Goal: Task Accomplishment & Management: Use online tool/utility

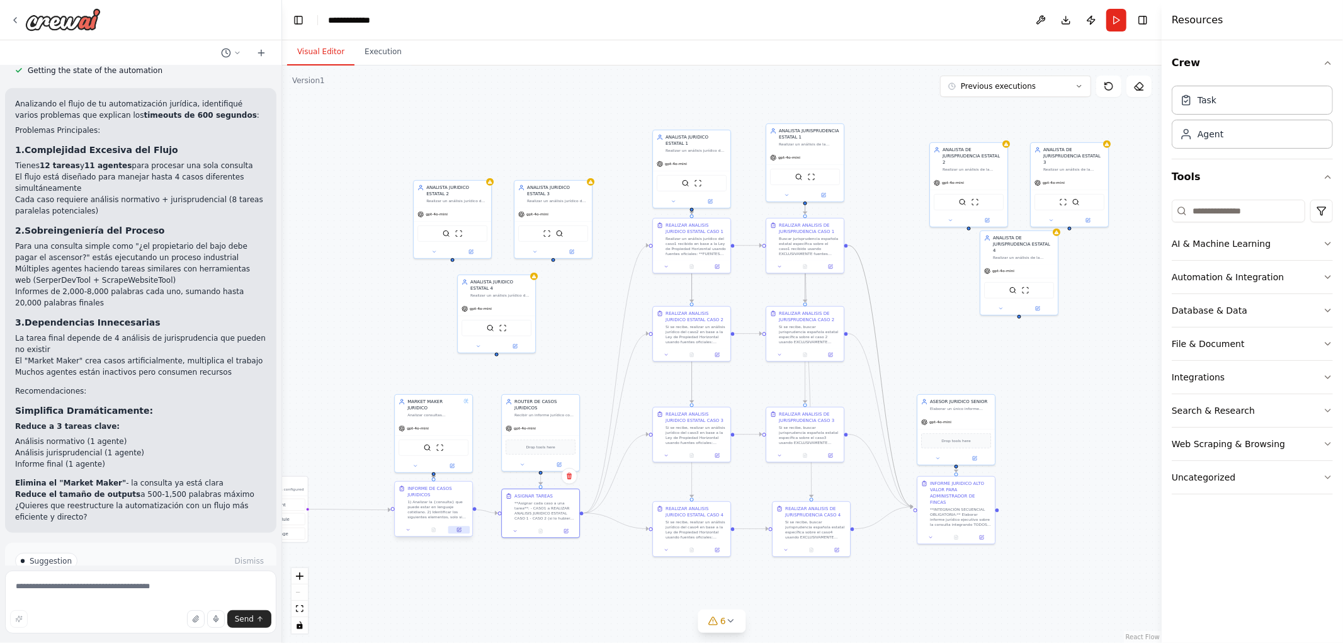
click at [460, 530] on icon at bounding box center [459, 530] width 4 height 4
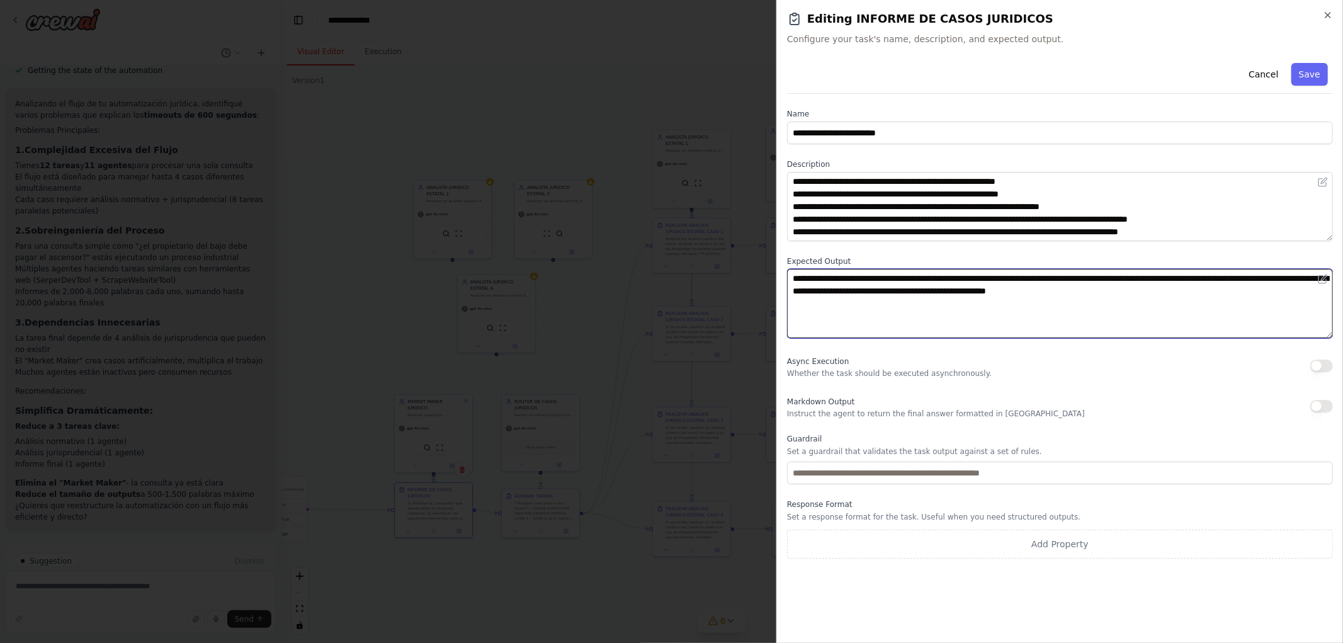
drag, startPoint x: 1086, startPoint y: 291, endPoint x: 1257, endPoint y: 290, distance: 171.3
click at [1257, 290] on textarea "**********" at bounding box center [1060, 303] width 546 height 69
type textarea "**********"
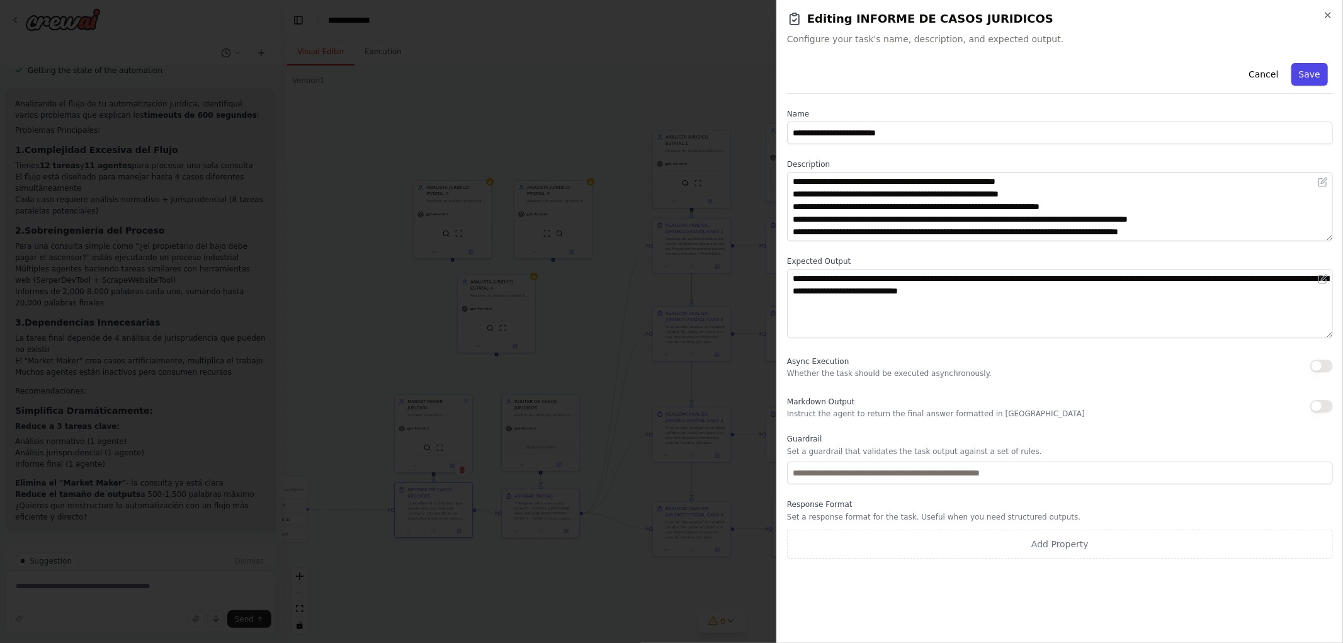
click at [1314, 68] on button "Save" at bounding box center [1310, 74] width 37 height 23
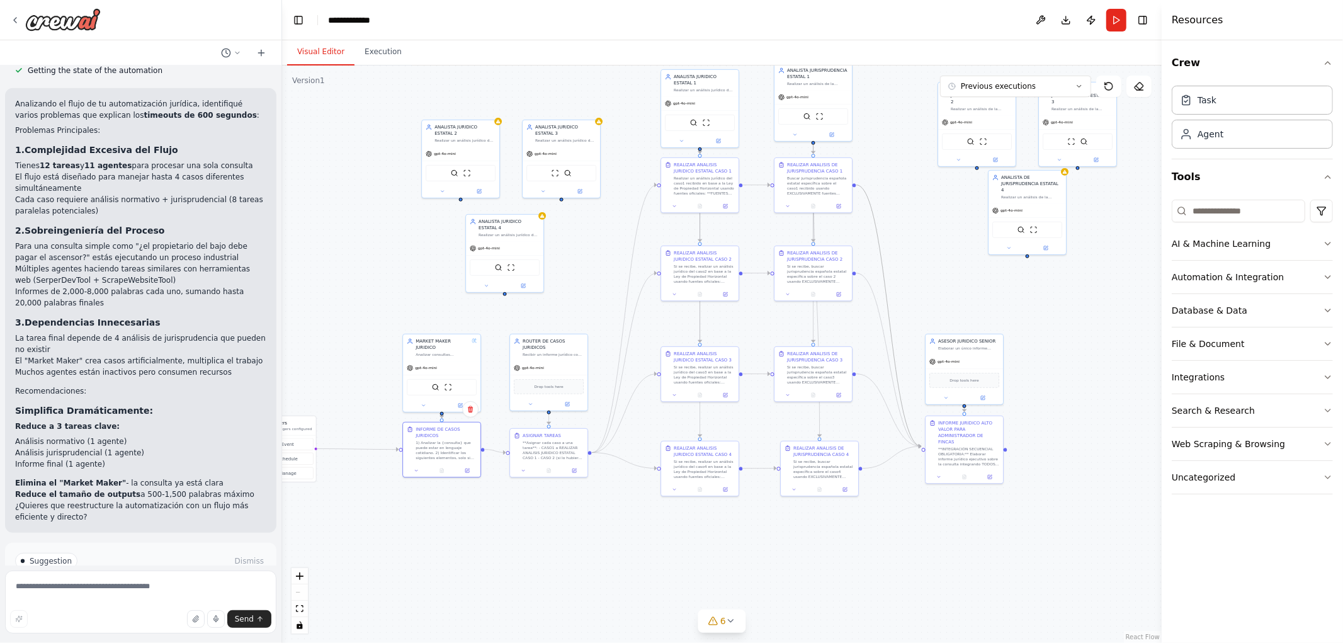
drag, startPoint x: 588, startPoint y: 559, endPoint x: 588, endPoint y: 490, distance: 69.3
click at [590, 493] on div ".deletable-edge-delete-btn { width: 20px; height: 20px; border: 0px solid #ffff…" at bounding box center [722, 354] width 880 height 578
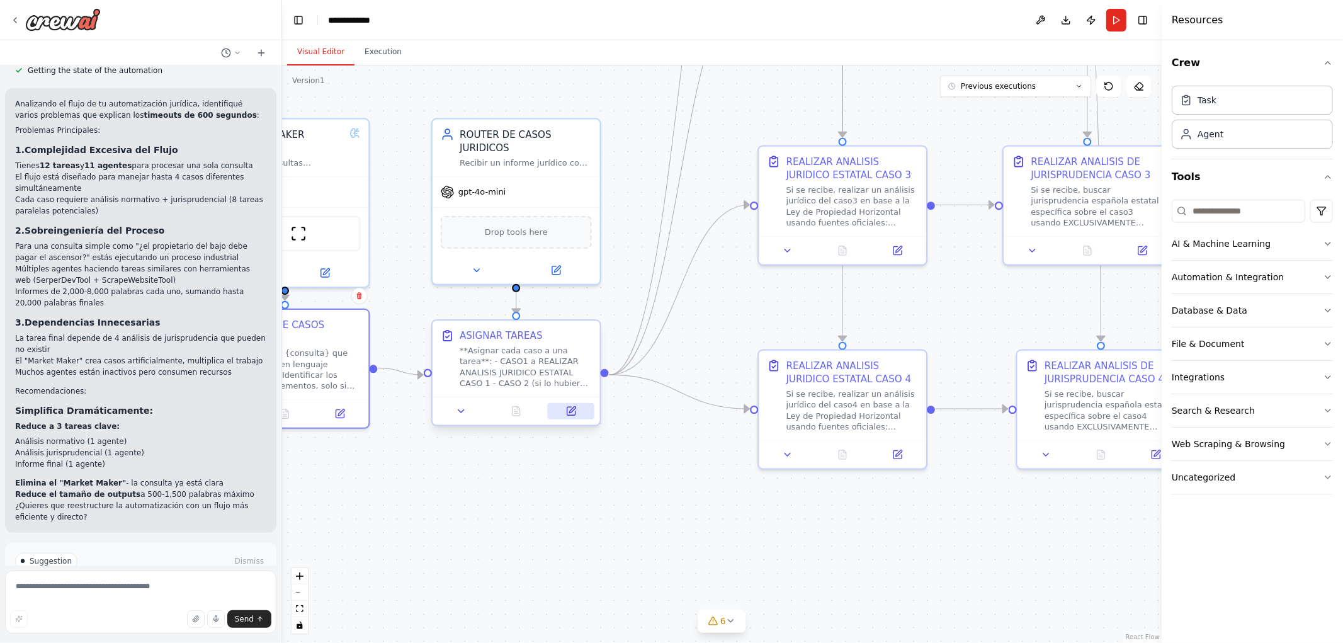
click at [574, 414] on icon at bounding box center [571, 411] width 8 height 8
click at [891, 450] on button at bounding box center [897, 452] width 47 height 16
click at [902, 450] on icon at bounding box center [897, 452] width 11 height 11
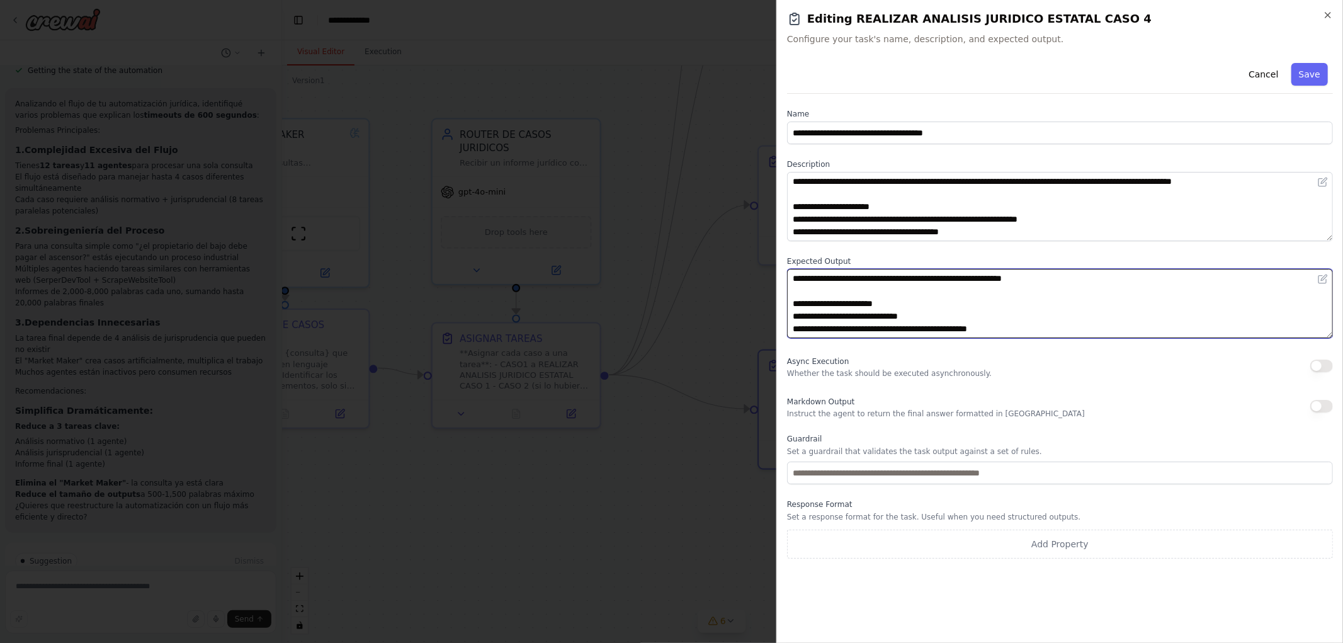
drag, startPoint x: 908, startPoint y: 278, endPoint x: 1033, endPoint y: 277, distance: 125.3
click at [1033, 277] on textarea "**********" at bounding box center [1060, 303] width 546 height 69
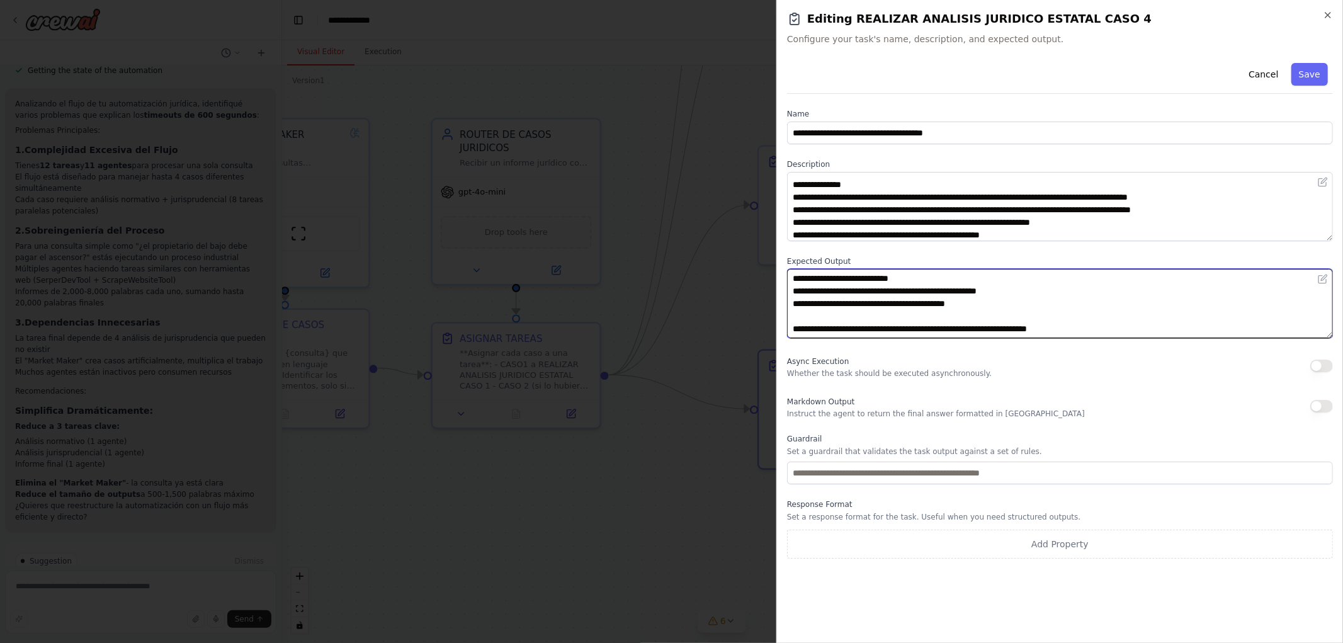
scroll to position [76, 0]
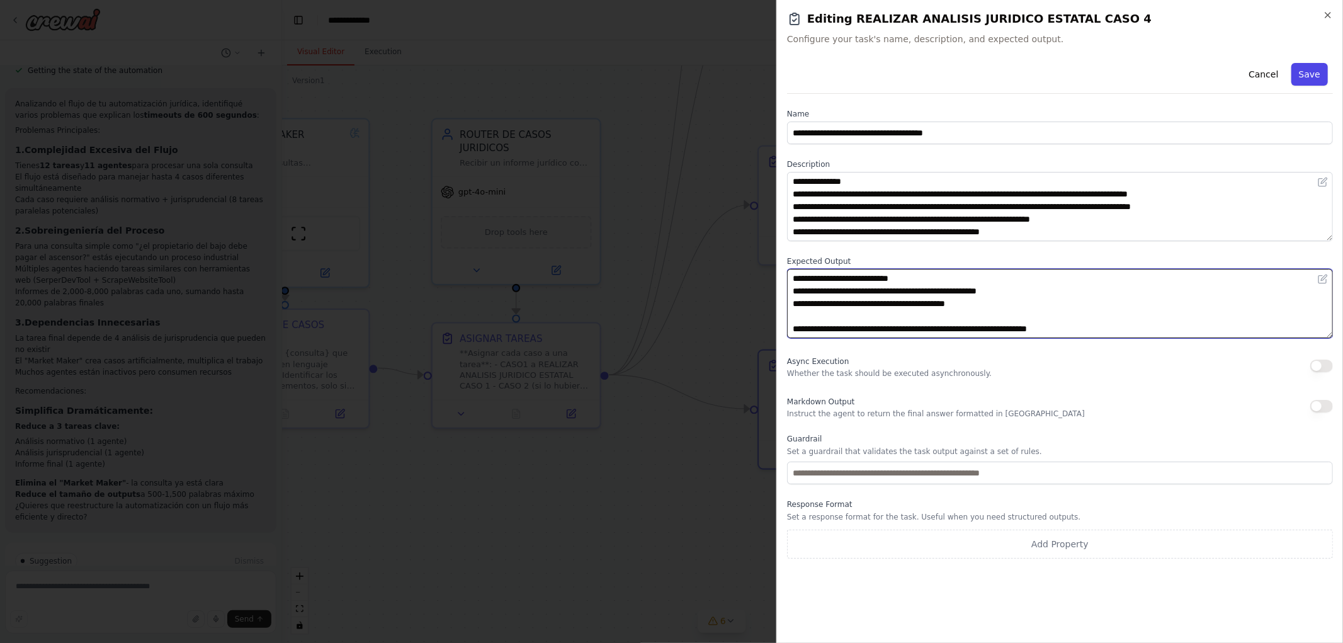
type textarea "**********"
click at [1315, 76] on button "Save" at bounding box center [1310, 74] width 37 height 23
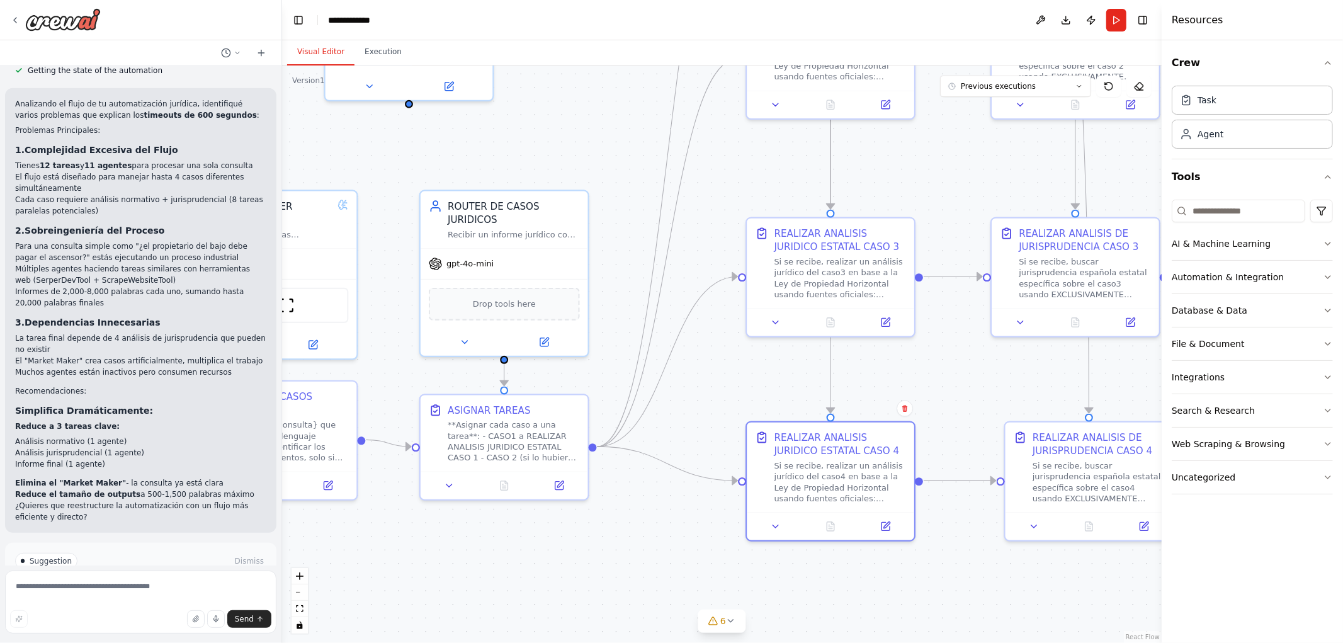
drag, startPoint x: 942, startPoint y: 297, endPoint x: 885, endPoint y: 379, distance: 99.6
click at [915, 406] on div ".deletable-edge-delete-btn { width: 20px; height: 20px; border: 0px solid #ffff…" at bounding box center [722, 354] width 880 height 578
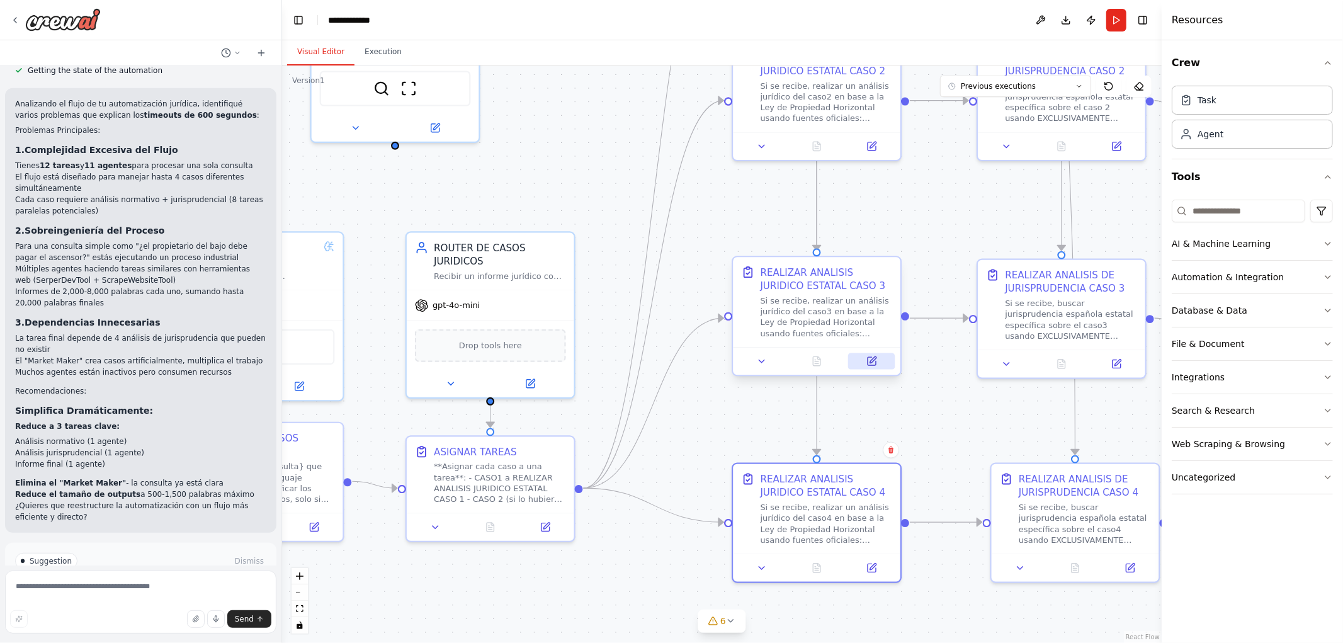
click at [876, 356] on icon at bounding box center [873, 359] width 6 height 6
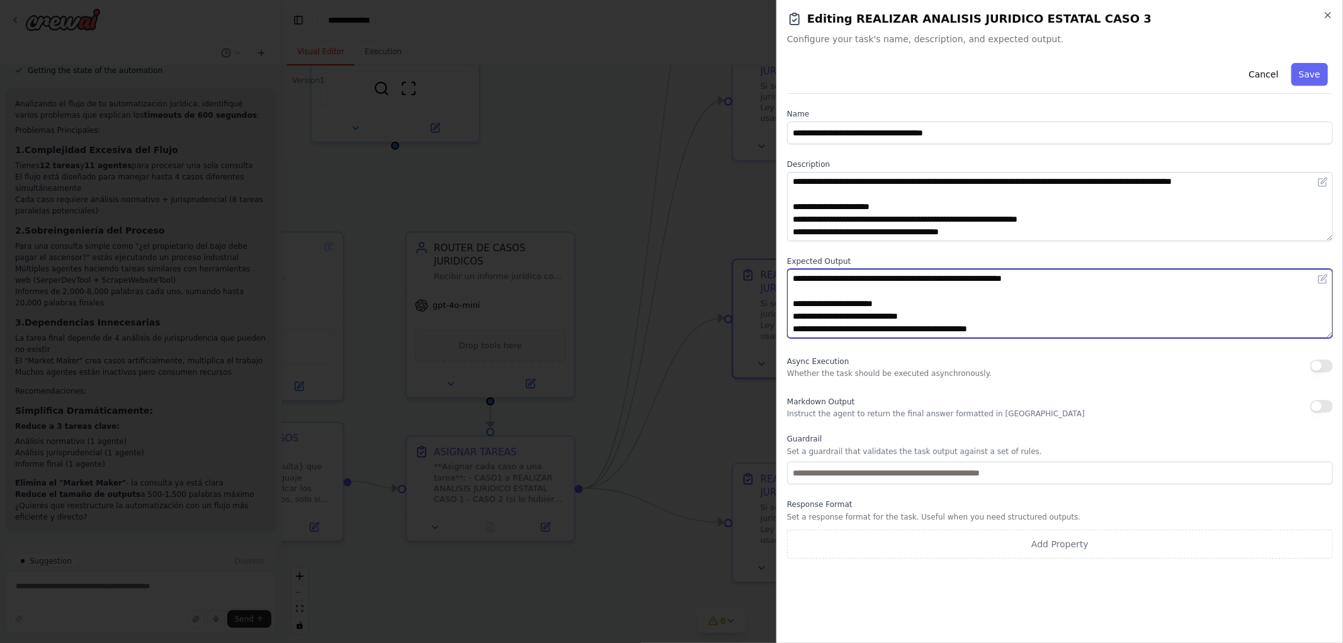
drag, startPoint x: 910, startPoint y: 276, endPoint x: 1035, endPoint y: 277, distance: 124.7
click at [1035, 277] on textarea "**********" at bounding box center [1060, 303] width 546 height 69
type textarea "**********"
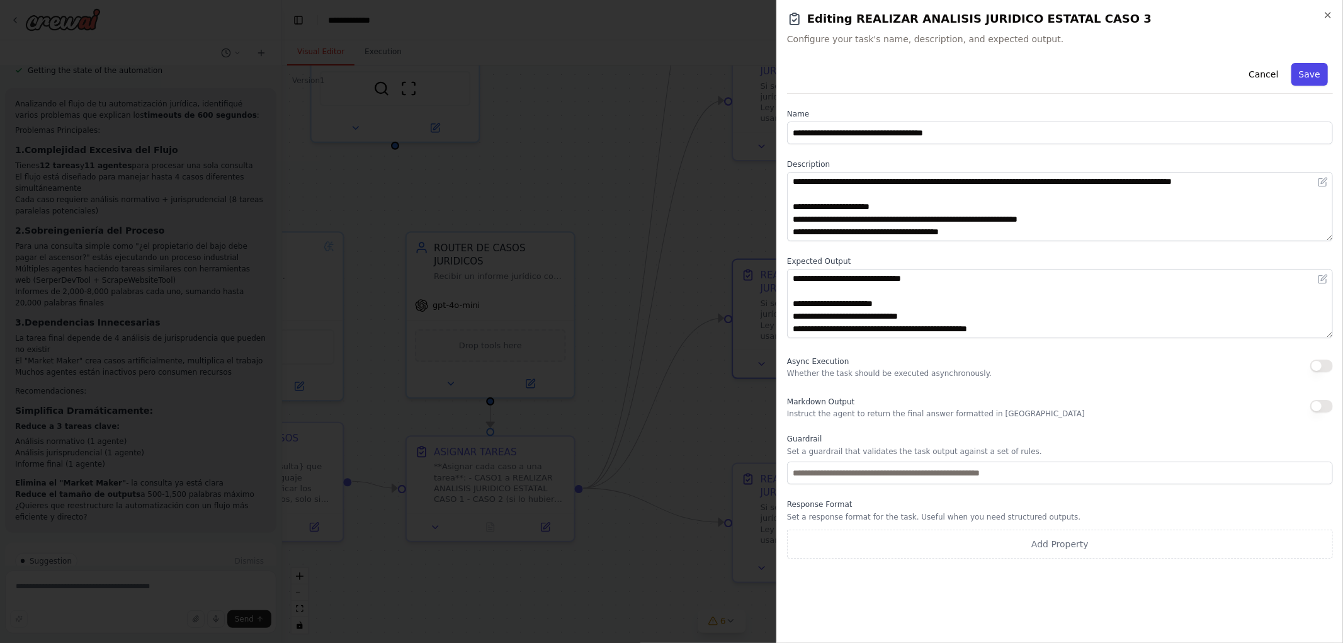
click at [1306, 69] on button "Save" at bounding box center [1310, 74] width 37 height 23
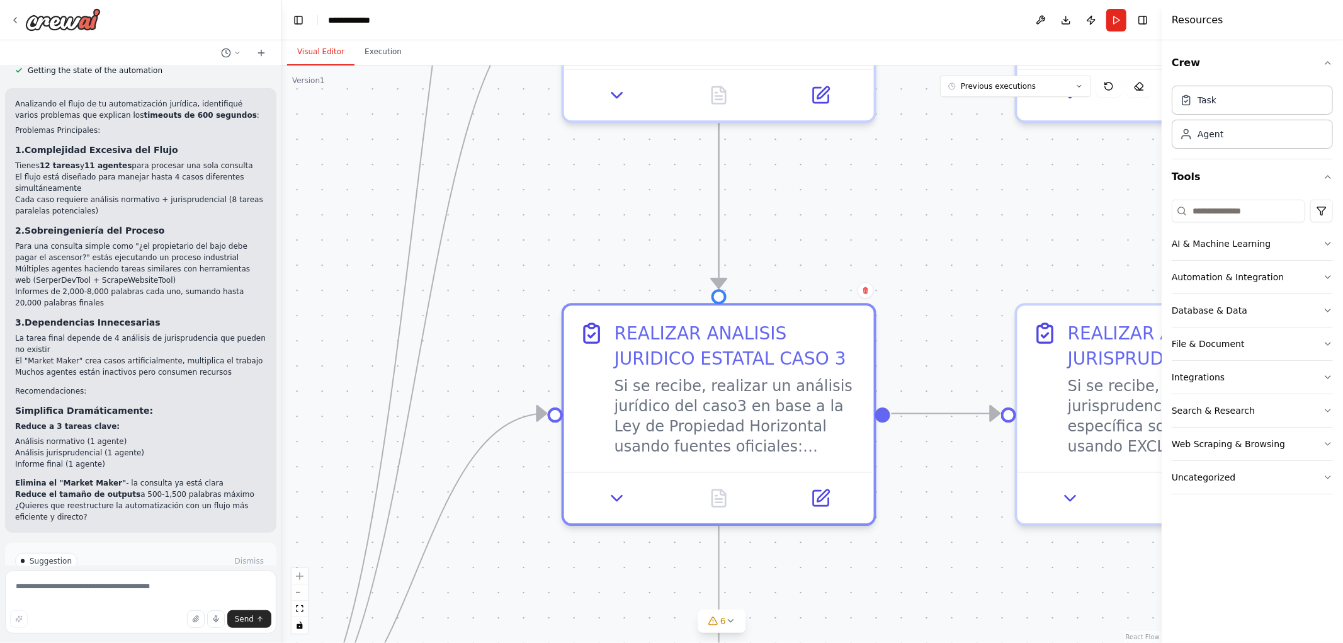
drag, startPoint x: 918, startPoint y: 270, endPoint x: 941, endPoint y: 486, distance: 217.9
click at [941, 486] on div ".deletable-edge-delete-btn { width: 20px; height: 20px; border: 0px solid #ffff…" at bounding box center [722, 354] width 880 height 578
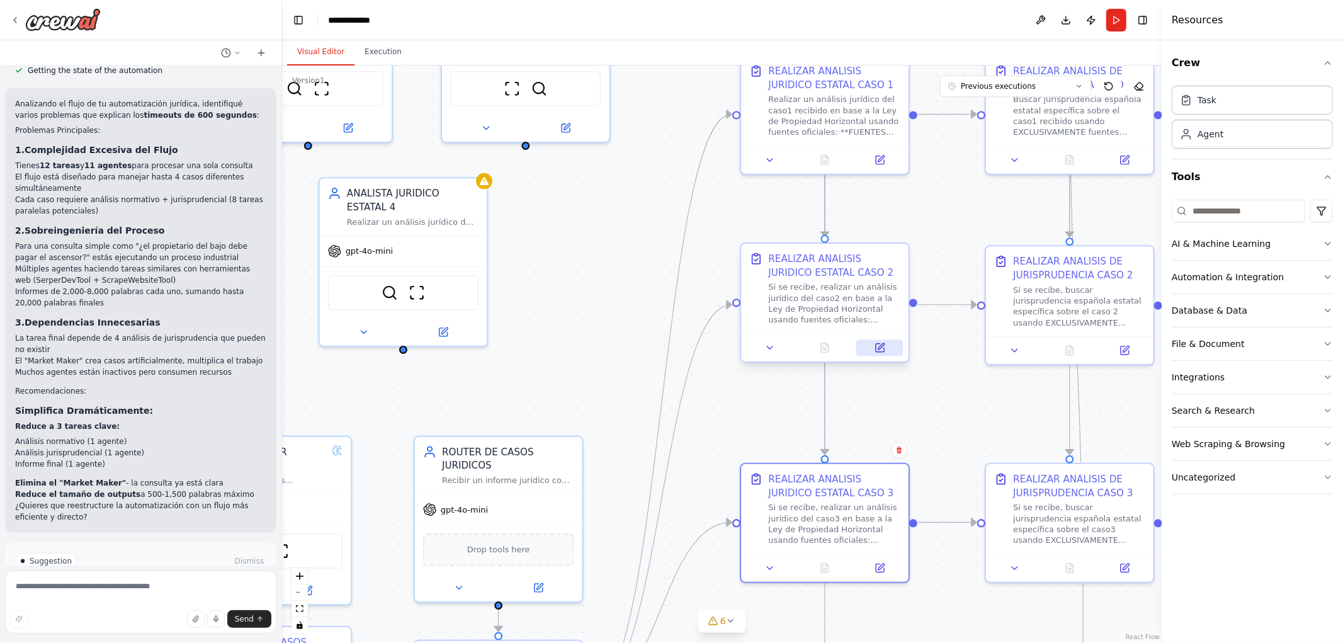
click at [884, 350] on icon at bounding box center [880, 348] width 8 height 8
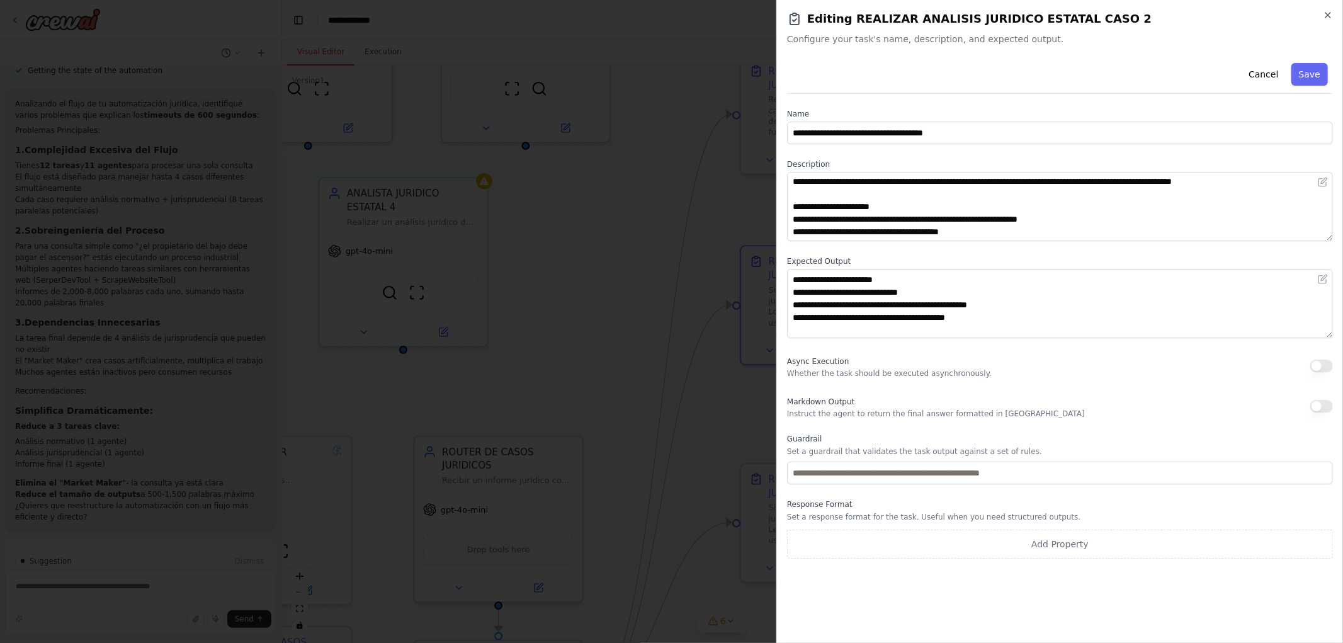
scroll to position [0, 0]
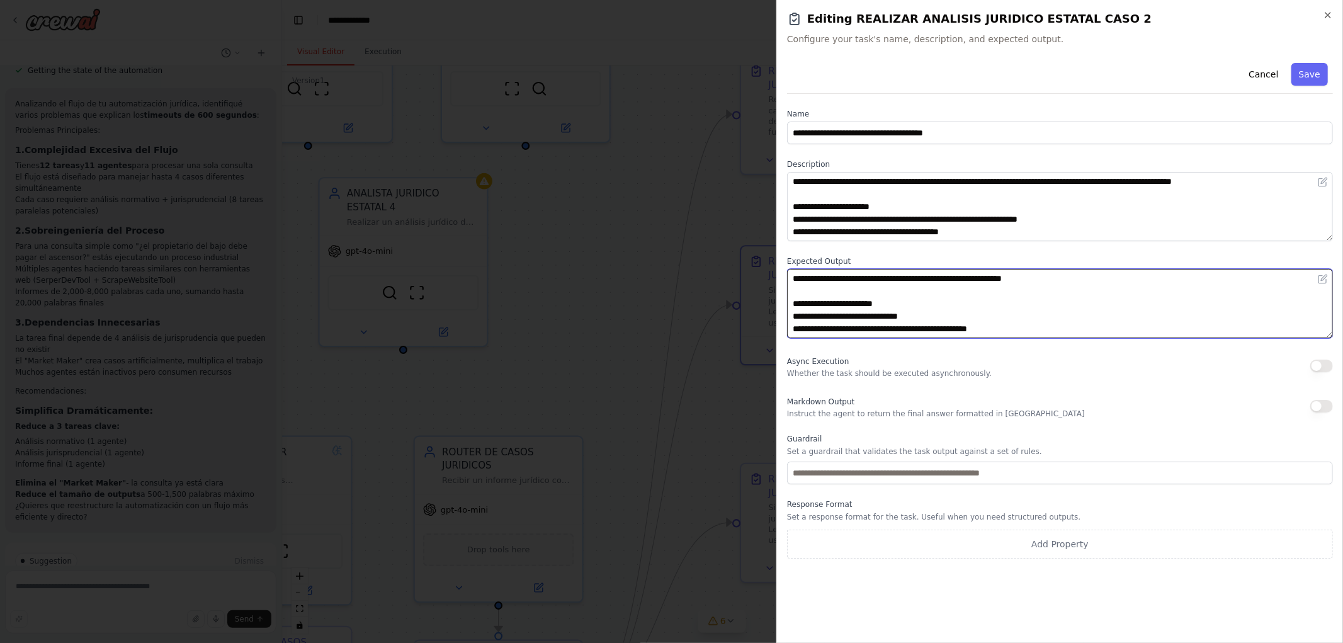
drag, startPoint x: 906, startPoint y: 278, endPoint x: 1030, endPoint y: 280, distance: 124.7
click at [1030, 280] on textarea "**********" at bounding box center [1060, 303] width 546 height 69
type textarea "**********"
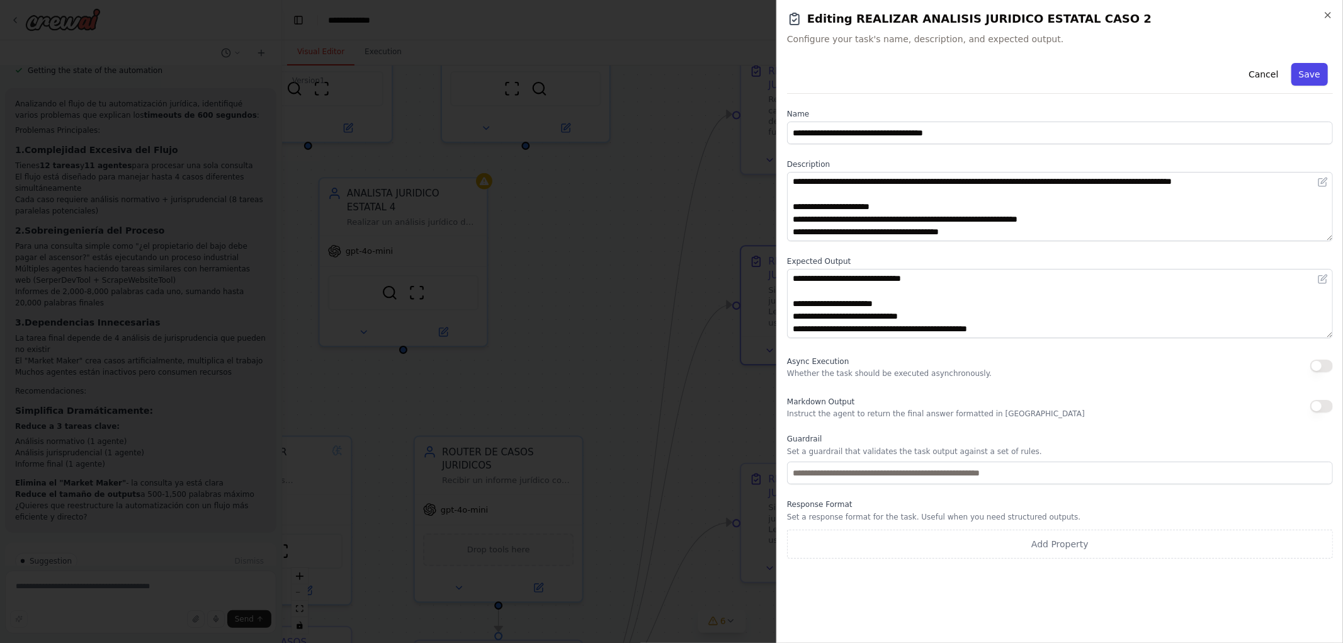
click at [1311, 76] on button "Save" at bounding box center [1310, 74] width 37 height 23
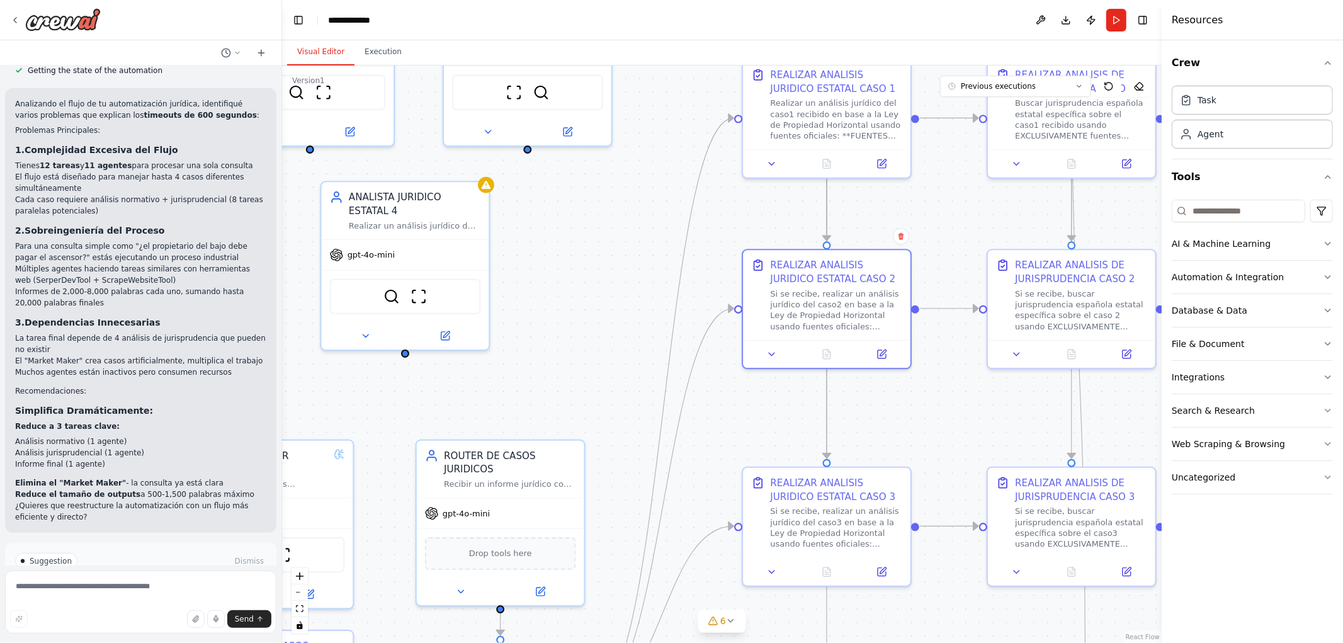
drag, startPoint x: 945, startPoint y: 208, endPoint x: 959, endPoint y: 364, distance: 156.2
click at [959, 364] on div ".deletable-edge-delete-btn { width: 20px; height: 20px; border: 0px solid #ffff…" at bounding box center [722, 354] width 880 height 578
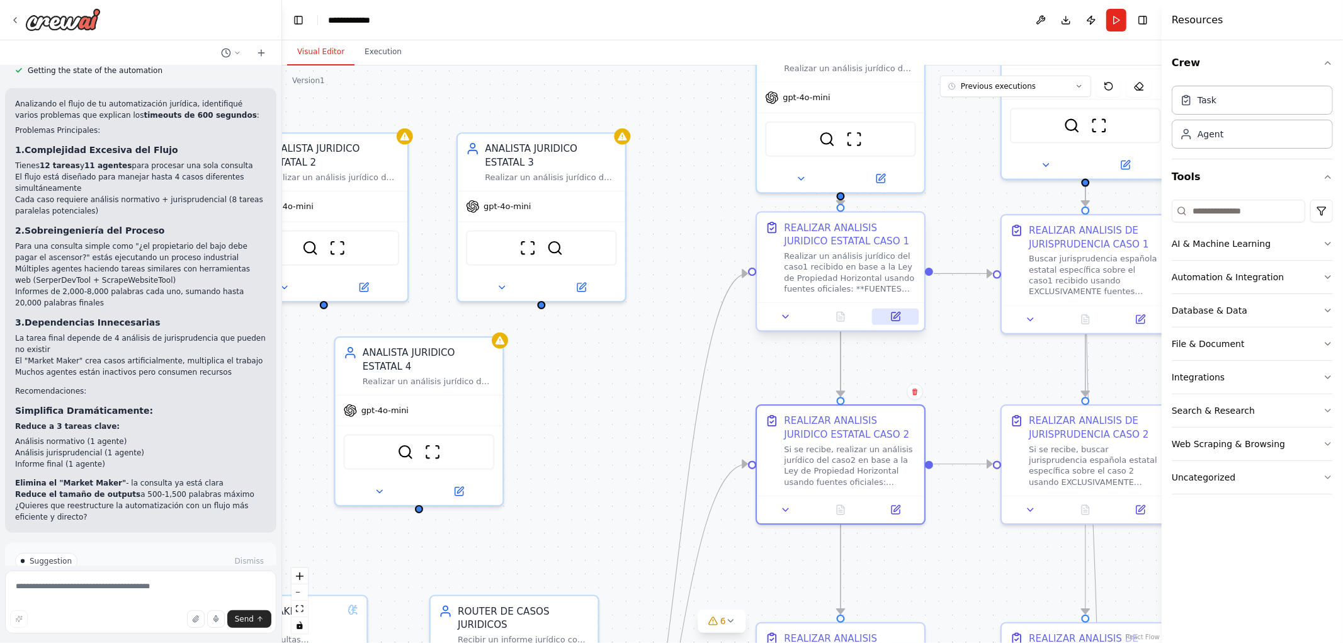
click at [897, 317] on icon at bounding box center [896, 316] width 8 height 8
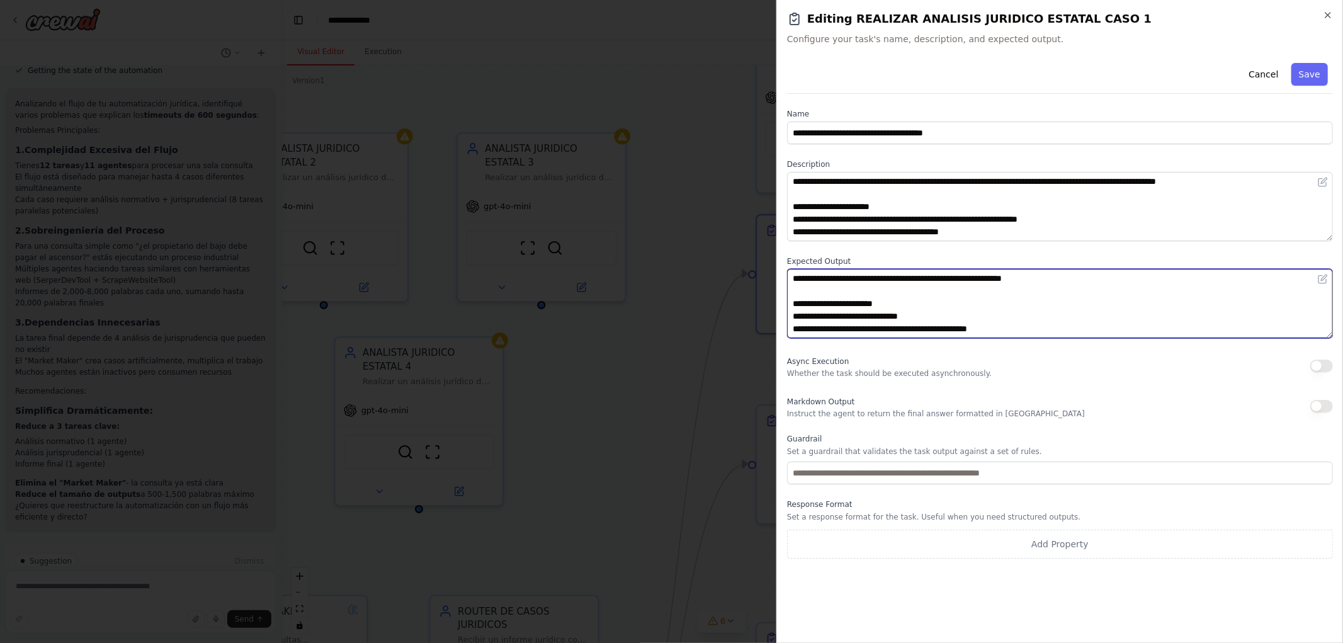
drag, startPoint x: 904, startPoint y: 278, endPoint x: 1029, endPoint y: 282, distance: 124.7
click at [1029, 282] on textarea "**********" at bounding box center [1060, 303] width 546 height 69
type textarea "**********"
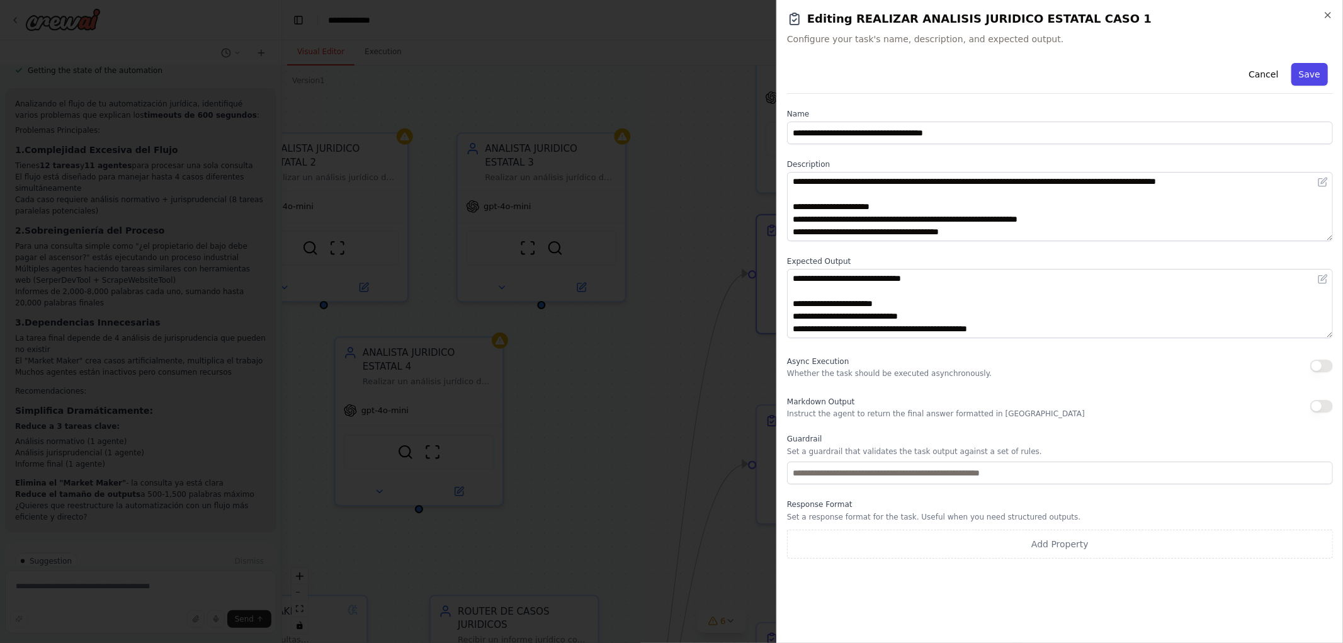
click at [1318, 73] on button "Save" at bounding box center [1310, 74] width 37 height 23
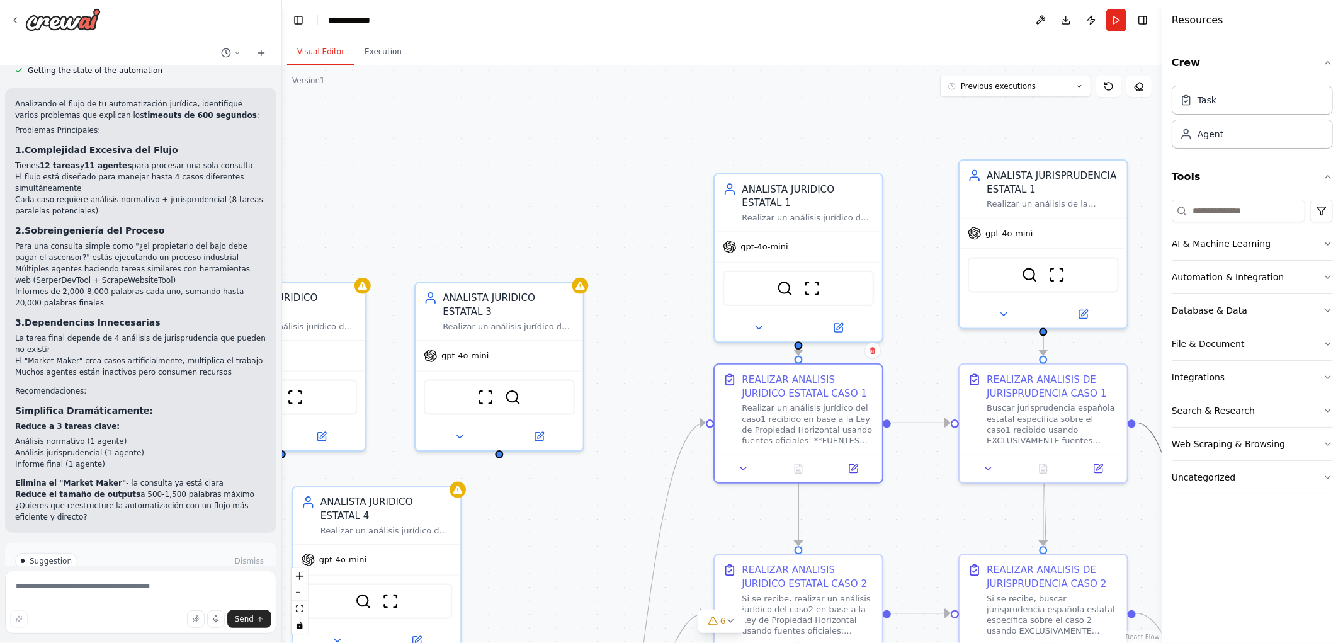
drag, startPoint x: 719, startPoint y: 205, endPoint x: 668, endPoint y: 351, distance: 154.4
click at [681, 353] on div ".deletable-edge-delete-btn { width: 20px; height: 20px; border: 0px solid #ffff…" at bounding box center [722, 354] width 880 height 578
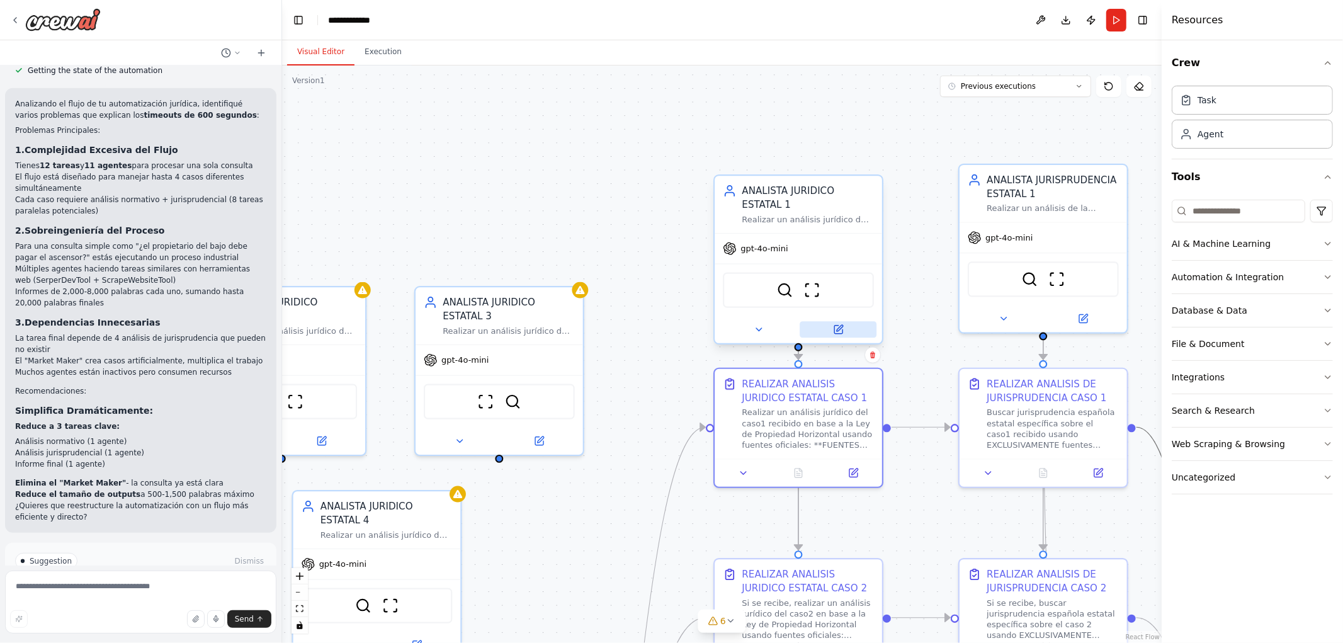
click at [843, 324] on icon at bounding box center [838, 329] width 11 height 11
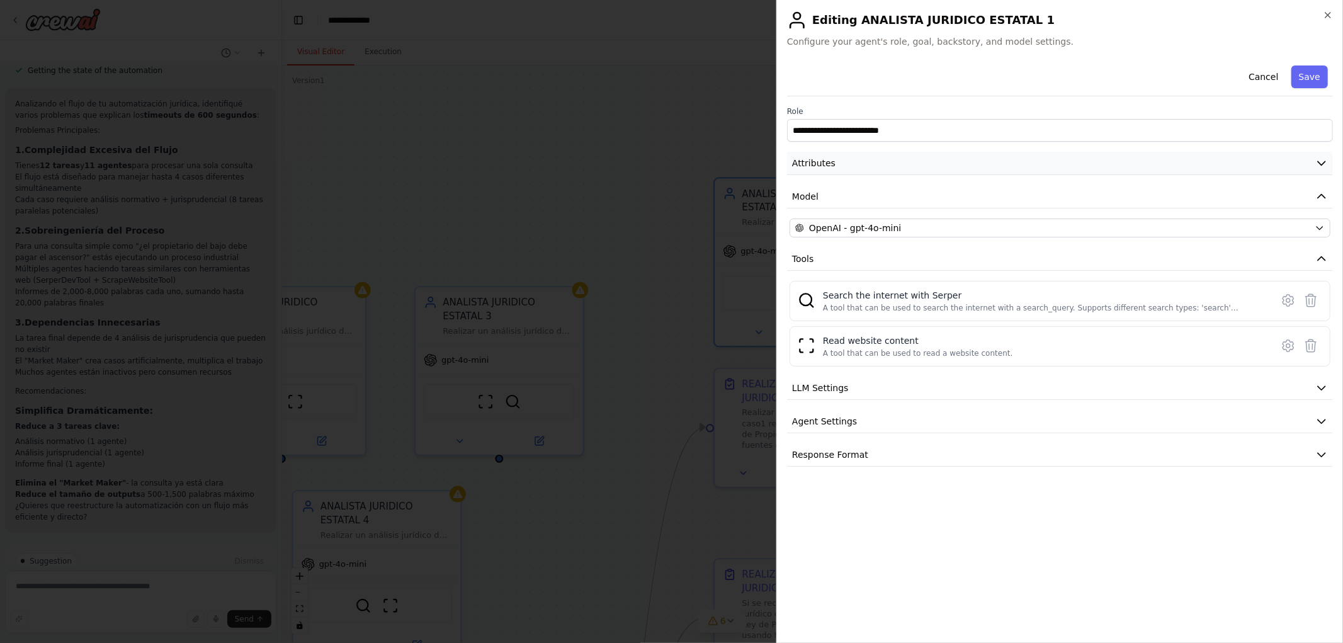
click at [1027, 164] on button "Attributes" at bounding box center [1060, 163] width 546 height 23
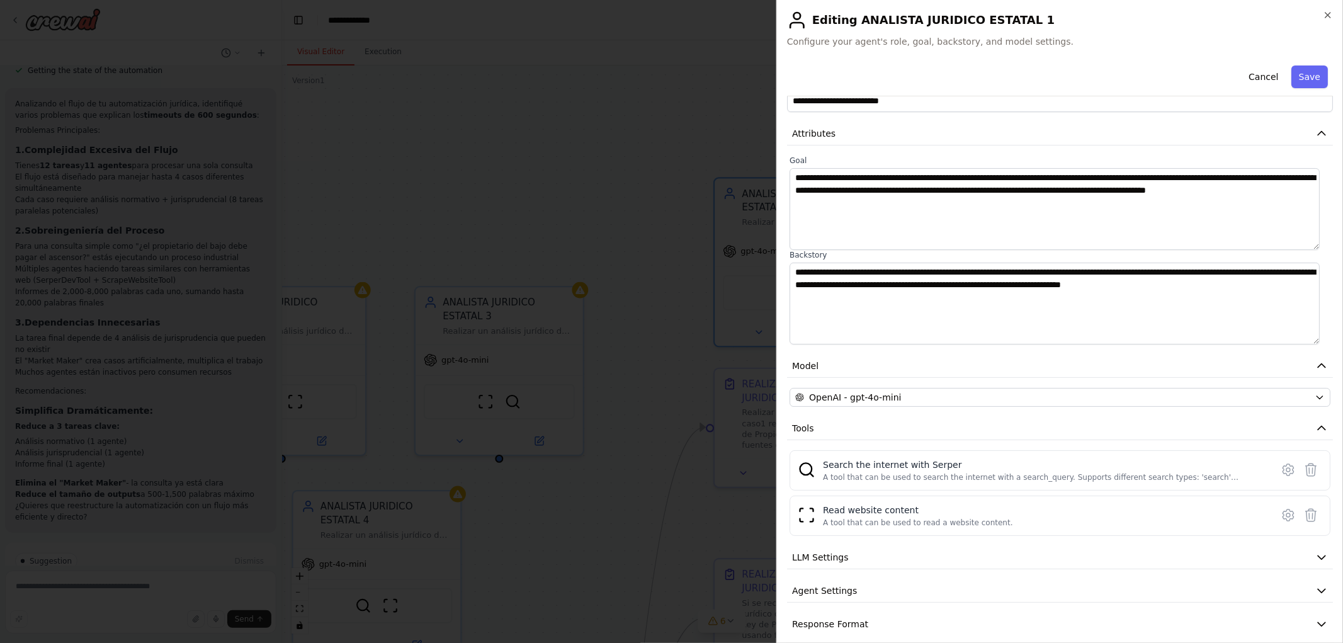
scroll to position [43, 0]
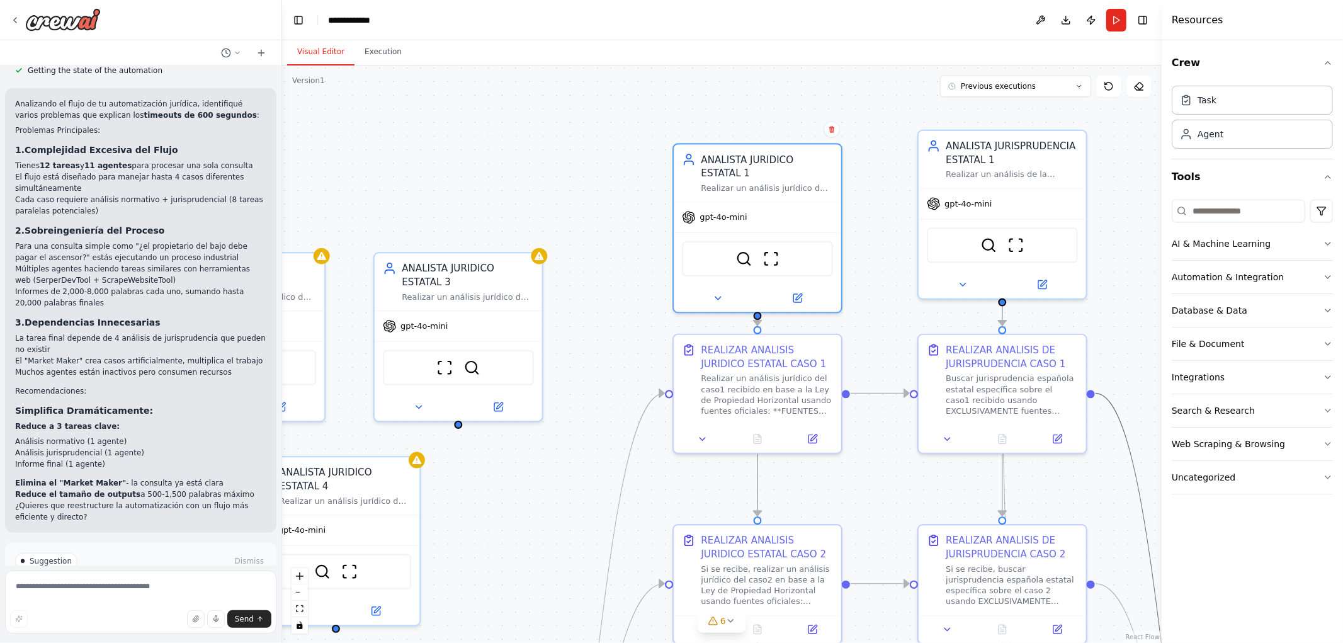
drag, startPoint x: 926, startPoint y: 292, endPoint x: 770, endPoint y: 200, distance: 180.7
click at [772, 200] on div ".deletable-edge-delete-btn { width: 20px; height: 20px; border: 0px solid #ffff…" at bounding box center [722, 354] width 880 height 578
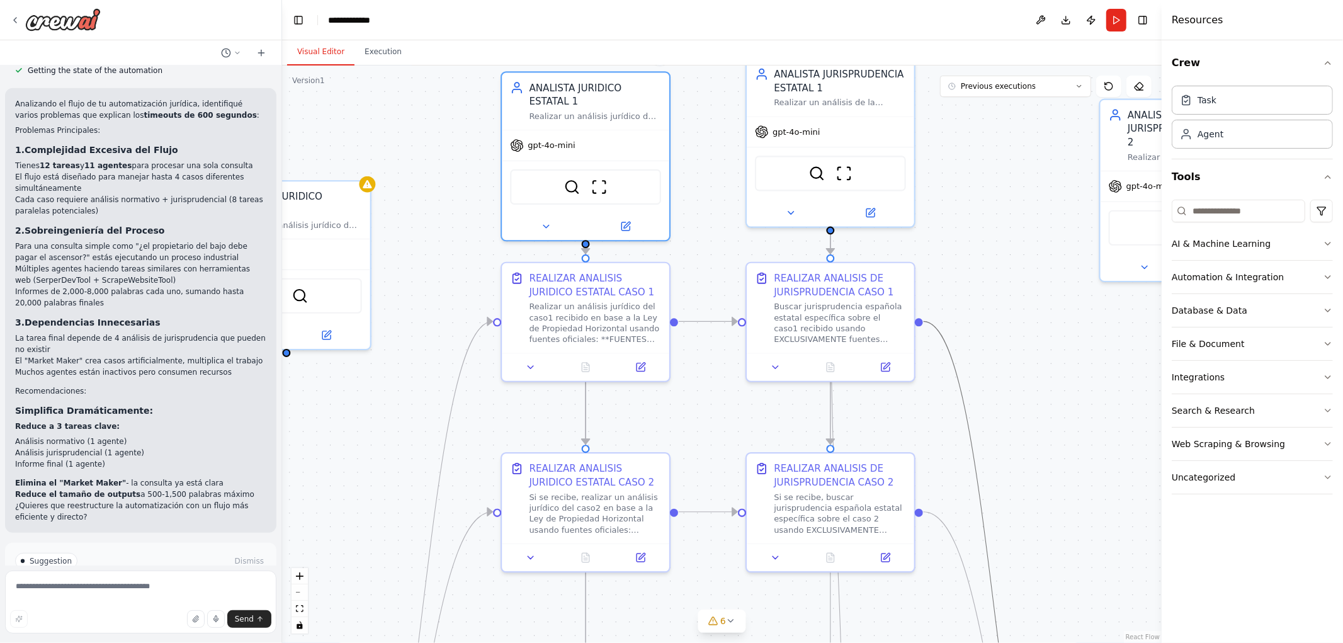
drag, startPoint x: 1061, startPoint y: 236, endPoint x: 998, endPoint y: 221, distance: 65.4
click at [1000, 222] on div ".deletable-edge-delete-btn { width: 20px; height: 20px; border: 0px solid #ffff…" at bounding box center [722, 354] width 880 height 578
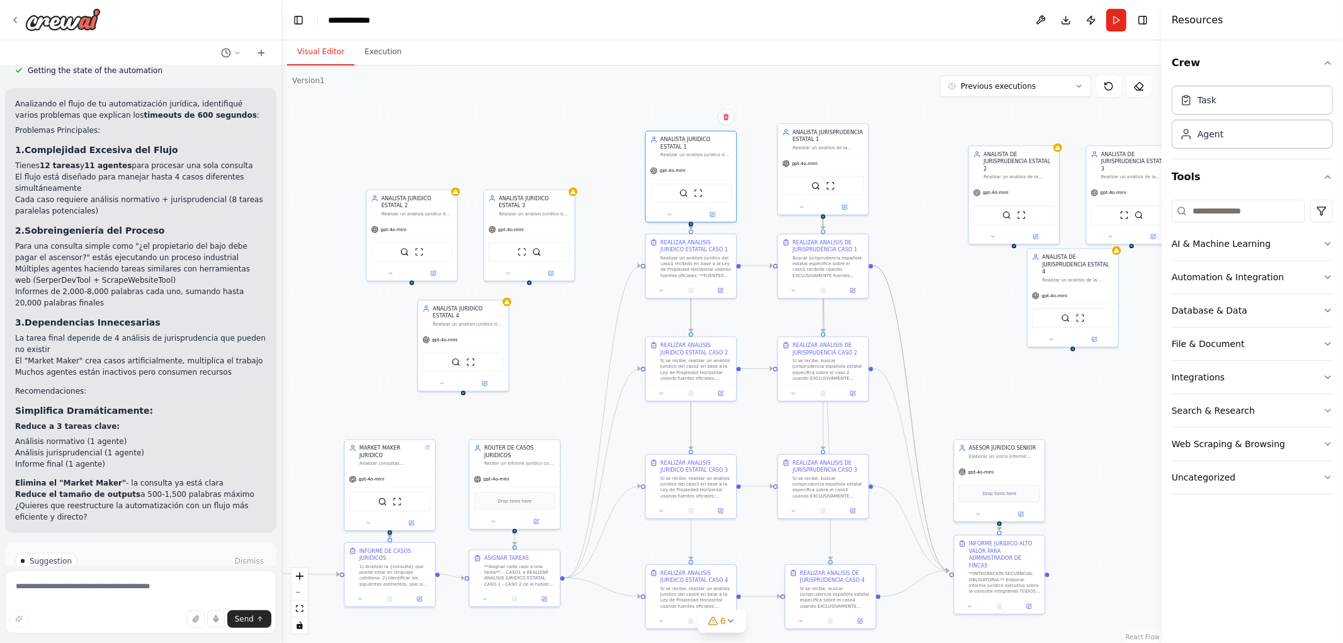
drag, startPoint x: 1064, startPoint y: 249, endPoint x: 949, endPoint y: 228, distance: 117.2
click at [967, 230] on div ".deletable-edge-delete-btn { width: 20px; height: 20px; border: 0px solid #ffff…" at bounding box center [722, 354] width 880 height 578
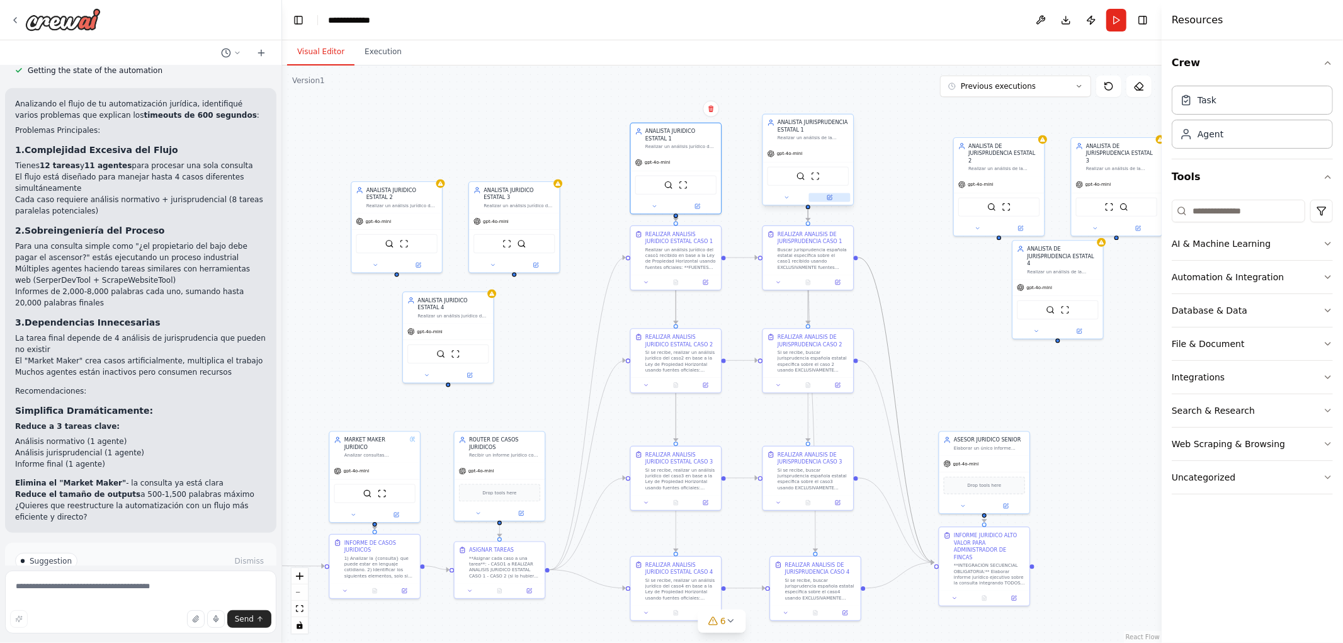
click at [831, 202] on div at bounding box center [808, 197] width 90 height 14
click at [829, 197] on icon at bounding box center [830, 196] width 3 height 3
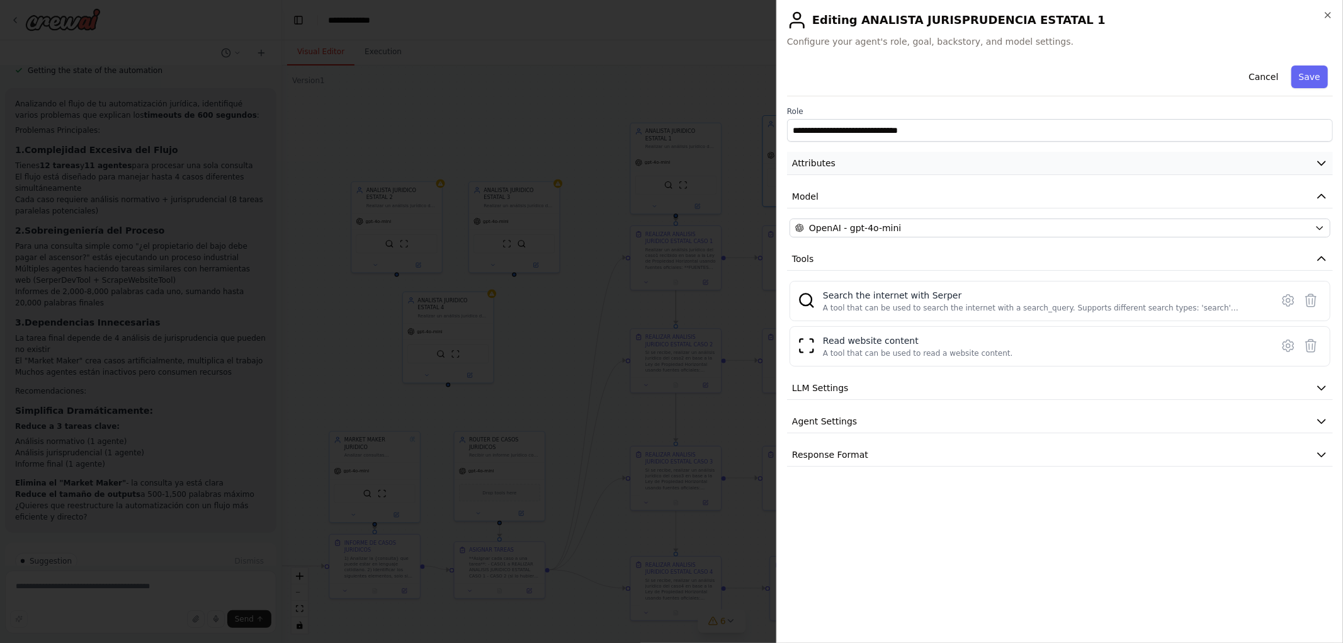
click at [869, 166] on button "Attributes" at bounding box center [1060, 163] width 546 height 23
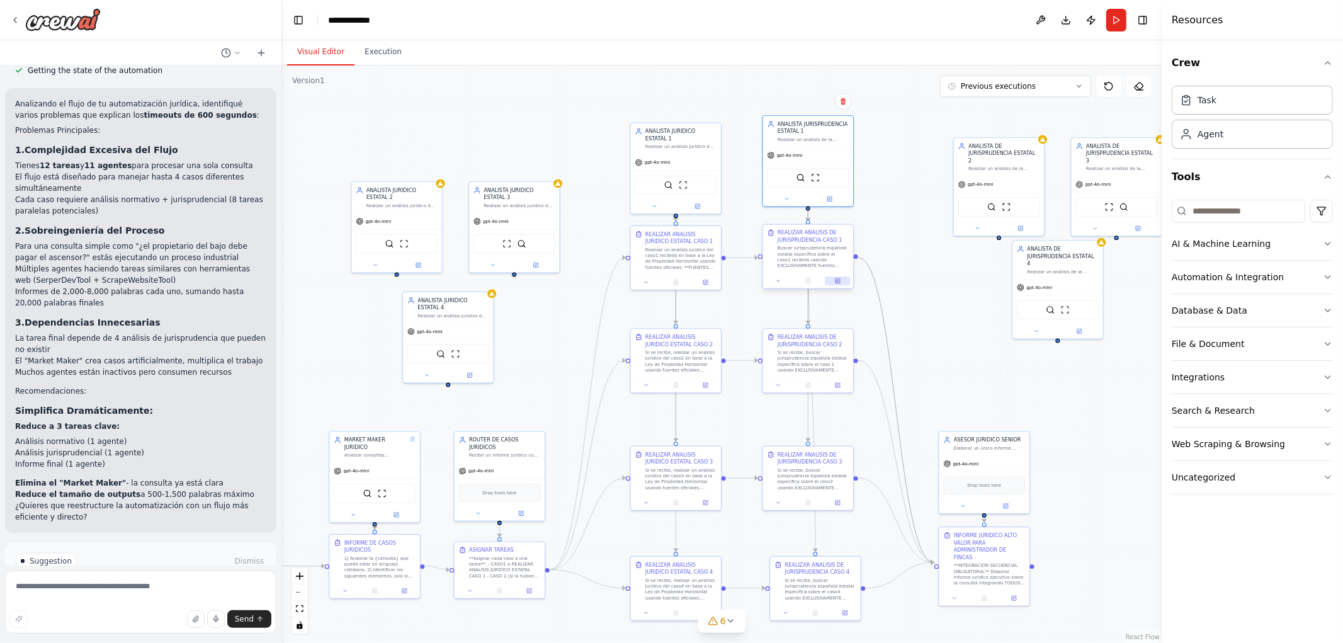
click at [834, 283] on button at bounding box center [837, 280] width 25 height 9
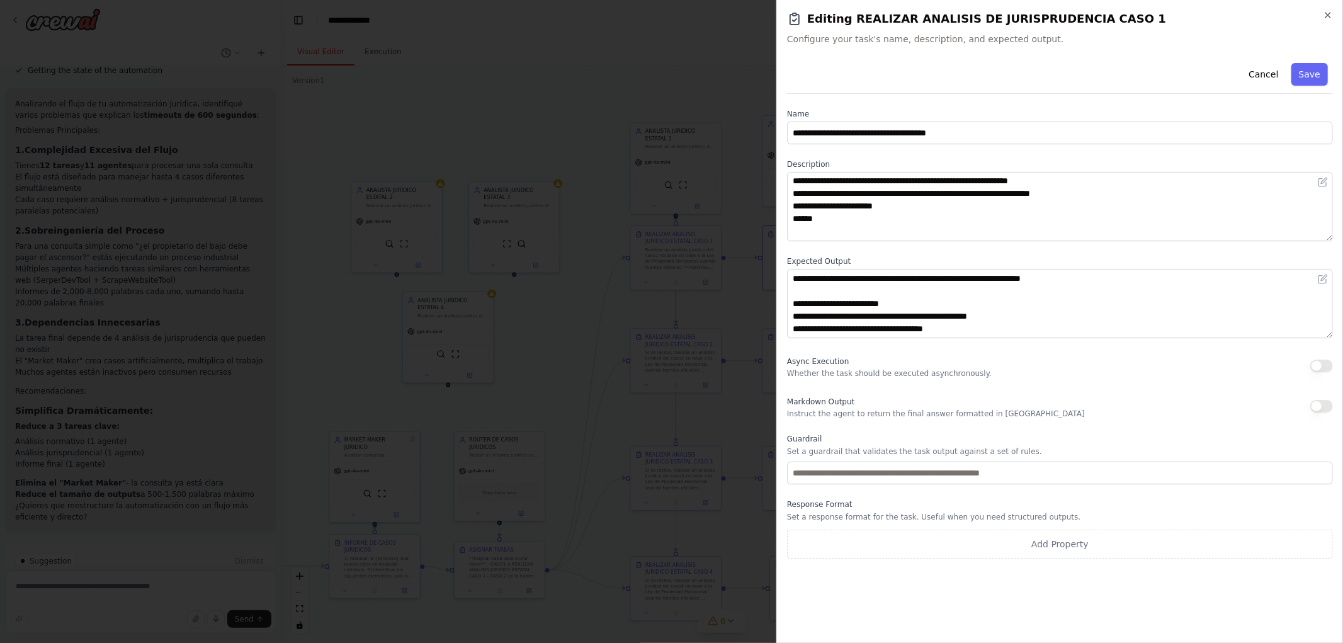
scroll to position [0, 0]
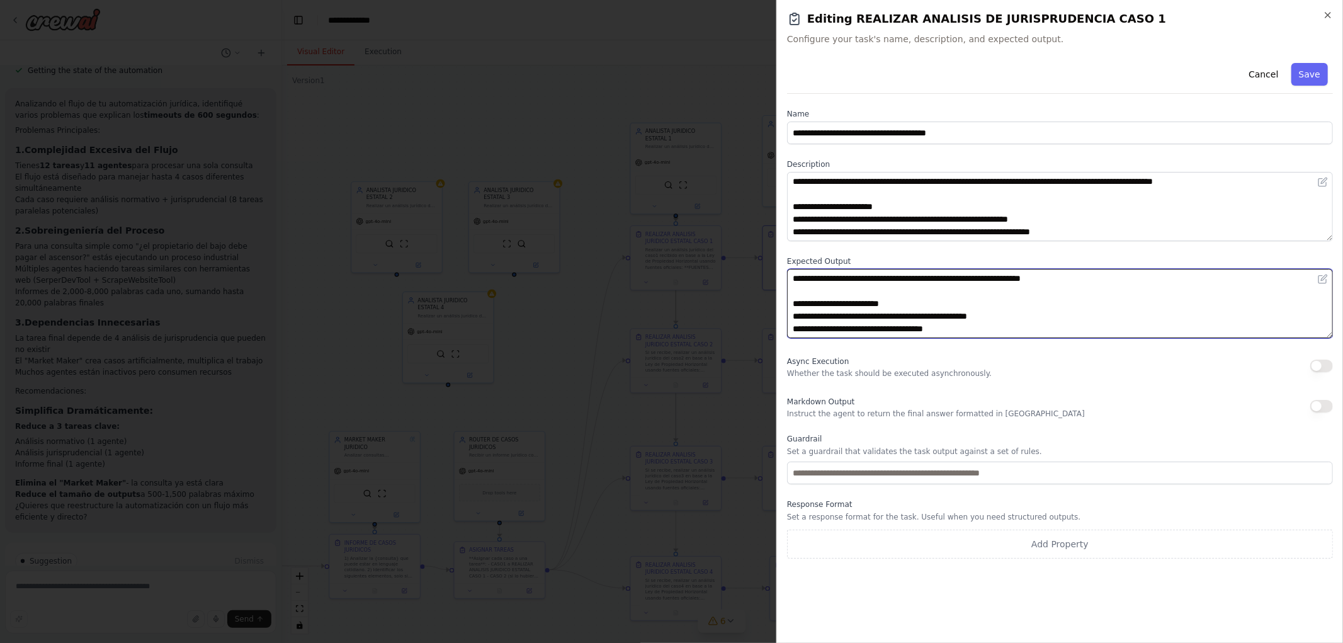
drag, startPoint x: 943, startPoint y: 278, endPoint x: 1051, endPoint y: 277, distance: 107.1
click at [1051, 277] on textarea "**********" at bounding box center [1060, 303] width 546 height 69
type textarea "**********"
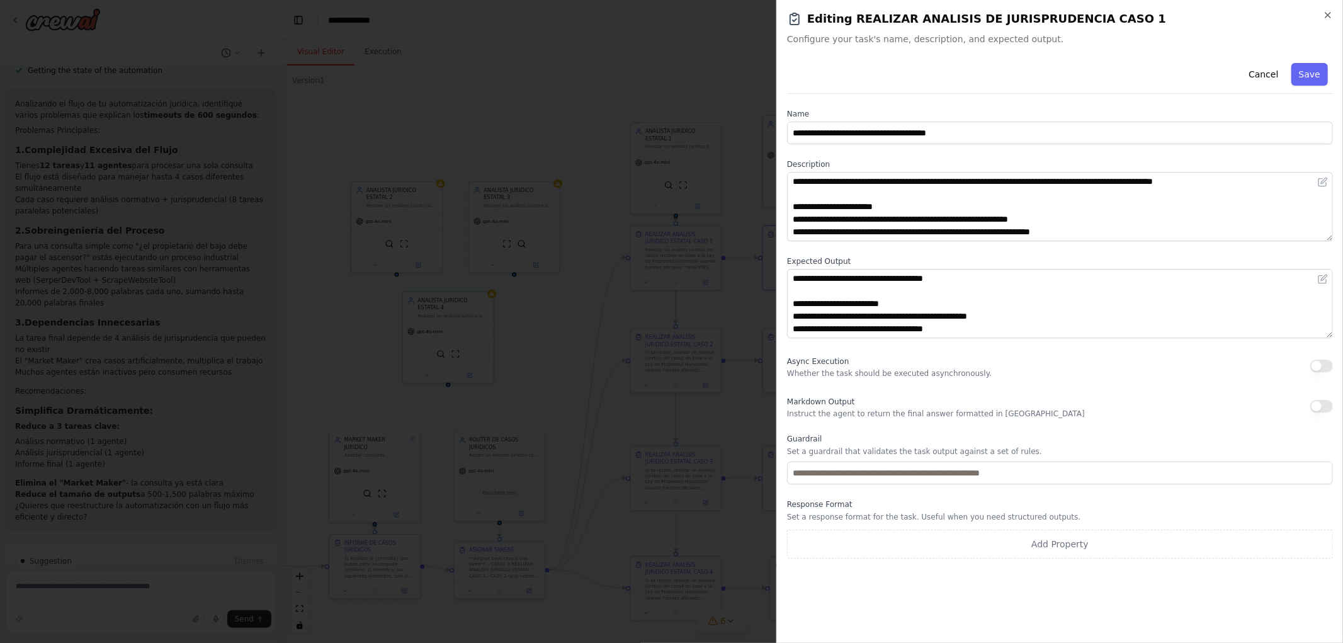
click at [1309, 77] on button "Save" at bounding box center [1310, 74] width 37 height 23
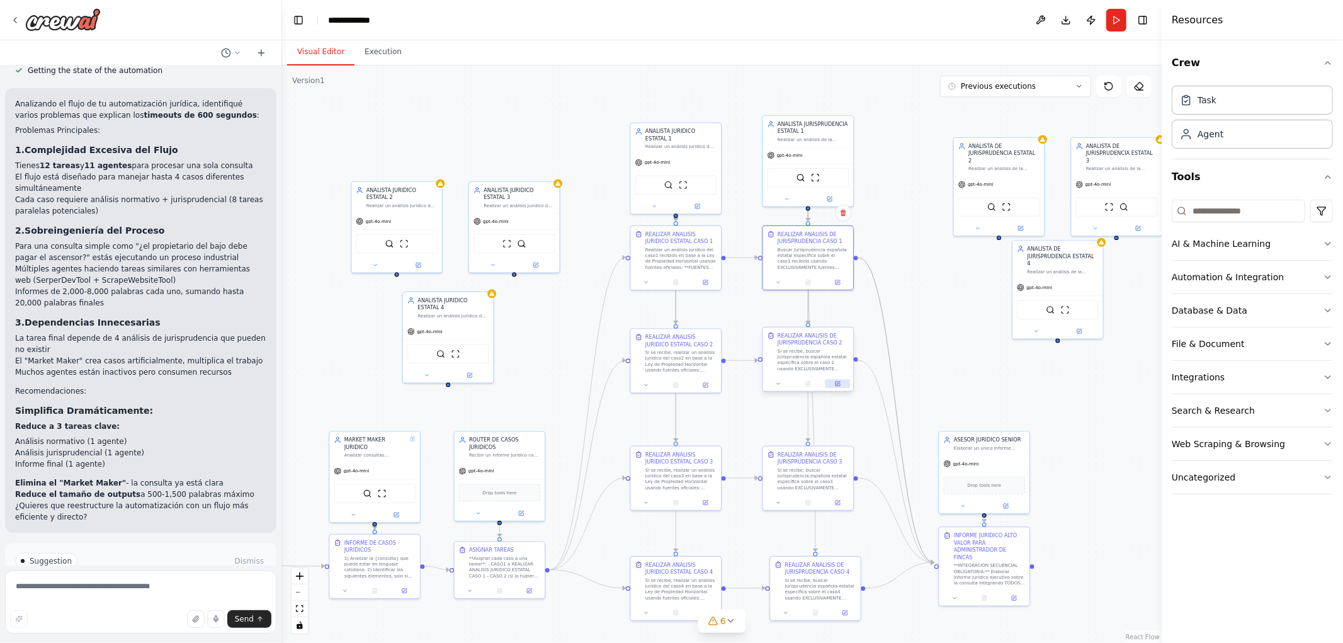
click at [840, 383] on icon at bounding box center [838, 384] width 4 height 4
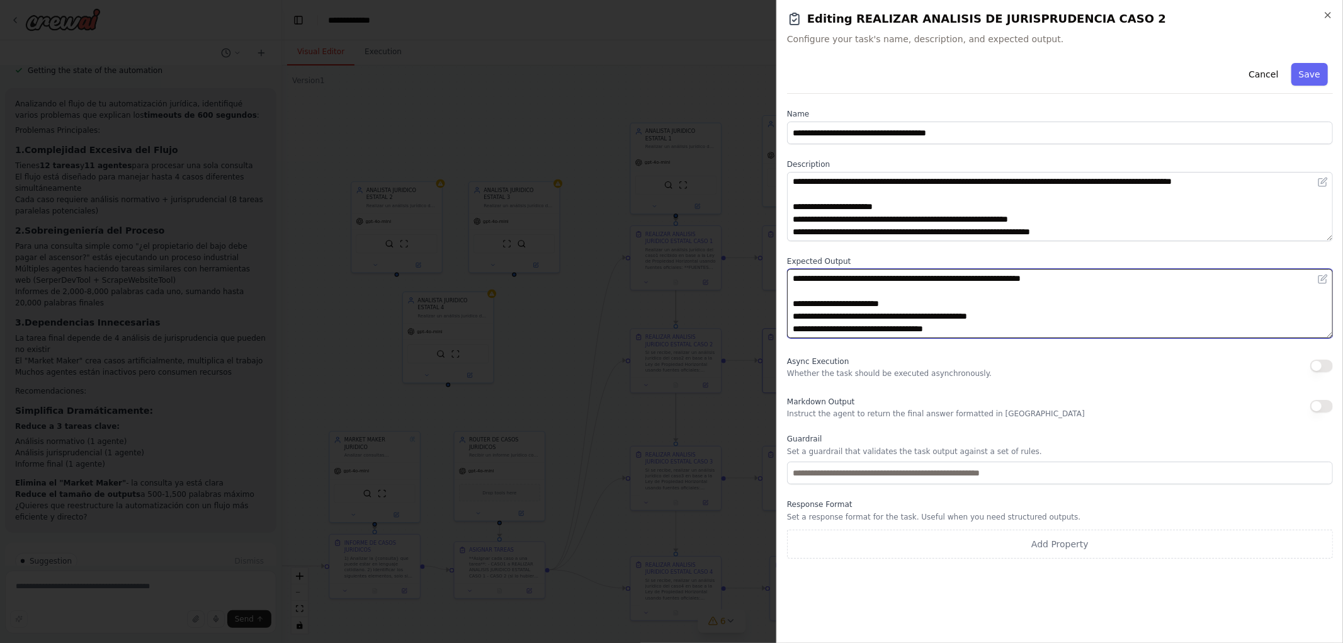
drag, startPoint x: 933, startPoint y: 280, endPoint x: 1052, endPoint y: 280, distance: 119.7
click at [1052, 280] on textarea "**********" at bounding box center [1060, 303] width 546 height 69
type textarea "**********"
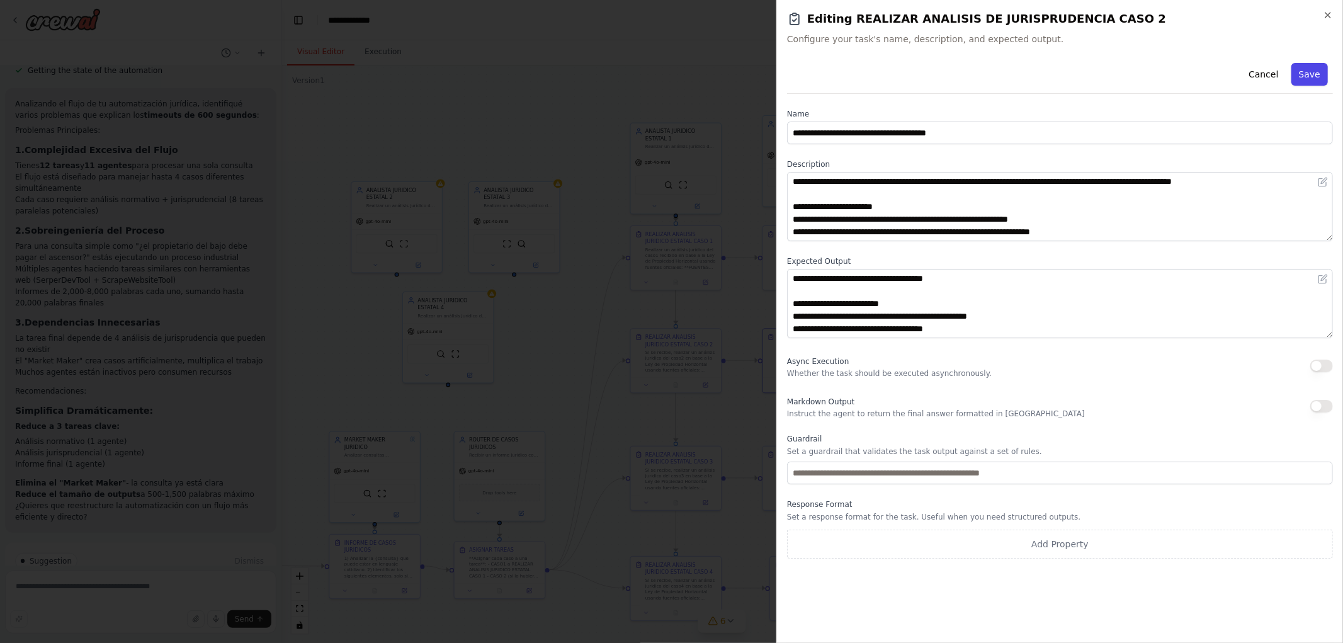
click at [1328, 72] on button "Save" at bounding box center [1310, 74] width 37 height 23
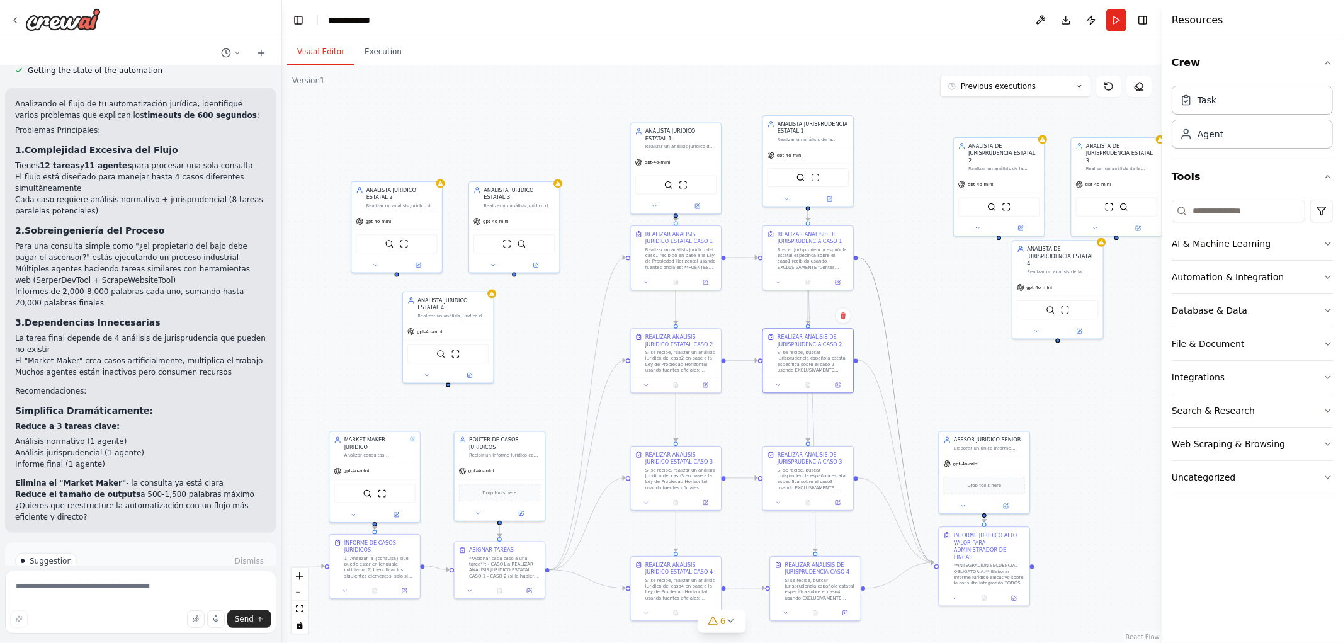
drag, startPoint x: 920, startPoint y: 285, endPoint x: 895, endPoint y: 205, distance: 84.3
click at [896, 208] on div ".deletable-edge-delete-btn { width: 20px; height: 20px; border: 0px solid #ffff…" at bounding box center [722, 354] width 880 height 578
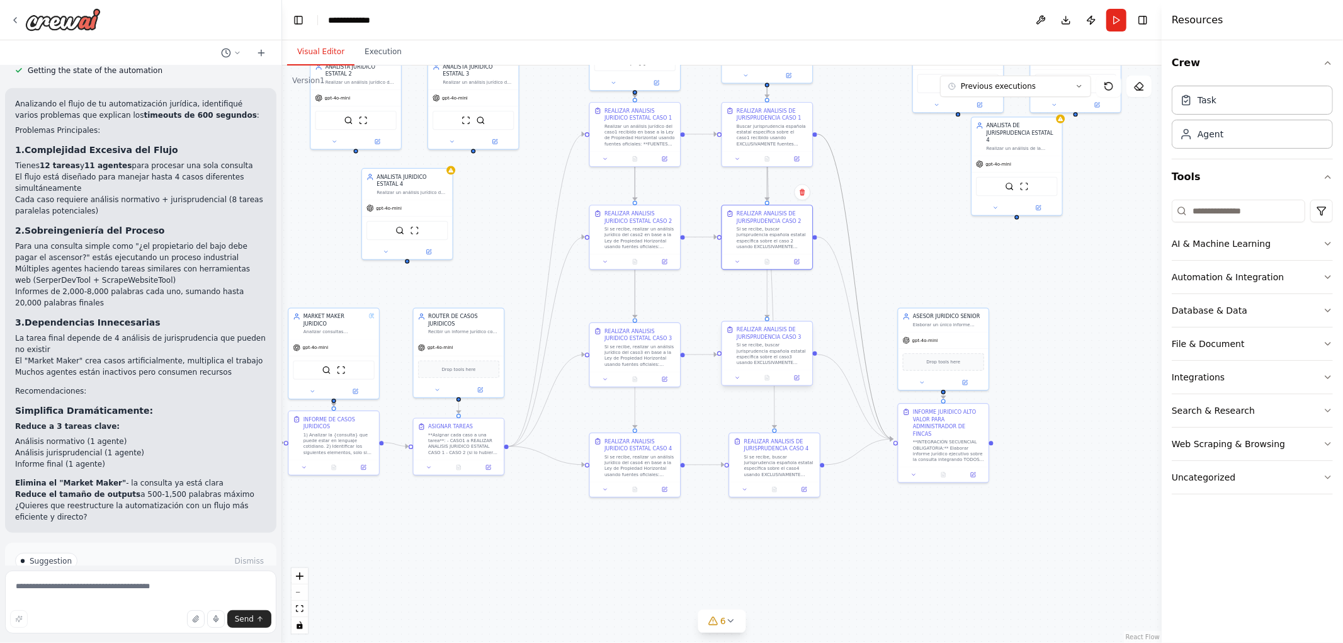
click at [797, 382] on div at bounding box center [767, 377] width 90 height 15
click at [797, 376] on icon at bounding box center [797, 376] width 3 height 3
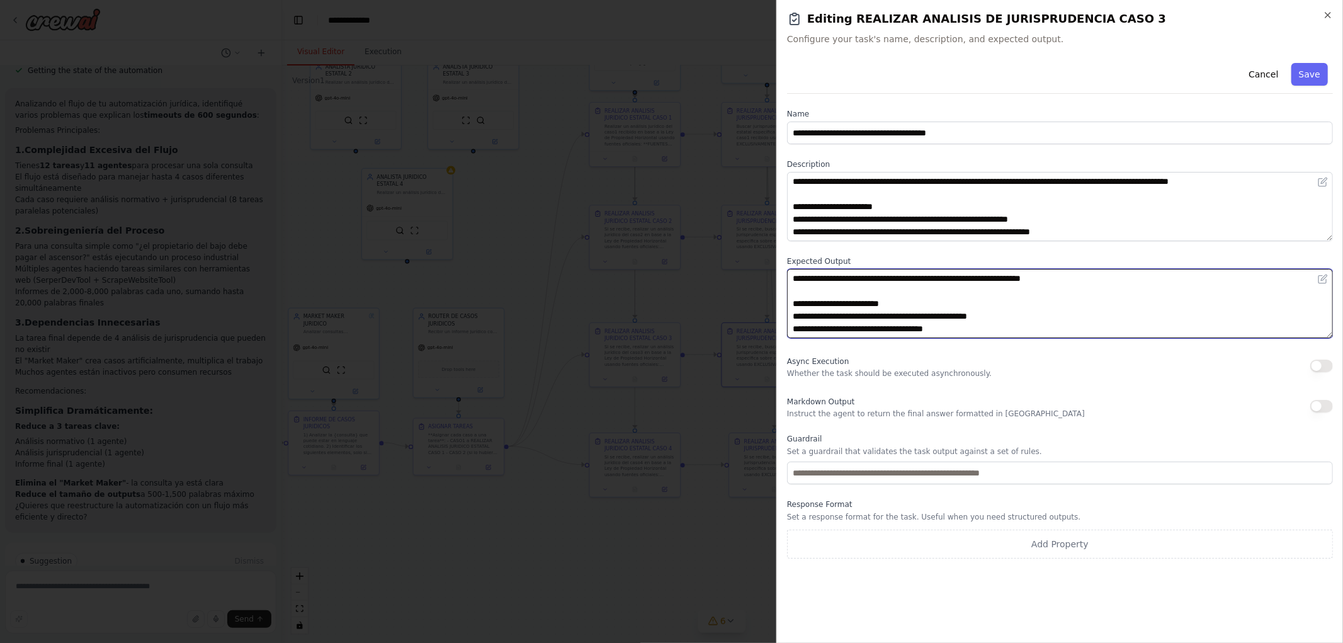
drag, startPoint x: 935, startPoint y: 277, endPoint x: 1052, endPoint y: 282, distance: 117.2
click at [1052, 282] on textarea "**********" at bounding box center [1060, 303] width 546 height 69
type textarea "**********"
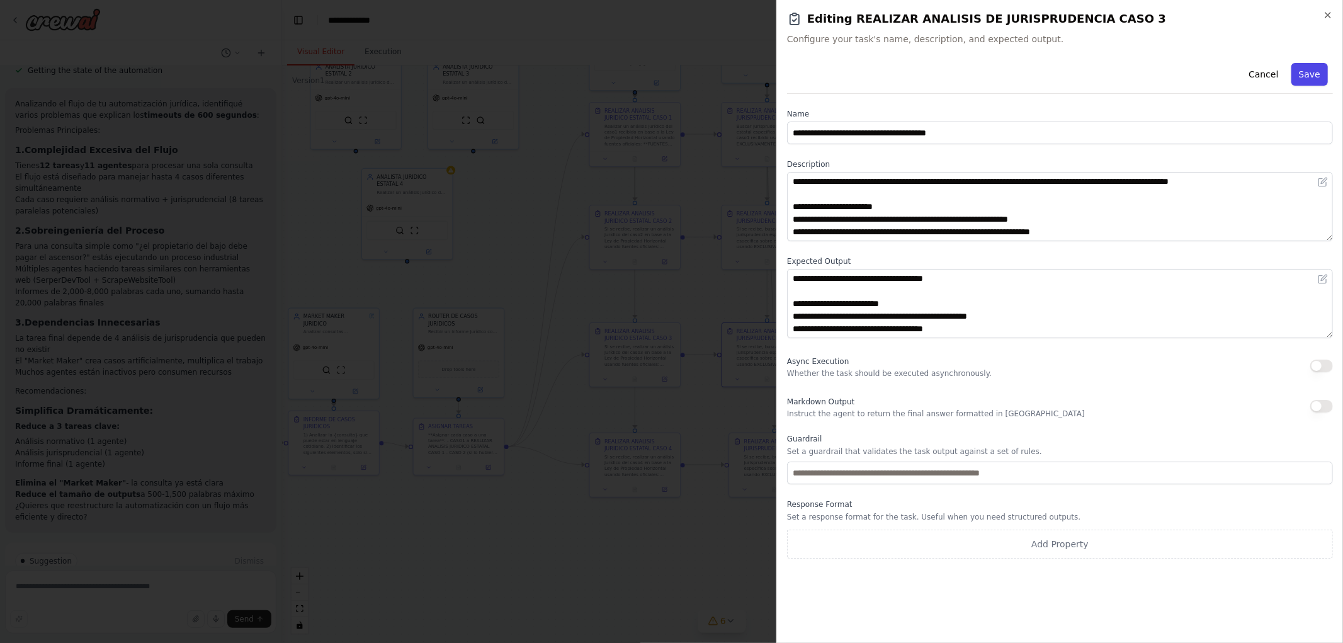
click at [1318, 67] on button "Save" at bounding box center [1310, 74] width 37 height 23
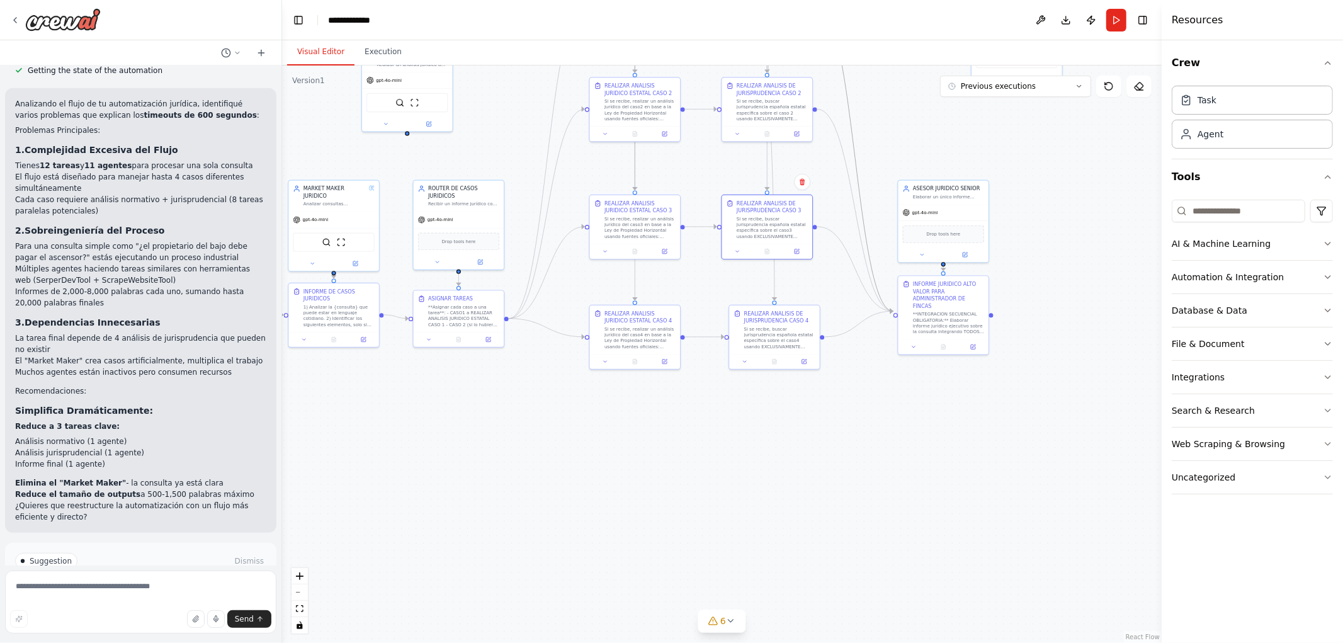
drag, startPoint x: 833, startPoint y: 421, endPoint x: 826, endPoint y: 301, distance: 119.9
click at [833, 292] on div ".deletable-edge-delete-btn { width: 20px; height: 20px; border: 0px solid #ffff…" at bounding box center [722, 354] width 880 height 578
click at [807, 361] on icon at bounding box center [804, 359] width 4 height 4
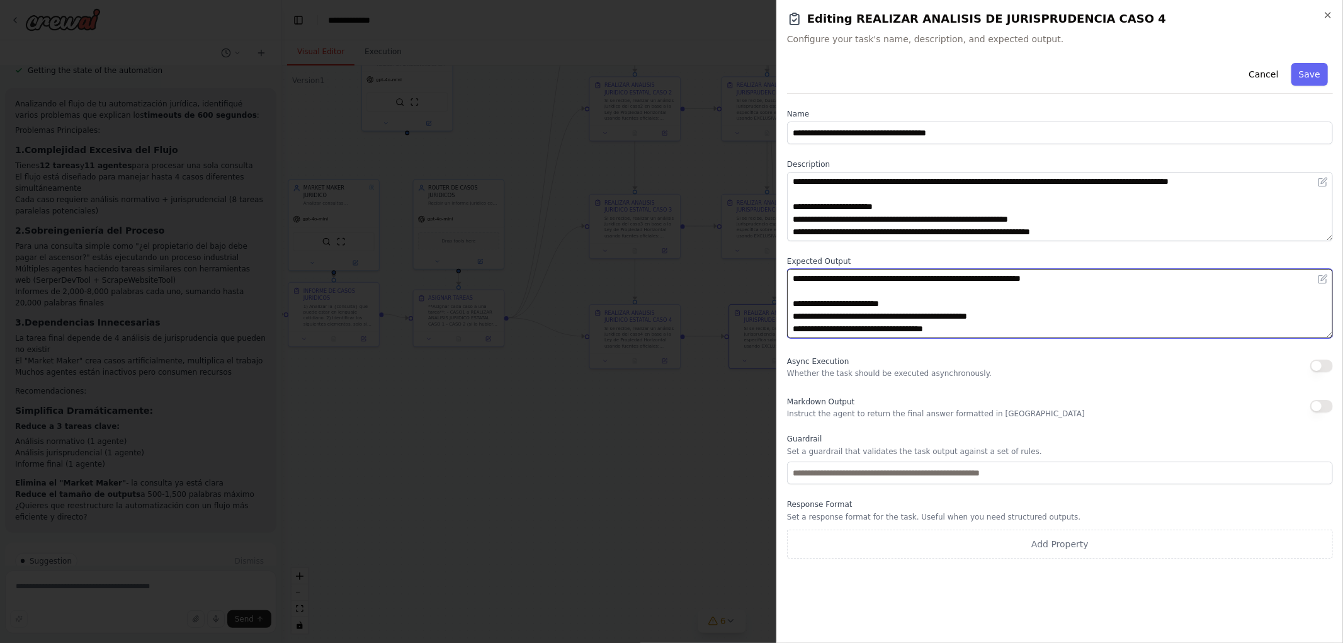
drag, startPoint x: 934, startPoint y: 278, endPoint x: 1052, endPoint y: 277, distance: 118.4
click at [1052, 277] on textarea "**********" at bounding box center [1060, 303] width 546 height 69
type textarea "**********"
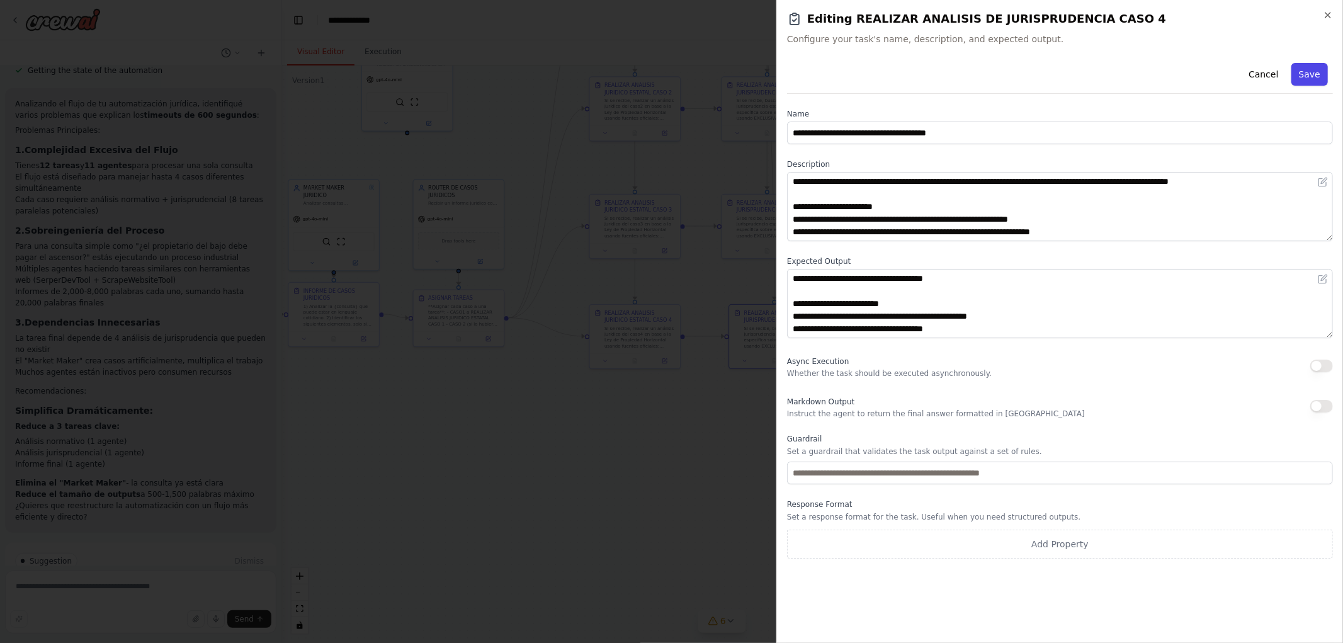
click at [1319, 71] on button "Save" at bounding box center [1310, 74] width 37 height 23
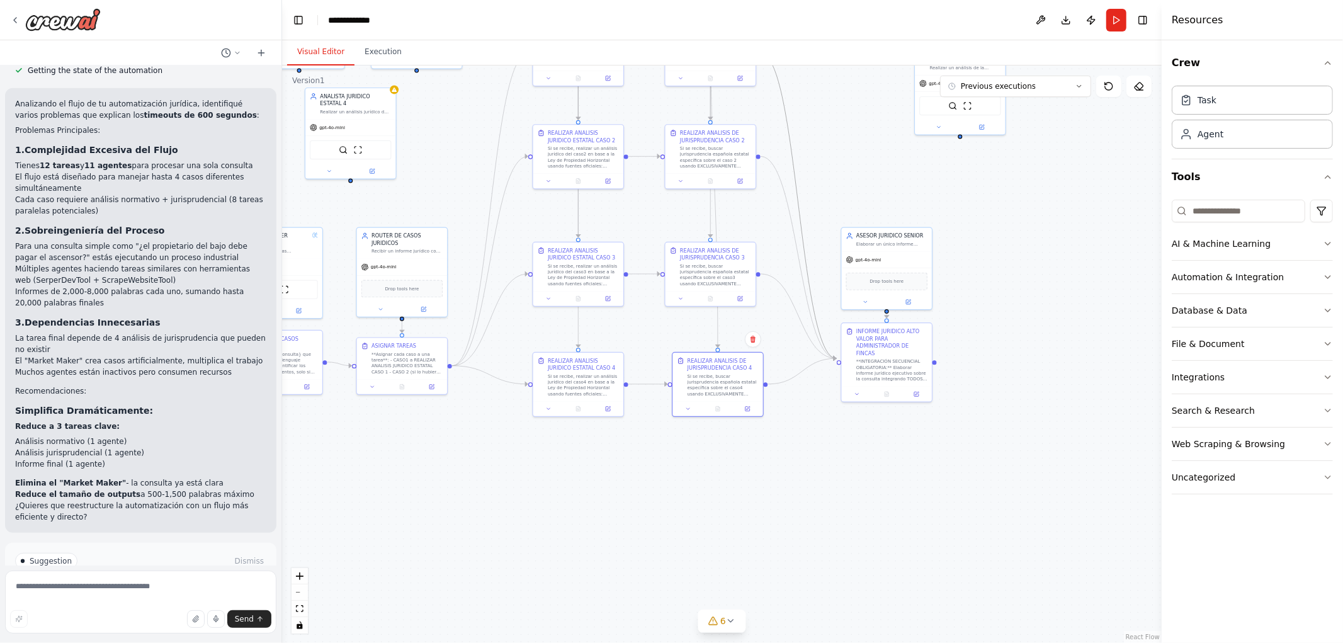
drag, startPoint x: 877, startPoint y: 423, endPoint x: 829, endPoint y: 427, distance: 47.4
click at [826, 438] on div ".deletable-edge-delete-btn { width: 20px; height: 20px; border: 0px solid #ffff…" at bounding box center [722, 354] width 880 height 578
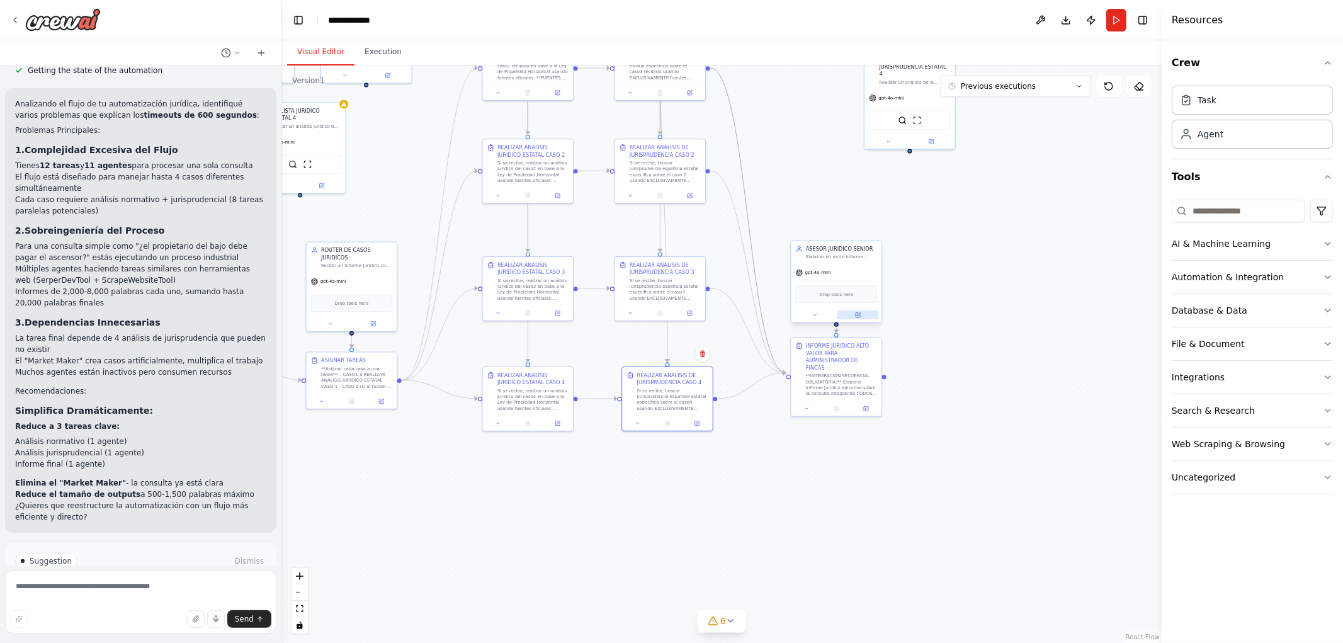
click at [858, 317] on button at bounding box center [859, 314] width 42 height 9
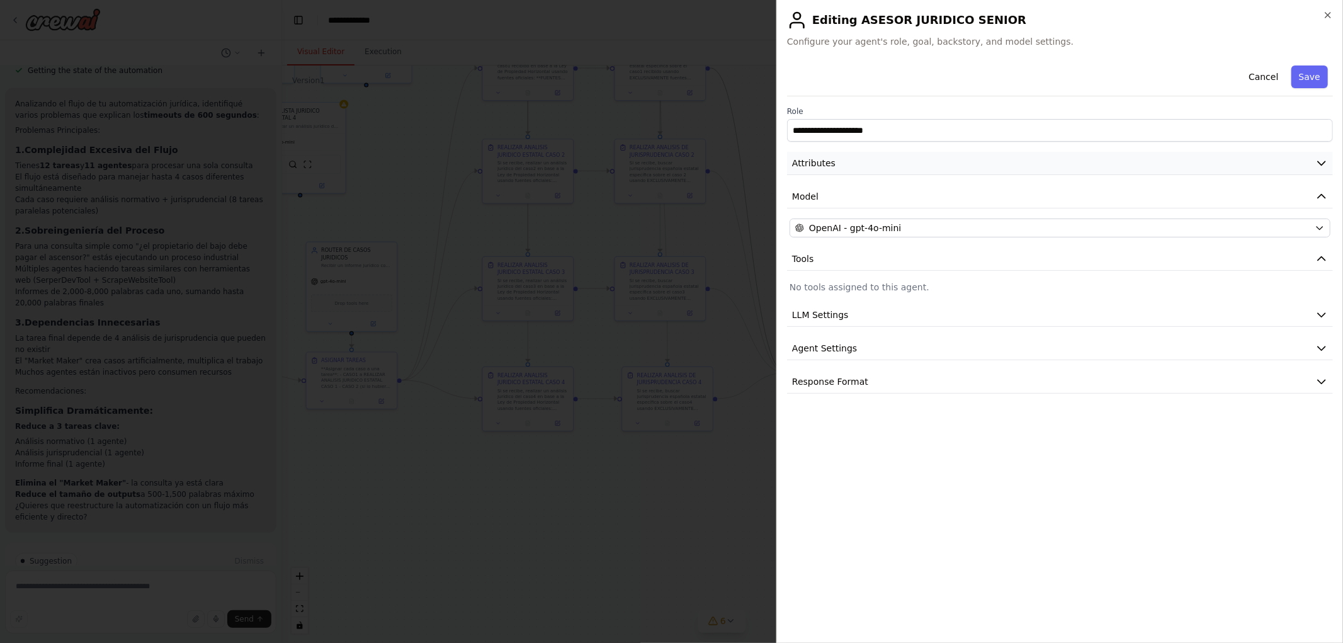
click at [874, 165] on button "Attributes" at bounding box center [1060, 163] width 546 height 23
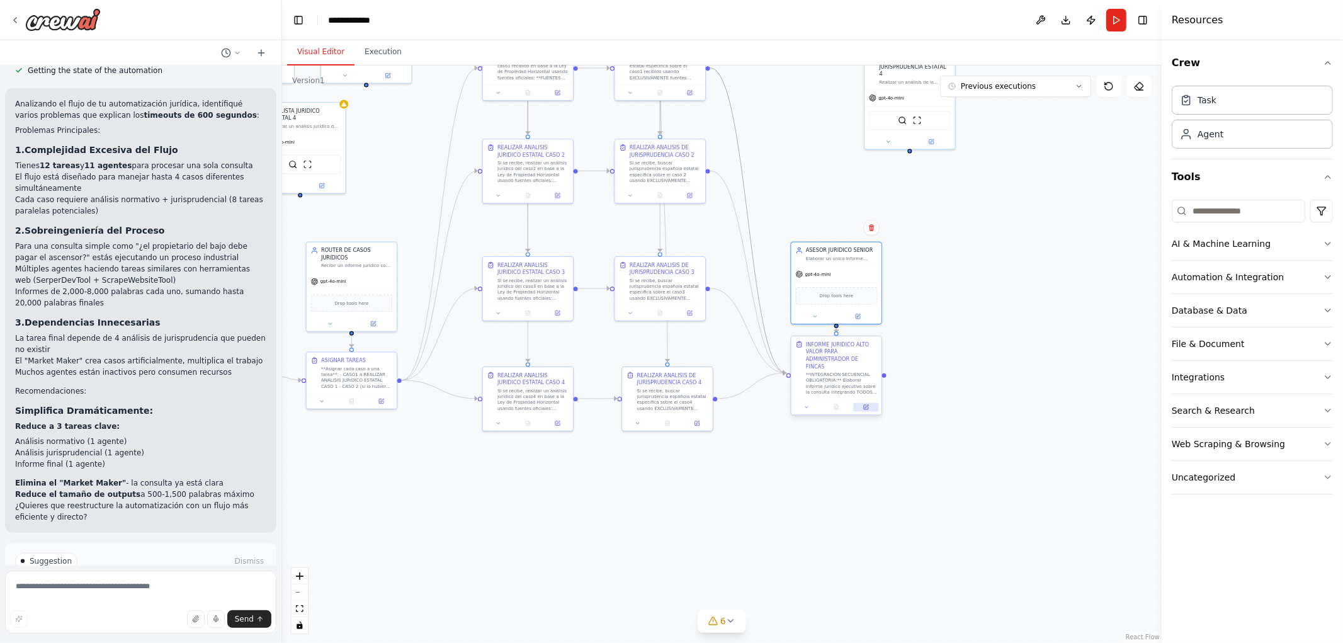
click at [872, 403] on button at bounding box center [865, 407] width 25 height 9
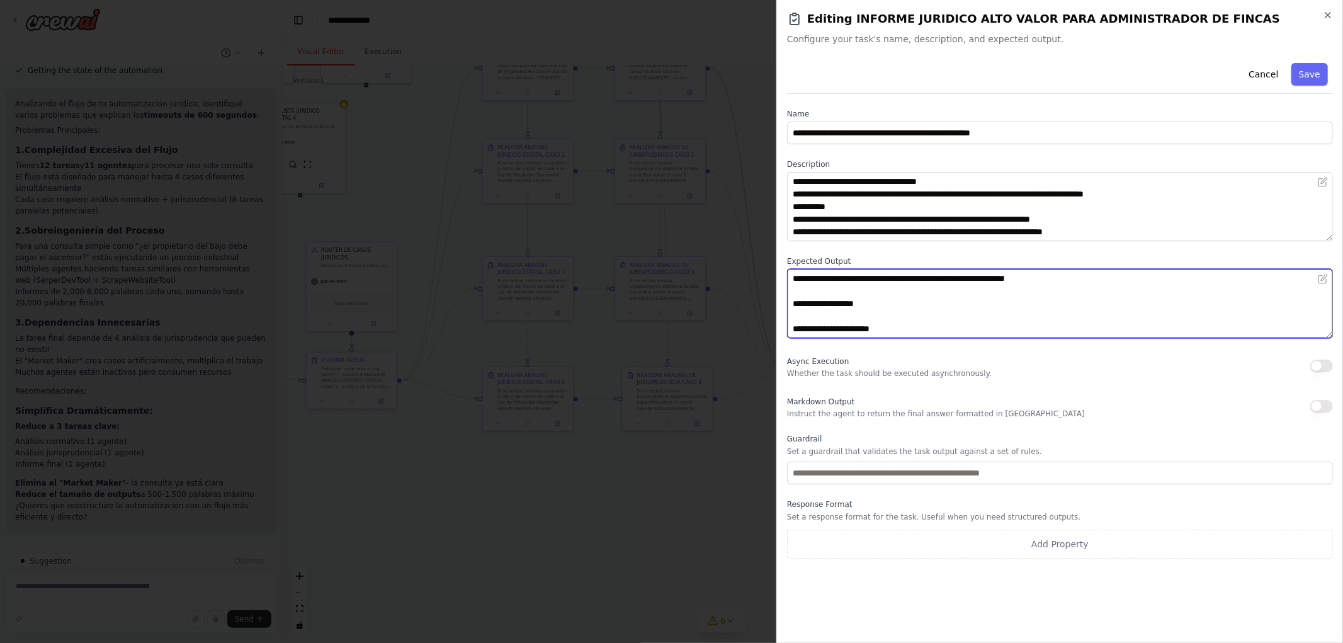
drag, startPoint x: 886, startPoint y: 278, endPoint x: 989, endPoint y: 280, distance: 102.7
click at [989, 280] on textarea "**********" at bounding box center [1060, 303] width 546 height 69
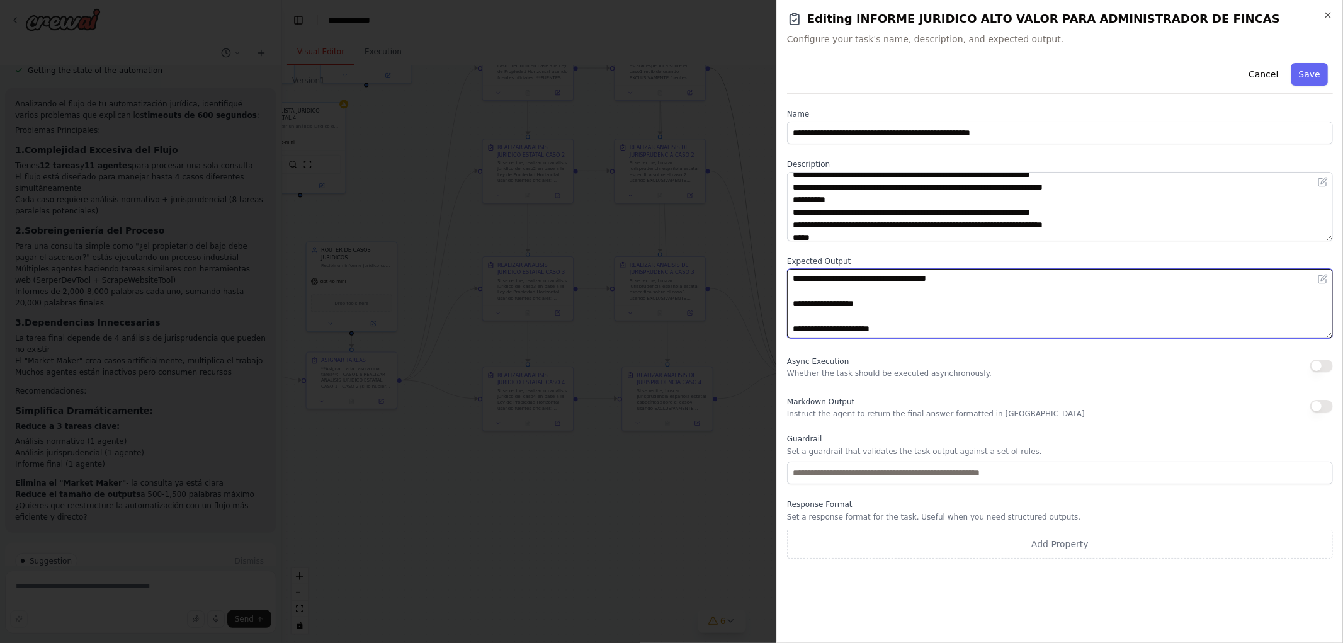
scroll to position [63, 0]
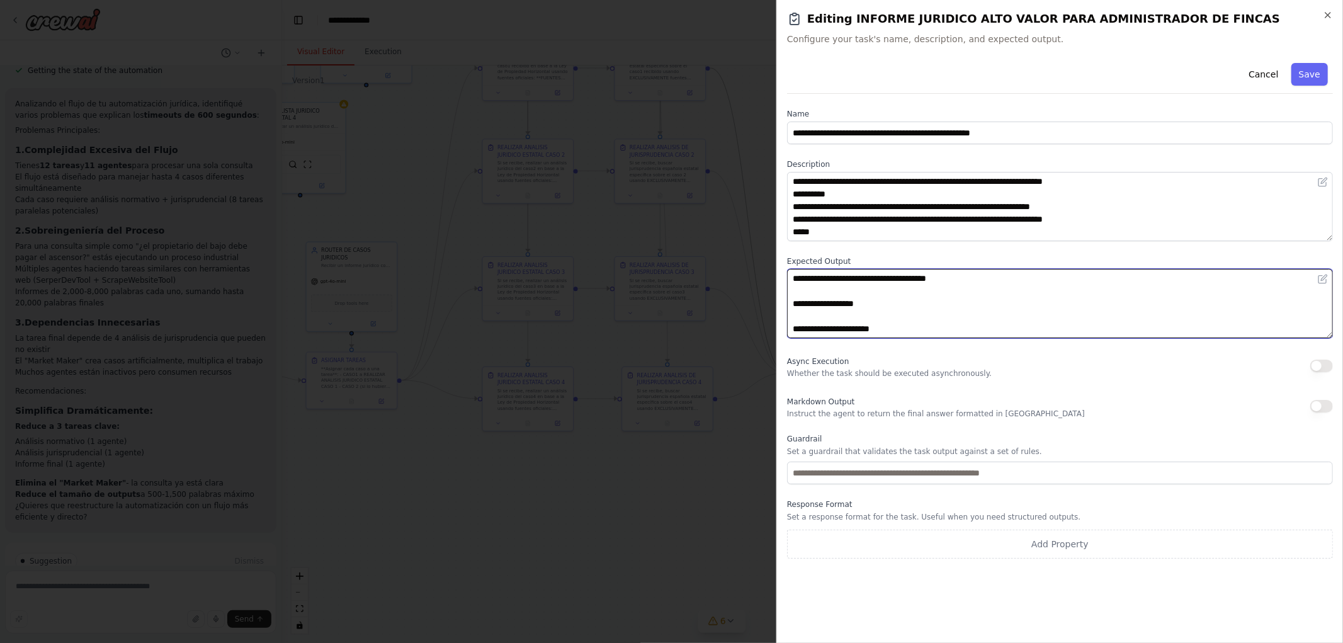
type textarea "**********"
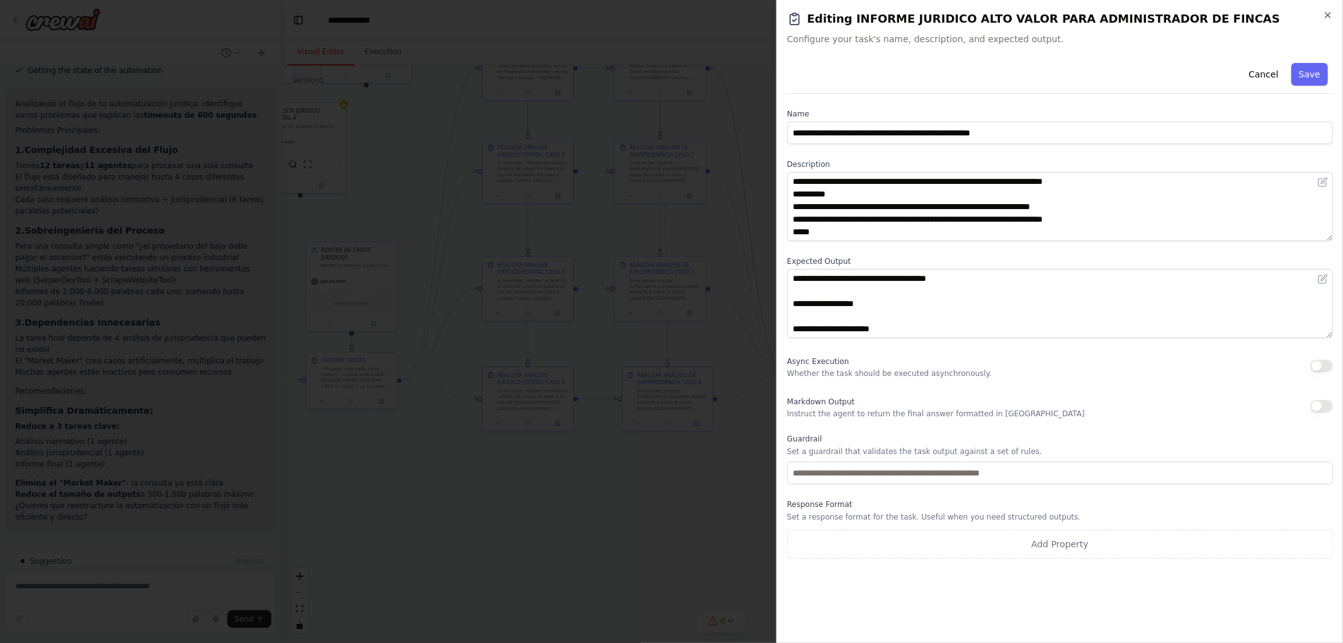
click at [1315, 71] on button "Save" at bounding box center [1310, 74] width 37 height 23
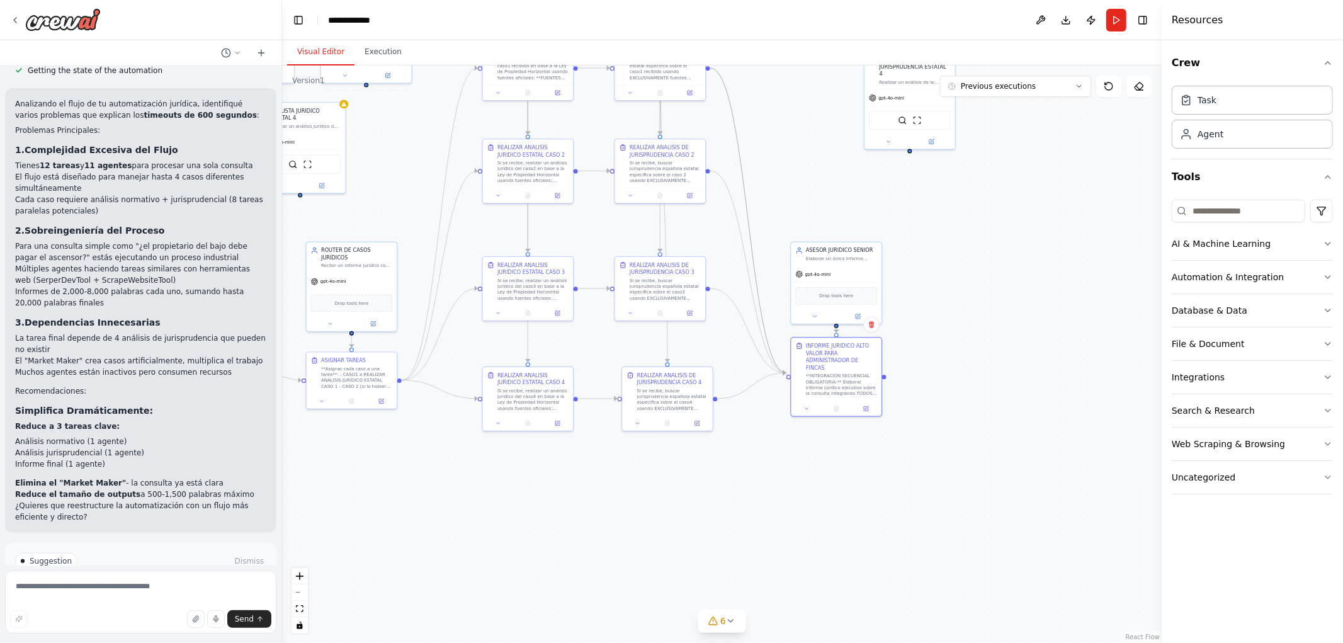
drag, startPoint x: 770, startPoint y: 490, endPoint x: 908, endPoint y: 517, distance: 140.6
click at [908, 517] on div ".deletable-edge-delete-btn { width: 20px; height: 20px; border: 0px solid #ffff…" at bounding box center [722, 354] width 880 height 578
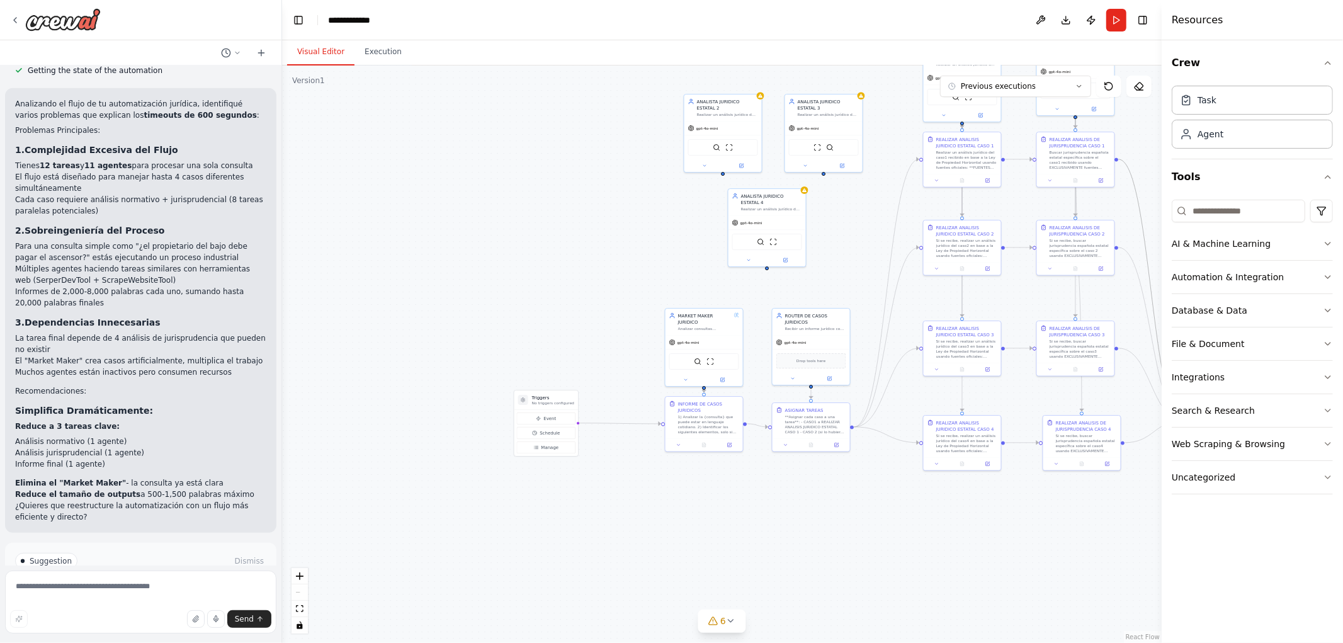
drag, startPoint x: 638, startPoint y: 508, endPoint x: 697, endPoint y: 508, distance: 58.6
click at [702, 508] on div ".deletable-edge-delete-btn { width: 20px; height: 20px; border: 0px solid #ffff…" at bounding box center [722, 354] width 880 height 578
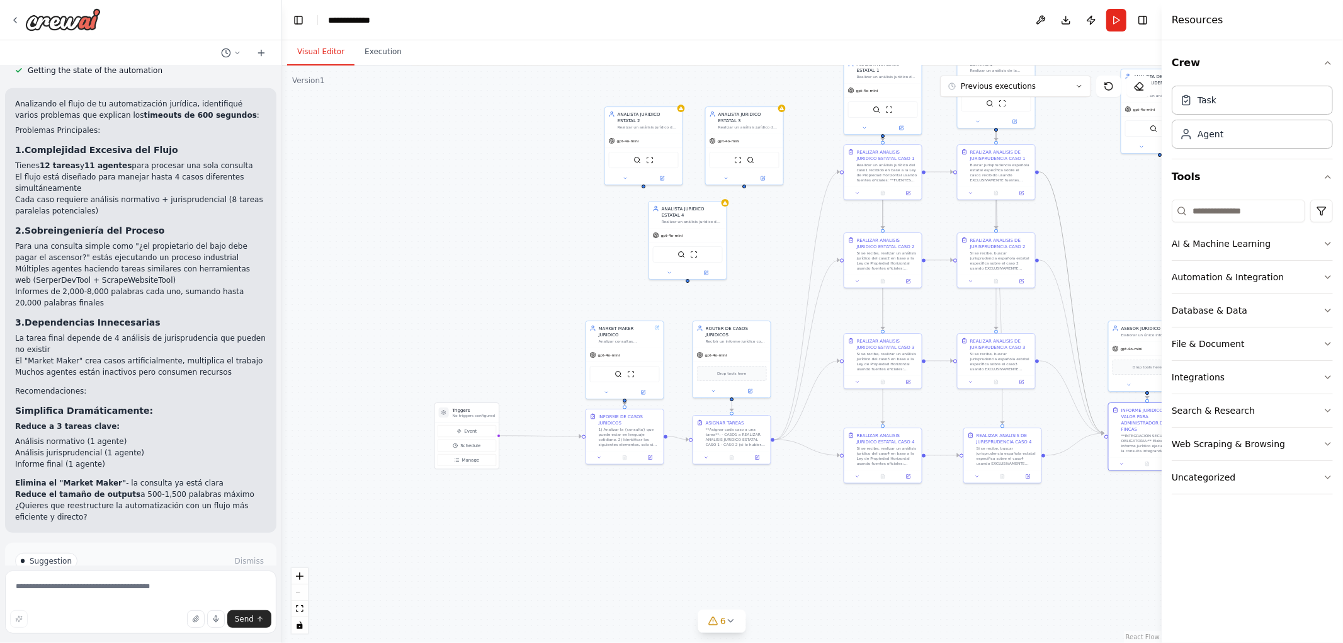
drag, startPoint x: 653, startPoint y: 513, endPoint x: 615, endPoint y: 513, distance: 38.4
click at [619, 513] on div ".deletable-edge-delete-btn { width: 20px; height: 20px; border: 0px solid #ffff…" at bounding box center [722, 354] width 880 height 578
click at [1112, 16] on button "Run" at bounding box center [1117, 20] width 20 height 23
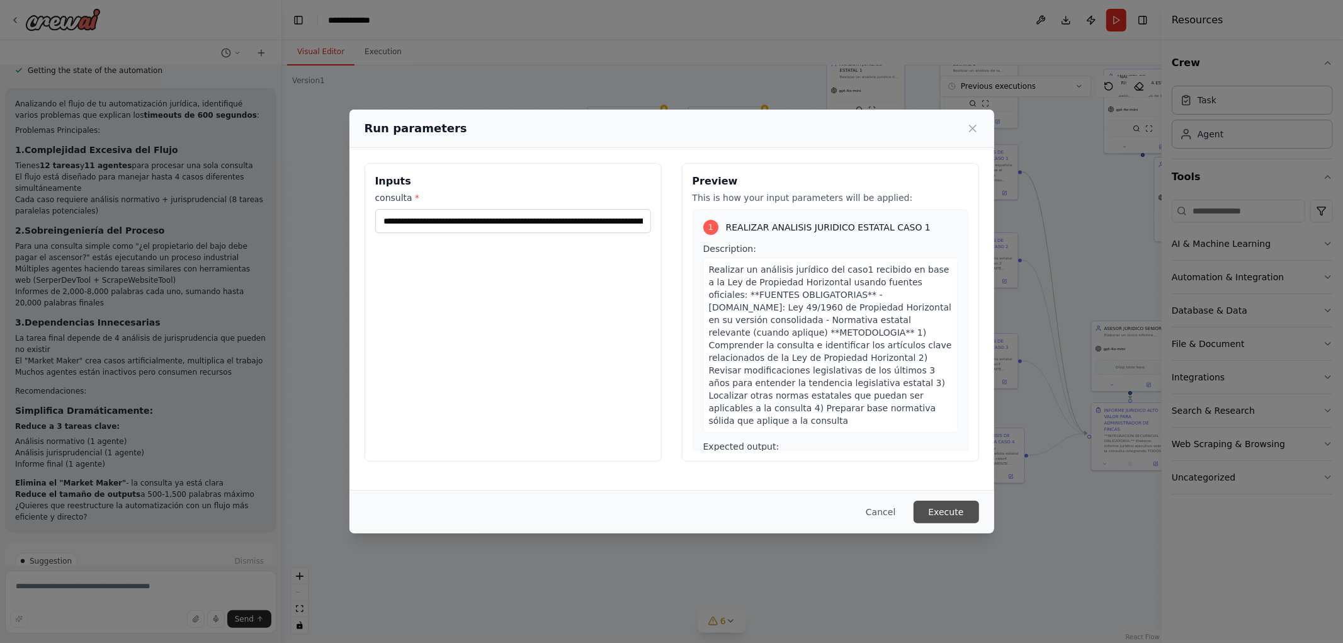
click at [941, 503] on button "Execute" at bounding box center [946, 512] width 65 height 23
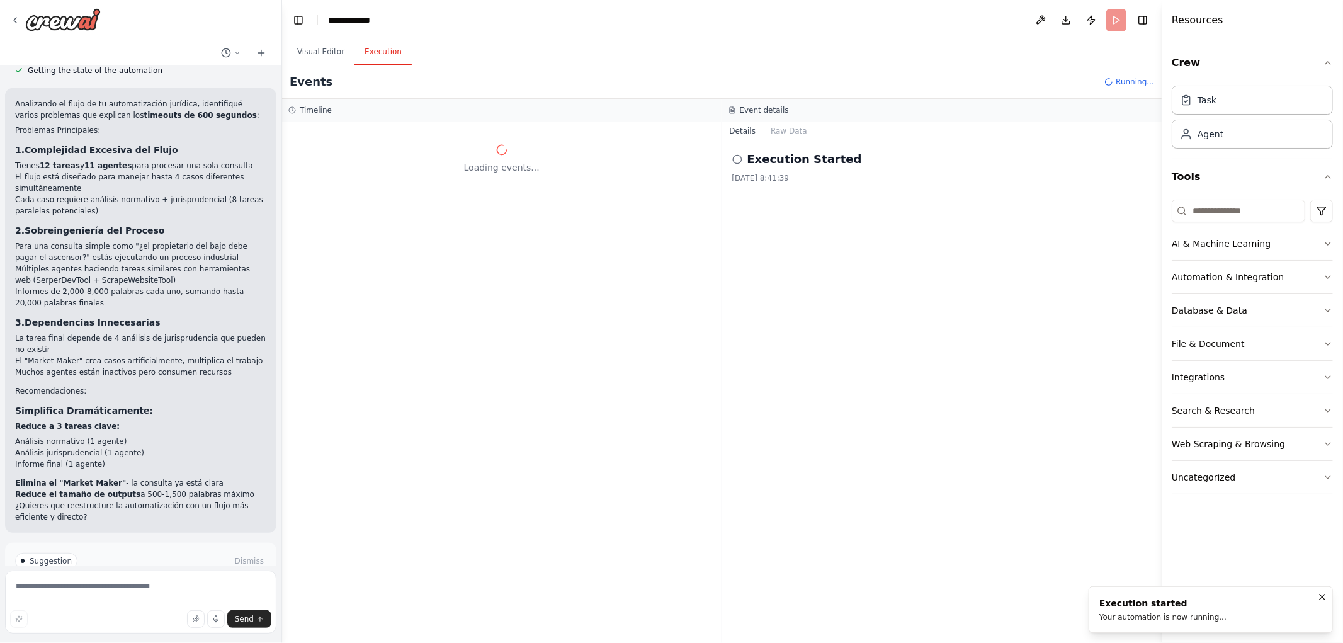
scroll to position [0, 0]
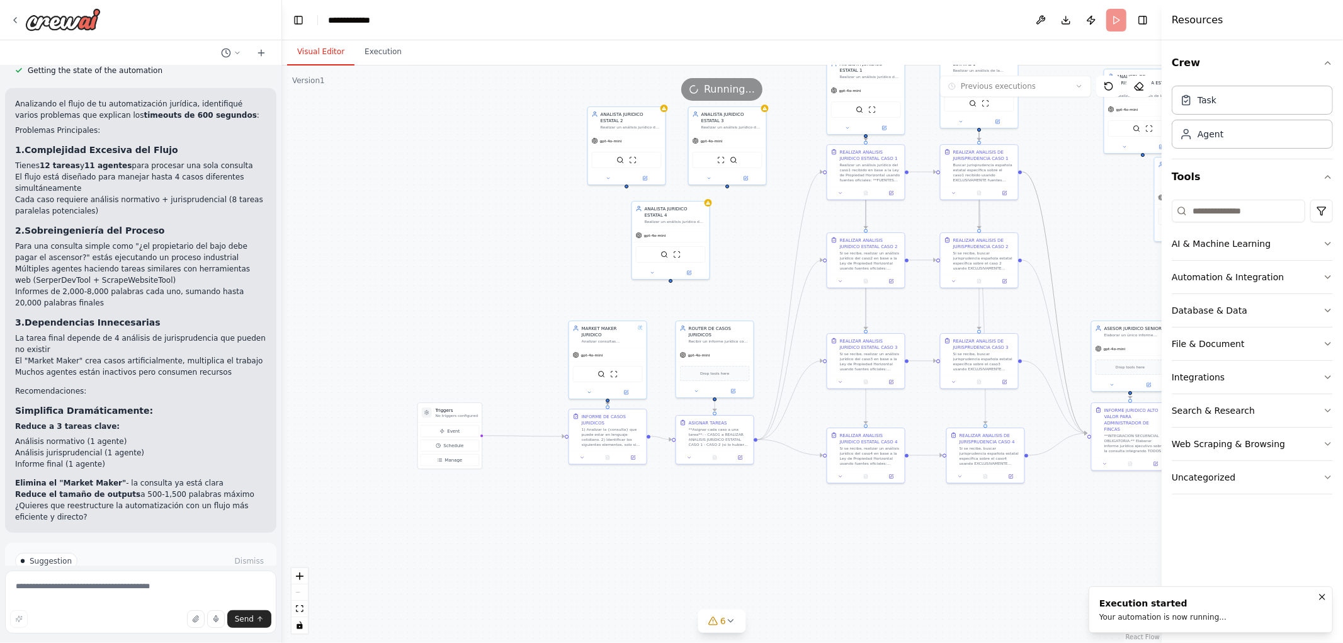
click at [322, 43] on button "Visual Editor" at bounding box center [320, 52] width 67 height 26
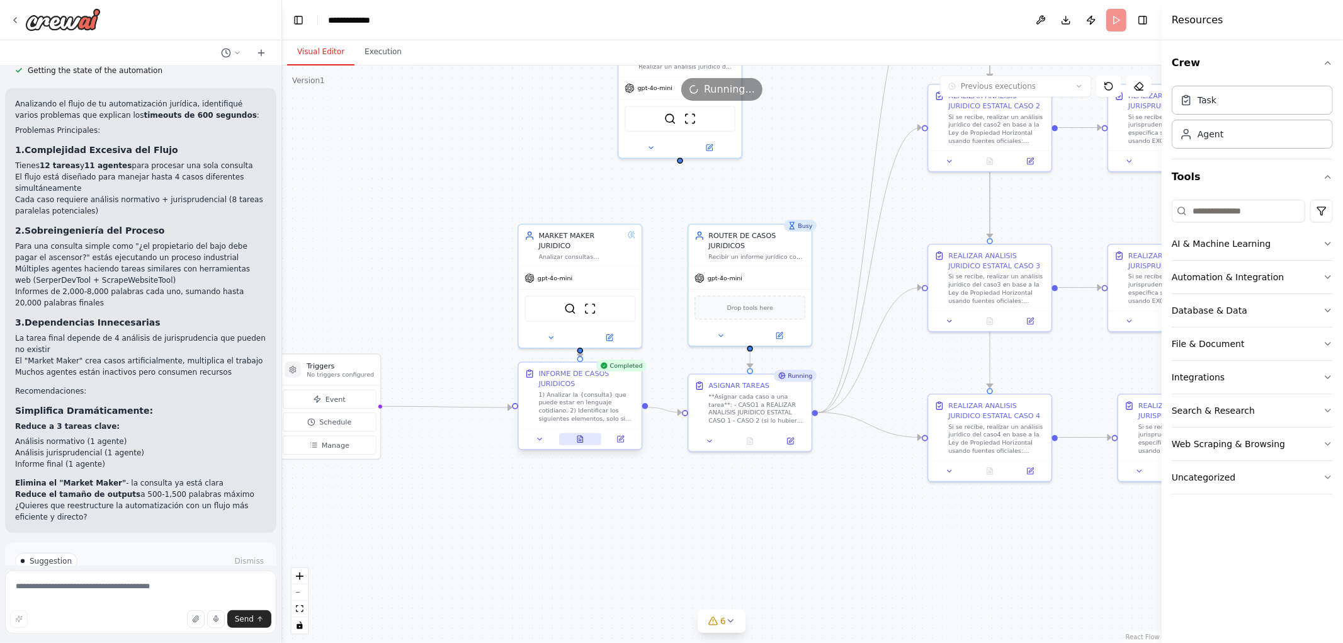
click at [584, 440] on button at bounding box center [580, 439] width 42 height 12
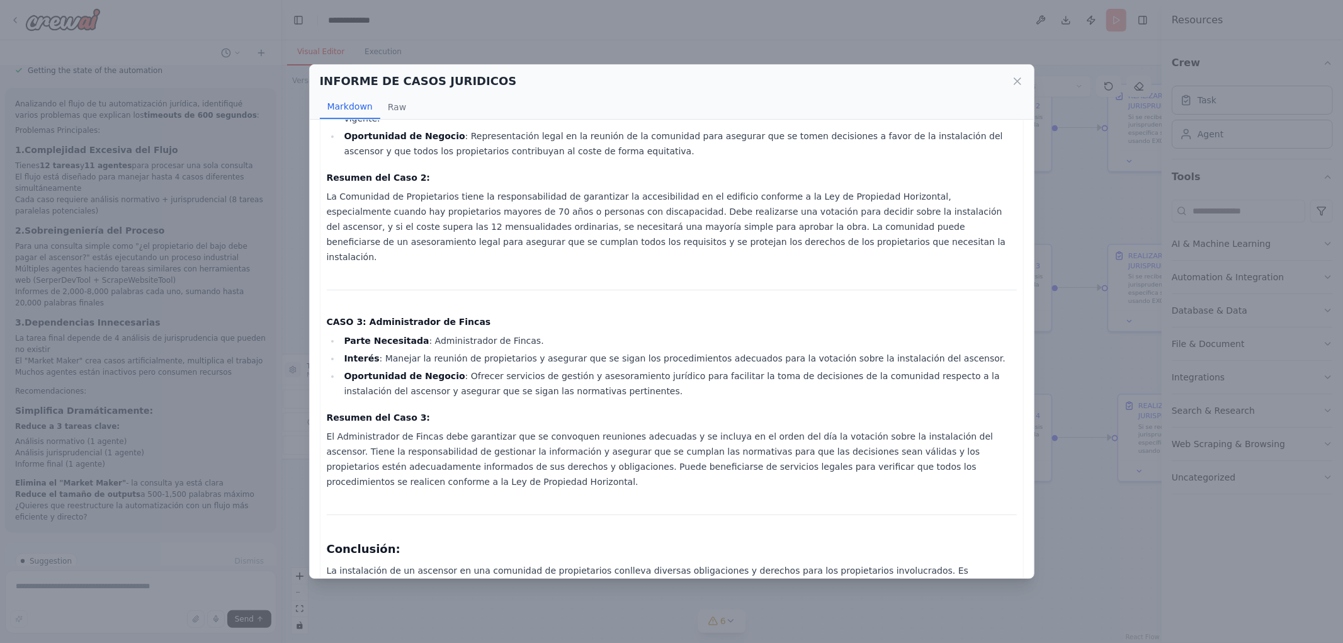
scroll to position [406, 0]
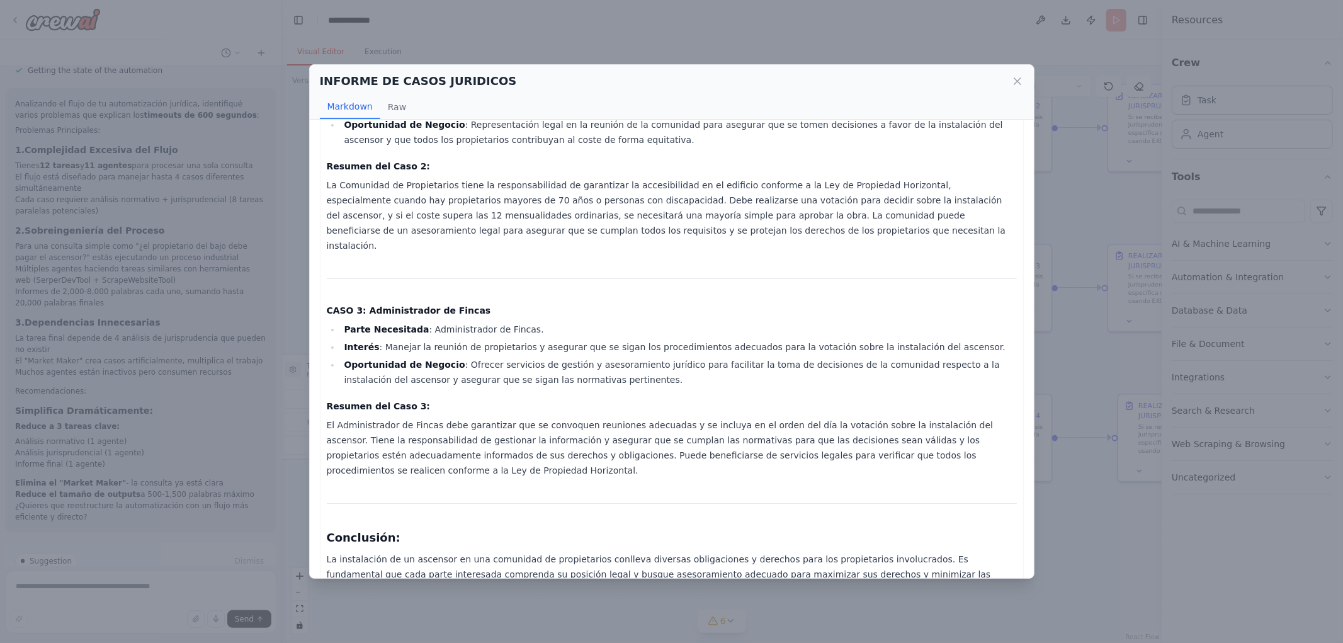
click at [1014, 67] on div "INFORME DE CASOS JURIDICOS Markdown Raw" at bounding box center [672, 92] width 724 height 55
click at [1018, 77] on icon at bounding box center [1017, 81] width 13 height 13
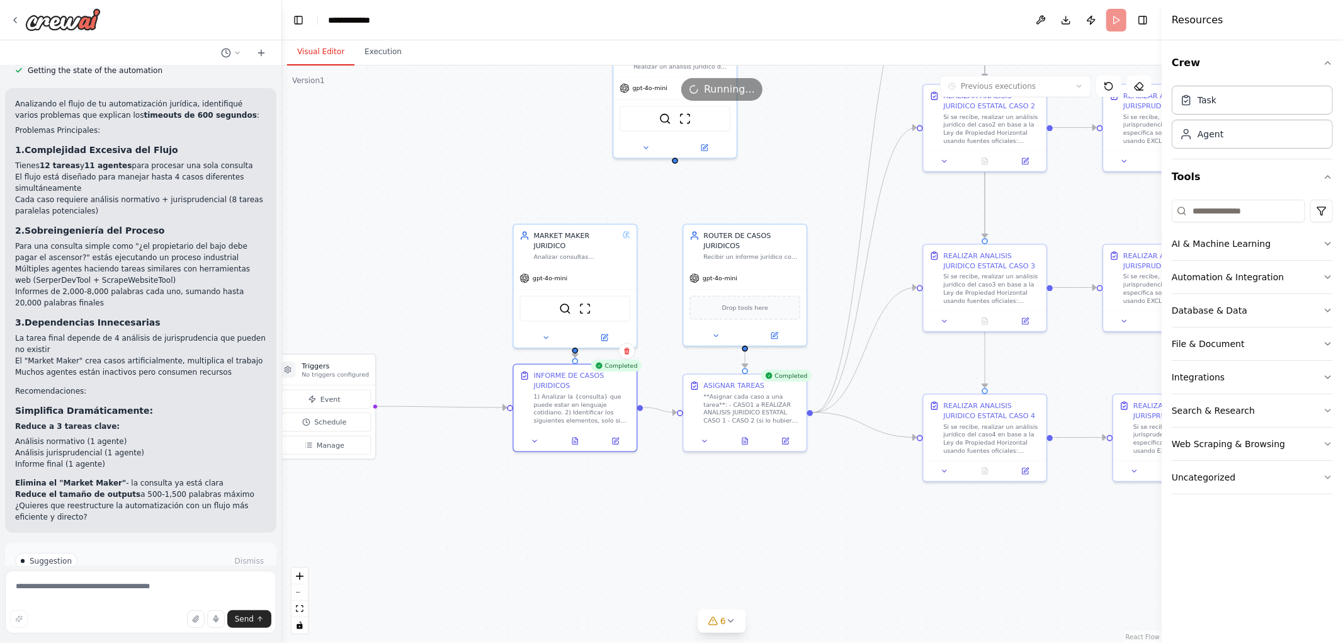
drag, startPoint x: 784, startPoint y: 515, endPoint x: 595, endPoint y: 518, distance: 189.6
click at [596, 519] on div ".deletable-edge-delete-btn { width: 20px; height: 20px; border: 0px solid #ffff…" at bounding box center [722, 354] width 880 height 578
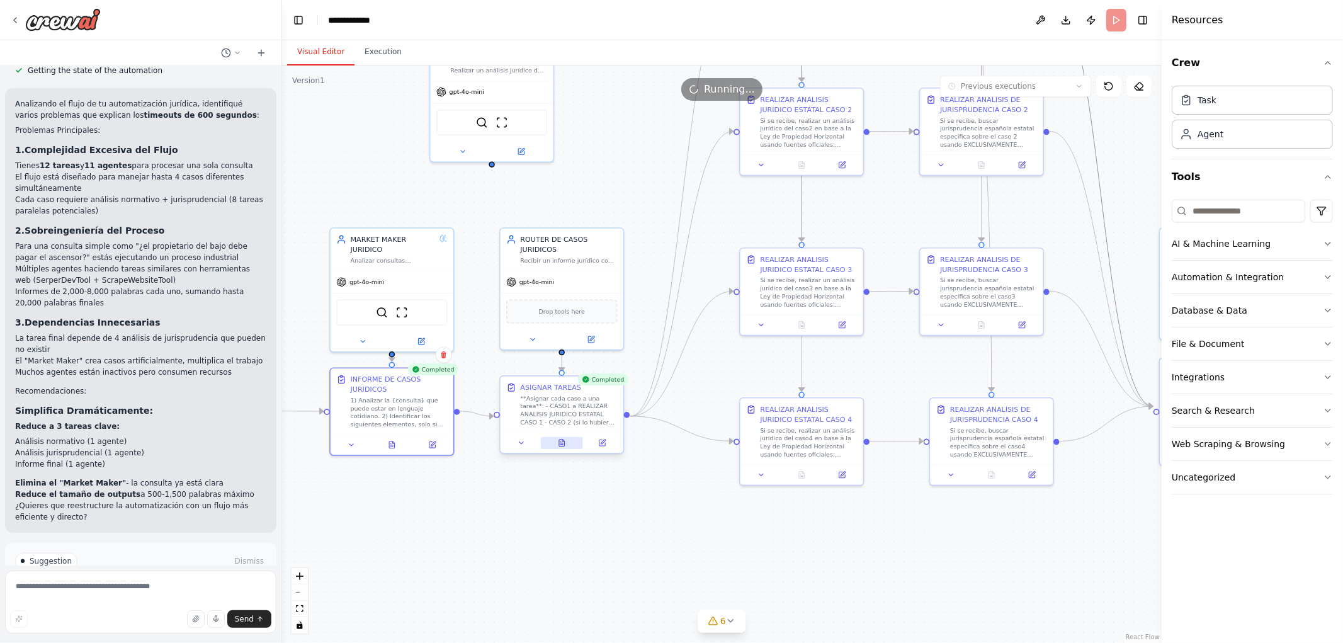
click at [559, 446] on icon at bounding box center [562, 443] width 8 height 8
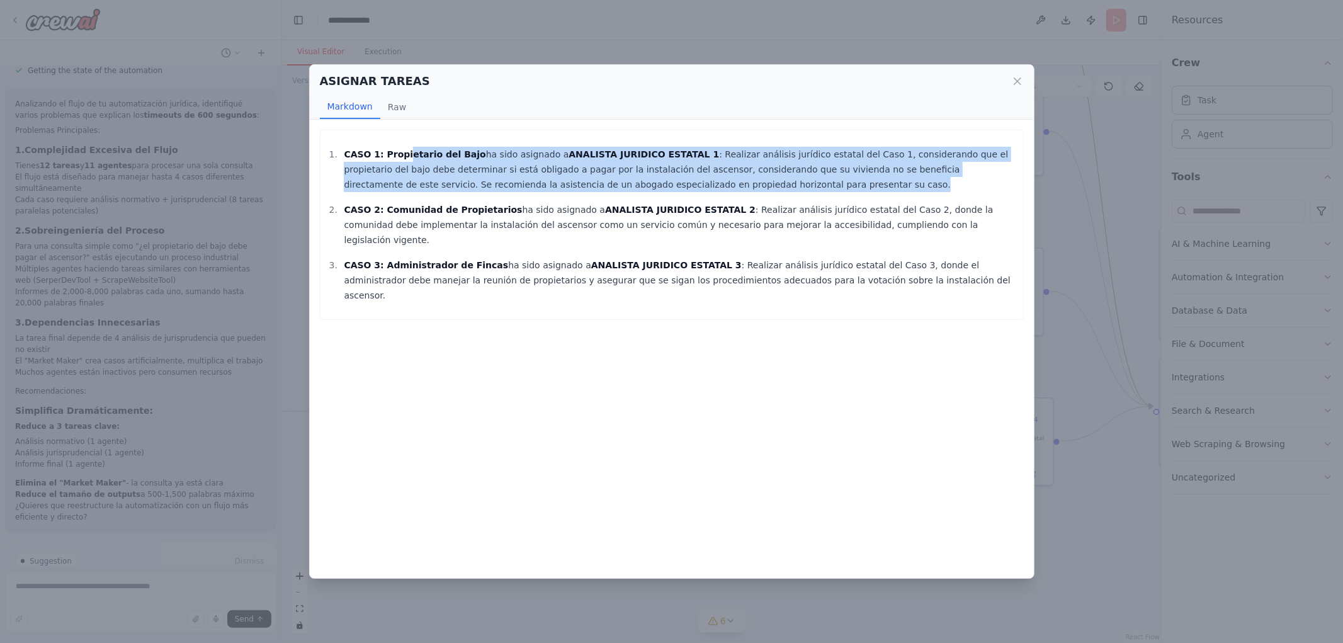
drag, startPoint x: 399, startPoint y: 152, endPoint x: 816, endPoint y: 190, distance: 419.3
click at [835, 183] on p "CASO 1: Propietario del Bajo ha sido asignado a ANALISTA JURIDICO ESTATAL 1 : R…" at bounding box center [680, 169] width 673 height 45
click at [660, 190] on p "CASO 1: Propietario del Bajo ha sido asignado a ANALISTA JURIDICO ESTATAL 1 : R…" at bounding box center [680, 169] width 673 height 45
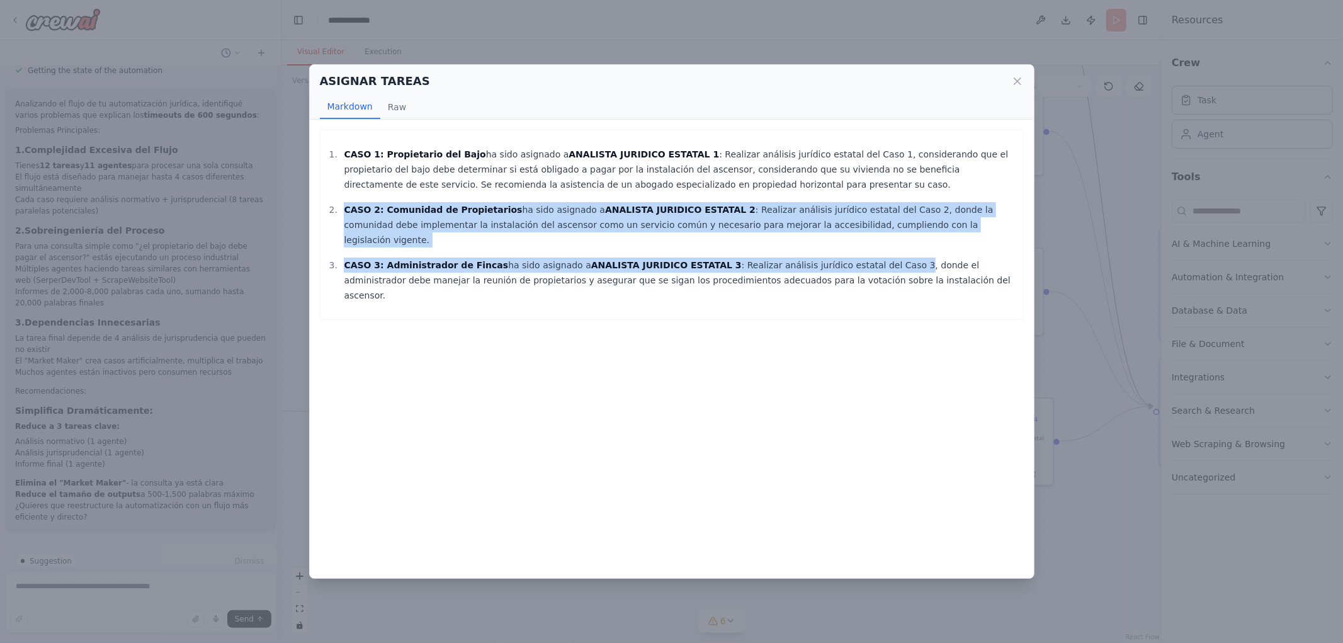
drag, startPoint x: 418, startPoint y: 200, endPoint x: 844, endPoint y: 242, distance: 427.8
click at [844, 242] on ol "CASO 1: Propietario del Bajo ha sido asignado a ANALISTA JURIDICO ESTATAL 1 : R…" at bounding box center [672, 225] width 690 height 156
click at [844, 258] on p "CASO 3: Administrador de Fincas ha sido asignado a ANALISTA JURIDICO ESTATAL 3 …" at bounding box center [680, 280] width 673 height 45
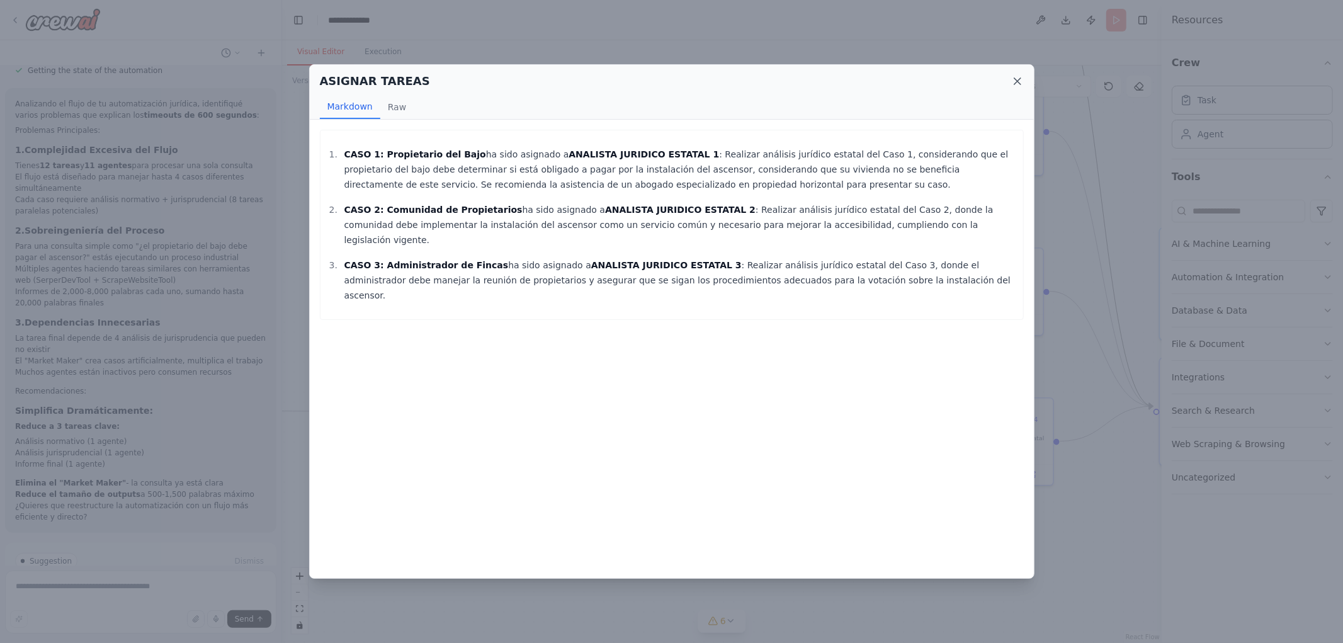
click at [1019, 79] on icon at bounding box center [1018, 81] width 6 height 6
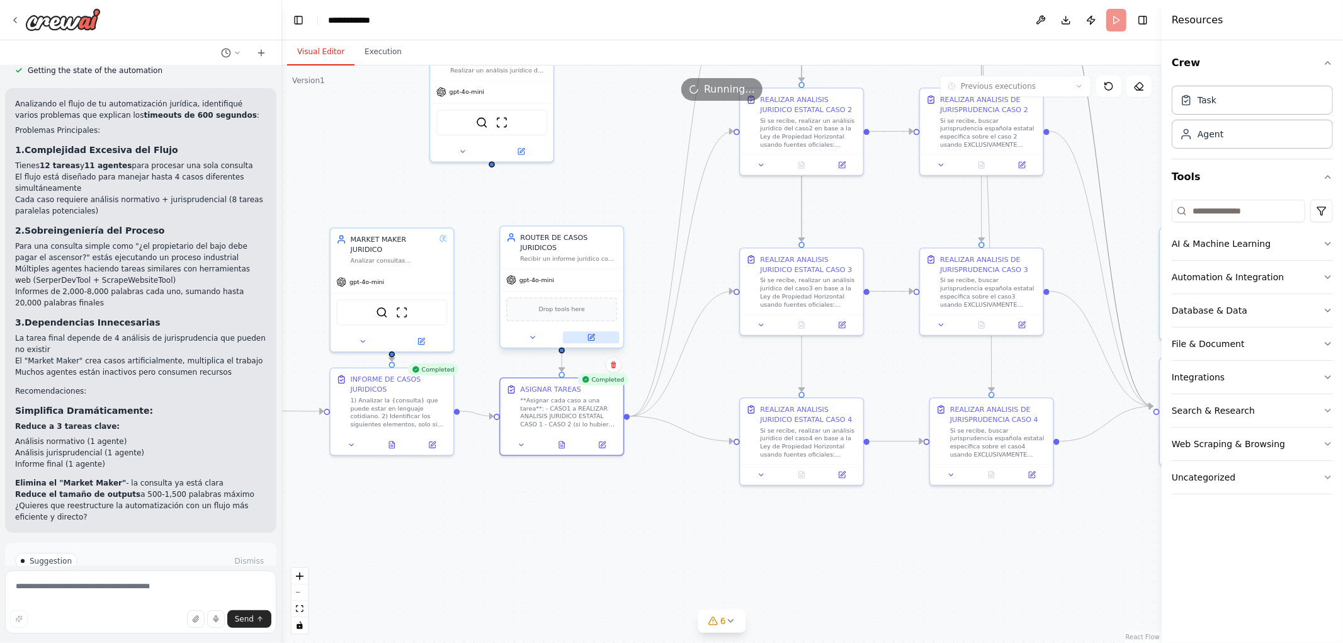
click at [595, 333] on icon at bounding box center [591, 337] width 8 height 8
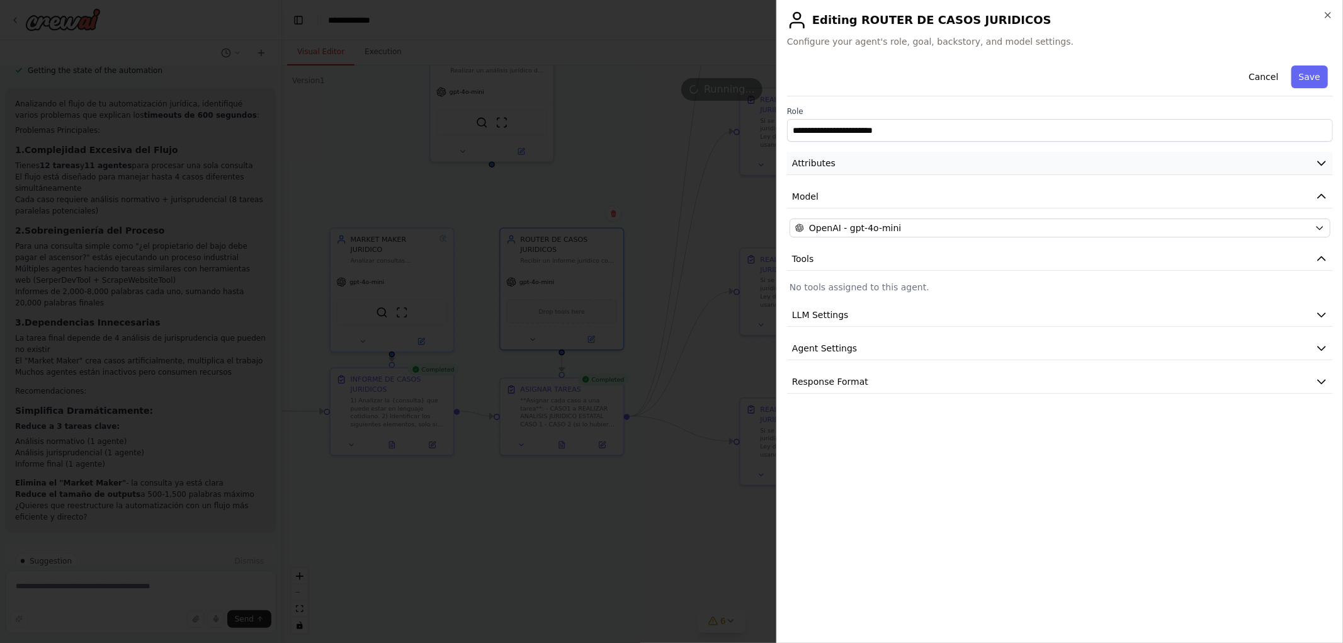
click at [914, 162] on button "Attributes" at bounding box center [1060, 163] width 546 height 23
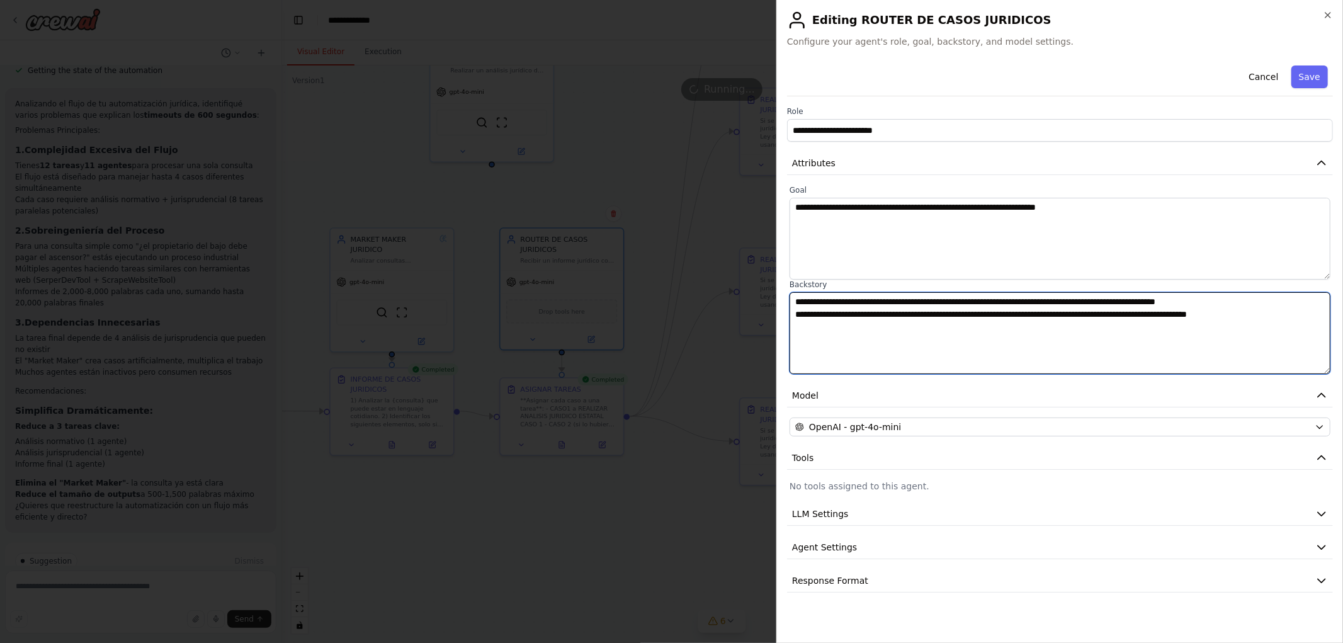
drag, startPoint x: 805, startPoint y: 298, endPoint x: 1226, endPoint y: 305, distance: 420.8
click at [1237, 304] on textarea "**********" at bounding box center [1060, 333] width 541 height 82
click at [952, 331] on textarea "**********" at bounding box center [1060, 333] width 541 height 82
drag, startPoint x: 841, startPoint y: 305, endPoint x: 1217, endPoint y: 321, distance: 377.0
click at [1217, 321] on textarea "**********" at bounding box center [1060, 333] width 541 height 82
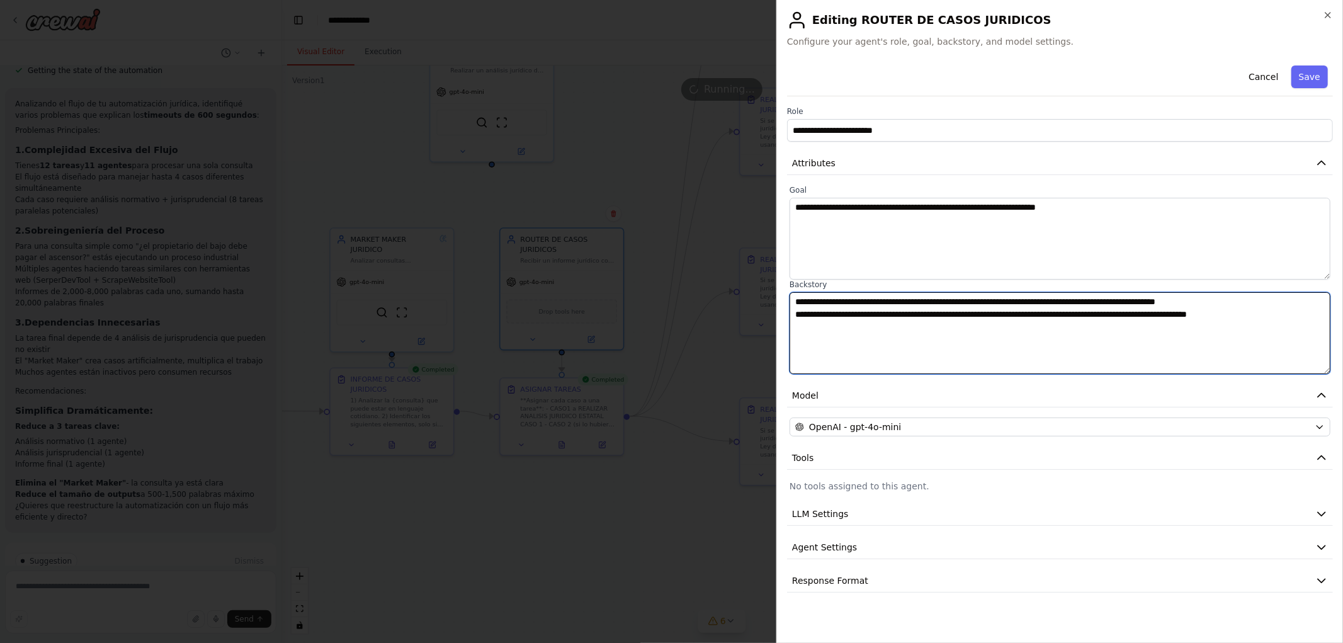
click at [1212, 322] on textarea "**********" at bounding box center [1060, 333] width 541 height 82
click at [1155, 331] on textarea "**********" at bounding box center [1060, 333] width 541 height 82
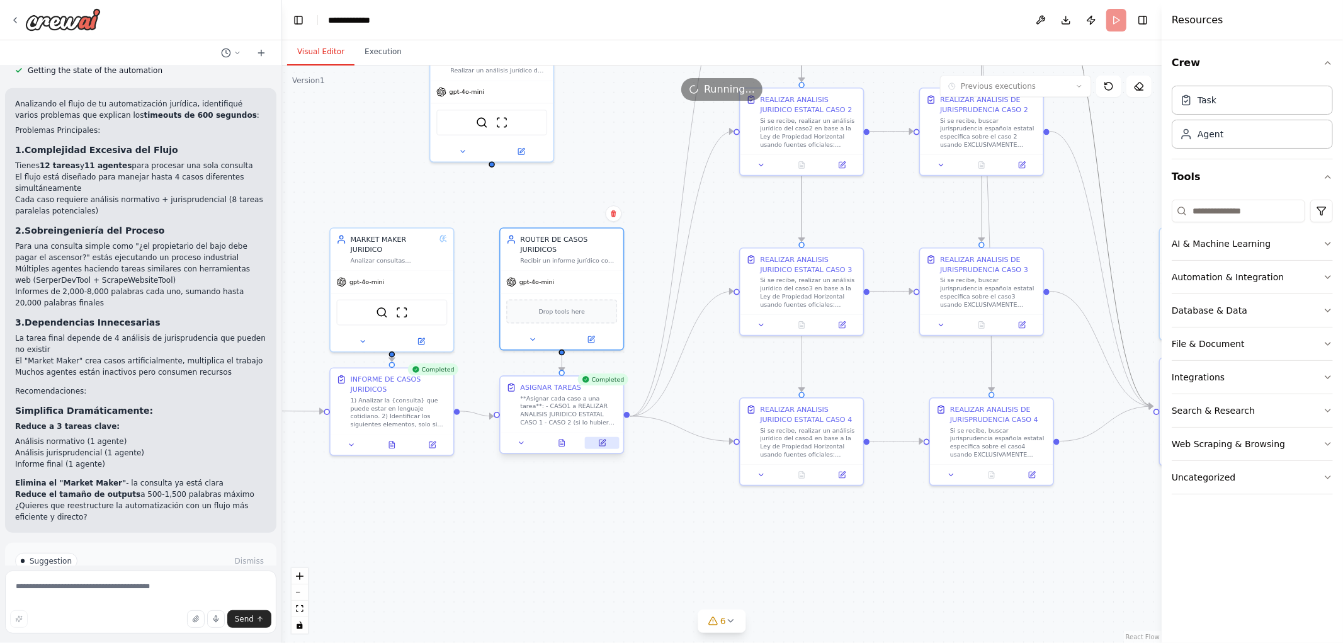
click at [600, 448] on button at bounding box center [602, 443] width 35 height 12
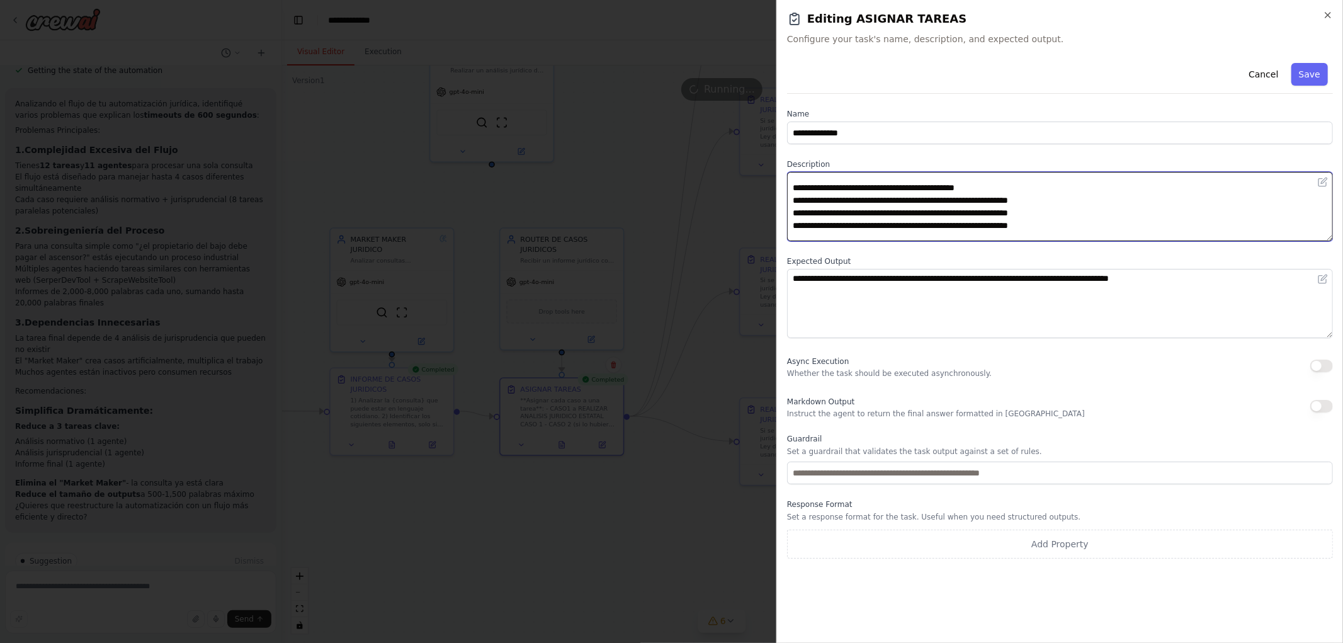
scroll to position [38, 0]
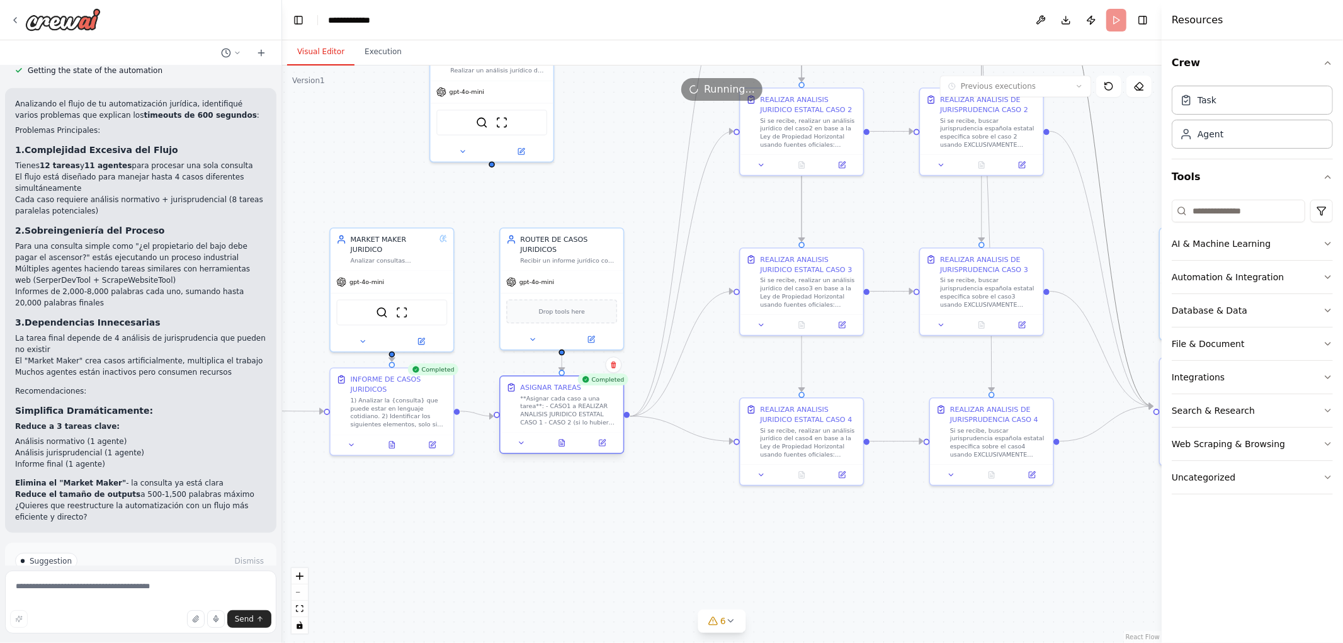
click at [564, 449] on div at bounding box center [562, 443] width 123 height 21
click at [549, 444] on button at bounding box center [562, 443] width 42 height 12
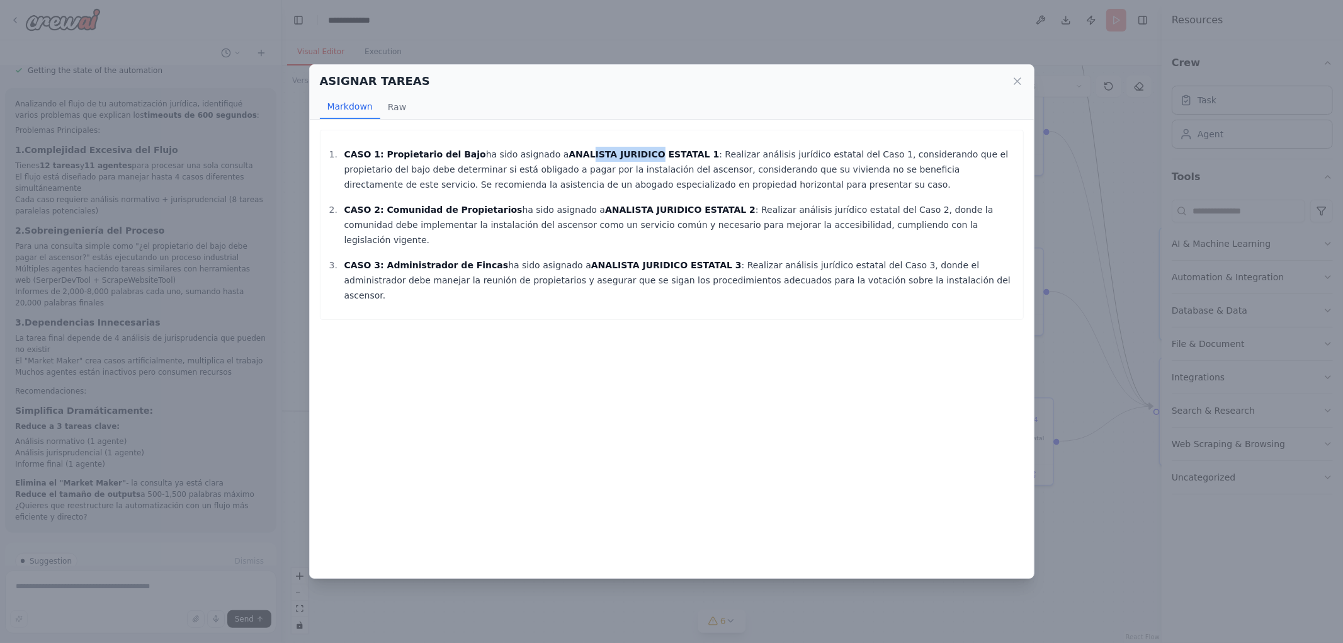
drag, startPoint x: 557, startPoint y: 148, endPoint x: 616, endPoint y: 148, distance: 59.2
click at [616, 149] on strong "ANALISTA JURIDICO ESTATAL 1" at bounding box center [644, 154] width 151 height 10
click at [1014, 79] on icon at bounding box center [1017, 81] width 13 height 13
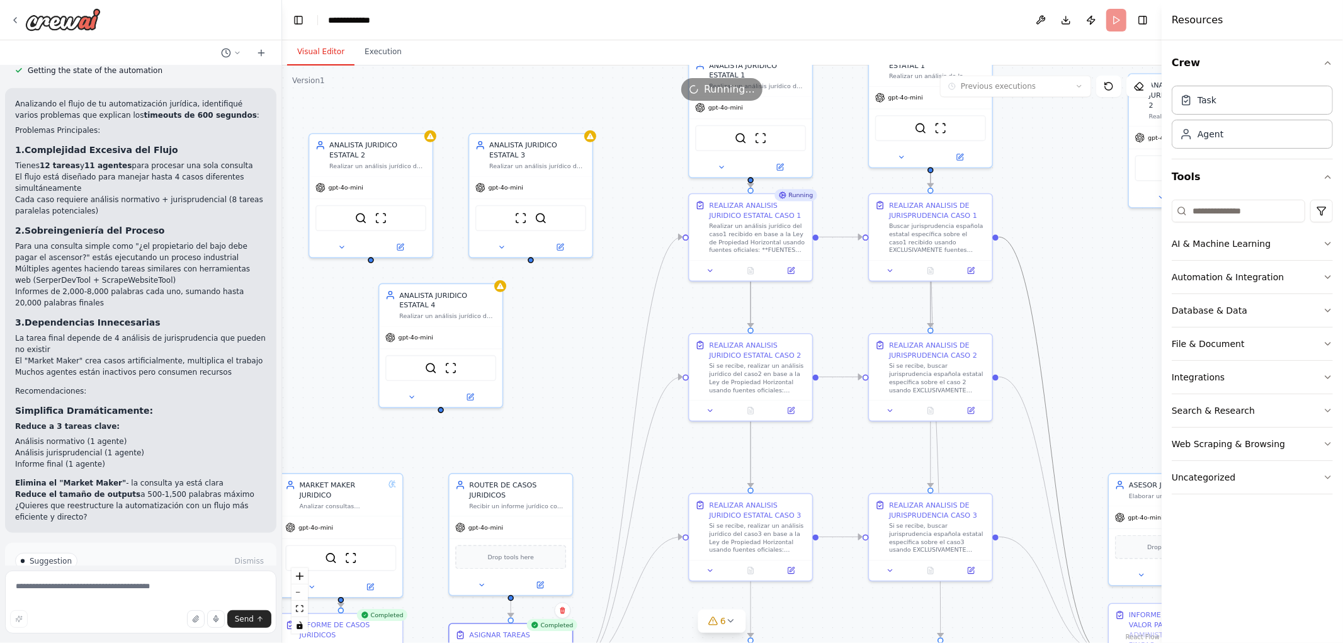
drag, startPoint x: 878, startPoint y: 179, endPoint x: 822, endPoint y: 444, distance: 270.4
click at [823, 443] on div ".deletable-edge-delete-btn { width: 20px; height: 20px; border: 0px solid #ffff…" at bounding box center [722, 354] width 880 height 578
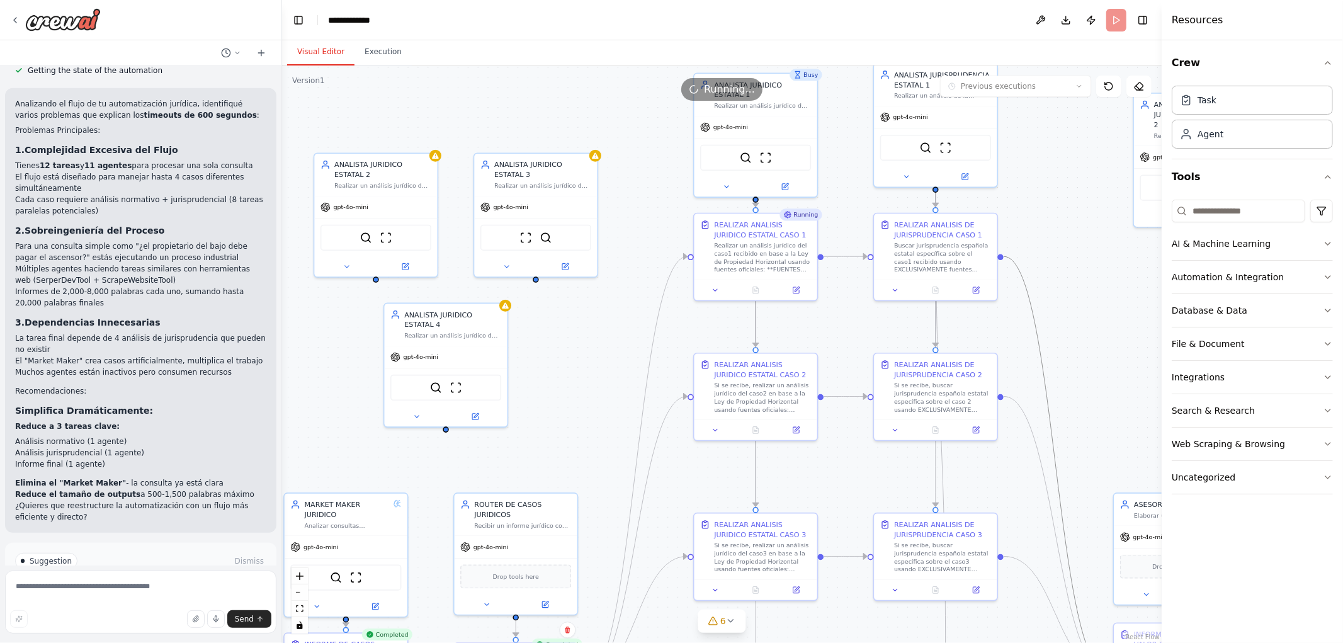
drag, startPoint x: 538, startPoint y: 343, endPoint x: 620, endPoint y: 331, distance: 83.3
click at [620, 331] on div ".deletable-edge-delete-btn { width: 20px; height: 20px; border: 0px solid #ffff…" at bounding box center [722, 354] width 880 height 578
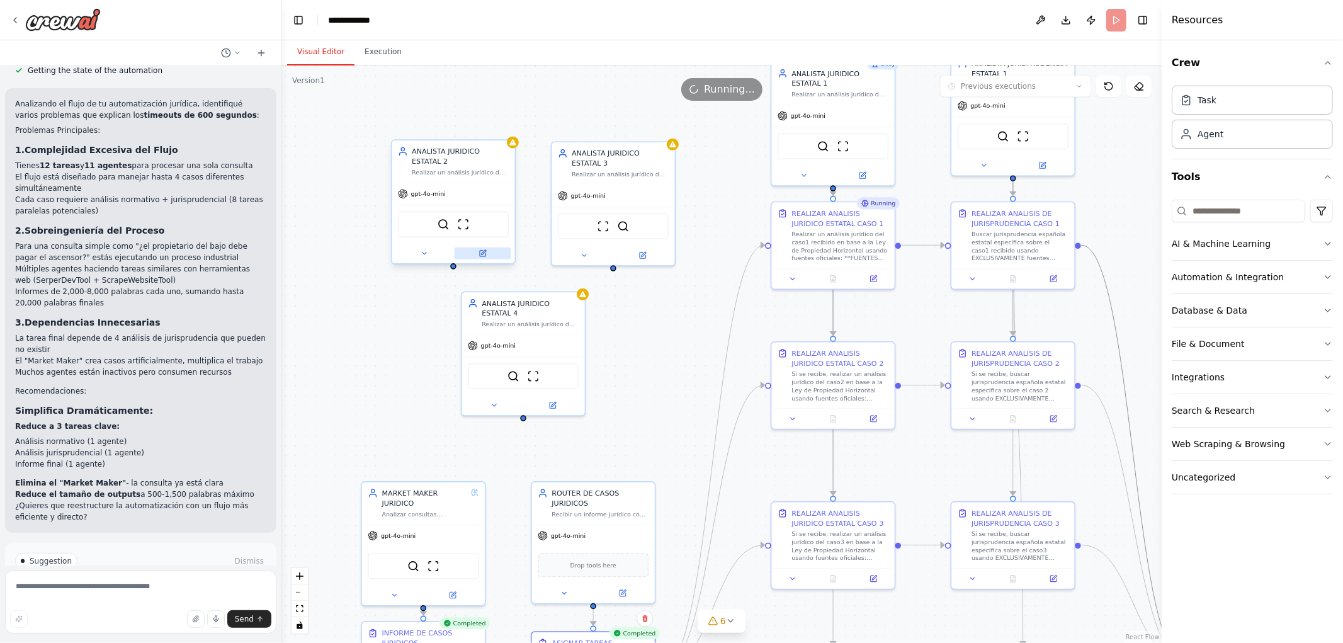
click at [481, 252] on icon at bounding box center [483, 254] width 6 height 6
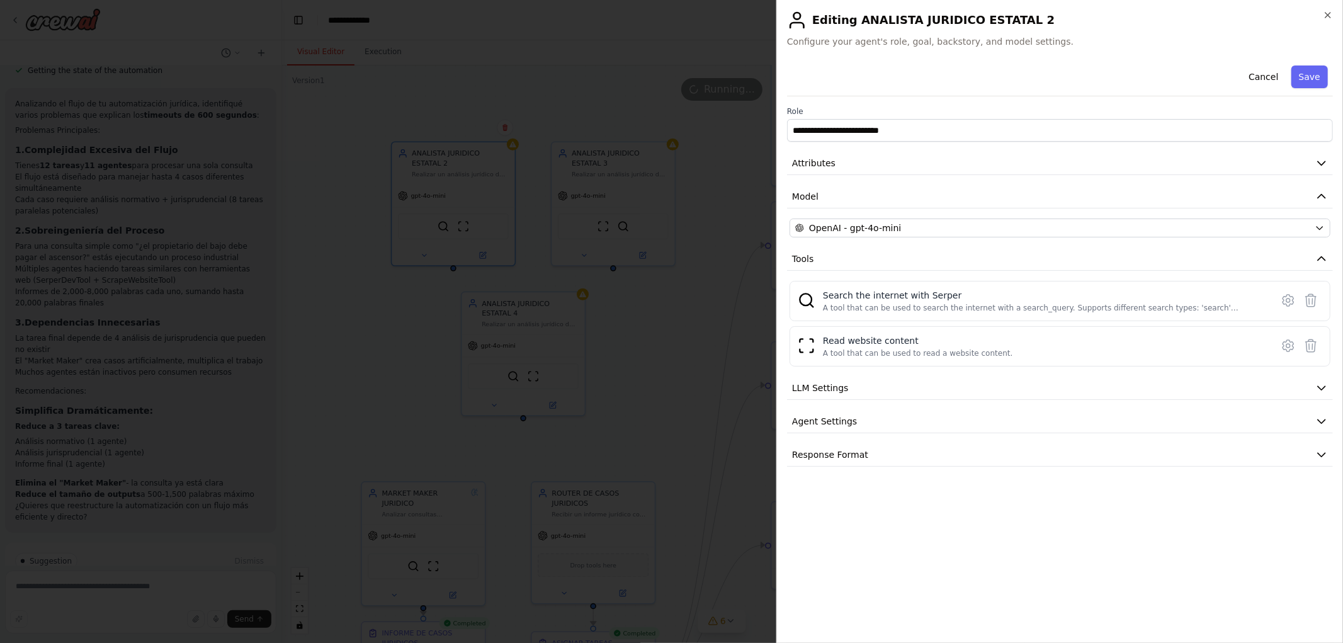
click at [1327, 13] on icon "button" at bounding box center [1328, 15] width 10 height 10
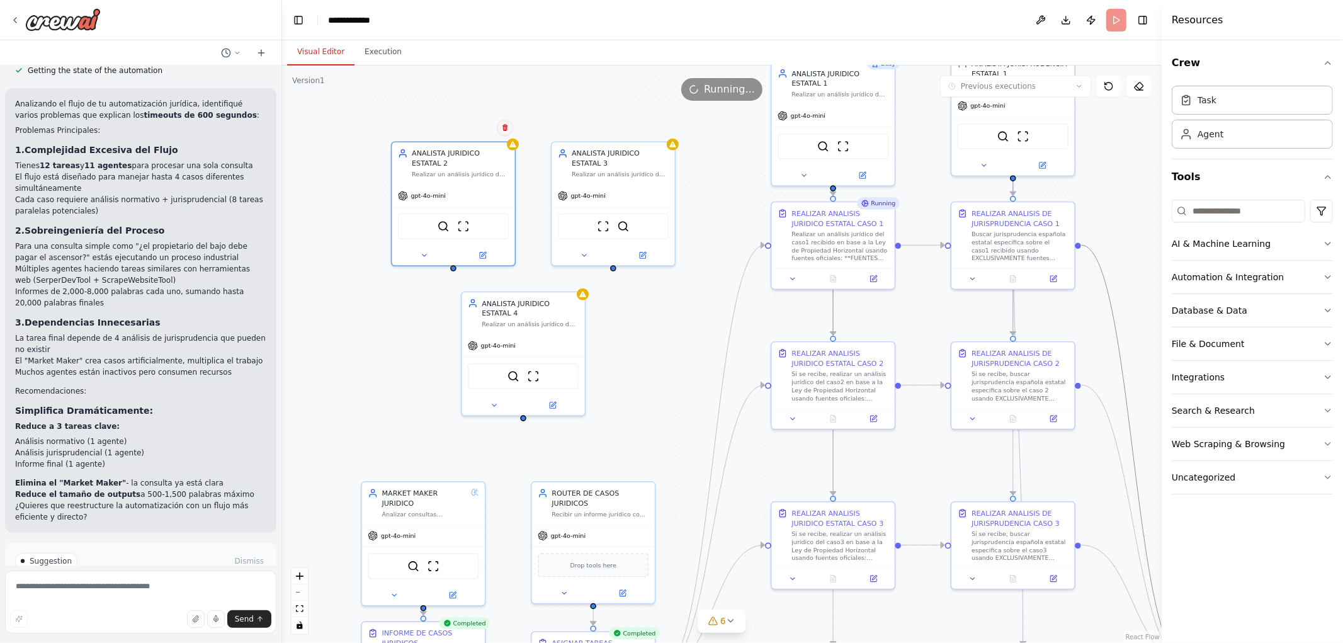
click at [506, 127] on icon at bounding box center [505, 128] width 8 height 8
click at [506, 130] on icon at bounding box center [505, 127] width 5 height 7
click at [470, 124] on button "Confirm" at bounding box center [470, 127] width 45 height 15
click at [676, 146] on div at bounding box center [674, 143] width 12 height 12
click at [665, 134] on button at bounding box center [666, 128] width 16 height 16
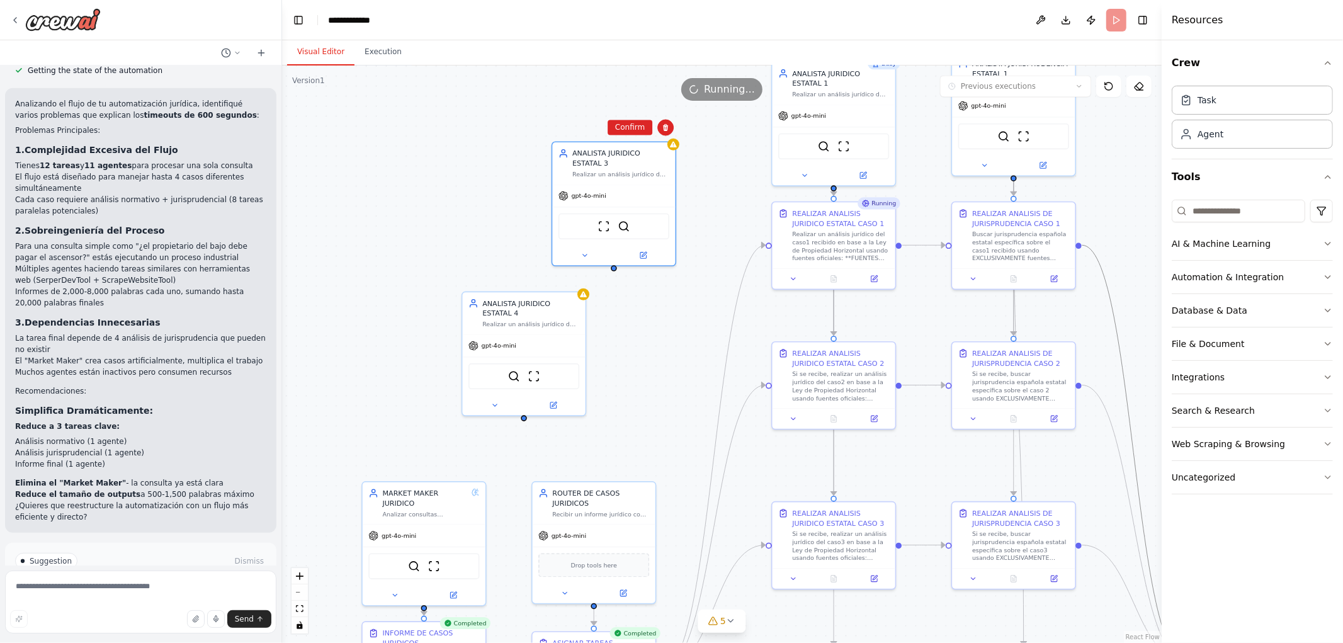
click at [637, 139] on div ".deletable-edge-delete-btn { width: 20px; height: 20px; border: 0px solid #ffff…" at bounding box center [722, 354] width 880 height 578
click at [652, 145] on div "ANALISTA JURIDICO ESTATAL 3 Realizar un análisis jurídico de cada oportunidad d…" at bounding box center [613, 161] width 123 height 42
click at [666, 129] on icon at bounding box center [665, 127] width 5 height 7
click at [637, 129] on button "Confirm" at bounding box center [630, 127] width 45 height 15
click at [559, 329] on div "ANALISTA JURIDICO ESTATAL 4 Realizar un análisis jurídico de cada oportunidad d…" at bounding box center [524, 311] width 123 height 42
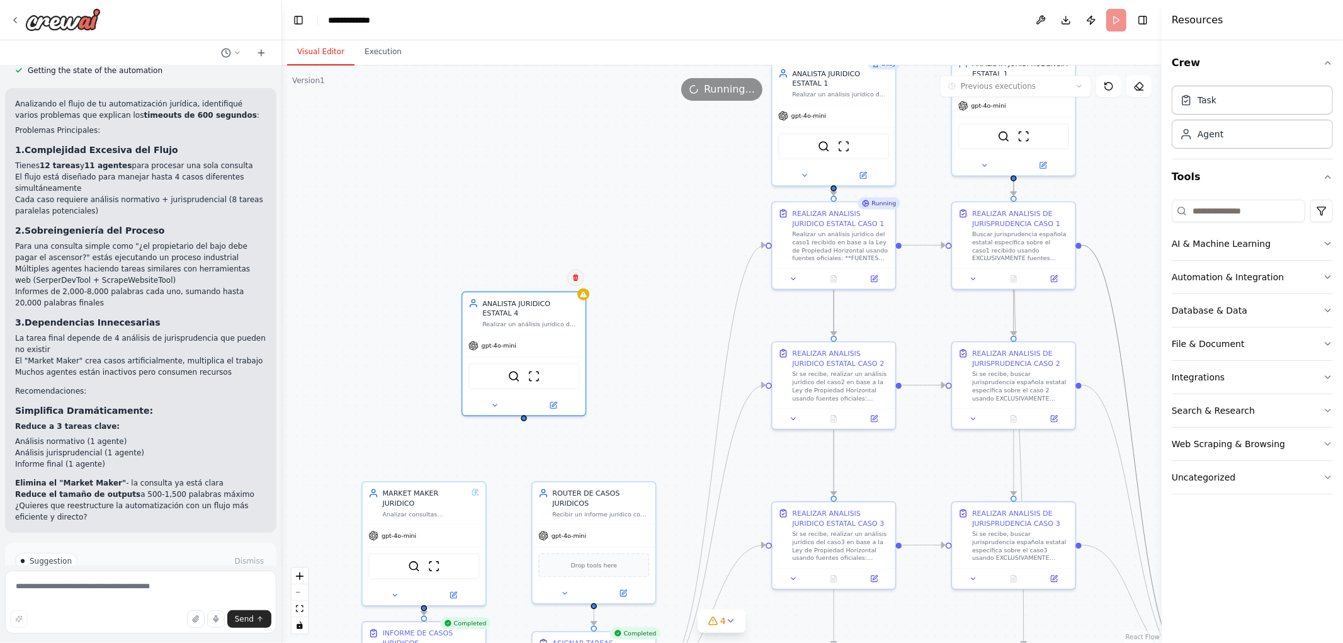
click at [581, 277] on button at bounding box center [575, 278] width 16 height 16
click at [547, 279] on button "Confirm" at bounding box center [540, 277] width 45 height 15
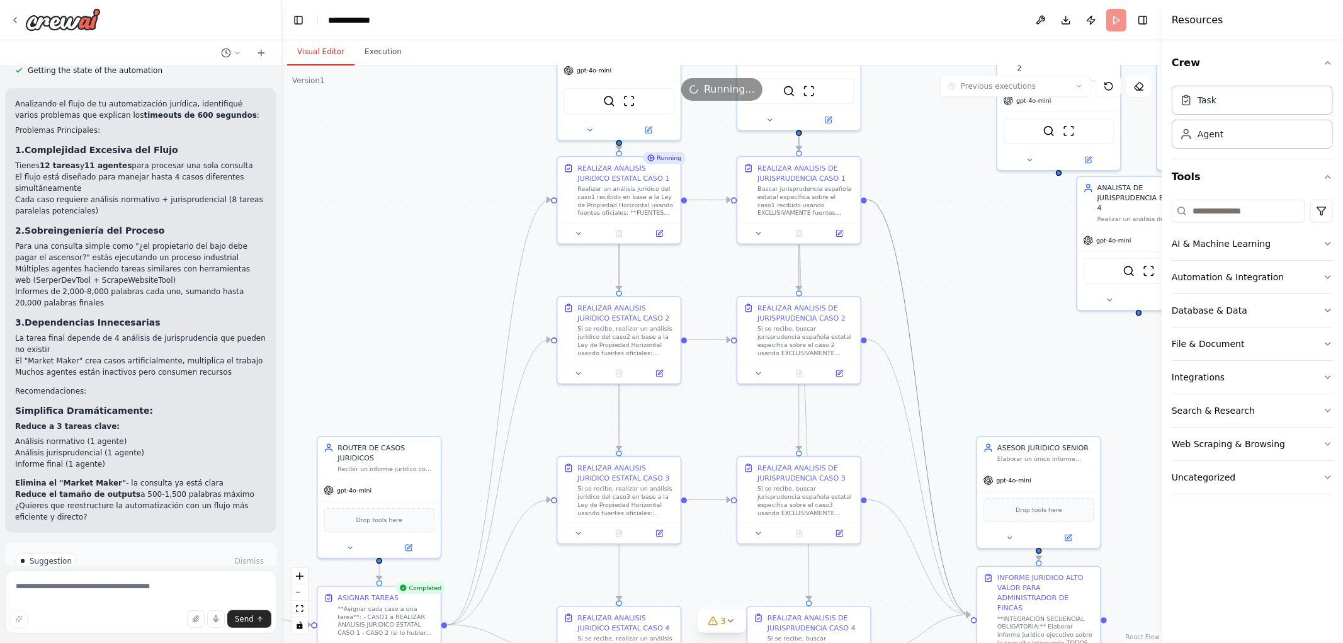
drag, startPoint x: 619, startPoint y: 324, endPoint x: 411, endPoint y: 233, distance: 227.3
click at [412, 239] on div ".deletable-edge-delete-btn { width: 20px; height: 20px; border: 0px solid #ffff…" at bounding box center [722, 354] width 880 height 578
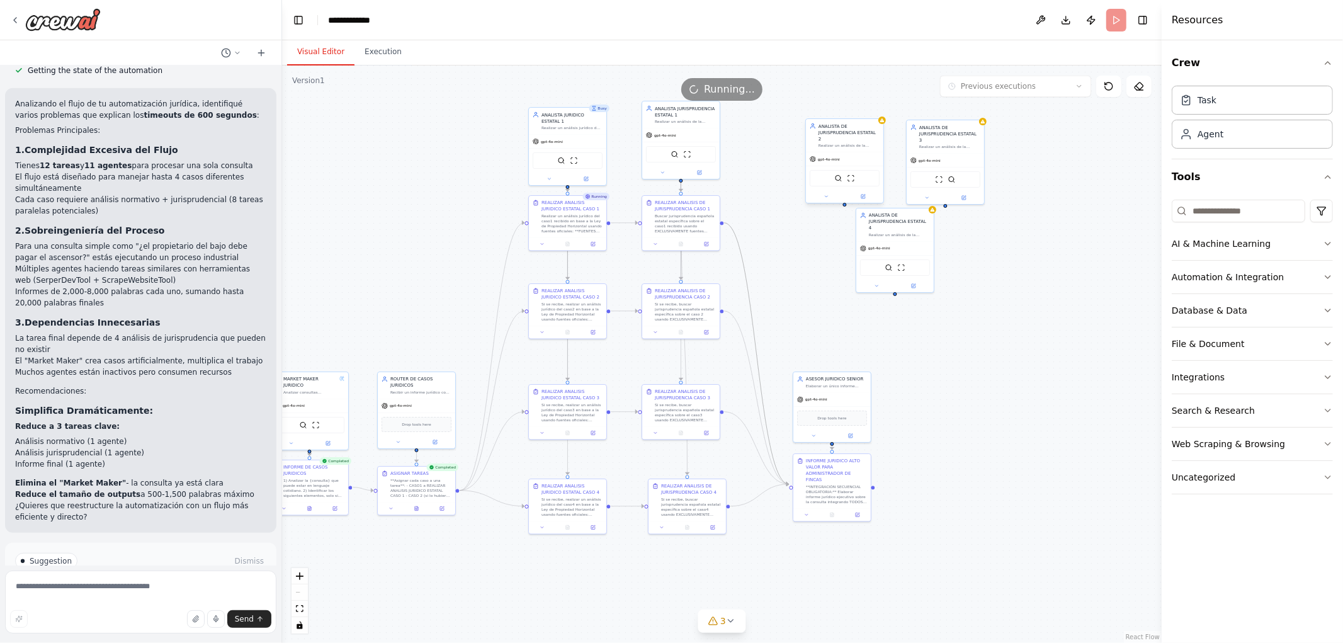
click at [882, 166] on div "SerperDevTool ScrapeWebsiteTool" at bounding box center [844, 178] width 77 height 25
click at [872, 101] on button at bounding box center [873, 106] width 16 height 16
click at [846, 105] on button "Confirm" at bounding box center [838, 105] width 45 height 15
click at [943, 143] on div "Realizar un análisis de la jurisprudencia existente en [GEOGRAPHIC_DATA] sobre …" at bounding box center [950, 145] width 61 height 5
click at [972, 110] on button at bounding box center [974, 106] width 16 height 16
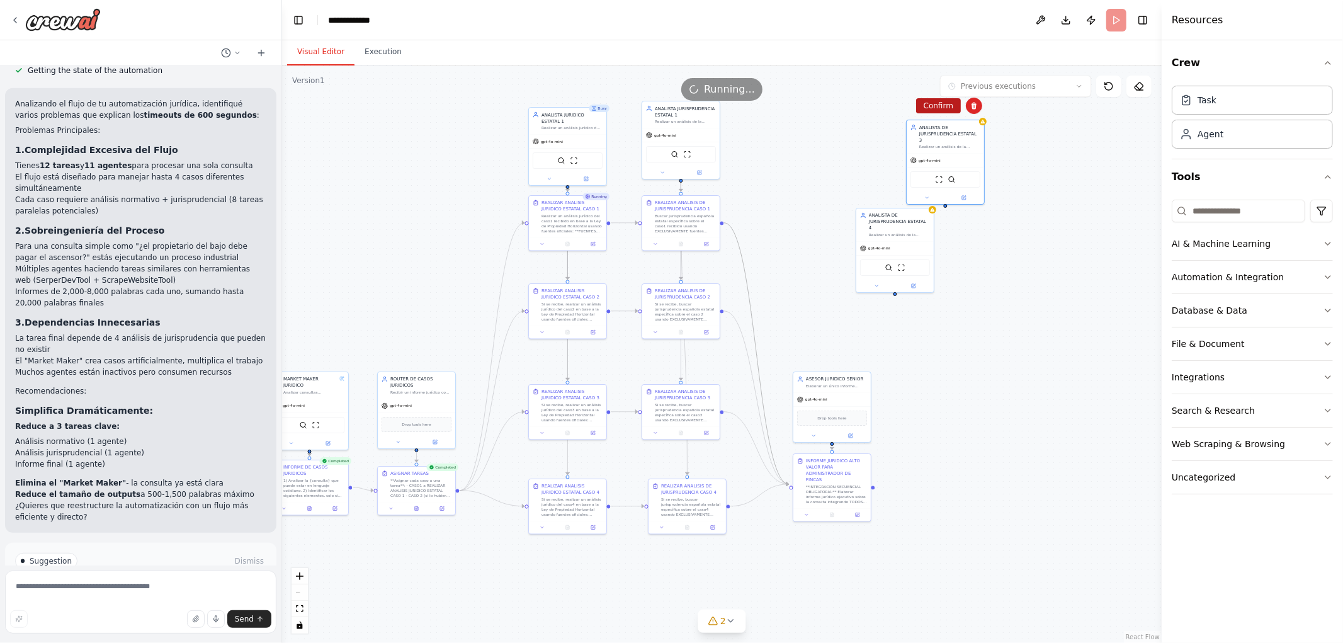
click at [928, 102] on button "Confirm" at bounding box center [938, 105] width 45 height 15
click at [945, 105] on button "Confirm" at bounding box center [939, 105] width 45 height 15
click at [904, 231] on div "Realizar un análisis de la jurisprudencia existente en [GEOGRAPHIC_DATA] sobre …" at bounding box center [900, 233] width 61 height 5
click at [926, 186] on button at bounding box center [924, 194] width 16 height 16
click at [884, 193] on button "Confirm" at bounding box center [889, 193] width 45 height 15
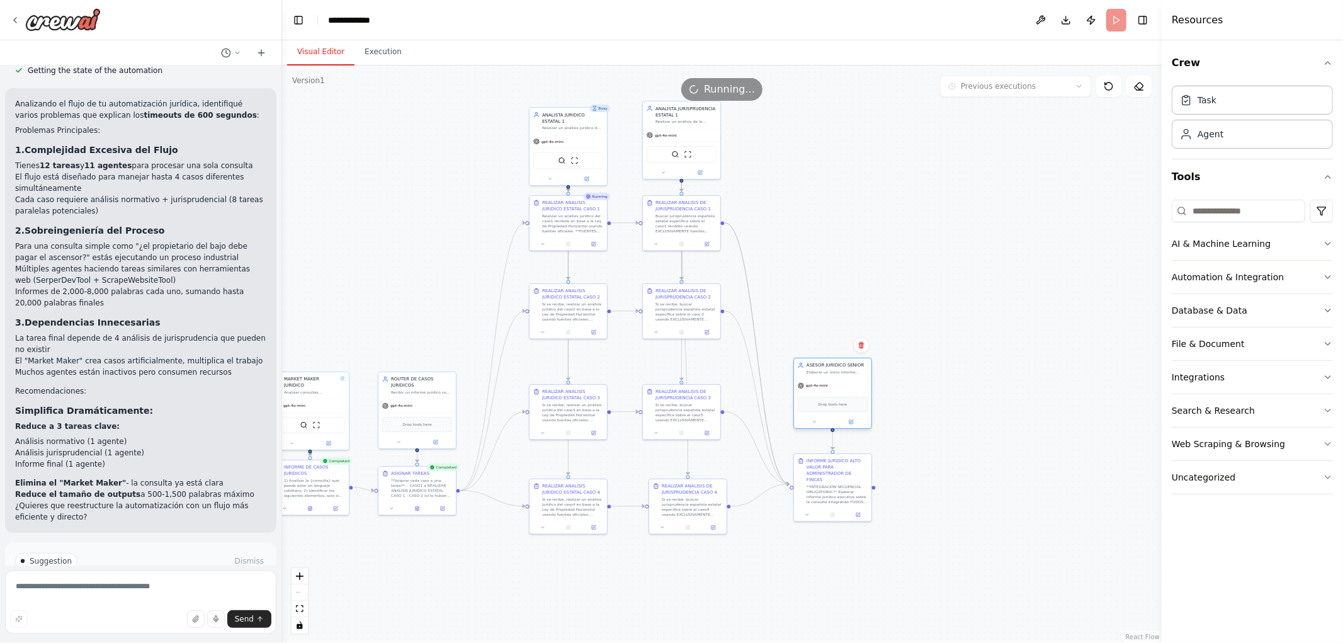
drag, startPoint x: 845, startPoint y: 406, endPoint x: 848, endPoint y: 391, distance: 14.8
click at [848, 391] on div "gpt-4o-mini Drop tools here" at bounding box center [832, 404] width 77 height 50
click at [926, 346] on div ".deletable-edge-delete-btn { width: 20px; height: 20px; border: 0px solid #ffff…" at bounding box center [722, 354] width 880 height 578
click at [854, 420] on icon at bounding box center [852, 421] width 3 height 3
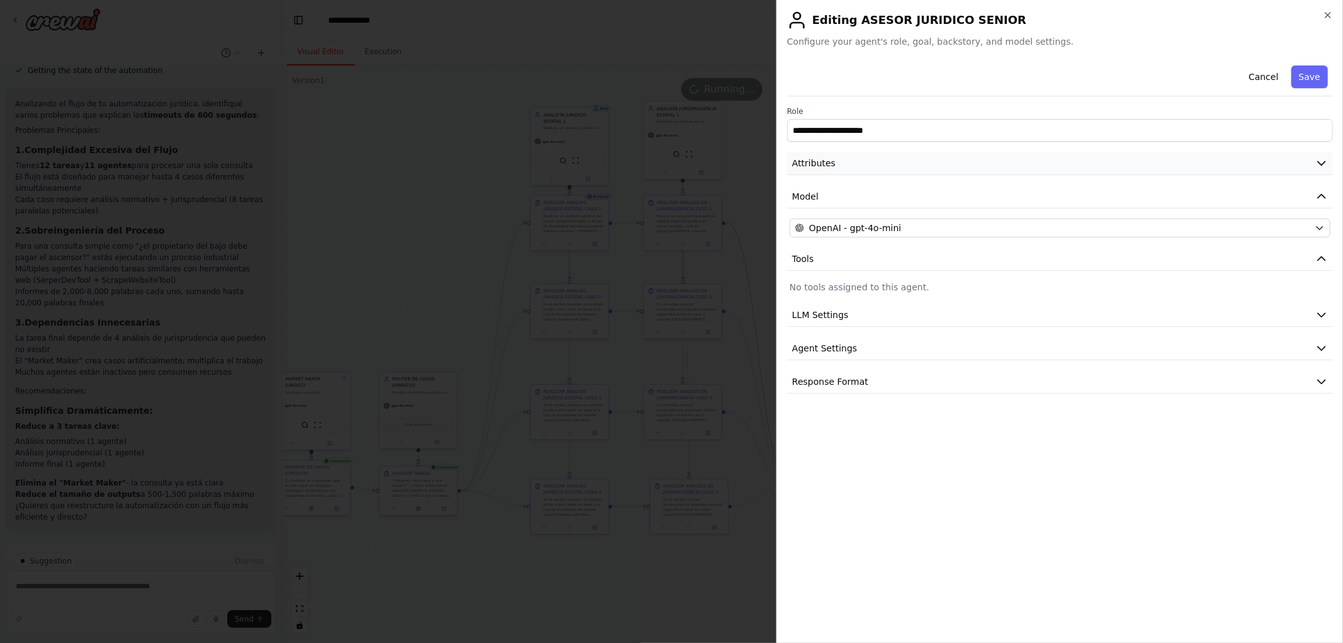
click at [814, 171] on button "Attributes" at bounding box center [1060, 163] width 546 height 23
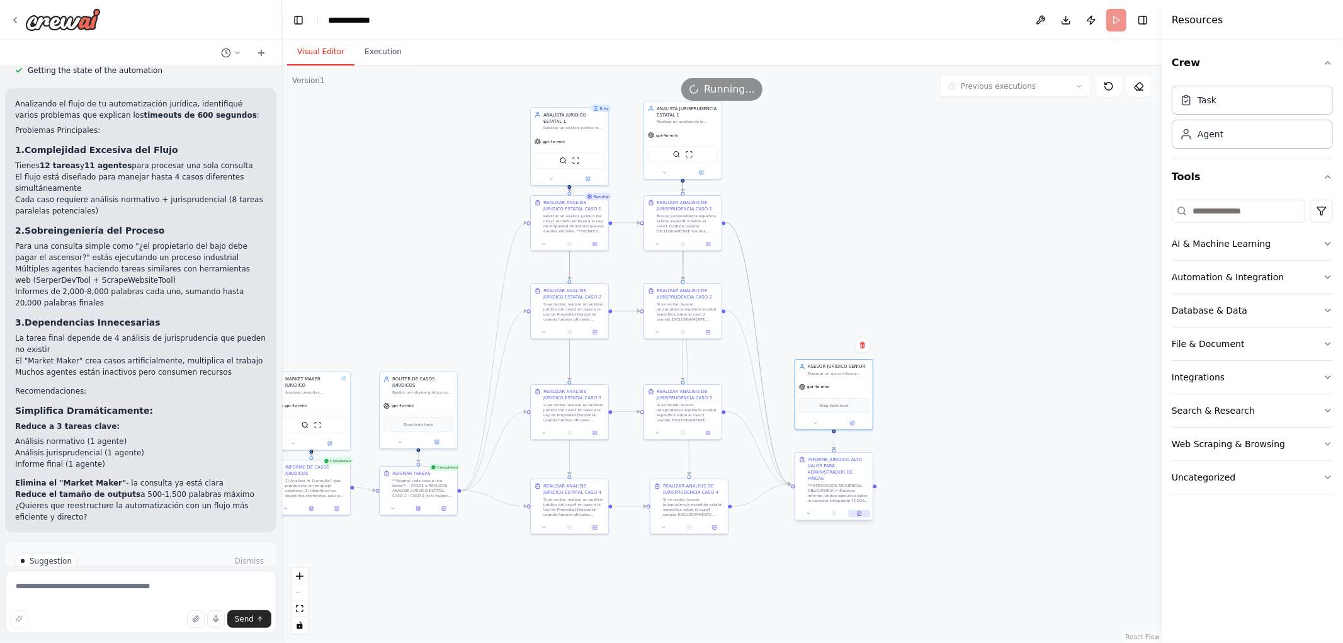
click at [857, 511] on icon at bounding box center [859, 513] width 5 height 5
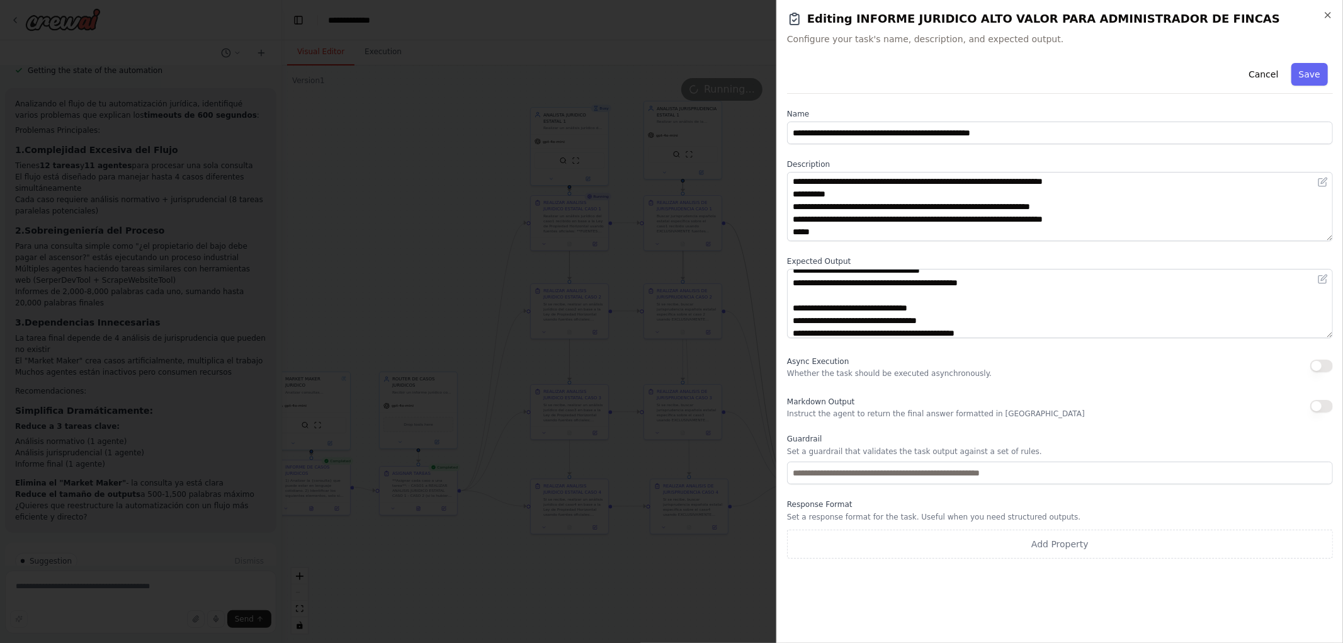
scroll to position [252, 0]
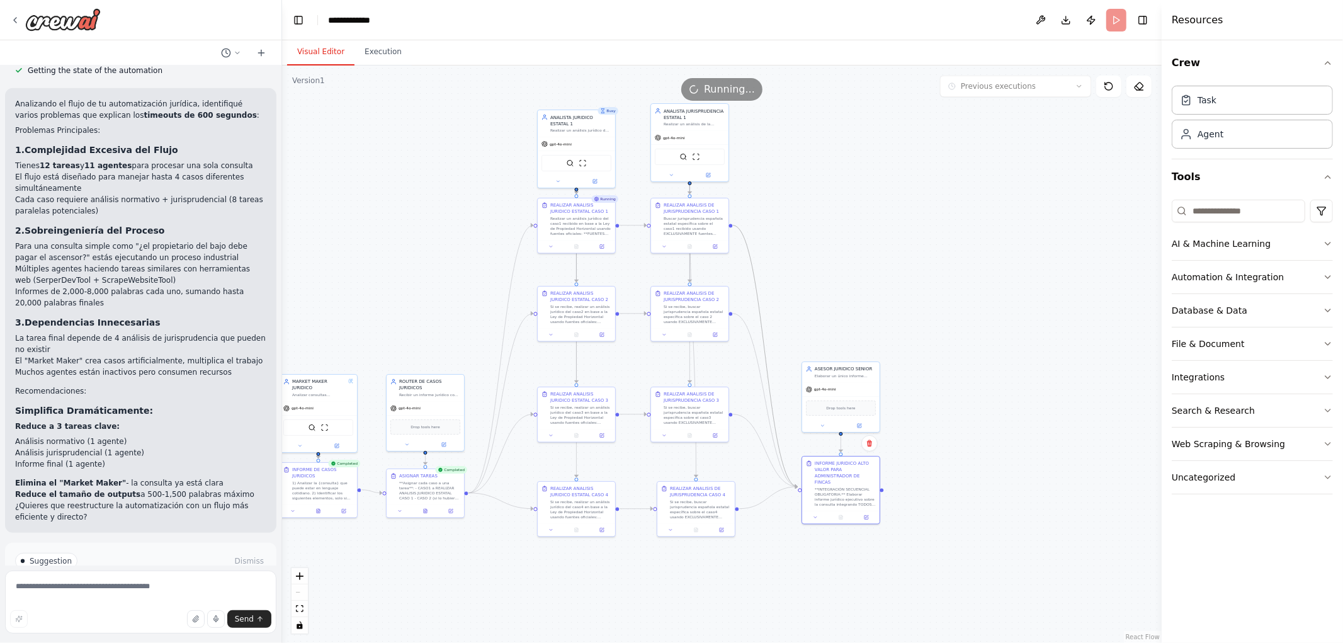
drag, startPoint x: 389, startPoint y: 157, endPoint x: 563, endPoint y: 246, distance: 195.5
click at [562, 246] on div ".deletable-edge-delete-btn { width: 20px; height: 20px; border: 0px solid #ffff…" at bounding box center [722, 354] width 880 height 578
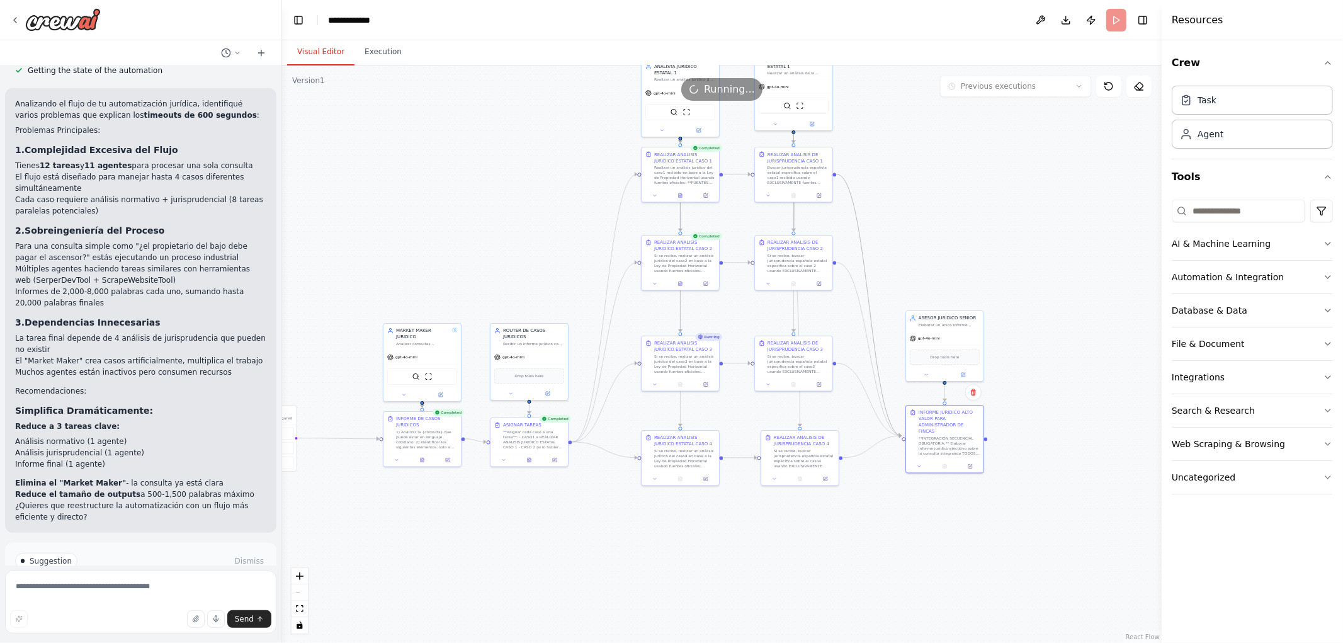
drag, startPoint x: 554, startPoint y: 375, endPoint x: 462, endPoint y: 236, distance: 166.6
click at [477, 236] on div ".deletable-edge-delete-btn { width: 20px; height: 20px; border: 0px solid #ffff…" at bounding box center [722, 354] width 880 height 578
click at [676, 275] on icon at bounding box center [675, 275] width 3 height 4
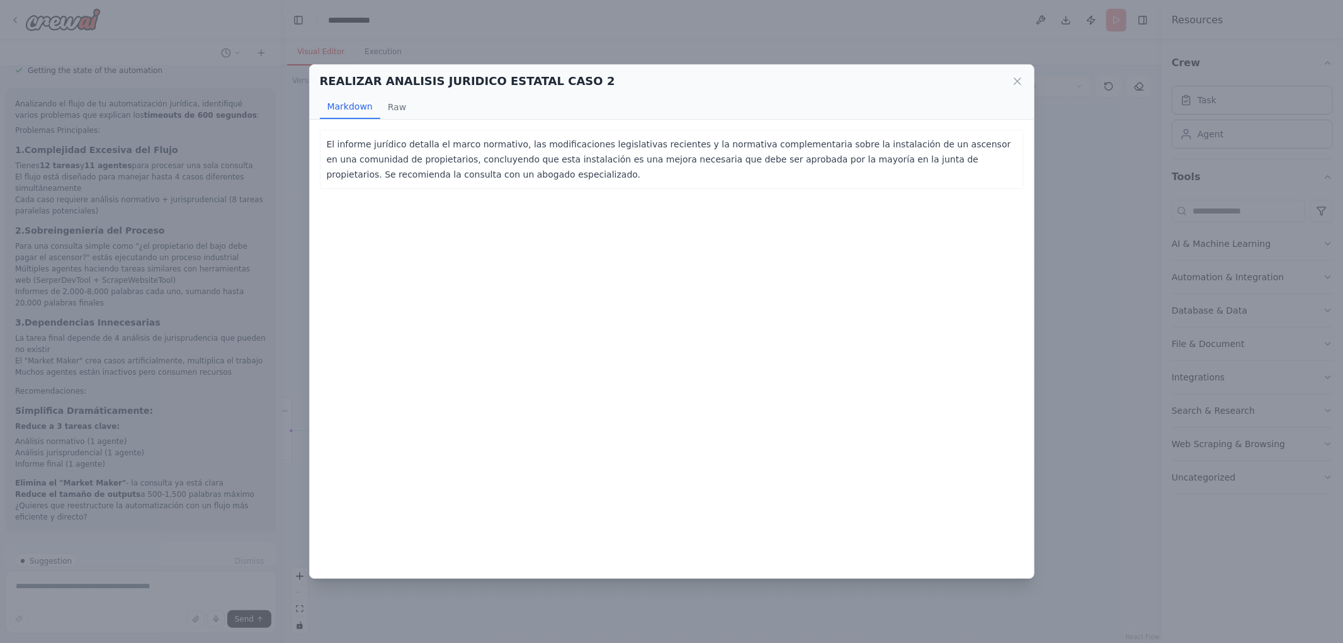
click at [1023, 83] on div "REALIZAR ANALISIS JURIDICO ESTATAL CASO 2 Markdown Raw" at bounding box center [672, 92] width 724 height 55
click at [1020, 75] on icon at bounding box center [1017, 81] width 13 height 13
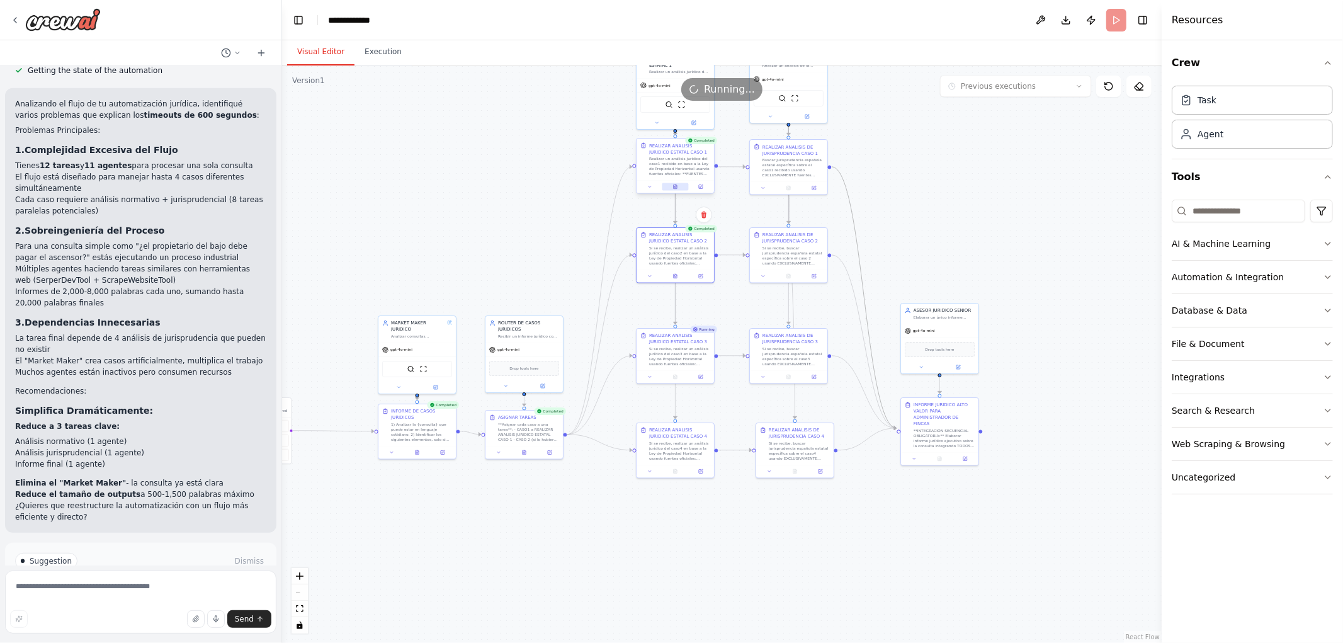
click at [678, 190] on button at bounding box center [675, 187] width 26 height 8
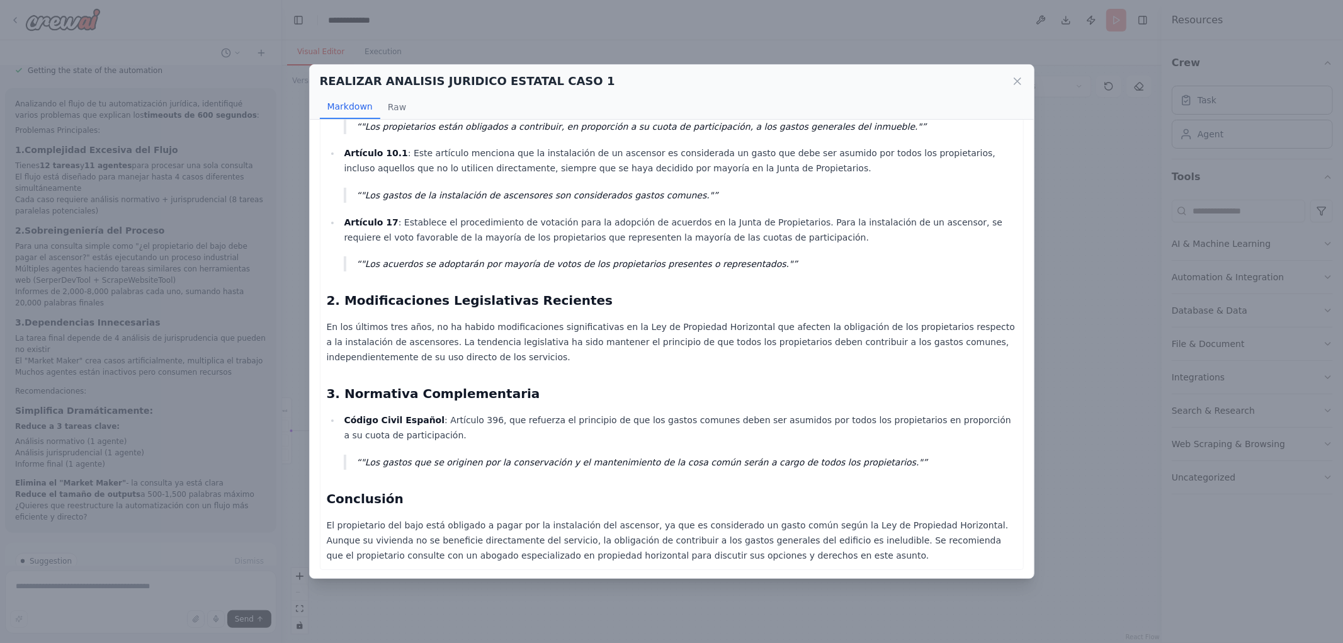
scroll to position [244, 0]
click at [1014, 73] on div "REALIZAR ANALISIS JURIDICO ESTATAL CASO 1" at bounding box center [672, 81] width 704 height 18
click at [1018, 79] on icon at bounding box center [1018, 81] width 6 height 6
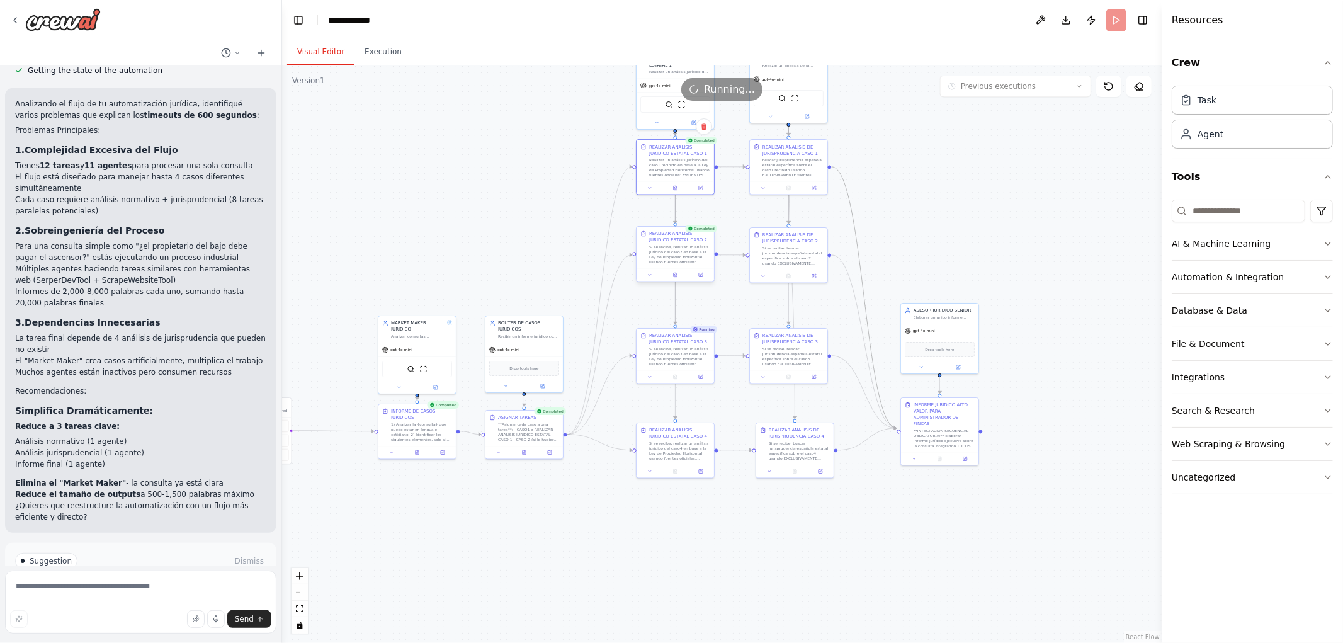
click at [678, 267] on div "REALIZAR ANALISIS JURIDICO ESTATAL CASO 2 Si se recibe, realizar un análisis ju…" at bounding box center [675, 248] width 77 height 42
click at [678, 276] on button at bounding box center [675, 275] width 26 height 8
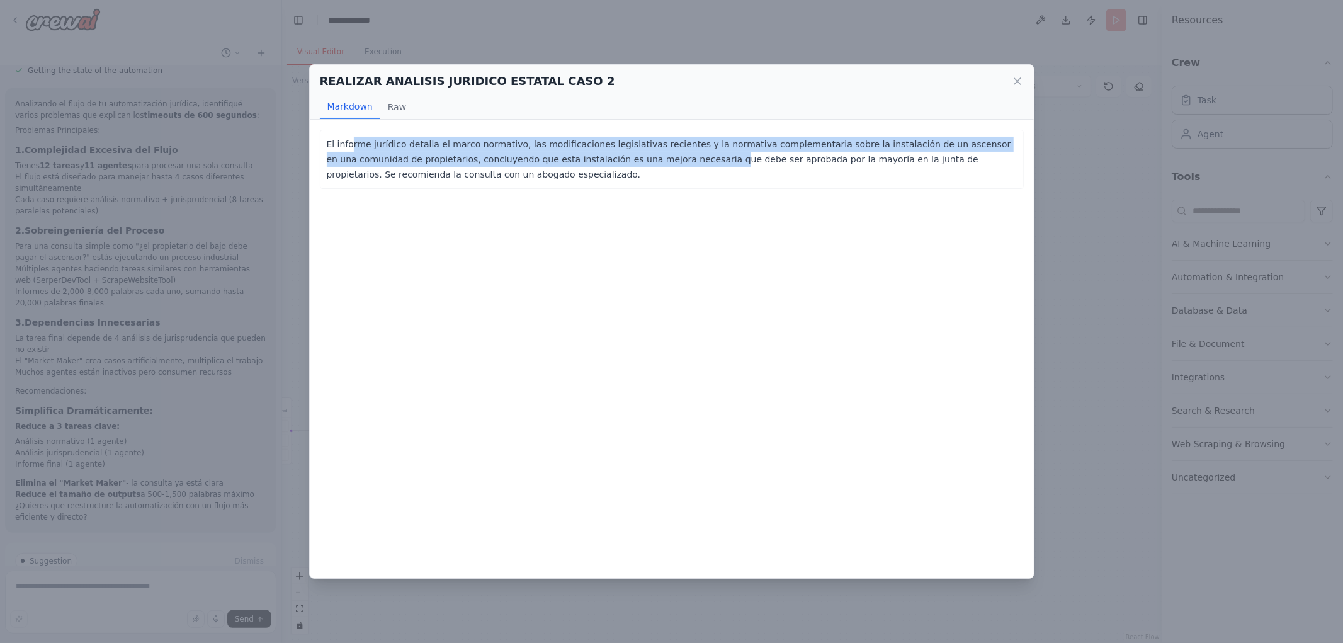
drag, startPoint x: 373, startPoint y: 139, endPoint x: 611, endPoint y: 157, distance: 238.2
click at [611, 157] on p "El informe jurídico detalla el marco normativo, las modificaciones legislativas…" at bounding box center [672, 159] width 690 height 45
drag, startPoint x: 506, startPoint y: 147, endPoint x: 677, endPoint y: 166, distance: 171.8
click at [677, 166] on p "El informe jurídico detalla el marco normativo, las modificaciones legislativas…" at bounding box center [672, 159] width 690 height 45
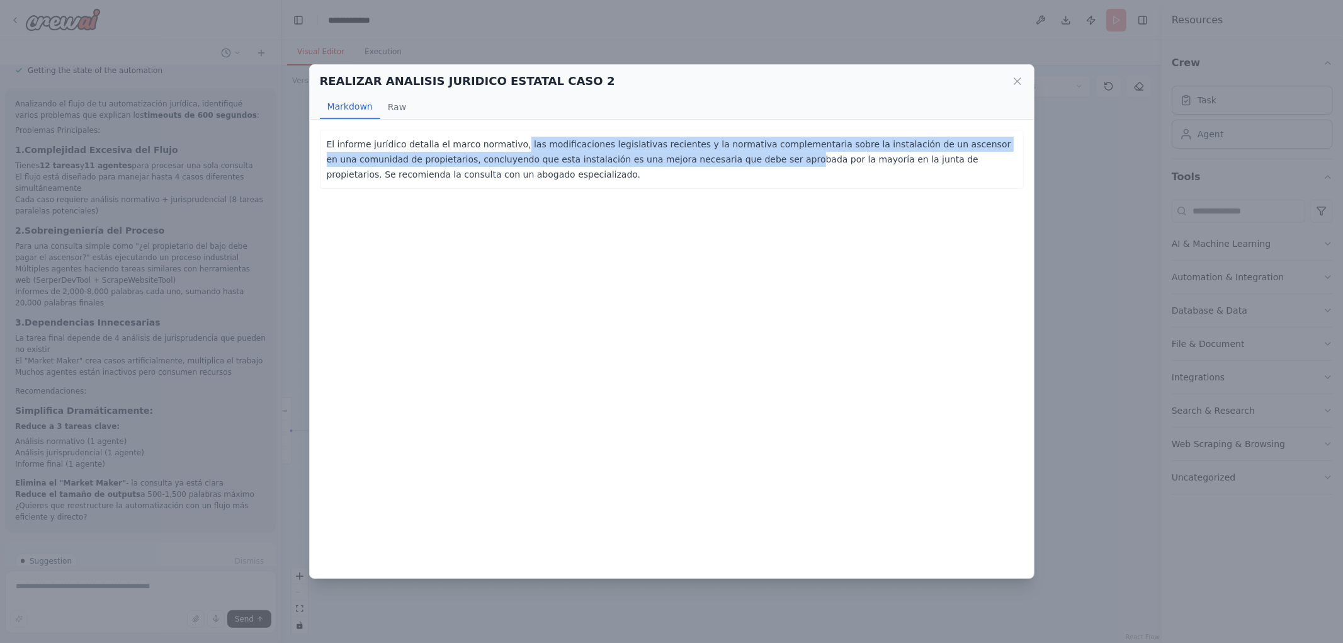
click at [677, 166] on p "El informe jurídico detalla el marco normativo, las modificaciones legislativas…" at bounding box center [672, 159] width 690 height 45
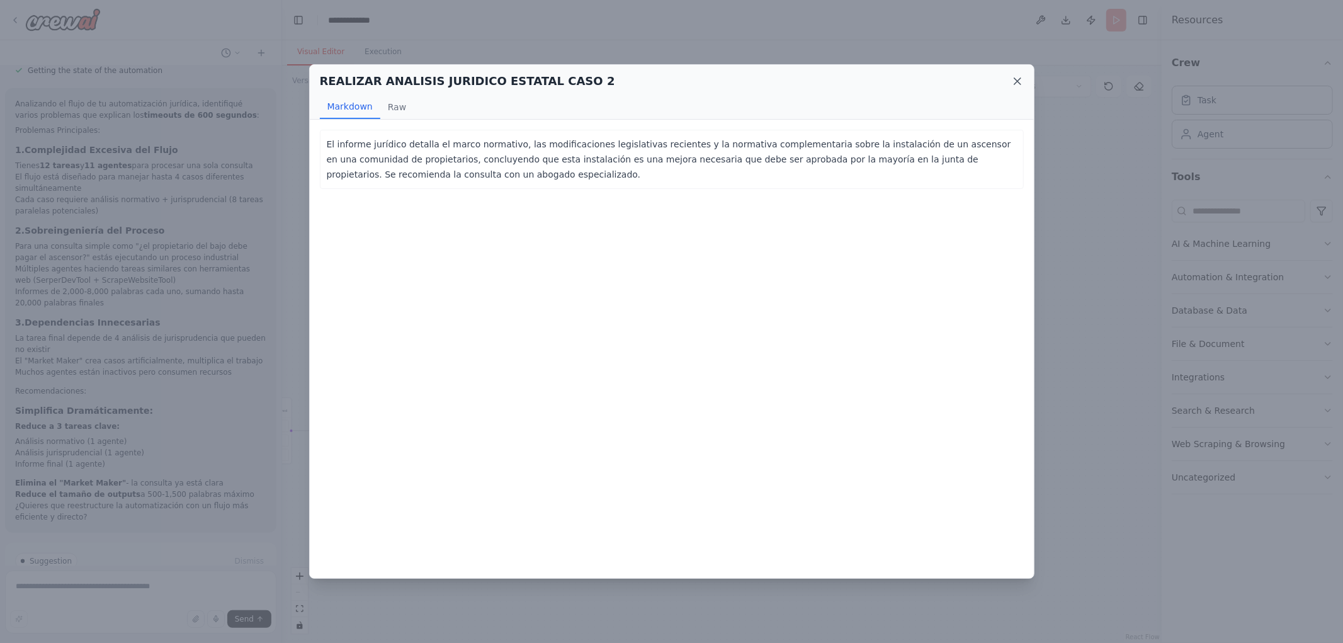
click at [1018, 79] on icon at bounding box center [1017, 81] width 13 height 13
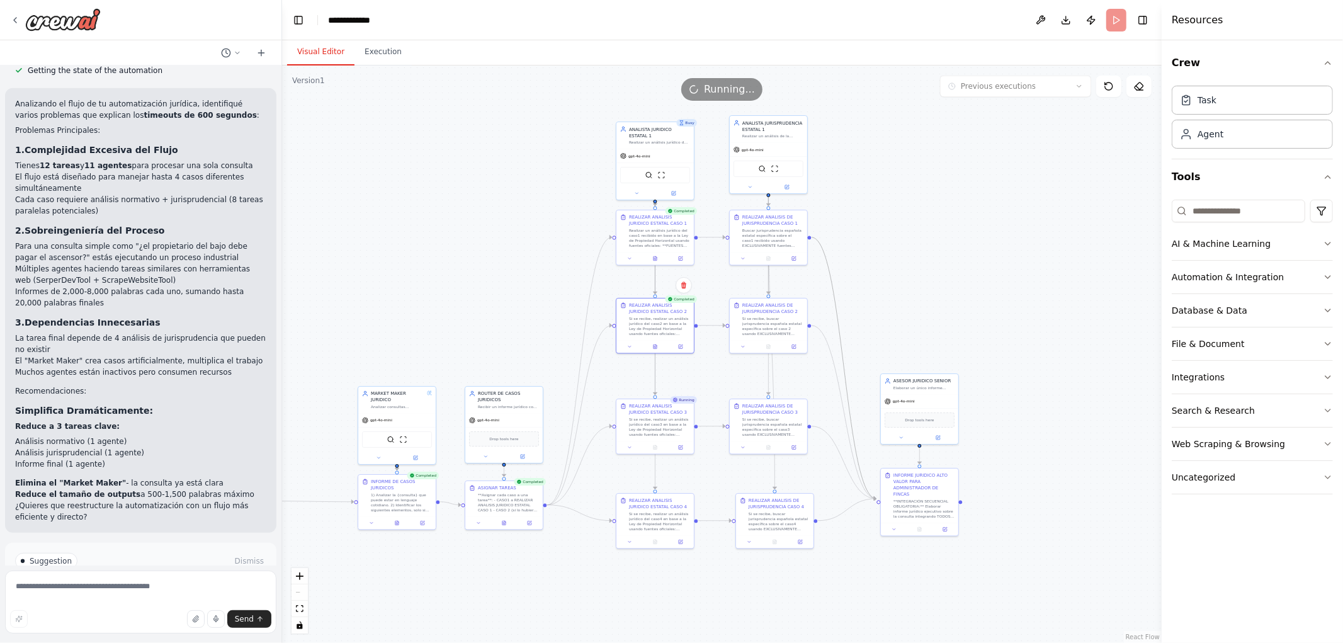
drag, startPoint x: 548, startPoint y: 171, endPoint x: 504, endPoint y: 292, distance: 128.1
click at [504, 292] on div ".deletable-edge-delete-btn { width: 20px; height: 20px; border: 0px solid #ffff…" at bounding box center [722, 354] width 880 height 578
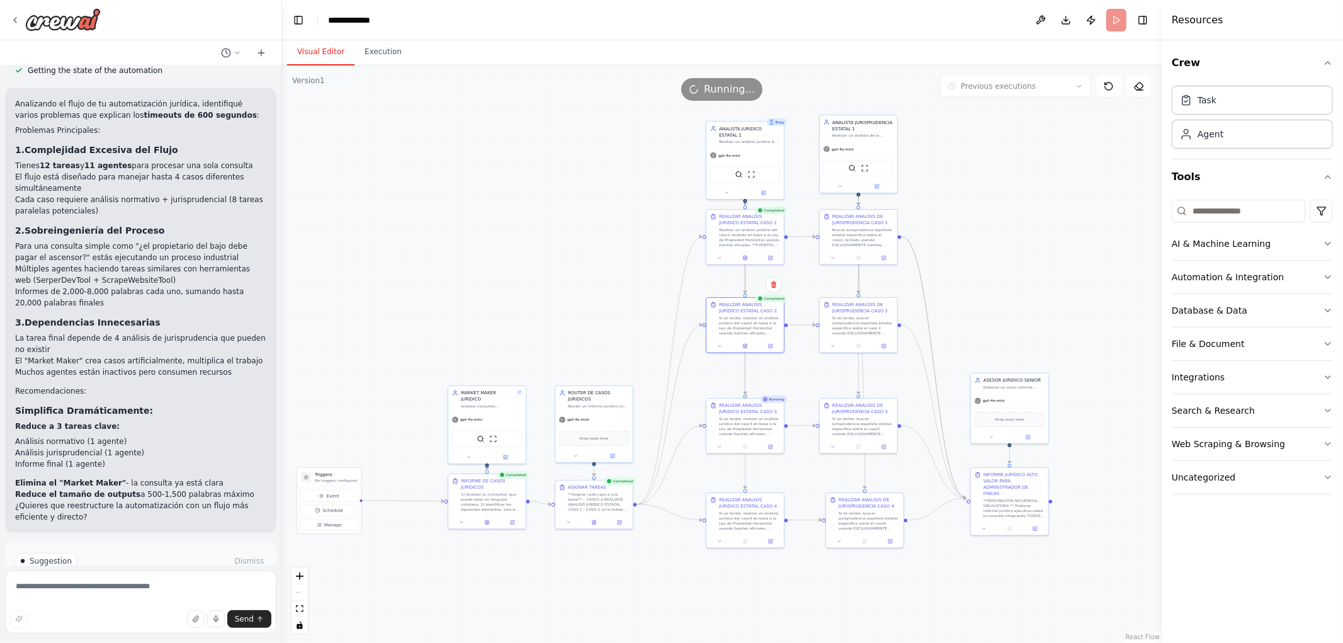
drag, startPoint x: 549, startPoint y: 253, endPoint x: 574, endPoint y: 198, distance: 61.1
click at [576, 202] on div ".deletable-edge-delete-btn { width: 20px; height: 20px; border: 0px solid #ffff…" at bounding box center [722, 354] width 880 height 578
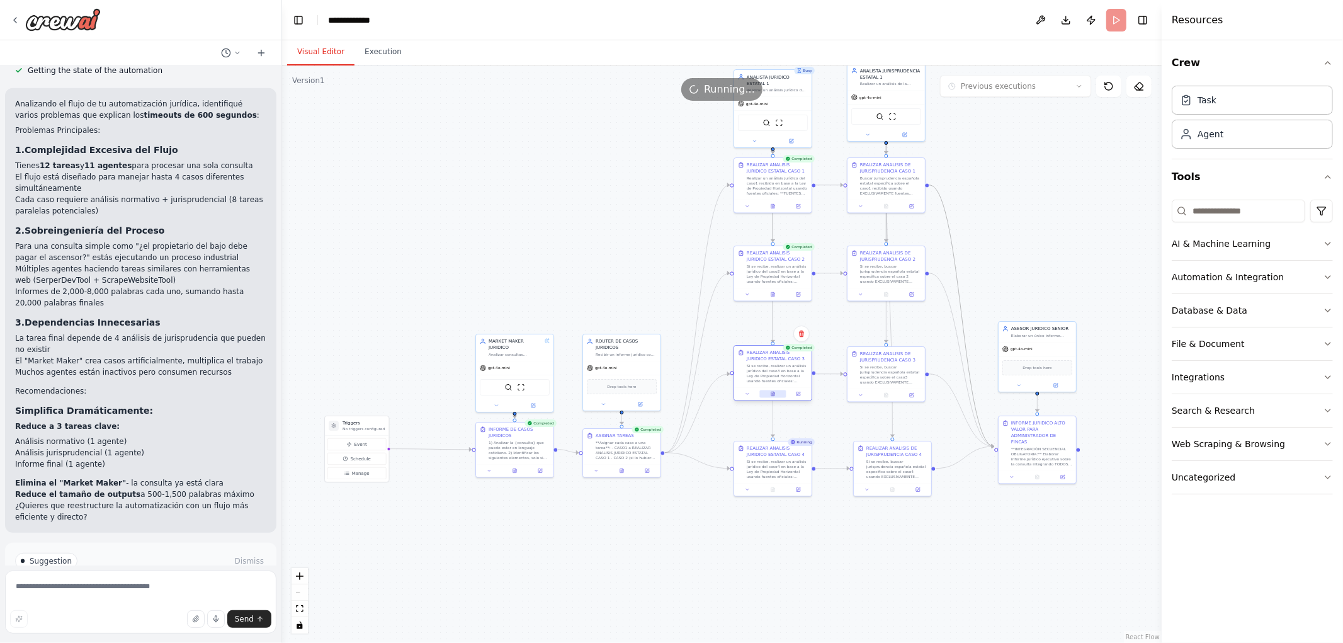
click at [773, 395] on icon at bounding box center [773, 394] width 3 height 4
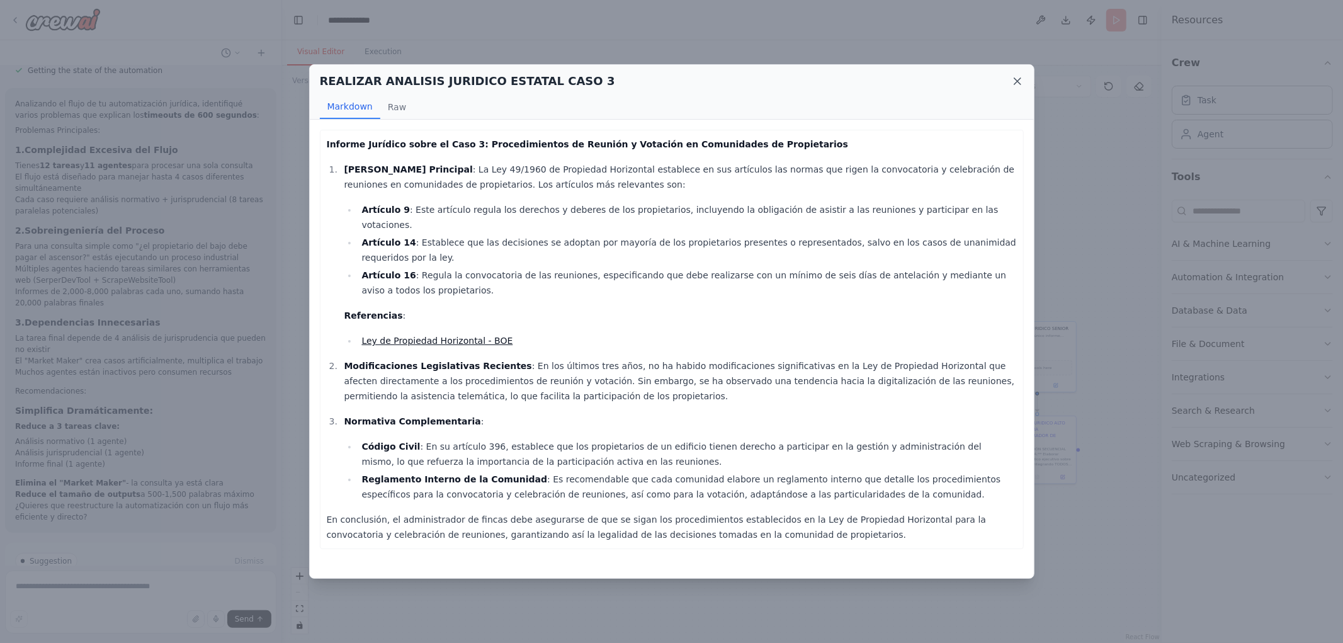
click at [1013, 76] on icon at bounding box center [1017, 81] width 13 height 13
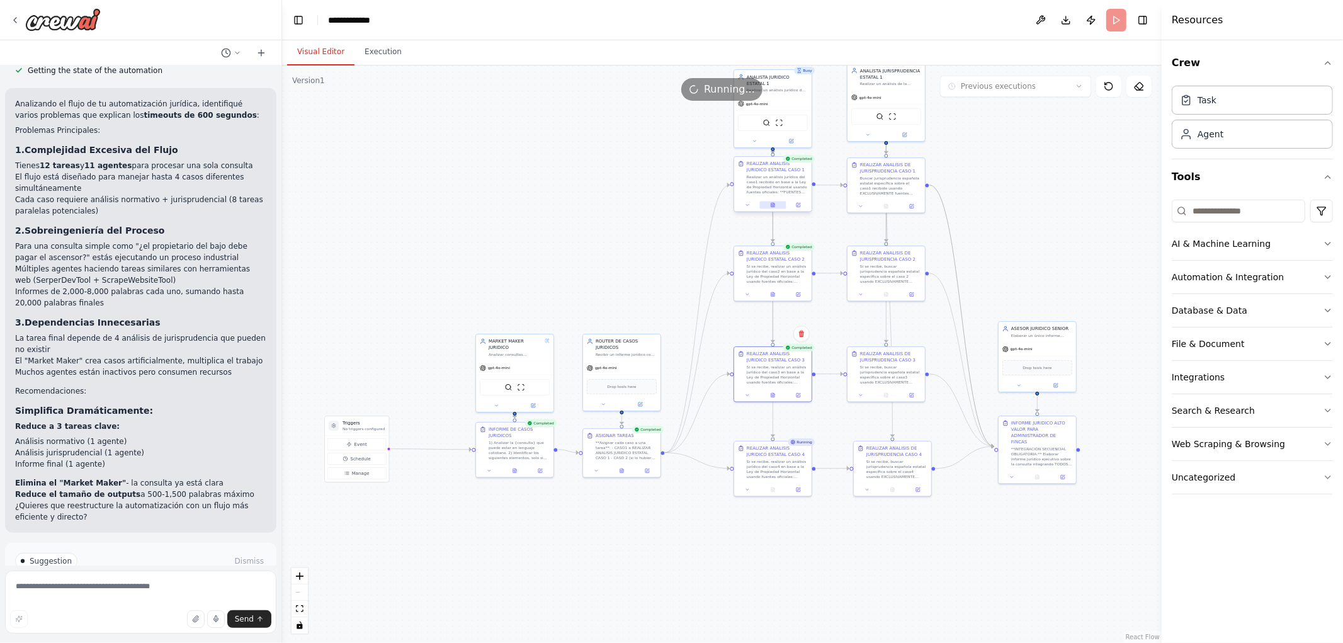
click at [772, 205] on icon at bounding box center [773, 205] width 3 height 4
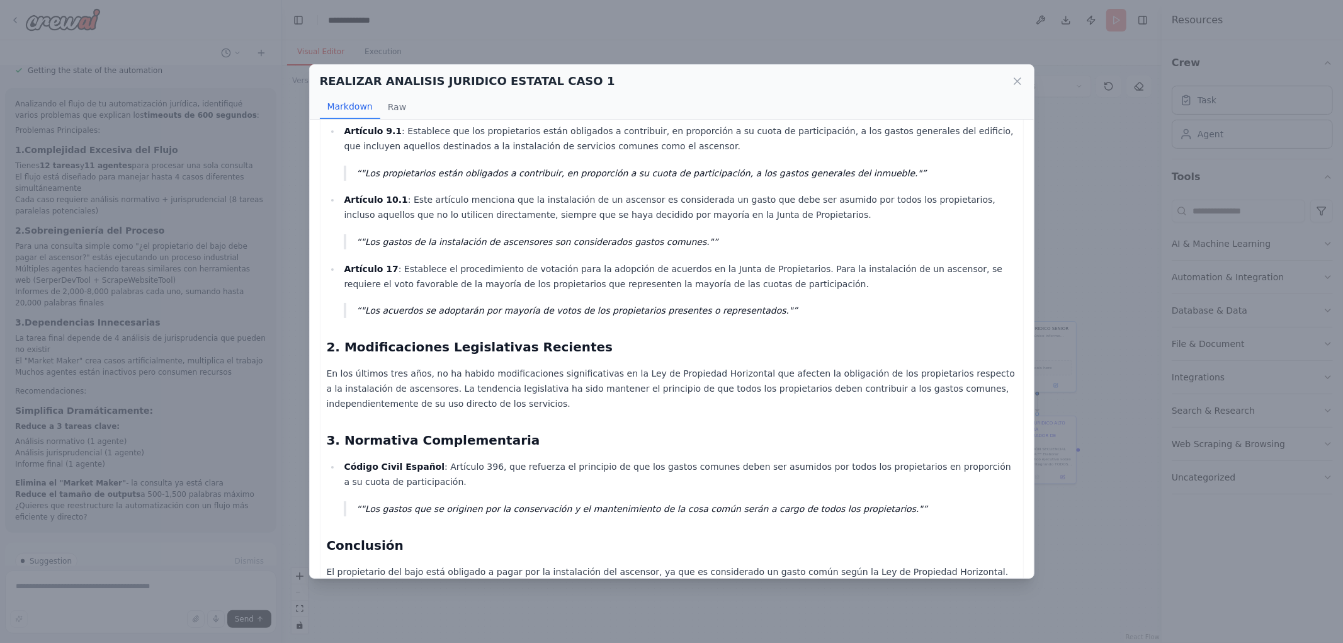
scroll to position [205, 0]
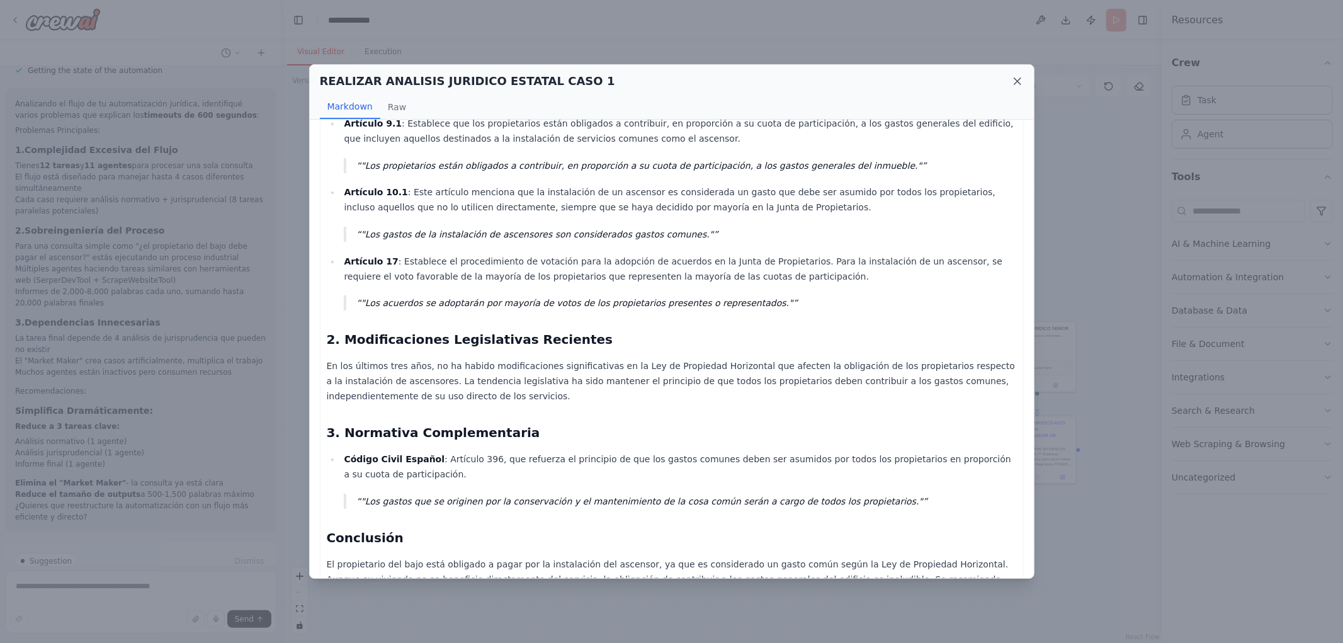
click at [1014, 83] on icon at bounding box center [1017, 81] width 13 height 13
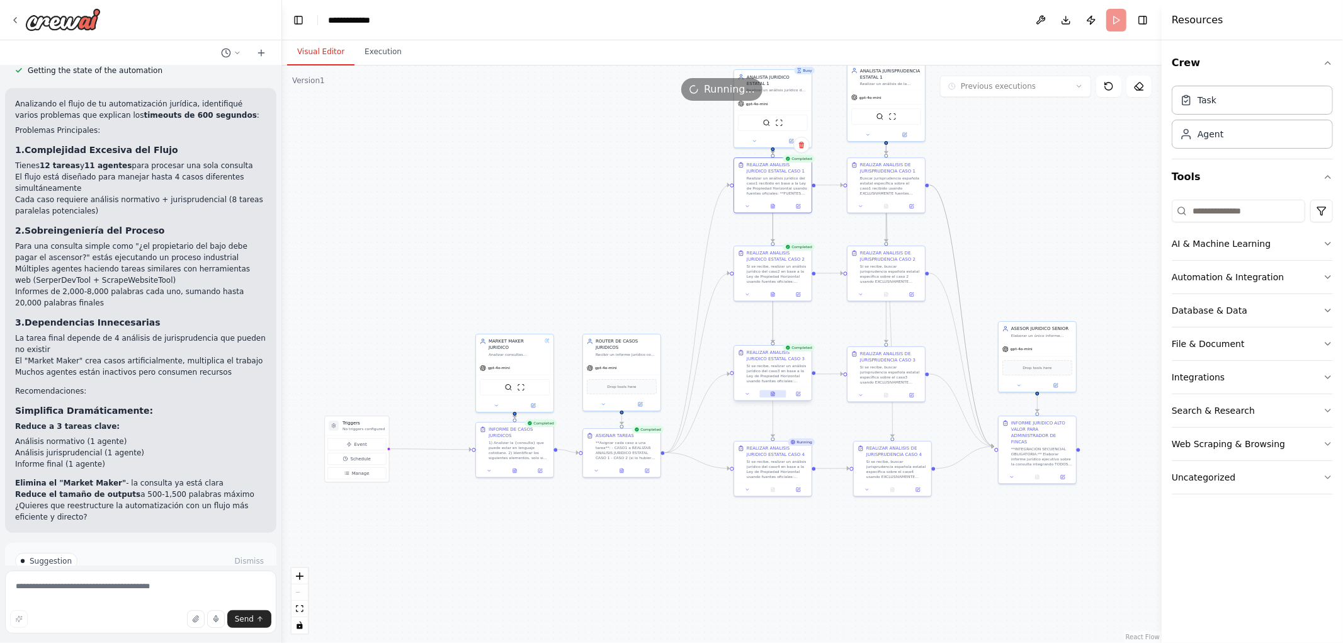
click at [775, 397] on button at bounding box center [773, 394] width 26 height 8
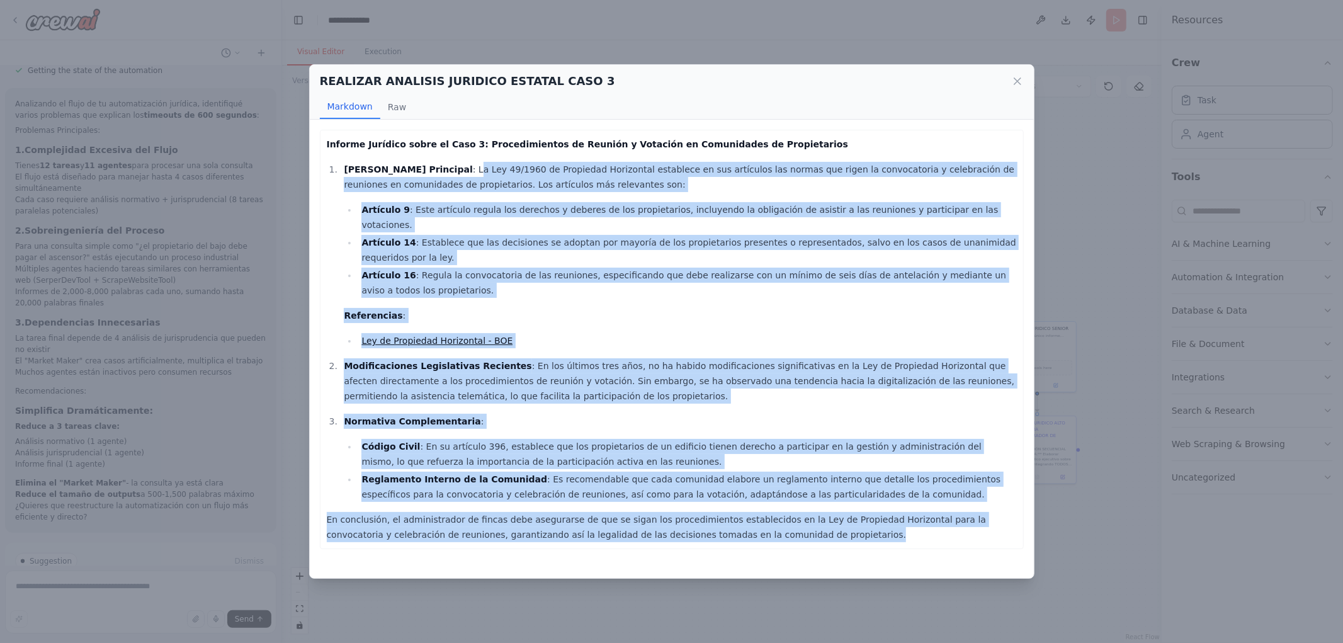
drag, startPoint x: 462, startPoint y: 168, endPoint x: 923, endPoint y: 559, distance: 604.6
click at [923, 559] on div "Informe Jurídico sobre el Caso 3: Procedimientos de Reunión y Votación en Comun…" at bounding box center [672, 349] width 724 height 458
click at [869, 512] on p "En conclusión, el administrador de fincas debe asegurarse de que se sigan los p…" at bounding box center [672, 527] width 690 height 30
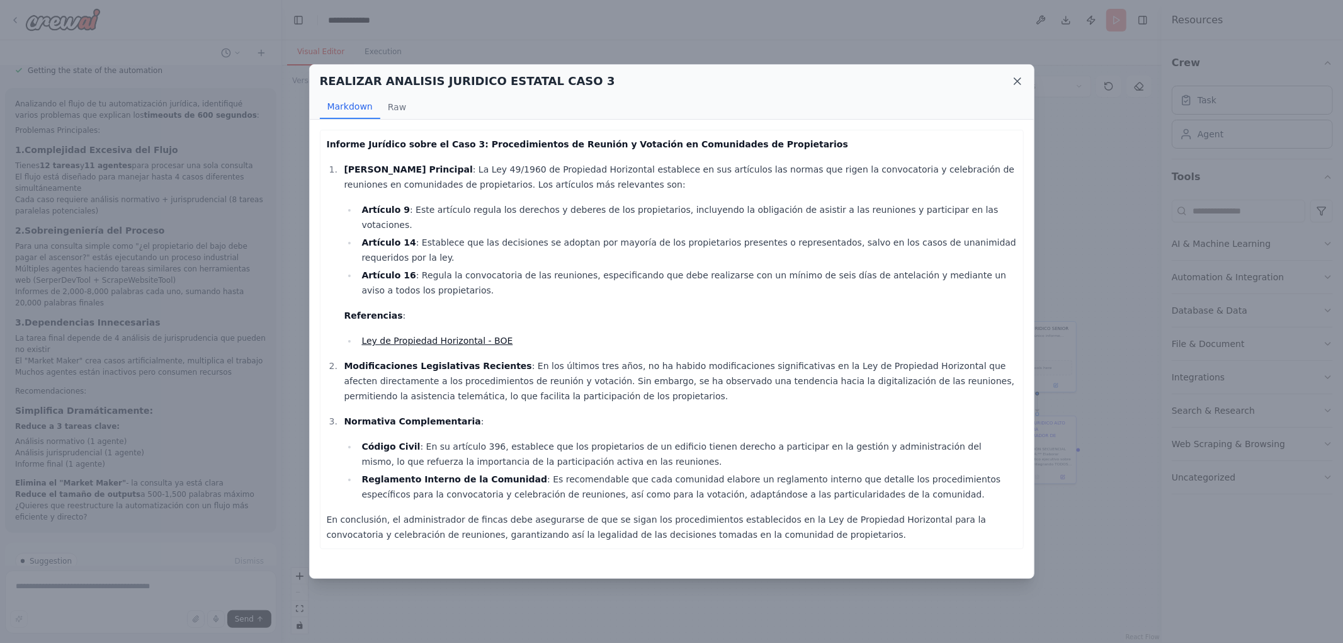
click at [1015, 76] on icon at bounding box center [1017, 81] width 13 height 13
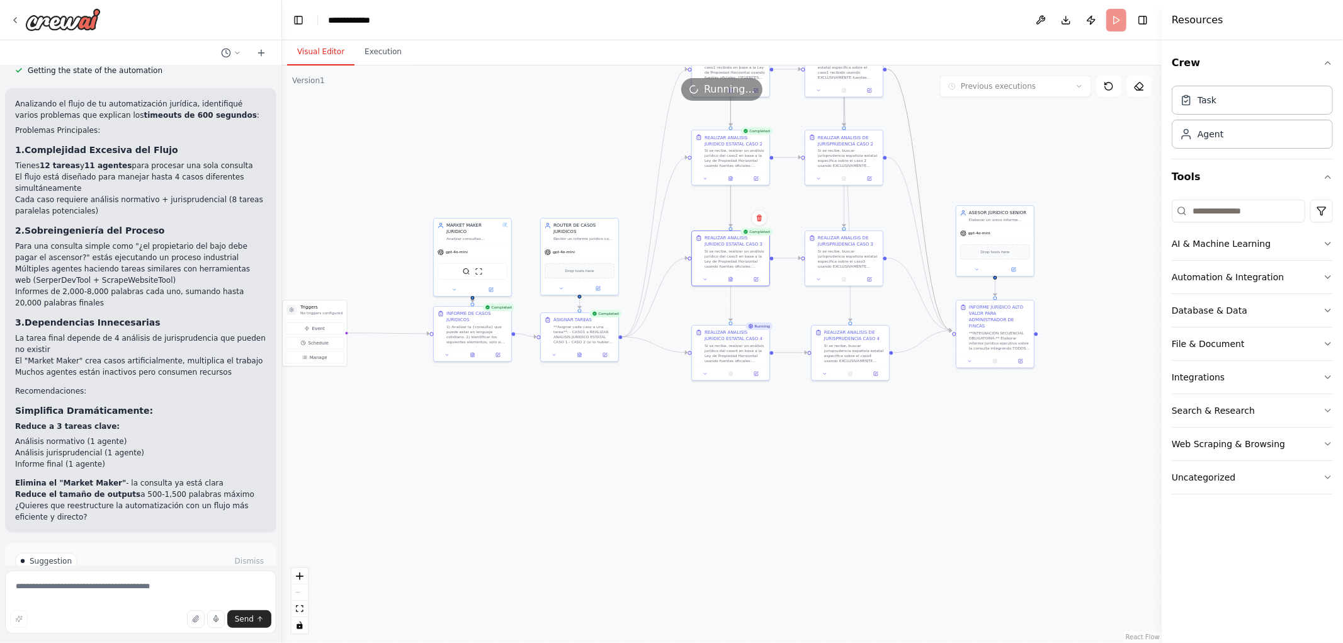
drag, startPoint x: 646, startPoint y: 237, endPoint x: 605, endPoint y: 169, distance: 79.9
click at [608, 173] on div ".deletable-edge-delete-btn { width: 20px; height: 20px; border: 0px solid #ffff…" at bounding box center [722, 354] width 880 height 578
drag, startPoint x: 811, startPoint y: 436, endPoint x: 732, endPoint y: 500, distance: 101.1
click at [732, 500] on div ".deletable-edge-delete-btn { width: 20px; height: 20px; border: 0px solid #ffff…" at bounding box center [722, 354] width 880 height 578
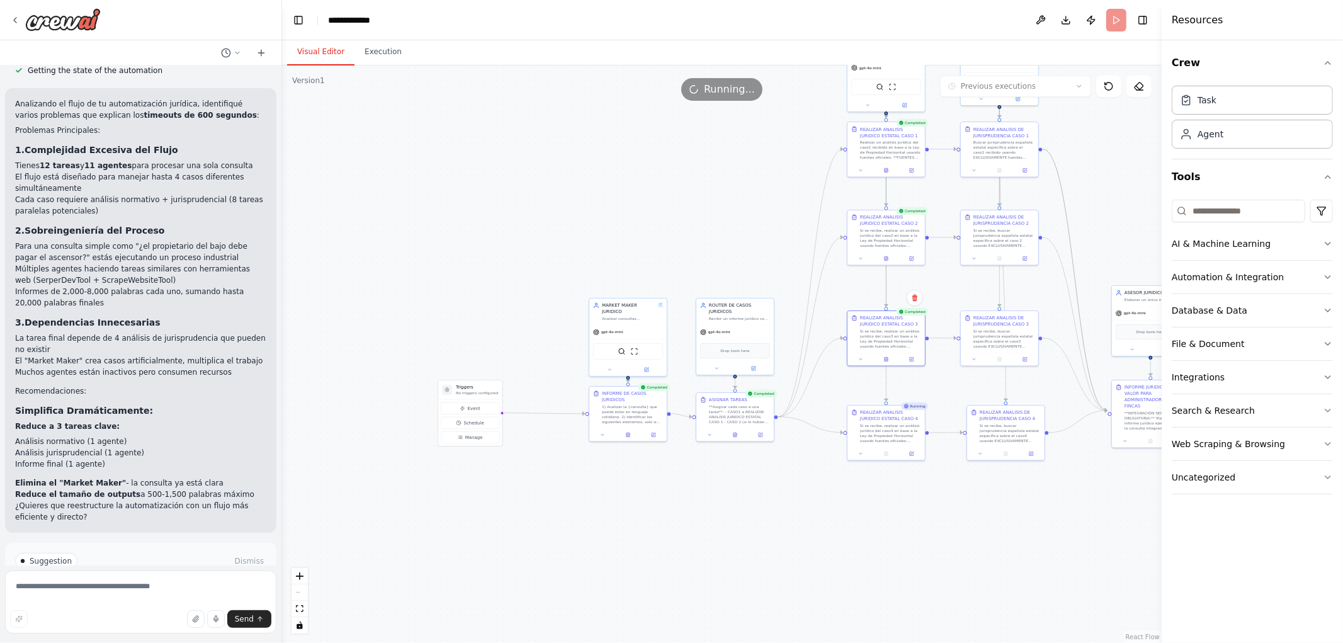
drag, startPoint x: 454, startPoint y: 465, endPoint x: 695, endPoint y: 486, distance: 241.5
click at [693, 486] on div ".deletable-edge-delete-btn { width: 20px; height: 20px; border: 0px solid #ffff…" at bounding box center [722, 354] width 880 height 578
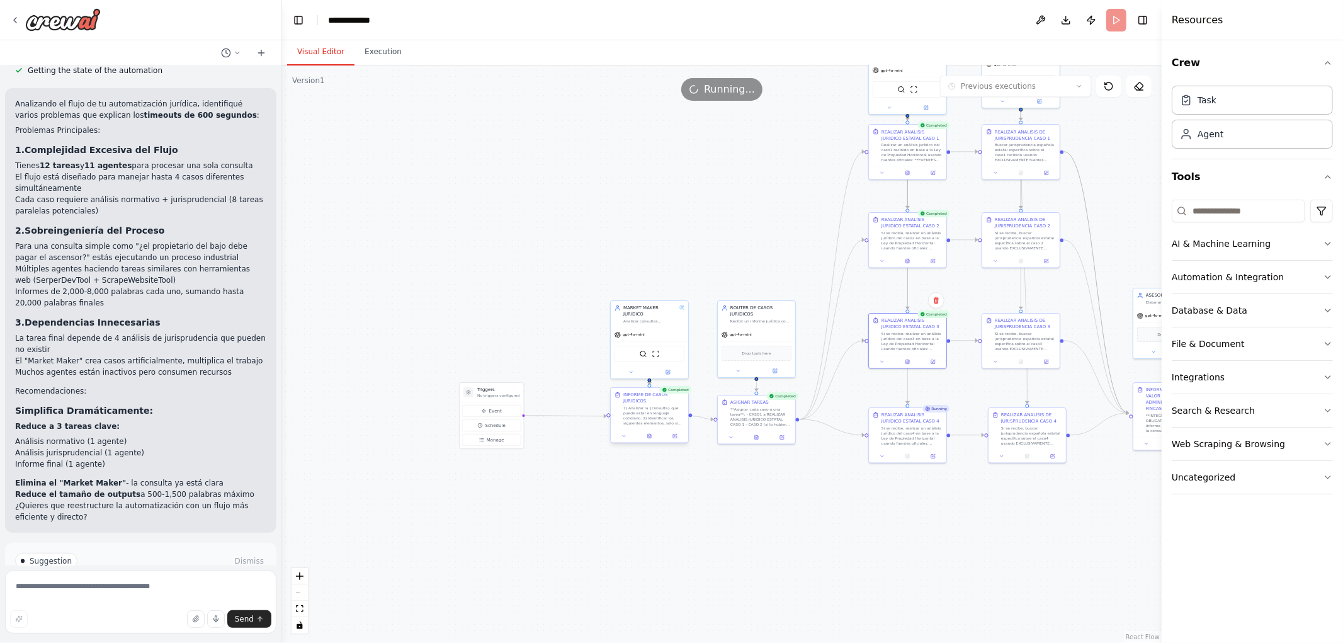
click at [650, 441] on div at bounding box center [649, 436] width 77 height 13
click at [649, 435] on icon at bounding box center [649, 436] width 3 height 4
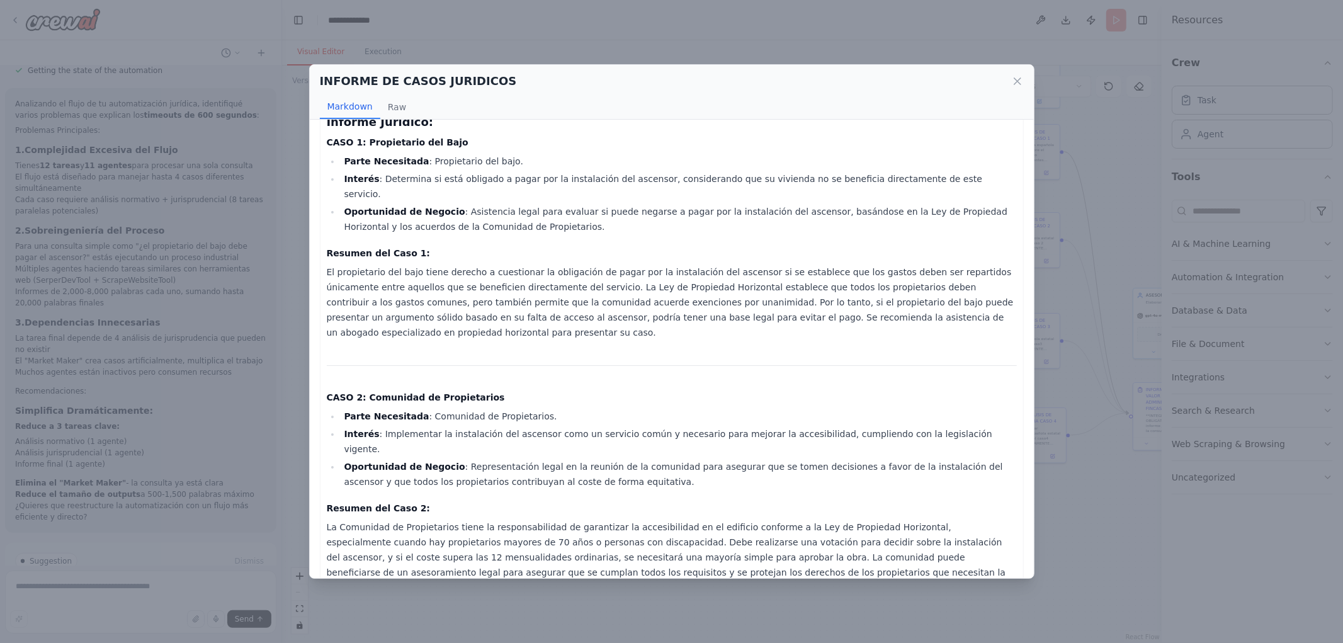
scroll to position [140, 0]
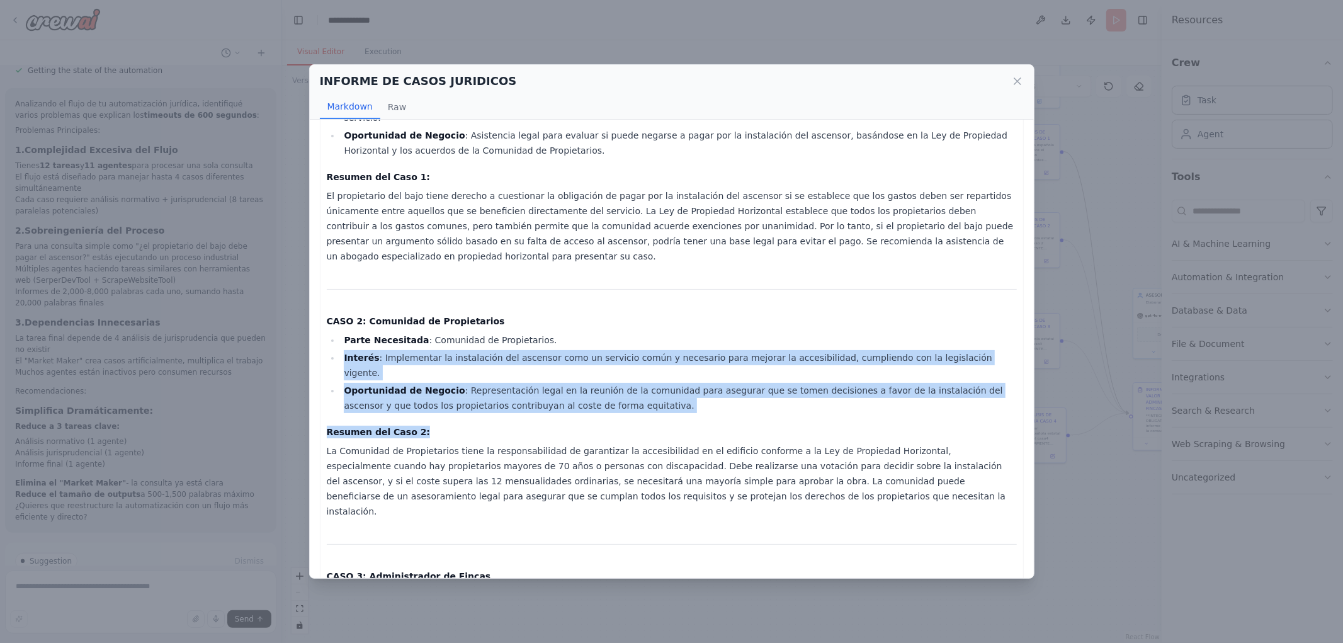
drag, startPoint x: 343, startPoint y: 331, endPoint x: 960, endPoint y: 380, distance: 619.2
click at [960, 380] on div "Thought: Now that I have gathered sufficient information regarding the obligati…" at bounding box center [672, 437] width 690 height 881
click at [785, 384] on div "Thought: Now that I have gathered sufficient information regarding the obligati…" at bounding box center [672, 437] width 690 height 881
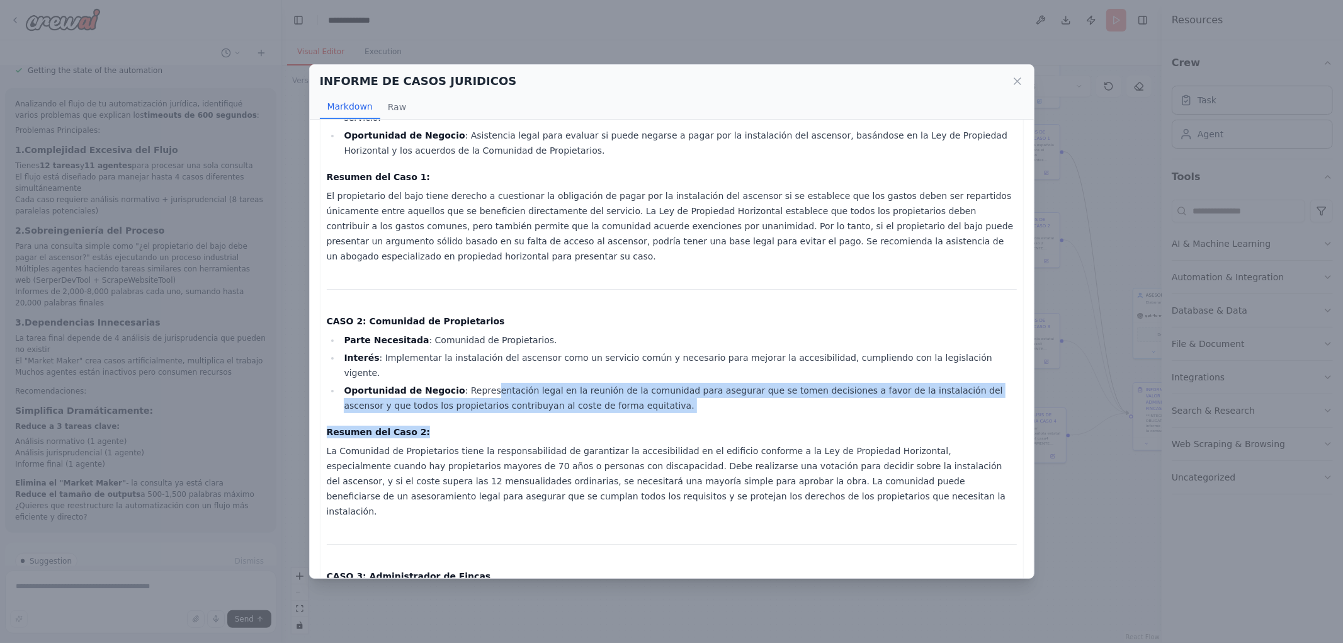
drag, startPoint x: 476, startPoint y: 351, endPoint x: 670, endPoint y: 379, distance: 196.6
click at [670, 379] on div "Thought: Now that I have gathered sufficient information regarding the obligati…" at bounding box center [672, 437] width 690 height 881
click at [671, 379] on div "Thought: Now that I have gathered sufficient information regarding the obligati…" at bounding box center [672, 437] width 690 height 881
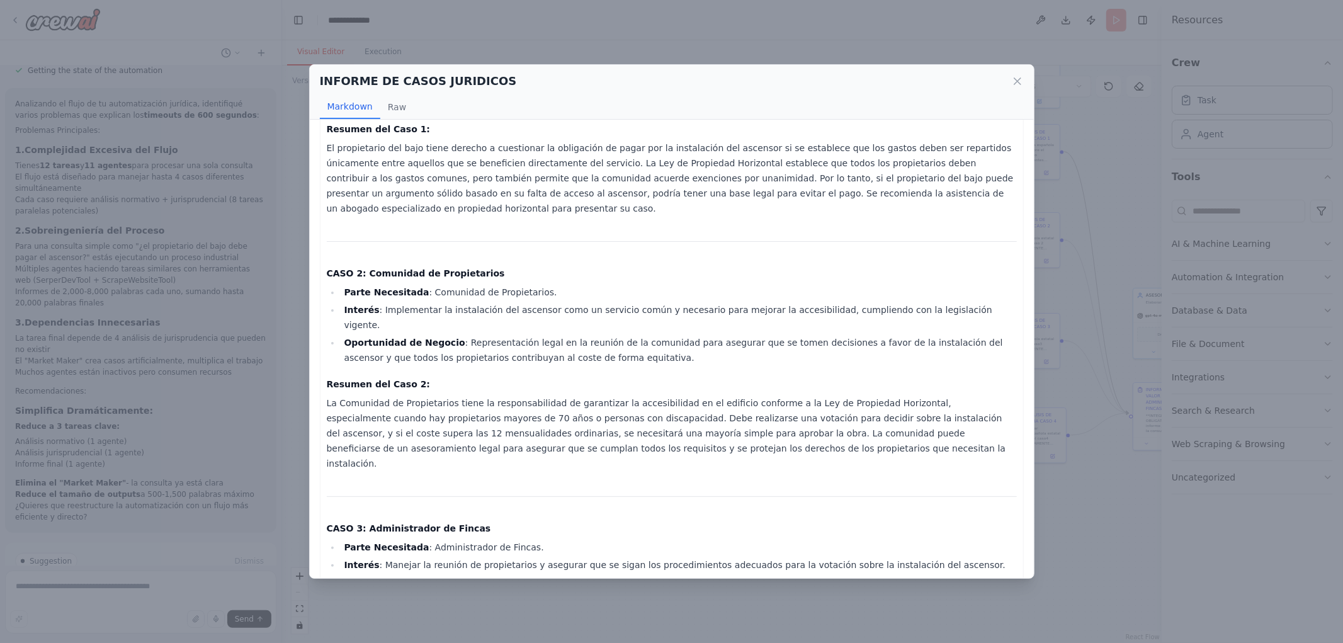
scroll to position [210, 0]
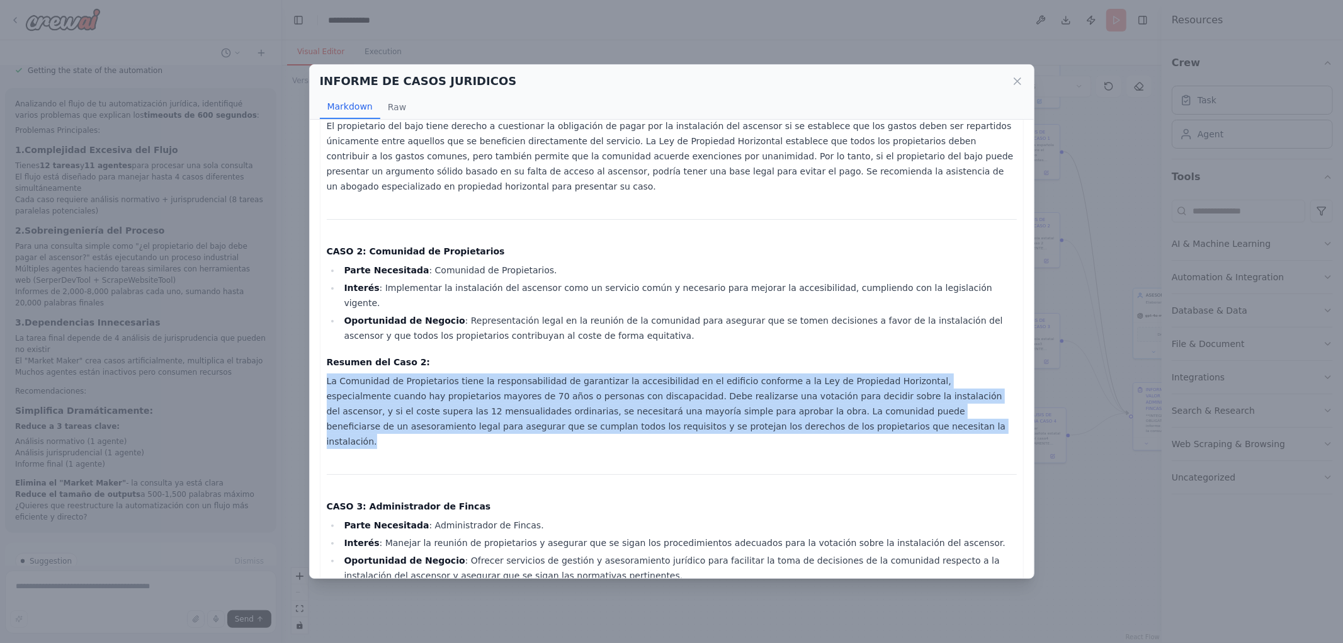
drag, startPoint x: 335, startPoint y: 349, endPoint x: 740, endPoint y: 394, distance: 407.5
click at [740, 394] on div "Thought: Now that I have gathered sufficient information regarding the obligati…" at bounding box center [672, 367] width 704 height 895
click at [740, 394] on p "La Comunidad de Propietarios tiene la responsabilidad de garantizar la accesibi…" at bounding box center [672, 411] width 690 height 76
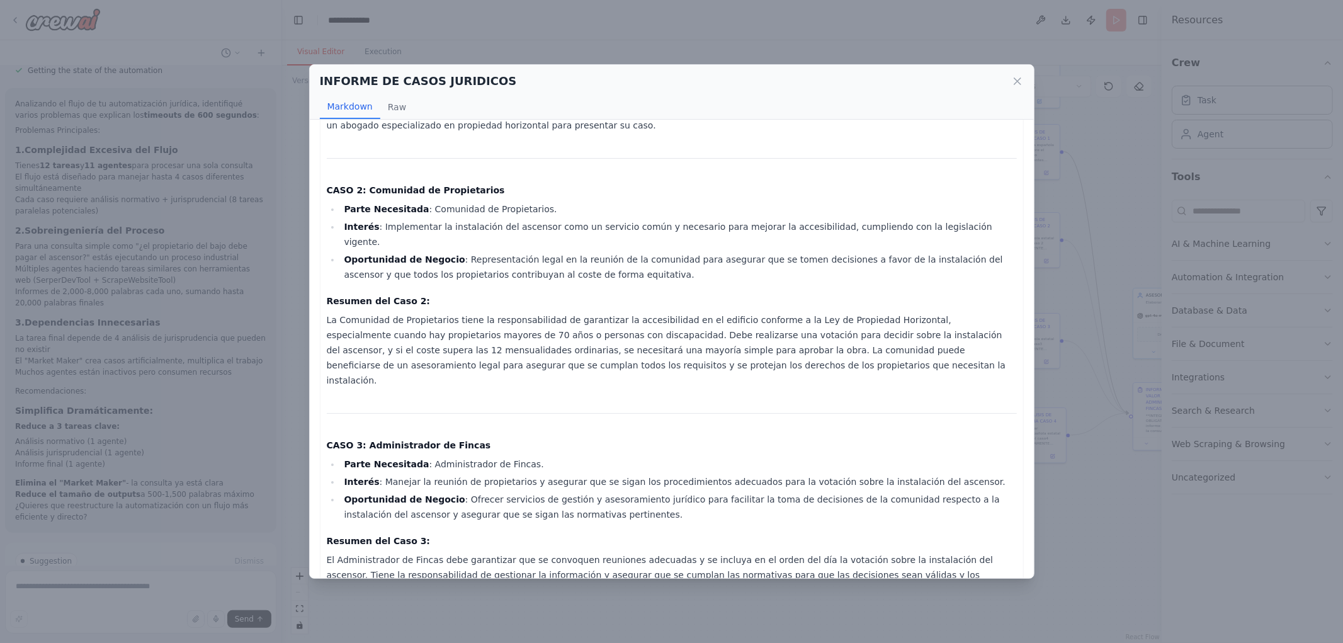
scroll to position [406, 0]
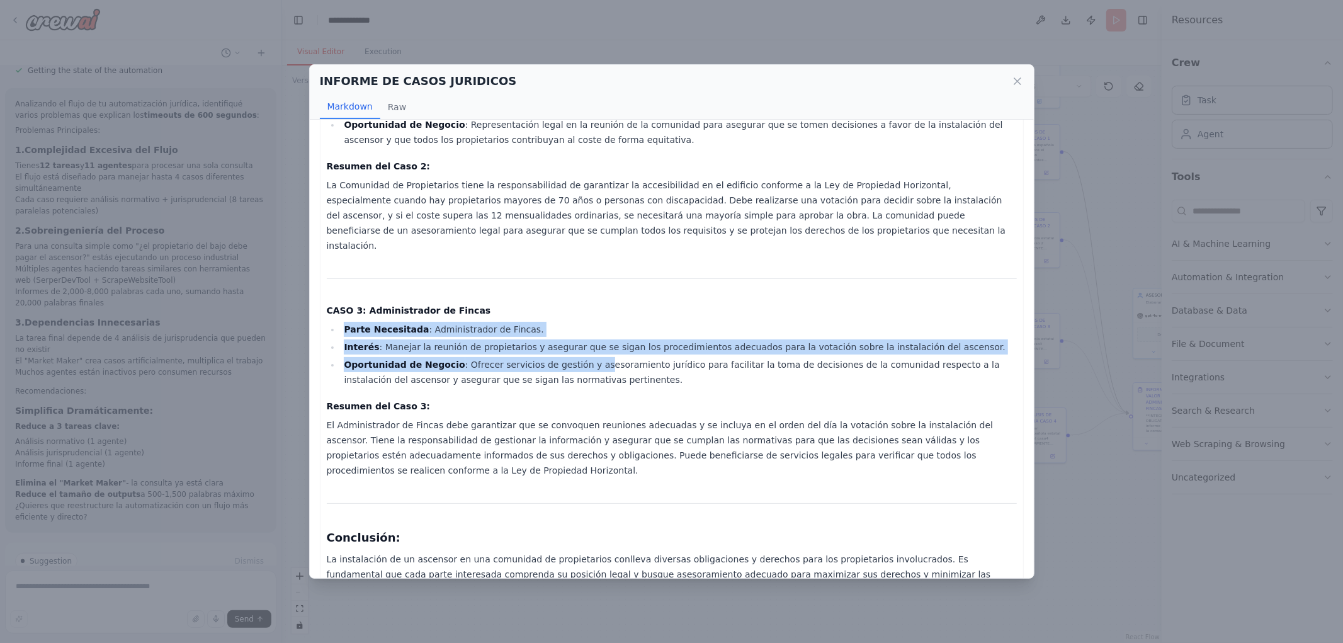
drag, startPoint x: 334, startPoint y: 273, endPoint x: 576, endPoint y: 316, distance: 245.6
click at [576, 322] on ul "Parte Necesitada : Administrador de Fincas. Interés : Manejar la reunión de pro…" at bounding box center [672, 354] width 690 height 65
click at [419, 339] on li "Interés : Manejar la reunión de propietarios y asegurar que se sigan los proced…" at bounding box center [679, 346] width 676 height 15
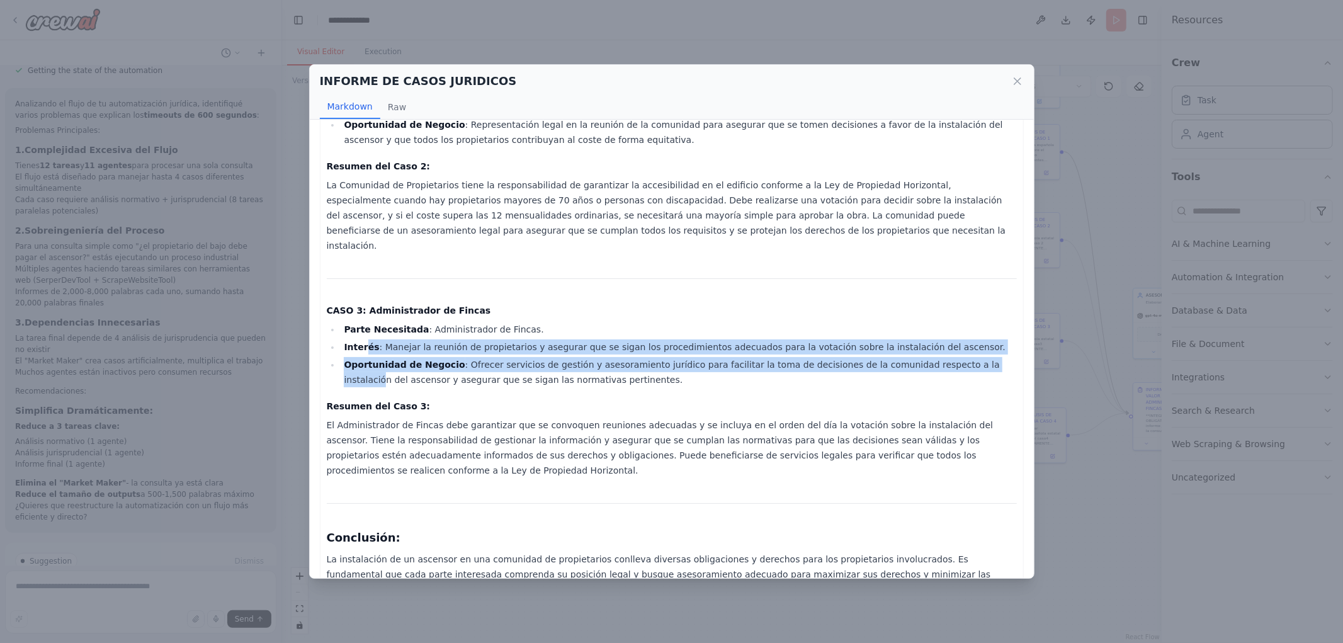
drag, startPoint x: 362, startPoint y: 292, endPoint x: 947, endPoint y: 312, distance: 586.1
click at [947, 322] on ul "Parte Necesitada : Administrador de Fincas. Interés : Manejar la reunión de pro…" at bounding box center [672, 354] width 690 height 65
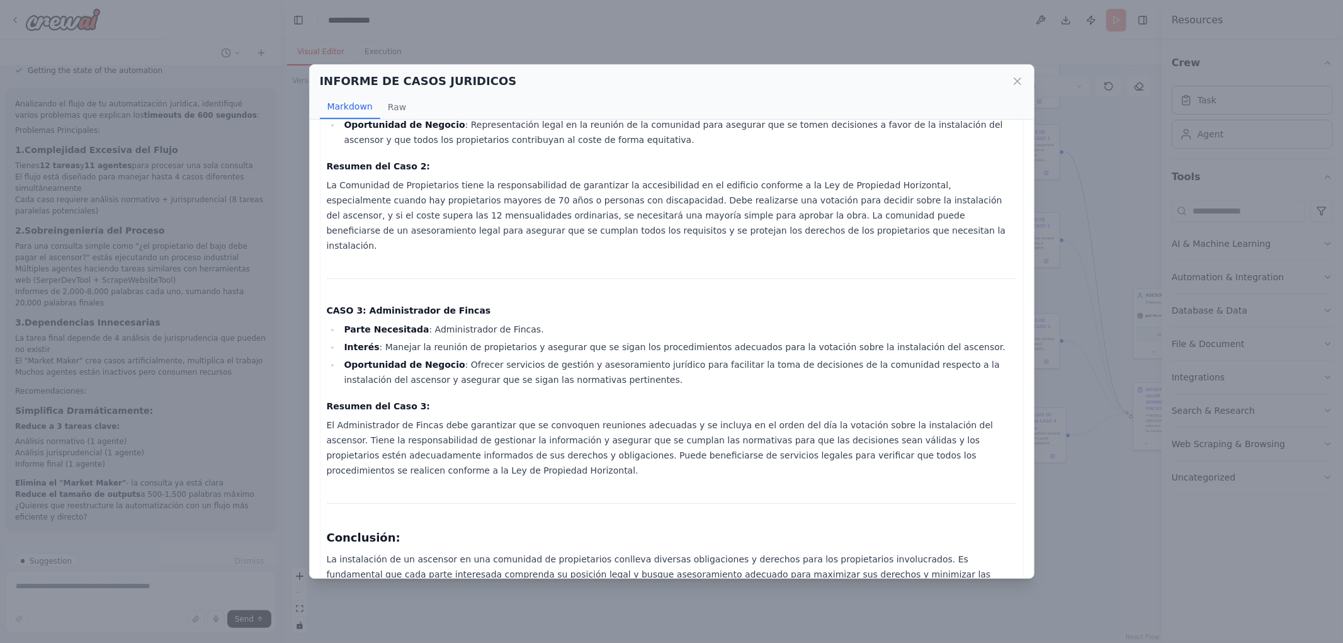
drag, startPoint x: 797, startPoint y: 322, endPoint x: 785, endPoint y: 323, distance: 11.4
click at [794, 357] on li "Oportunidad de Negocio : Ofrecer servicios de gestión y asesoramiento jurídico …" at bounding box center [679, 372] width 676 height 30
drag, startPoint x: 528, startPoint y: 304, endPoint x: 795, endPoint y: 301, distance: 267.7
click at [795, 322] on ul "Parte Necesitada : Administrador de Fincas. Interés : Manejar la reunión de pro…" at bounding box center [672, 354] width 690 height 65
drag, startPoint x: 659, startPoint y: 327, endPoint x: 620, endPoint y: 329, distance: 39.1
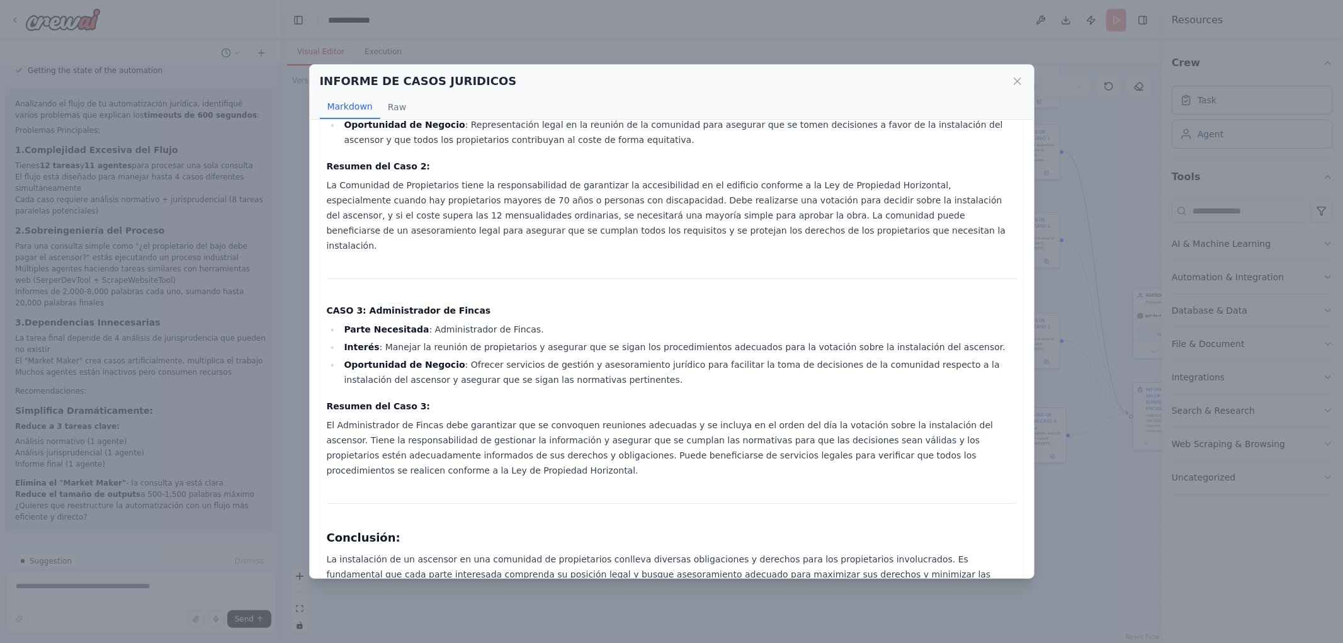
click at [657, 357] on li "Oportunidad de Negocio : Ofrecer servicios de gestión y asesoramiento jurídico …" at bounding box center [679, 372] width 676 height 30
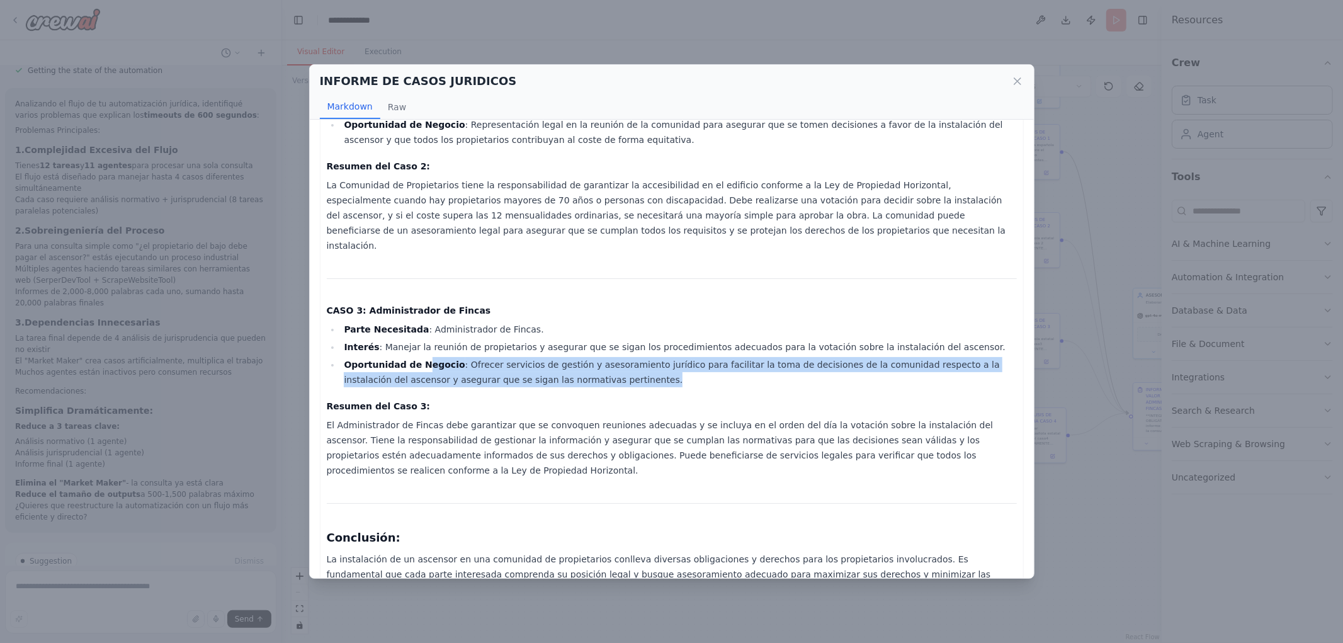
drag, startPoint x: 468, startPoint y: 310, endPoint x: 930, endPoint y: 333, distance: 462.2
click at [930, 357] on li "Oportunidad de Negocio : Ofrecer servicios de gestión y asesoramiento jurídico …" at bounding box center [679, 372] width 676 height 30
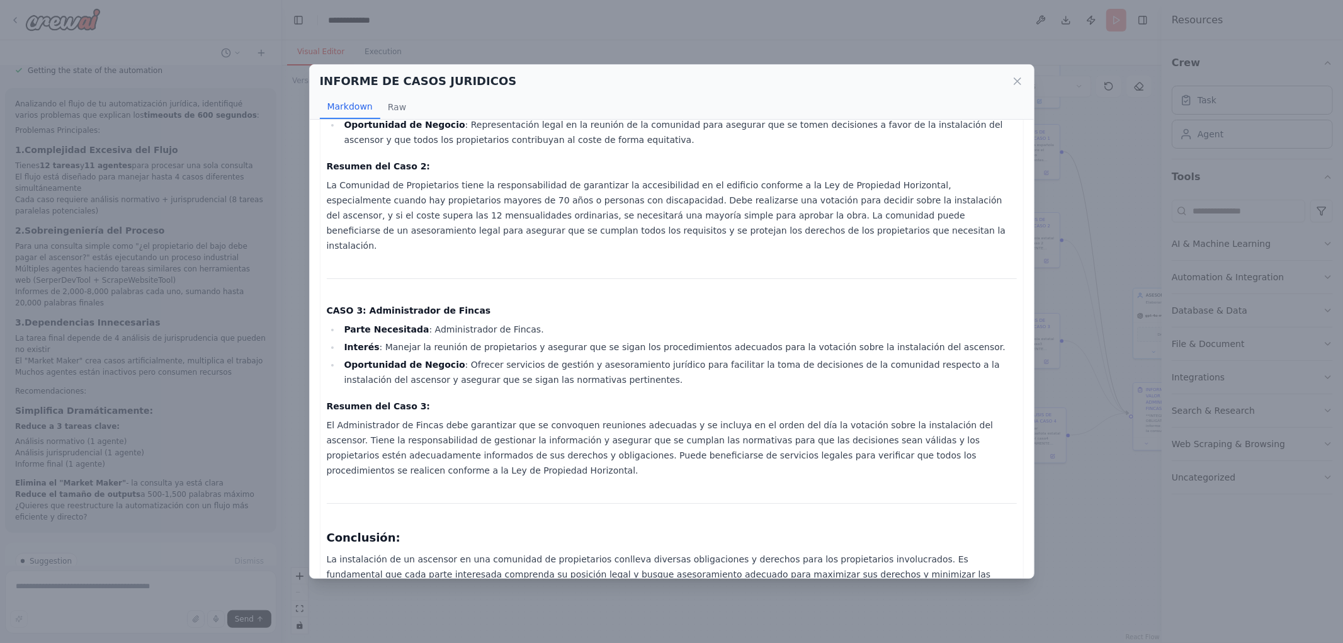
drag, startPoint x: 678, startPoint y: 364, endPoint x: 469, endPoint y: 387, distance: 209.7
click at [676, 365] on div "Thought: Now that I have gathered sufficient information regarding the obligati…" at bounding box center [672, 171] width 690 height 881
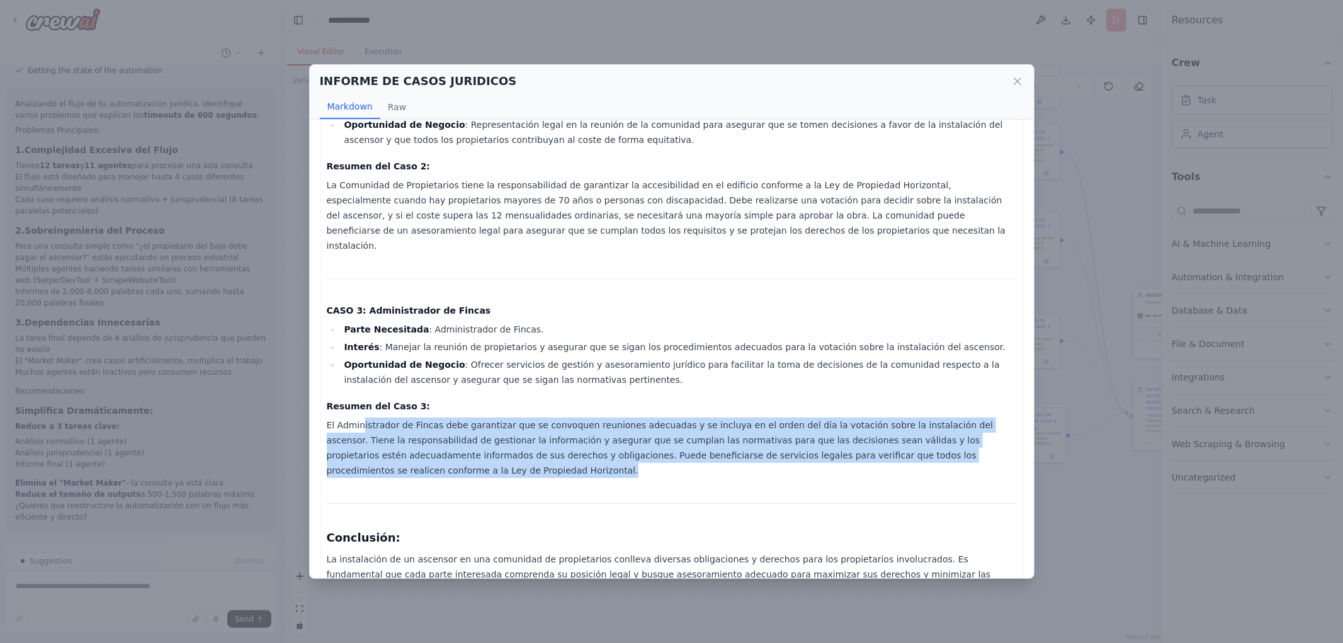
drag, startPoint x: 360, startPoint y: 372, endPoint x: 914, endPoint y: 423, distance: 556.5
click at [914, 423] on p "El Administrador de Fincas debe garantizar que se convoquen reuniones adecuadas…" at bounding box center [672, 448] width 690 height 60
click at [482, 418] on p "El Administrador de Fincas debe garantizar que se convoquen reuniones adecuadas…" at bounding box center [672, 448] width 690 height 60
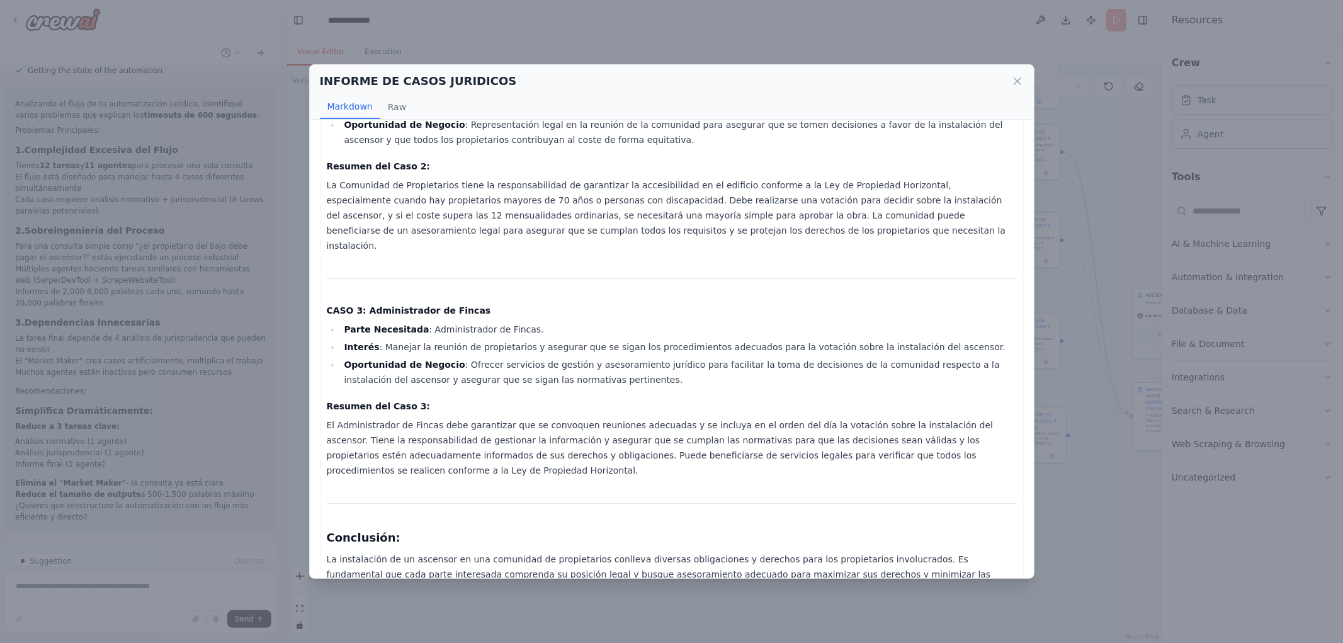
click at [1068, 521] on div "INFORME DE CASOS JURIDICOS Markdown Raw Thought: Now that I have gathered suffi…" at bounding box center [671, 321] width 1343 height 643
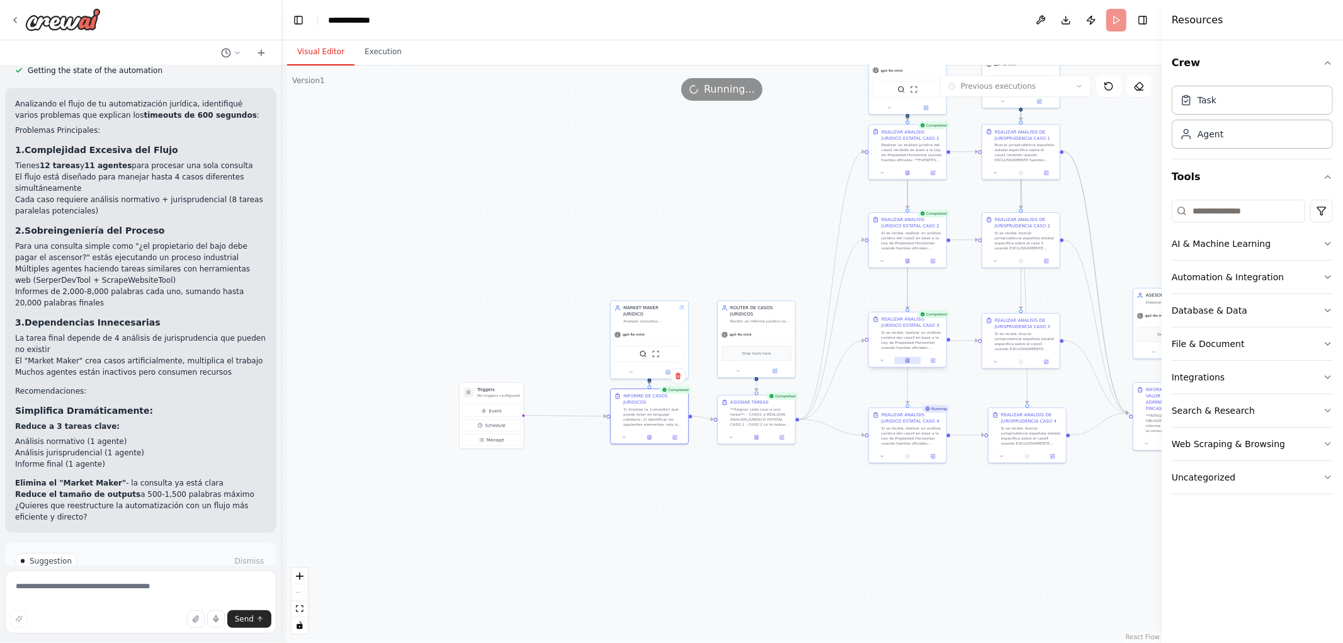
click at [904, 357] on button at bounding box center [907, 361] width 26 height 8
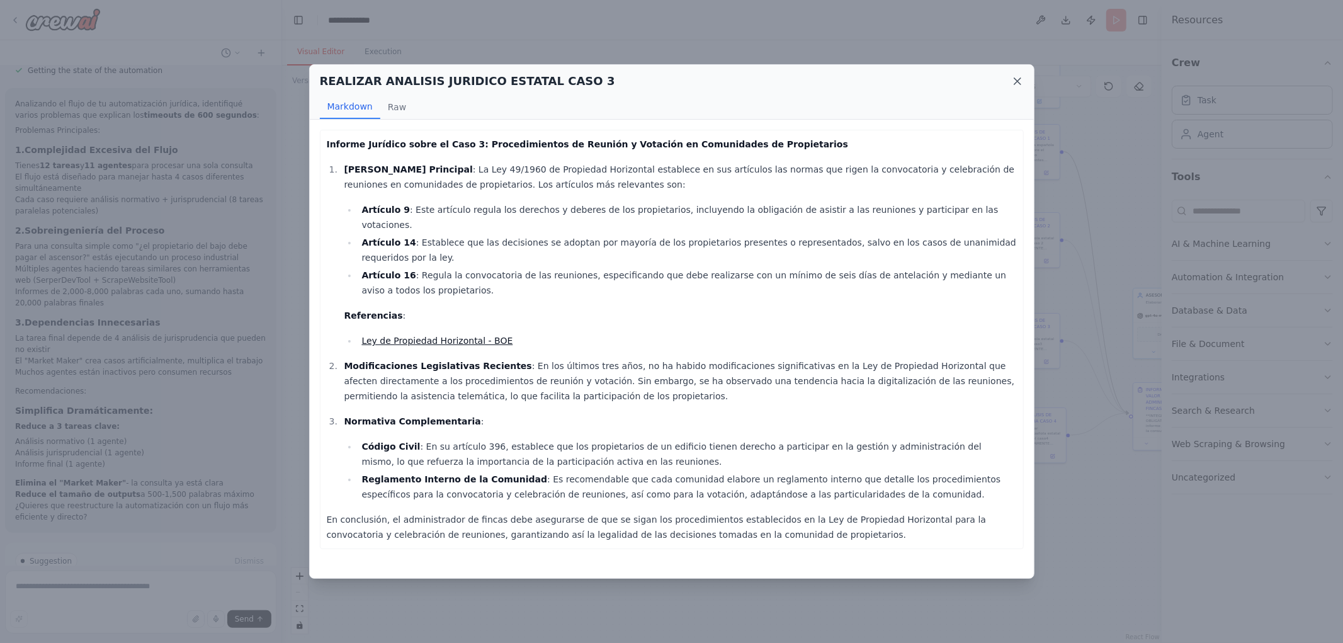
click at [1018, 80] on icon at bounding box center [1018, 81] width 6 height 6
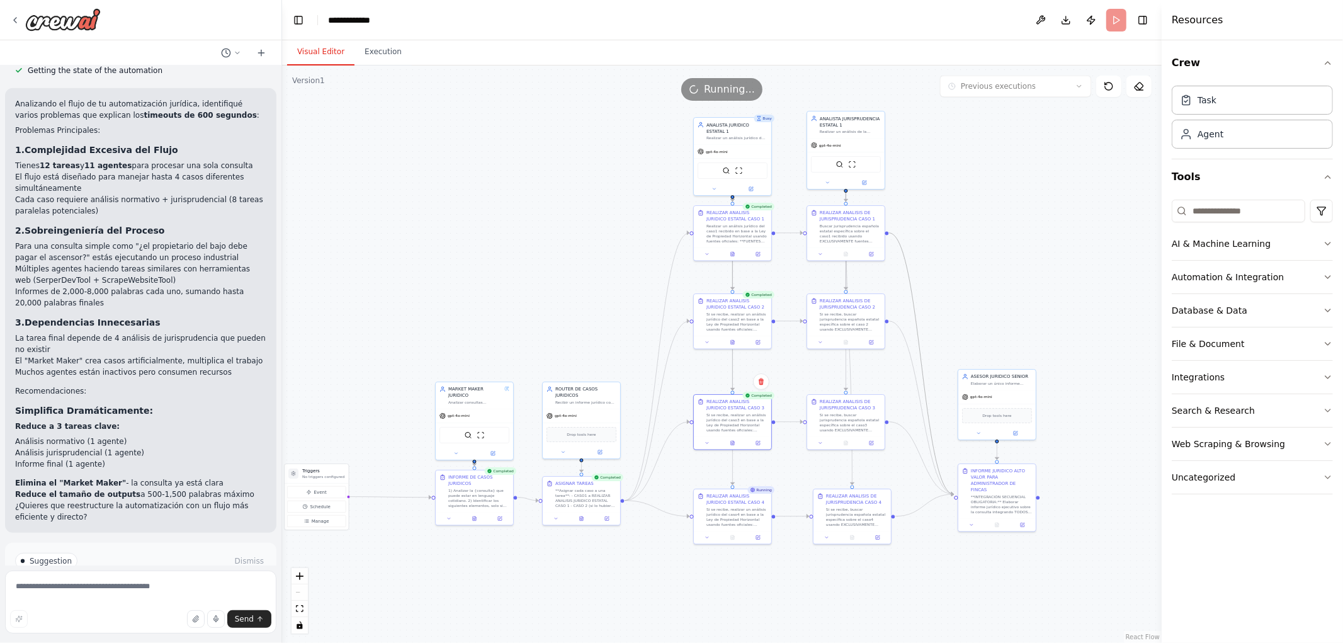
drag, startPoint x: 765, startPoint y: 154, endPoint x: 584, endPoint y: 236, distance: 198.4
click at [586, 236] on div ".deletable-edge-delete-btn { width: 20px; height: 20px; border: 0px solid #ffff…" at bounding box center [722, 354] width 880 height 578
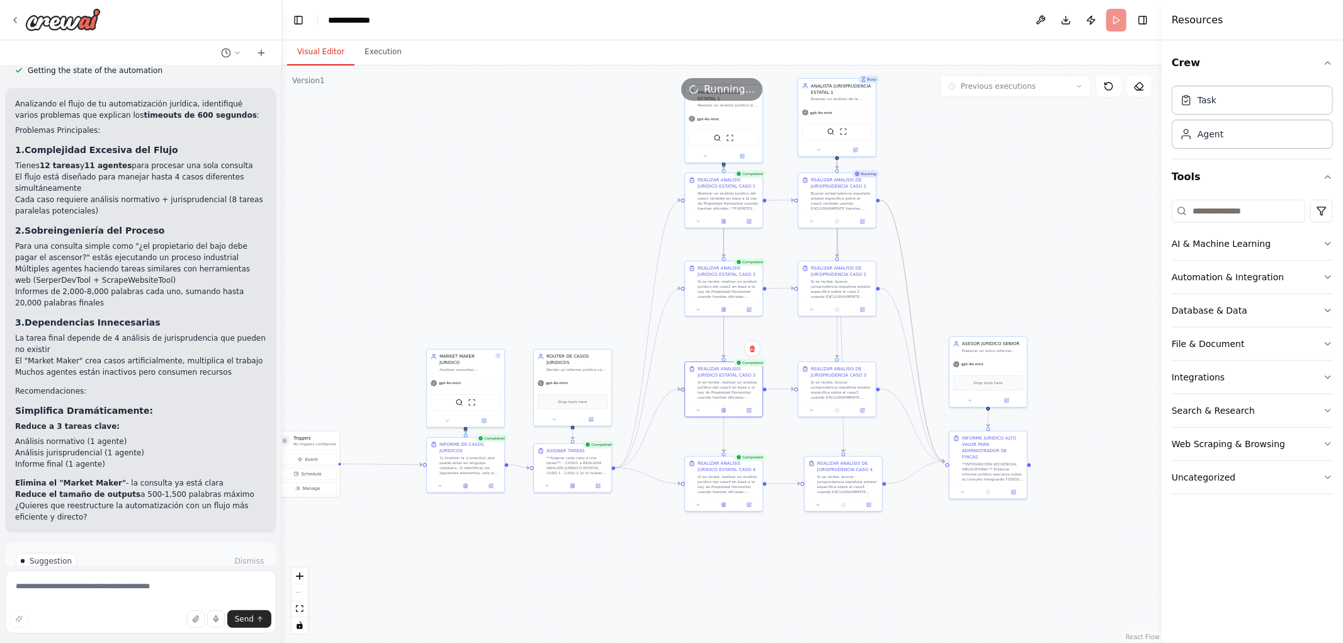
drag, startPoint x: 742, startPoint y: 589, endPoint x: 736, endPoint y: 555, distance: 35.2
click at [737, 555] on div ".deletable-edge-delete-btn { width: 20px; height: 20px; border: 0px solid #ffff…" at bounding box center [722, 354] width 880 height 578
click at [727, 504] on button at bounding box center [723, 503] width 26 height 8
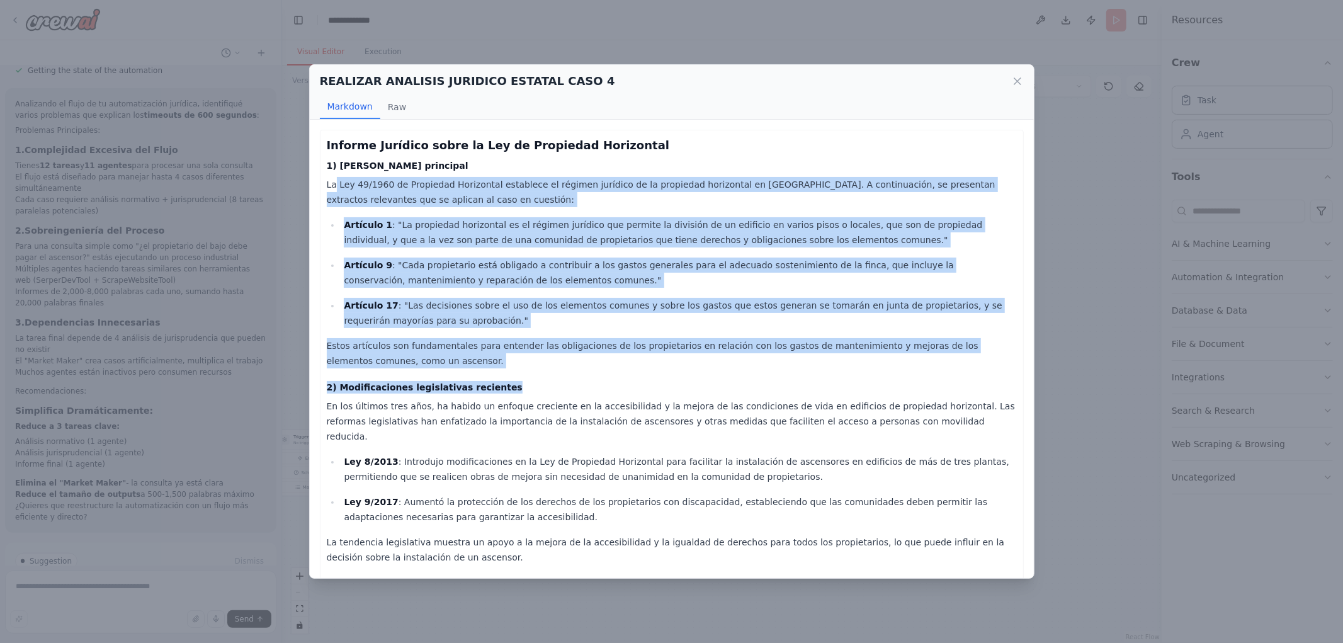
drag, startPoint x: 340, startPoint y: 177, endPoint x: 729, endPoint y: 377, distance: 436.9
click at [729, 377] on div "Informe Jurídico sobre la Ley de Propiedad Horizontal 1) Marco normativo princi…" at bounding box center [672, 472] width 690 height 670
click at [660, 339] on p "Estos artículos son fundamentales para entender las obligaciones de los propiet…" at bounding box center [672, 353] width 690 height 30
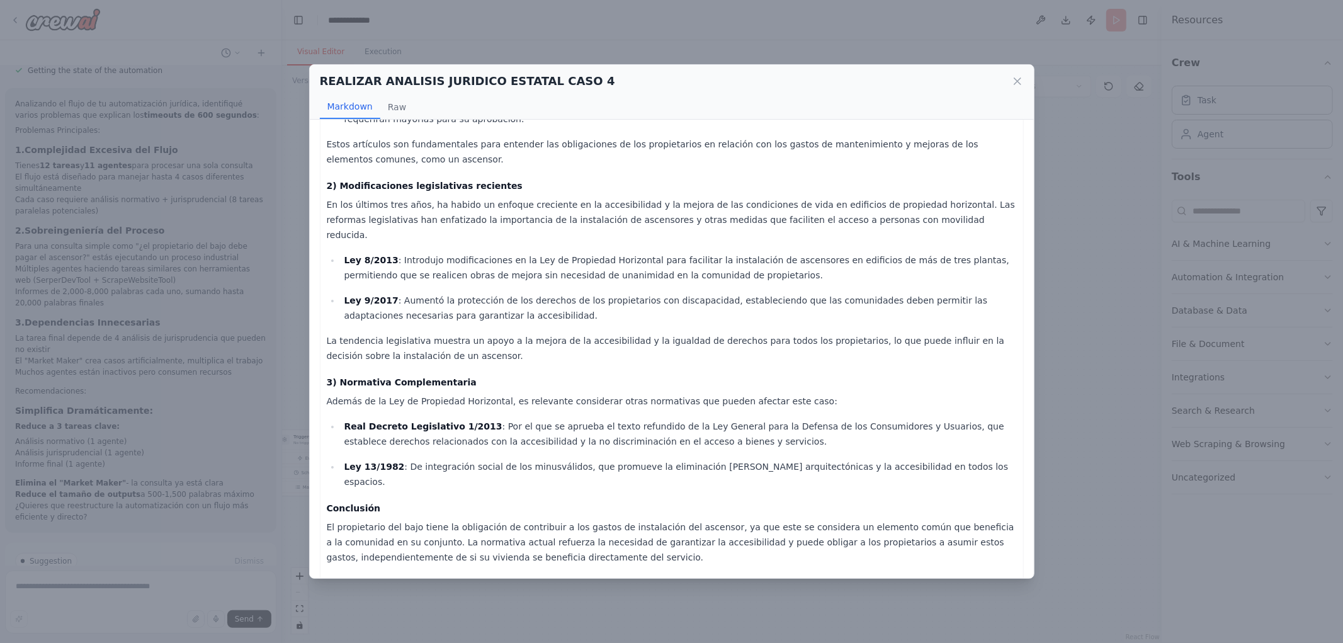
scroll to position [214, 0]
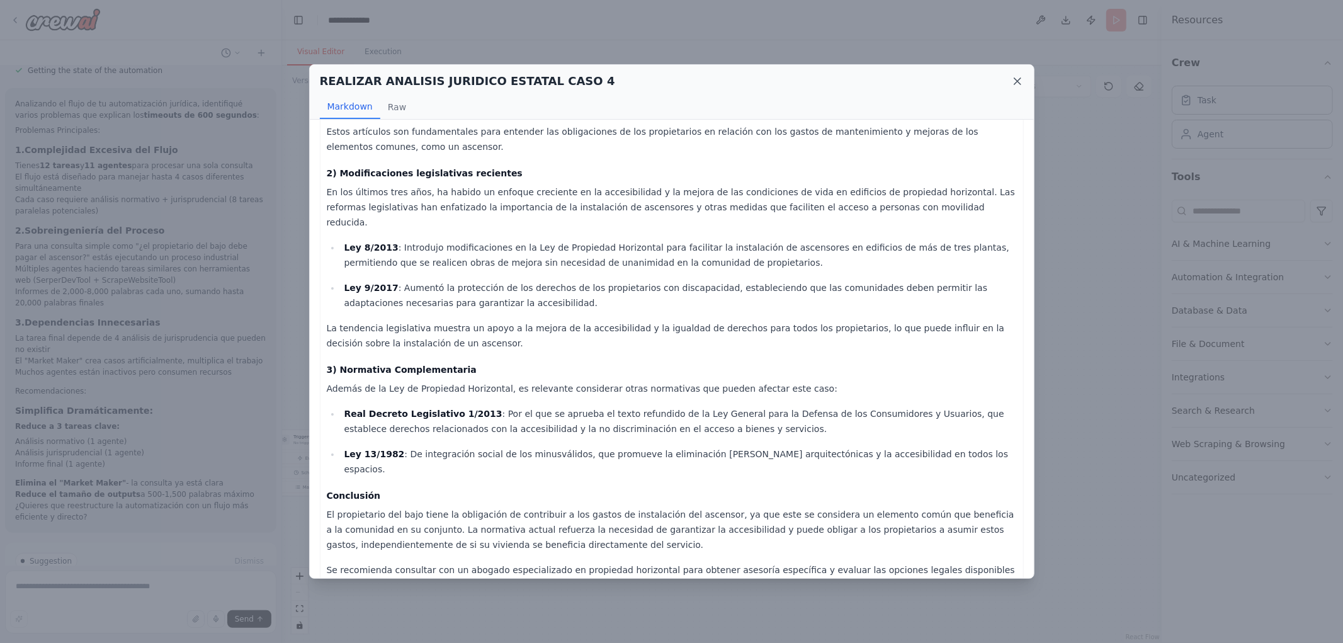
click at [1015, 81] on icon at bounding box center [1017, 81] width 13 height 13
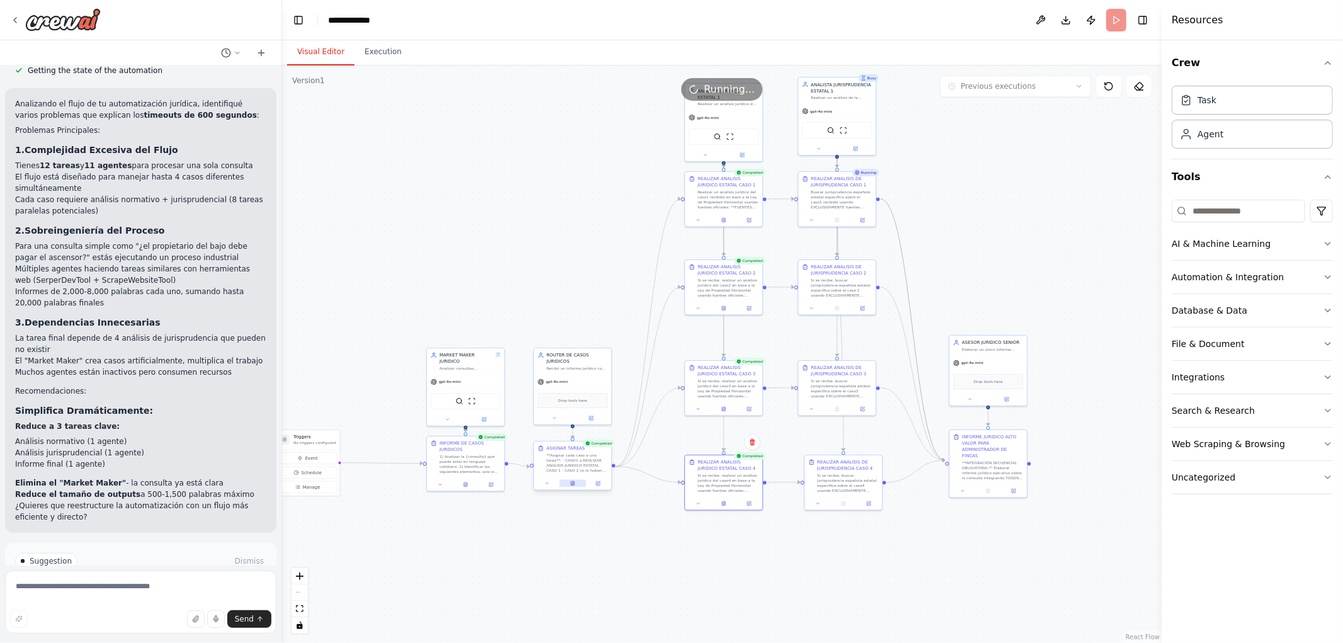
click at [574, 487] on button at bounding box center [572, 484] width 26 height 8
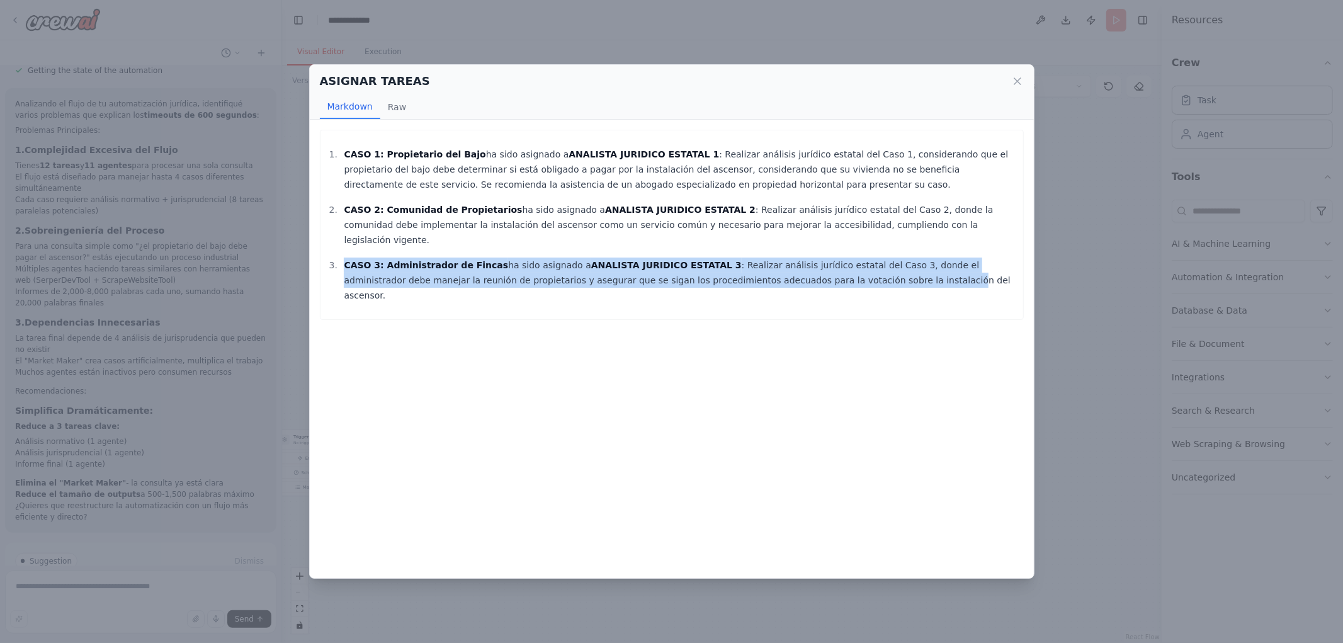
drag, startPoint x: 393, startPoint y: 234, endPoint x: 789, endPoint y: 275, distance: 398.3
click at [789, 275] on div "CASO 1: Propietario del Bajo ha sido asignado a ANALISTA JURIDICO ESTATAL 1 : R…" at bounding box center [672, 225] width 704 height 190
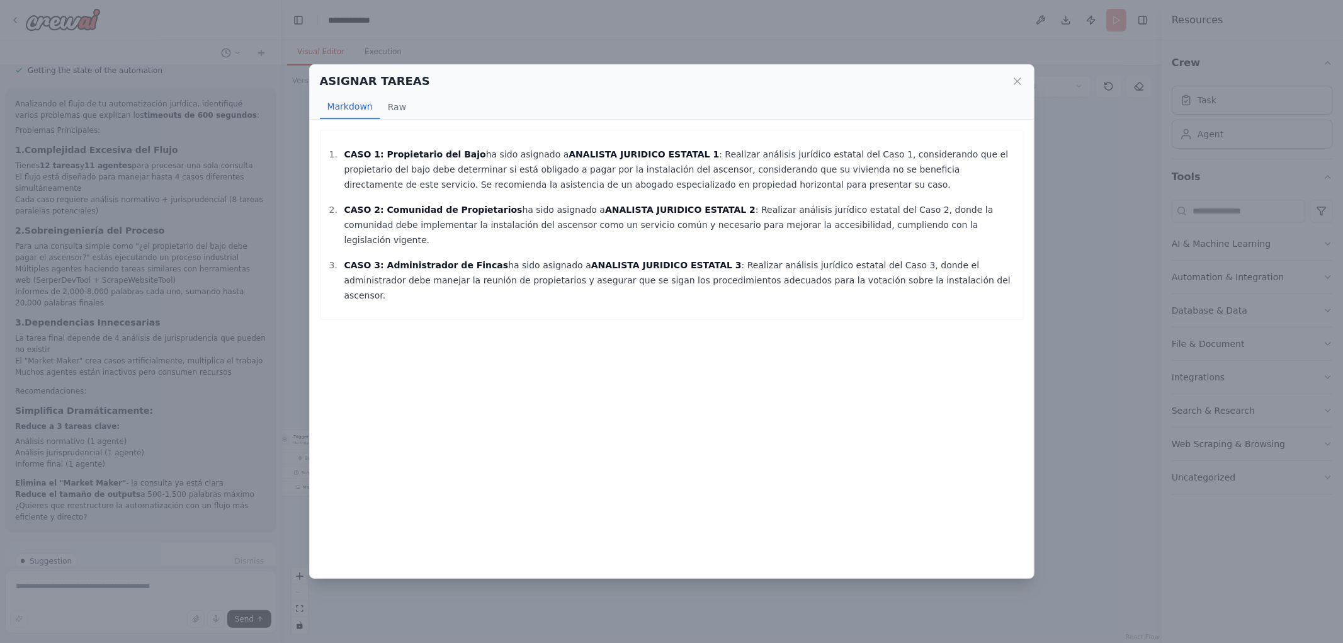
click at [790, 275] on div "CASO 1: Propietario del Bajo ha sido asignado a ANALISTA JURIDICO ESTATAL 1 : R…" at bounding box center [672, 225] width 704 height 190
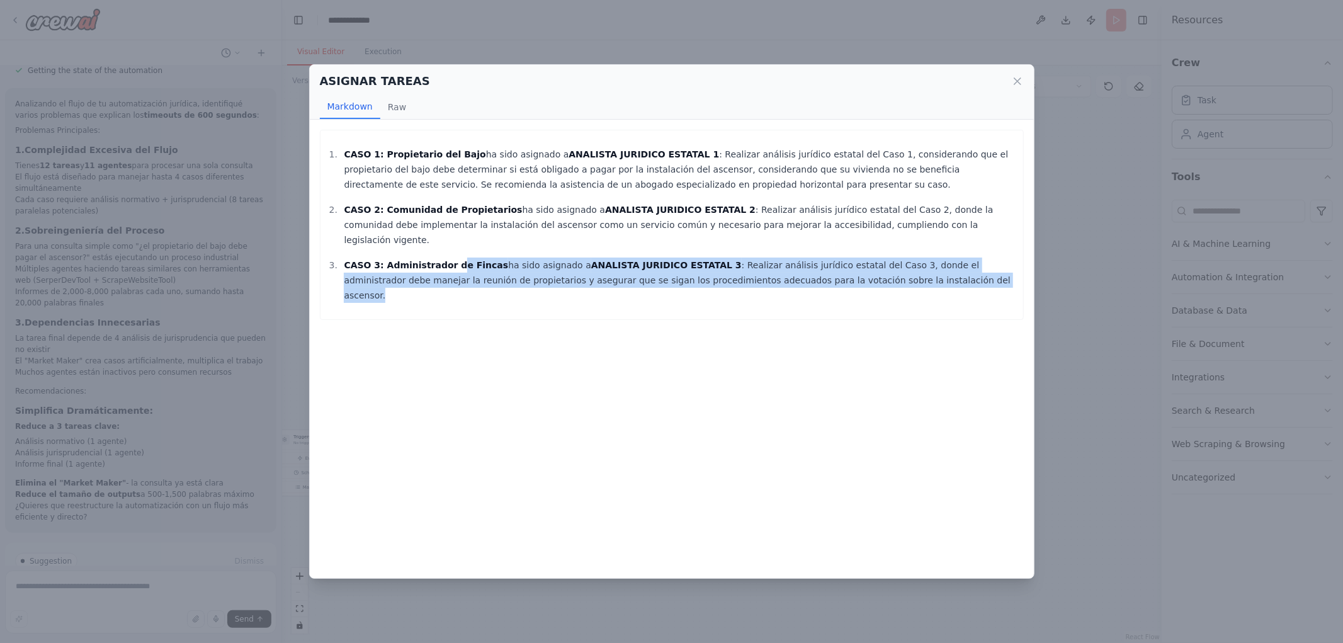
drag, startPoint x: 445, startPoint y: 249, endPoint x: 877, endPoint y: 268, distance: 432.4
click at [877, 268] on p "CASO 3: Administrador de Fincas ha sido asignado a ANALISTA JURIDICO ESTATAL 3 …" at bounding box center [680, 280] width 673 height 45
click at [878, 266] on p "CASO 3: Administrador de Fincas ha sido asignado a ANALISTA JURIDICO ESTATAL 3 …" at bounding box center [680, 280] width 673 height 45
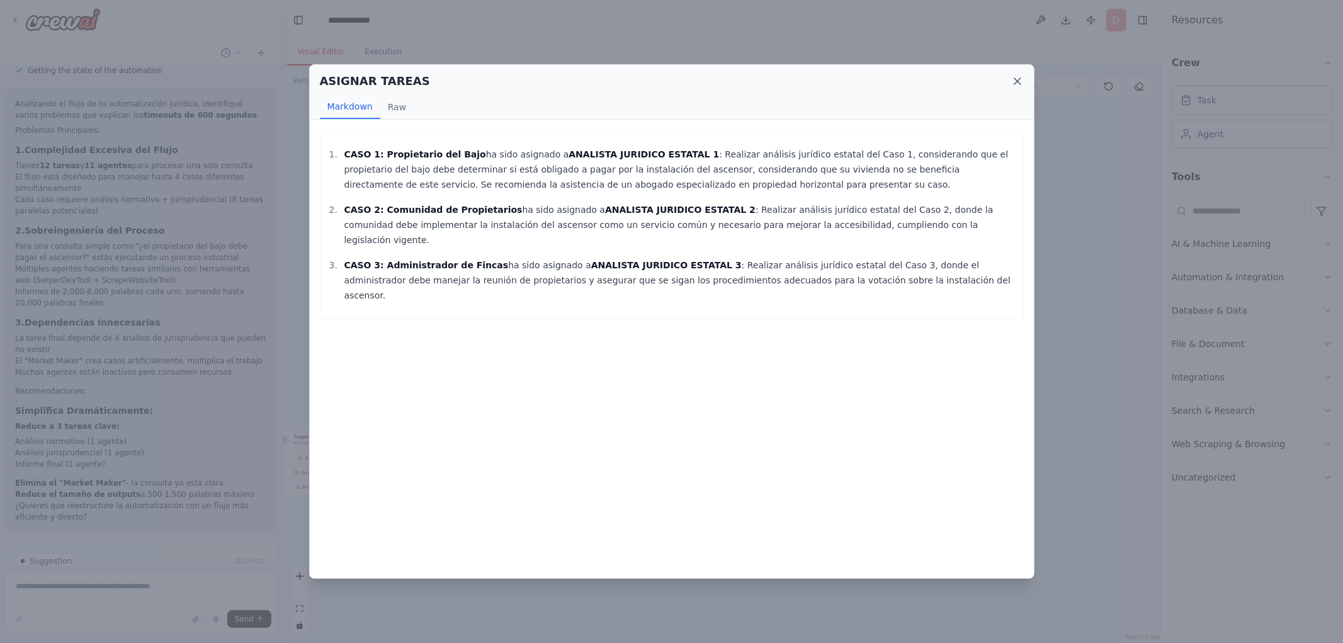
click at [1011, 83] on icon at bounding box center [1017, 81] width 13 height 13
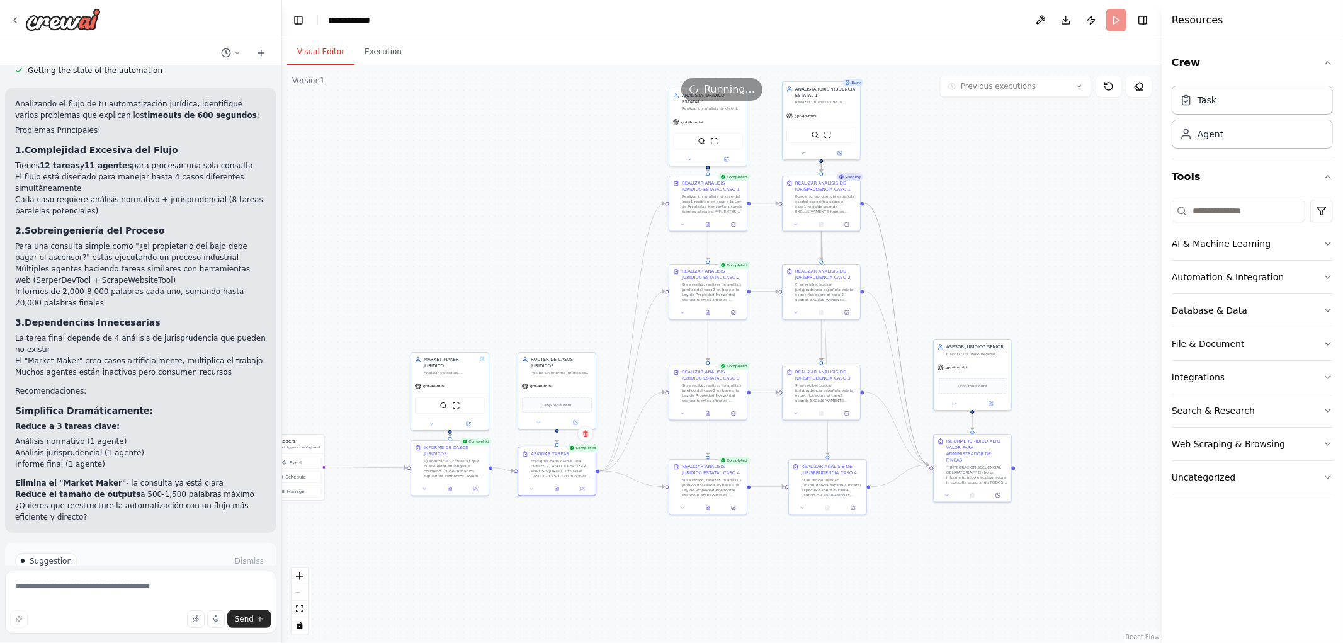
drag, startPoint x: 877, startPoint y: 556, endPoint x: 748, endPoint y: 556, distance: 129.7
click at [754, 562] on div ".deletable-edge-delete-btn { width: 20px; height: 20px; border: 0px solid #ffff…" at bounding box center [722, 354] width 880 height 578
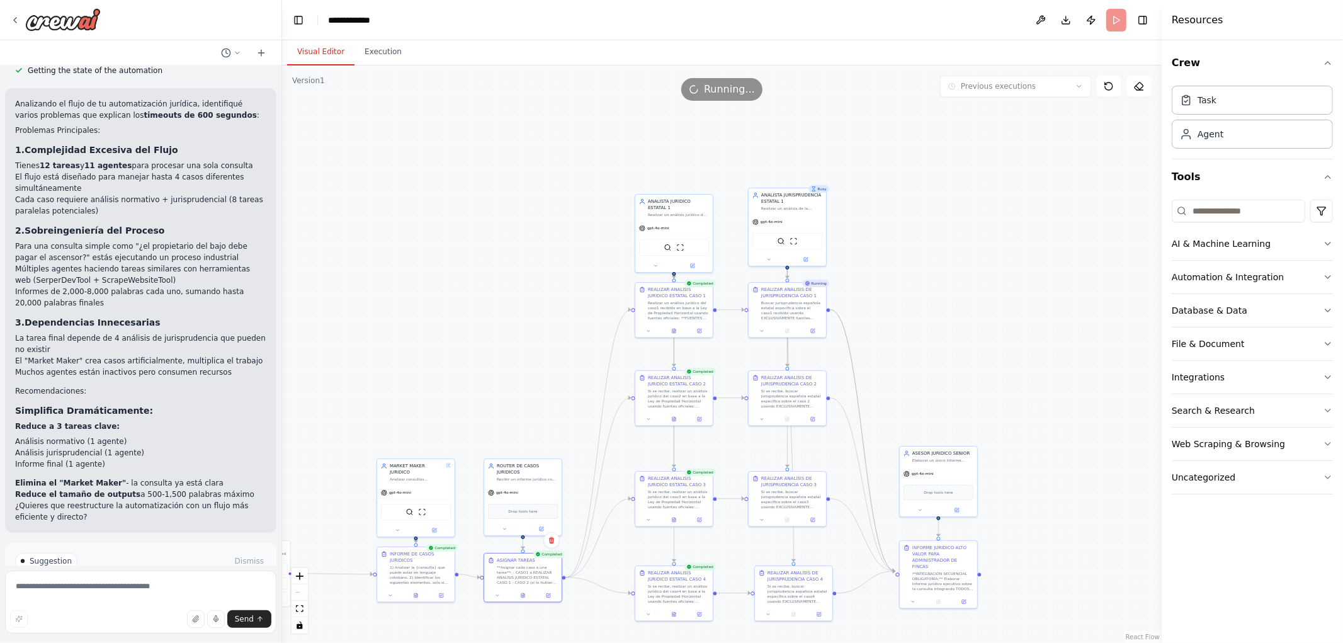
drag, startPoint x: 897, startPoint y: 285, endPoint x: 909, endPoint y: 314, distance: 30.5
click at [909, 314] on div ".deletable-edge-delete-btn { width: 20px; height: 20px; border: 0px solid #ffff…" at bounding box center [722, 354] width 880 height 578
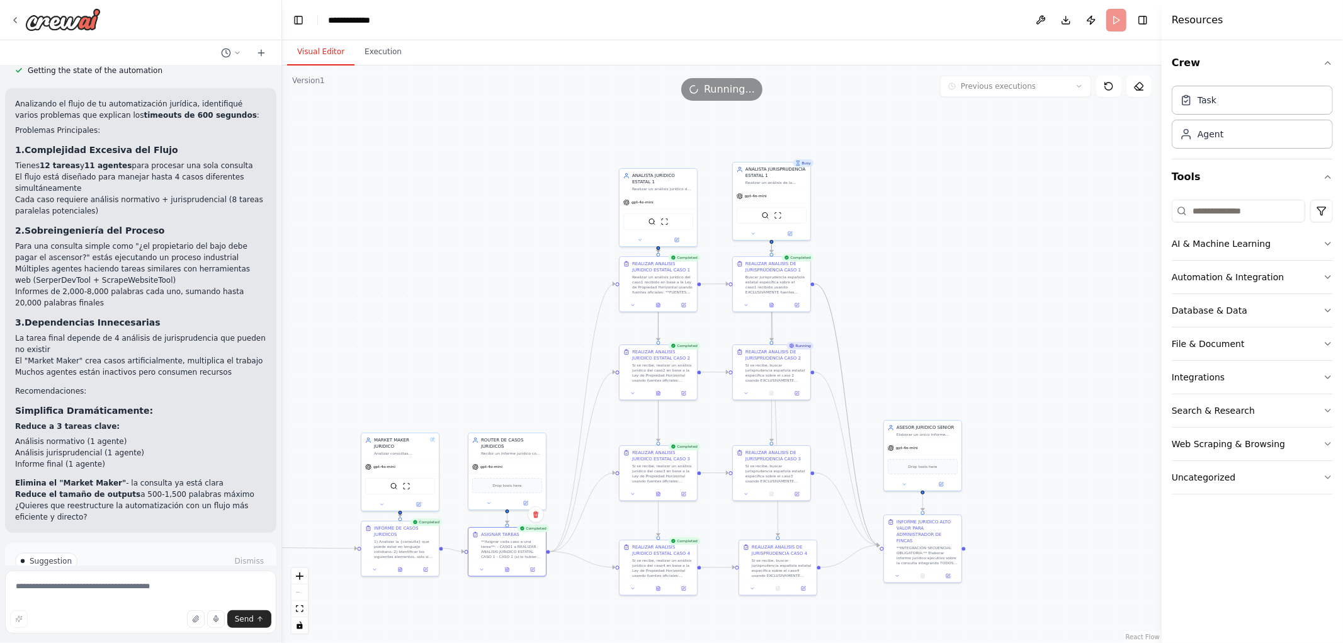
drag, startPoint x: 940, startPoint y: 354, endPoint x: 912, endPoint y: 312, distance: 50.8
click at [914, 314] on div ".deletable-edge-delete-btn { width: 20px; height: 20px; border: 0px solid #ffff…" at bounding box center [722, 354] width 880 height 578
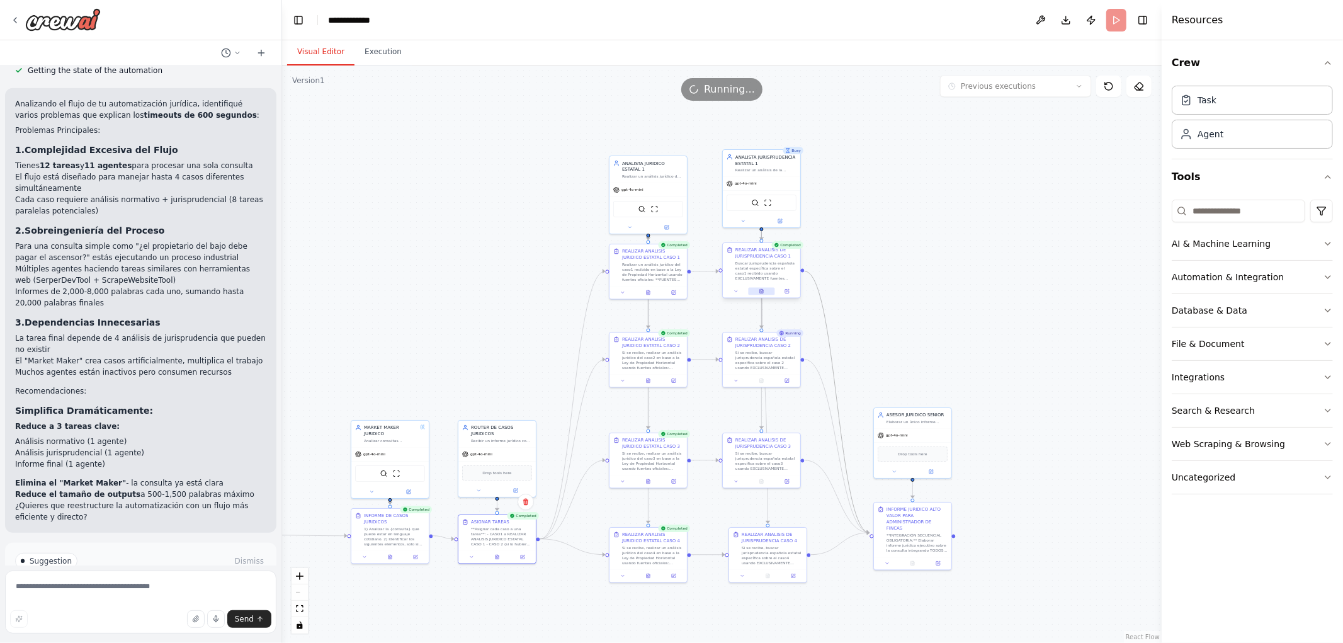
click at [760, 290] on icon at bounding box center [762, 291] width 5 height 5
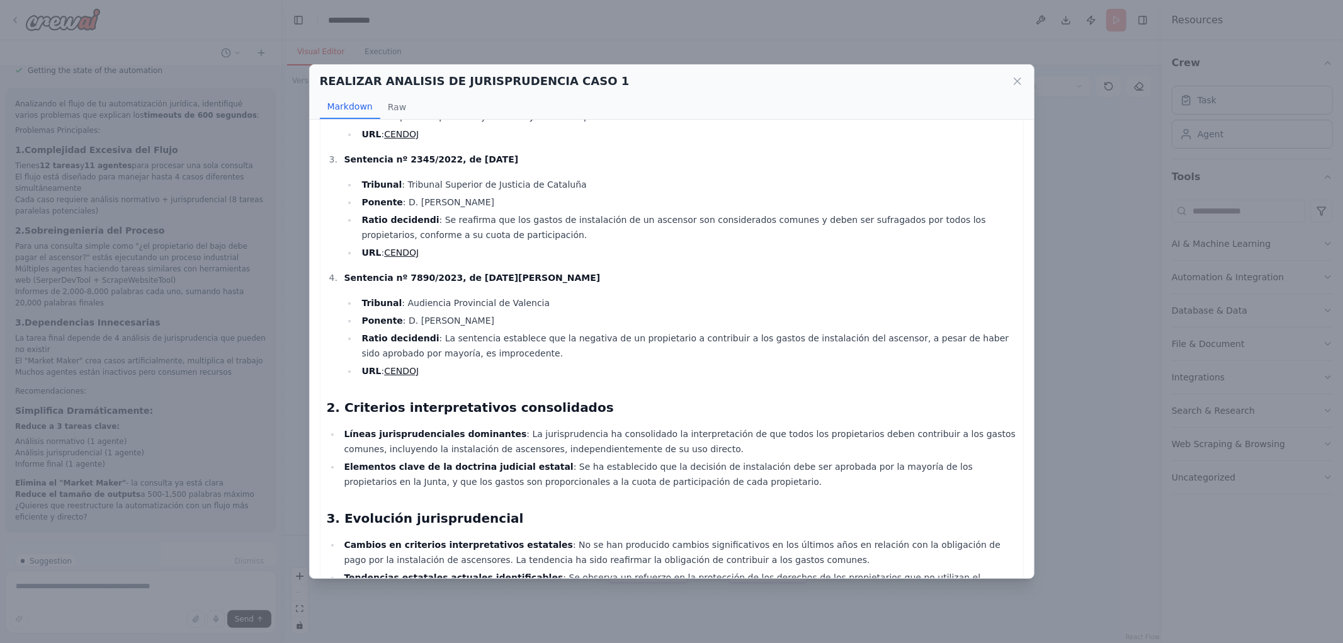
scroll to position [486, 0]
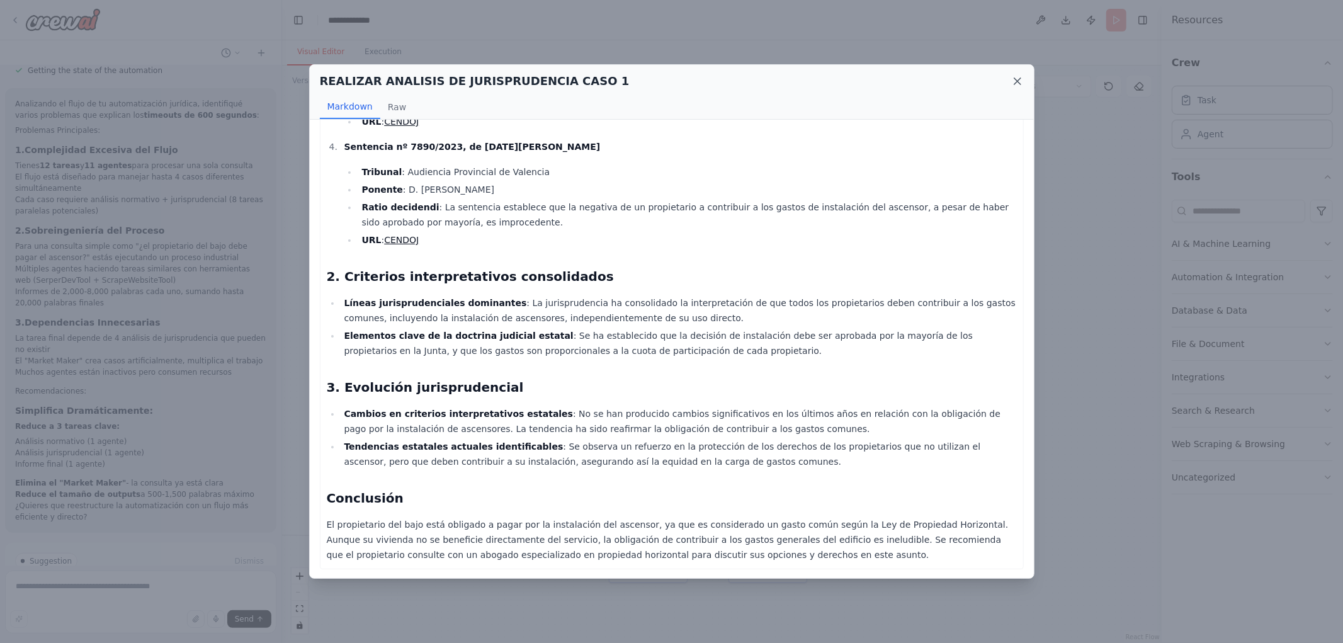
click at [1018, 76] on icon at bounding box center [1017, 81] width 13 height 13
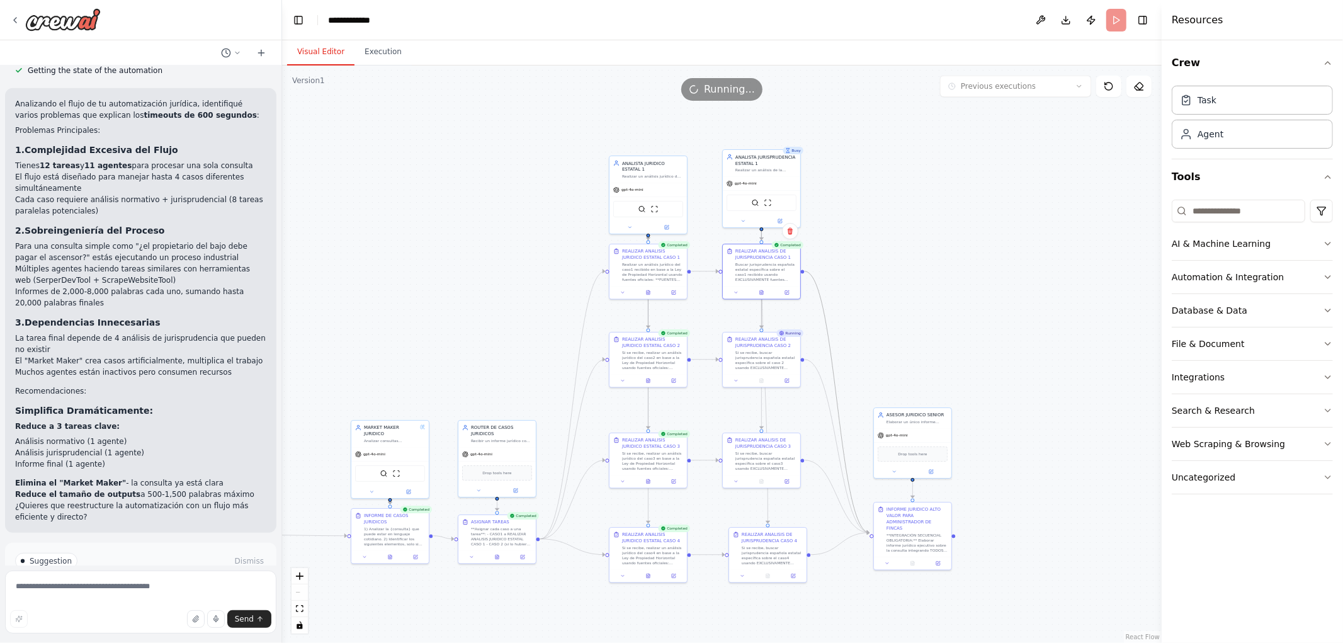
click at [1005, 191] on div ".deletable-edge-delete-btn { width: 20px; height: 20px; border: 0px solid #ffff…" at bounding box center [722, 354] width 880 height 578
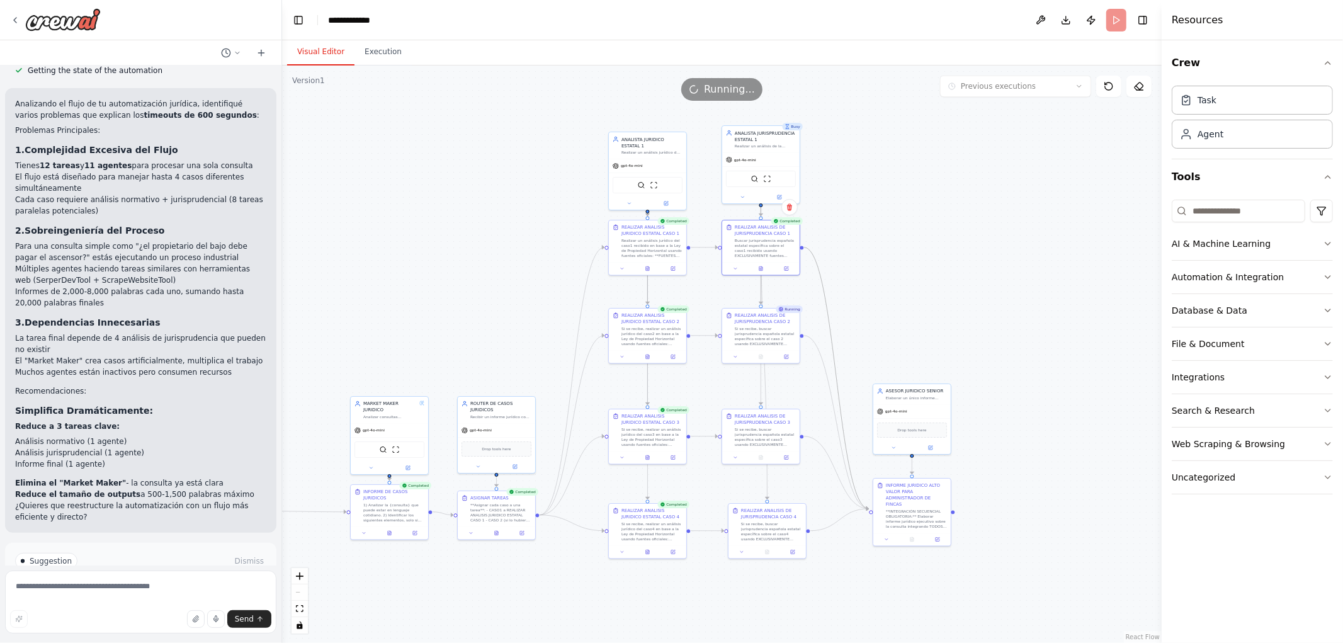
drag, startPoint x: 953, startPoint y: 319, endPoint x: 953, endPoint y: 280, distance: 38.4
click at [953, 280] on div ".deletable-edge-delete-btn { width: 20px; height: 20px; border: 0px solid #ffff…" at bounding box center [722, 354] width 880 height 578
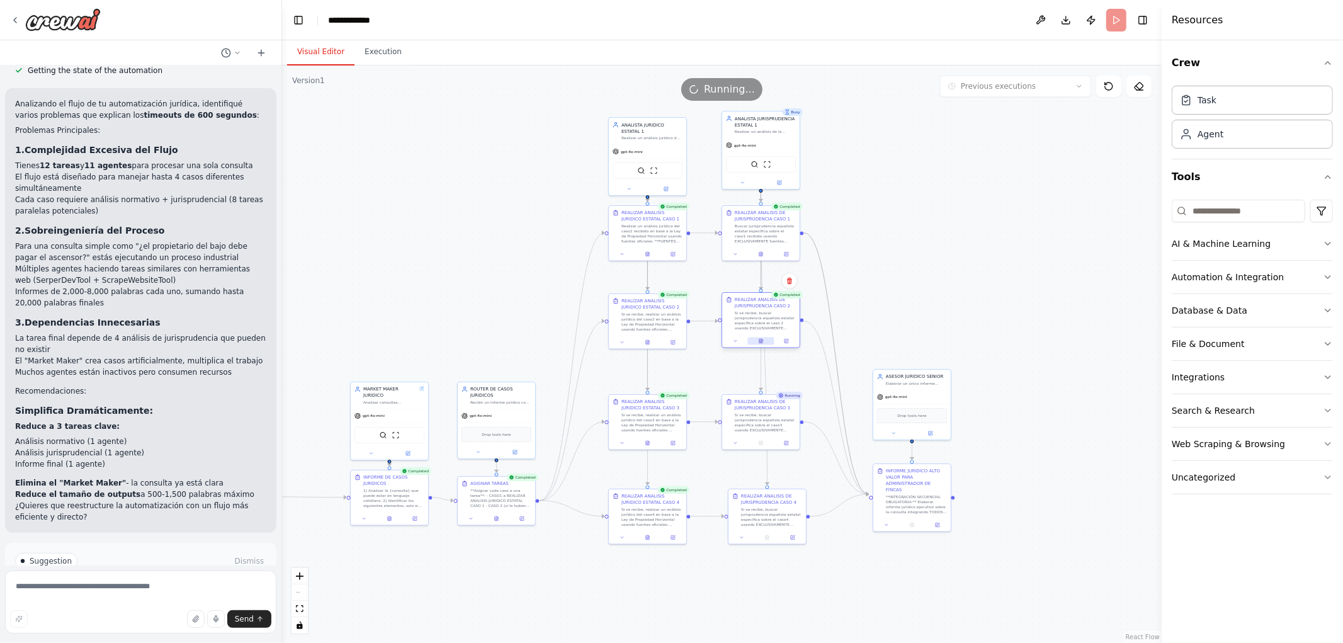
click at [761, 340] on icon at bounding box center [761, 339] width 1 height 1
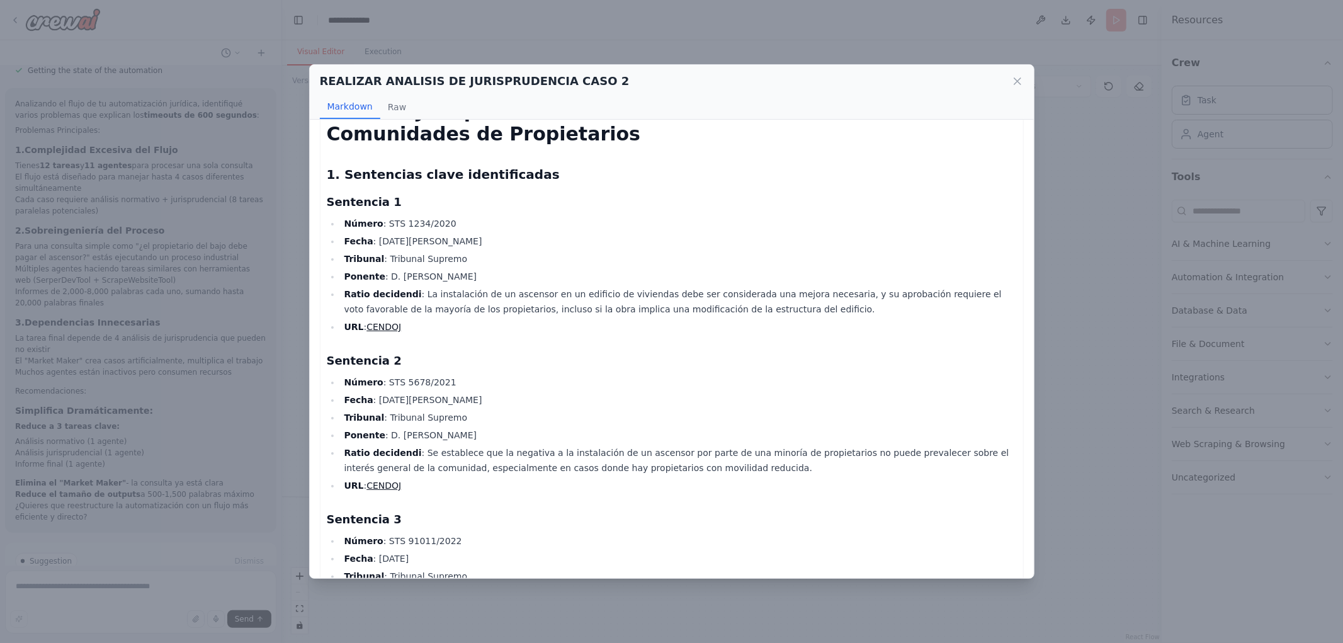
scroll to position [0, 0]
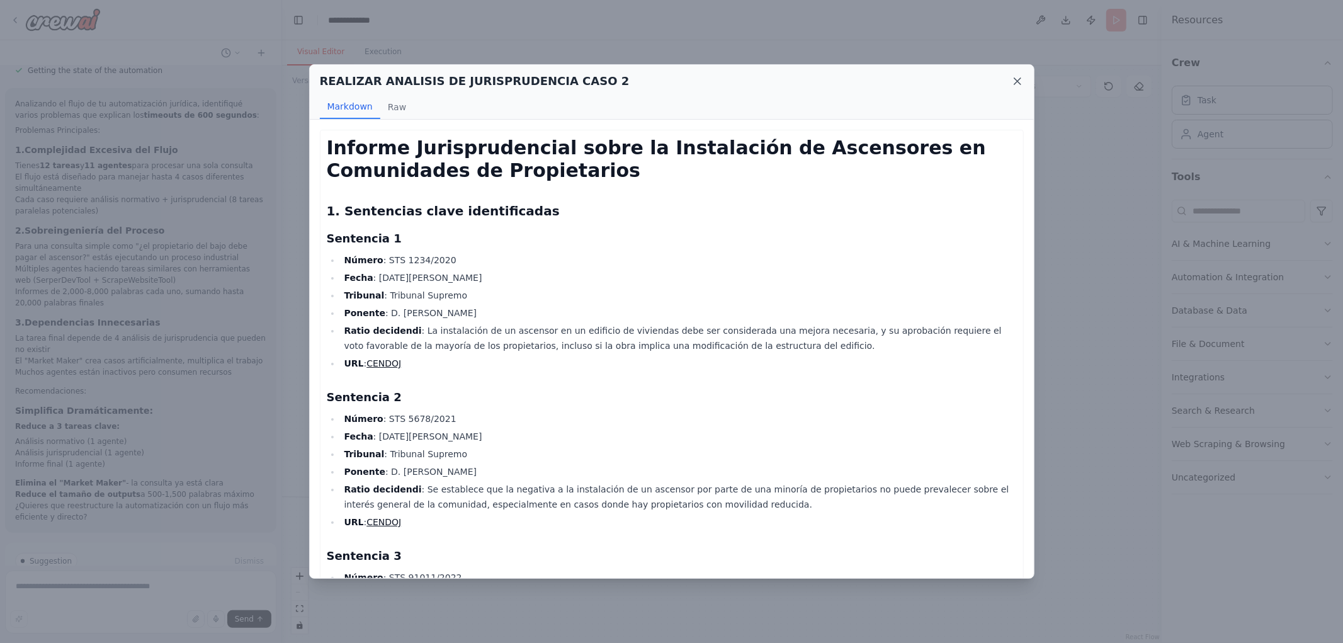
click at [1020, 77] on icon at bounding box center [1017, 81] width 13 height 13
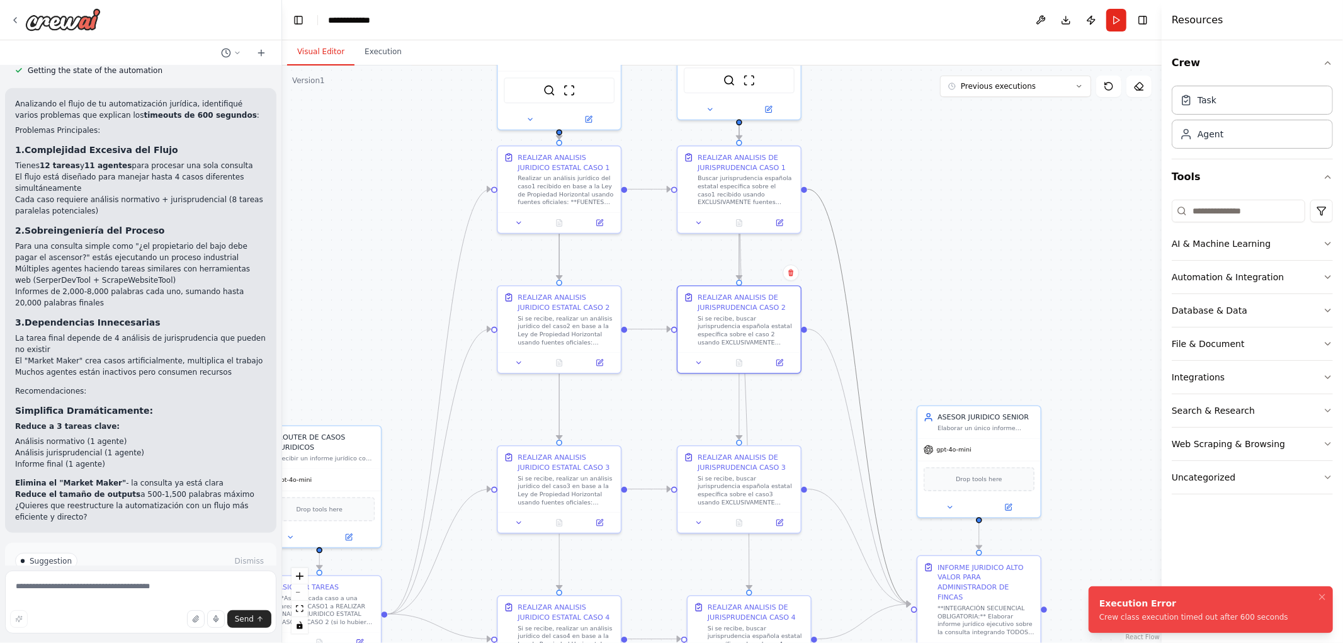
drag, startPoint x: 866, startPoint y: 271, endPoint x: 899, endPoint y: 265, distance: 33.4
click at [899, 265] on div ".deletable-edge-delete-btn { width: 20px; height: 20px; border: 0px solid #ffff…" at bounding box center [722, 354] width 880 height 578
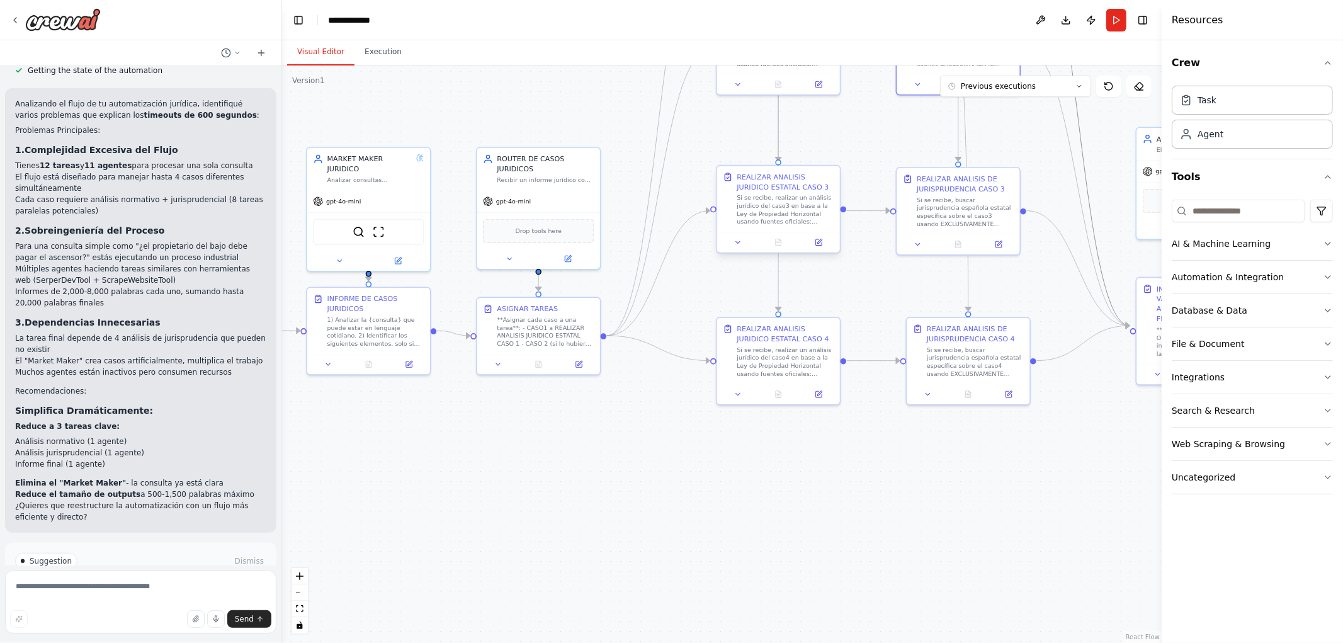
drag, startPoint x: 422, startPoint y: 407, endPoint x: 824, endPoint y: 173, distance: 465.1
click at [691, 134] on div ".deletable-edge-delete-btn { width: 20px; height: 20px; border: 0px solid #ffff…" at bounding box center [722, 354] width 880 height 578
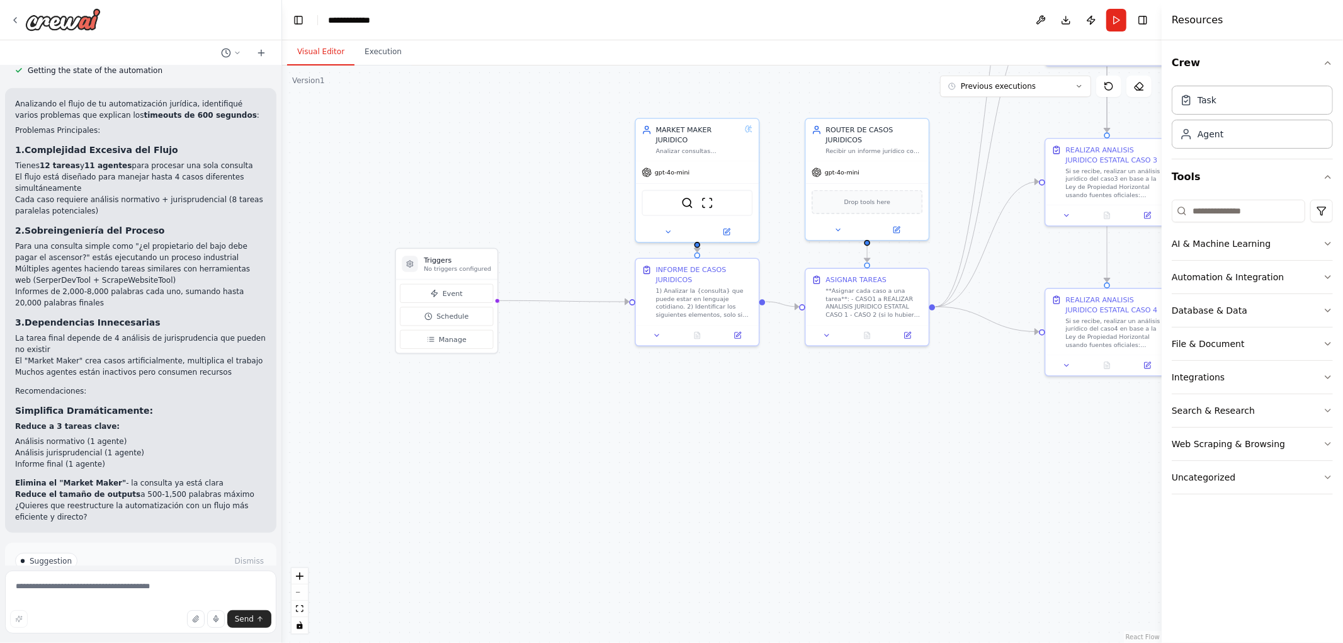
drag, startPoint x: 537, startPoint y: 441, endPoint x: 734, endPoint y: 444, distance: 197.8
click at [724, 441] on div ".deletable-edge-delete-btn { width: 20px; height: 20px; border: 0px solid #ffff…" at bounding box center [722, 354] width 880 height 578
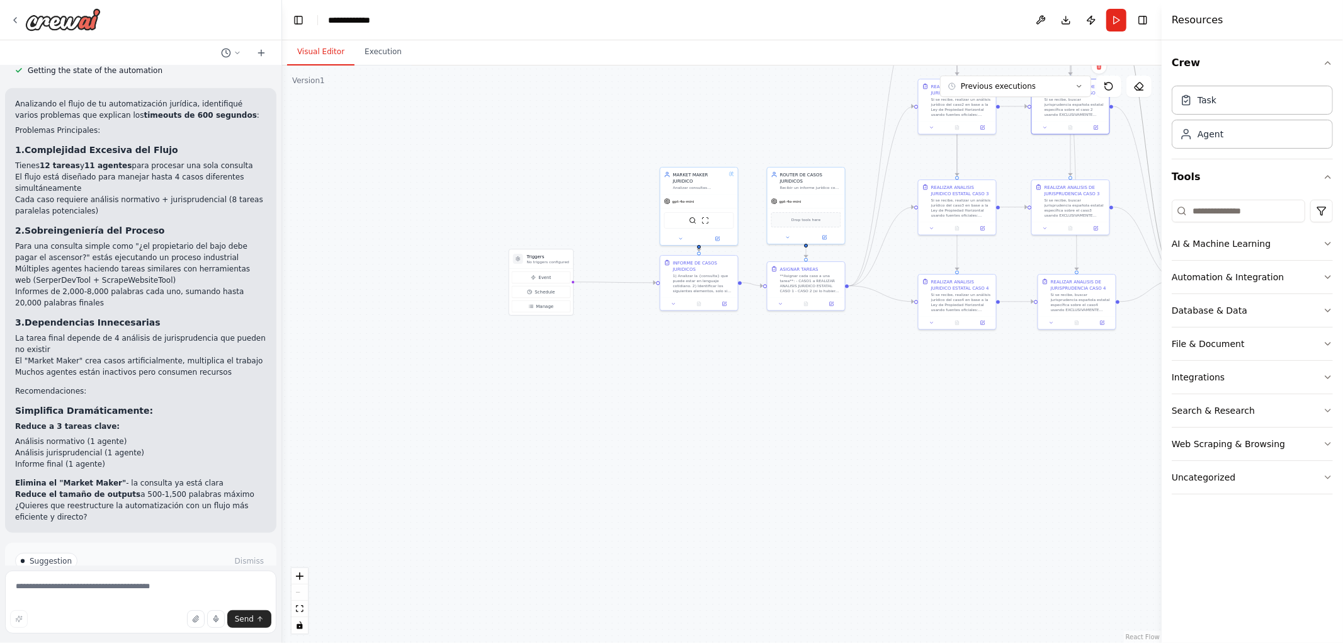
drag, startPoint x: 745, startPoint y: 437, endPoint x: 637, endPoint y: 586, distance: 183.6
click at [637, 586] on div ".deletable-edge-delete-btn { width: 20px; height: 20px; border: 0px solid #ffff…" at bounding box center [722, 354] width 880 height 578
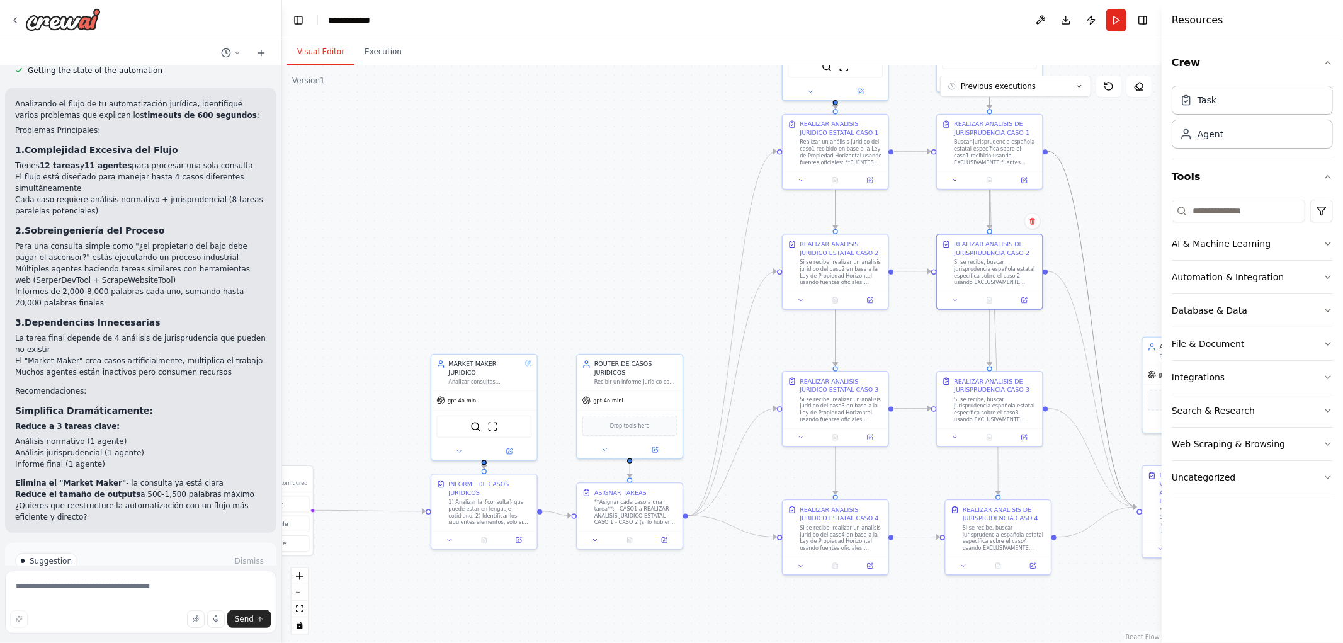
drag, startPoint x: 658, startPoint y: 535, endPoint x: 548, endPoint y: 646, distance: 155.9
click at [548, 642] on html "Hello! I'm the CrewAI assistant. What kind of automation do you want to build? …" at bounding box center [671, 321] width 1343 height 643
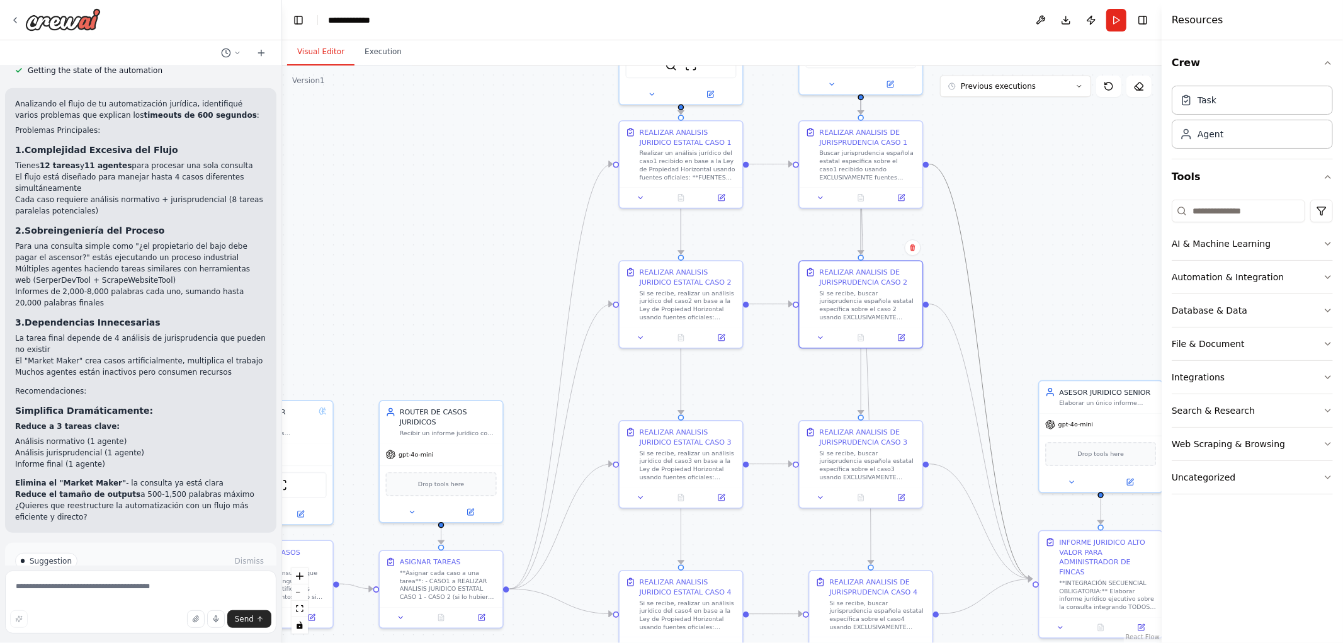
drag, startPoint x: 595, startPoint y: 310, endPoint x: 407, endPoint y: 345, distance: 191.0
click at [410, 345] on div ".deletable-edge-delete-btn { width: 20px; height: 20px; border: 0px solid #ffff…" at bounding box center [722, 354] width 880 height 578
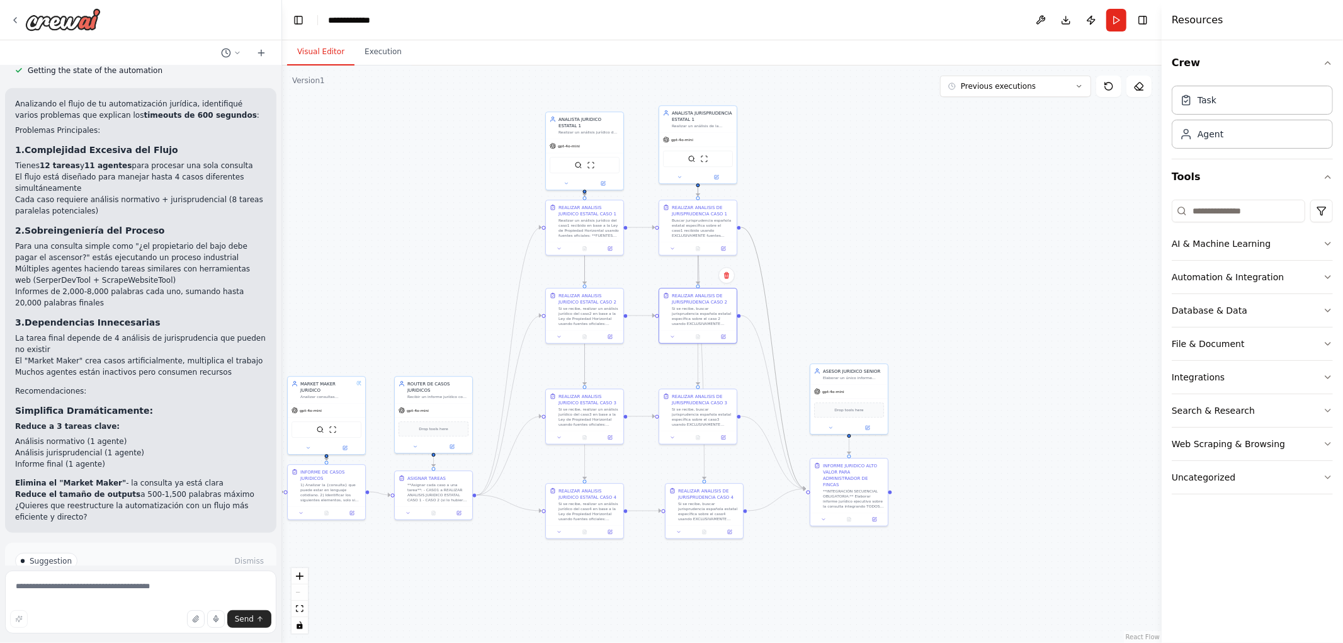
drag, startPoint x: 375, startPoint y: 271, endPoint x: 455, endPoint y: 272, distance: 80.6
click at [481, 251] on div ".deletable-edge-delete-btn { width: 20px; height: 20px; border: 0px solid #ffff…" at bounding box center [722, 354] width 880 height 578
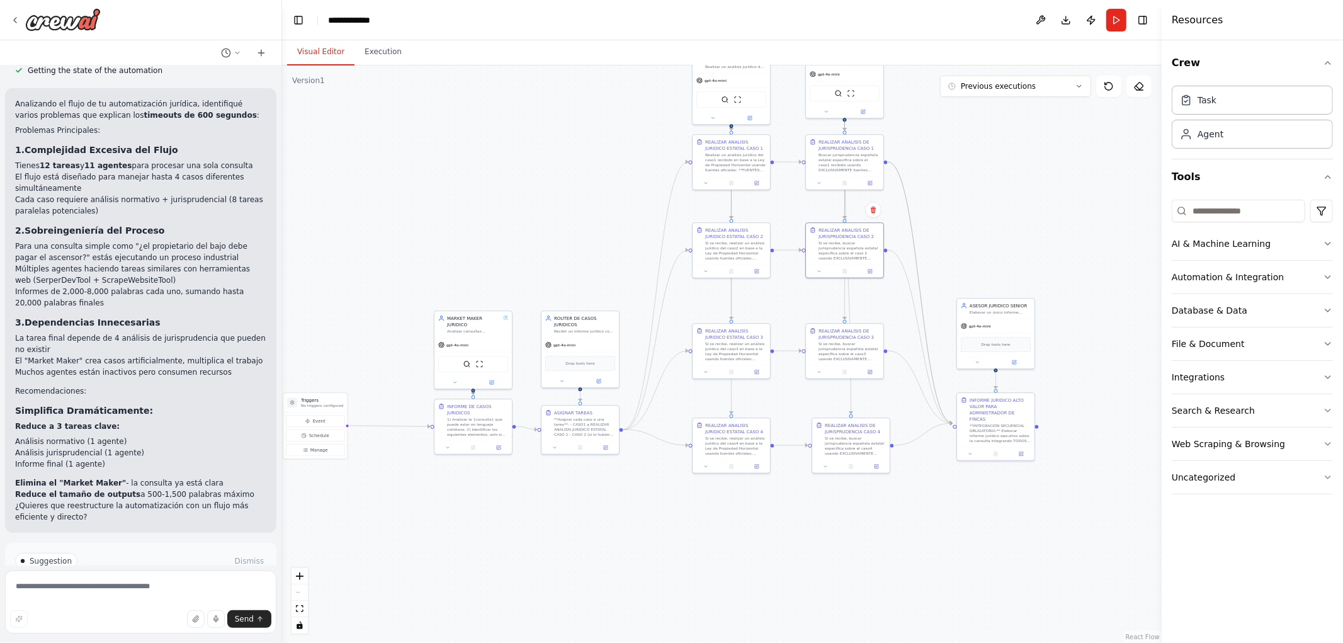
drag, startPoint x: 457, startPoint y: 274, endPoint x: 538, endPoint y: 221, distance: 97.5
click at [538, 221] on div ".deletable-edge-delete-btn { width: 20px; height: 20px; border: 0px solid #ffff…" at bounding box center [722, 354] width 880 height 578
click at [496, 331] on div "gpt-4o-mini" at bounding box center [485, 338] width 77 height 14
click at [504, 373] on icon at bounding box center [504, 375] width 4 height 4
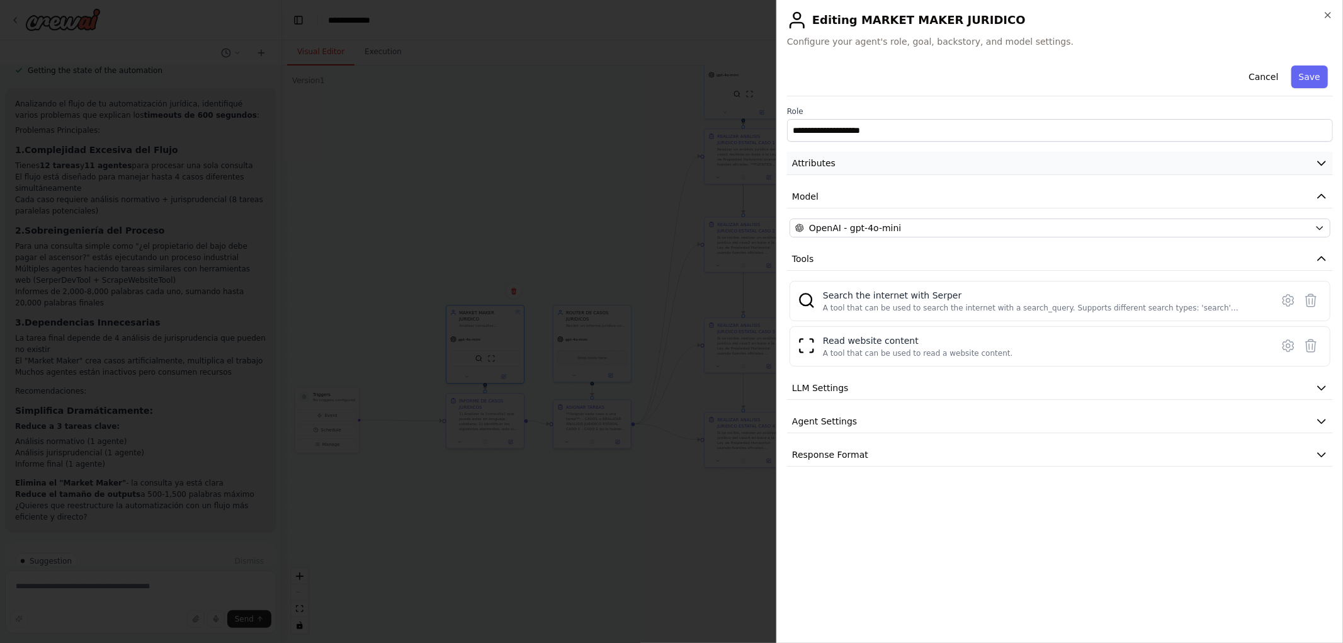
click at [864, 166] on button "Attributes" at bounding box center [1060, 163] width 546 height 23
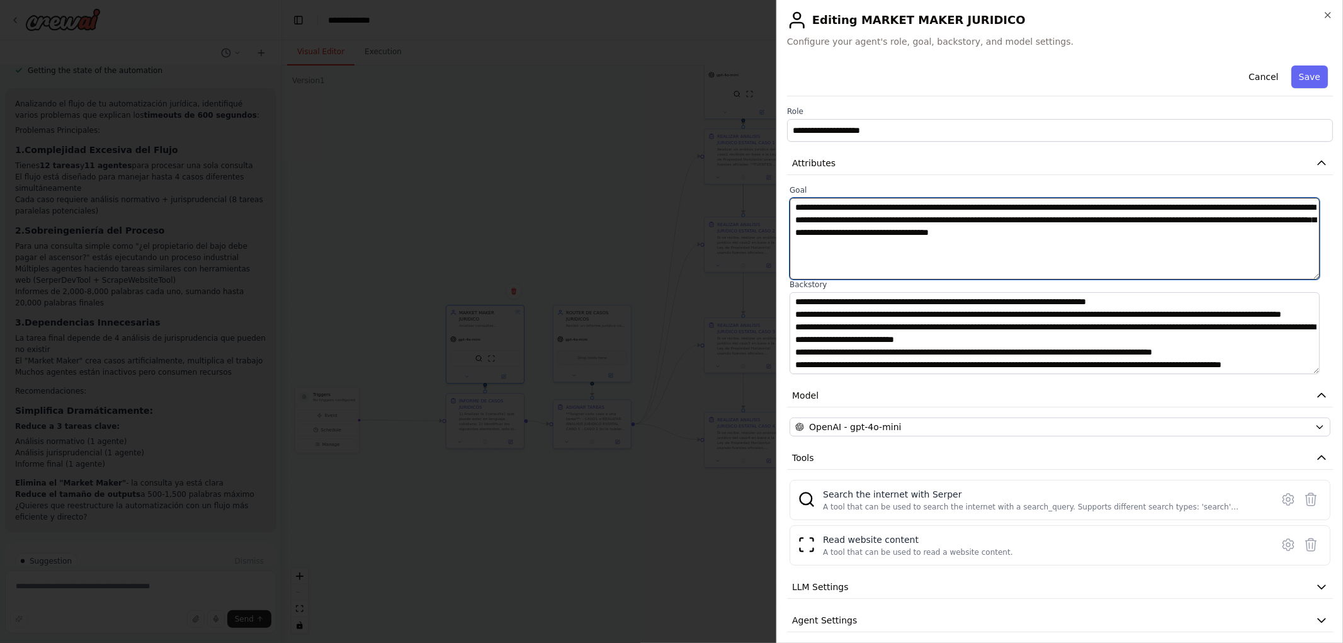
drag, startPoint x: 1260, startPoint y: 242, endPoint x: 688, endPoint y: 191, distance: 574.1
click at [688, 191] on body "Hello! I'm the CrewAI assistant. What kind of automation do you want to build? …" at bounding box center [671, 321] width 1343 height 643
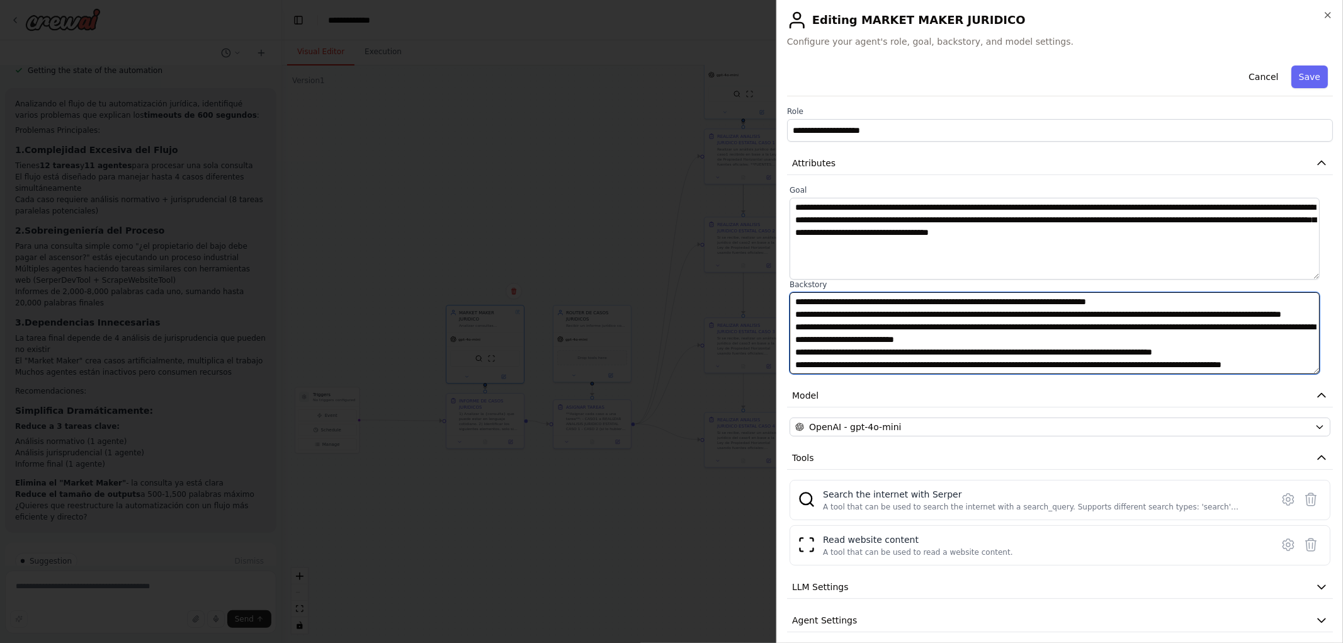
drag, startPoint x: 858, startPoint y: 366, endPoint x: 710, endPoint y: 243, distance: 192.8
click at [710, 243] on body "Hello! I'm the CrewAI assistant. What kind of automation do you want to build? …" at bounding box center [671, 321] width 1343 height 643
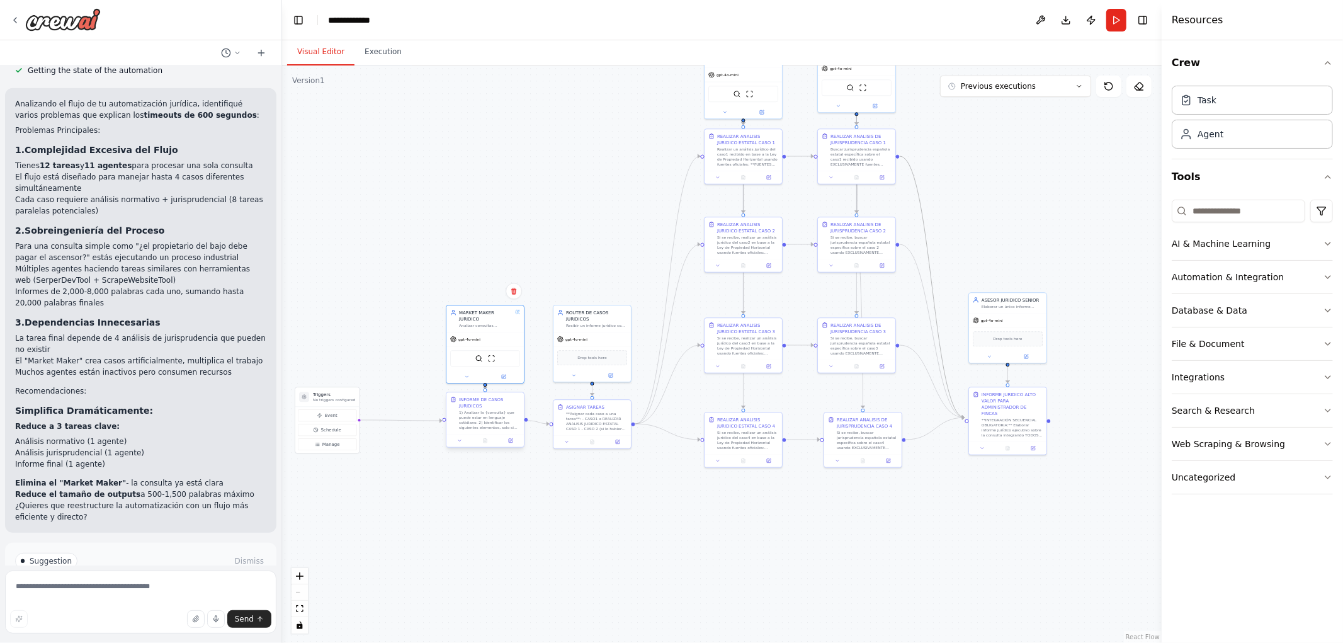
click at [509, 445] on div at bounding box center [485, 440] width 77 height 13
click at [511, 441] on icon at bounding box center [511, 439] width 3 height 3
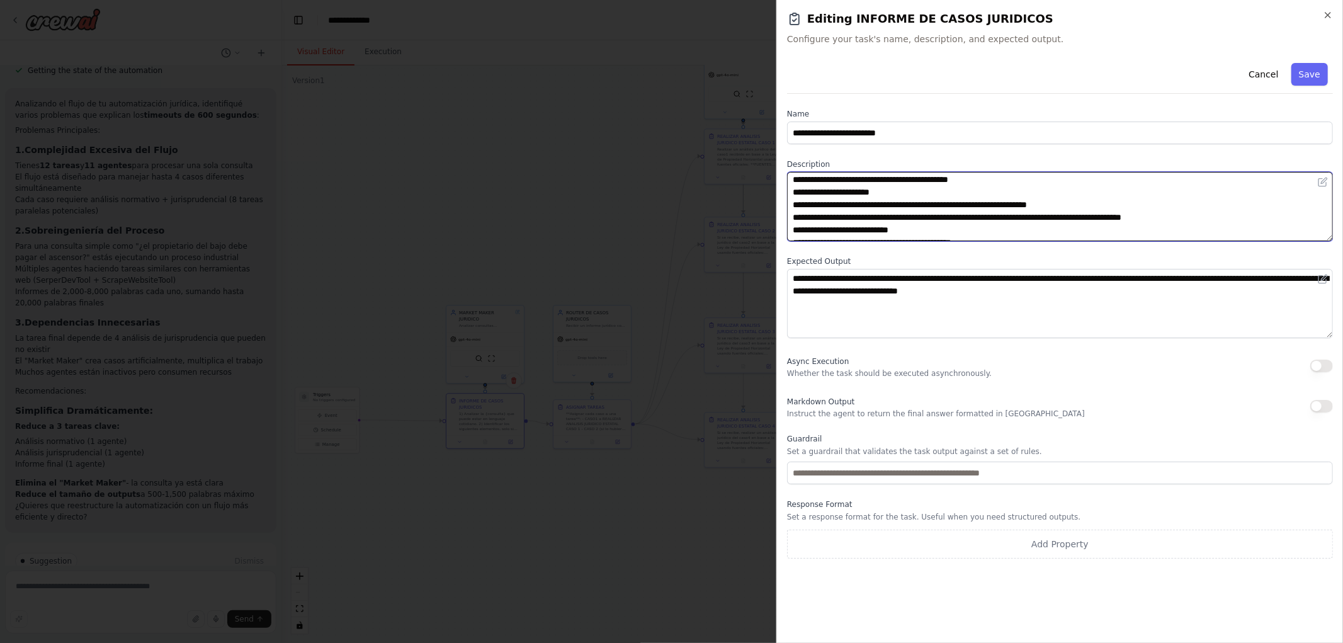
scroll to position [76, 0]
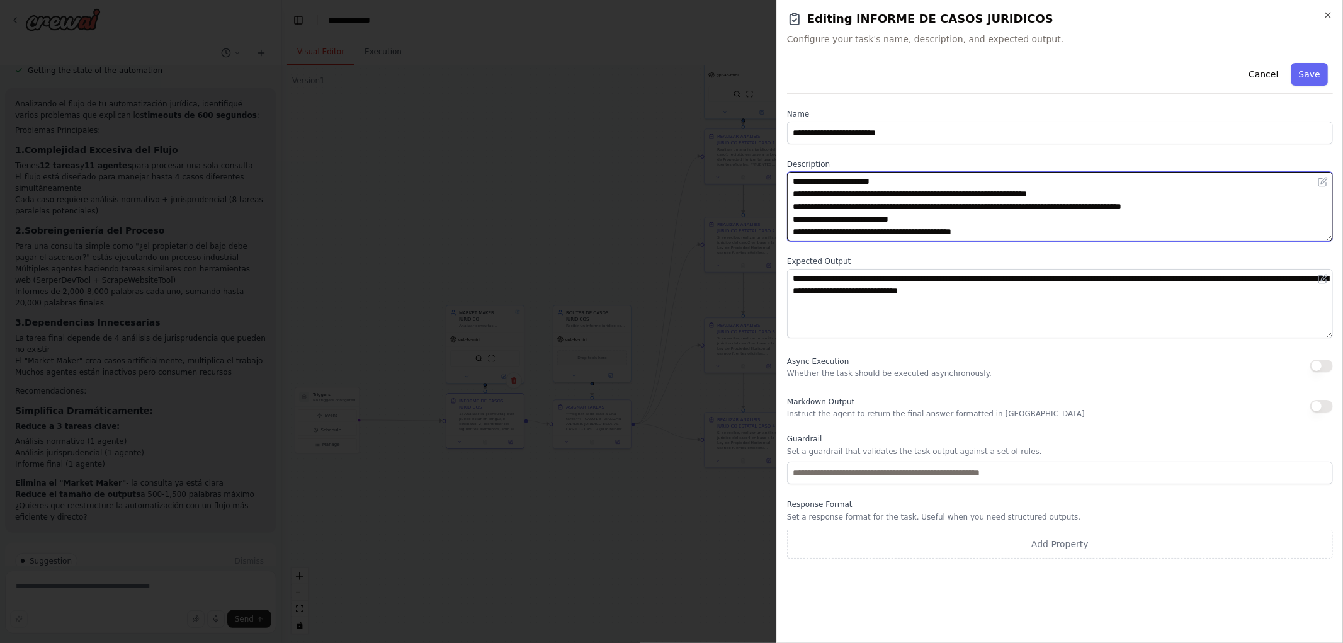
drag, startPoint x: 1041, startPoint y: 225, endPoint x: 1138, endPoint y: 238, distance: 97.8
click at [1138, 238] on textarea "**********" at bounding box center [1060, 206] width 546 height 69
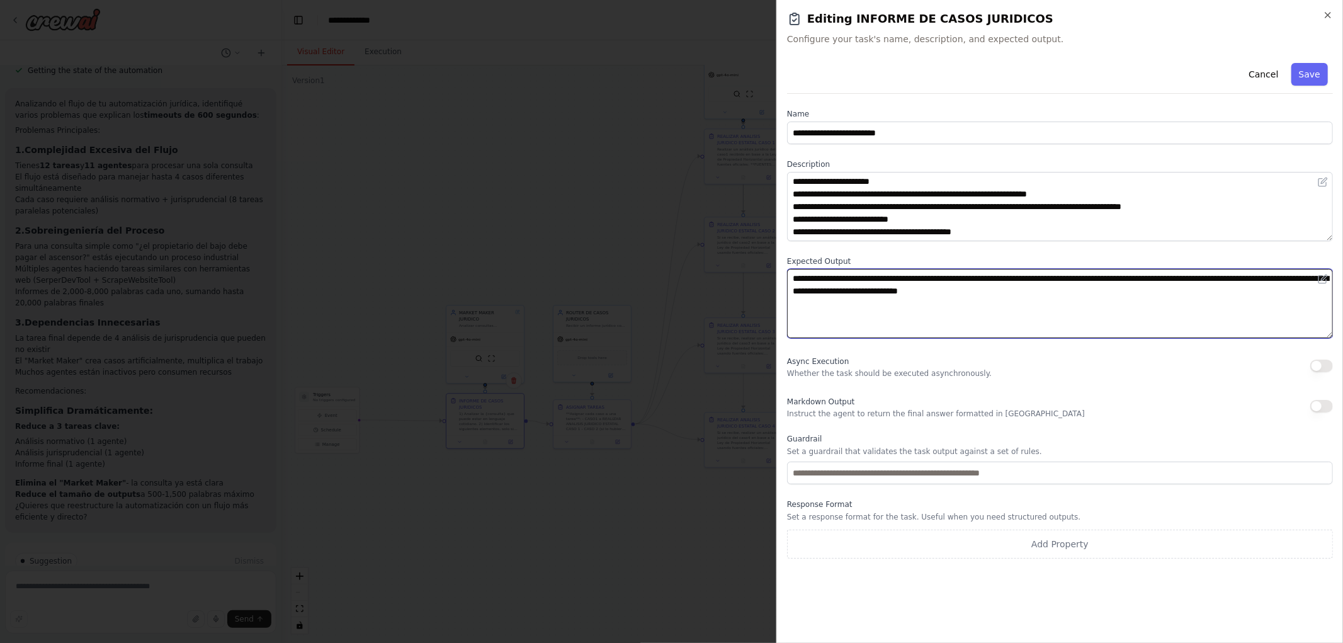
drag, startPoint x: 1137, startPoint y: 294, endPoint x: 758, endPoint y: 268, distance: 380.7
click at [758, 268] on body "Hello! I'm the CrewAI assistant. What kind of automation do you want to build? …" at bounding box center [671, 321] width 1343 height 643
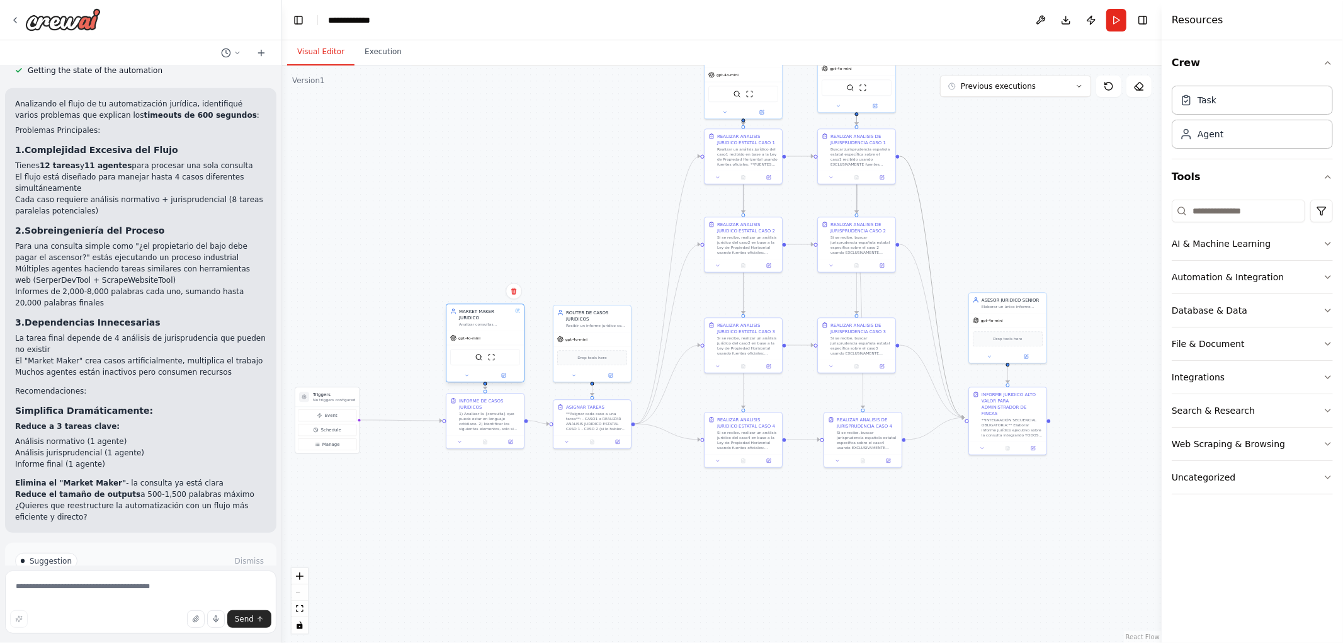
click at [501, 373] on div at bounding box center [485, 375] width 77 height 13
click at [589, 220] on div ".deletable-edge-delete-btn { width: 20px; height: 20px; border: 0px solid #ffff…" at bounding box center [722, 354] width 880 height 578
click at [501, 372] on button at bounding box center [504, 376] width 36 height 8
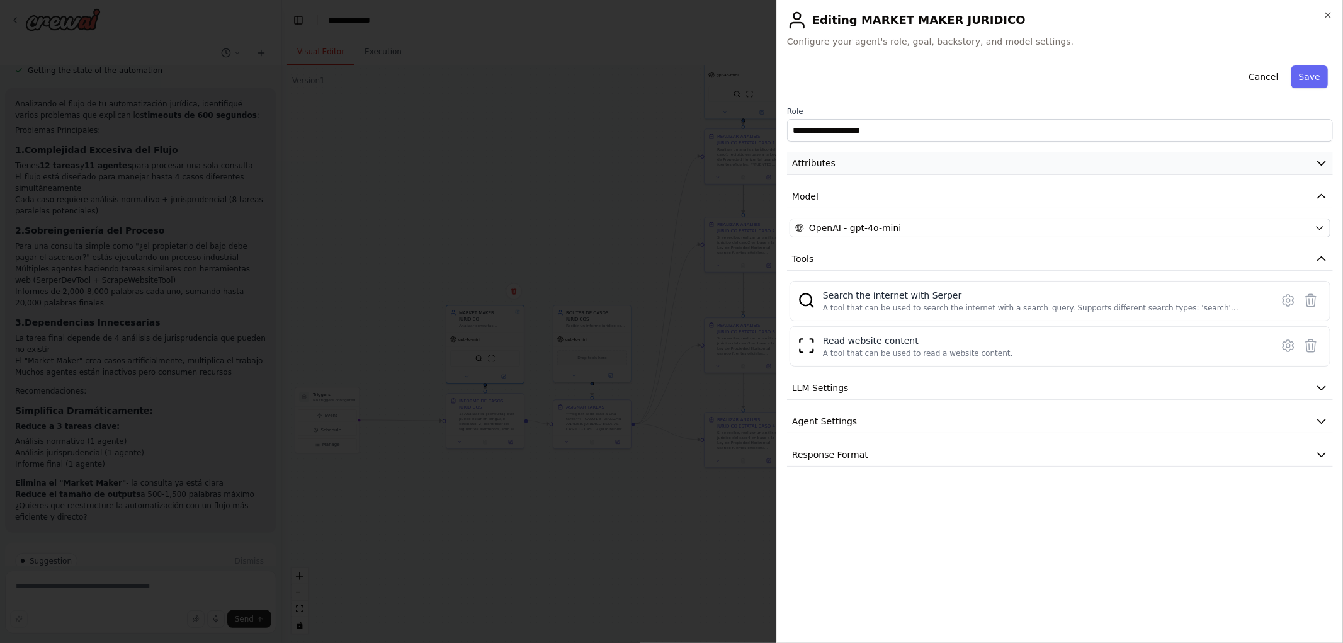
click at [825, 164] on span "Attributes" at bounding box center [813, 163] width 43 height 13
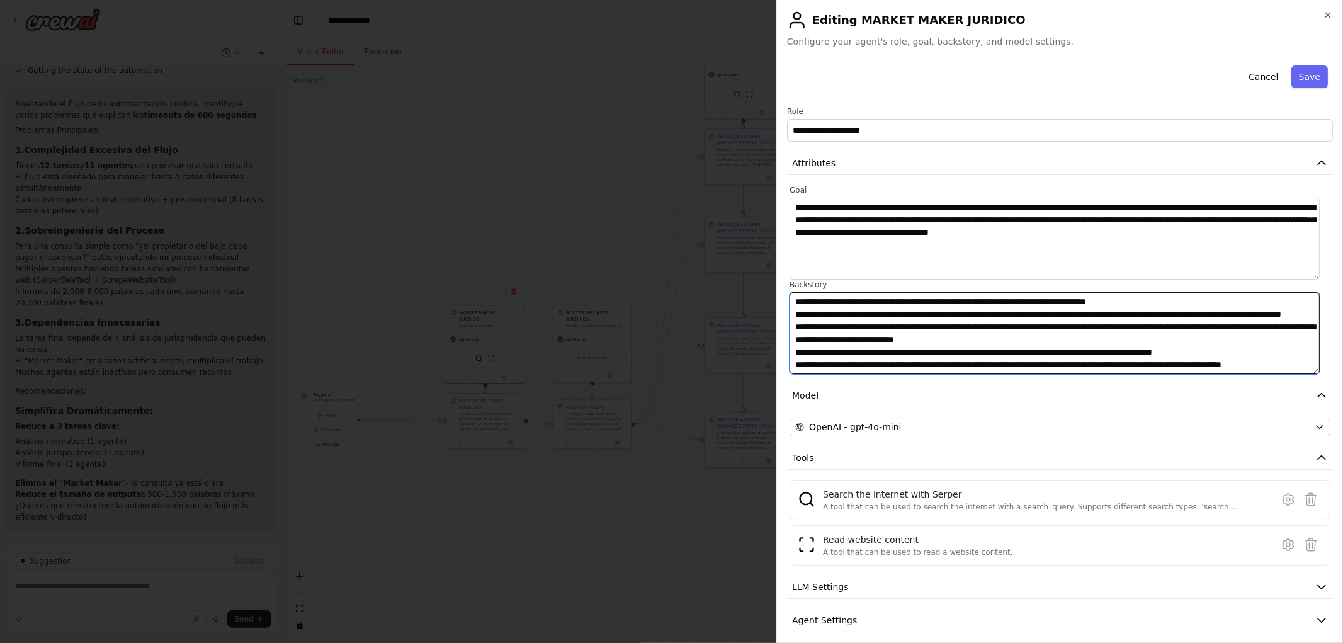
scroll to position [0, 0]
drag, startPoint x: 1061, startPoint y: 363, endPoint x: 655, endPoint y: 242, distance: 423.8
click at [655, 242] on body "Hello! I'm the CrewAI assistant. What kind of automation do you want to build? …" at bounding box center [671, 321] width 1343 height 643
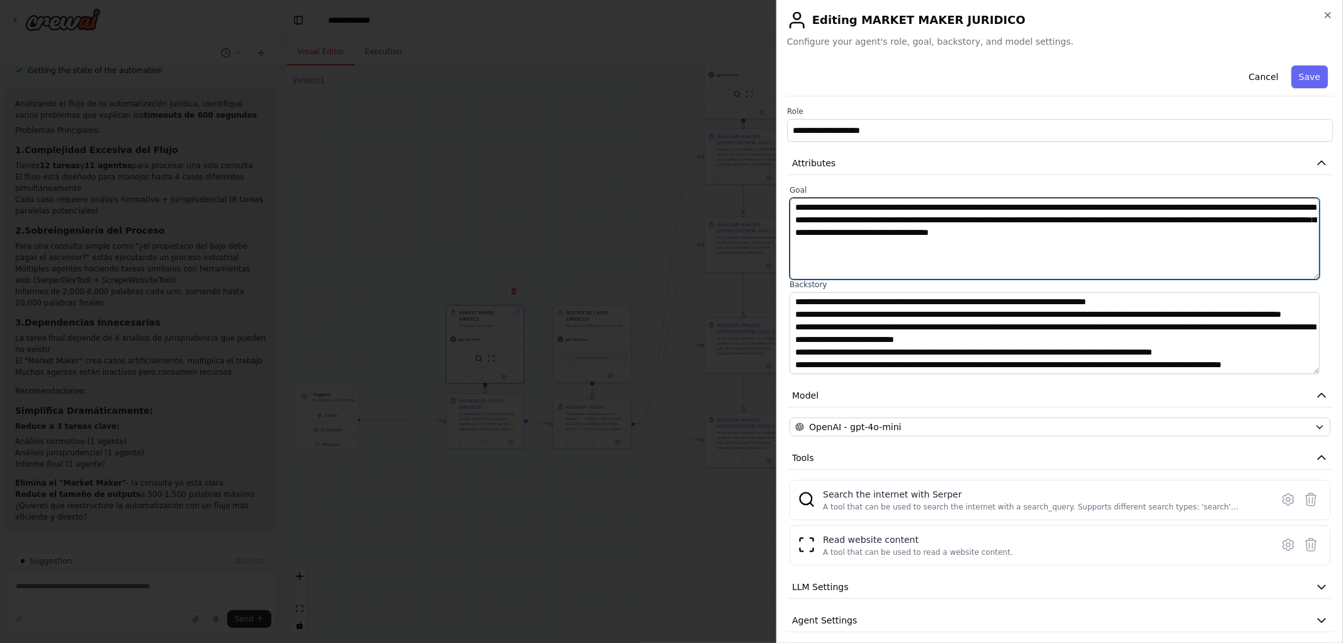
click at [1227, 257] on textarea "**********" at bounding box center [1055, 239] width 530 height 82
drag, startPoint x: 1250, startPoint y: 241, endPoint x: 754, endPoint y: 191, distance: 498.8
click at [754, 191] on body "Hello! I'm the CrewAI assistant. What kind of automation do you want to build? …" at bounding box center [671, 321] width 1343 height 643
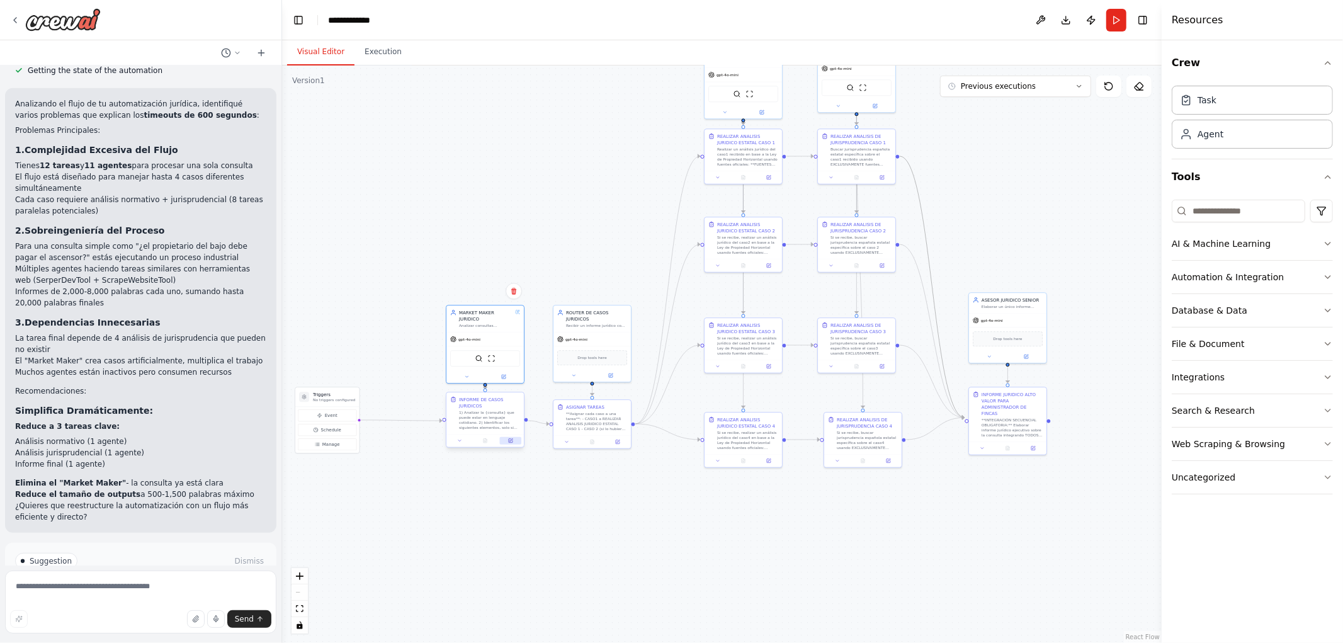
click at [514, 438] on button at bounding box center [510, 441] width 21 height 8
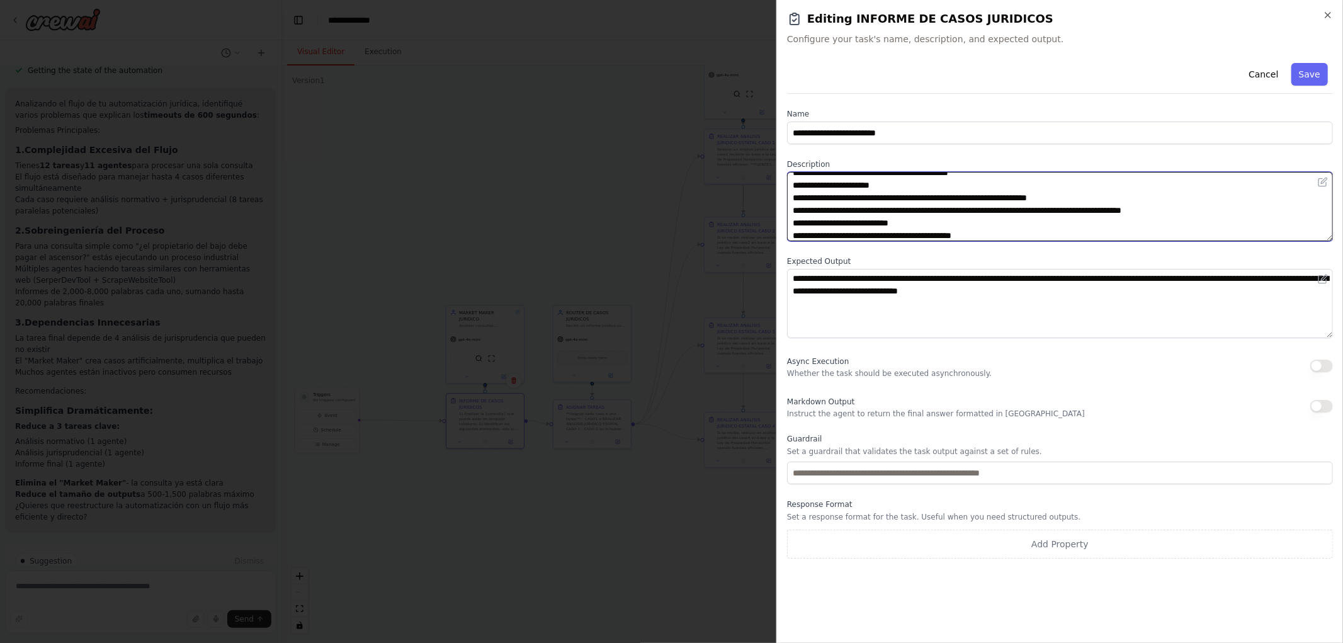
scroll to position [76, 0]
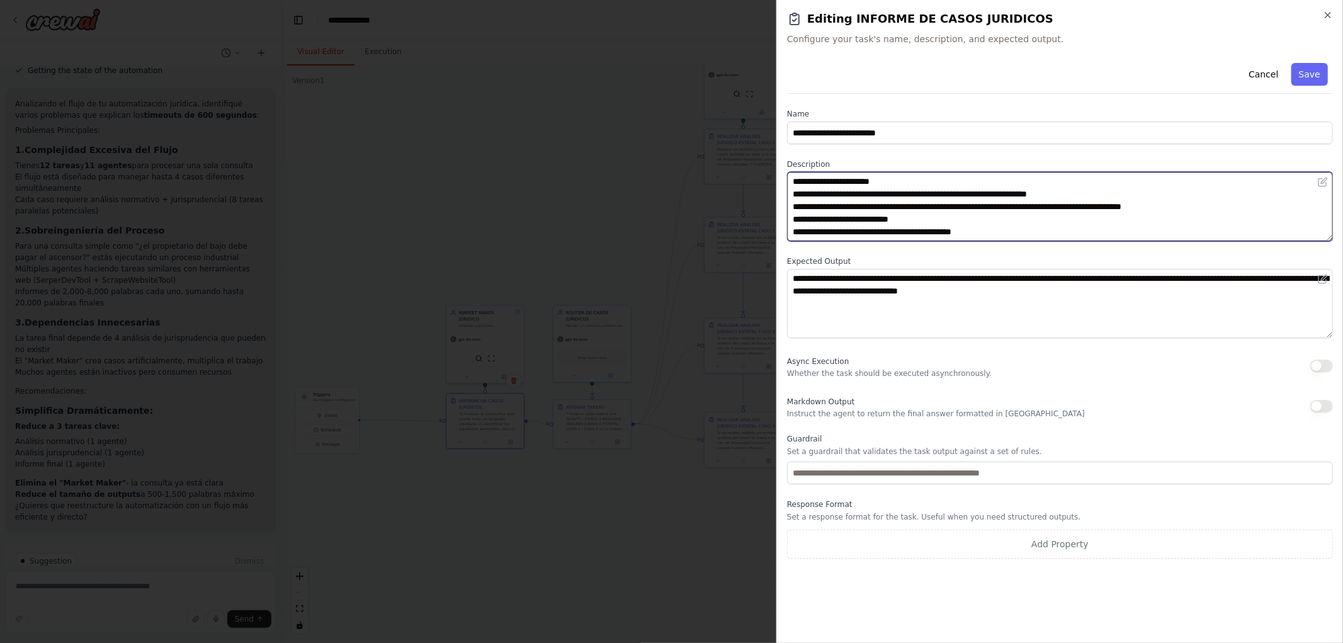
drag, startPoint x: 795, startPoint y: 180, endPoint x: 1139, endPoint y: 239, distance: 348.3
click at [1139, 239] on textarea "**********" at bounding box center [1060, 206] width 546 height 69
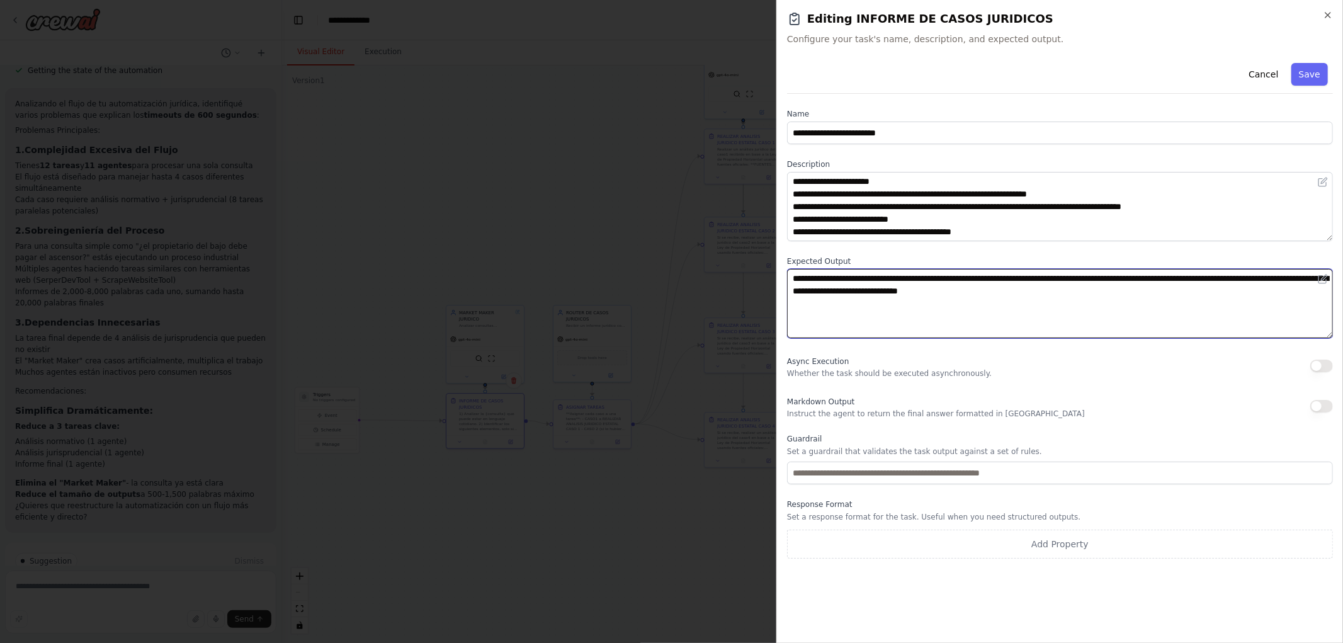
drag, startPoint x: 809, startPoint y: 295, endPoint x: 662, endPoint y: 254, distance: 152.2
click at [687, 268] on body "Hello! I'm the CrewAI assistant. What kind of automation do you want to build? …" at bounding box center [671, 321] width 1343 height 643
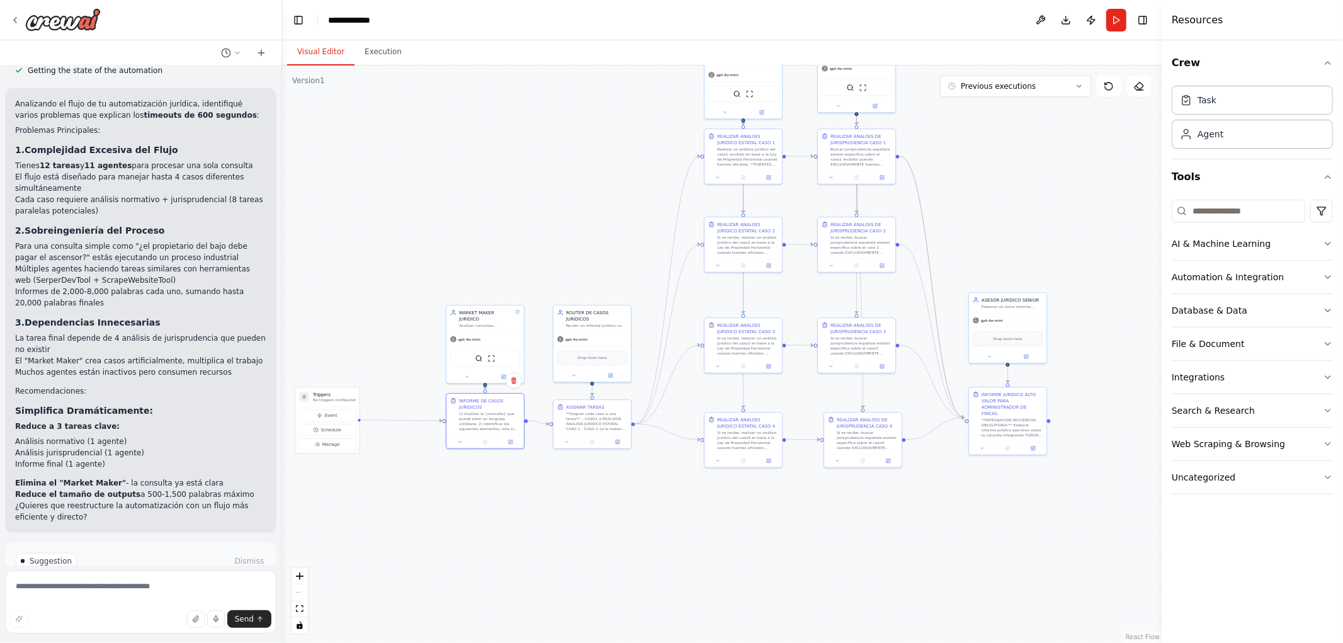
click at [419, 181] on div ".deletable-edge-delete-btn { width: 20px; height: 20px; border: 0px solid #ffff…" at bounding box center [722, 354] width 880 height 578
click at [492, 207] on div ".deletable-edge-delete-btn { width: 20px; height: 20px; border: 0px solid #ffff…" at bounding box center [722, 354] width 880 height 578
drag, startPoint x: 502, startPoint y: 235, endPoint x: 574, endPoint y: 237, distance: 72.5
click at [574, 237] on div ".deletable-edge-delete-btn { width: 20px; height: 20px; border: 0px solid #ffff…" at bounding box center [722, 354] width 880 height 578
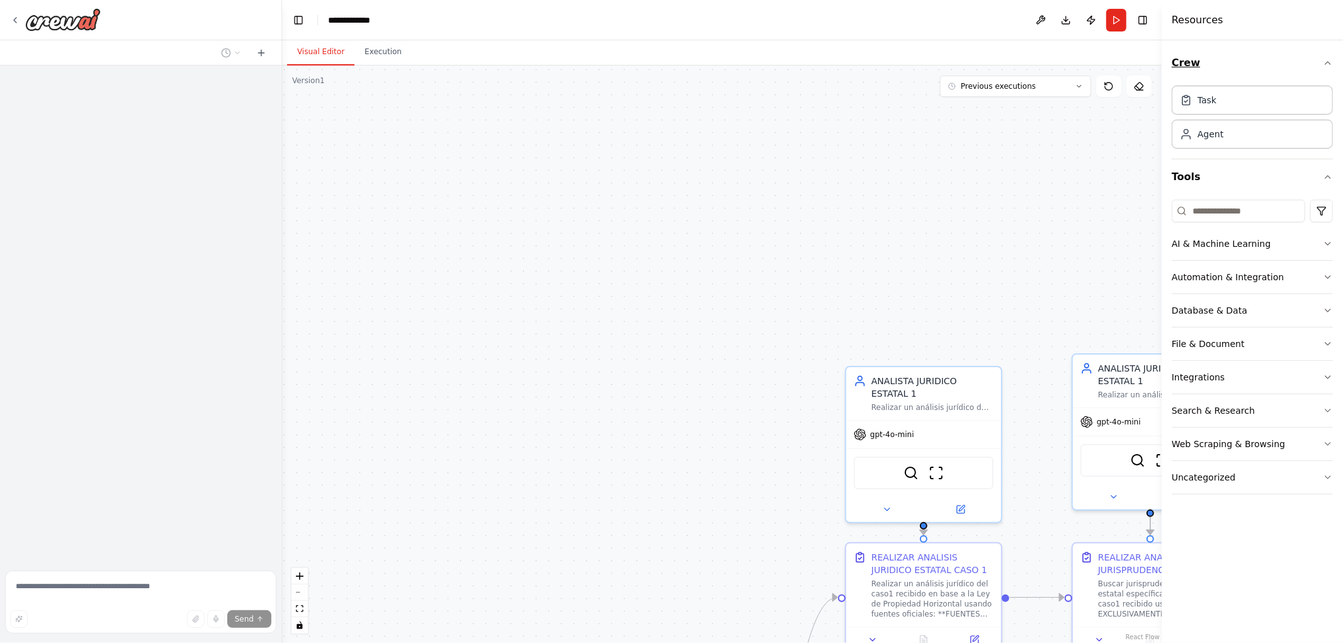
drag, startPoint x: 490, startPoint y: 311, endPoint x: 1281, endPoint y: 77, distance: 824.8
click at [1293, 88] on div "**********" at bounding box center [671, 321] width 1343 height 643
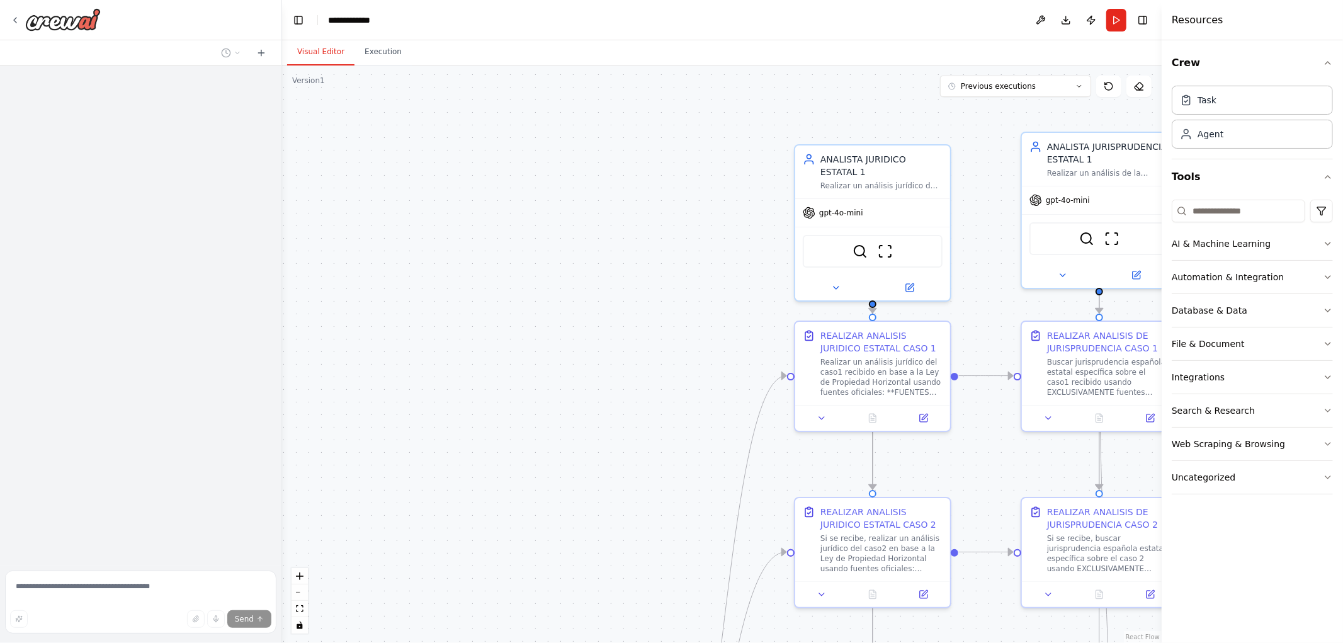
scroll to position [503, 0]
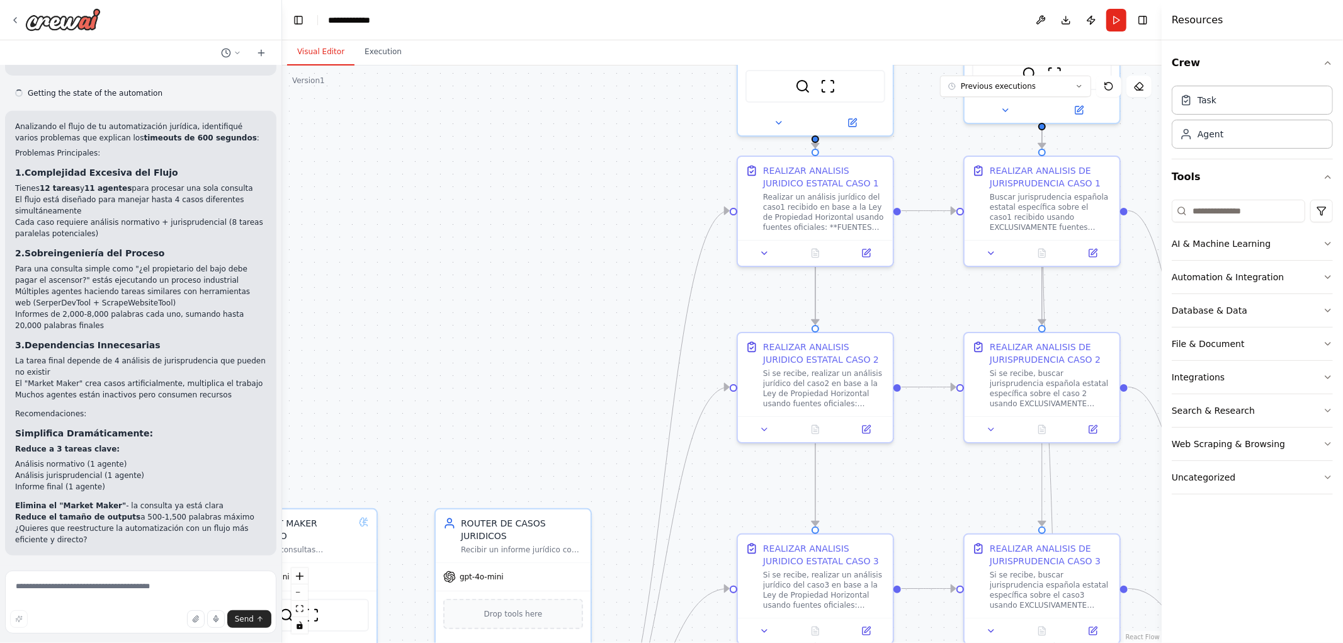
drag, startPoint x: 731, startPoint y: 444, endPoint x: 720, endPoint y: 120, distance: 324.5
click at [719, 120] on div ".deletable-edge-delete-btn { width: 20px; height: 20px; border: 0px solid #ffff…" at bounding box center [722, 354] width 880 height 578
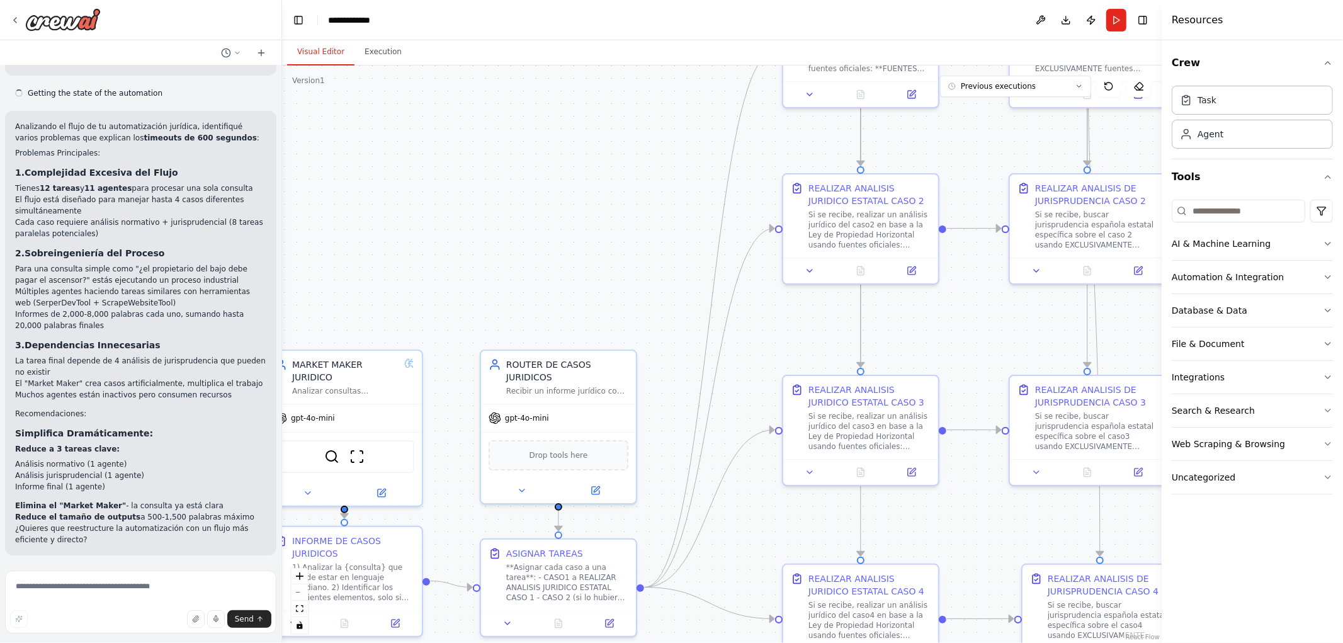
drag, startPoint x: 555, startPoint y: 222, endPoint x: 713, endPoint y: 98, distance: 201.0
click at [713, 98] on div ".deletable-edge-delete-btn { width: 20px; height: 20px; border: 0px solid #ffff…" at bounding box center [722, 354] width 880 height 578
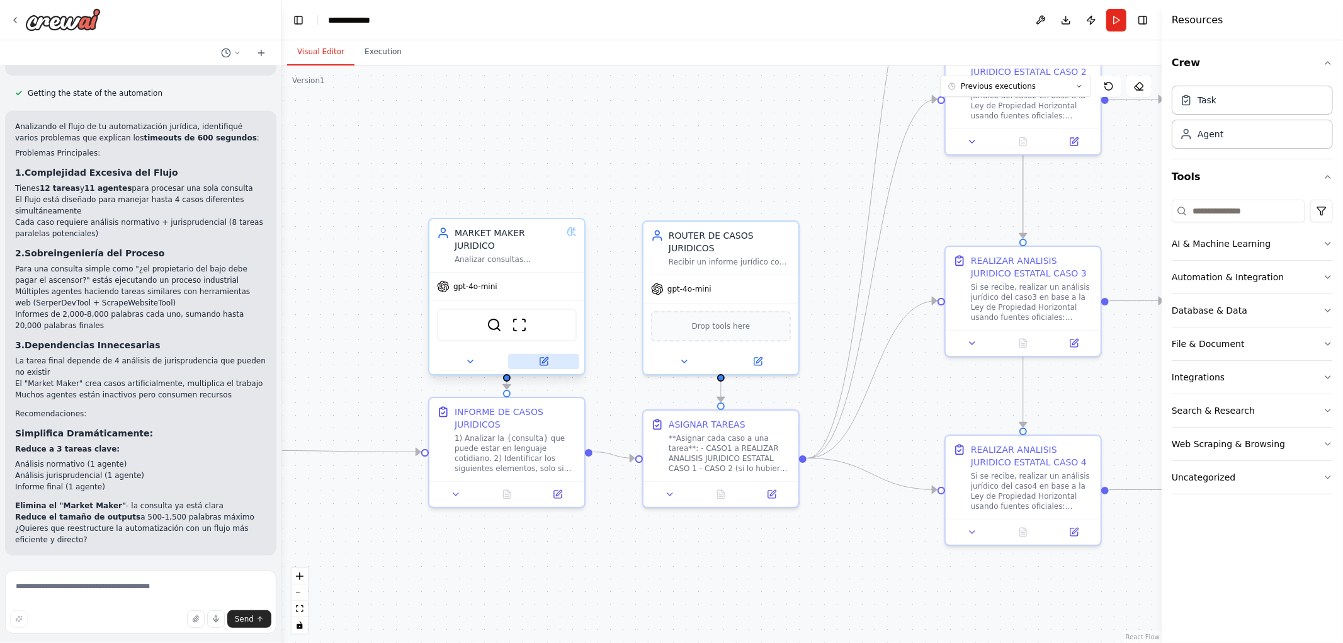
click at [545, 354] on button at bounding box center [543, 361] width 71 height 15
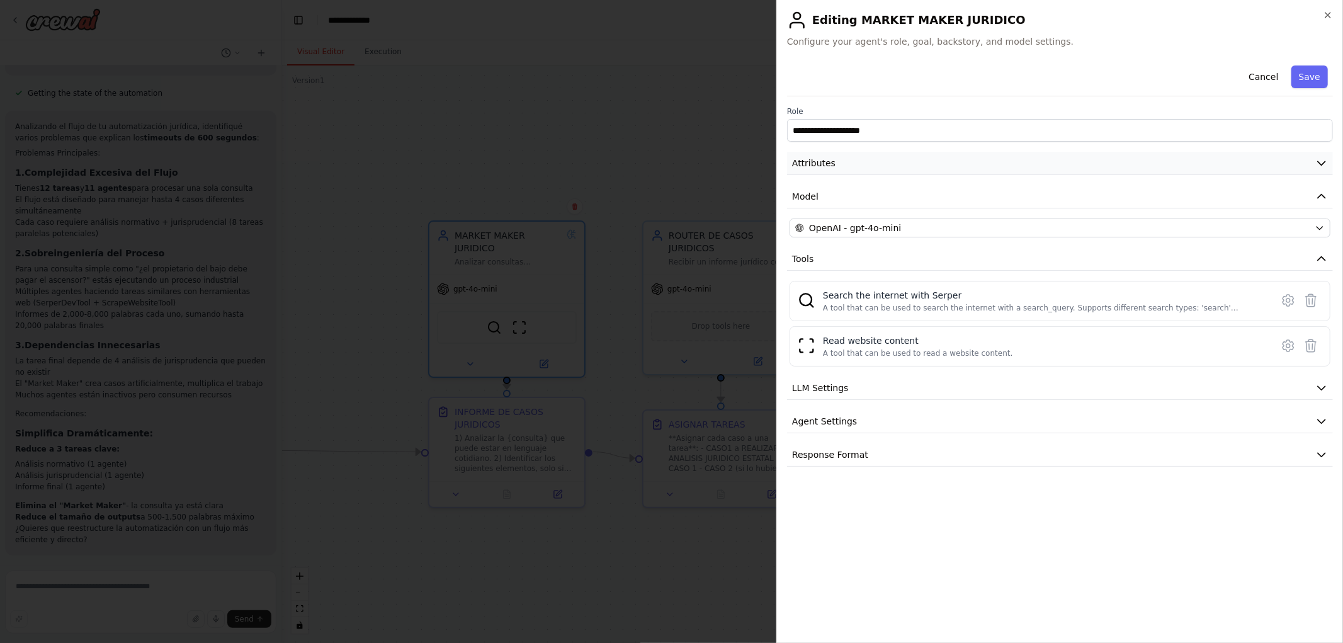
click at [842, 168] on button "Attributes" at bounding box center [1060, 163] width 546 height 23
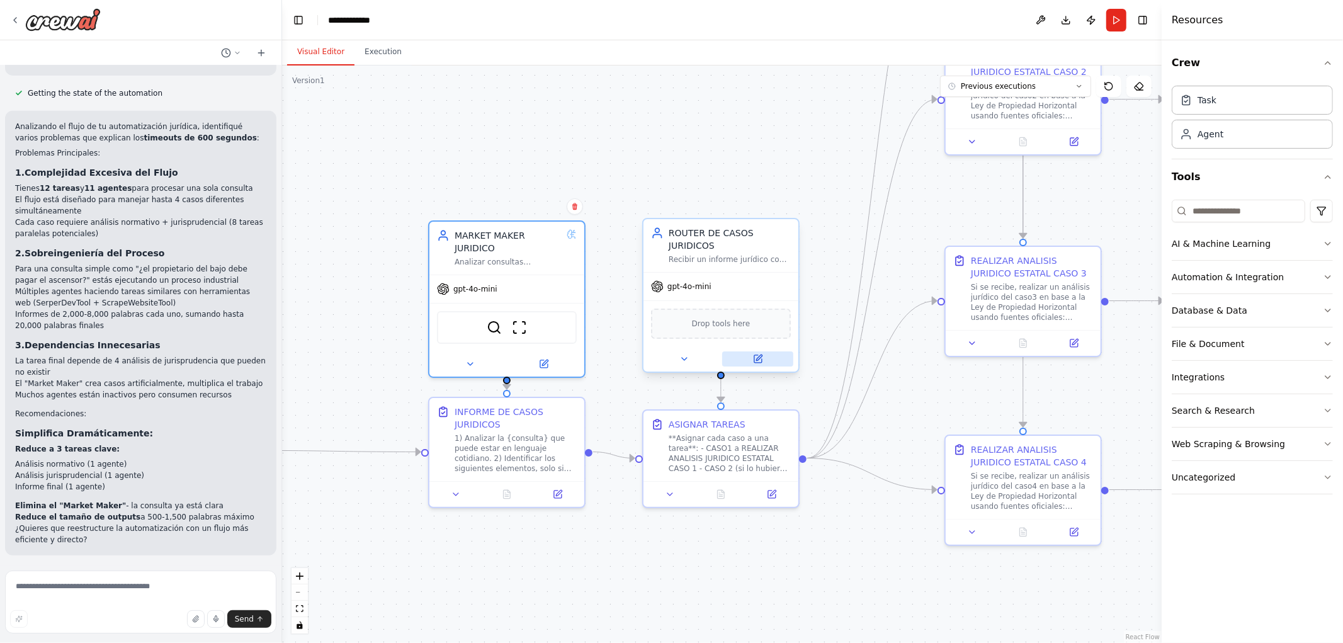
click at [763, 354] on icon at bounding box center [758, 359] width 10 height 10
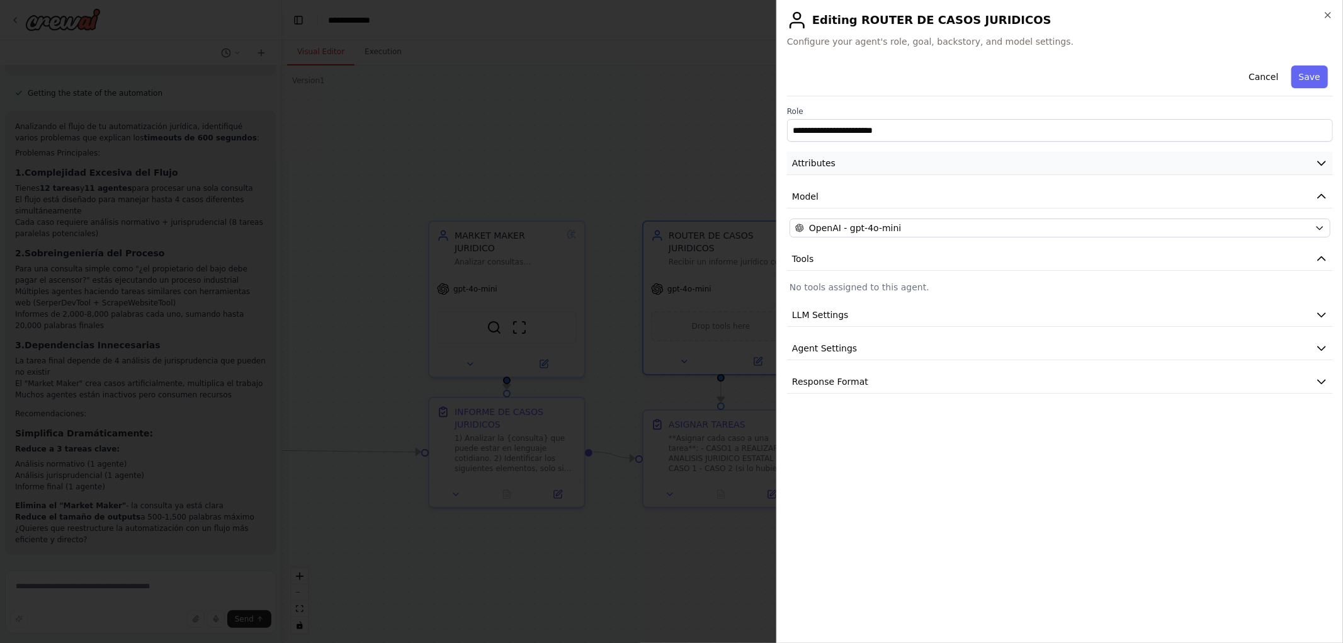
click at [873, 171] on button "Attributes" at bounding box center [1060, 163] width 546 height 23
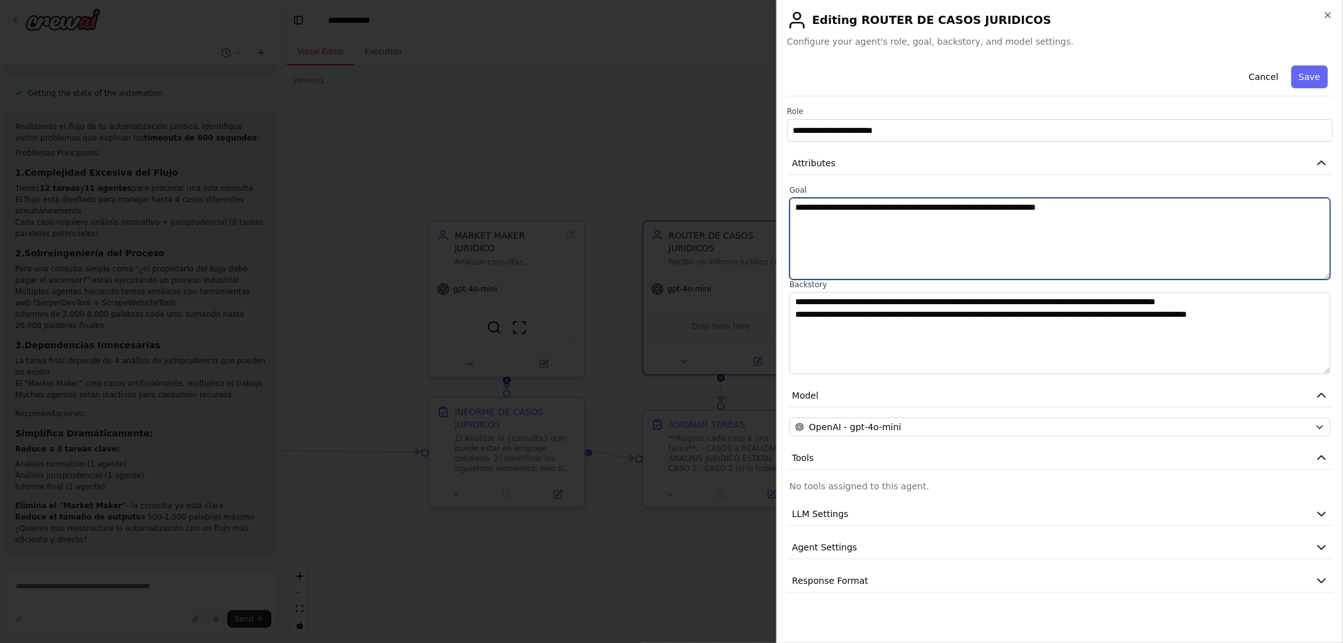
click at [1097, 210] on textarea "**********" at bounding box center [1060, 239] width 541 height 82
type textarea "**********"
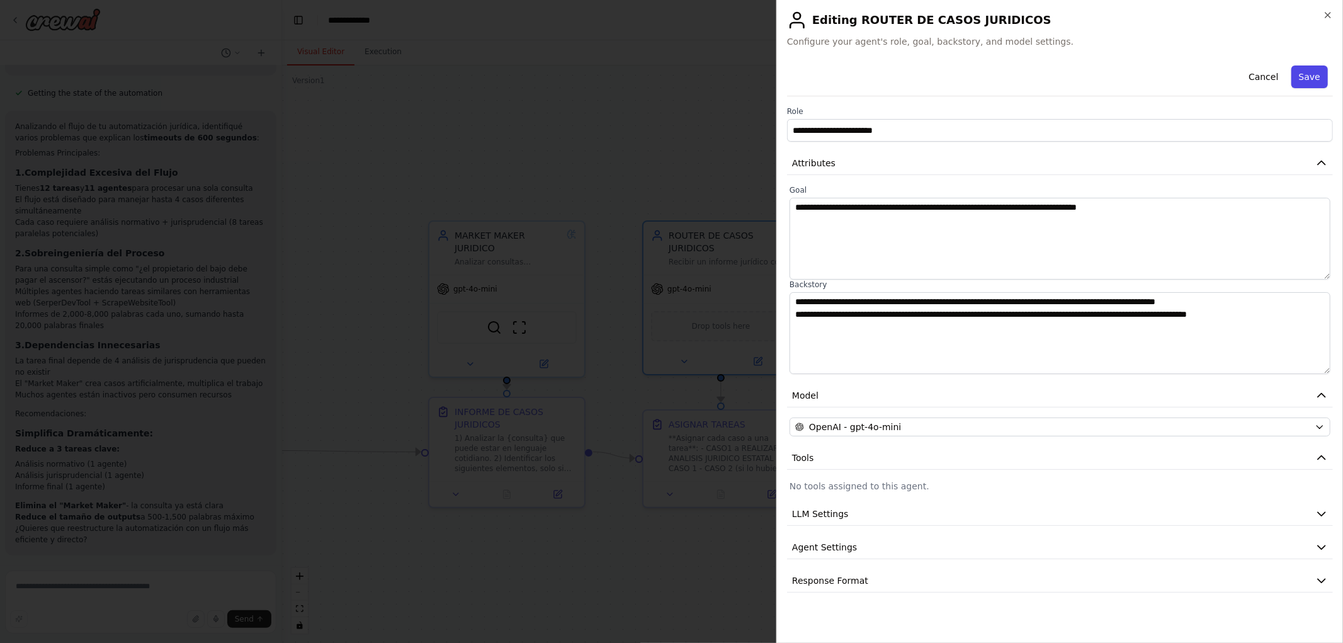
click at [1313, 72] on button "Save" at bounding box center [1310, 76] width 37 height 23
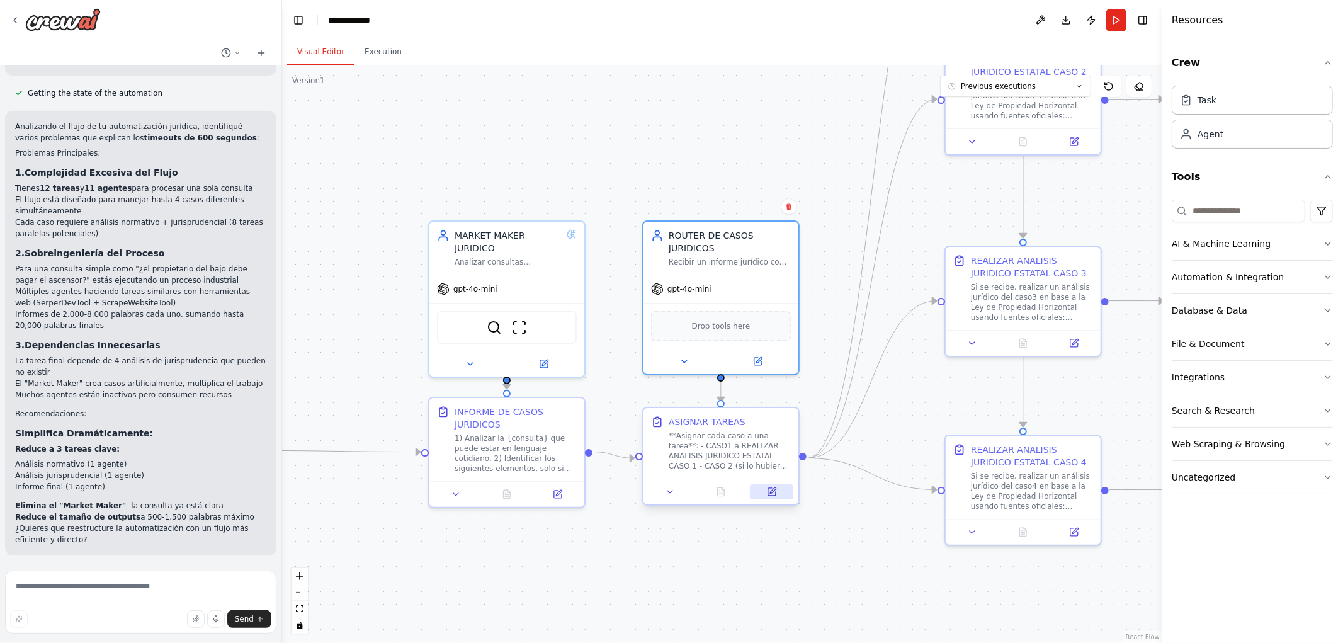
click at [770, 491] on icon at bounding box center [772, 492] width 8 height 8
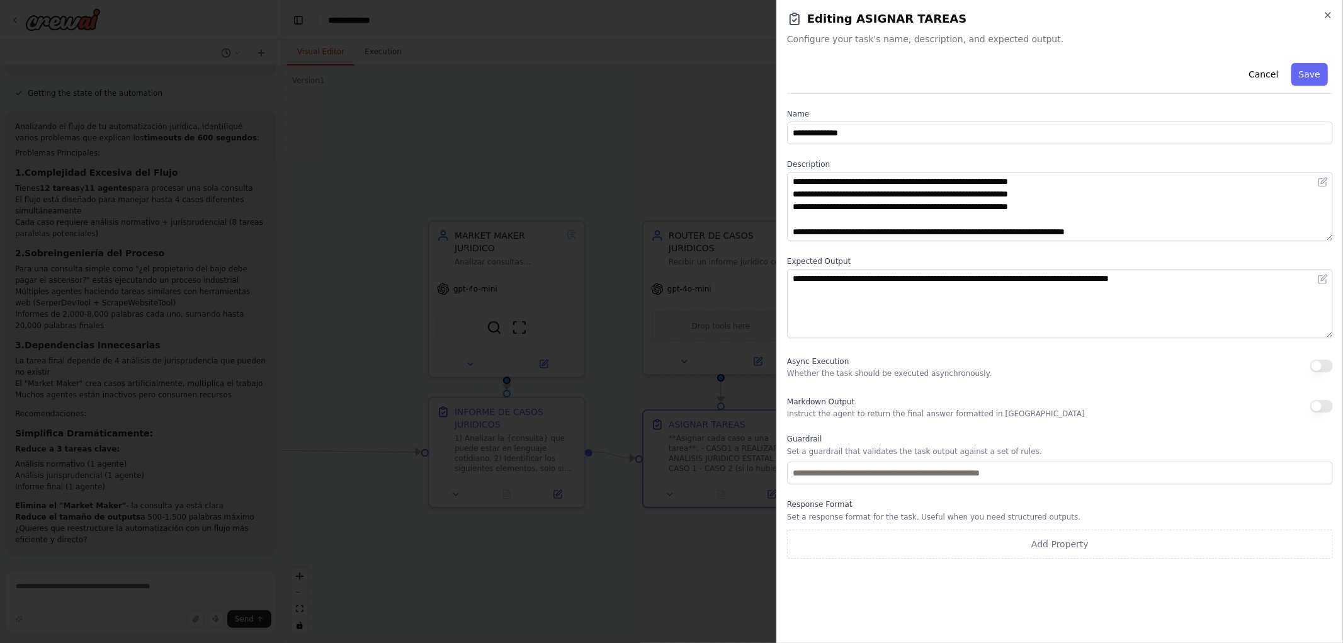
scroll to position [0, 0]
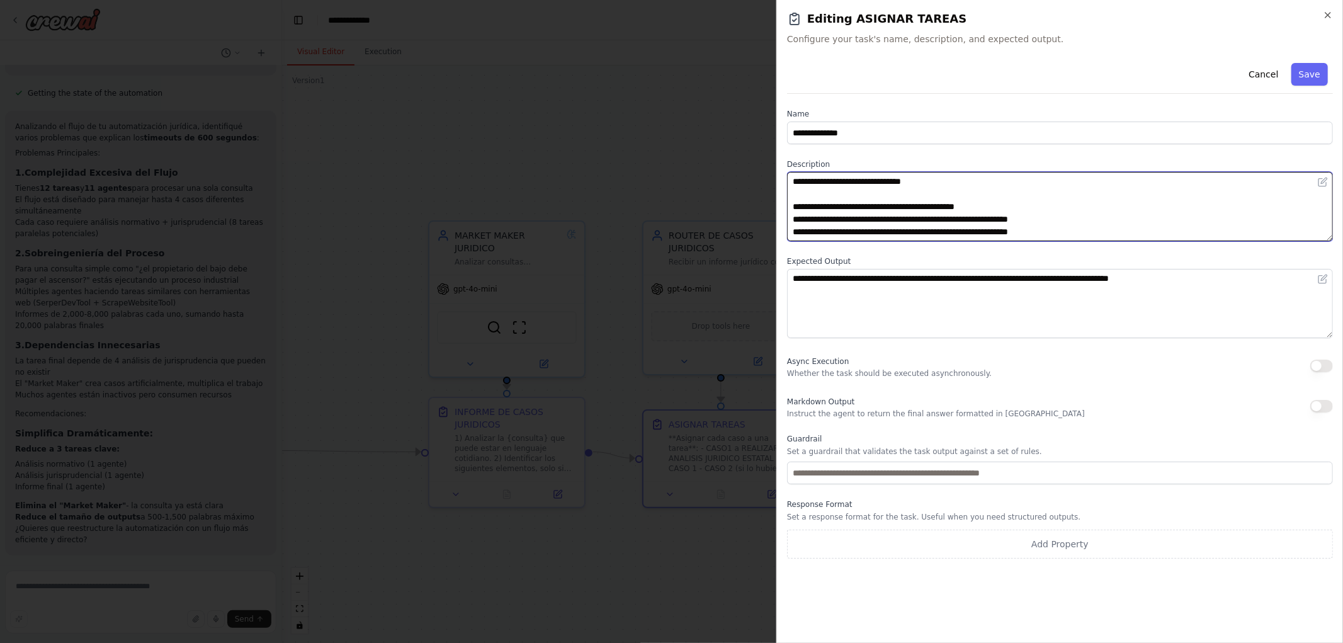
click at [1023, 205] on textarea "**********" at bounding box center [1060, 206] width 546 height 69
type textarea "**********"
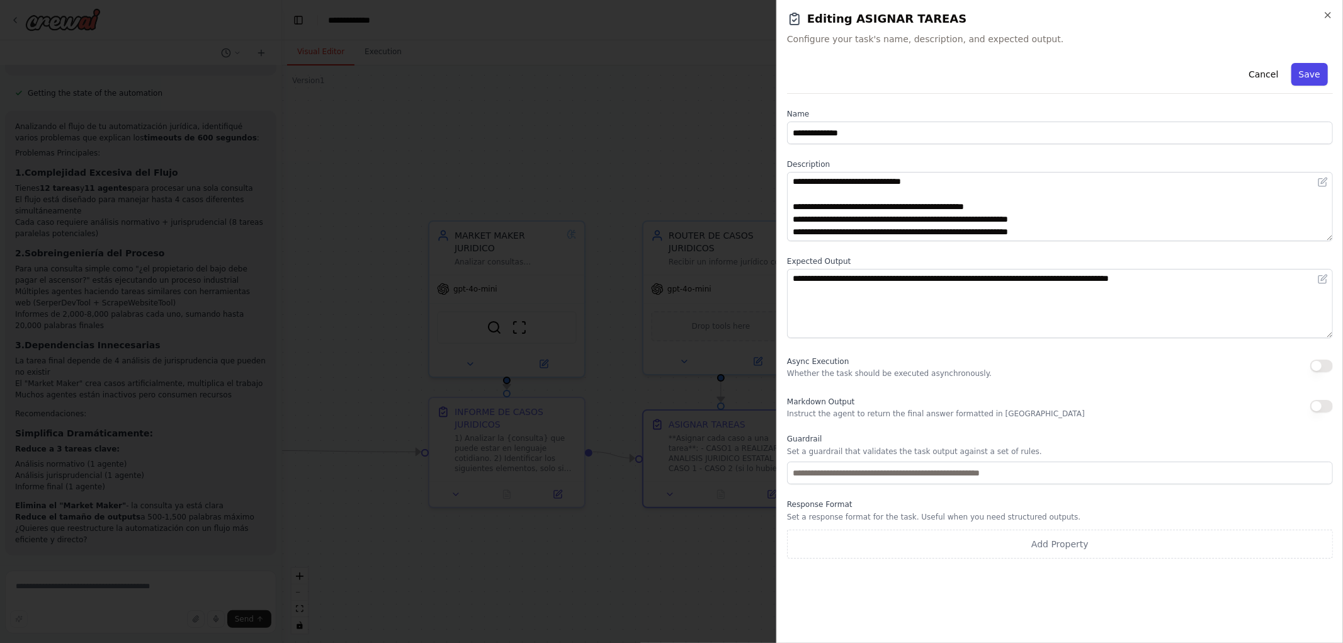
click at [1324, 64] on button "Save" at bounding box center [1310, 74] width 37 height 23
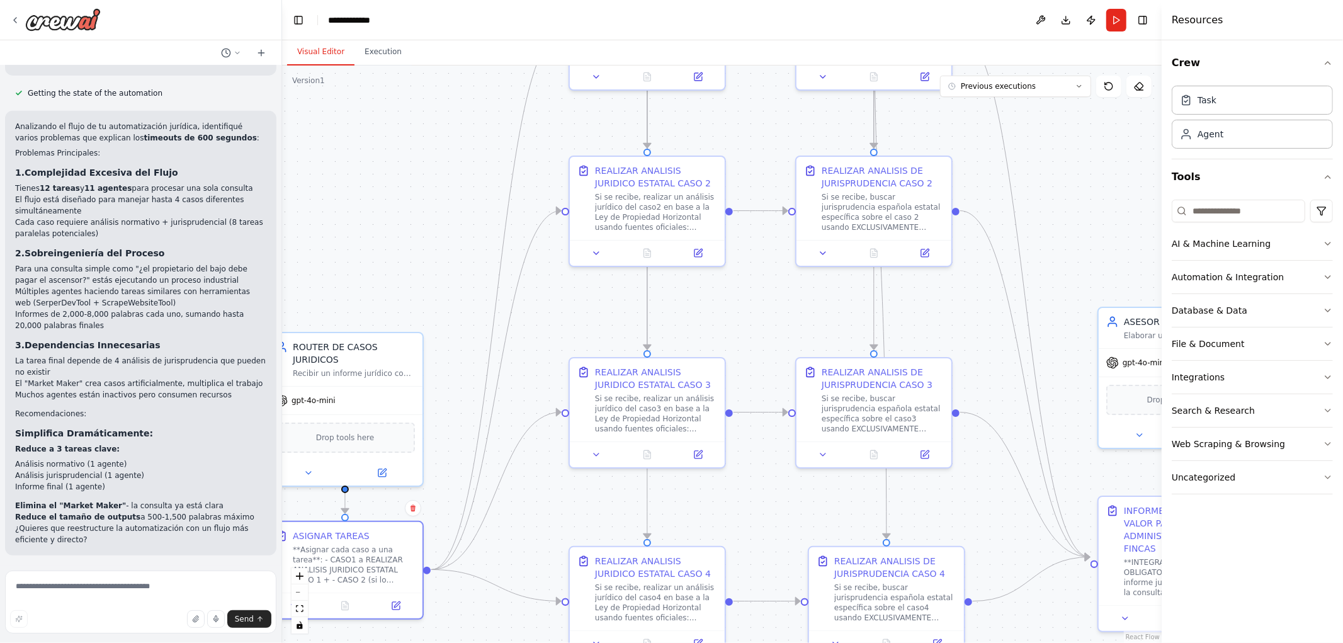
drag, startPoint x: 928, startPoint y: 198, endPoint x: 552, endPoint y: 310, distance: 393.0
click at [552, 310] on div ".deletable-edge-delete-btn { width: 20px; height: 20px; border: 0px solid #ffff…" at bounding box center [722, 354] width 880 height 578
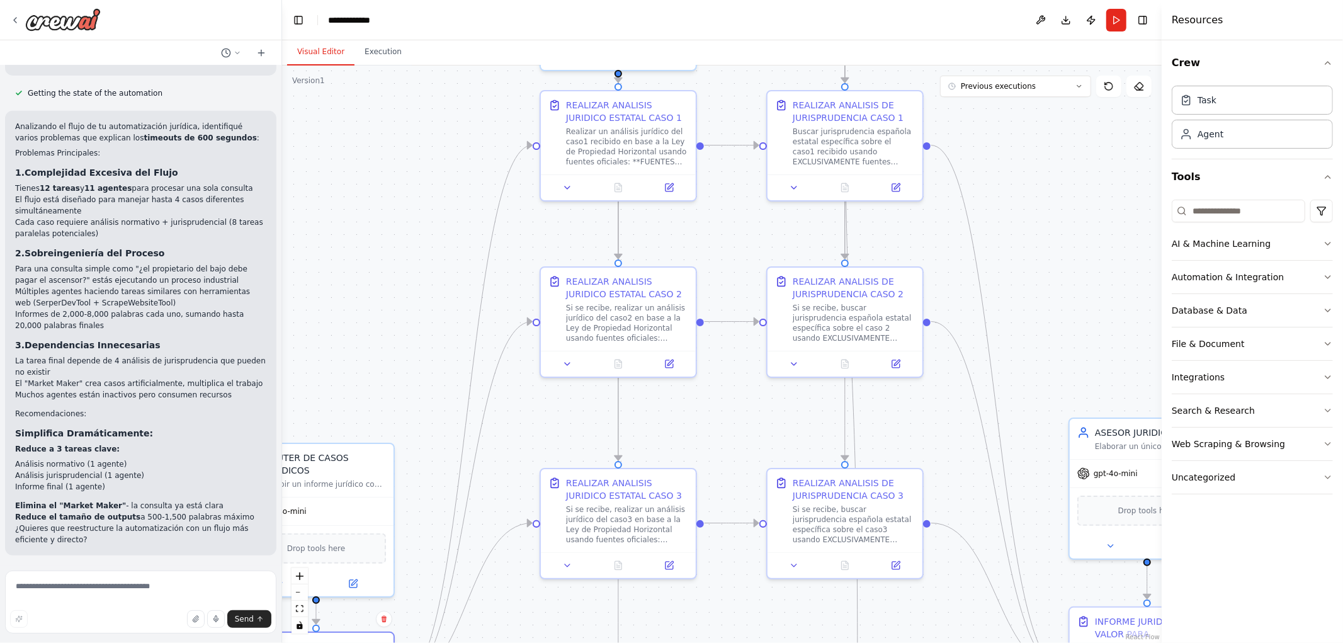
drag, startPoint x: 955, startPoint y: 383, endPoint x: 954, endPoint y: 392, distance: 8.8
click at [954, 392] on div ".deletable-edge-delete-btn { width: 20px; height: 20px; border: 0px solid #ffff…" at bounding box center [722, 354] width 880 height 578
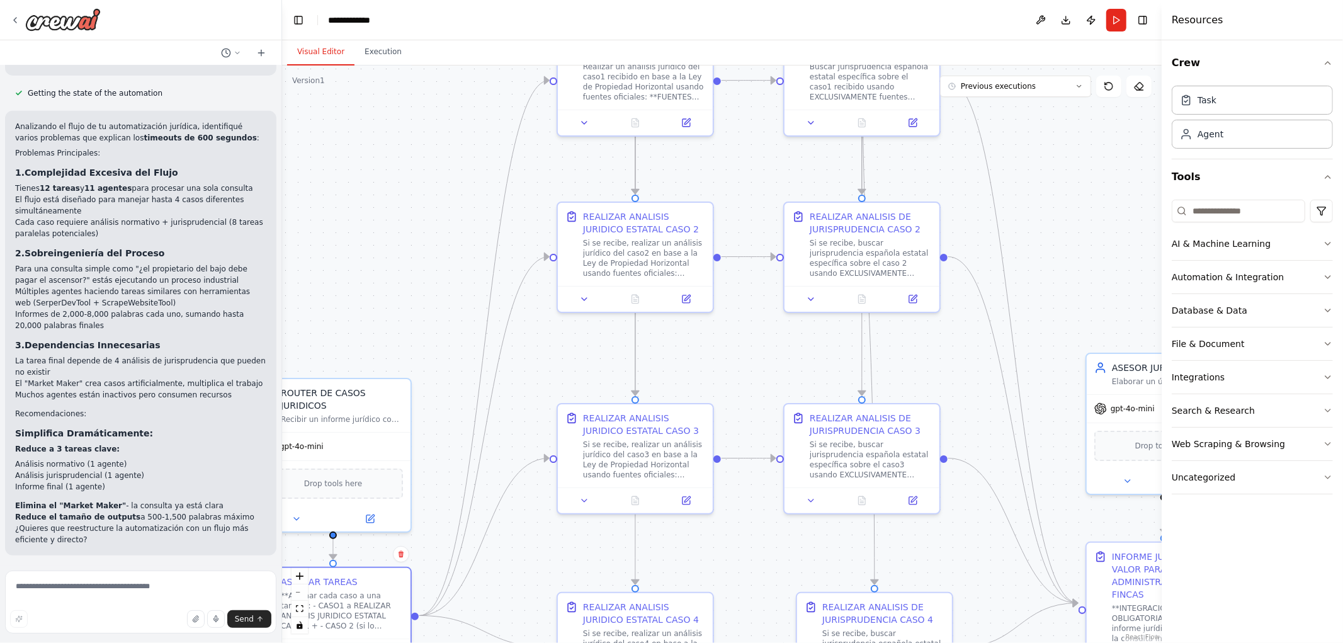
drag, startPoint x: 1006, startPoint y: 213, endPoint x: 1010, endPoint y: 162, distance: 51.2
click at [1011, 165] on div ".deletable-edge-delete-btn { width: 20px; height: 20px; border: 0px solid #ffff…" at bounding box center [722, 354] width 880 height 578
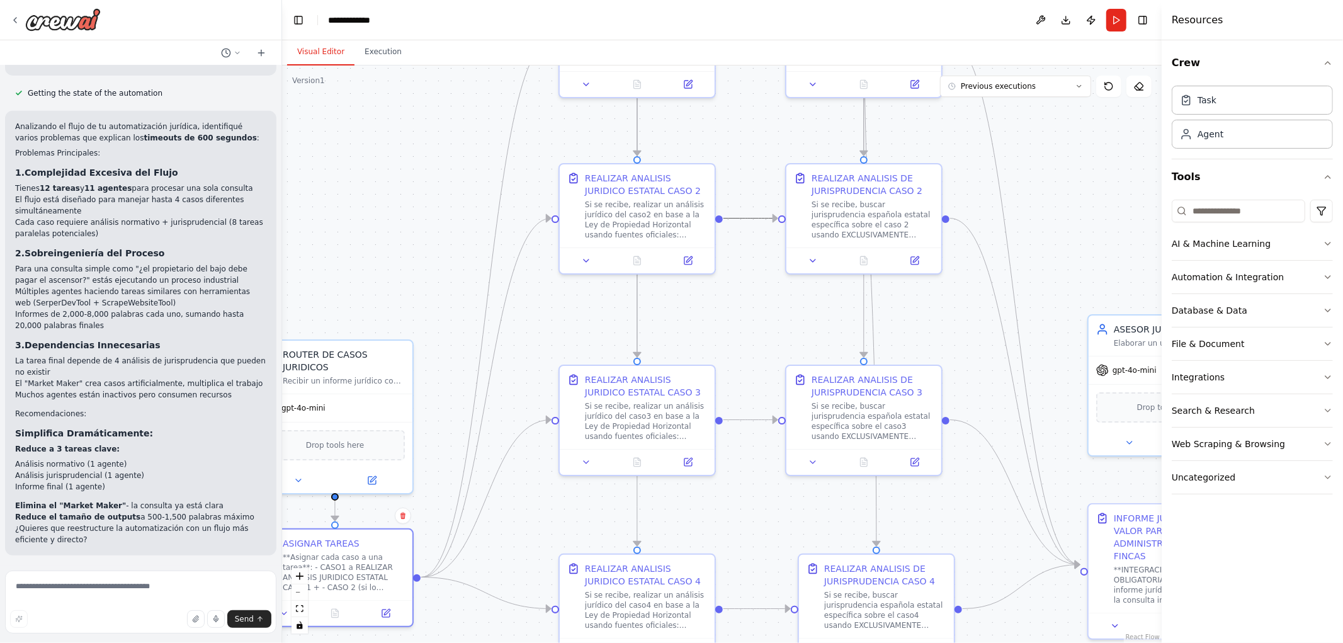
click at [747, 219] on icon "Edge from de554c6f-c3df-4a92-b8ca-43c0ff7778ad to a111fb8d-324b-49b8-ac76-16869…" at bounding box center [751, 219] width 54 height 0
click at [748, 240] on div ".deletable-edge-delete-btn { width: 20px; height: 20px; border: 0px solid #ffff…" at bounding box center [722, 354] width 880 height 578
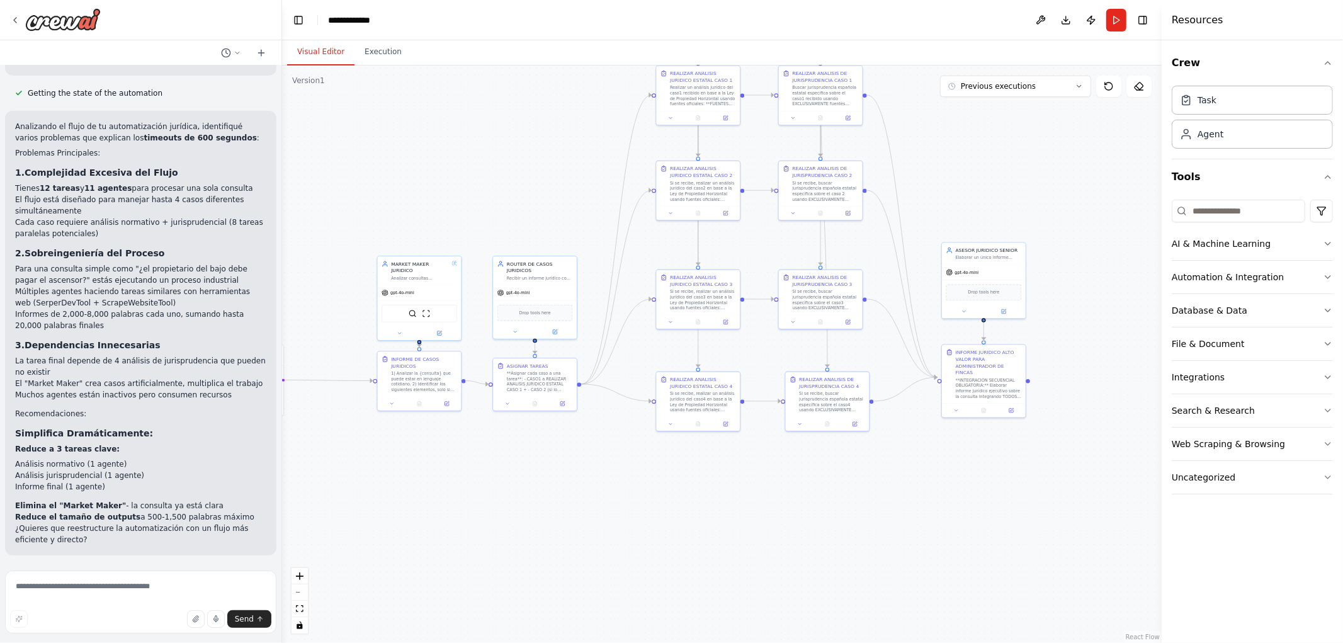
click at [769, 206] on div ".deletable-edge-delete-btn { width: 20px; height: 20px; border: 0px solid #ffff…" at bounding box center [722, 354] width 880 height 578
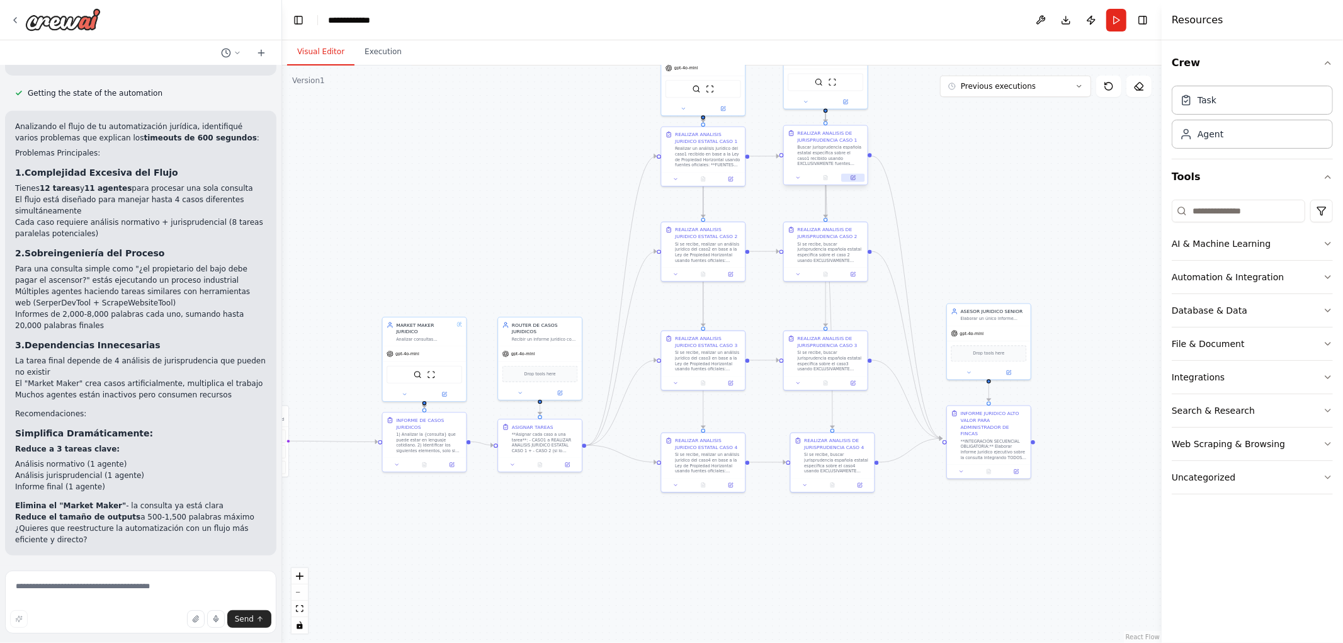
click at [851, 179] on icon at bounding box center [854, 178] width 6 height 6
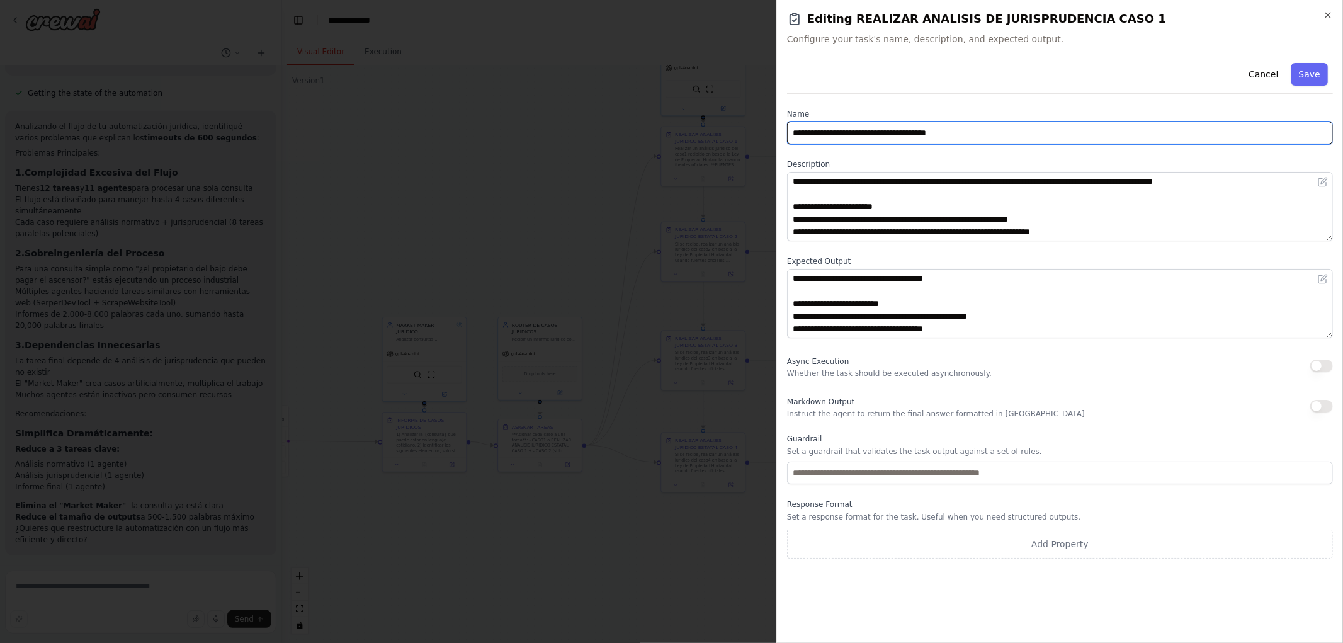
drag, startPoint x: 979, startPoint y: 133, endPoint x: 555, endPoint y: 133, distance: 424.5
click at [555, 133] on body "Hello! I'm the CrewAI assistant. What kind of automation do you want to build? …" at bounding box center [671, 321] width 1343 height 643
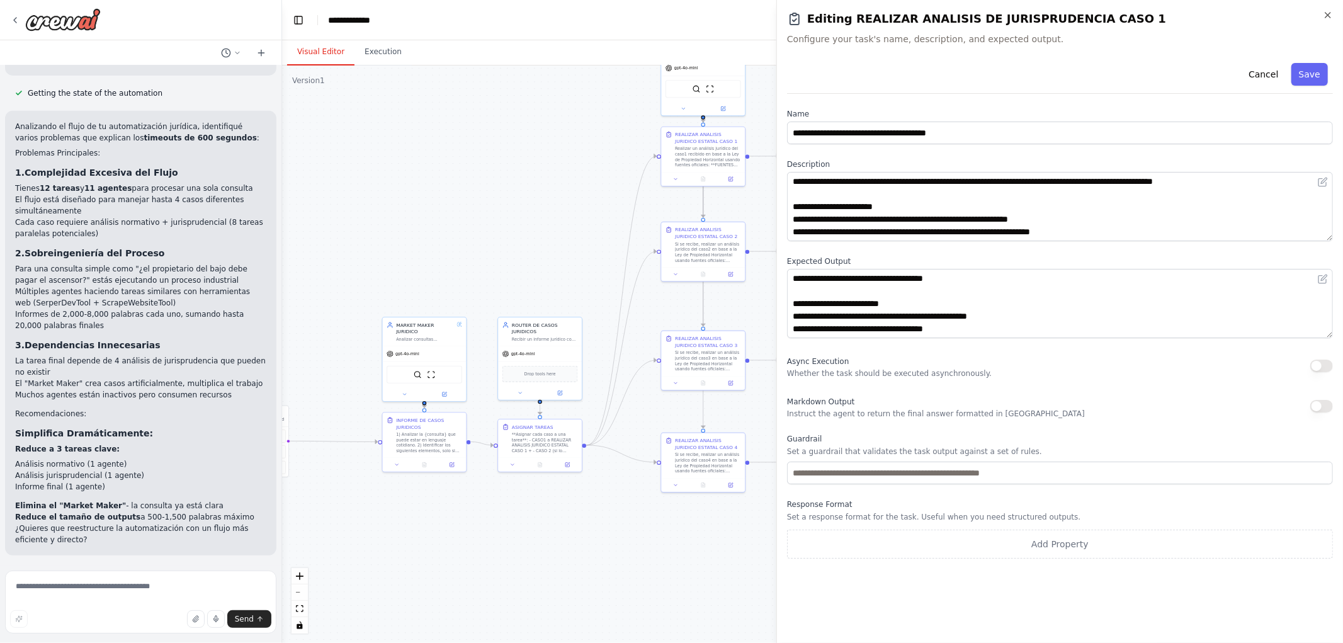
drag, startPoint x: 549, startPoint y: 120, endPoint x: 556, endPoint y: 116, distance: 7.9
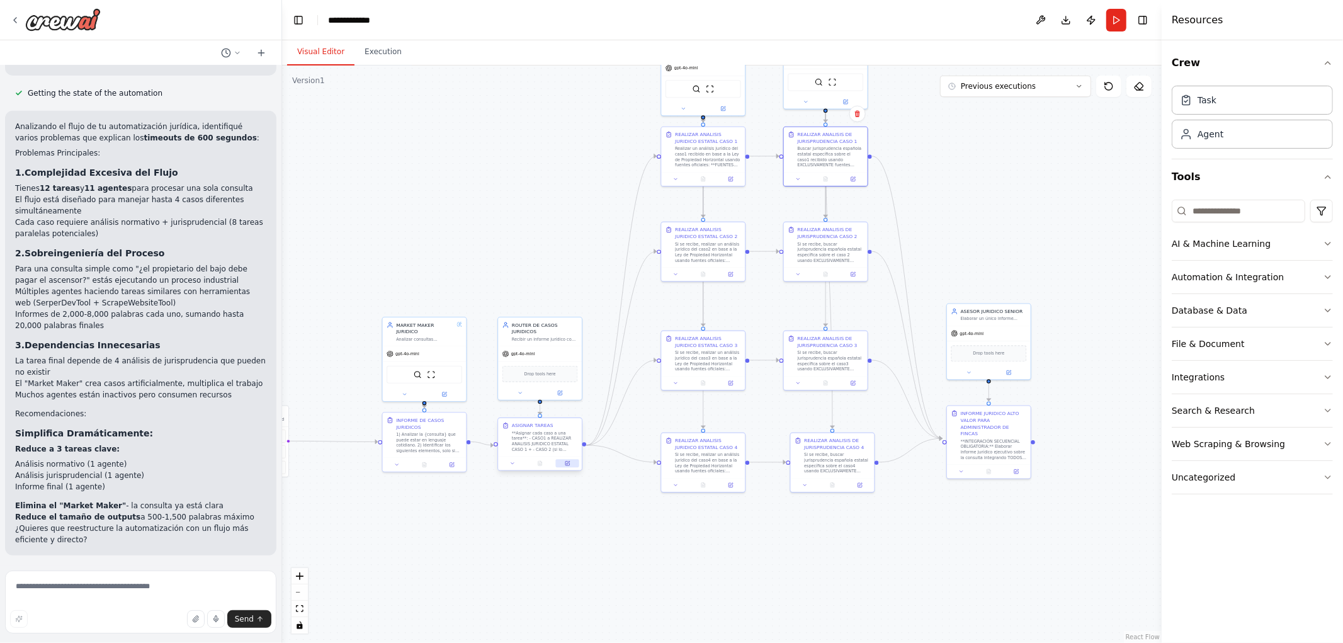
click at [566, 462] on icon at bounding box center [568, 464] width 4 height 4
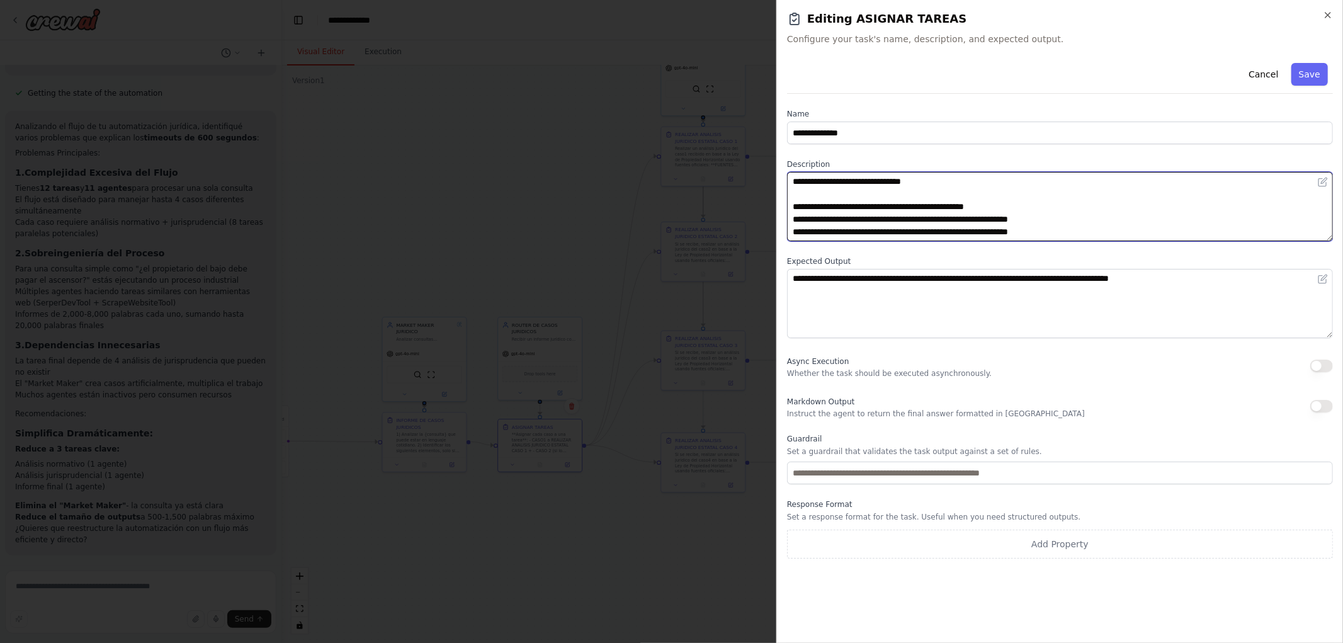
click at [1043, 207] on textarea "**********" at bounding box center [1060, 206] width 546 height 69
paste textarea "**********"
click at [1095, 219] on textarea "**********" at bounding box center [1060, 206] width 546 height 69
paste textarea "**********"
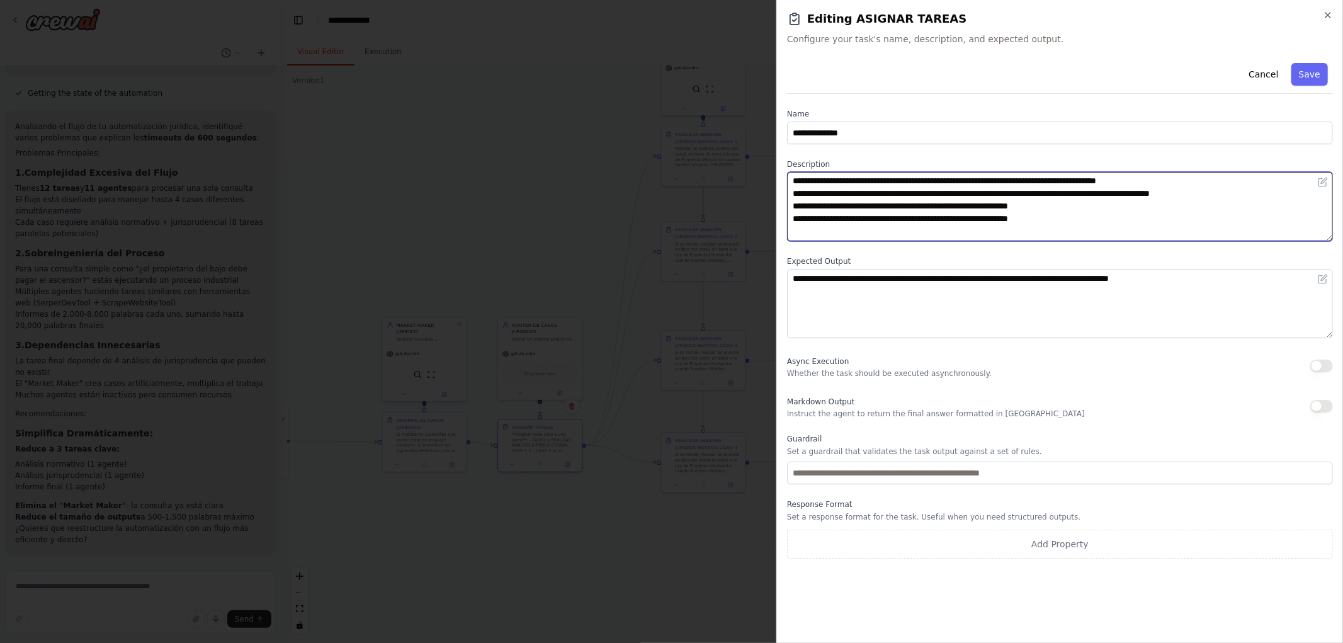
scroll to position [38, 0]
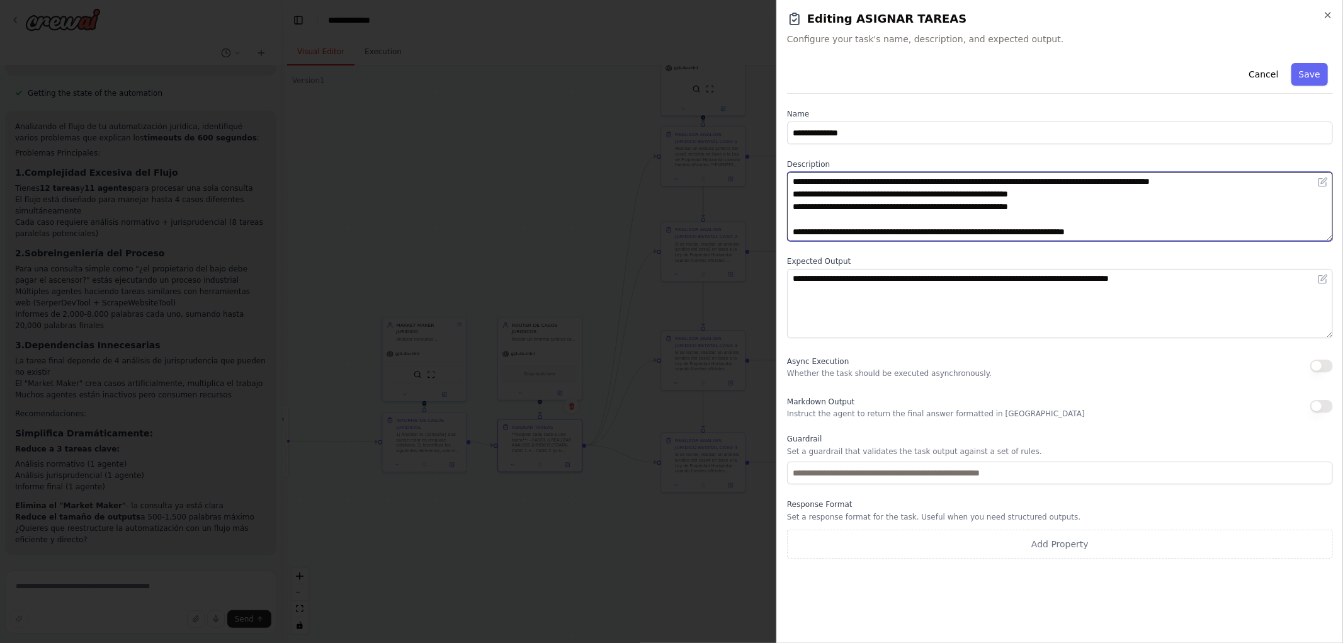
click at [1094, 191] on textarea "**********" at bounding box center [1060, 206] width 546 height 69
paste textarea "**********"
click at [1088, 206] on textarea "**********" at bounding box center [1060, 206] width 546 height 69
paste textarea "**********"
click at [926, 236] on textarea "**********" at bounding box center [1060, 206] width 546 height 69
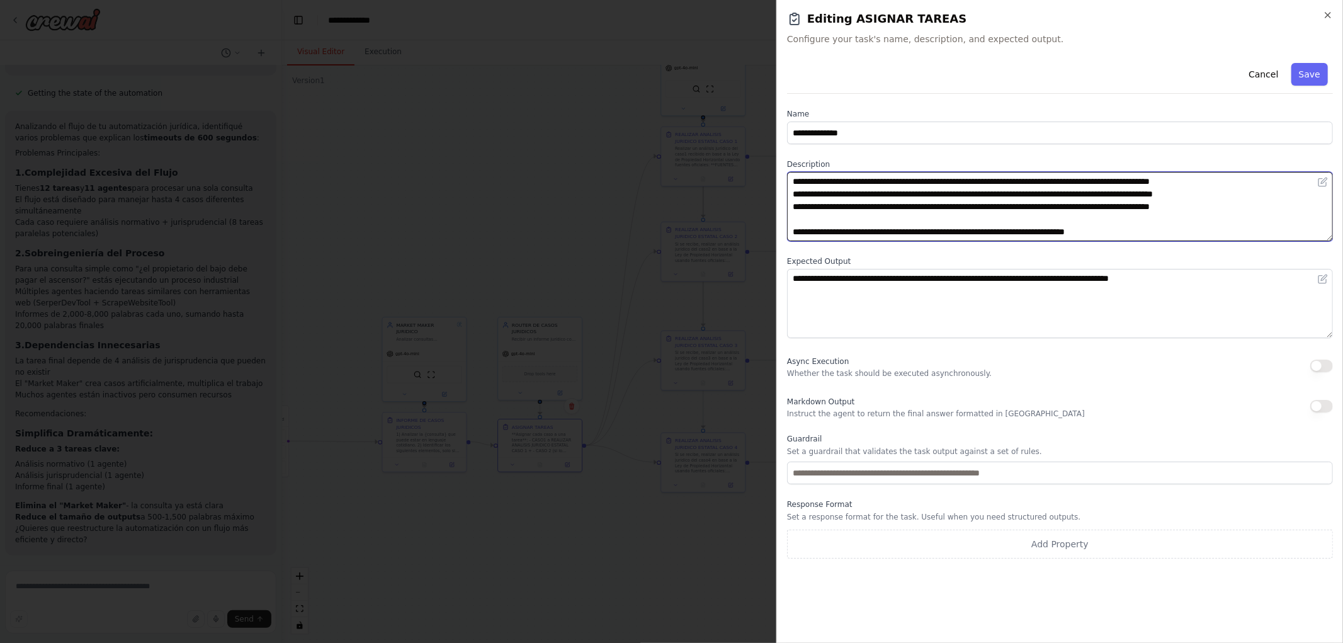
click at [926, 236] on textarea "**********" at bounding box center [1060, 206] width 546 height 69
click at [998, 235] on textarea "**********" at bounding box center [1060, 206] width 546 height 69
click at [1213, 235] on textarea "**********" at bounding box center [1060, 206] width 546 height 69
type textarea "**********"
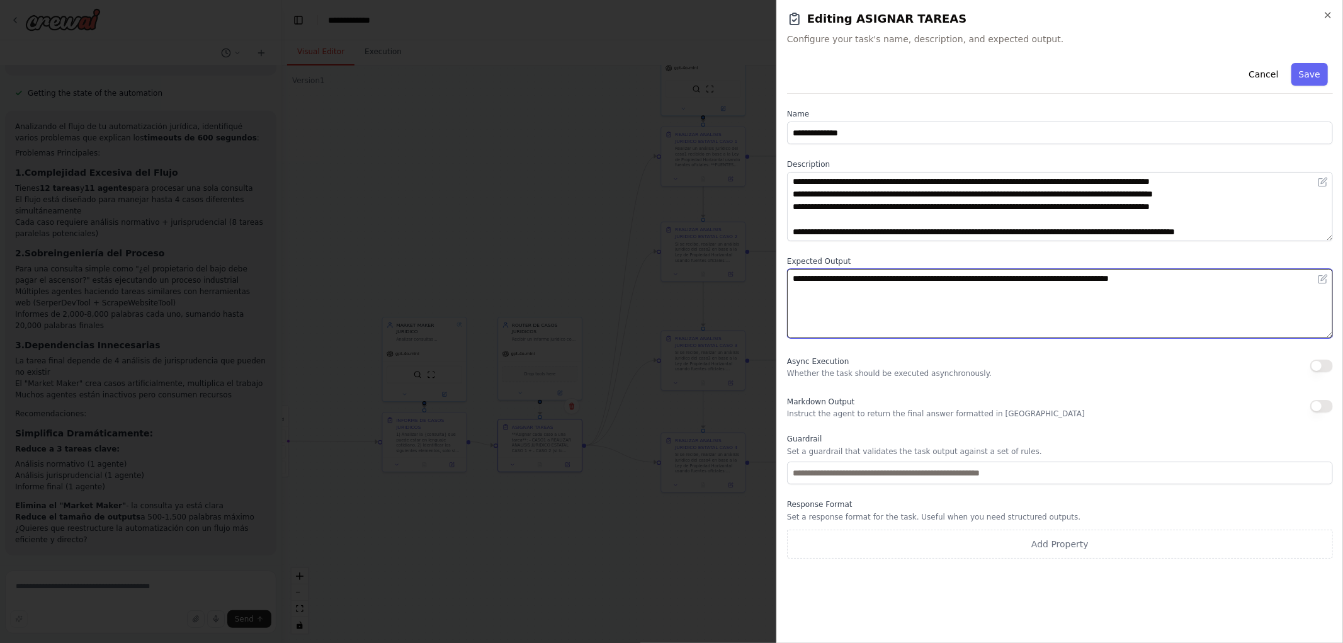
click at [1123, 278] on textarea "**********" at bounding box center [1060, 303] width 546 height 69
click at [858, 282] on textarea "**********" at bounding box center [1060, 303] width 546 height 69
click at [953, 279] on textarea "**********" at bounding box center [1060, 303] width 546 height 69
click at [991, 280] on textarea "**********" at bounding box center [1060, 303] width 546 height 69
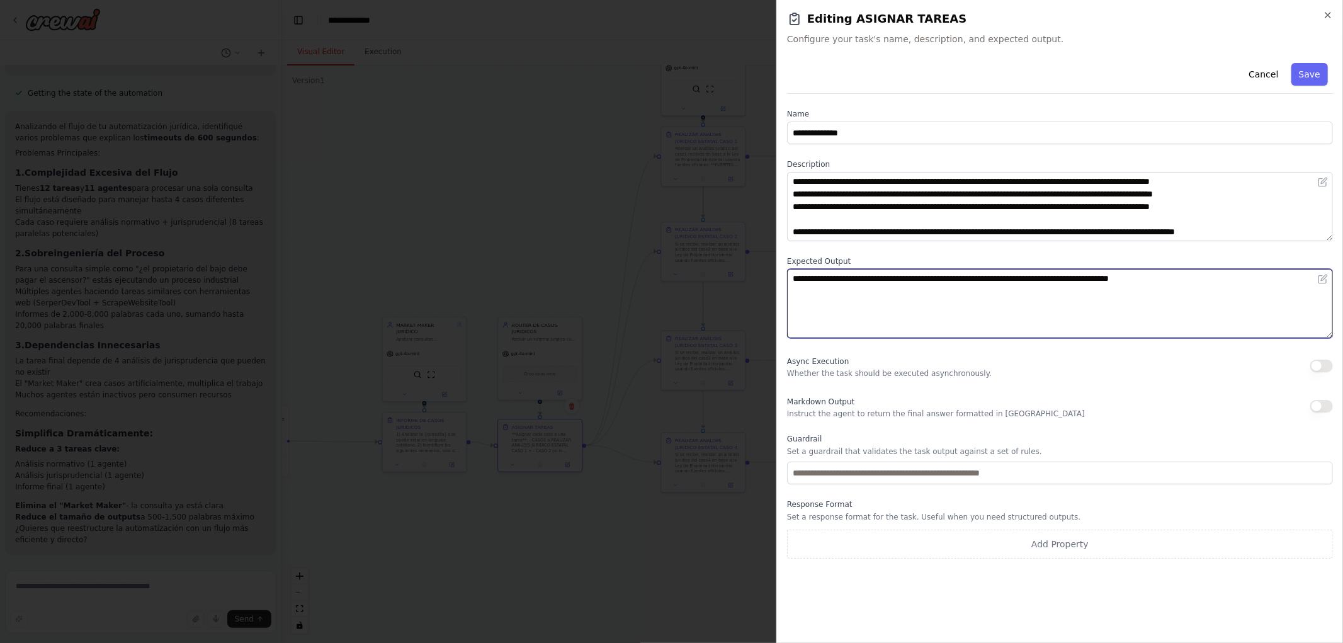
click at [998, 280] on textarea "**********" at bounding box center [1060, 303] width 546 height 69
click at [1023, 287] on textarea "**********" at bounding box center [1060, 303] width 546 height 69
drag, startPoint x: 1077, startPoint y: 280, endPoint x: 1221, endPoint y: 276, distance: 143.6
click at [1221, 276] on textarea "**********" at bounding box center [1060, 303] width 546 height 69
click at [1124, 280] on textarea "**********" at bounding box center [1060, 303] width 546 height 69
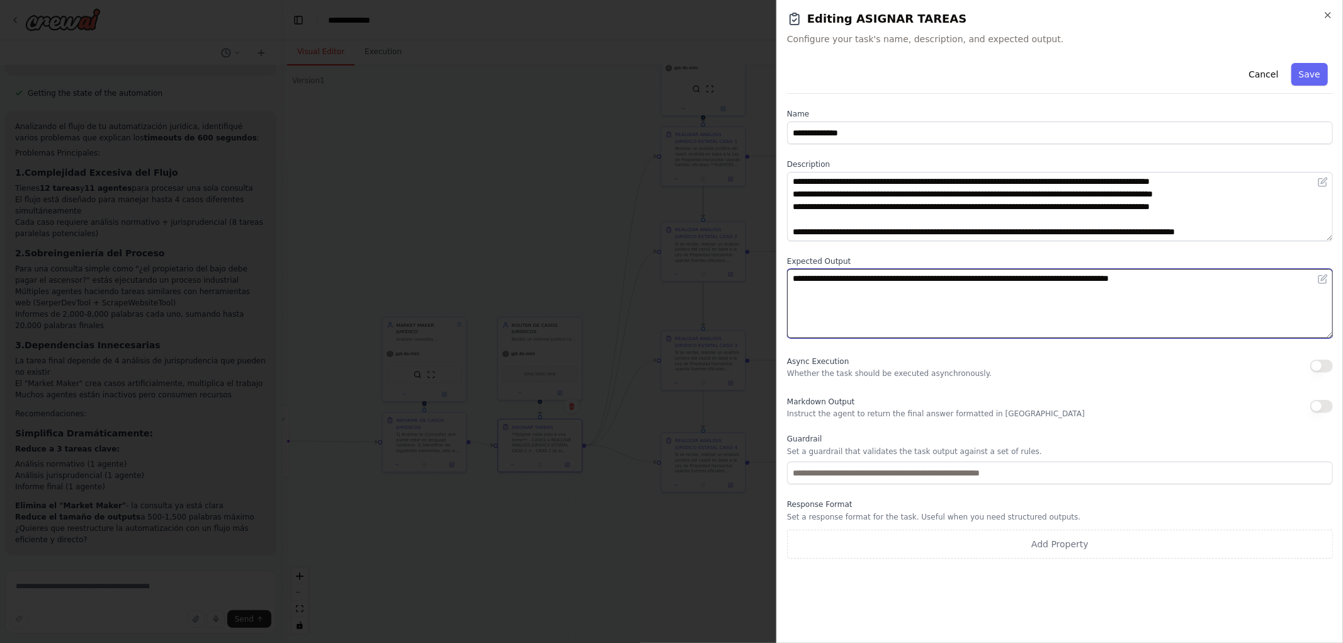
drag, startPoint x: 1078, startPoint y: 280, endPoint x: 1241, endPoint y: 281, distance: 162.5
click at [1241, 281] on textarea "**********" at bounding box center [1060, 303] width 546 height 69
type textarea "**********"
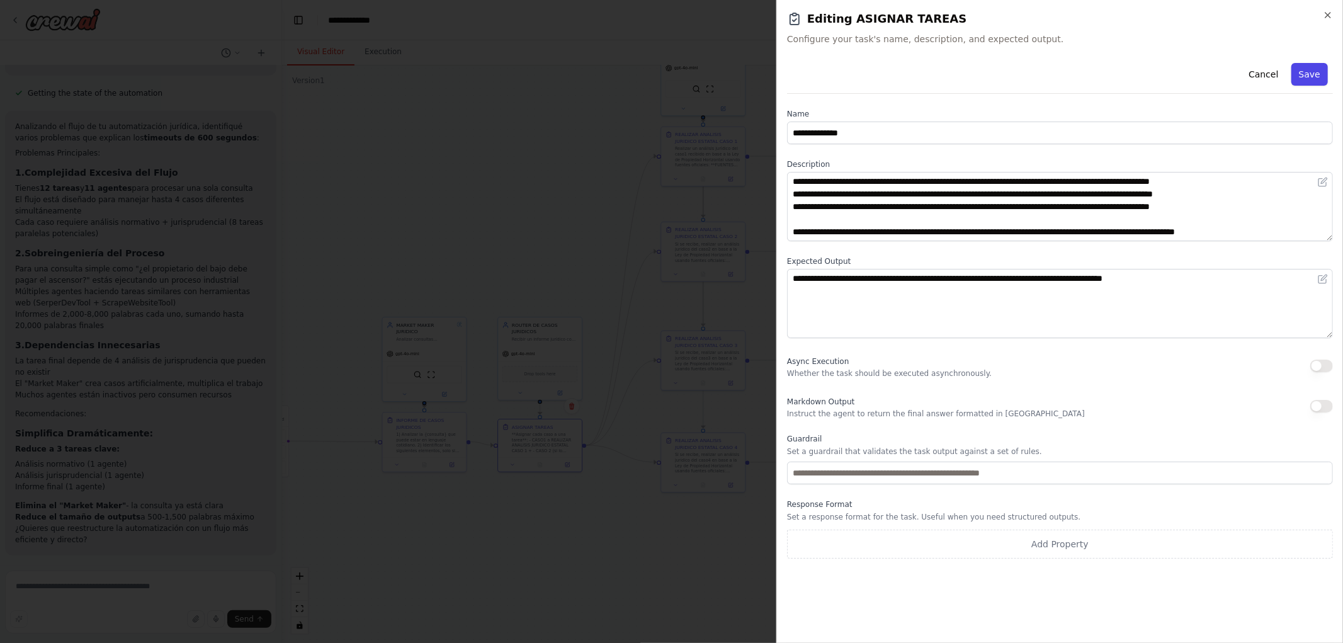
click at [1311, 78] on button "Save" at bounding box center [1310, 74] width 37 height 23
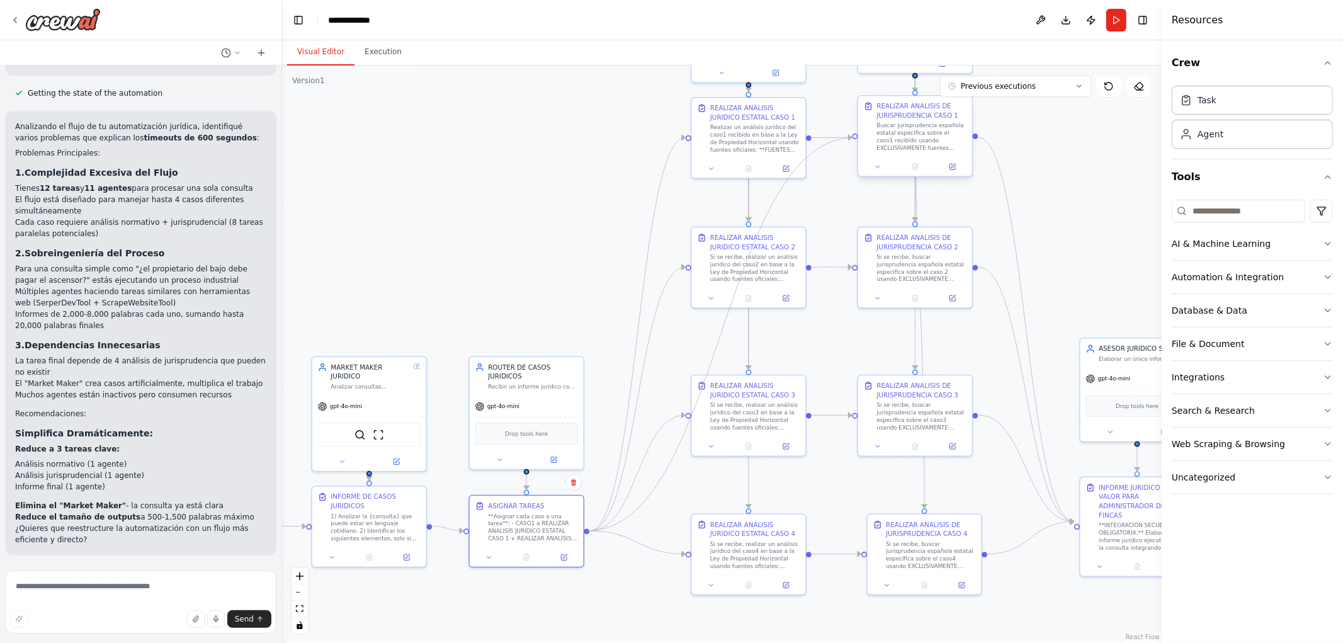
drag, startPoint x: 589, startPoint y: 531, endPoint x: 855, endPoint y: 139, distance: 473.9
drag, startPoint x: 584, startPoint y: 530, endPoint x: 857, endPoint y: 267, distance: 378.6
drag, startPoint x: 586, startPoint y: 530, endPoint x: 853, endPoint y: 413, distance: 292.2
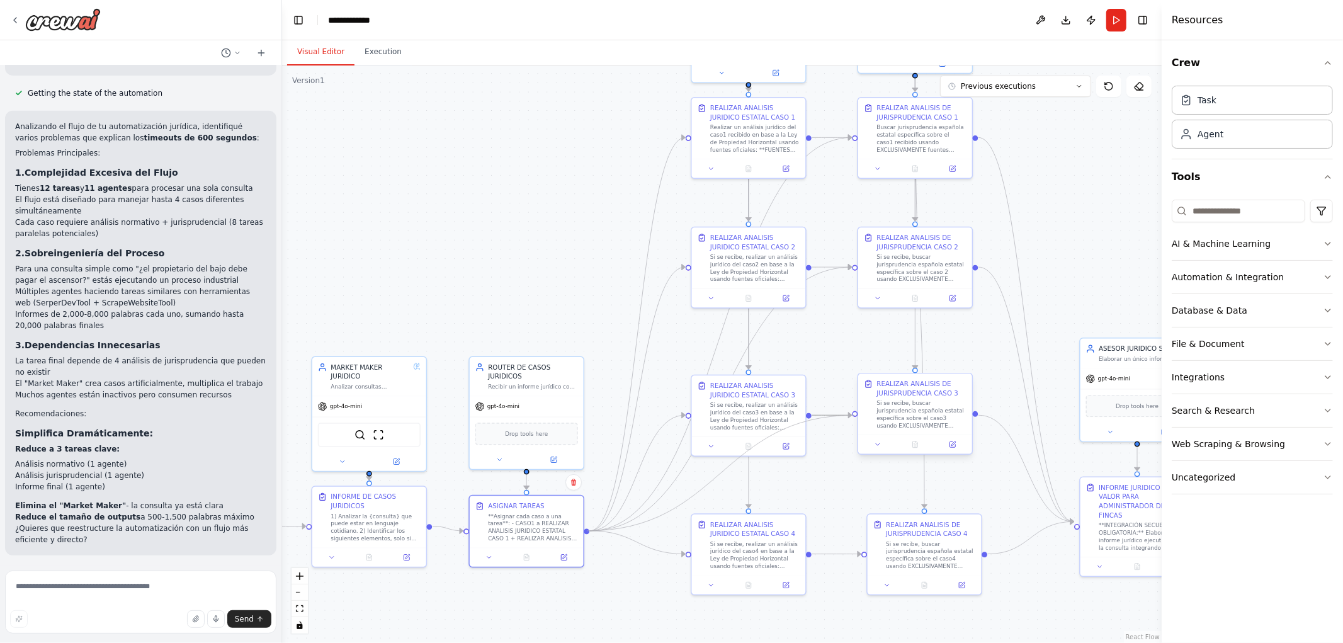
drag, startPoint x: 586, startPoint y: 530, endPoint x: 865, endPoint y: 552, distance: 279.9
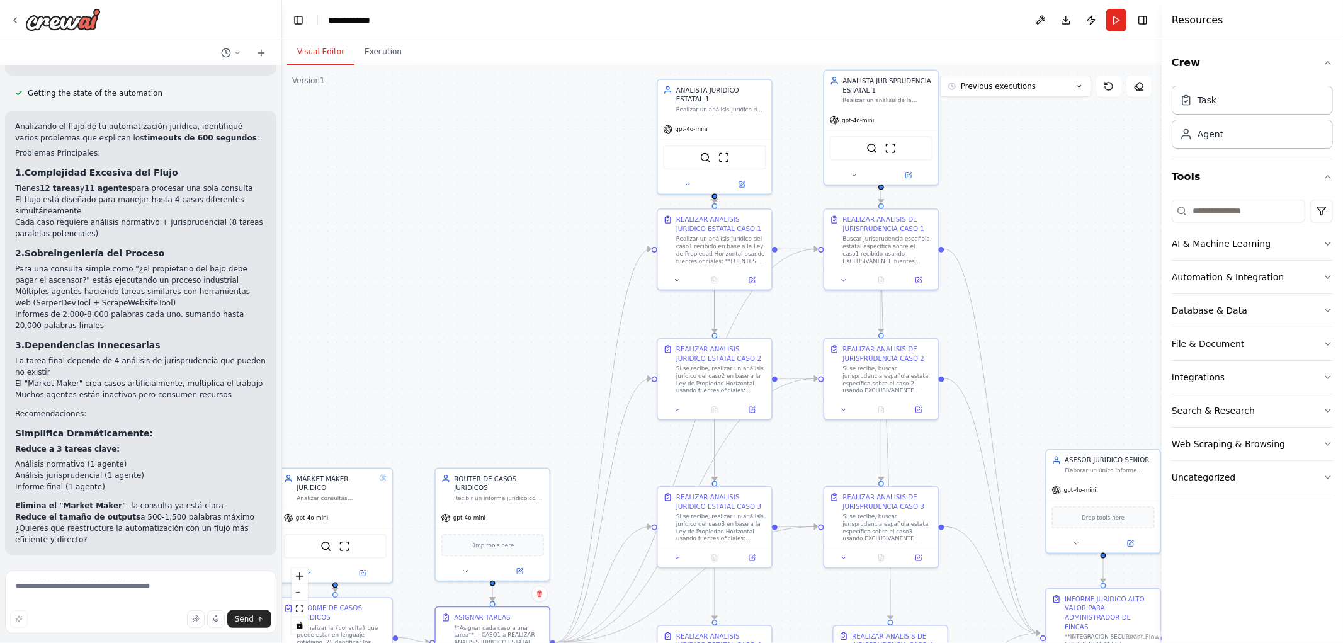
drag, startPoint x: 574, startPoint y: 229, endPoint x: 538, endPoint y: 350, distance: 125.5
click at [538, 350] on div ".deletable-edge-delete-btn { width: 20px; height: 20px; border: 0px solid #ffff…" at bounding box center [722, 354] width 880 height 578
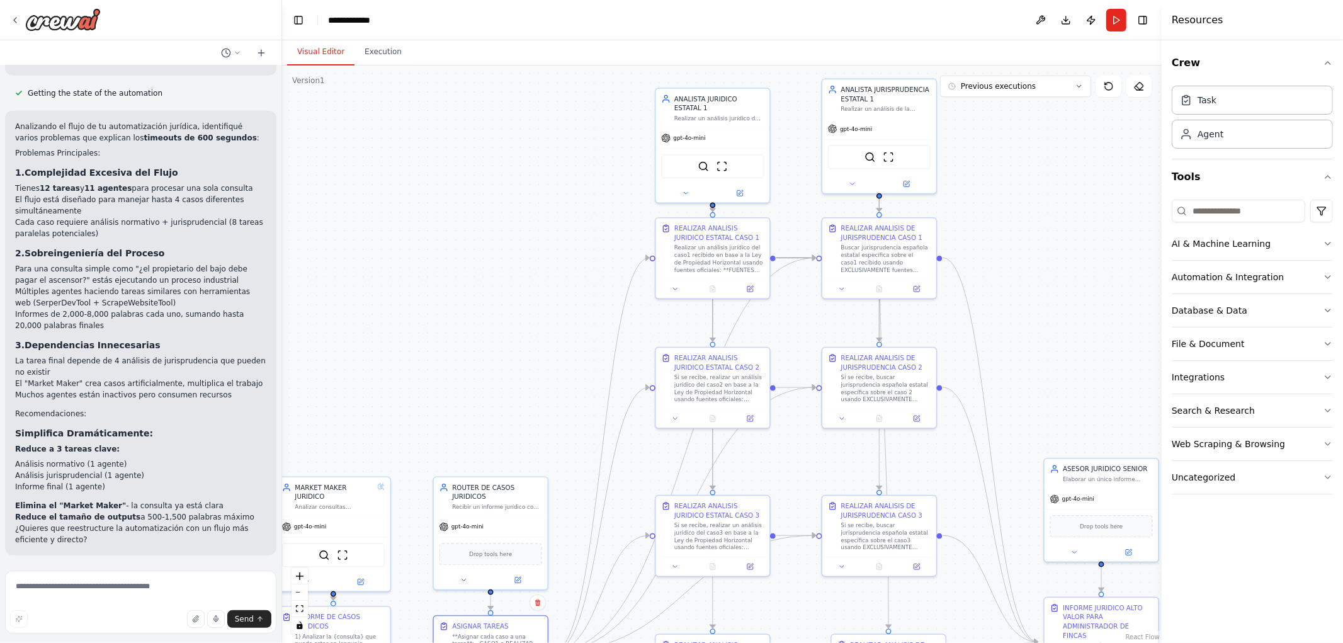
click at [794, 258] on icon "Edge from c76fb646-3dda-4b9d-8a02-16635aafb64f to aec40d73-87a5-4d48-b5d4-ed3fd…" at bounding box center [797, 258] width 40 height 0
click at [794, 254] on icon at bounding box center [796, 258] width 6 height 8
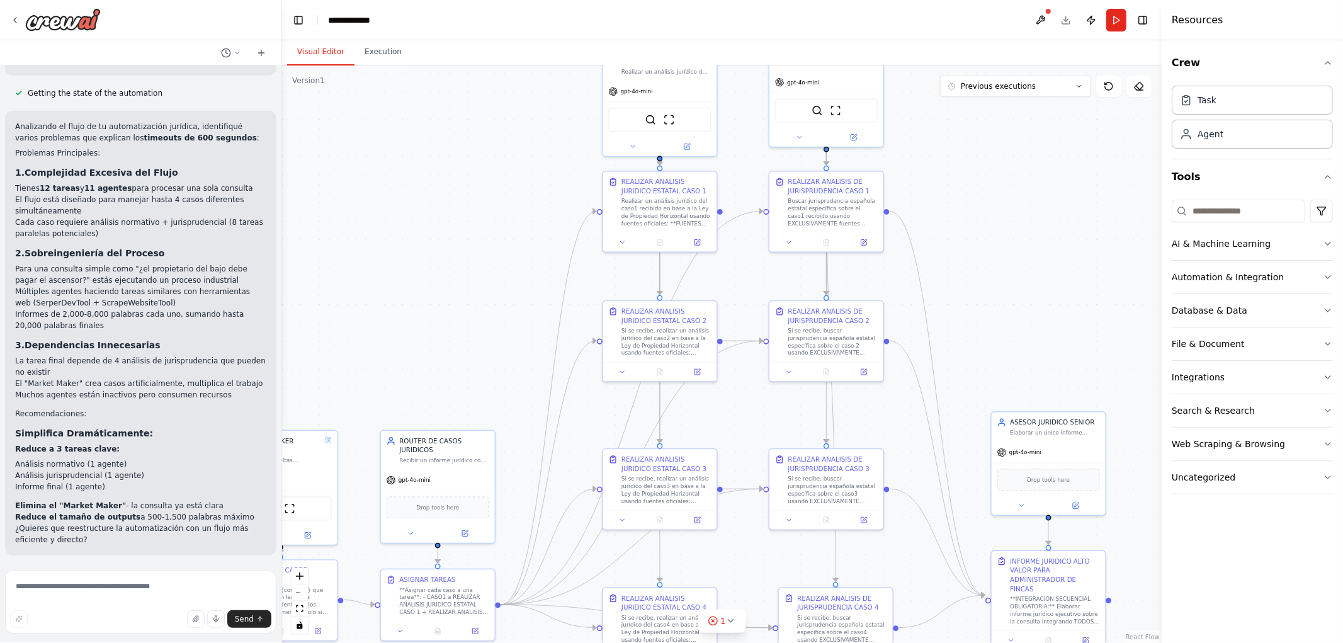
drag, startPoint x: 794, startPoint y: 327, endPoint x: 736, endPoint y: 274, distance: 79.4
click at [736, 274] on div ".deletable-edge-delete-btn { width: 20px; height: 20px; border: 0px solid #ffff…" at bounding box center [722, 354] width 880 height 578
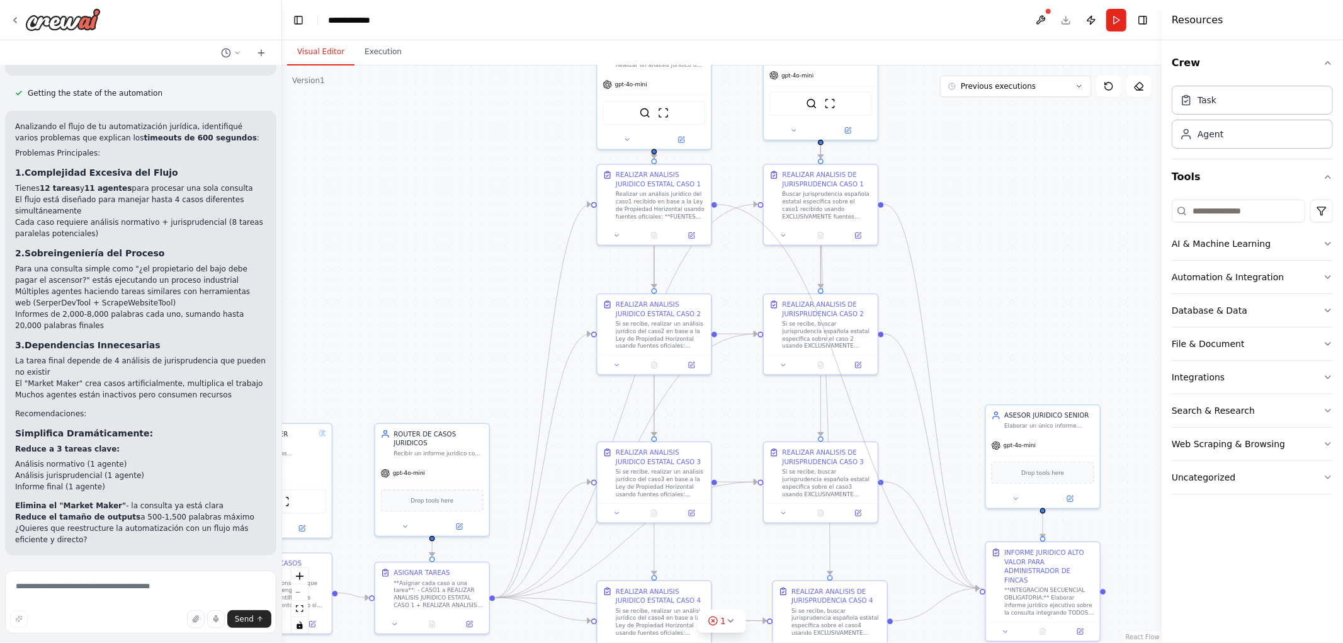
drag, startPoint x: 715, startPoint y: 205, endPoint x: 984, endPoint y: 584, distance: 465.3
click at [984, 236] on div "Triggers No triggers configured Event Schedule Manage REALIZAR ANALISIS JURIDIC…" at bounding box center [1132, 24] width 647 height 424
click at [734, 334] on icon "Edge from de554c6f-c3df-4a92-b8ca-43c0ff7778ad to a111fb8d-324b-49b8-ac76-16869…" at bounding box center [738, 334] width 40 height 0
click at [739, 330] on icon at bounding box center [737, 334] width 7 height 8
drag, startPoint x: 715, startPoint y: 334, endPoint x: 986, endPoint y: 588, distance: 371.6
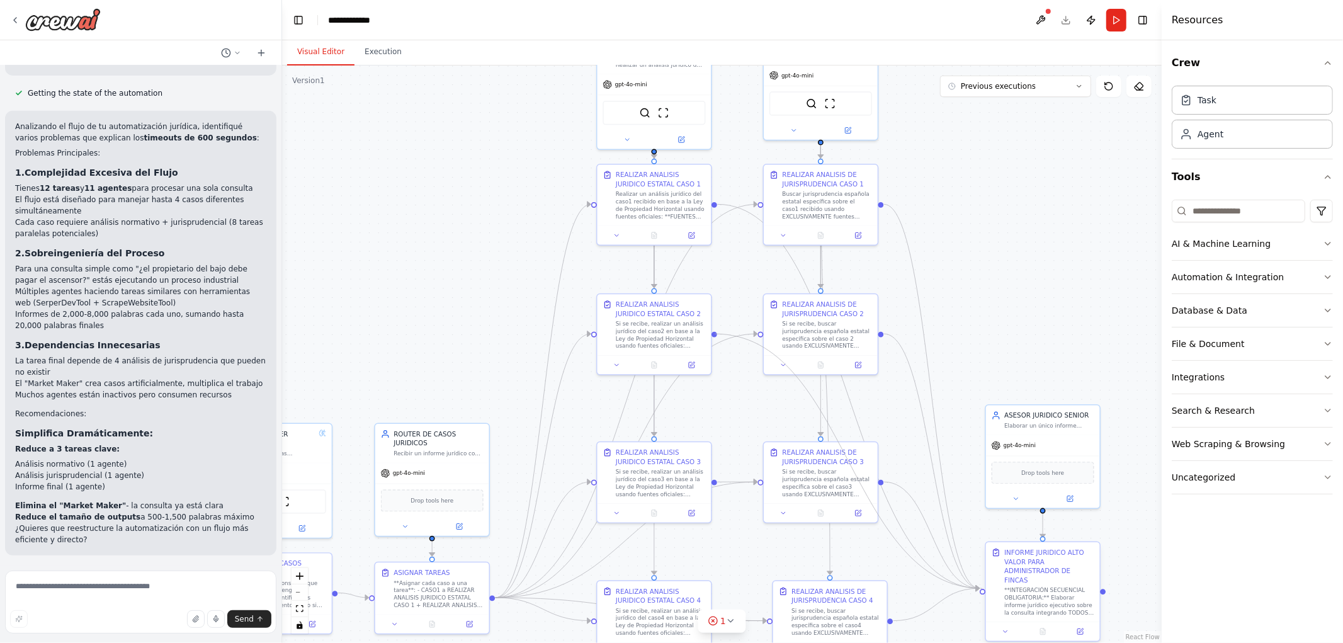
click at [986, 236] on div "Triggers No triggers configured Event Schedule Manage REALIZAR ANALISIS JURIDIC…" at bounding box center [1132, 24] width 647 height 424
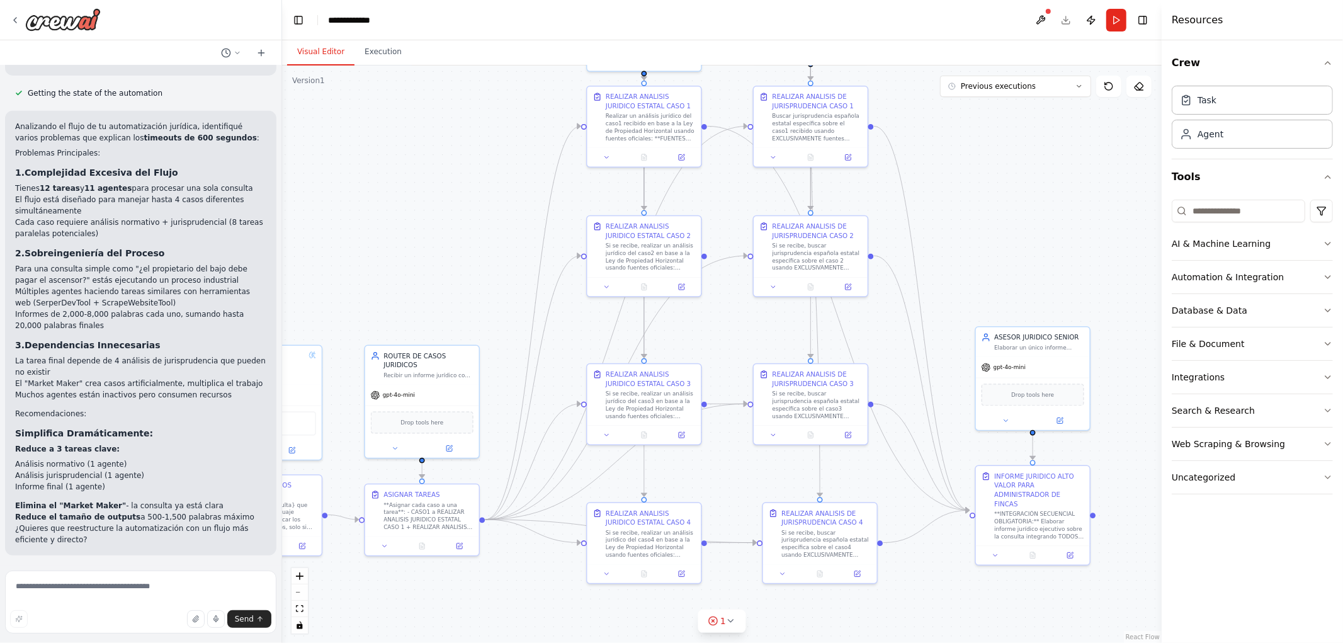
drag, startPoint x: 770, startPoint y: 406, endPoint x: 761, endPoint y: 313, distance: 93.6
click at [761, 313] on div ".deletable-edge-delete-btn { width: 20px; height: 20px; border: 0px solid #ffff…" at bounding box center [722, 354] width 880 height 578
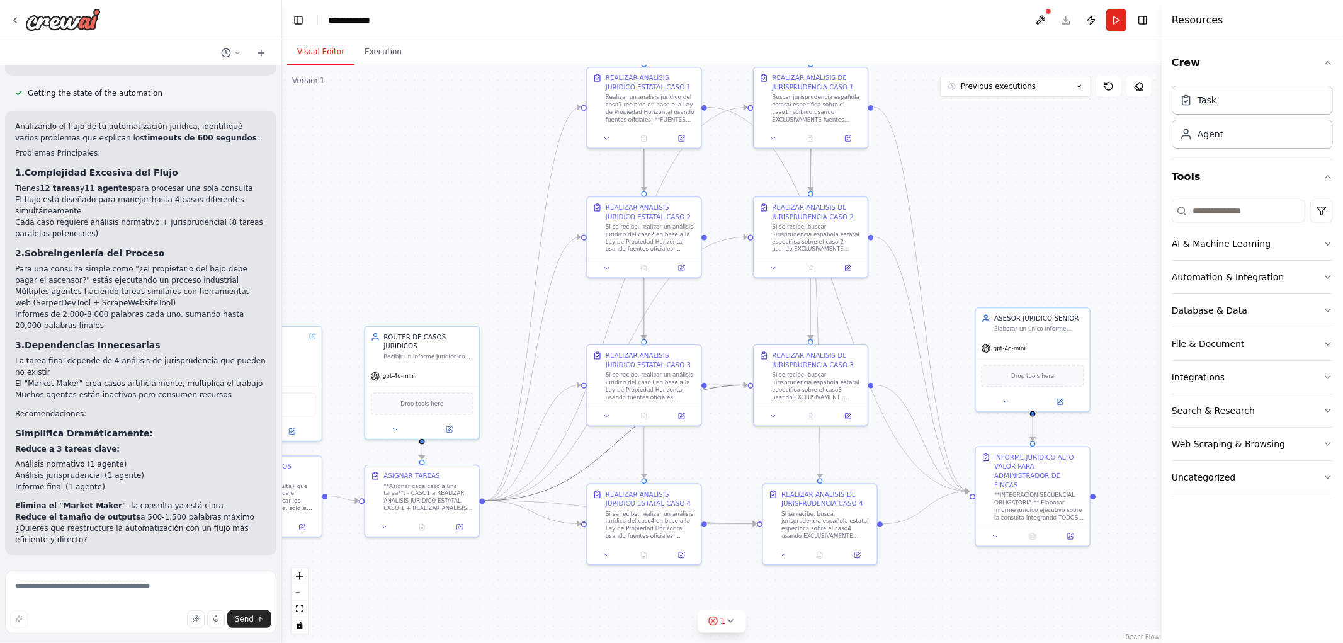
click at [726, 385] on icon "Edge from 04e57eb2-b382-474b-a3db-0f41a50021cb to 195b816f-b730-469e-803b-18ab6…" at bounding box center [617, 443] width 262 height 116
click at [715, 385] on icon "Edge from 04e57eb2-b382-474b-a3db-0f41a50021cb to 195b816f-b730-469e-803b-18ab6…" at bounding box center [617, 443] width 262 height 116
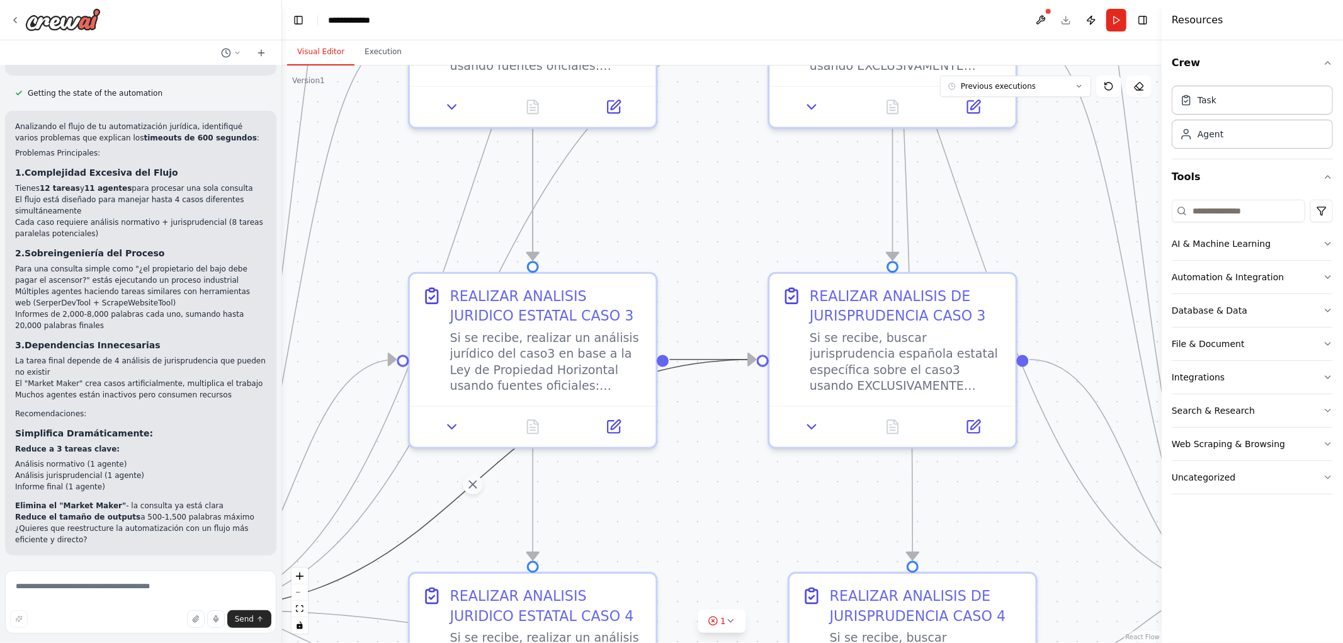
click at [689, 360] on icon "Edge from 7b65c16a-599f-4f0b-a302-ec59f49ae92e to 195b816f-b730-469e-803b-18ab6…" at bounding box center [713, 360] width 86 height 0
click at [712, 356] on icon at bounding box center [712, 360] width 15 height 18
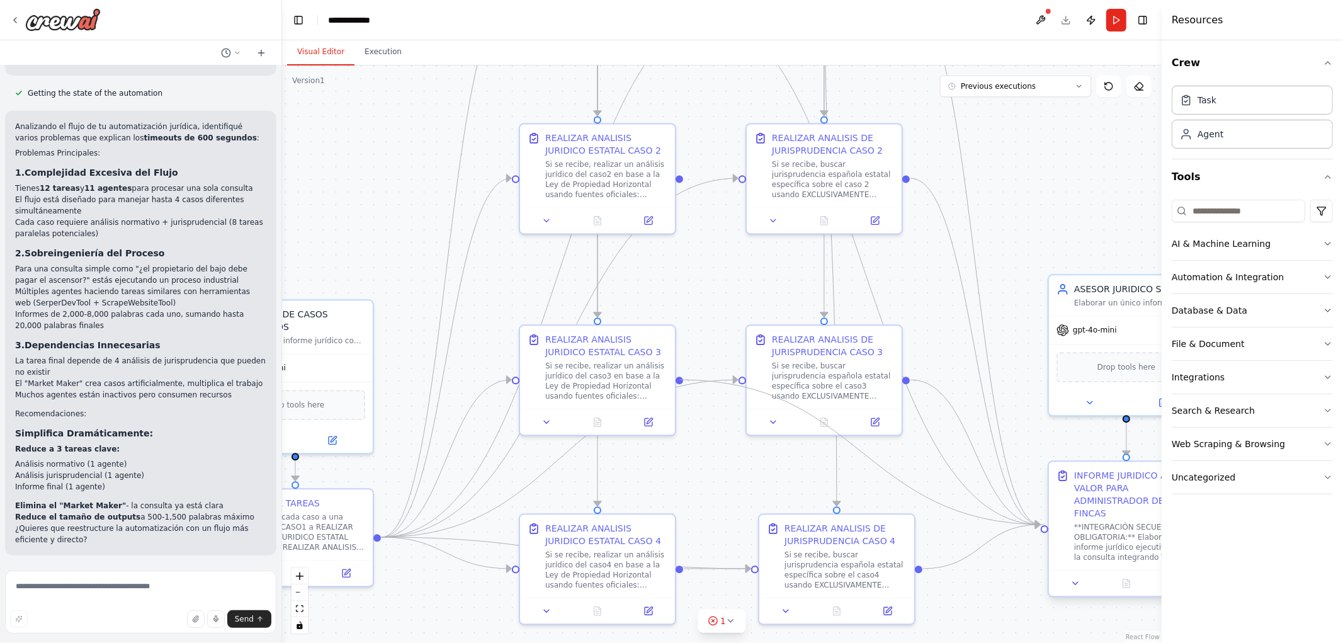
drag, startPoint x: 679, startPoint y: 375, endPoint x: 1046, endPoint y: 523, distance: 395.9
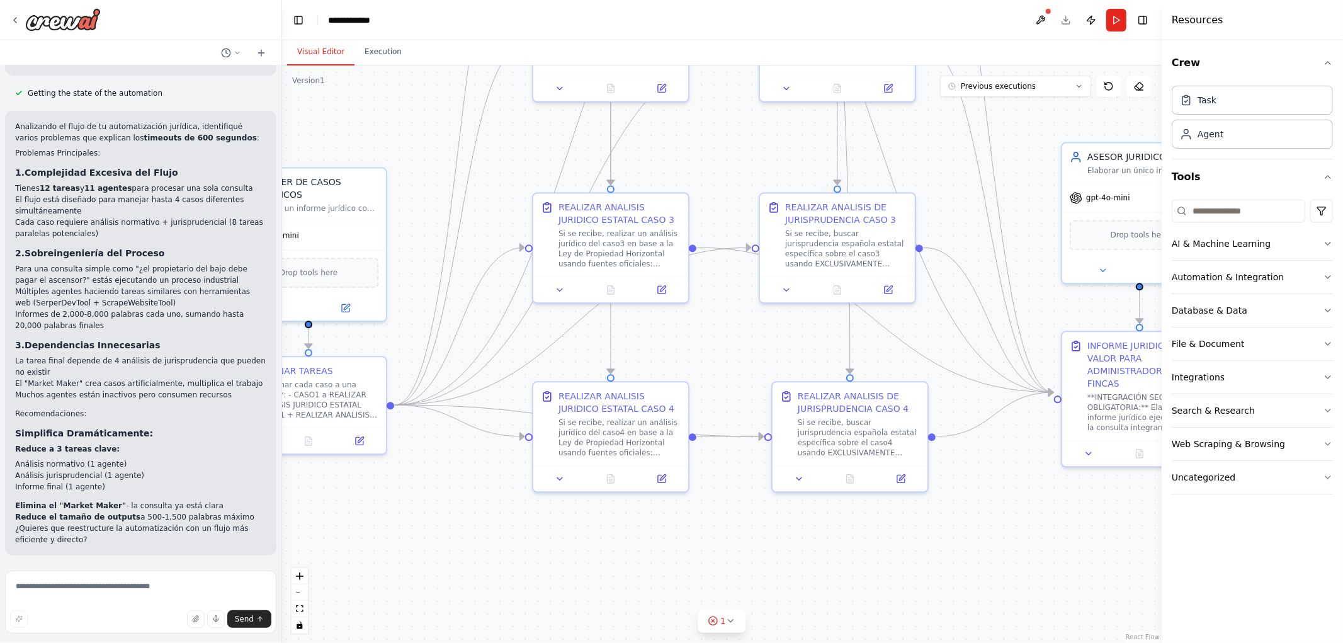
drag, startPoint x: 757, startPoint y: 426, endPoint x: 758, endPoint y: 368, distance: 57.3
click at [757, 372] on div ".deletable-edge-delete-btn { width: 20px; height: 20px; border: 0px solid #ffff…" at bounding box center [722, 354] width 880 height 578
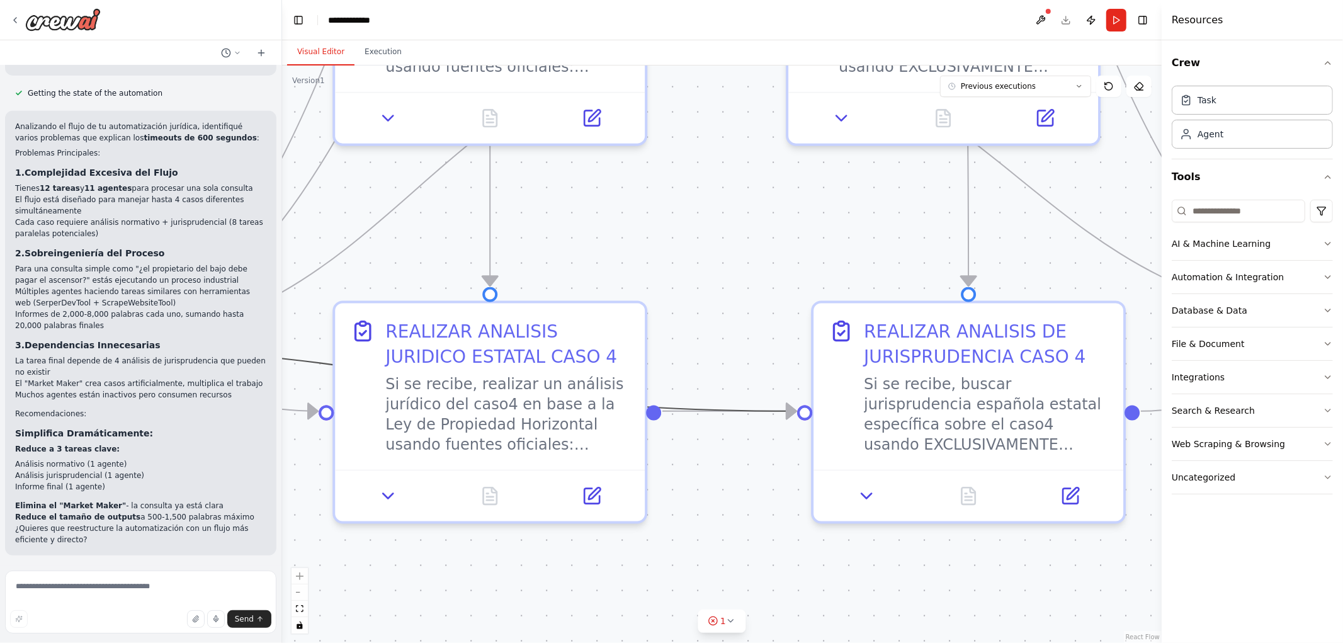
click at [687, 411] on icon "Edge from 04e57eb2-b382-474b-a3db-0f41a50021cb to 18304537-e81b-4b51-9243-73c07…" at bounding box center [427, 379] width 738 height 63
click at [676, 411] on icon "Edge from 04e57eb2-b382-474b-a3db-0f41a50021cb to 18304537-e81b-4b51-9243-73c07…" at bounding box center [427, 379] width 738 height 63
click at [673, 411] on icon "Edge from 04e57eb2-b382-474b-a3db-0f41a50021cb to 18304537-e81b-4b51-9243-73c07…" at bounding box center [427, 379] width 738 height 63
click at [671, 411] on icon "Edge from 04e57eb2-b382-474b-a3db-0f41a50021cb to 18304537-e81b-4b51-9243-73c07…" at bounding box center [427, 379] width 738 height 63
drag, startPoint x: 704, startPoint y: 410, endPoint x: 739, endPoint y: 409, distance: 34.6
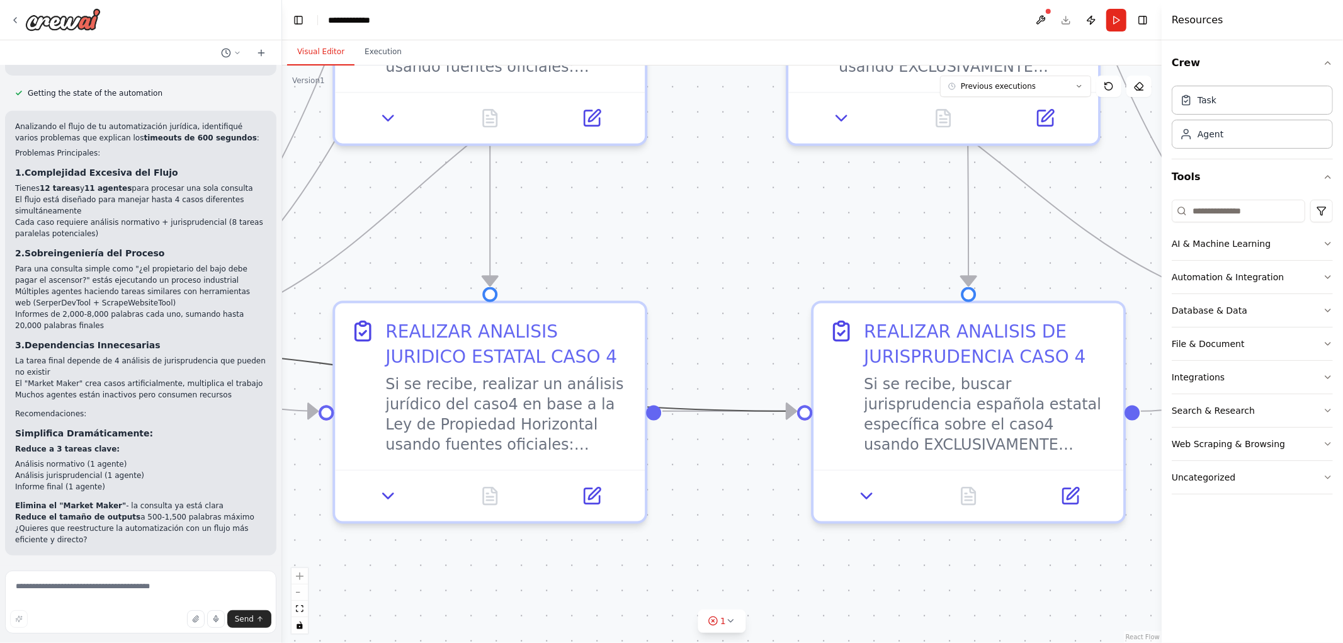
click at [739, 409] on icon "Edge from 04e57eb2-b382-474b-a3db-0f41a50021cb to 18304537-e81b-4b51-9243-73c07…" at bounding box center [427, 379] width 738 height 63
drag, startPoint x: 742, startPoint y: 409, endPoint x: 757, endPoint y: 399, distance: 18.2
click at [753, 403] on icon "Edge from 04e57eb2-b382-474b-a3db-0f41a50021cb to 18304537-e81b-4b51-9243-73c07…" at bounding box center [427, 379] width 738 height 63
click at [757, 399] on icon "Edge from 04e57eb2-b382-474b-a3db-0f41a50021cb to 18304537-e81b-4b51-9243-73c07…" at bounding box center [427, 379] width 738 height 63
click at [795, 414] on circle "Edge from 04e57eb2-b382-474b-a3db-0f41a50021cb to 18304537-e81b-4b51-9243-73c07…" at bounding box center [784, 411] width 25 height 25
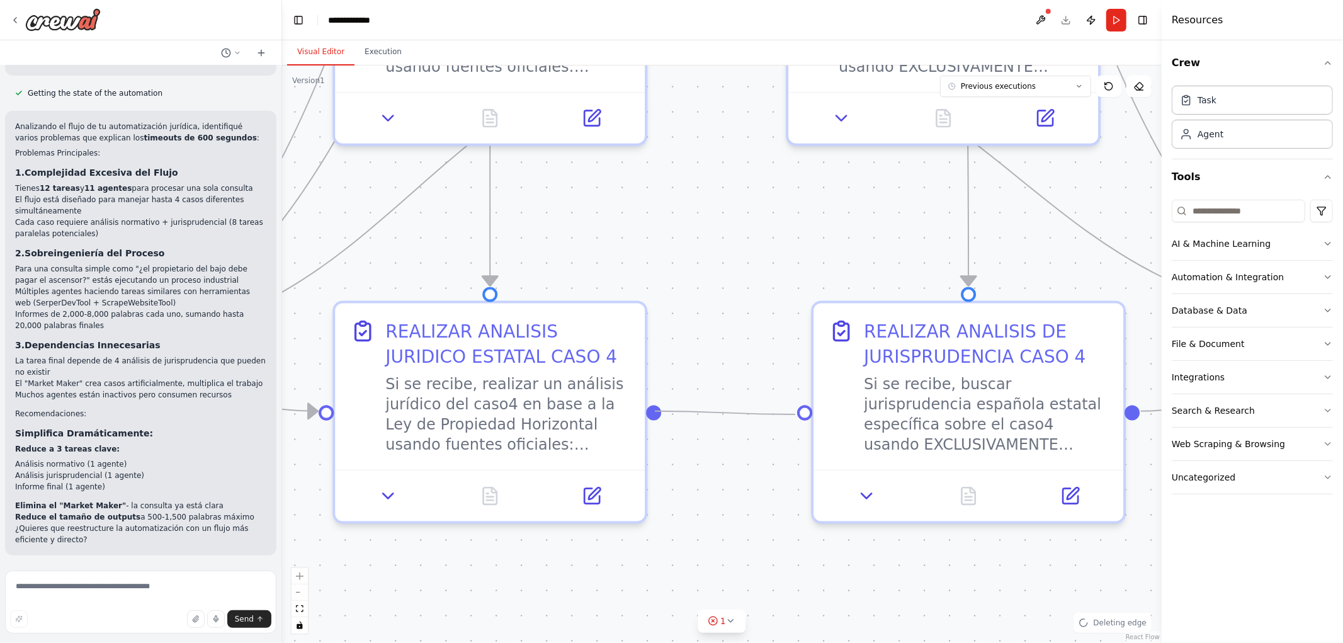
click at [795, 414] on circle "Edge from 36eff1be-4c9b-460c-97e8-b7082929dc6d to 18304537-e81b-4b51-9243-73c07…" at bounding box center [784, 411] width 25 height 25
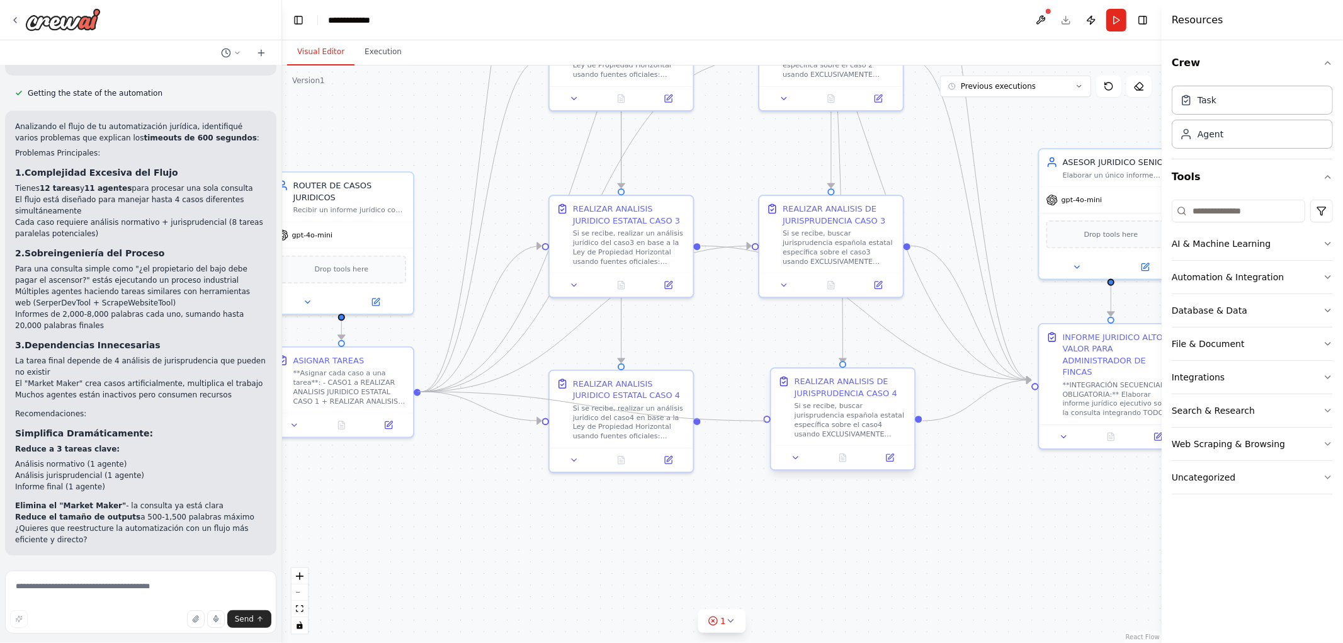
drag, startPoint x: 417, startPoint y: 392, endPoint x: 773, endPoint y: 424, distance: 357.3
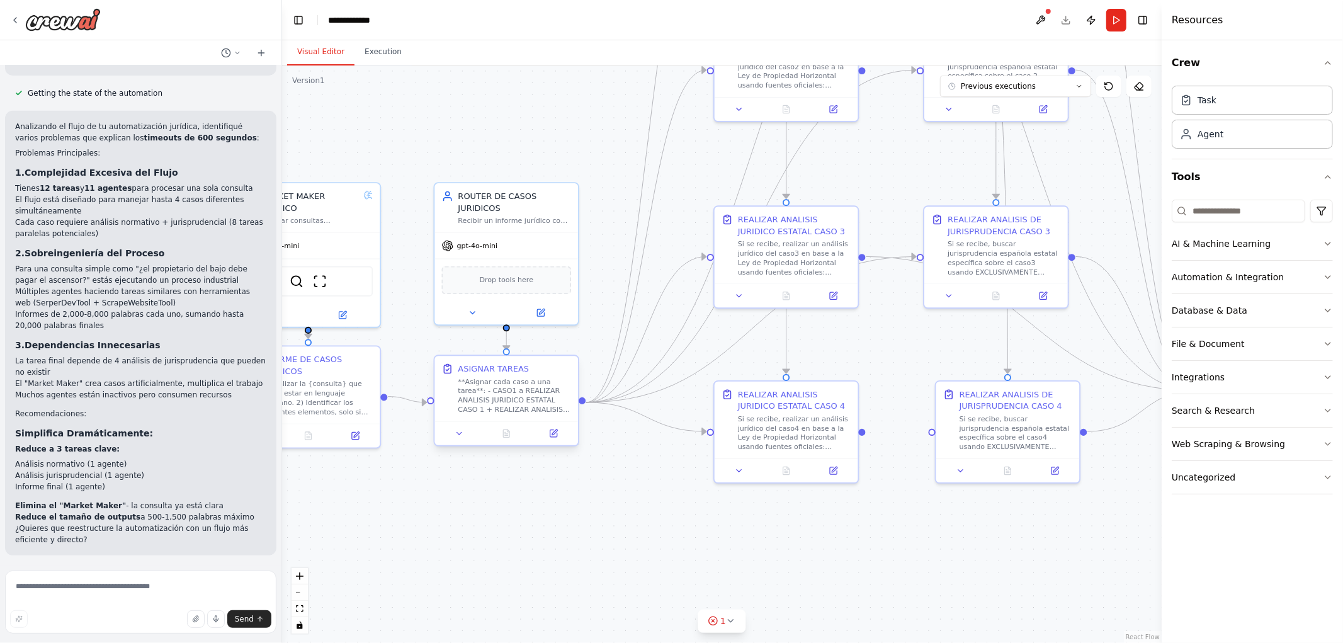
drag, startPoint x: 458, startPoint y: 391, endPoint x: 562, endPoint y: 407, distance: 105.1
click at [559, 407] on div ".deletable-edge-delete-btn { width: 20px; height: 20px; border: 0px solid #ffff…" at bounding box center [722, 354] width 880 height 578
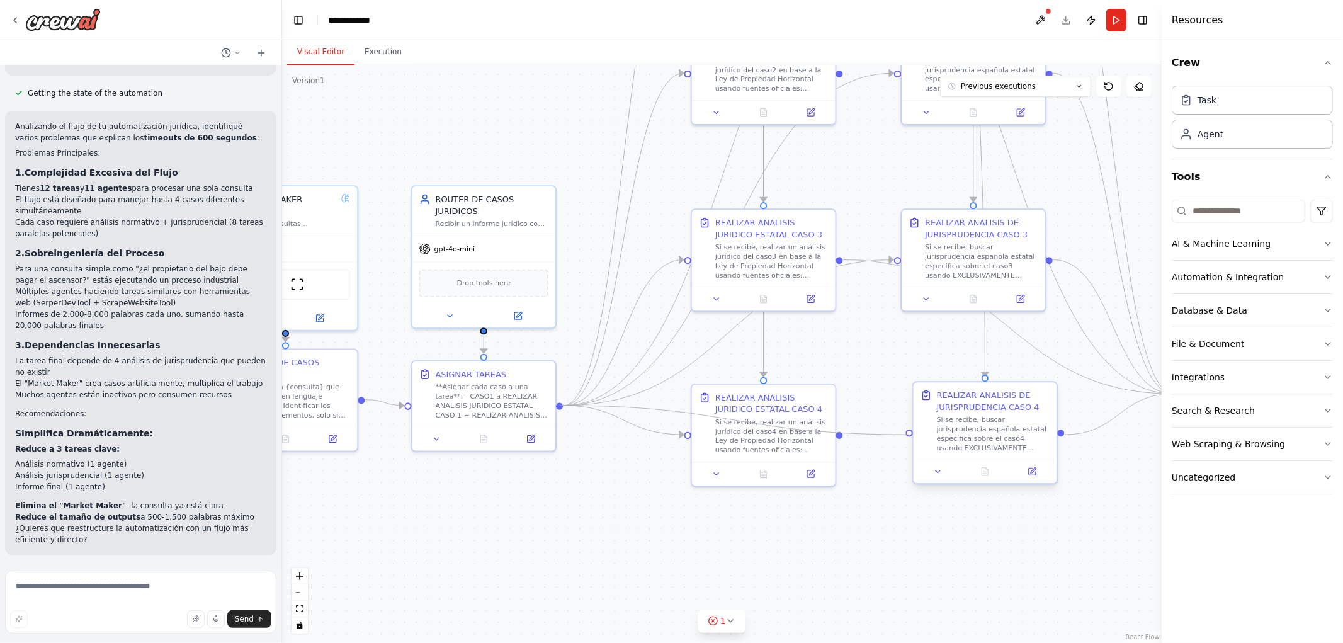
drag, startPoint x: 561, startPoint y: 404, endPoint x: 910, endPoint y: 435, distance: 350.8
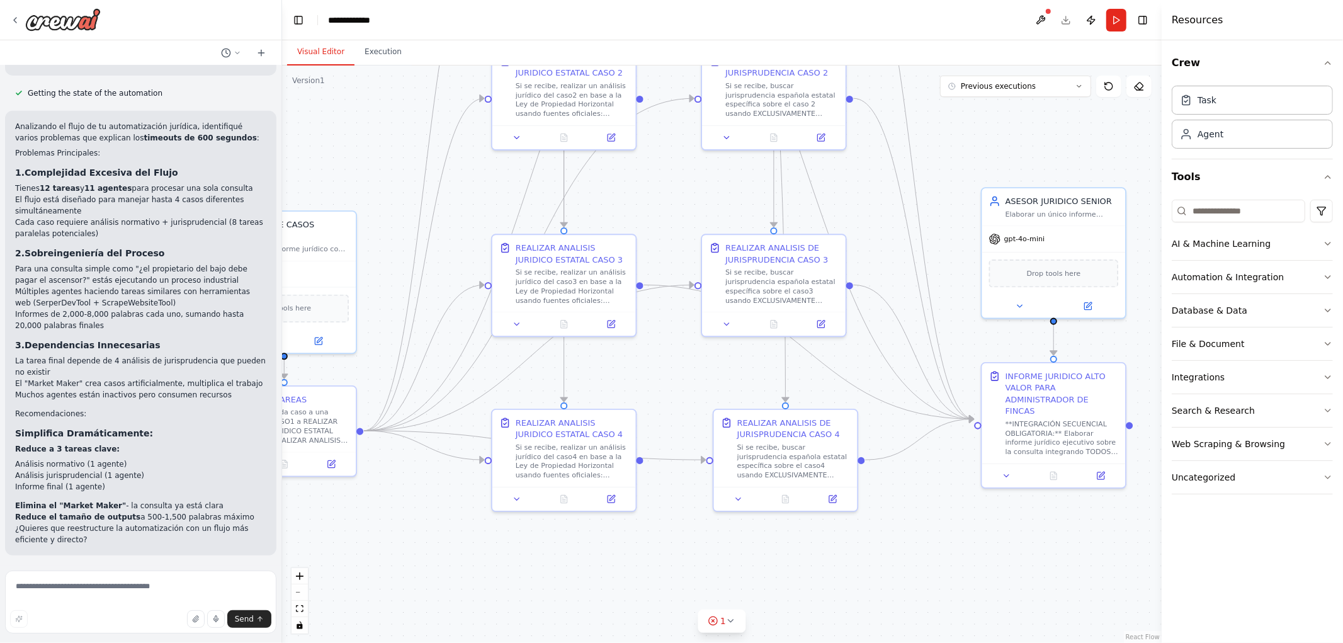
drag, startPoint x: 895, startPoint y: 515, endPoint x: 671, endPoint y: 535, distance: 225.2
click at [670, 540] on div ".deletable-edge-delete-btn { width: 20px; height: 20px; border: 0px solid #ffff…" at bounding box center [722, 354] width 880 height 578
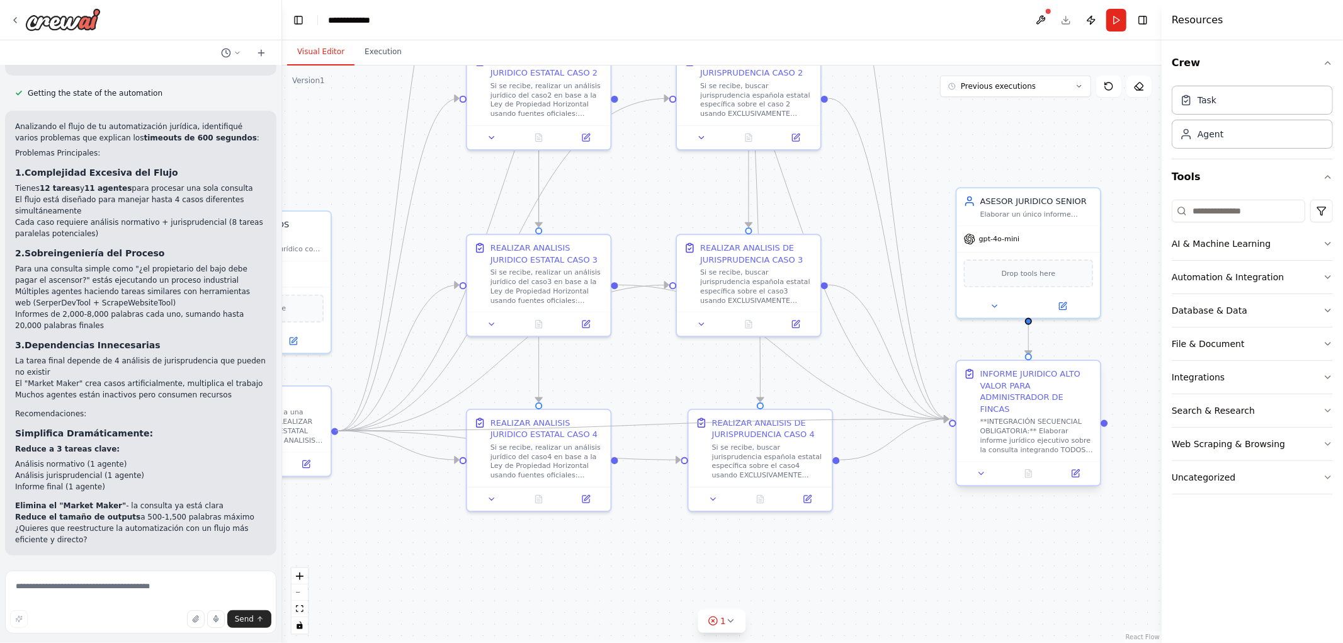
drag, startPoint x: 336, startPoint y: 431, endPoint x: 955, endPoint y: 418, distance: 619.9
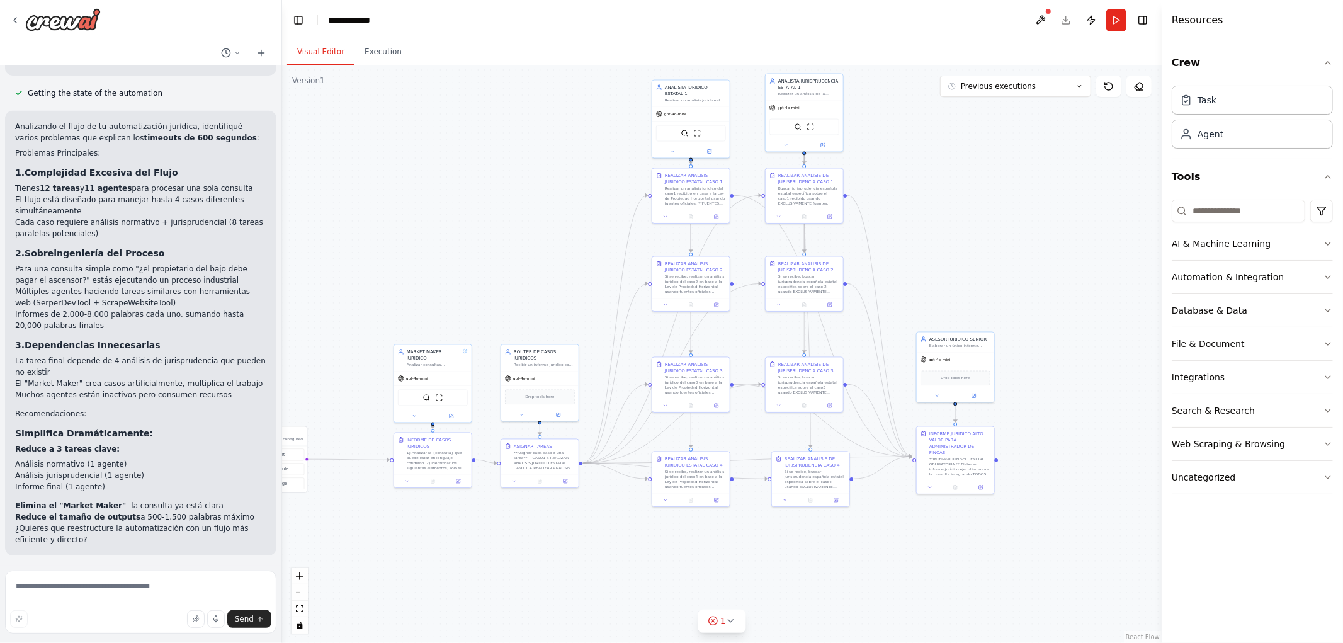
drag, startPoint x: 438, startPoint y: 254, endPoint x: 576, endPoint y: 222, distance: 141.5
click at [574, 223] on div ".deletable-edge-delete-btn { width: 20px; height: 20px; border: 0px solid #ffff…" at bounding box center [722, 354] width 880 height 578
drag, startPoint x: 439, startPoint y: 276, endPoint x: 637, endPoint y: 282, distance: 198.5
click at [656, 275] on div ".deletable-edge-delete-btn { width: 20px; height: 20px; border: 0px solid #ffff…" at bounding box center [722, 354] width 880 height 578
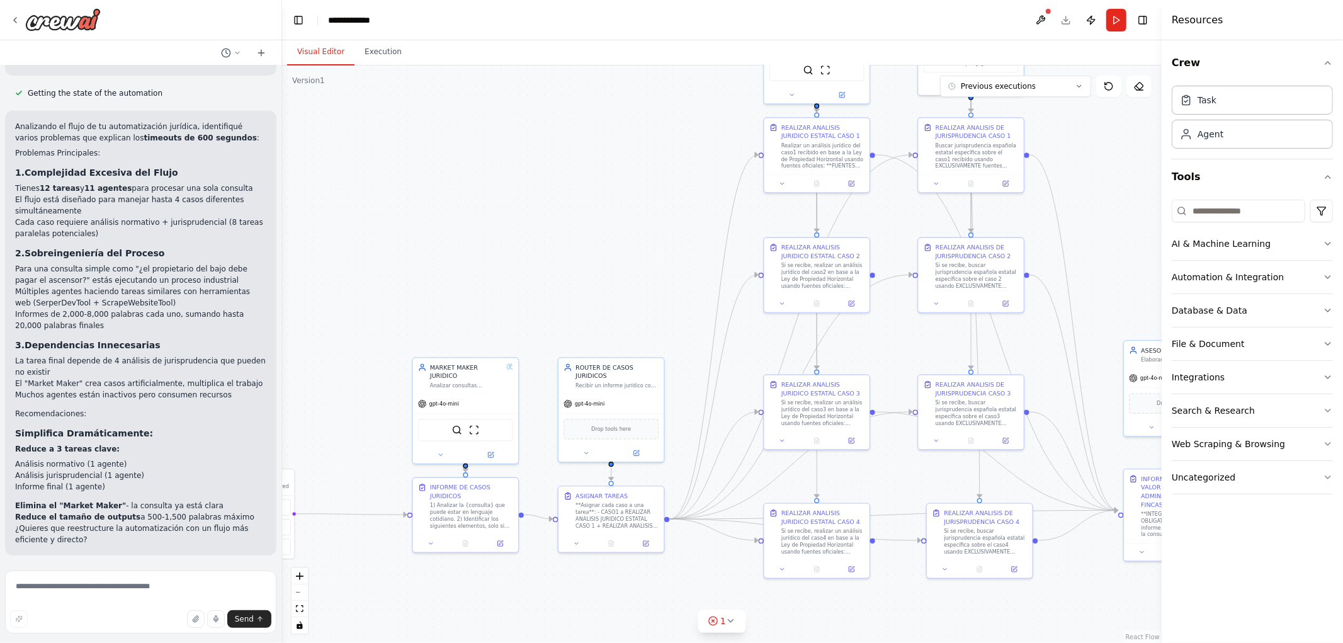
click at [1117, 22] on button "Run" at bounding box center [1117, 20] width 20 height 23
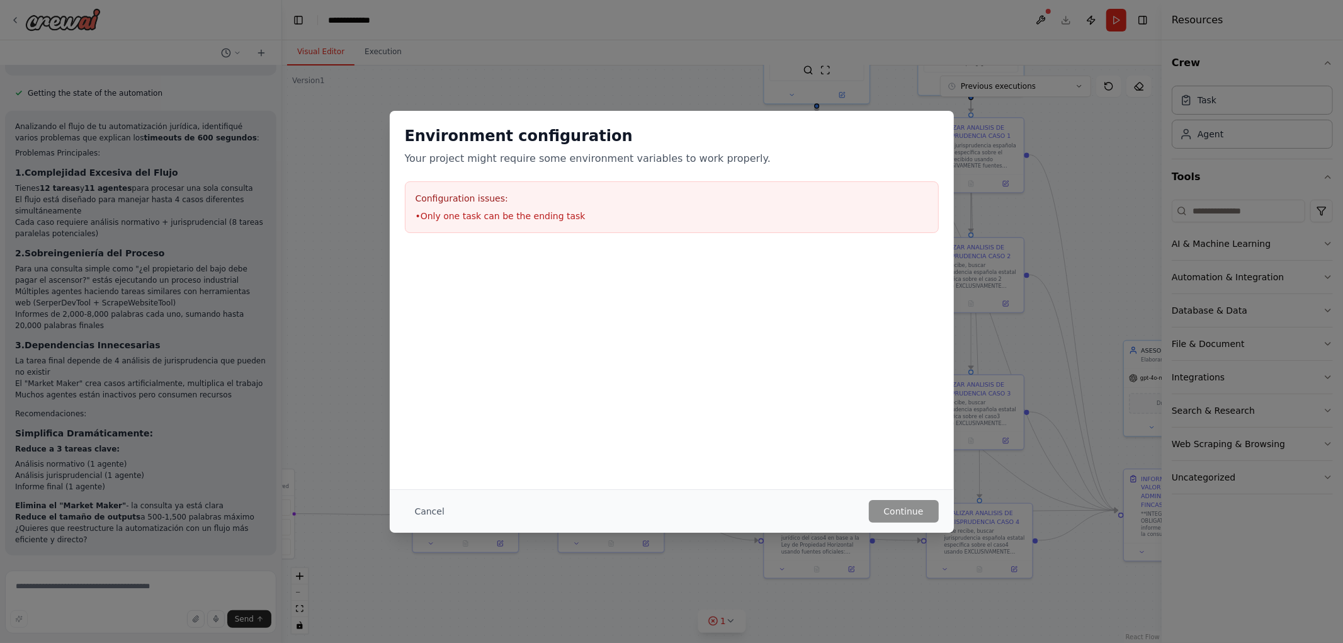
click at [435, 498] on div "Cancel Continue" at bounding box center [672, 510] width 564 height 43
click at [428, 508] on button "Cancel" at bounding box center [430, 511] width 50 height 23
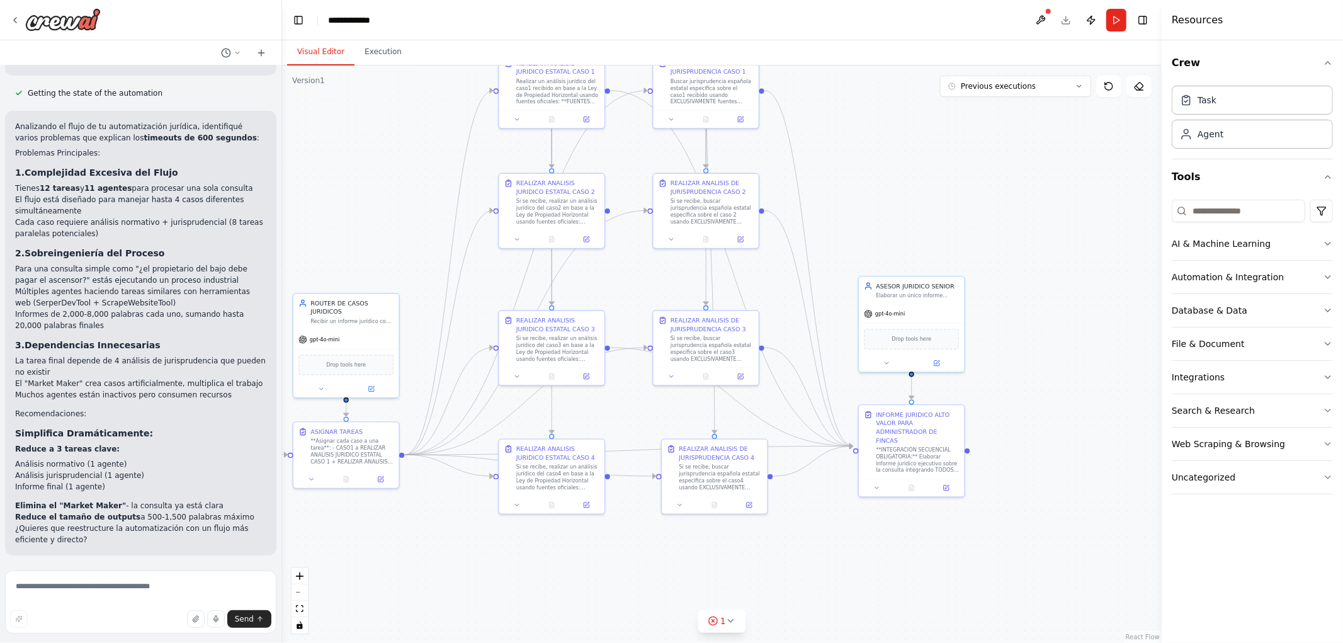
drag, startPoint x: 1087, startPoint y: 608, endPoint x: 763, endPoint y: 517, distance: 336.4
click at [765, 519] on div ".deletable-edge-delete-btn { width: 20px; height: 20px; border: 0px solid #ffff…" at bounding box center [722, 354] width 880 height 578
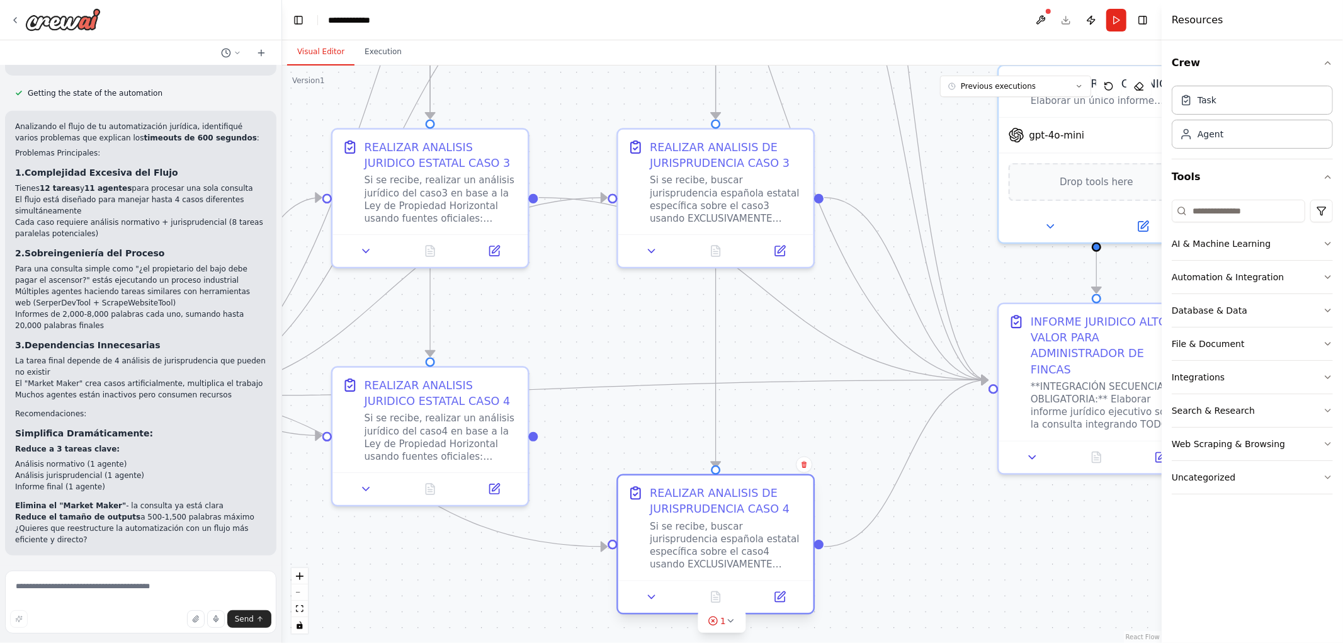
drag, startPoint x: 725, startPoint y: 454, endPoint x: 717, endPoint y: 571, distance: 117.4
click at [717, 571] on div "REALIZAR ANALISIS DE JURISPRUDENCIA CASO 4 Si se recibe, buscar jurisprudencia …" at bounding box center [715, 528] width 195 height 105
click at [931, 555] on div ".deletable-edge-delete-btn { width: 20px; height: 20px; border: 0px solid #ffff…" at bounding box center [722, 354] width 880 height 578
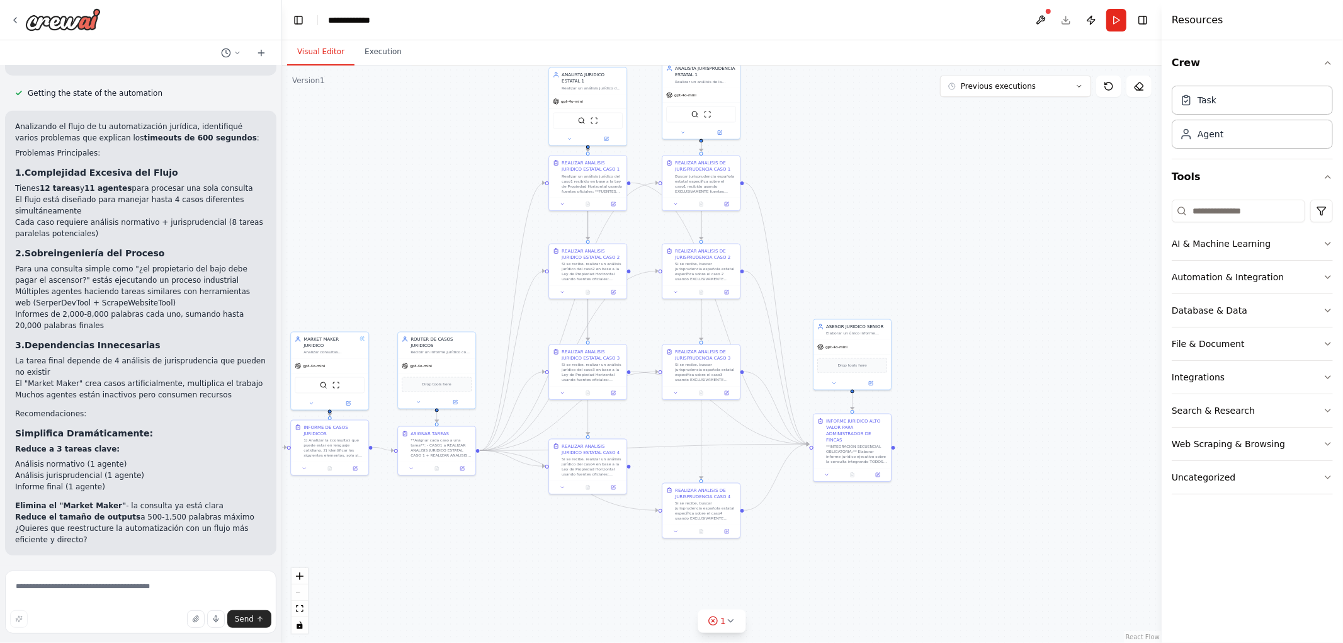
drag, startPoint x: 438, startPoint y: 516, endPoint x: 685, endPoint y: 473, distance: 250.1
click at [688, 476] on div ".deletable-edge-delete-btn { width: 20px; height: 20px; border: 0px solid #ffff…" at bounding box center [722, 354] width 880 height 578
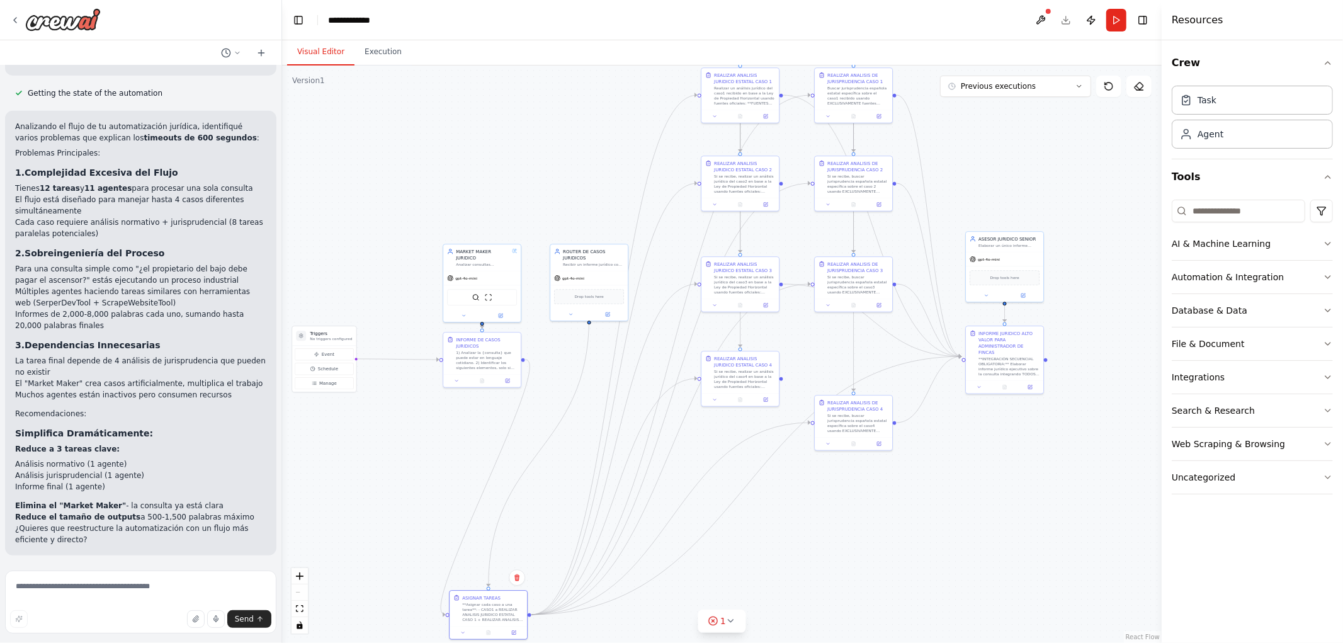
drag, startPoint x: 562, startPoint y: 444, endPoint x: 492, endPoint y: 545, distance: 122.6
click at [475, 622] on div "**Asignar cada caso a una tarea**: - CASO1 a REALIZAR ANALISIS JURIDICO ESTATAL…" at bounding box center [492, 612] width 61 height 20
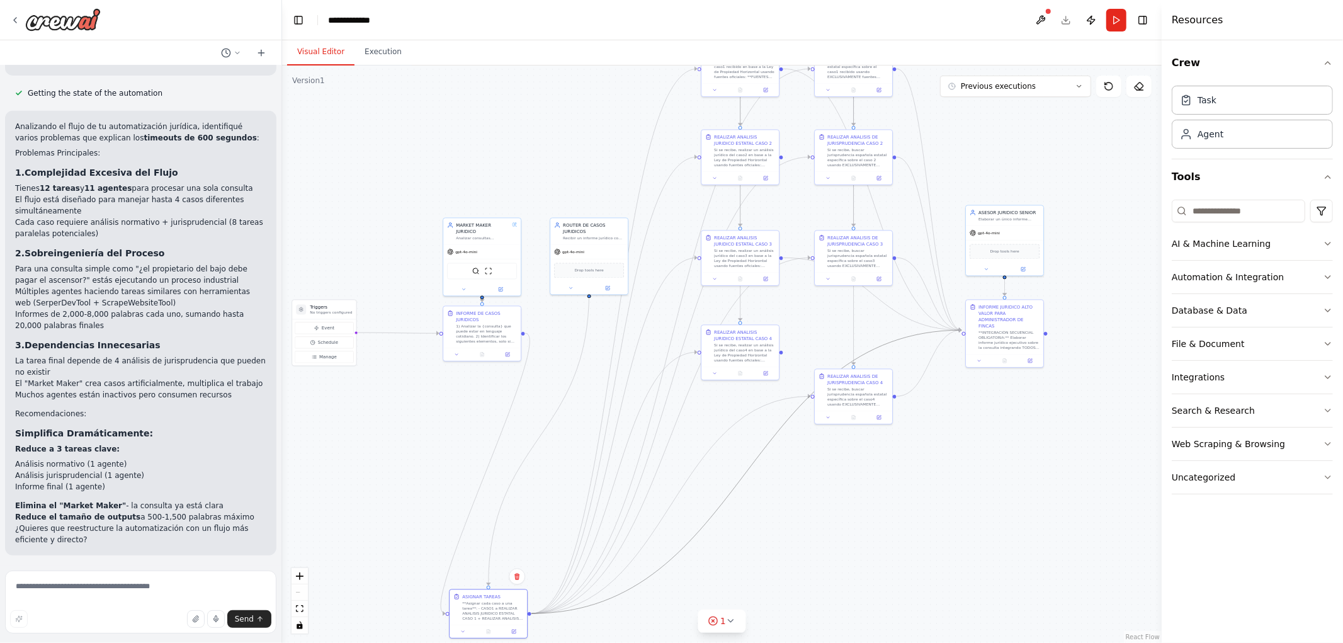
click at [718, 509] on icon "Edge from 04e57eb2-b382-474b-a3db-0f41a50021cb to dc8d11fe-f1ed-4a3a-a739-69e28…" at bounding box center [747, 471] width 430 height 283
click at [718, 504] on icon "Edge from 04e57eb2-b382-474b-a3db-0f41a50021cb to dc8d11fe-f1ed-4a3a-a739-69e28…" at bounding box center [747, 471] width 430 height 283
click at [747, 475] on button at bounding box center [746, 472] width 7 height 7
drag, startPoint x: 464, startPoint y: 607, endPoint x: 518, endPoint y: 426, distance: 188.1
click at [518, 426] on div "ASIGNAR TAREAS **Asignar cada caso a una tarea**: - CASO1 a REALIZAR ANALISIS J…" at bounding box center [539, 436] width 70 height 28
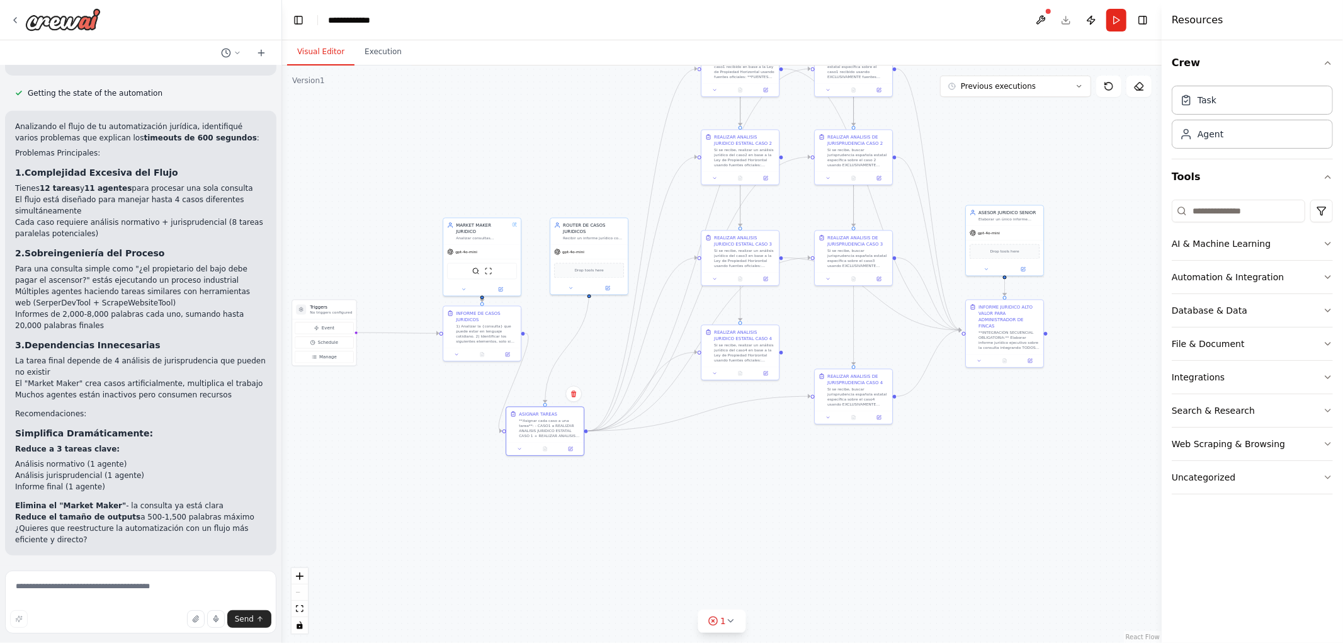
click at [726, 467] on div ".deletable-edge-delete-btn { width: 20px; height: 20px; border: 0px solid #ffff…" at bounding box center [722, 354] width 880 height 578
drag, startPoint x: 957, startPoint y: 439, endPoint x: 878, endPoint y: 545, distance: 132.8
click at [878, 545] on div ".deletable-edge-delete-btn { width: 20px; height: 20px; border: 0px solid #ffff…" at bounding box center [722, 354] width 880 height 578
drag, startPoint x: 903, startPoint y: 507, endPoint x: 769, endPoint y: 480, distance: 136.9
click at [872, 538] on div ".deletable-edge-delete-btn { width: 20px; height: 20px; border: 0px solid #ffff…" at bounding box center [722, 354] width 880 height 578
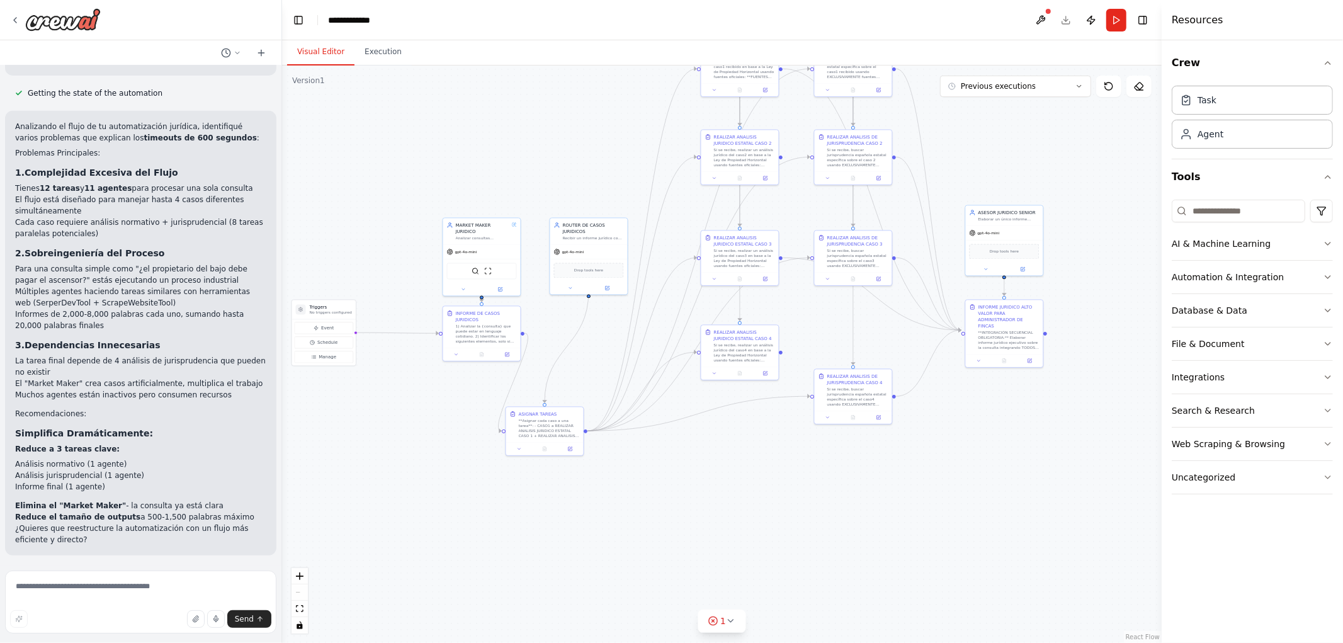
drag, startPoint x: 551, startPoint y: 109, endPoint x: 552, endPoint y: 192, distance: 83.1
click at [552, 192] on div ".deletable-edge-delete-btn { width: 20px; height: 20px; border: 0px solid #ffff…" at bounding box center [722, 354] width 880 height 578
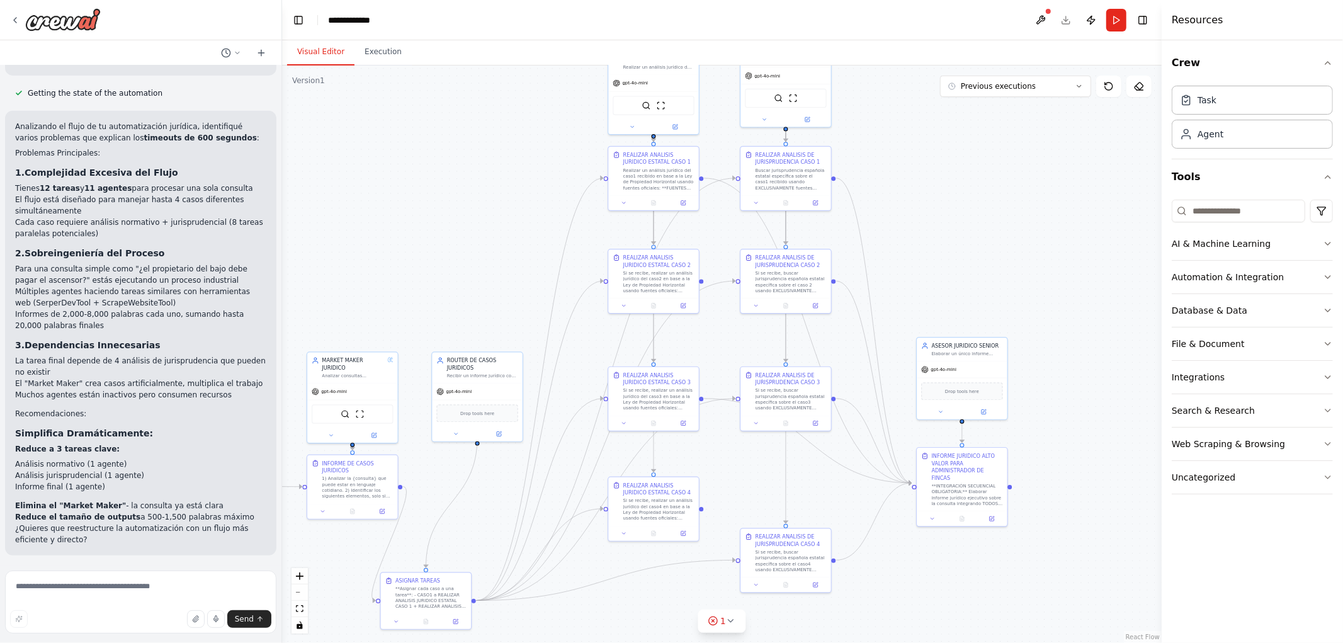
drag, startPoint x: 1018, startPoint y: 443, endPoint x: 992, endPoint y: 602, distance: 160.8
click at [992, 602] on div ".deletable-edge-delete-btn { width: 20px; height: 20px; border: 0px solid #ffff…" at bounding box center [722, 354] width 880 height 578
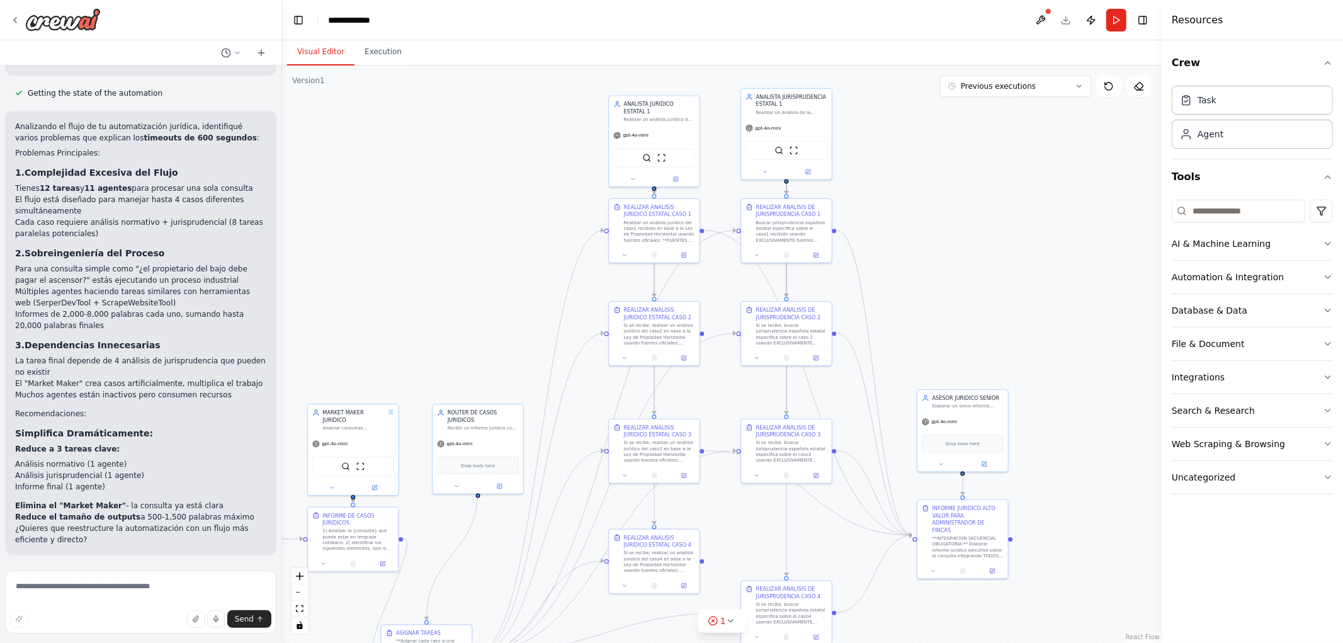
drag, startPoint x: 969, startPoint y: 210, endPoint x: 993, endPoint y: 353, distance: 144.3
click at [993, 353] on div ".deletable-edge-delete-btn { width: 20px; height: 20px; border: 0px solid #ffff…" at bounding box center [722, 354] width 880 height 578
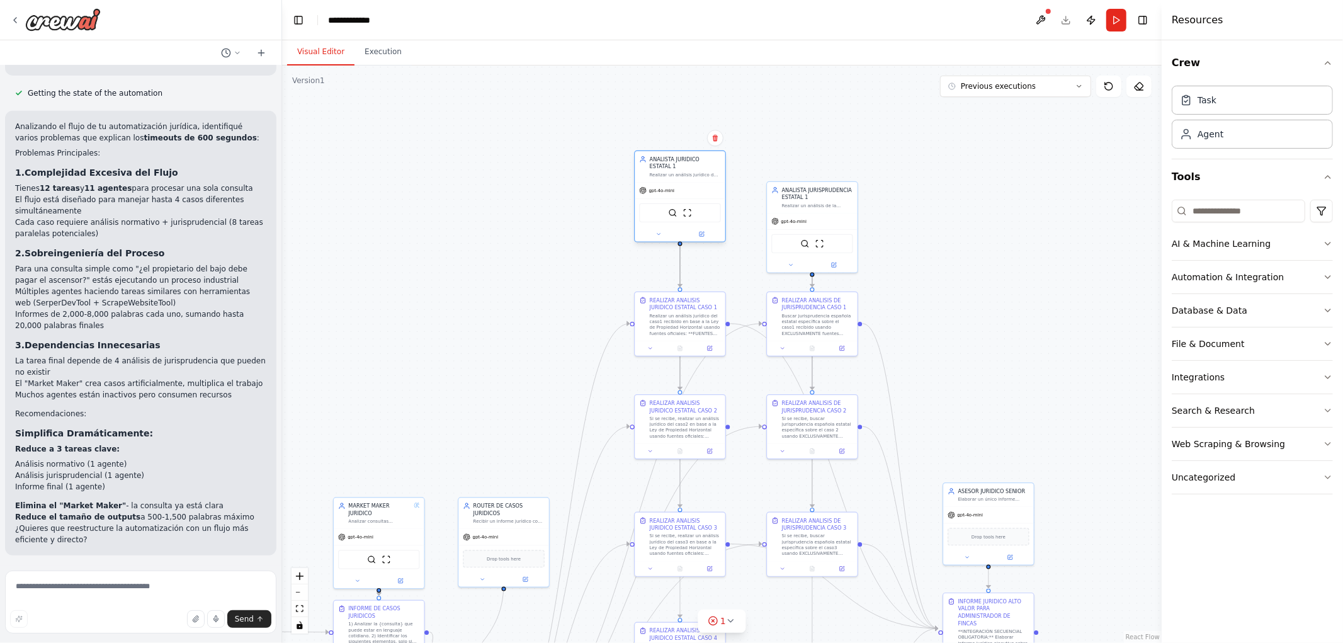
drag, startPoint x: 668, startPoint y: 217, endPoint x: 666, endPoint y: 179, distance: 37.8
click at [666, 188] on span "gpt-4o-mini" at bounding box center [662, 191] width 26 height 6
click at [758, 192] on div ".deletable-edge-delete-btn { width: 20px; height: 20px; border: 0px solid #ffff…" at bounding box center [722, 354] width 880 height 578
drag, startPoint x: 825, startPoint y: 225, endPoint x: 821, endPoint y: 189, distance: 36.1
click at [821, 189] on div "gpt-4o-mini" at bounding box center [806, 182] width 90 height 16
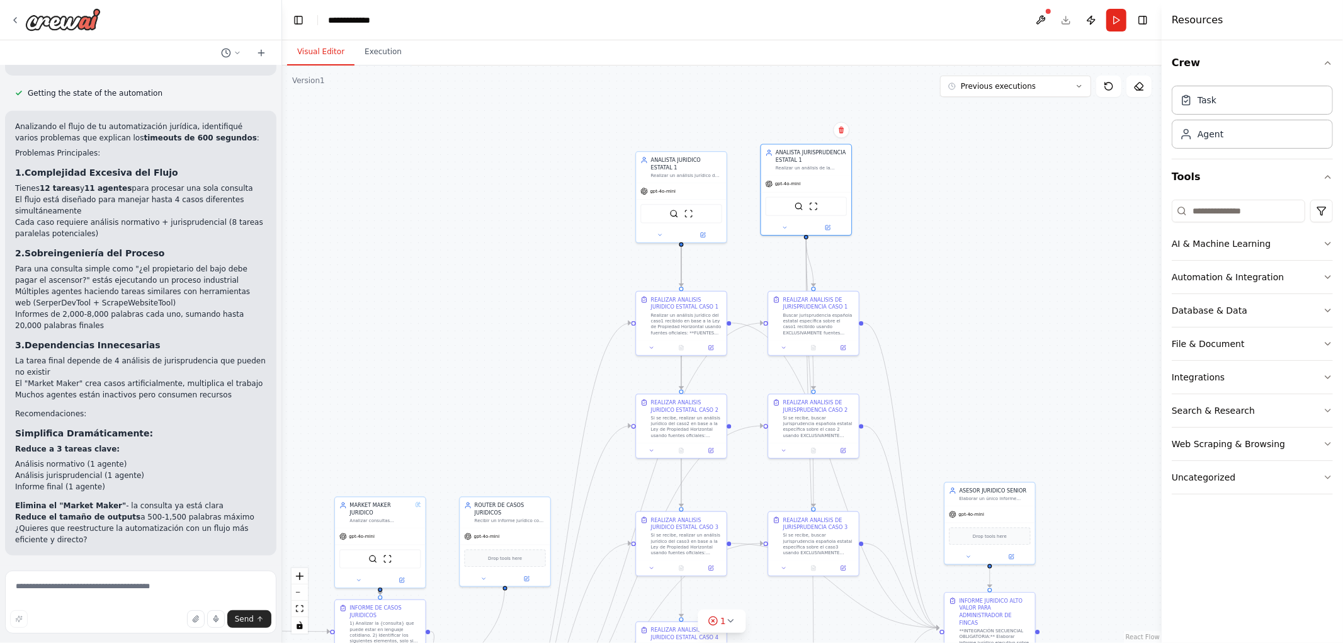
click at [942, 299] on div ".deletable-edge-delete-btn { width: 20px; height: 20px; border: 0px solid #ffff…" at bounding box center [722, 354] width 880 height 578
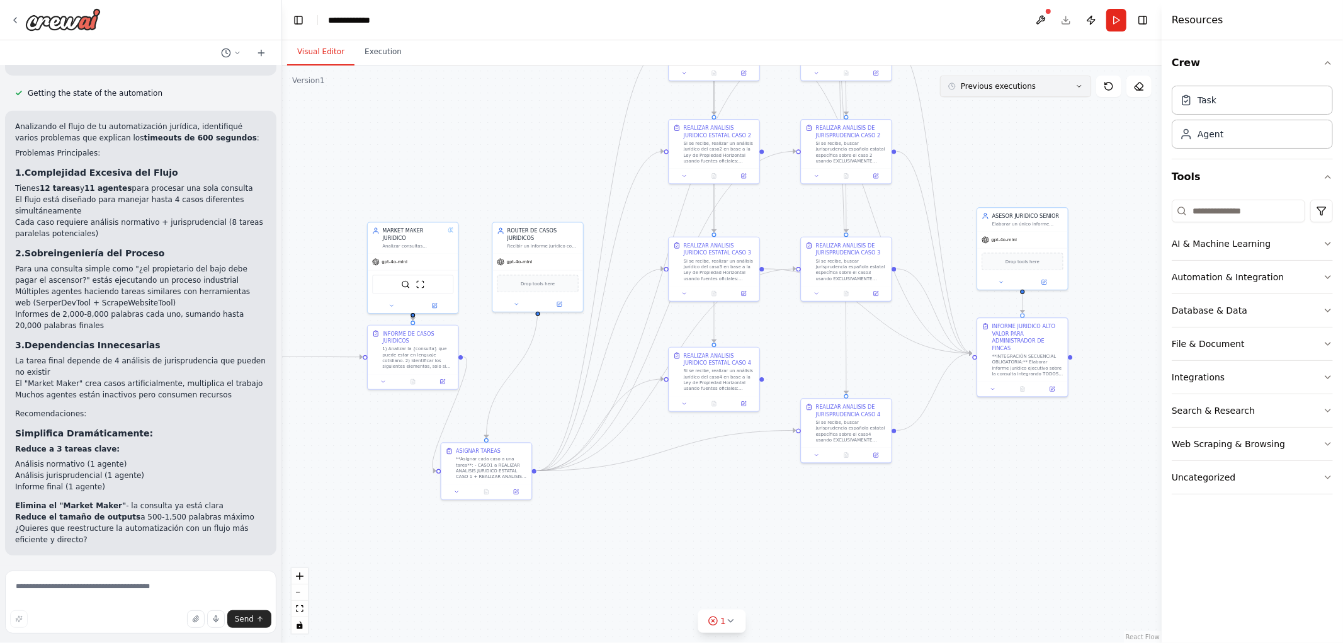
drag, startPoint x: 977, startPoint y: 359, endPoint x: 1006, endPoint y: 85, distance: 275.5
click at [1006, 85] on div "Version 1 Previous executions Show Tools Hide Agents .deletable-edge-delete-btn…" at bounding box center [722, 354] width 880 height 578
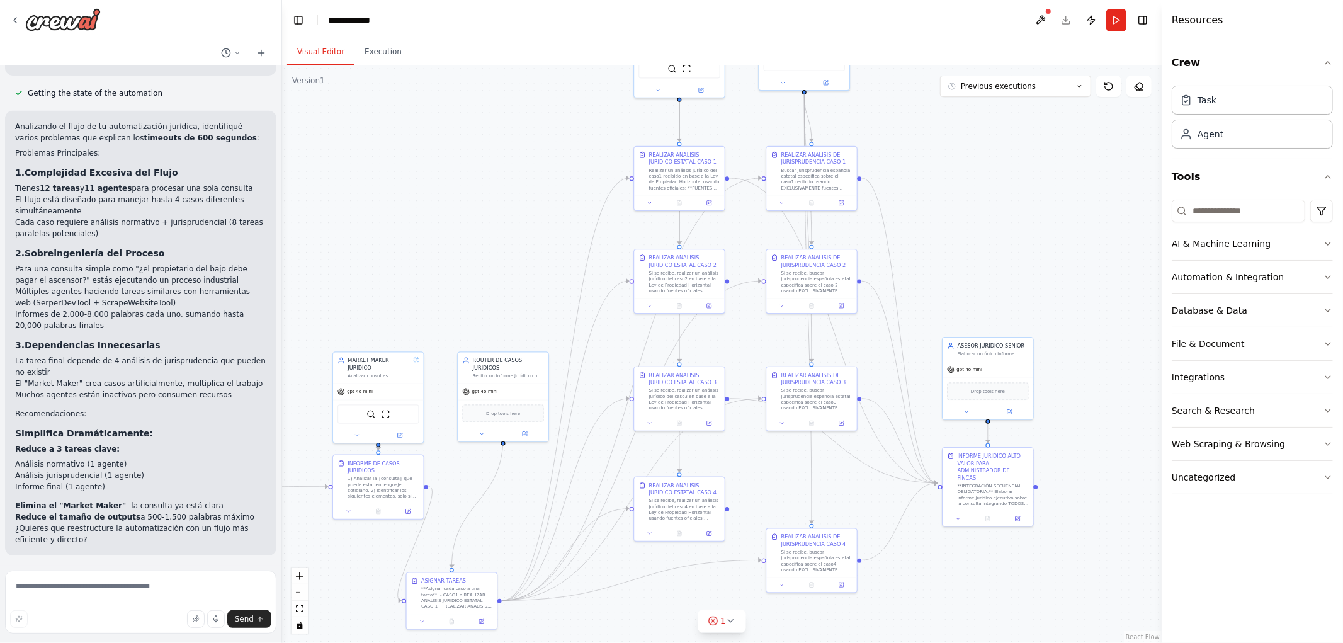
drag, startPoint x: 973, startPoint y: 174, endPoint x: 927, endPoint y: 324, distance: 156.8
click at [927, 324] on div ".deletable-edge-delete-btn { width: 20px; height: 20px; border: 0px solid #ffff…" at bounding box center [722, 354] width 880 height 578
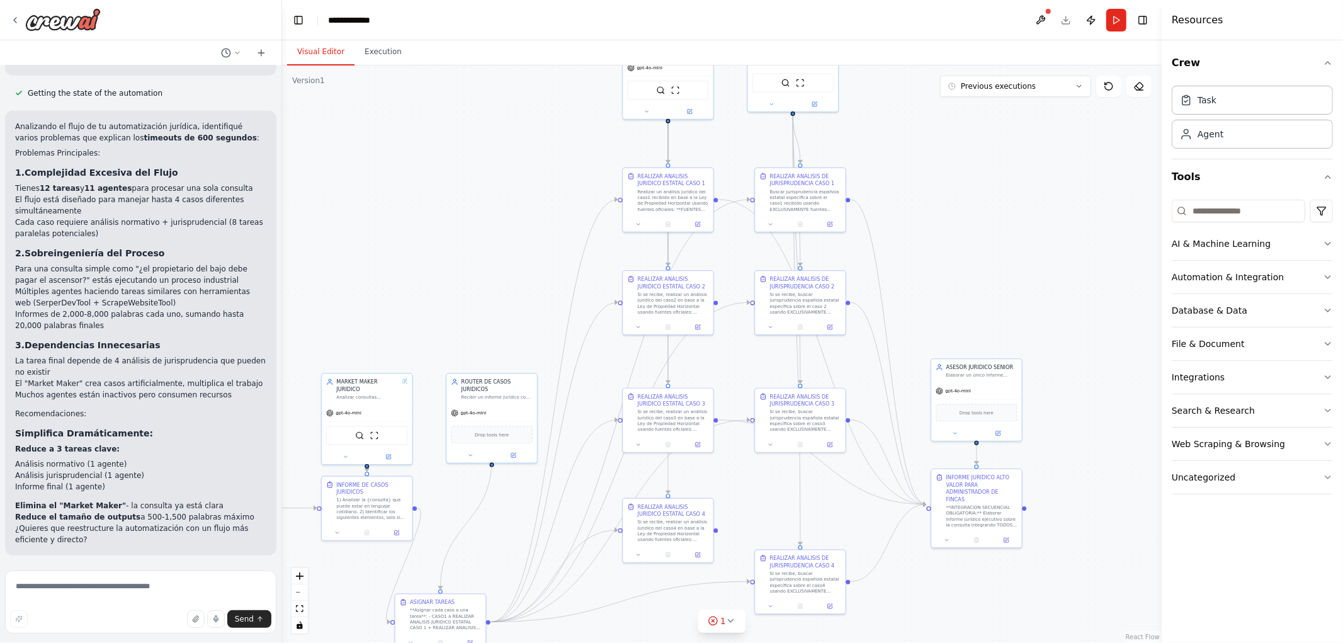
drag, startPoint x: 1019, startPoint y: 571, endPoint x: 878, endPoint y: 445, distance: 189.5
click at [878, 448] on div ".deletable-edge-delete-btn { width: 20px; height: 20px; border: 0px solid #ffff…" at bounding box center [722, 354] width 880 height 578
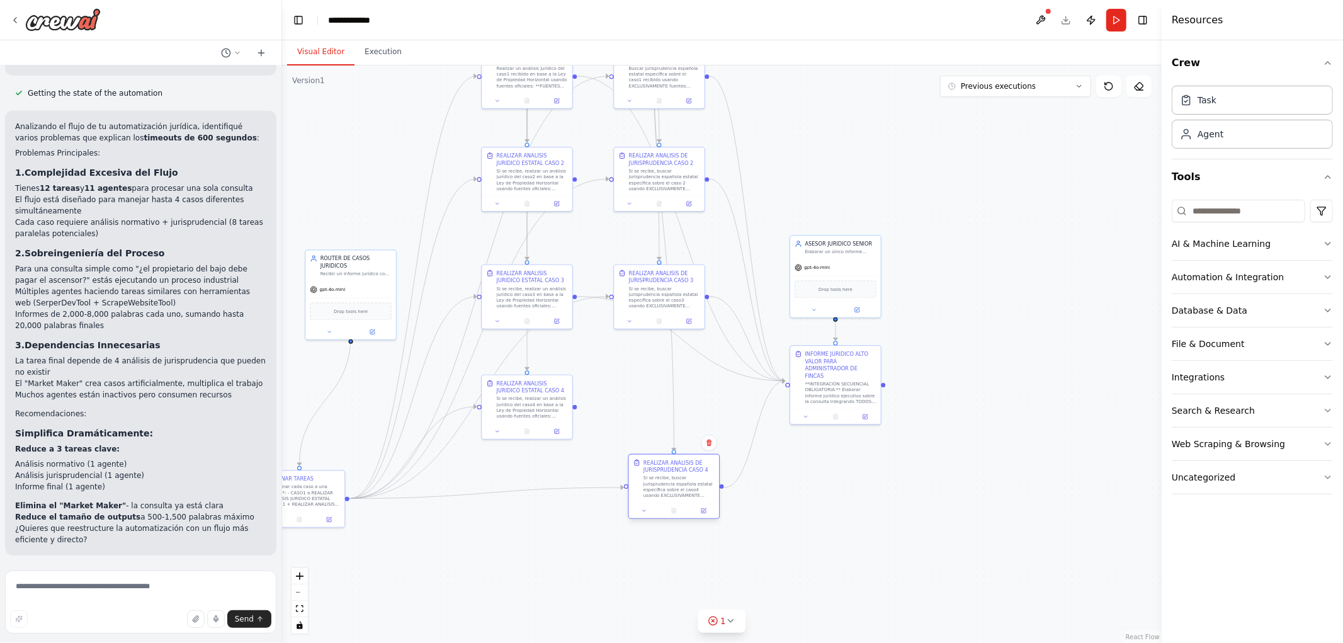
drag, startPoint x: 663, startPoint y: 467, endPoint x: 671, endPoint y: 499, distance: 33.8
click at [671, 499] on div "REALIZAR ANALISIS DE JURISPRUDENCIA CASO 4 Si se recibe, buscar jurisprudencia …" at bounding box center [674, 479] width 90 height 48
drag, startPoint x: 651, startPoint y: 305, endPoint x: 656, endPoint y: 361, distance: 56.3
click at [656, 361] on div "Si se recibe, buscar jurisprudencia española estatal específica sobre el caso3 …" at bounding box center [671, 354] width 71 height 23
drag, startPoint x: 671, startPoint y: 173, endPoint x: 665, endPoint y: 218, distance: 45.7
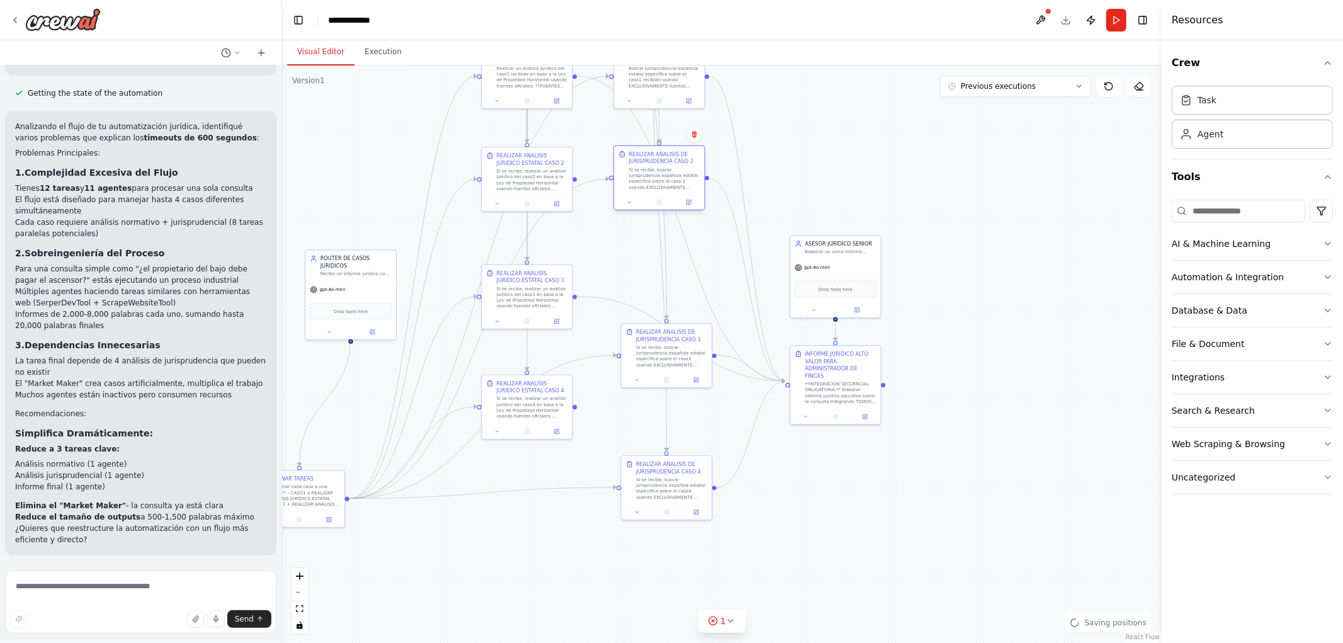
click at [665, 190] on div "Si se recibe, buscar jurisprudencia española estatal específica sobre el caso 2…" at bounding box center [664, 178] width 71 height 23
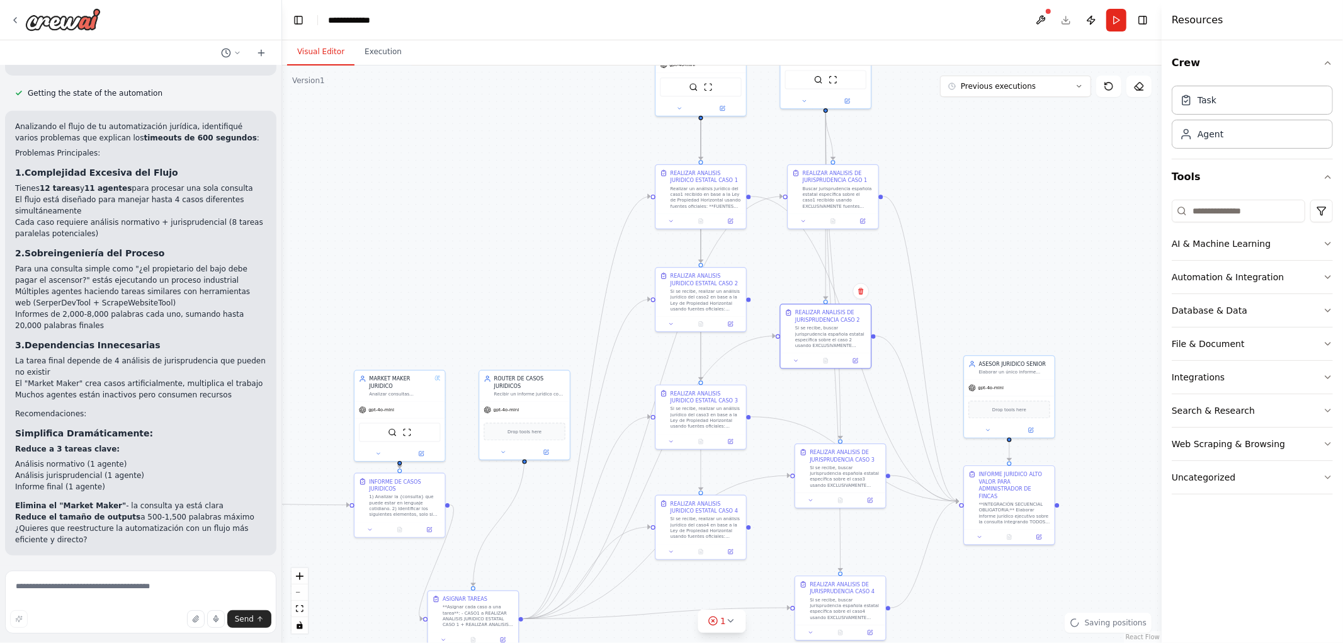
drag, startPoint x: 934, startPoint y: 193, endPoint x: 994, endPoint y: 260, distance: 89.6
click at [1000, 259] on div ".deletable-edge-delete-btn { width: 20px; height: 20px; border: 0px solid #ffff…" at bounding box center [722, 354] width 880 height 578
drag, startPoint x: 833, startPoint y: 218, endPoint x: 827, endPoint y: 225, distance: 9.8
click at [827, 225] on div "Buscar jurisprudencia española estatal específica sobre el caso1 recibido usand…" at bounding box center [830, 221] width 71 height 23
click at [1005, 251] on div ".deletable-edge-delete-btn { width: 20px; height: 20px; border: 0px solid #ffff…" at bounding box center [722, 354] width 880 height 578
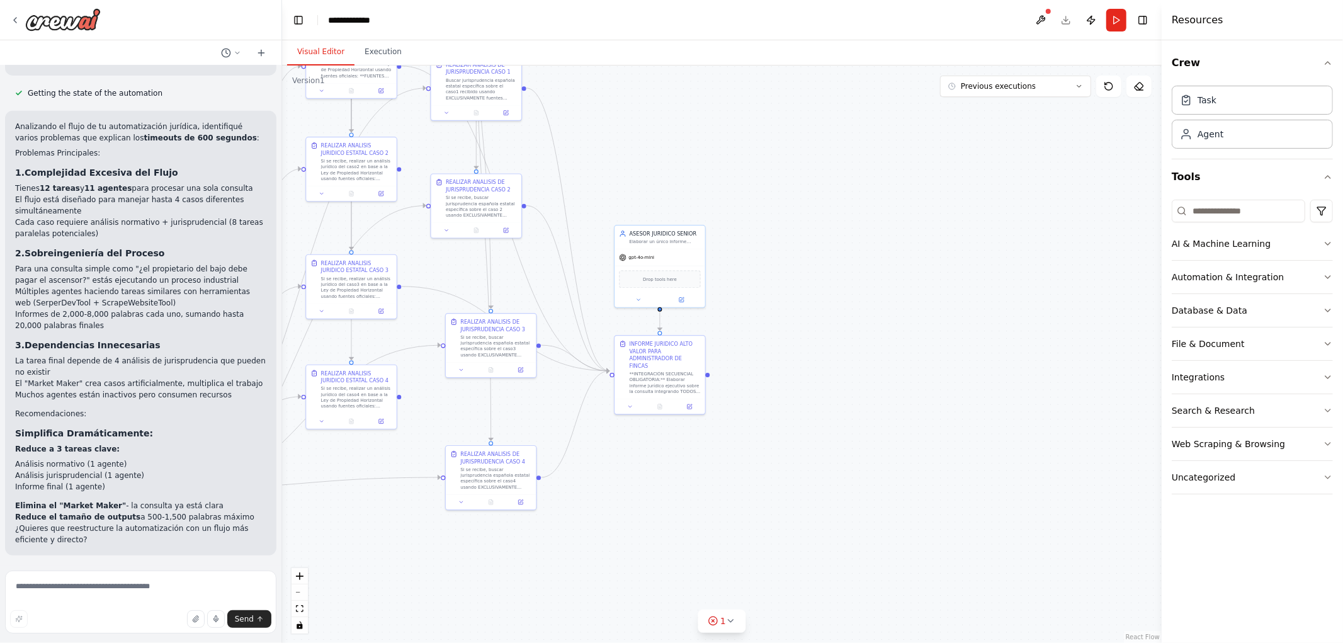
drag, startPoint x: 1097, startPoint y: 446, endPoint x: 683, endPoint y: 313, distance: 435.2
click at [719, 318] on div ".deletable-edge-delete-btn { width: 20px; height: 20px; border: 0px solid #ffff…" at bounding box center [722, 354] width 880 height 578
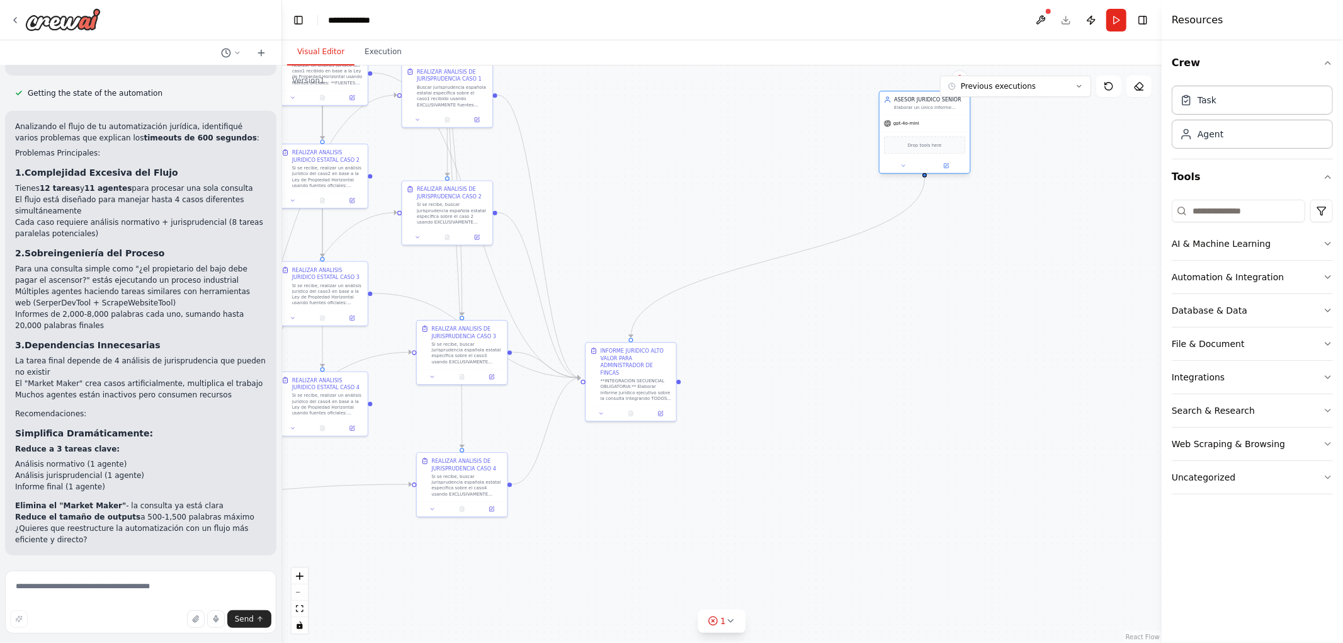
drag, startPoint x: 624, startPoint y: 271, endPoint x: 874, endPoint y: 191, distance: 262.1
click at [884, 159] on div "Drop tools here" at bounding box center [925, 145] width 90 height 27
drag, startPoint x: 657, startPoint y: 398, endPoint x: 899, endPoint y: 376, distance: 243.5
click at [899, 376] on div "INFORME JURIDICO ALTO VALOR PARA ADMINISTRADOR DE FINCAS **INTEGRACIÓN SECUENCI…" at bounding box center [903, 358] width 90 height 63
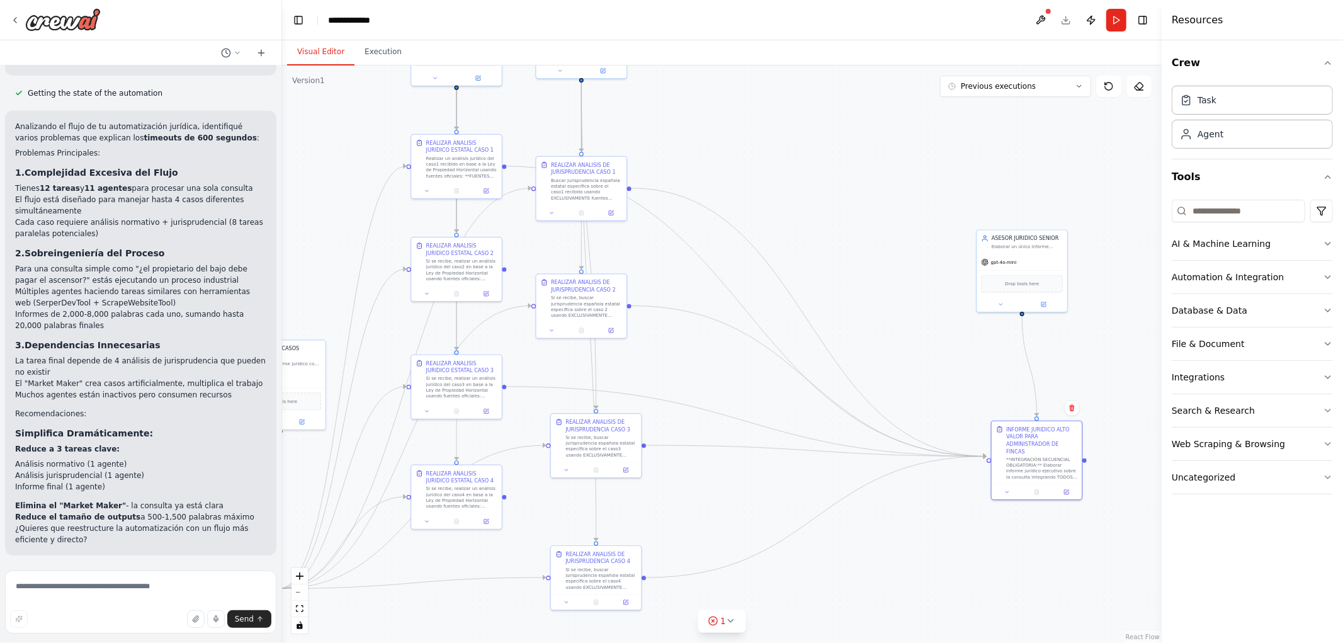
drag, startPoint x: 744, startPoint y: 175, endPoint x: 912, endPoint y: 306, distance: 213.2
click at [926, 302] on div ".deletable-edge-delete-btn { width: 20px; height: 20px; border: 0px solid #ffff…" at bounding box center [722, 354] width 880 height 578
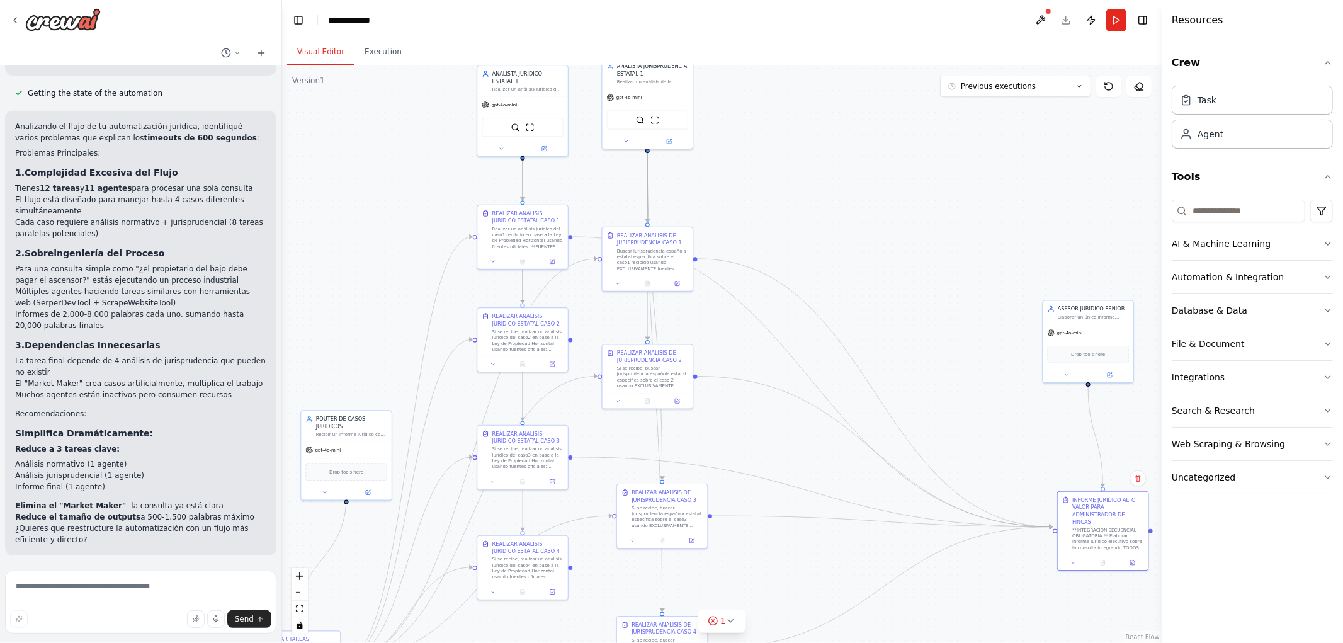
drag, startPoint x: 830, startPoint y: 249, endPoint x: 850, endPoint y: 160, distance: 91.7
click at [850, 160] on div ".deletable-edge-delete-btn { width: 20px; height: 20px; border: 0px solid #ffff…" at bounding box center [722, 354] width 880 height 578
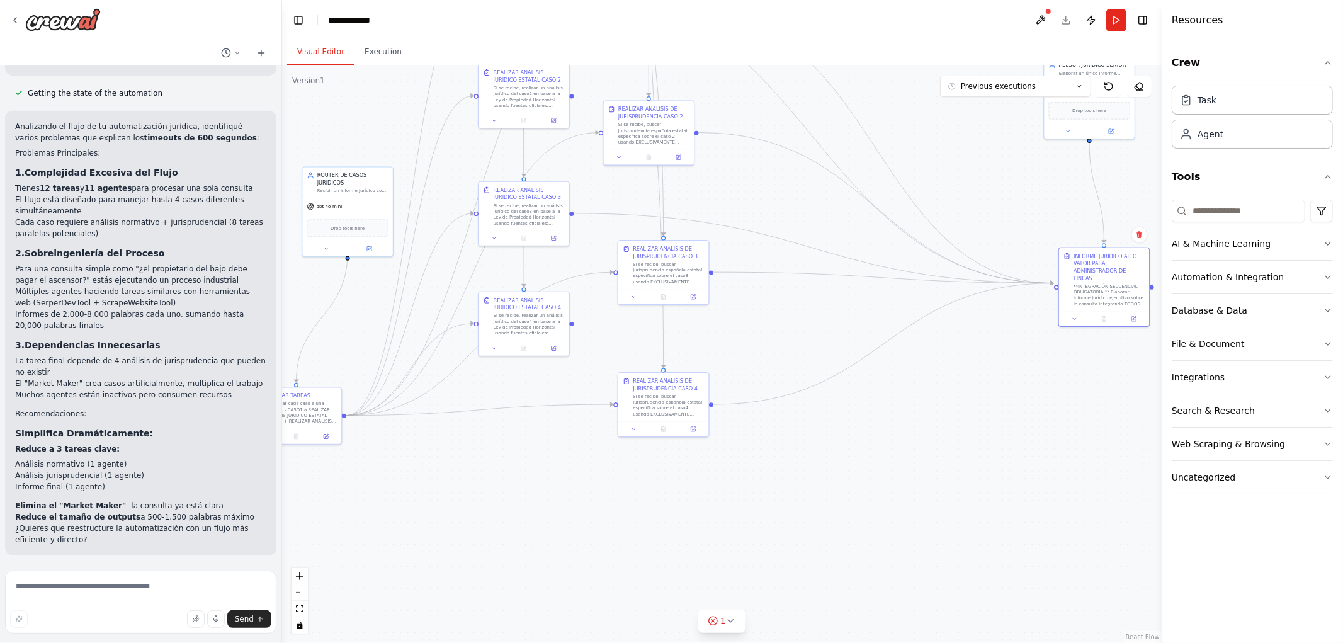
drag, startPoint x: 802, startPoint y: 355, endPoint x: 789, endPoint y: 255, distance: 101.1
click at [795, 225] on div ".deletable-edge-delete-btn { width: 20px; height: 20px; border: 0px solid #ffff…" at bounding box center [722, 354] width 880 height 578
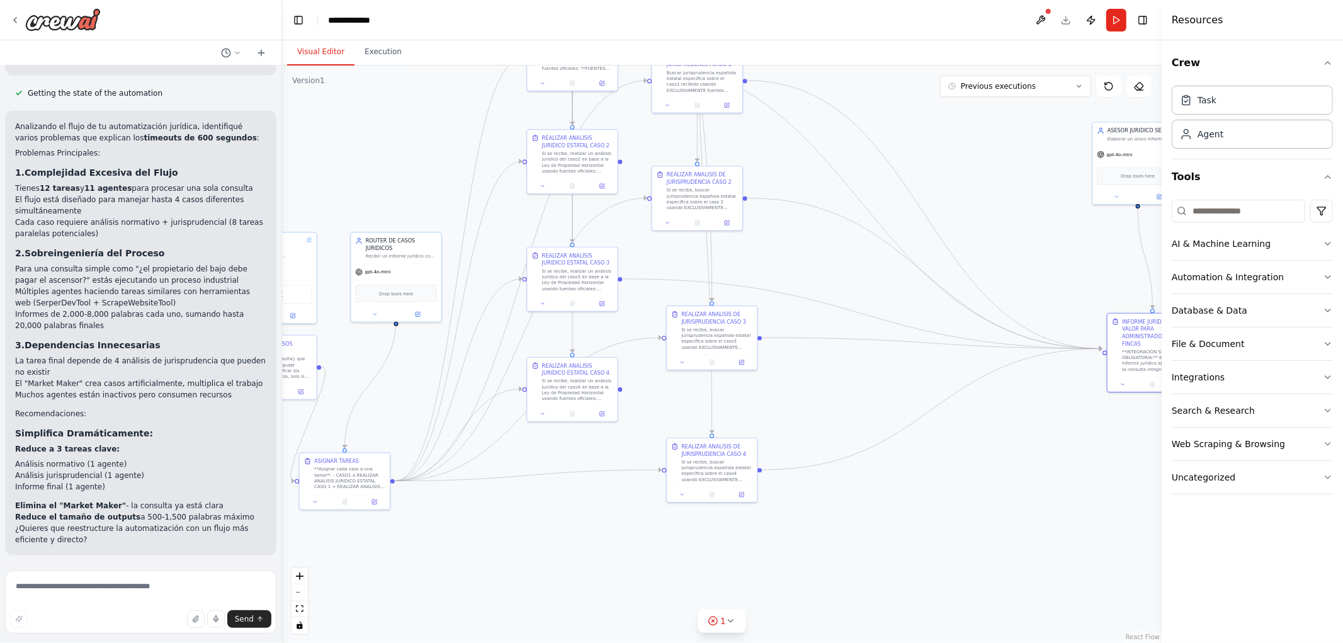
drag, startPoint x: 693, startPoint y: 530, endPoint x: 758, endPoint y: 586, distance: 85.7
click at [758, 586] on div ".deletable-edge-delete-btn { width: 20px; height: 20px; border: 0px solid #ffff…" at bounding box center [722, 354] width 880 height 578
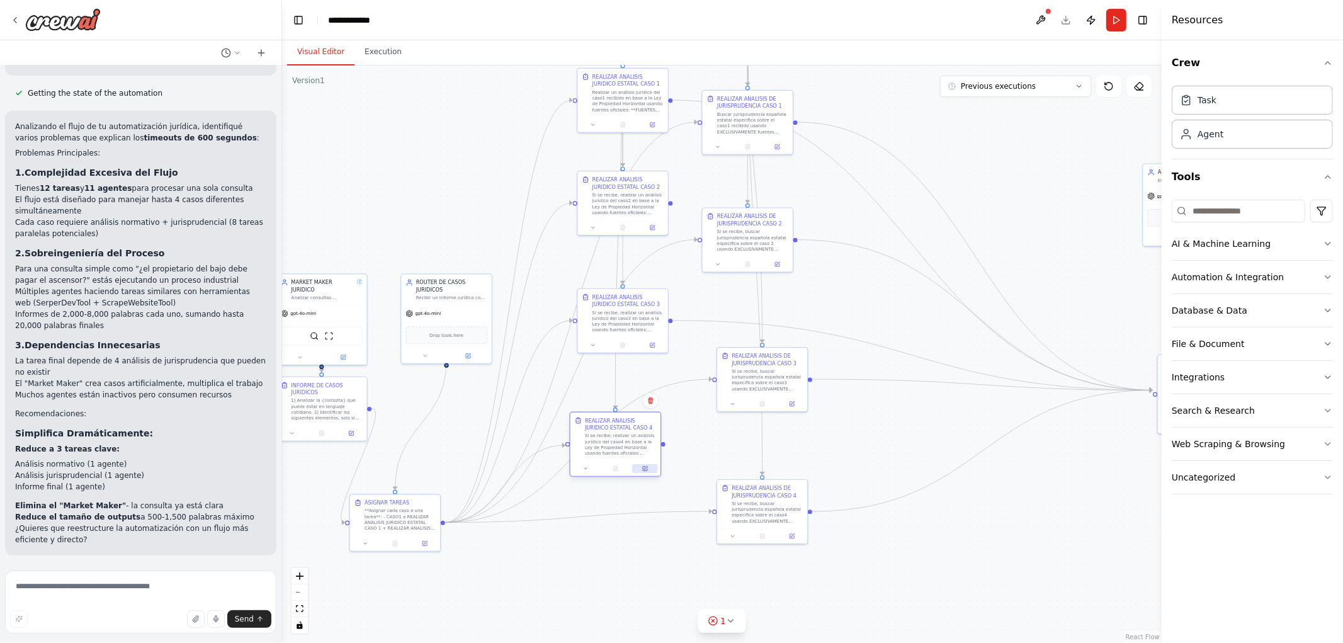
drag, startPoint x: 646, startPoint y: 448, endPoint x: 644, endPoint y: 464, distance: 16.6
click at [644, 464] on div at bounding box center [616, 468] width 90 height 15
drag, startPoint x: 638, startPoint y: 345, endPoint x: 632, endPoint y: 334, distance: 11.6
click at [632, 334] on div "REALIZAR ANALISIS JURIDICO ESTATAL CASO 3 Si se recibe, realizar un análisis ju…" at bounding box center [616, 319] width 90 height 48
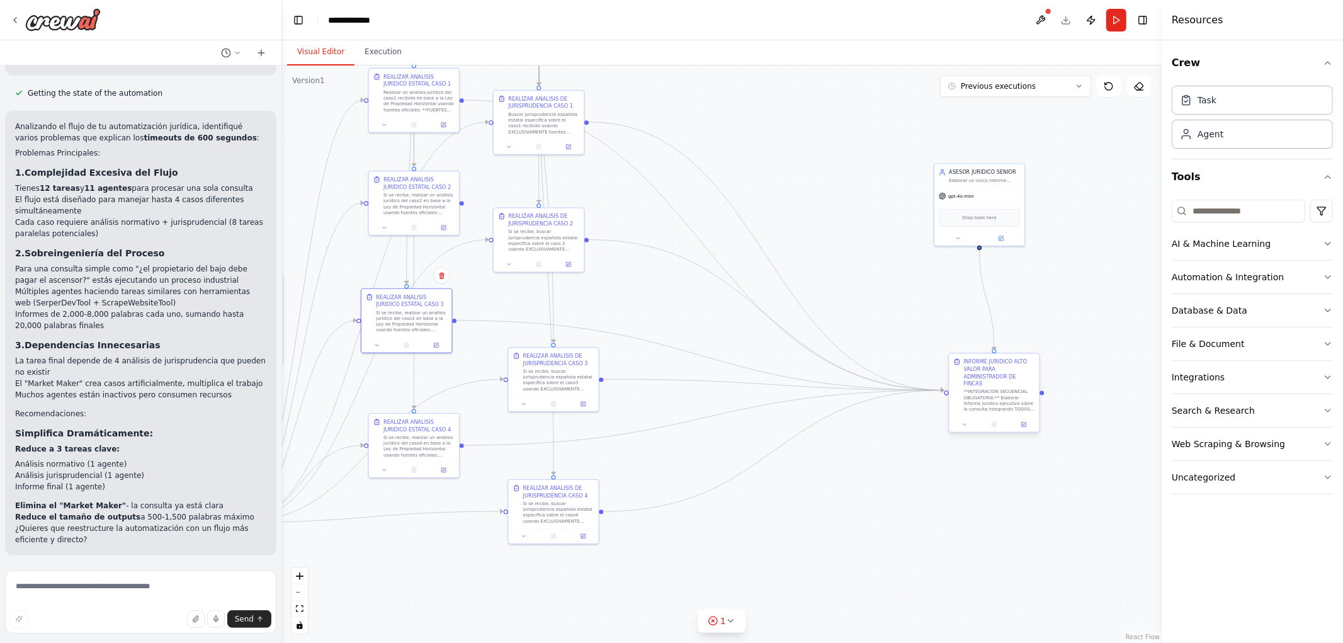
drag, startPoint x: 672, startPoint y: 445, endPoint x: 947, endPoint y: 391, distance: 280.5
click at [947, 391] on div ".deletable-edge-delete-btn { width: 20px; height: 20px; border: 0px solid #ffff…" at bounding box center [722, 354] width 880 height 578
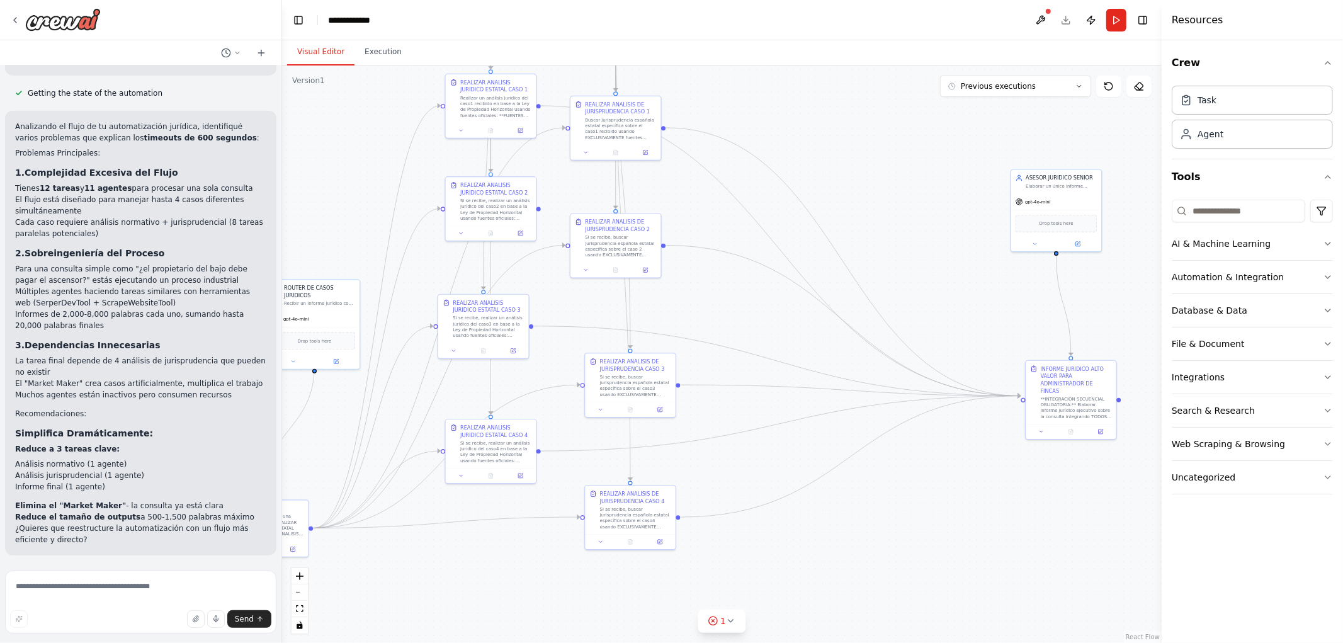
drag, startPoint x: 939, startPoint y: 460, endPoint x: 975, endPoint y: 466, distance: 36.3
click at [975, 466] on div ".deletable-edge-delete-btn { width: 20px; height: 20px; border: 0px solid #ffff…" at bounding box center [722, 354] width 880 height 578
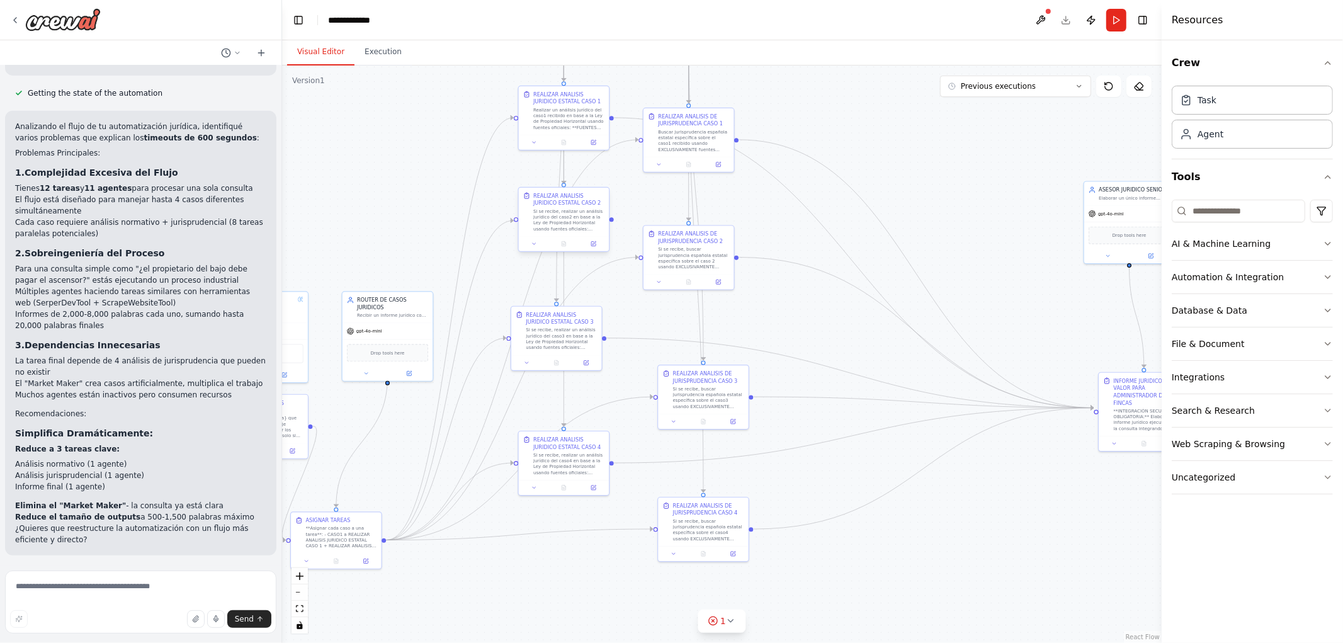
drag, startPoint x: 540, startPoint y: 210, endPoint x: 608, endPoint y: 224, distance: 69.5
click at [608, 224] on div ".deletable-edge-delete-btn { width: 20px; height: 20px; border: 0px solid #ffff…" at bounding box center [722, 354] width 880 height 578
click at [586, 134] on div "REALIZAR ANALISIS JURIDICO ESTATAL CASO 1 Realizar un análisis jurídico del cas…" at bounding box center [560, 112] width 90 height 48
click at [636, 218] on div ".deletable-edge-delete-btn { width: 20px; height: 20px; border: 0px solid #ffff…" at bounding box center [722, 354] width 880 height 578
drag, startPoint x: 607, startPoint y: 221, endPoint x: 1091, endPoint y: 408, distance: 519.8
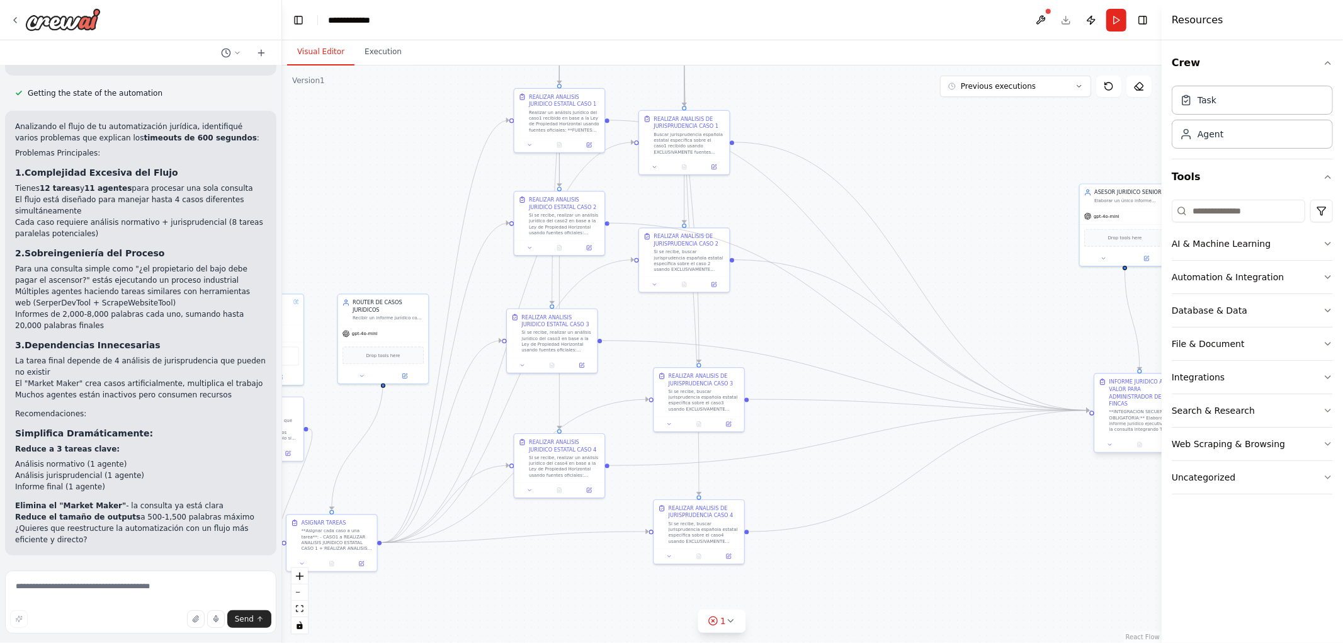
click at [1042, 360] on div ".deletable-edge-delete-btn { width: 20px; height: 20px; border: 0px solid #ffff…" at bounding box center [722, 354] width 880 height 578
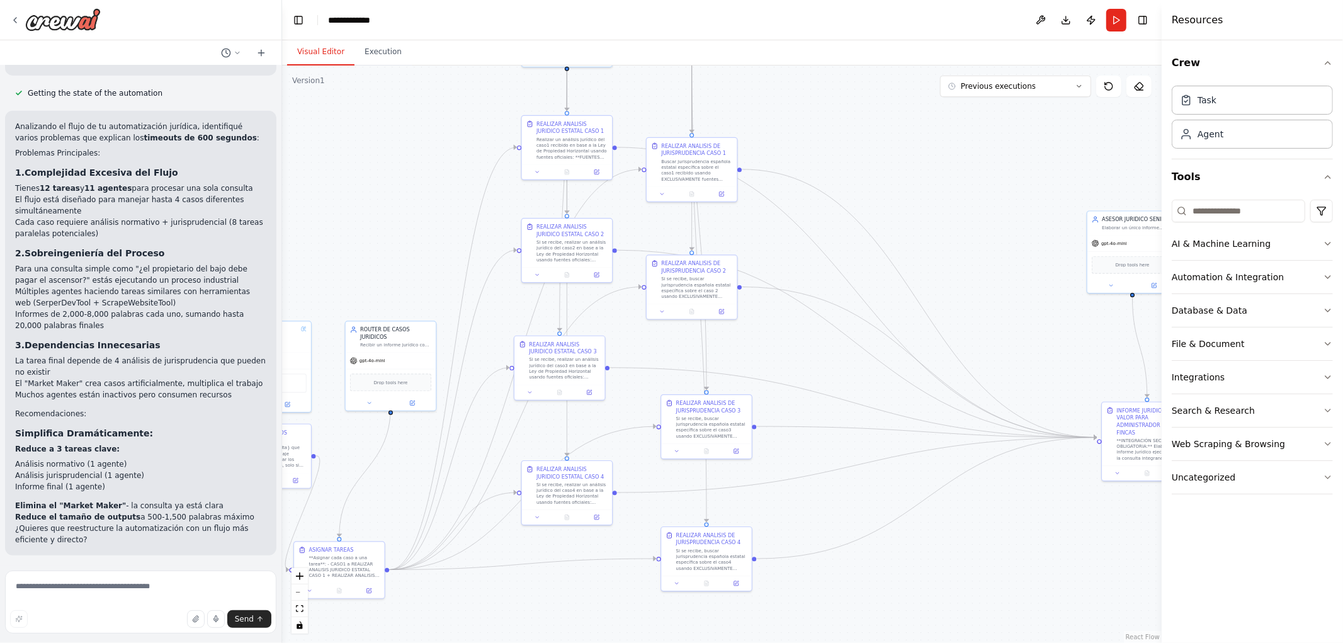
drag, startPoint x: 841, startPoint y: 115, endPoint x: 895, endPoint y: 343, distance: 234.9
click at [895, 343] on div ".deletable-edge-delete-btn { width: 20px; height: 20px; border: 0px solid #ffff…" at bounding box center [722, 354] width 880 height 578
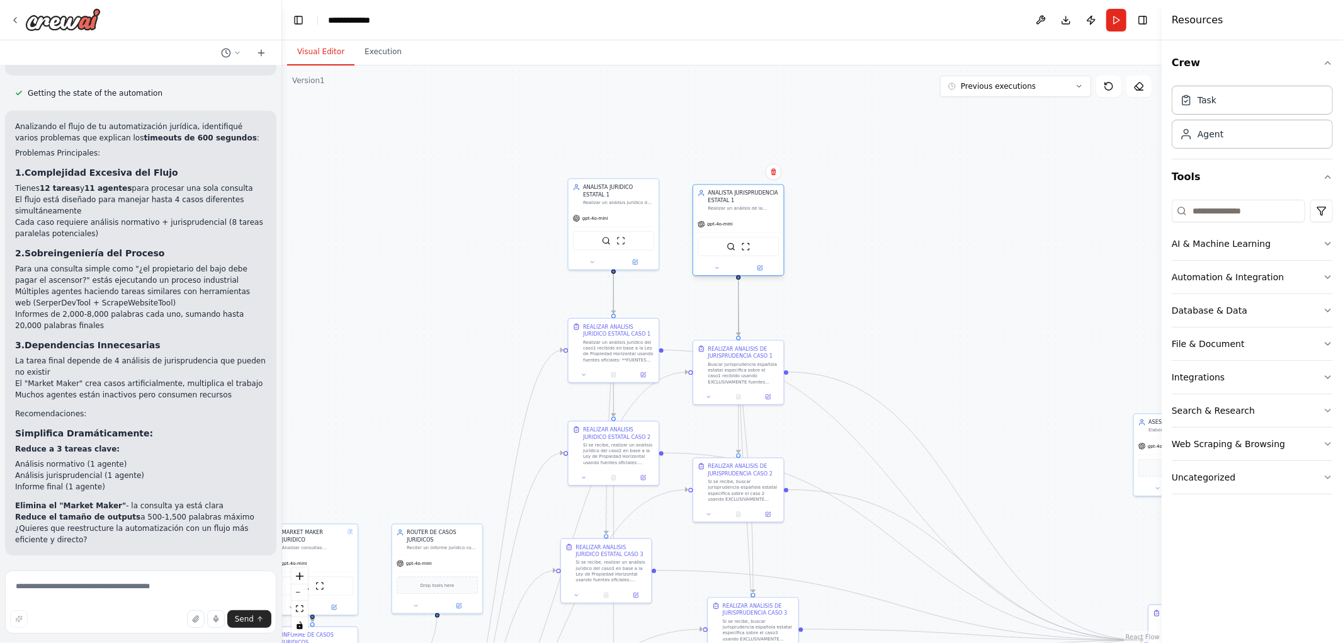
click at [740, 254] on div "SerperDevTool ScrapeWebsiteTool" at bounding box center [738, 246] width 81 height 19
drag, startPoint x: 747, startPoint y: 362, endPoint x: 748, endPoint y: 331, distance: 30.9
click at [748, 331] on div "Buscar jurisprudencia española estatal específica sobre el caso1 recibido usand…" at bounding box center [743, 342] width 71 height 23
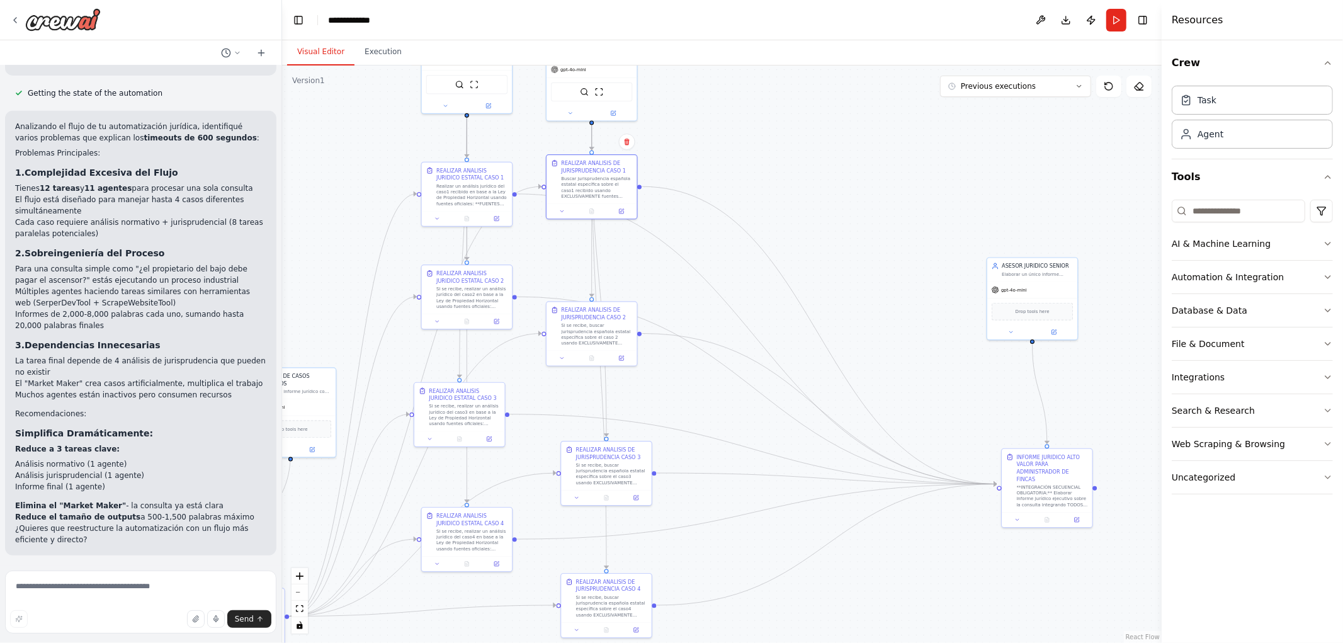
drag, startPoint x: 1034, startPoint y: 475, endPoint x: 800, endPoint y: 288, distance: 298.4
click at [886, 320] on div ".deletable-edge-delete-btn { width: 20px; height: 20px; border: 0px solid #ffff…" at bounding box center [722, 354] width 880 height 578
drag, startPoint x: 588, startPoint y: 171, endPoint x: 571, endPoint y: 186, distance: 23.2
click at [583, 186] on div "Buscar jurisprudencia española estatal específica sobre el caso1 recibido usand…" at bounding box center [611, 197] width 71 height 23
drag, startPoint x: 486, startPoint y: 187, endPoint x: 487, endPoint y: 197, distance: 10.2
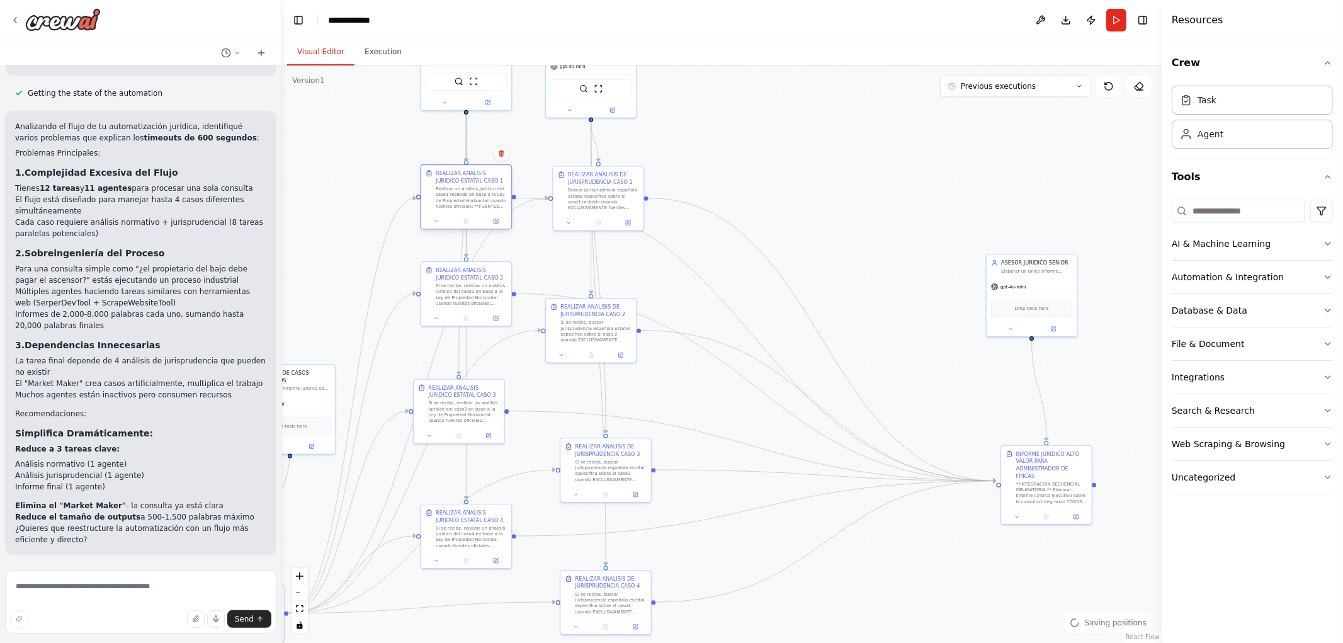
click at [487, 197] on div "Realizar un análisis jurídico del caso1 recibido en base a la Ley de Propiedad …" at bounding box center [471, 197] width 71 height 23
drag, startPoint x: 614, startPoint y: 334, endPoint x: 628, endPoint y: 296, distance: 40.2
click at [629, 296] on div "Si se recibe, buscar jurisprudencia española estatal específica sobre el caso 2…" at bounding box center [611, 299] width 71 height 23
click at [479, 307] on div "REALIZAR ANALISIS JURIDICO ESTATAL CASO 2 Si se recibe, realizar un análisis ju…" at bounding box center [466, 285] width 90 height 48
drag, startPoint x: 582, startPoint y: 468, endPoint x: 583, endPoint y: 414, distance: 53.5
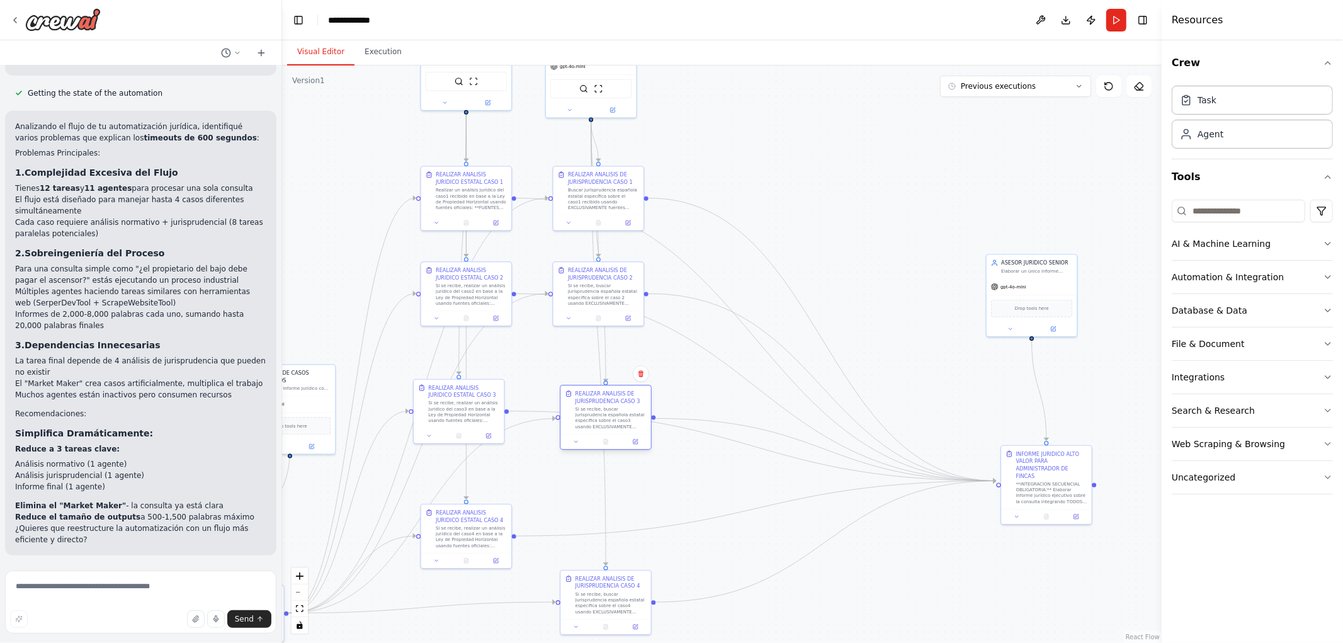
click at [583, 414] on div "Si se recibe, buscar jurisprudencia española estatal específica sobre el caso3 …" at bounding box center [611, 417] width 71 height 23
drag, startPoint x: 448, startPoint y: 418, endPoint x: 458, endPoint y: 435, distance: 18.9
click at [458, 435] on div "Si se recibe, realizar un análisis jurídico del caso3 en base a la Ley de Propi…" at bounding box center [471, 425] width 71 height 23
drag, startPoint x: 473, startPoint y: 528, endPoint x: 473, endPoint y: 515, distance: 13.2
click at [473, 515] on div "Si se recibe, realizar un análisis jurídico del caso4 en base a la Ley de Propi…" at bounding box center [471, 520] width 71 height 23
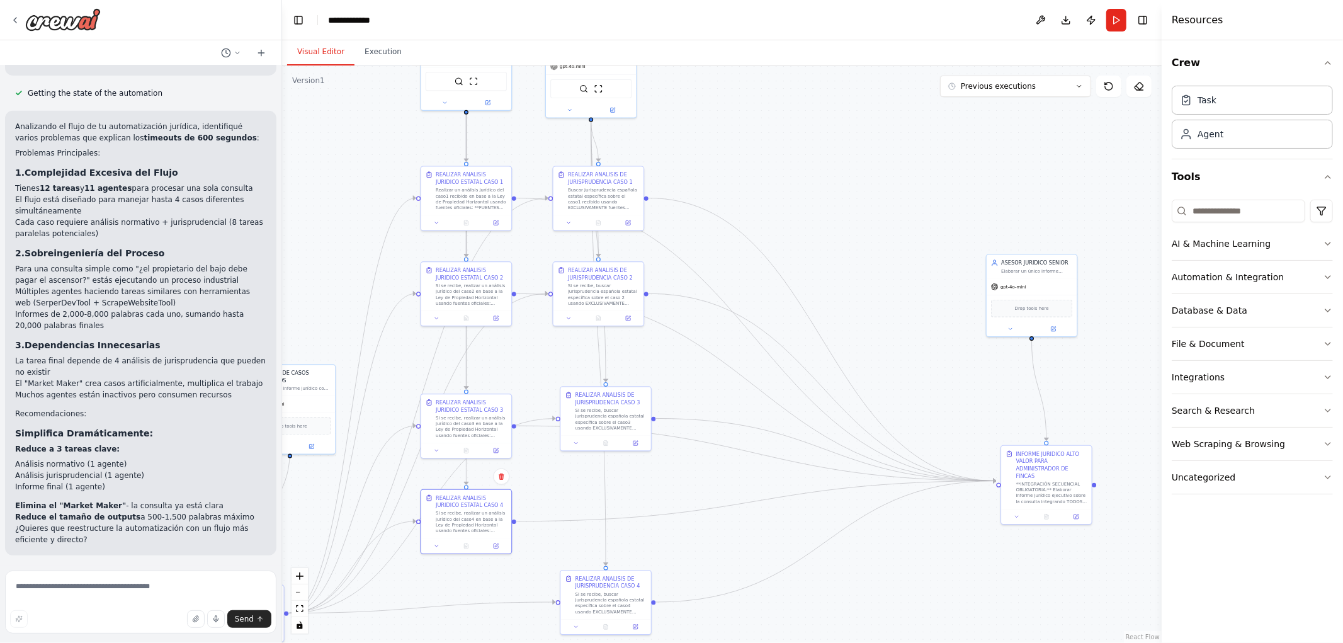
drag, startPoint x: 777, startPoint y: 499, endPoint x: 763, endPoint y: 501, distance: 14.1
click at [775, 494] on div ".deletable-edge-delete-btn { width: 20px; height: 20px; border: 0px solid #ffff…" at bounding box center [722, 354] width 880 height 578
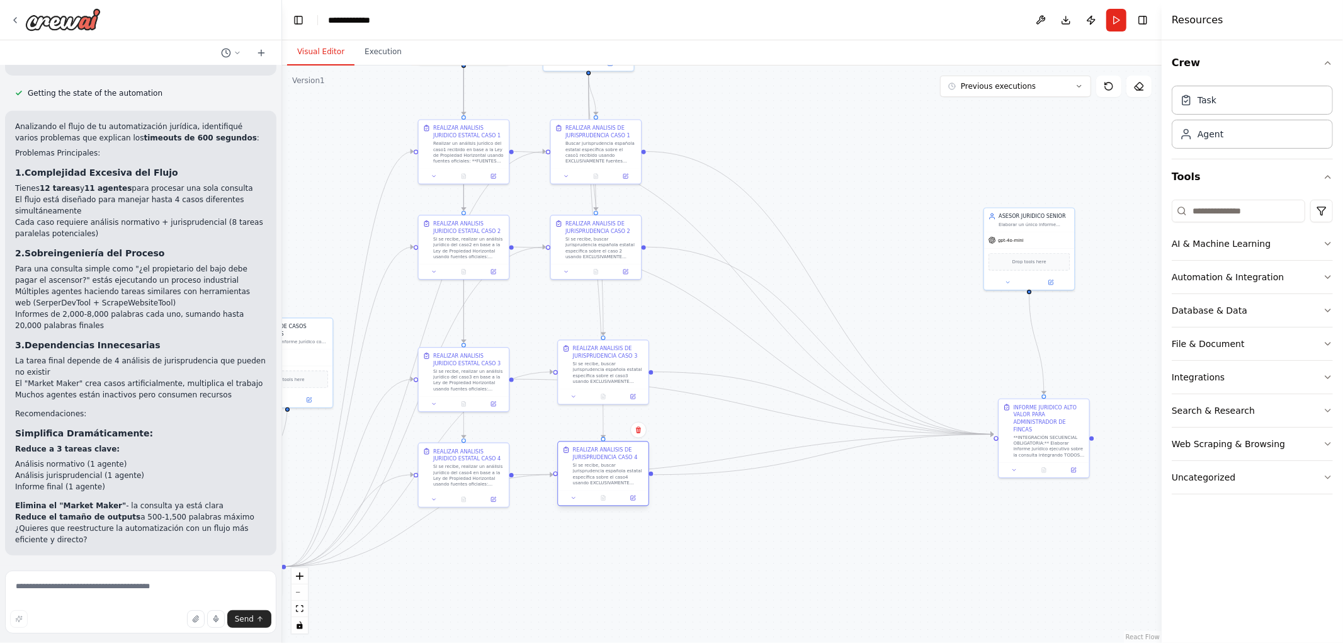
drag, startPoint x: 628, startPoint y: 545, endPoint x: 631, endPoint y: 466, distance: 79.4
click at [631, 466] on div "Si se recibe, buscar jurisprudencia española estatal específica sobre el caso4 …" at bounding box center [608, 473] width 71 height 23
click at [781, 548] on div ".deletable-edge-delete-btn { width: 20px; height: 20px; border: 0px solid #ffff…" at bounding box center [722, 354] width 880 height 578
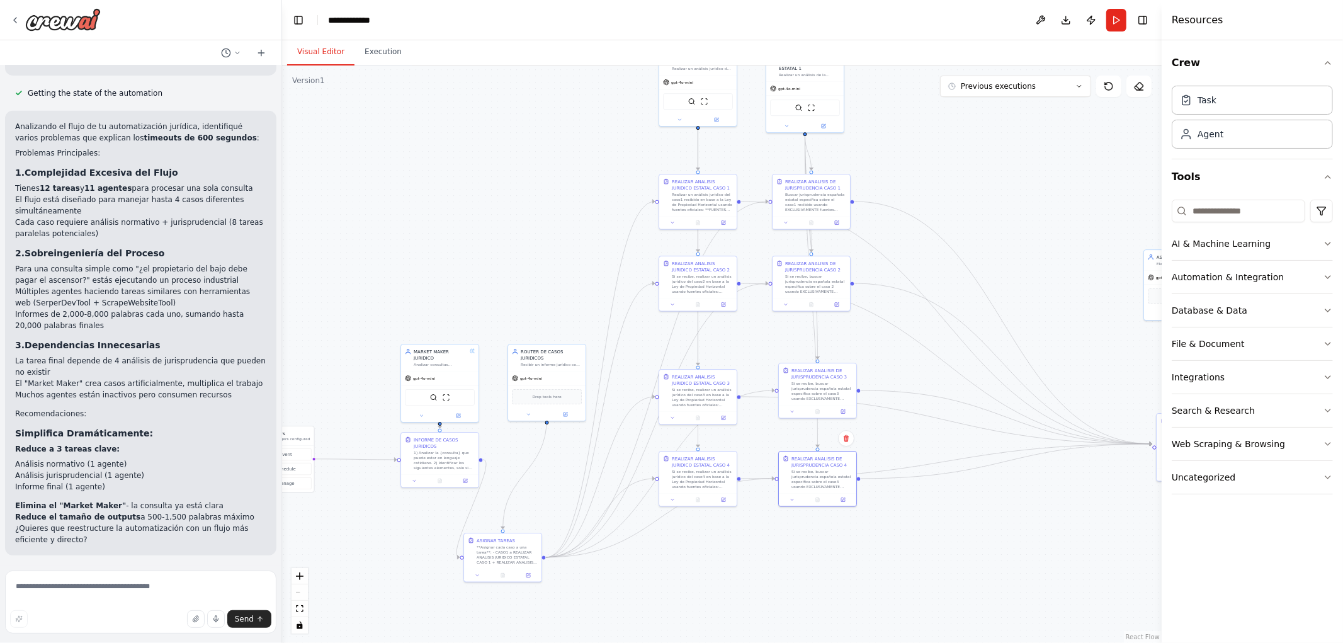
drag, startPoint x: 662, startPoint y: 569, endPoint x: 862, endPoint y: 558, distance: 200.0
click at [853, 561] on div ".deletable-edge-delete-btn { width: 20px; height: 20px; border: 0px solid #ffff…" at bounding box center [722, 354] width 880 height 578
drag, startPoint x: 734, startPoint y: 570, endPoint x: 894, endPoint y: 566, distance: 160.7
click at [894, 566] on div ".deletable-edge-delete-btn { width: 20px; height: 20px; border: 0px solid #ffff…" at bounding box center [722, 354] width 880 height 578
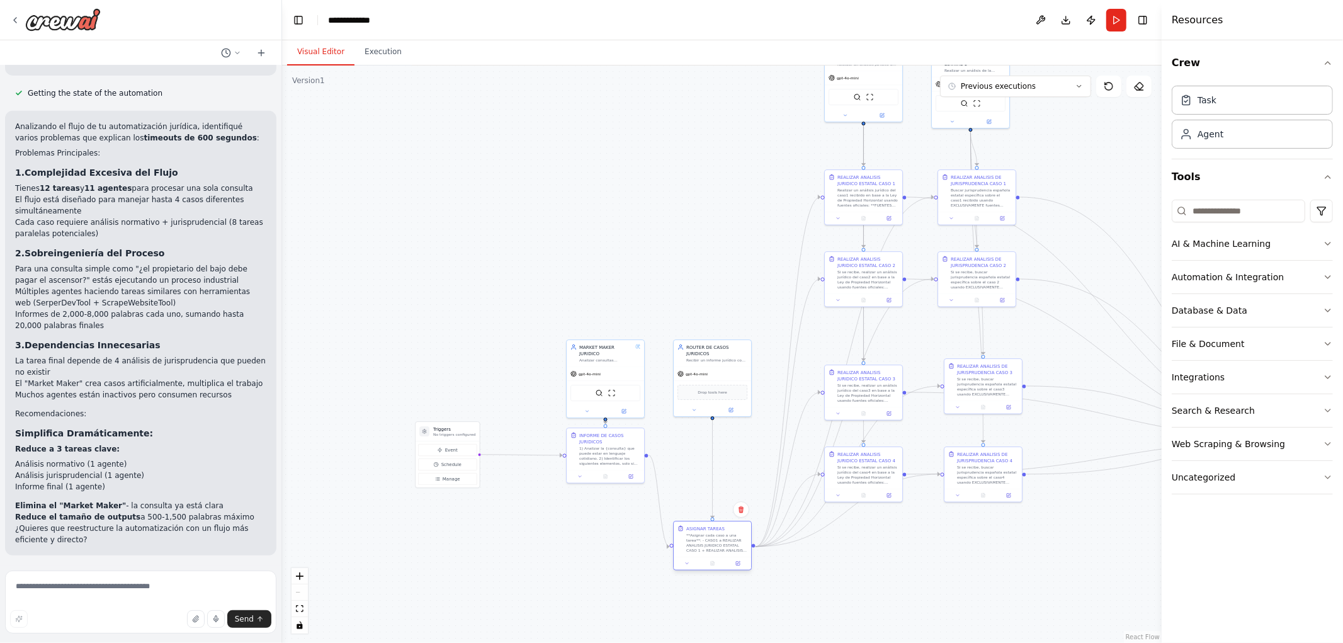
click at [726, 567] on div at bounding box center [712, 563] width 77 height 13
drag, startPoint x: 955, startPoint y: 591, endPoint x: 727, endPoint y: 536, distance: 234.5
click at [727, 536] on div at bounding box center [712, 531] width 77 height 13
click at [716, 574] on div ".deletable-edge-delete-btn { width: 20px; height: 20px; border: 0px solid #ffff…" at bounding box center [722, 354] width 880 height 578
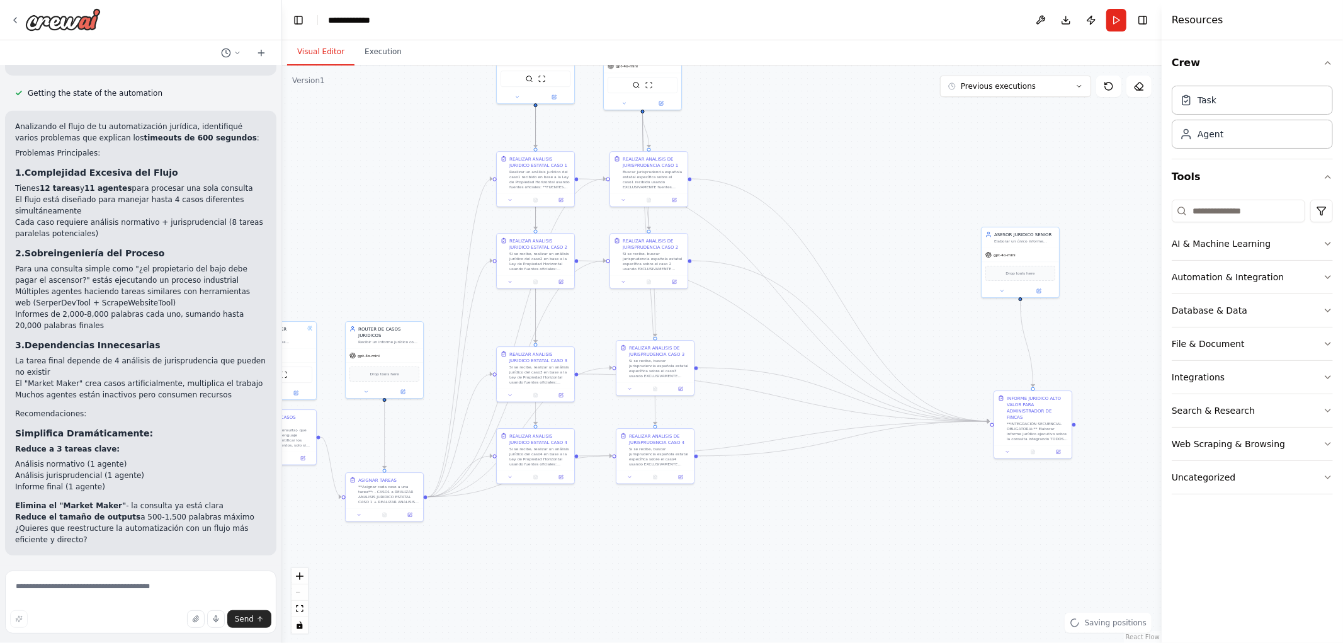
drag, startPoint x: 1078, startPoint y: 575, endPoint x: 708, endPoint y: 545, distance: 370.9
click at [714, 548] on div ".deletable-edge-delete-btn { width: 20px; height: 20px; border: 0px solid #ffff…" at bounding box center [722, 354] width 880 height 578
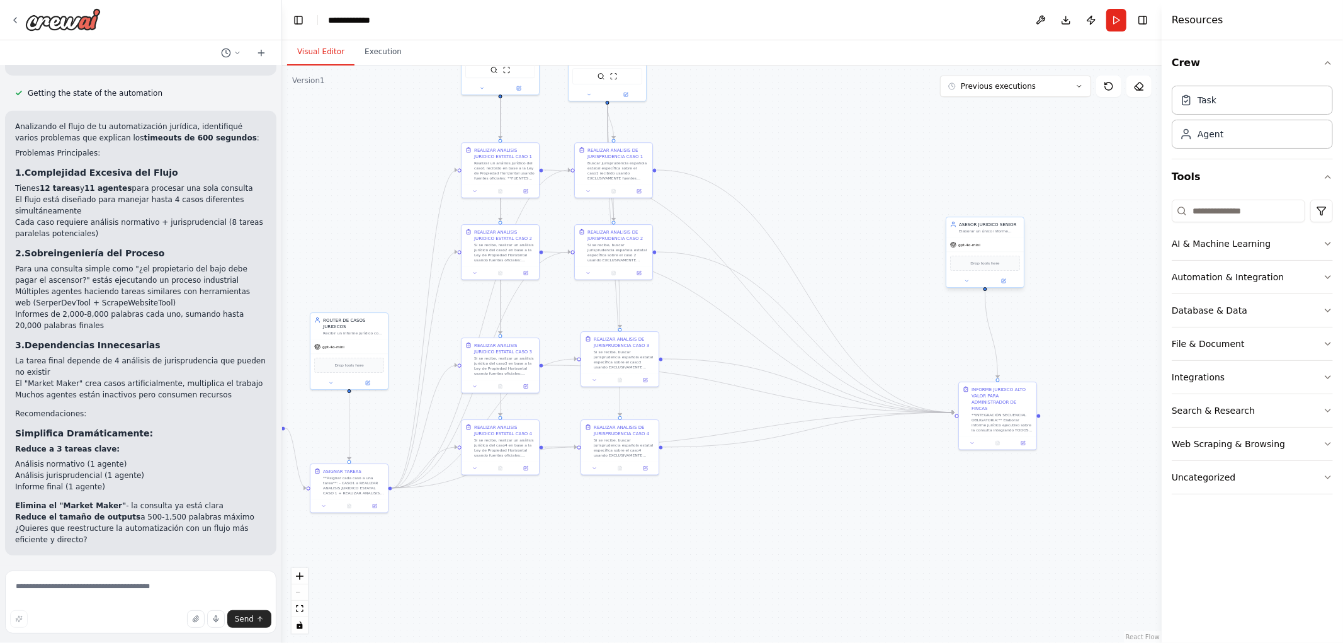
drag, startPoint x: 968, startPoint y: 244, endPoint x: 982, endPoint y: 260, distance: 21.4
click at [981, 248] on div "gpt-4o-mini" at bounding box center [965, 245] width 30 height 6
drag, startPoint x: 986, startPoint y: 413, endPoint x: 857, endPoint y: 287, distance: 179.5
click at [857, 287] on div "**INTEGRACIÓN SECUENCIAL OBLIGATORIA:** Elaborar informe jurídico ejecutivo sob…" at bounding box center [876, 289] width 61 height 20
drag, startPoint x: 914, startPoint y: 234, endPoint x: 882, endPoint y: 210, distance: 40.2
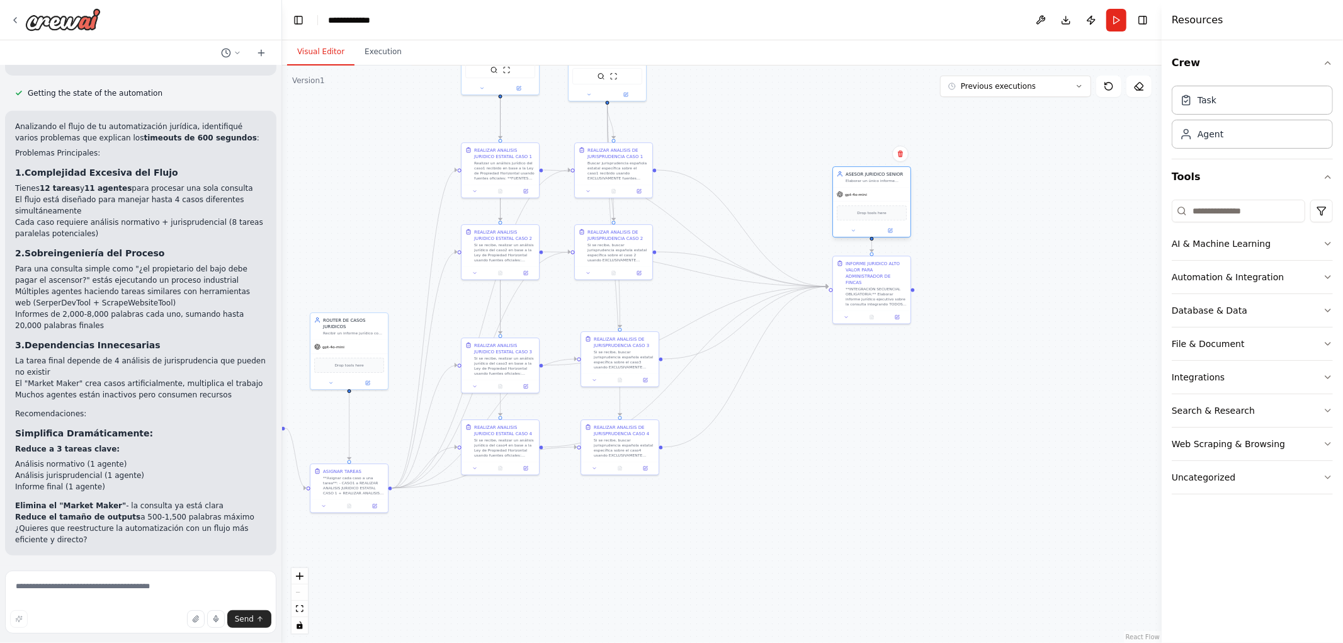
click at [882, 210] on span "Drop tools here" at bounding box center [872, 213] width 29 height 6
click at [854, 407] on div ".deletable-edge-delete-btn { width: 20px; height: 20px; border: 0px solid #ffff…" at bounding box center [722, 354] width 880 height 578
click at [841, 433] on div ".deletable-edge-delete-btn { width: 20px; height: 20px; border: 0px solid #ffff…" at bounding box center [722, 354] width 880 height 578
click at [1119, 13] on button "Run" at bounding box center [1117, 20] width 20 height 23
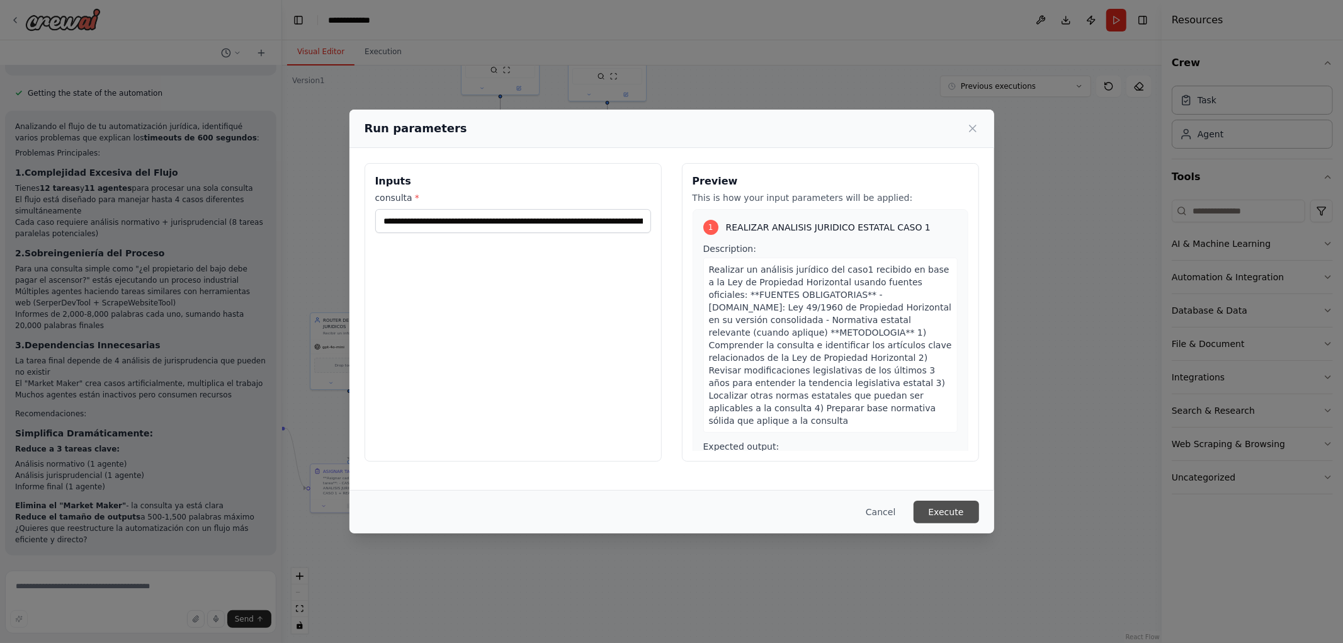
click at [959, 510] on button "Execute" at bounding box center [946, 512] width 65 height 23
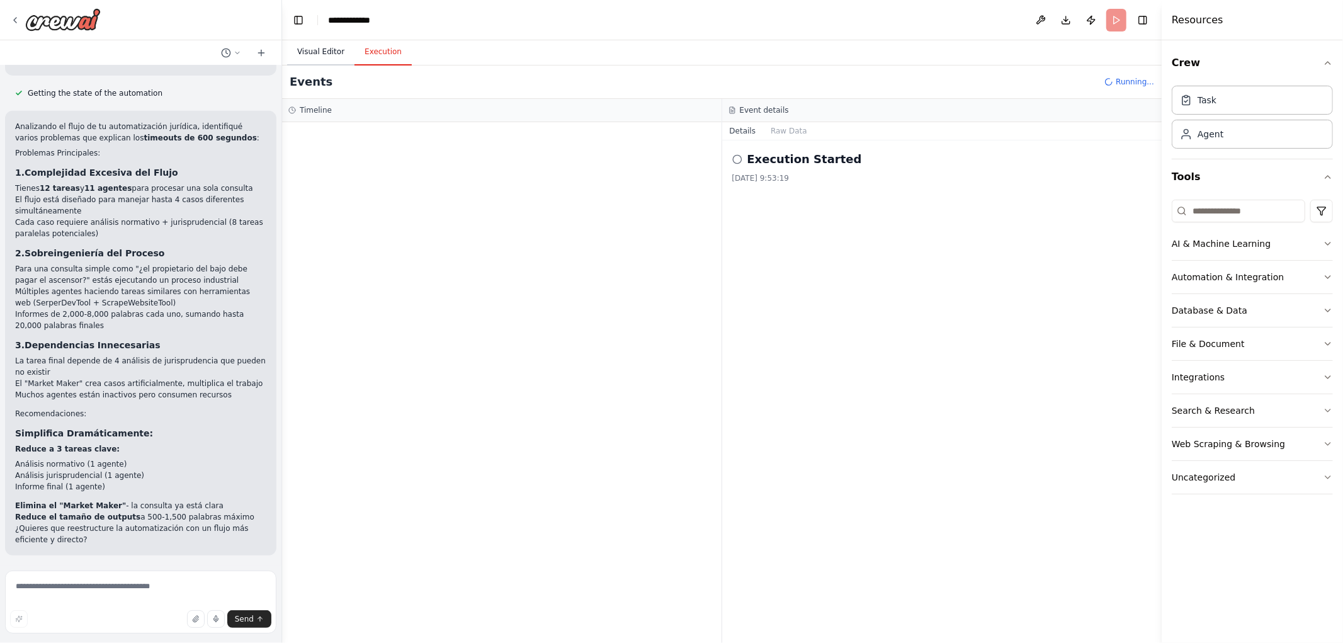
click at [319, 51] on button "Visual Editor" at bounding box center [320, 52] width 67 height 26
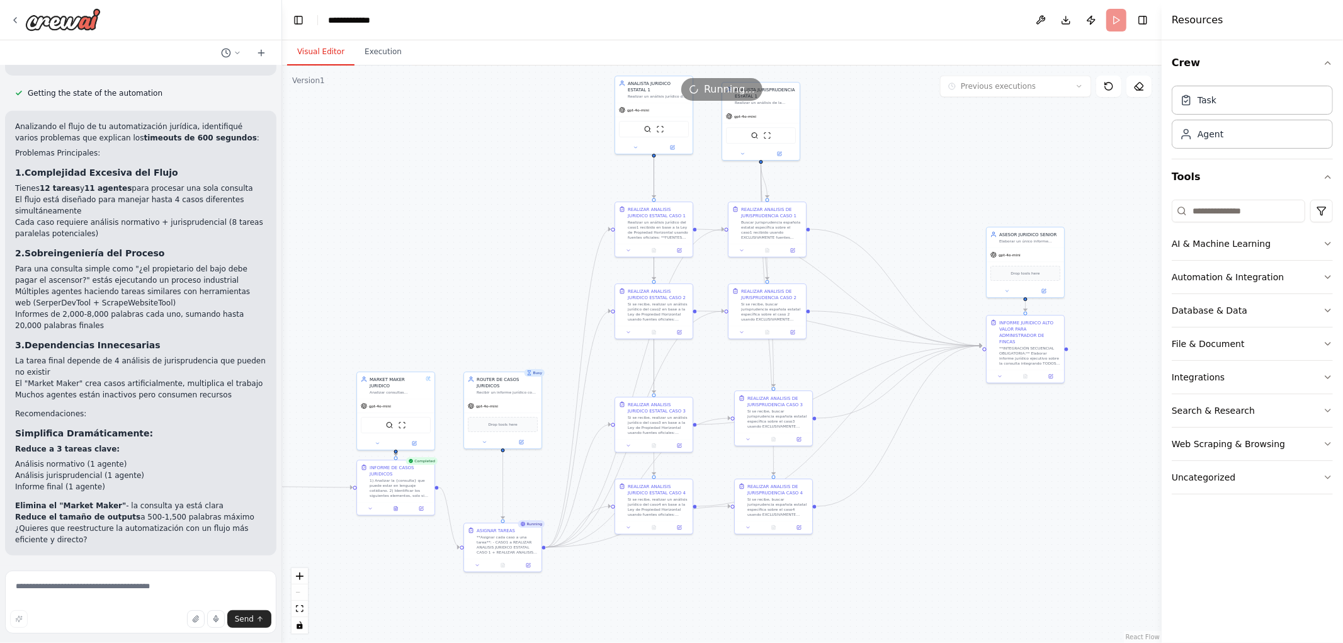
drag, startPoint x: 783, startPoint y: 418, endPoint x: 937, endPoint y: 477, distance: 164.7
click at [937, 477] on div ".deletable-edge-delete-btn { width: 20px; height: 20px; border: 0px solid #ffff…" at bounding box center [722, 354] width 880 height 578
click at [396, 507] on icon at bounding box center [395, 507] width 3 height 4
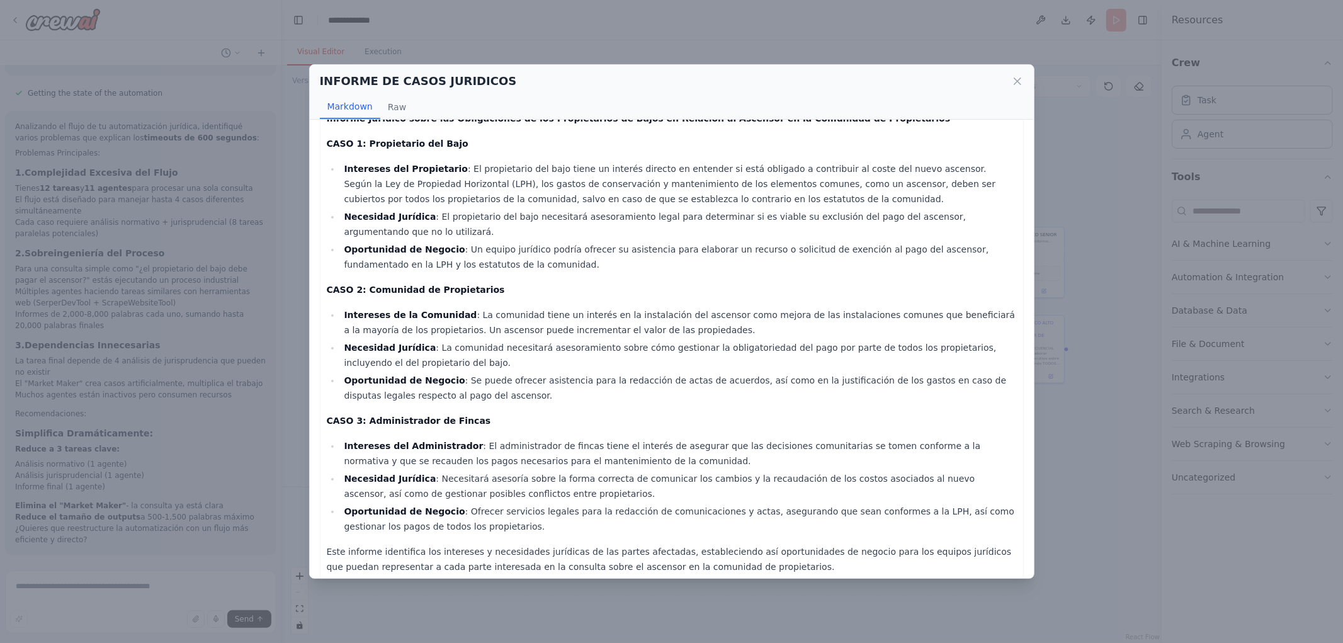
scroll to position [38, 0]
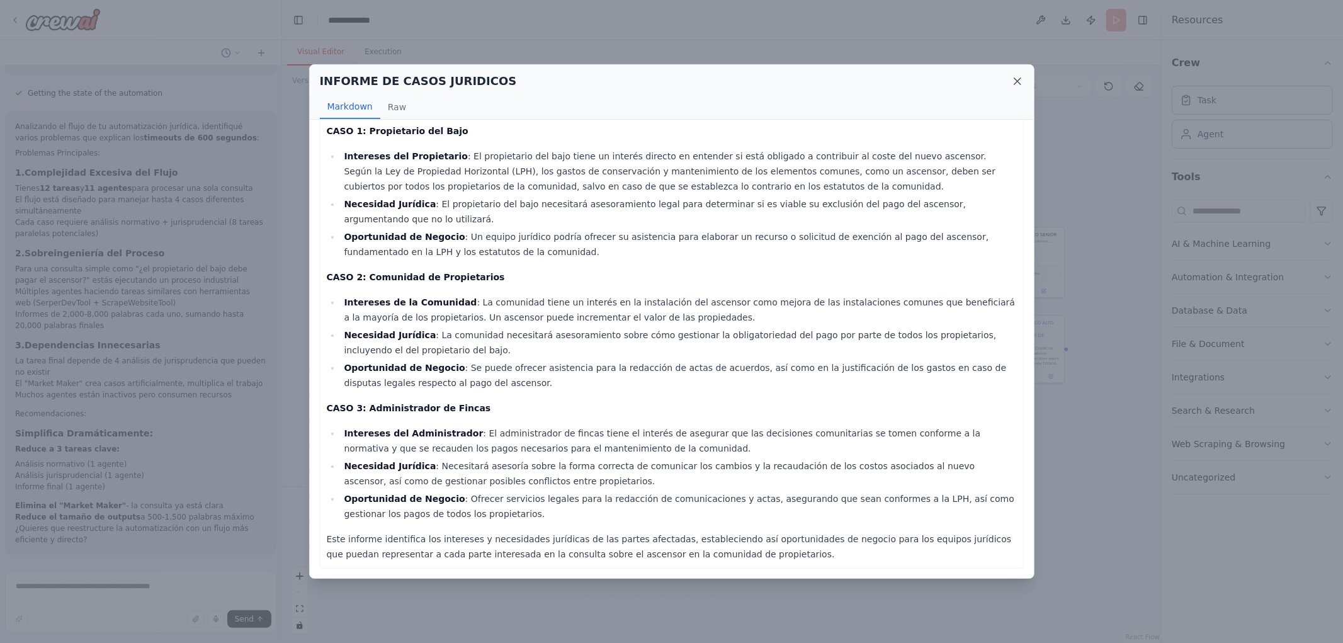
click at [1018, 85] on icon at bounding box center [1017, 81] width 13 height 13
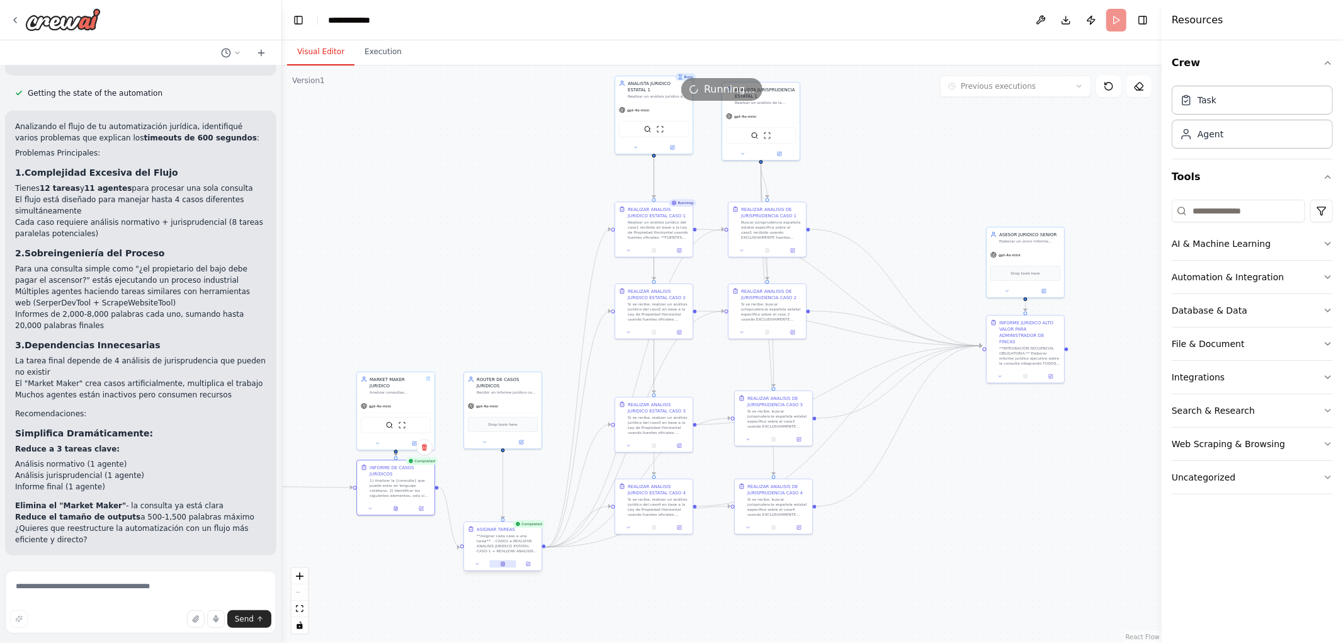
click at [502, 567] on button at bounding box center [502, 565] width 26 height 8
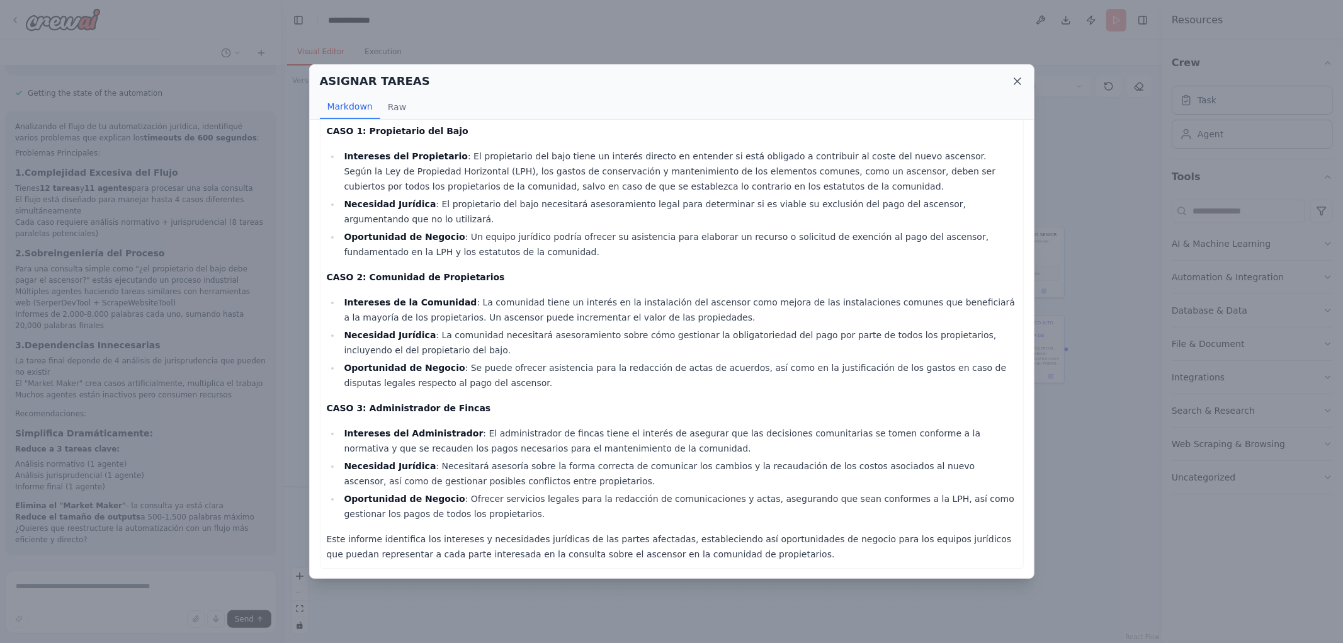
click at [1016, 77] on icon at bounding box center [1017, 81] width 13 height 13
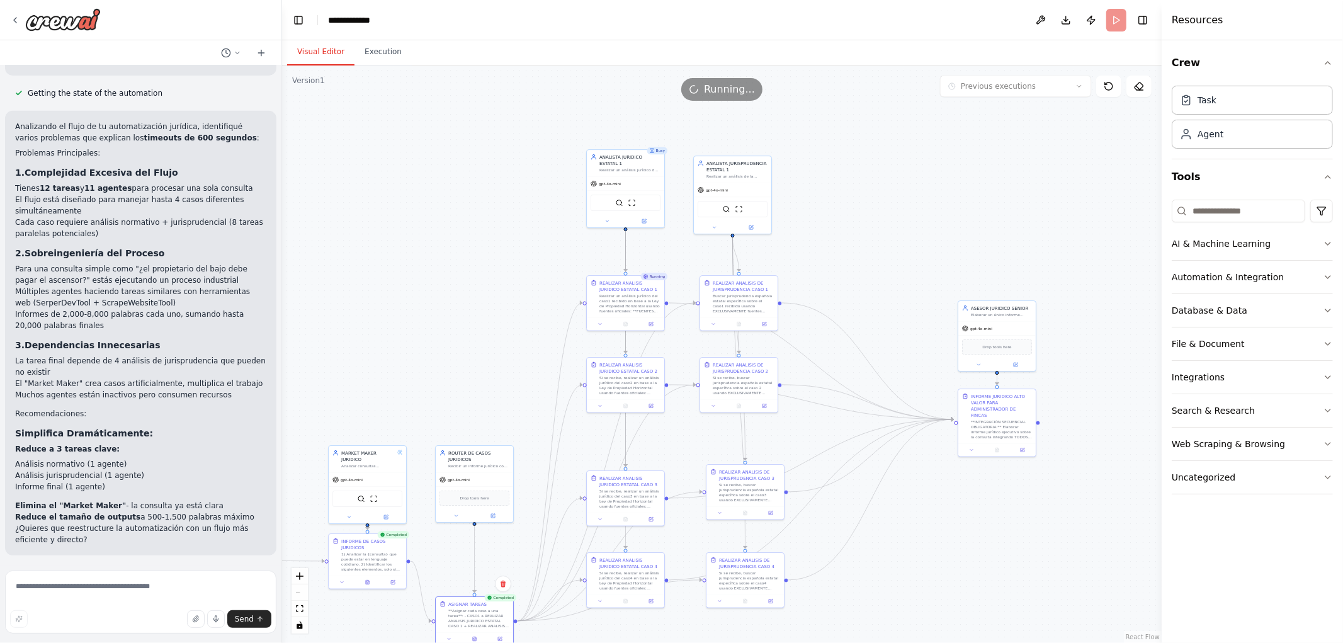
drag, startPoint x: 505, startPoint y: 231, endPoint x: 464, endPoint y: 318, distance: 96.1
click at [467, 323] on div ".deletable-edge-delete-btn { width: 20px; height: 20px; border: 0px solid #ffff…" at bounding box center [722, 354] width 880 height 578
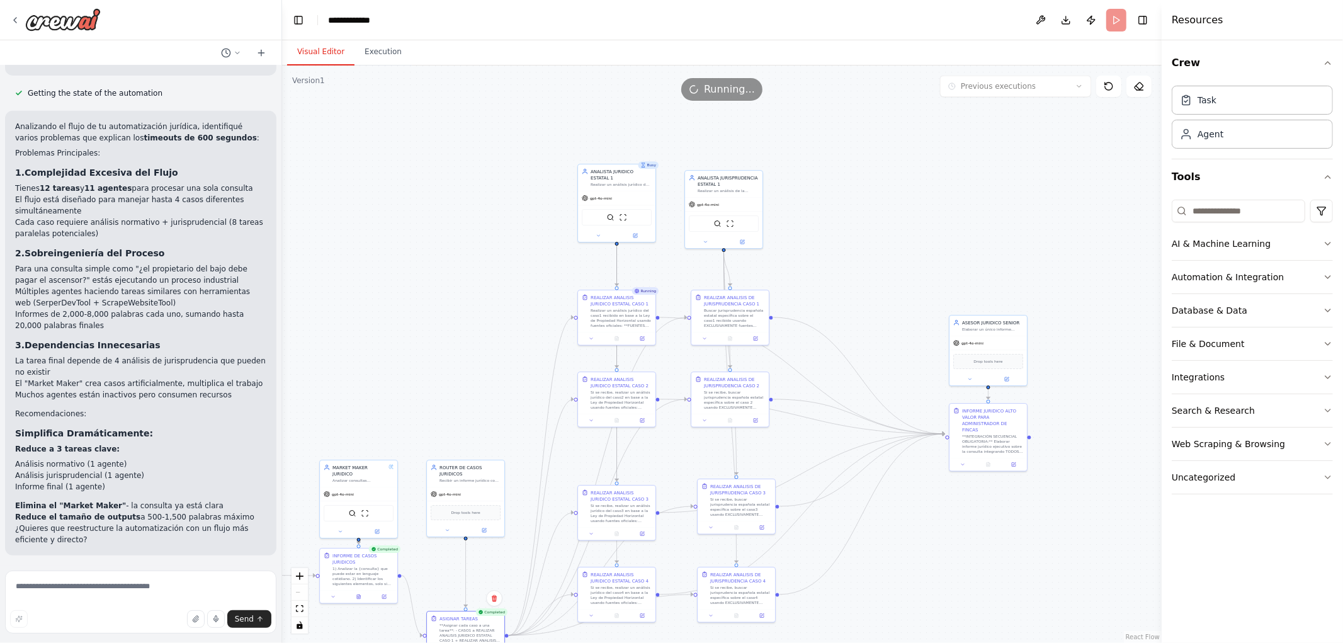
drag, startPoint x: 877, startPoint y: 242, endPoint x: 858, endPoint y: 225, distance: 25.0
click at [866, 229] on div ".deletable-edge-delete-btn { width: 20px; height: 20px; border: 0px solid #ffff…" at bounding box center [722, 354] width 880 height 578
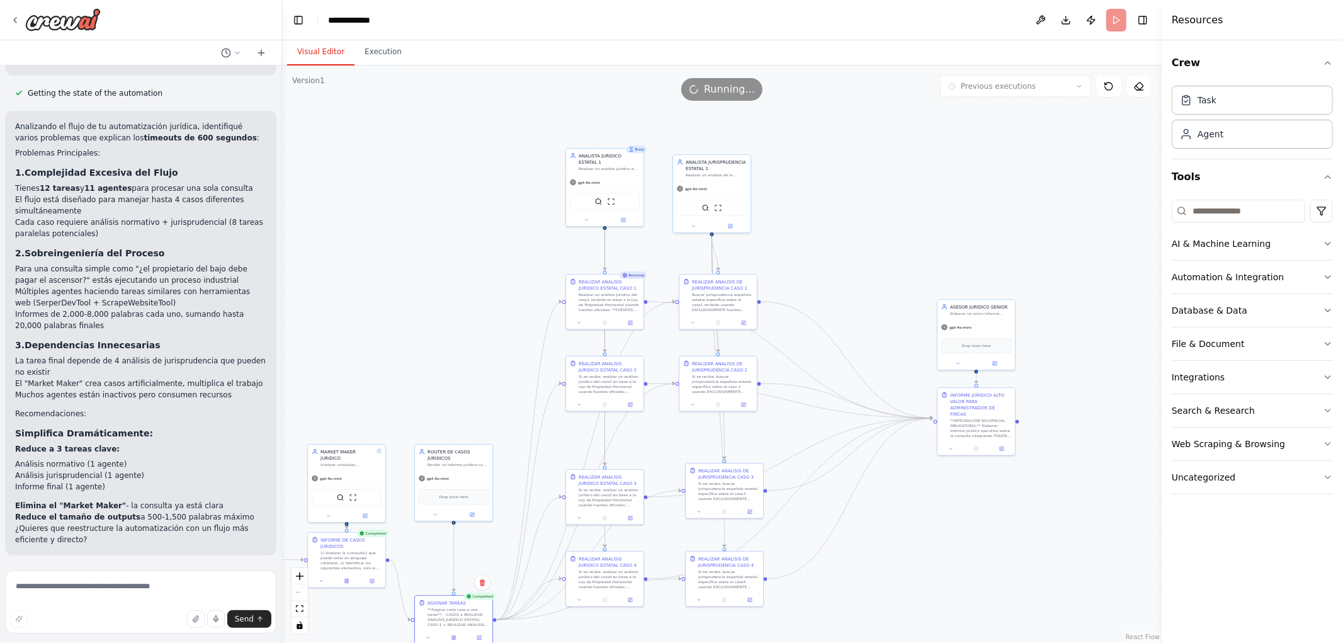
drag, startPoint x: 859, startPoint y: 244, endPoint x: 835, endPoint y: 181, distance: 67.4
click at [838, 184] on div ".deletable-edge-delete-btn { width: 20px; height: 20px; border: 0px solid #ffff…" at bounding box center [722, 354] width 880 height 578
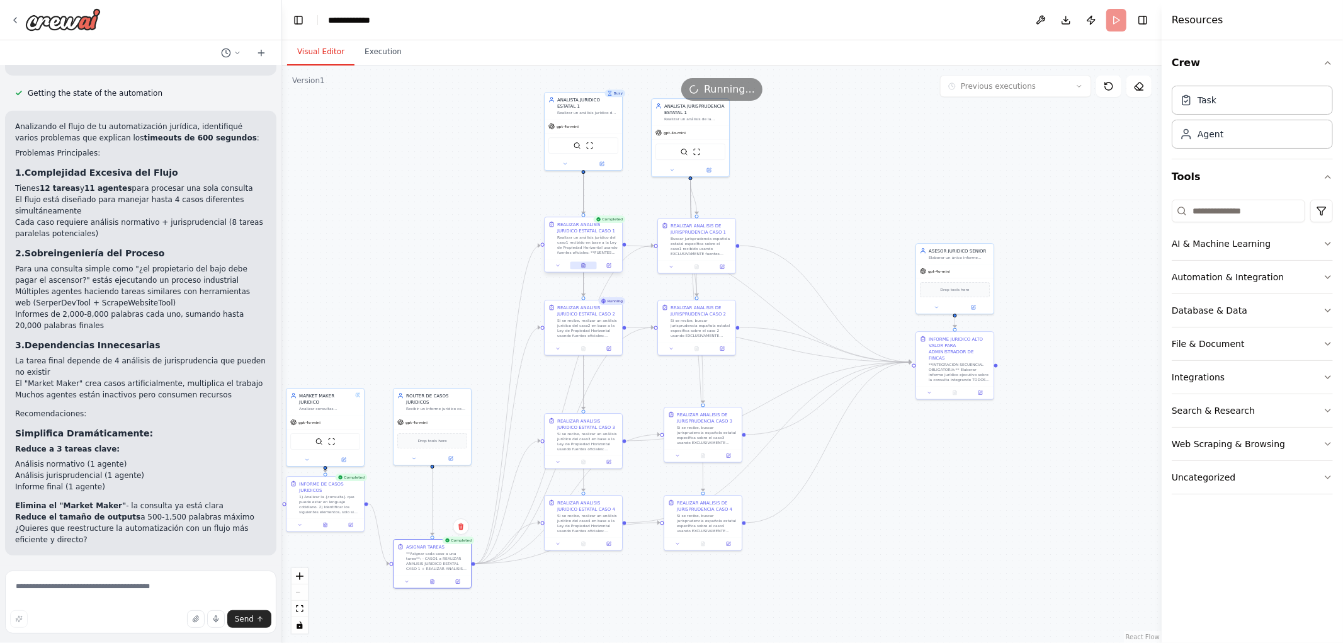
click at [588, 268] on button at bounding box center [583, 266] width 26 height 8
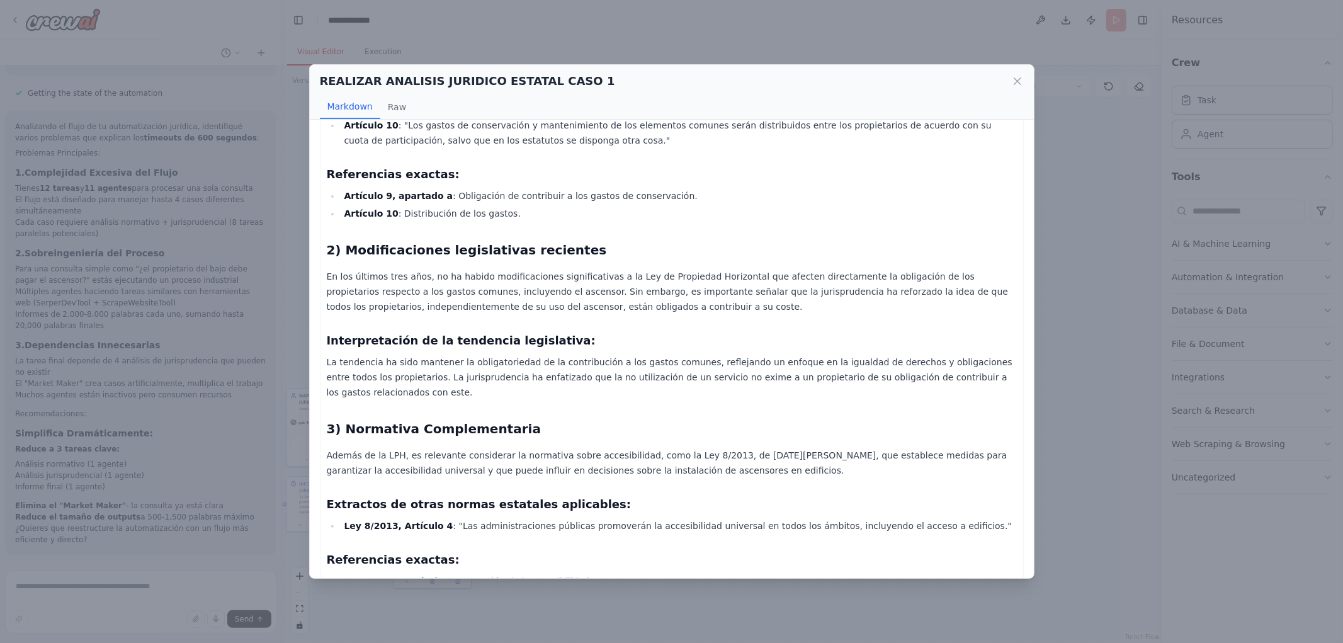
scroll to position [378, 0]
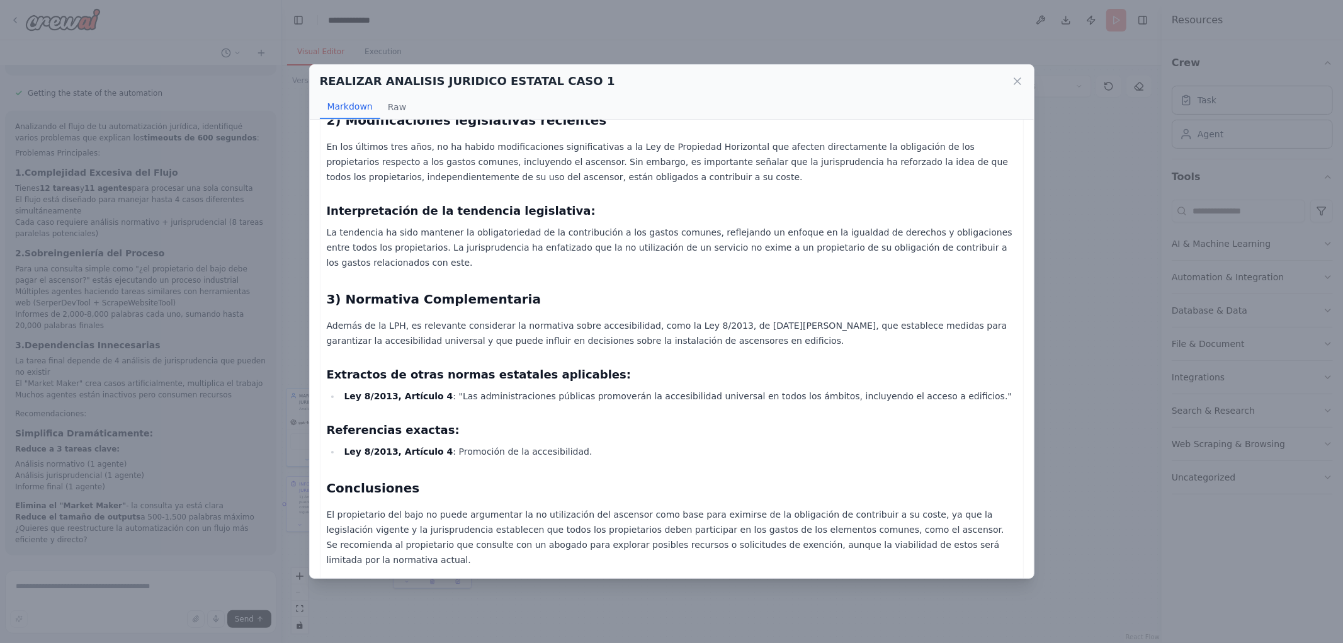
click at [1107, 168] on div "REALIZAR ANALISIS JURIDICO ESTATAL CASO 1 Markdown Raw Informe Jurídico sobre l…" at bounding box center [671, 321] width 1343 height 643
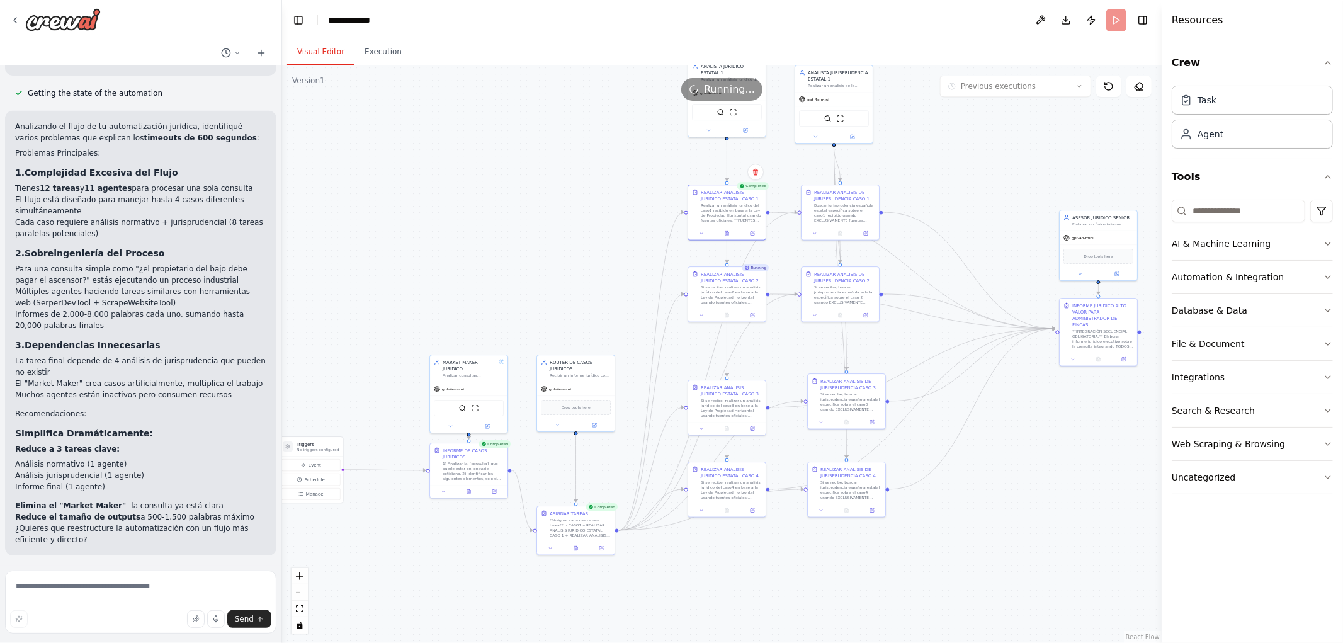
drag, startPoint x: 879, startPoint y: 472, endPoint x: 1023, endPoint y: 439, distance: 147.4
click at [1023, 439] on div ".deletable-edge-delete-btn { width: 20px; height: 20px; border: 0px solid #ffff…" at bounding box center [722, 354] width 880 height 578
drag, startPoint x: 381, startPoint y: 249, endPoint x: 506, endPoint y: 152, distance: 157.6
click at [508, 149] on div ".deletable-edge-delete-btn { width: 20px; height: 20px; border: 0px solid #ffff…" at bounding box center [722, 354] width 880 height 578
drag, startPoint x: 451, startPoint y: 205, endPoint x: 581, endPoint y: 110, distance: 161.4
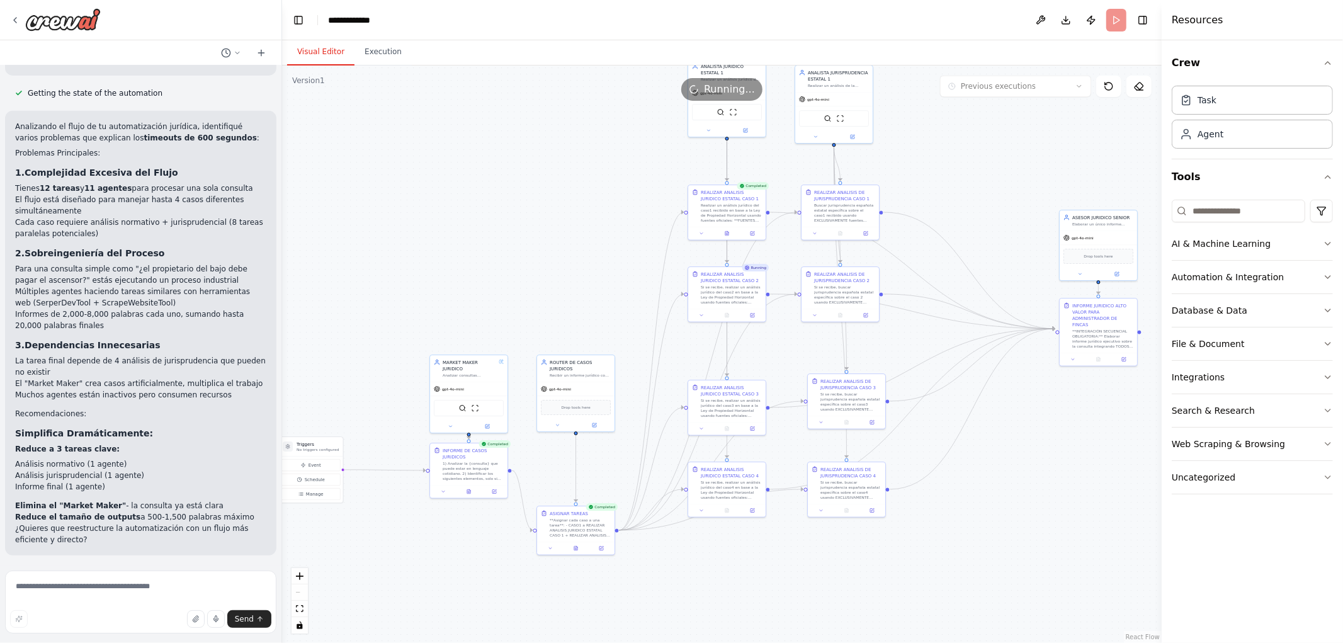
click at [578, 113] on div ".deletable-edge-delete-btn { width: 20px; height: 20px; border: 0px solid #ffff…" at bounding box center [722, 354] width 880 height 578
drag, startPoint x: 441, startPoint y: 273, endPoint x: 503, endPoint y: 244, distance: 67.6
click at [503, 244] on div ".deletable-edge-delete-btn { width: 20px; height: 20px; border: 0px solid #ffff…" at bounding box center [722, 354] width 880 height 578
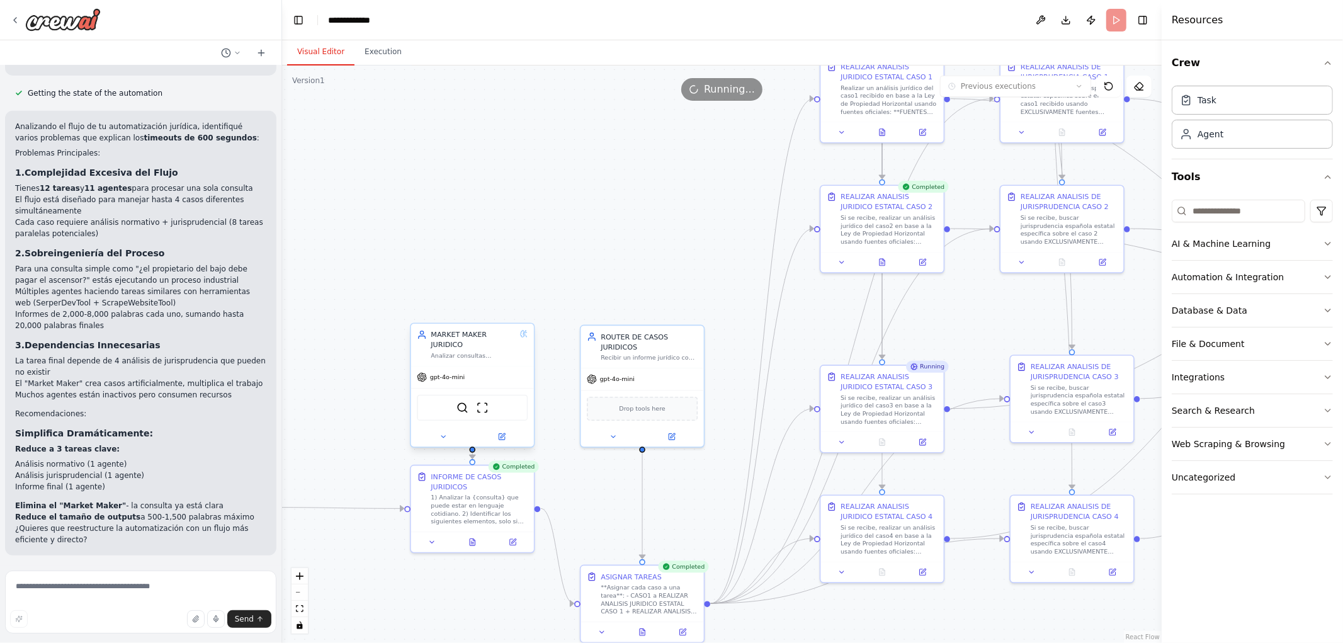
click at [471, 406] on div "SerperDevTool ScrapeWebsiteTool" at bounding box center [472, 408] width 111 height 26
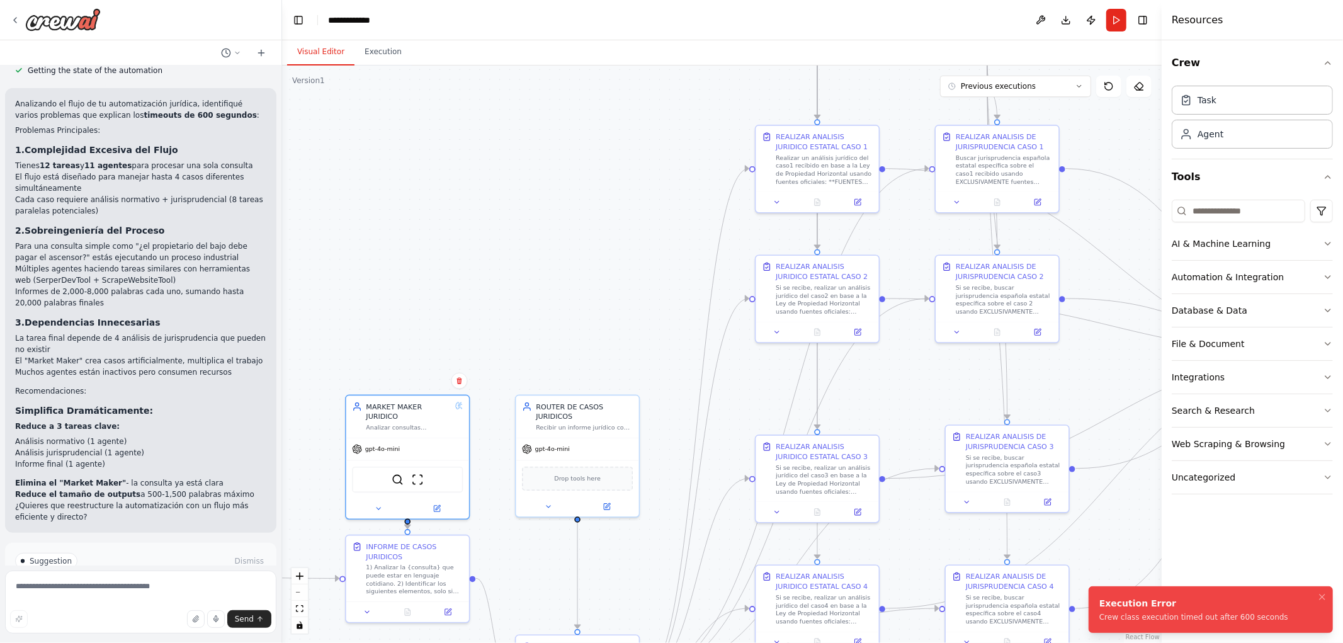
drag, startPoint x: 969, startPoint y: 317, endPoint x: 883, endPoint y: 396, distance: 115.9
click at [894, 396] on div ".deletable-edge-delete-btn { width: 20px; height: 20px; border: 0px solid #ffff…" at bounding box center [722, 354] width 880 height 578
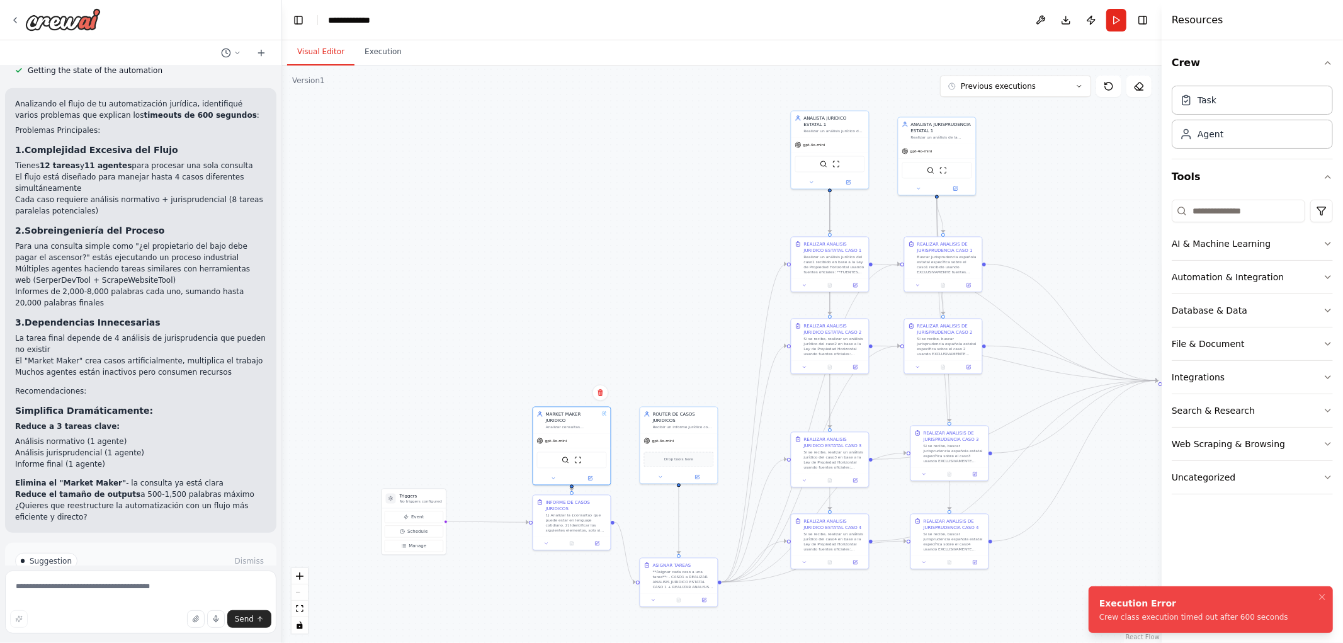
drag, startPoint x: 647, startPoint y: 253, endPoint x: 654, endPoint y: 178, distance: 74.6
click at [655, 190] on div ".deletable-edge-delete-btn { width: 20px; height: 20px; border: 0px solid #ffff…" at bounding box center [722, 354] width 880 height 578
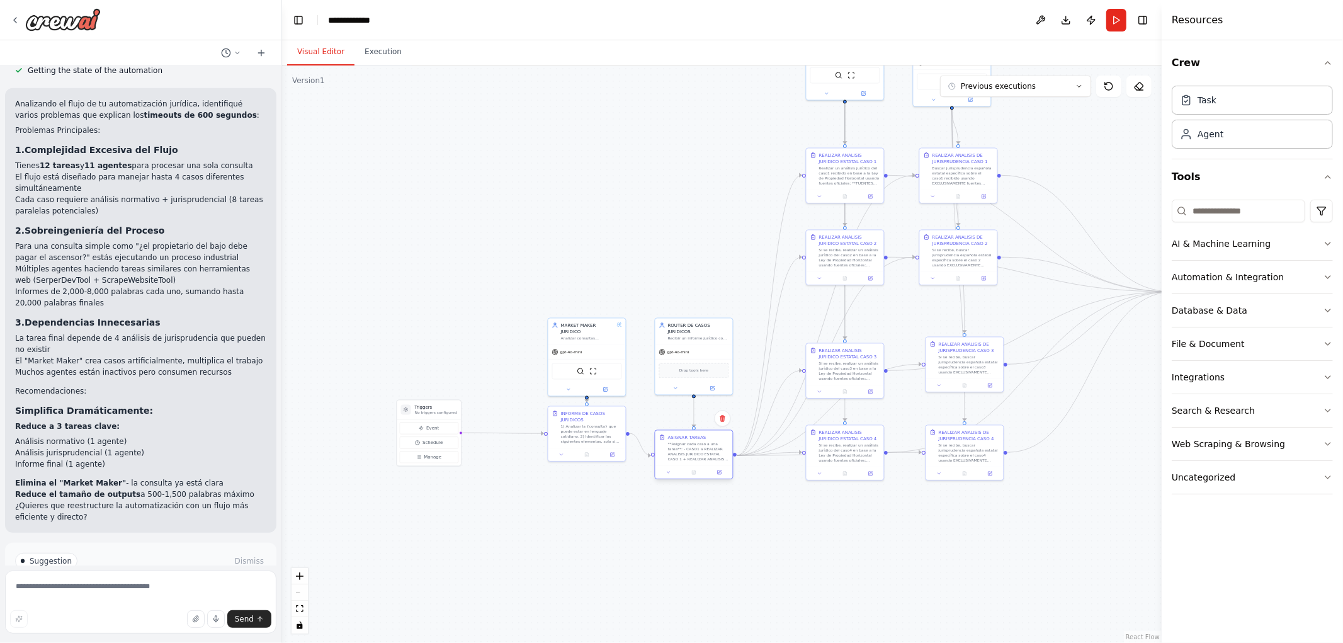
drag, startPoint x: 701, startPoint y: 467, endPoint x: 709, endPoint y: 417, distance: 50.4
click at [709, 442] on div "**Asignar cada caso a una tarea**: - CASO1 a REALIZAR ANALISIS JURIDICO ESTATAL…" at bounding box center [698, 452] width 61 height 20
click at [566, 246] on div ".deletable-edge-delete-btn { width: 20px; height: 20px; border: 0px solid #ffff…" at bounding box center [722, 354] width 880 height 578
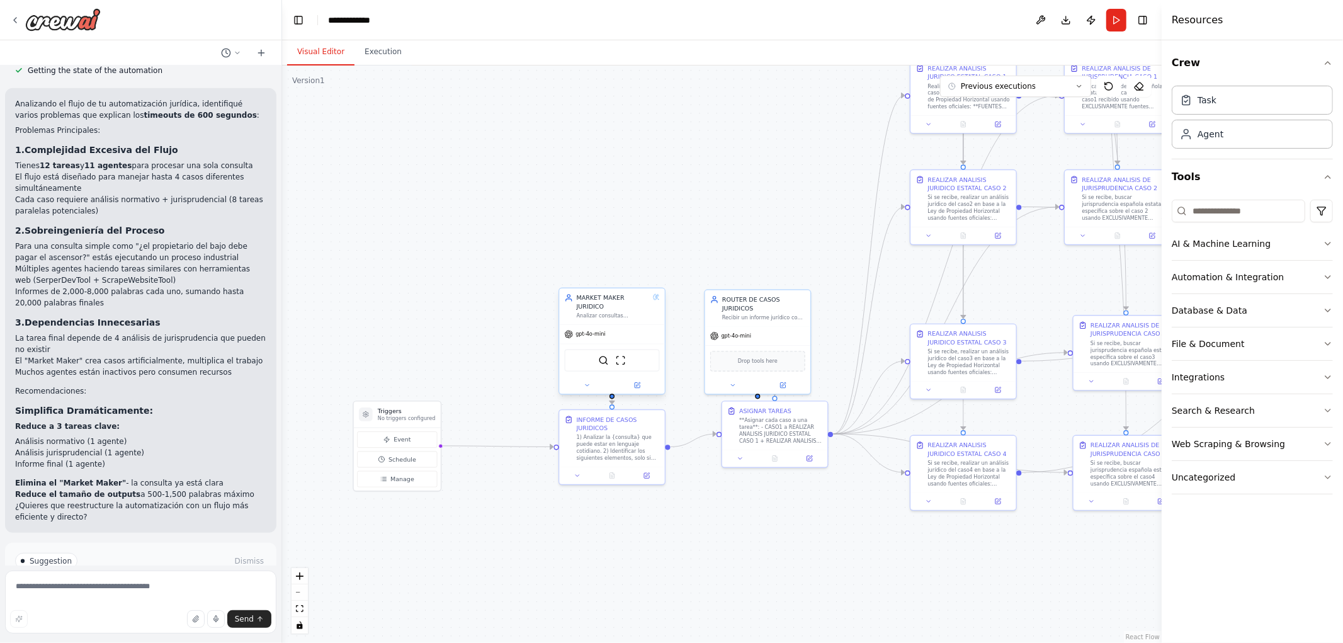
click at [641, 382] on div at bounding box center [611, 385] width 105 height 17
click at [639, 383] on icon at bounding box center [637, 385] width 5 height 5
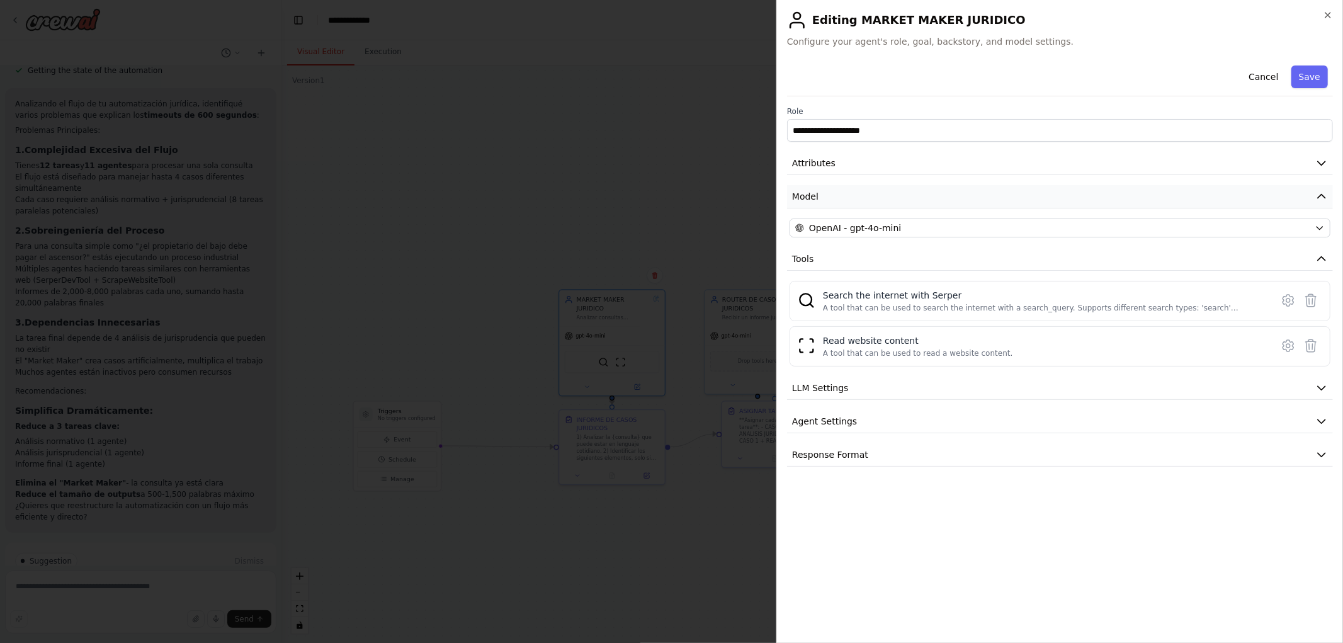
click at [808, 193] on span "Model" at bounding box center [805, 196] width 26 height 13
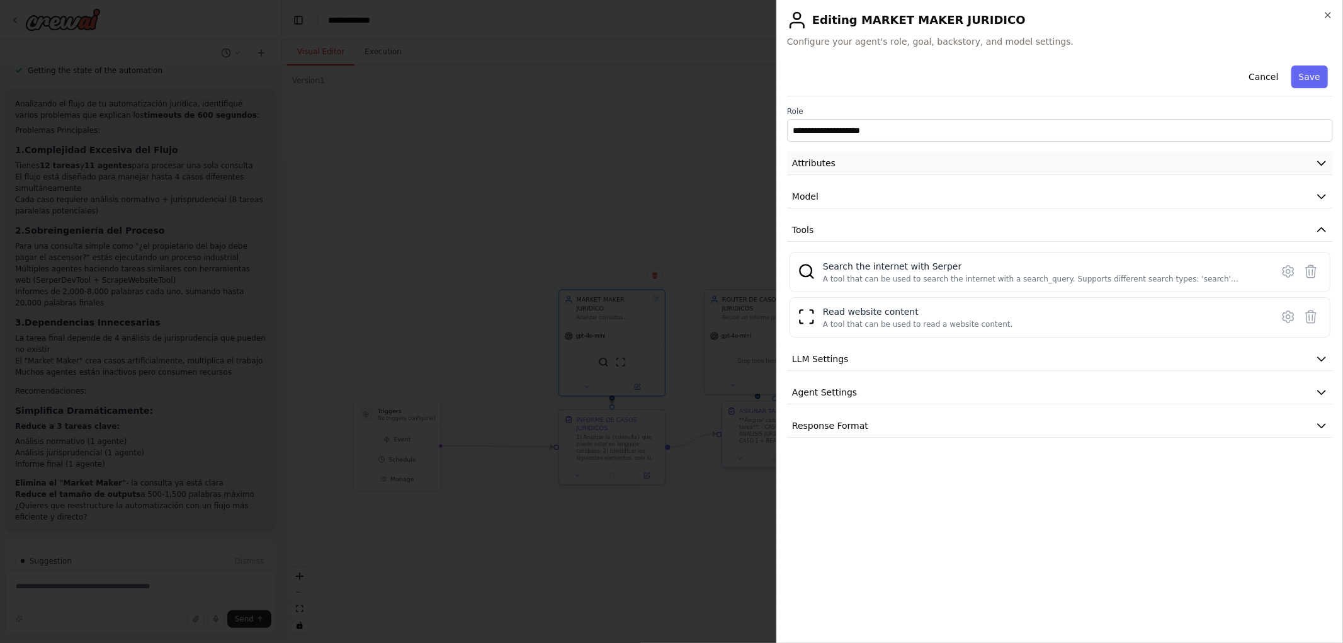
click at [819, 168] on span "Attributes" at bounding box center [813, 163] width 43 height 13
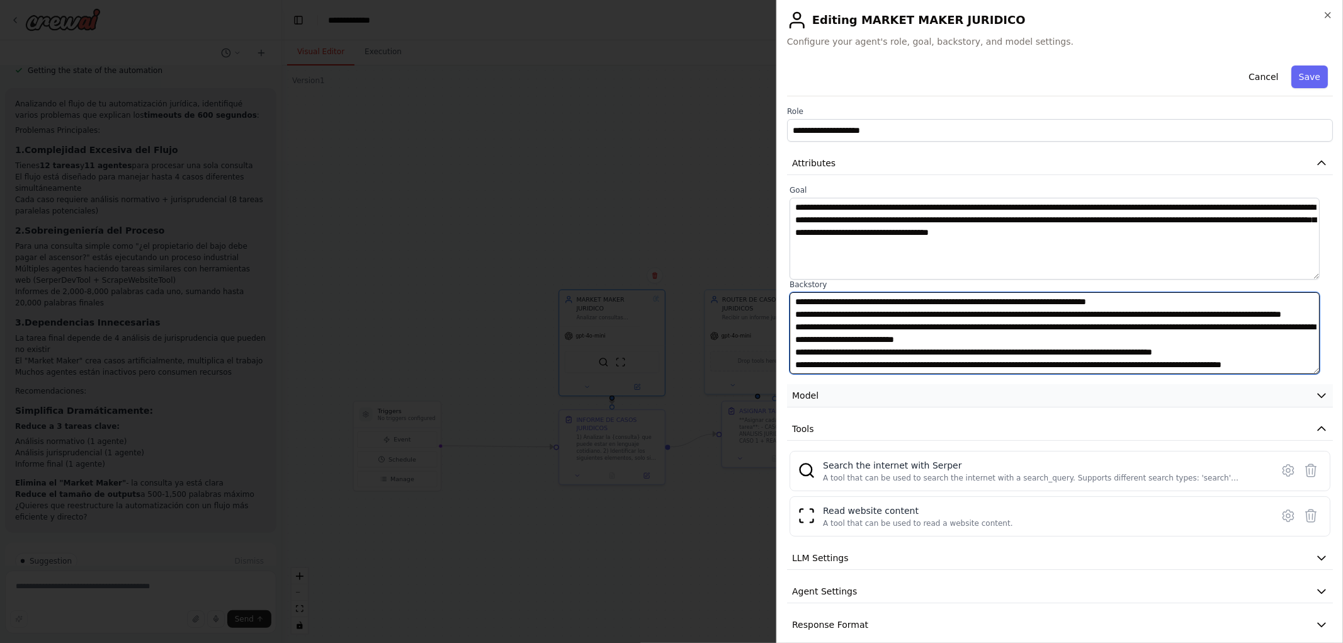
scroll to position [25, 0]
drag, startPoint x: 796, startPoint y: 300, endPoint x: 1119, endPoint y: 396, distance: 336.2
click at [1119, 396] on div "**********" at bounding box center [1060, 348] width 546 height 576
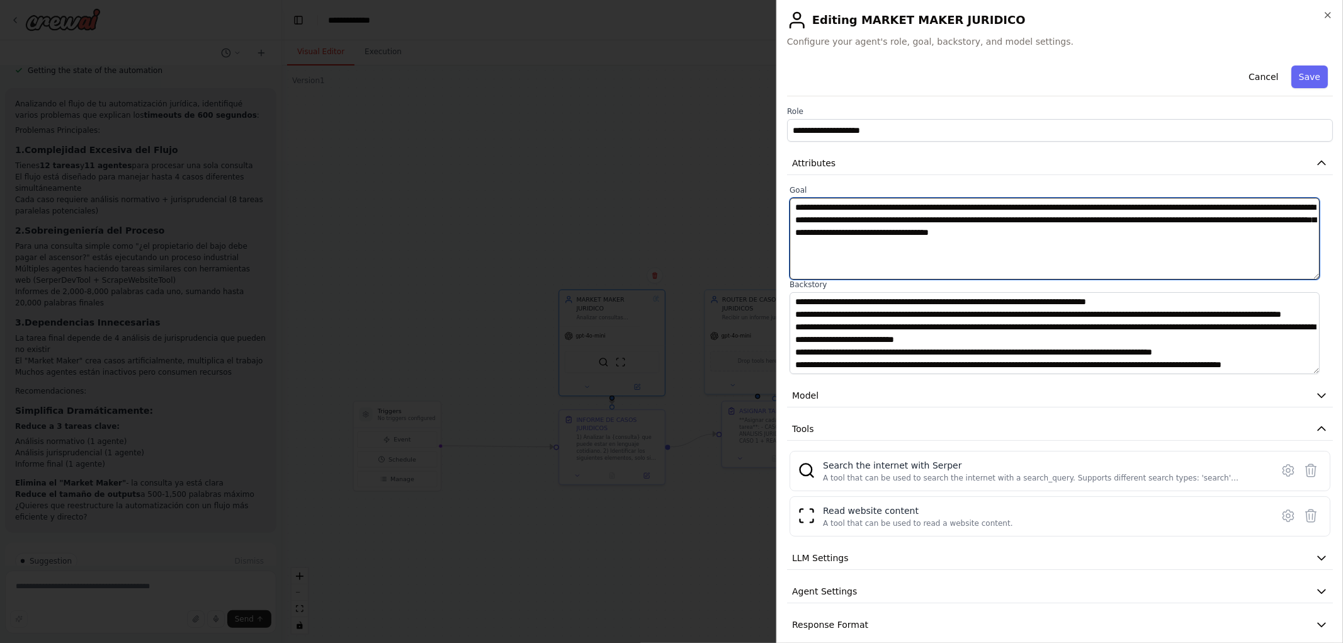
click at [946, 242] on textarea "**********" at bounding box center [1055, 239] width 530 height 82
drag, startPoint x: 1251, startPoint y: 237, endPoint x: 719, endPoint y: 175, distance: 535.8
click at [719, 175] on body "Hello! I'm the CrewAI assistant. What kind of automation do you want to build? …" at bounding box center [671, 321] width 1343 height 643
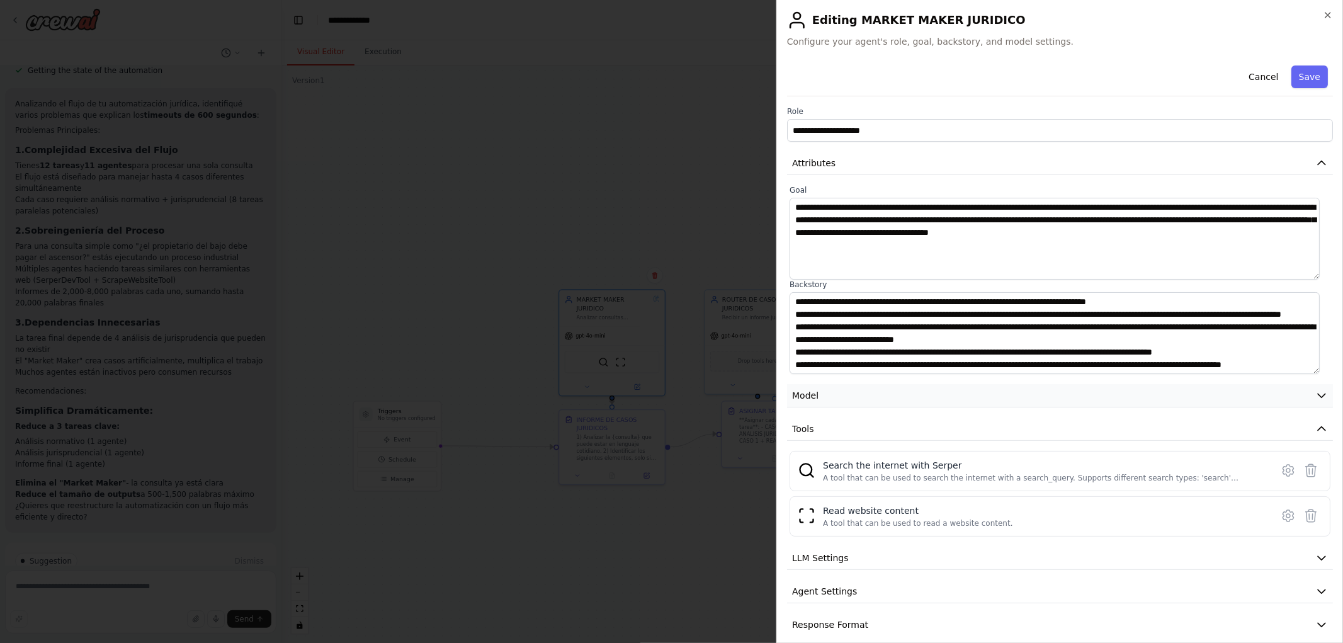
scroll to position [14, 0]
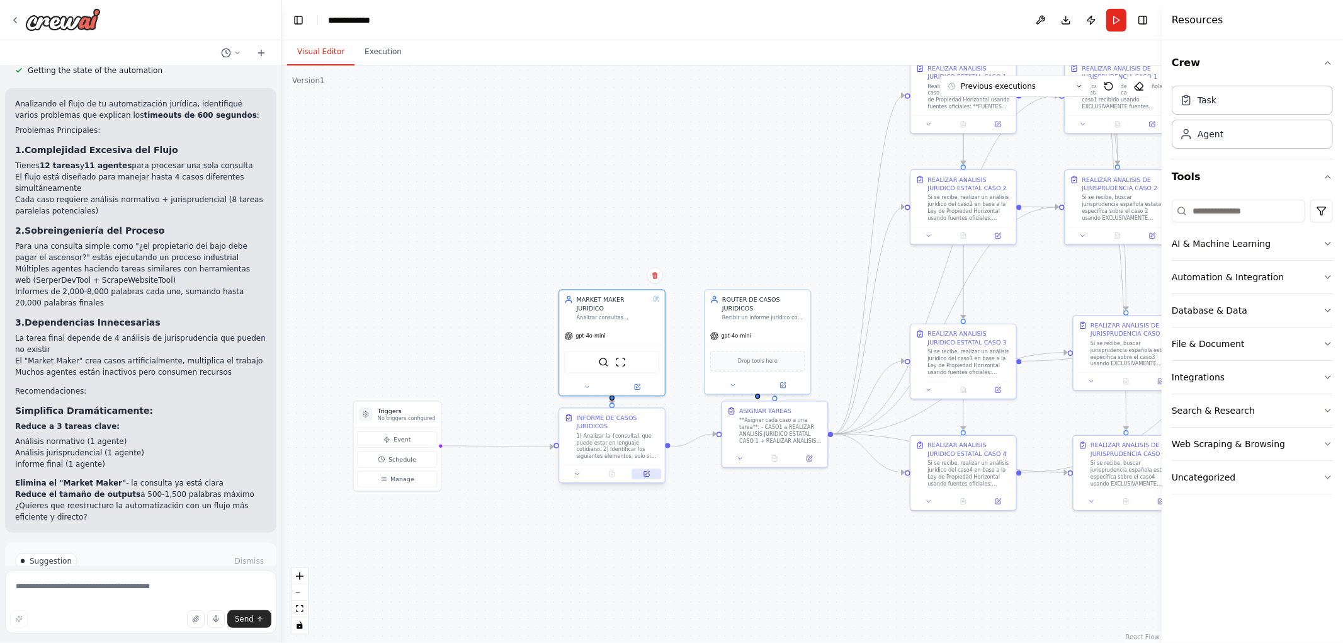
click at [646, 469] on button at bounding box center [647, 474] width 30 height 10
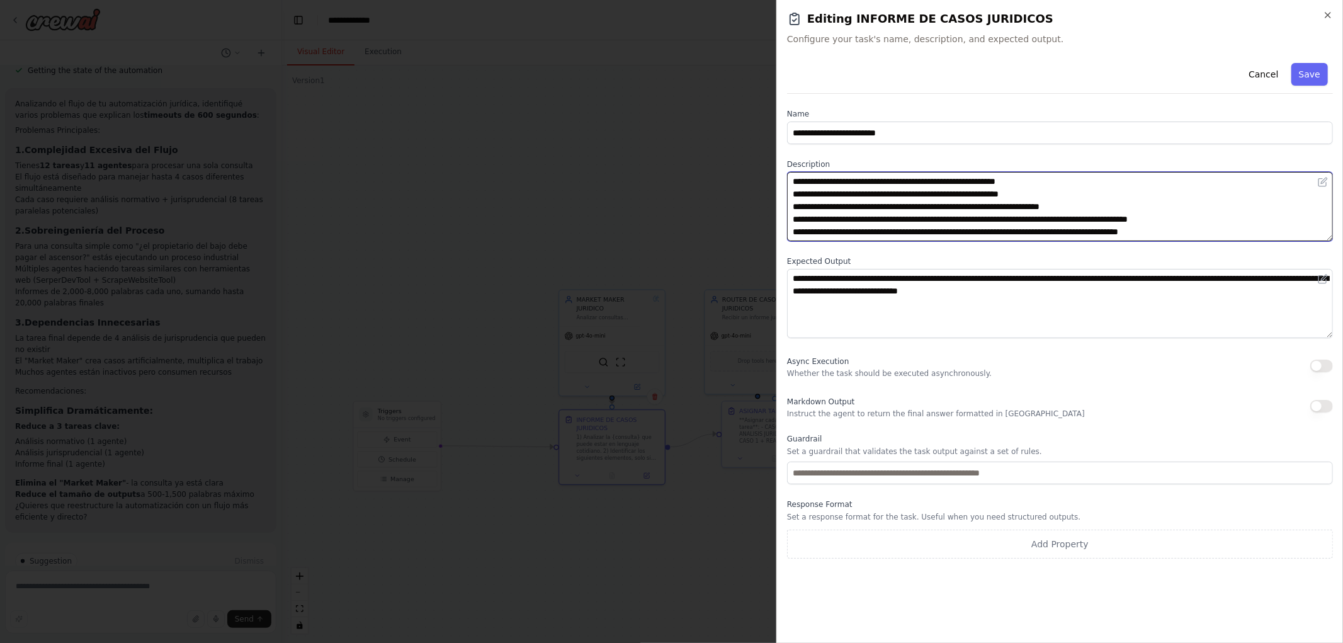
drag, startPoint x: 846, startPoint y: 183, endPoint x: 887, endPoint y: 181, distance: 41.0
click at [887, 181] on textarea "**********" at bounding box center [1060, 206] width 546 height 69
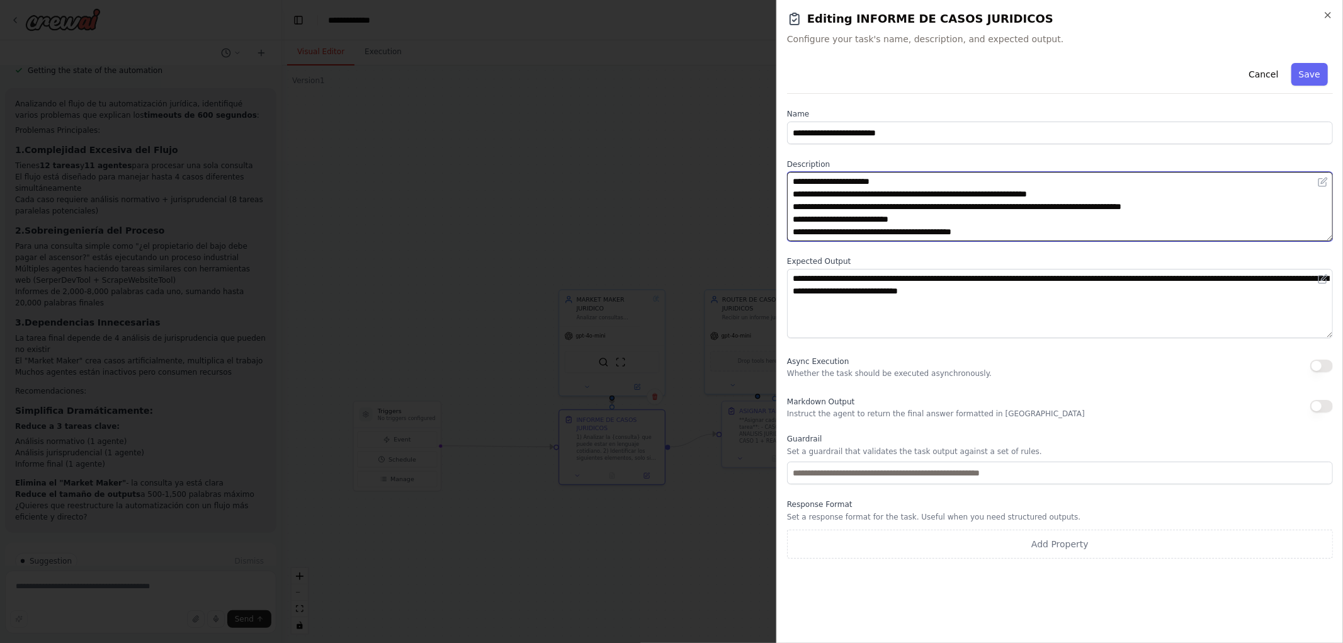
scroll to position [0, 0]
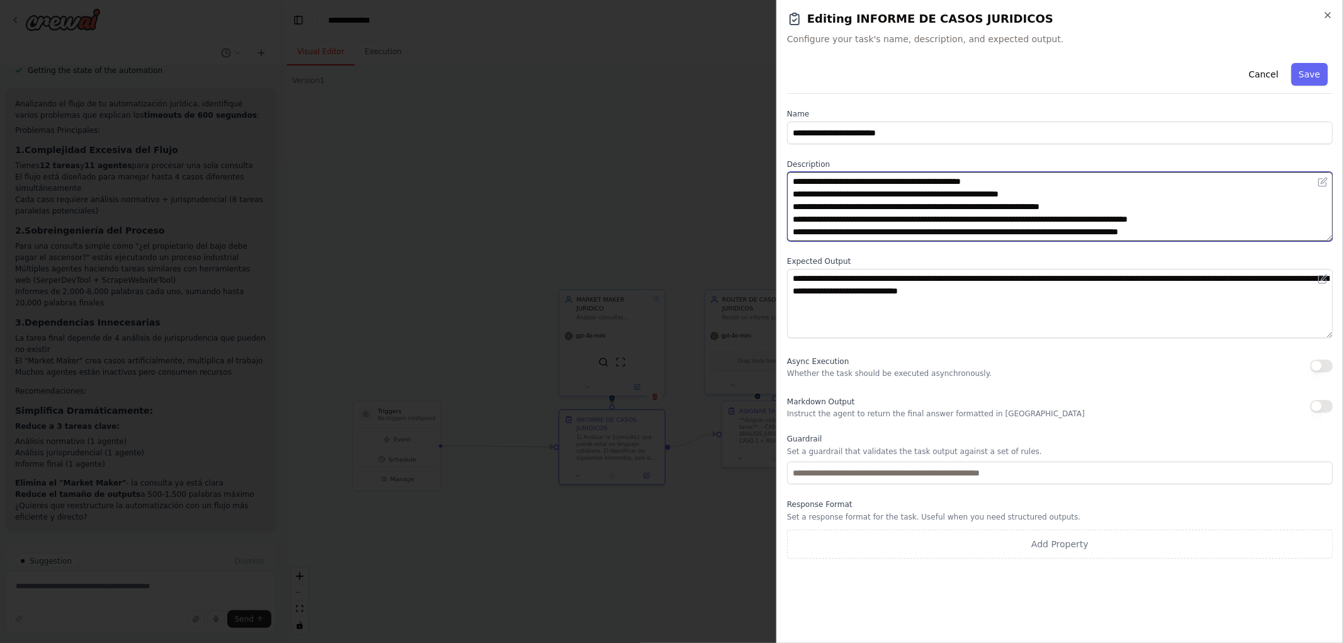
drag, startPoint x: 989, startPoint y: 231, endPoint x: 544, endPoint y: 93, distance: 466.1
click at [544, 93] on body "Hello! I'm the CrewAI assistant. What kind of automation do you want to build? …" at bounding box center [671, 321] width 1343 height 643
type textarea "**********"
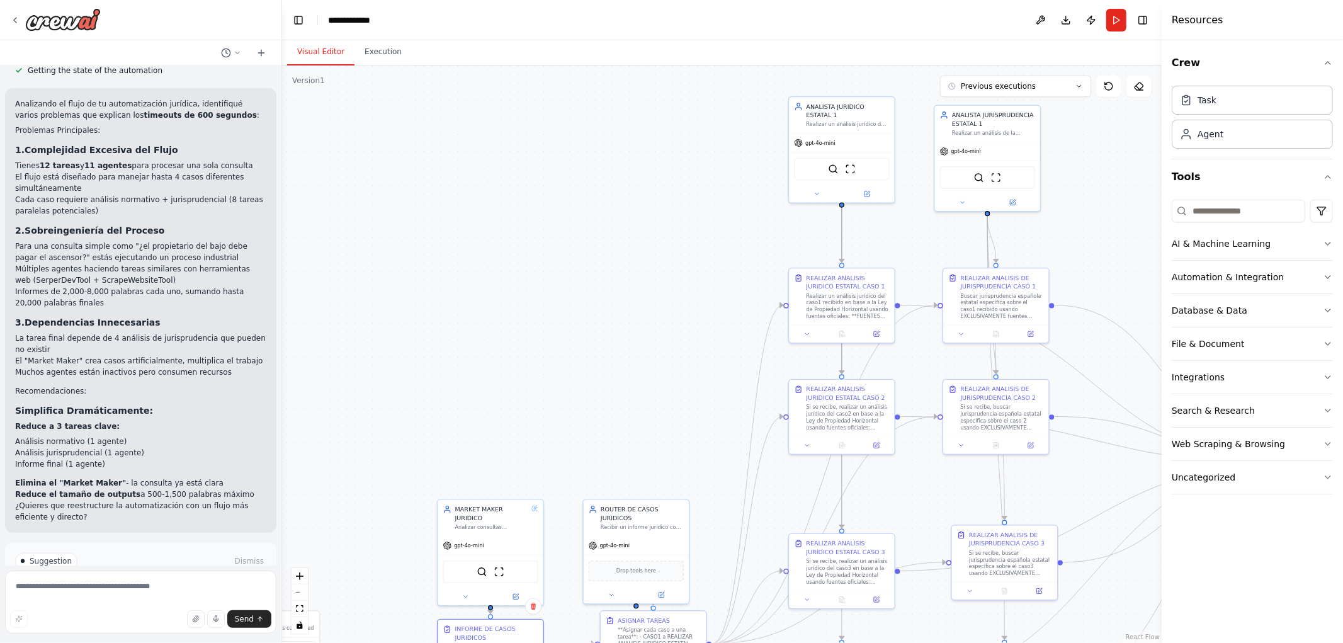
drag, startPoint x: 799, startPoint y: 144, endPoint x: 677, endPoint y: 353, distance: 242.4
click at [677, 353] on div ".deletable-edge-delete-btn { width: 20px; height: 20px; border: 0px solid #ffff…" at bounding box center [722, 354] width 880 height 578
click at [661, 588] on button at bounding box center [661, 593] width 48 height 10
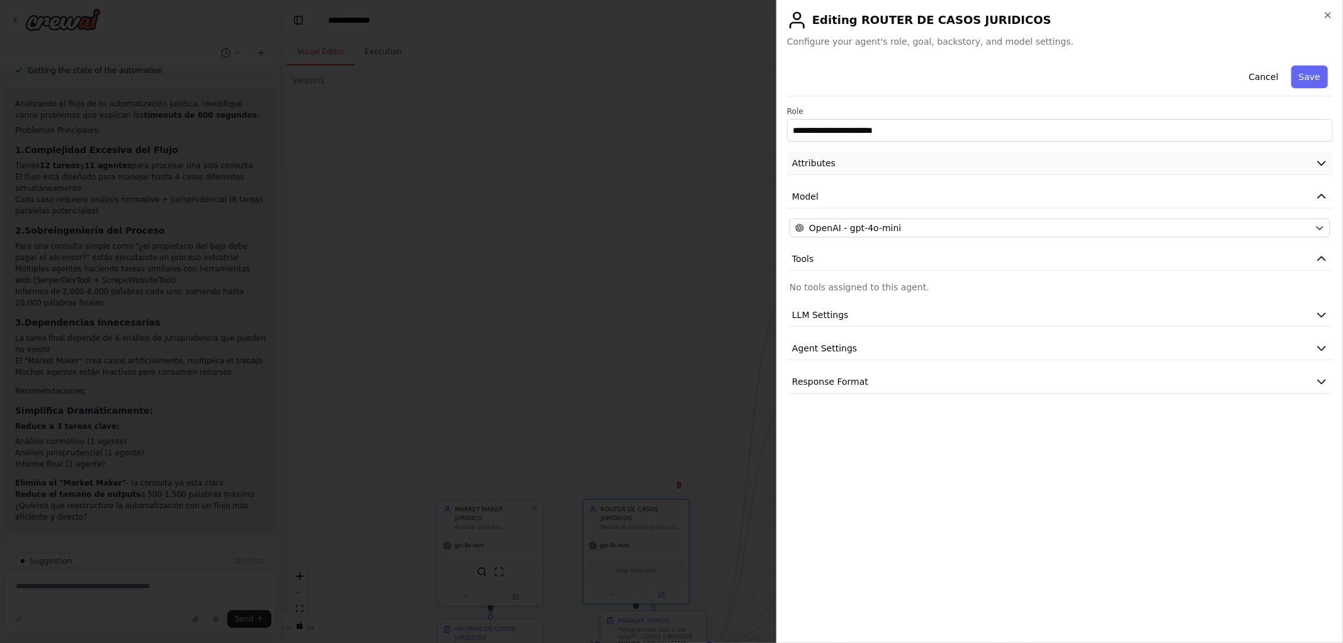
click at [864, 159] on button "Attributes" at bounding box center [1060, 163] width 546 height 23
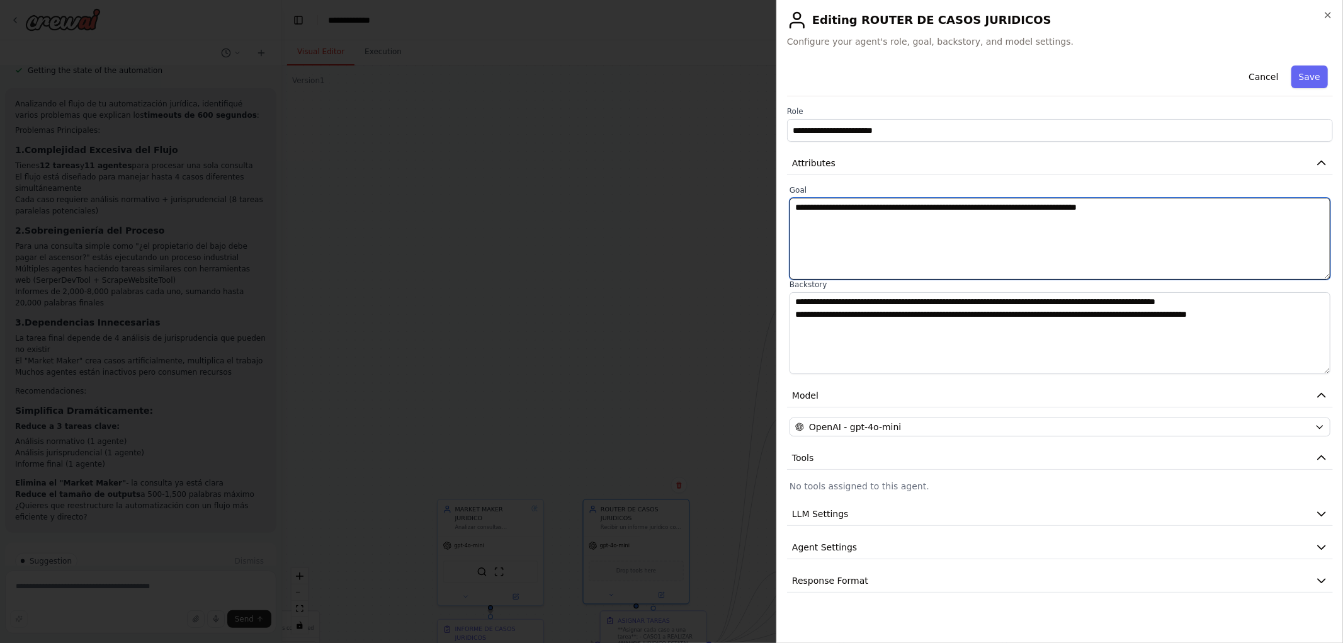
drag, startPoint x: 1165, startPoint y: 208, endPoint x: 641, endPoint y: 205, distance: 524.0
click at [641, 205] on body "Hello! I'm the CrewAI assistant. What kind of automation do you want to build? …" at bounding box center [671, 321] width 1343 height 643
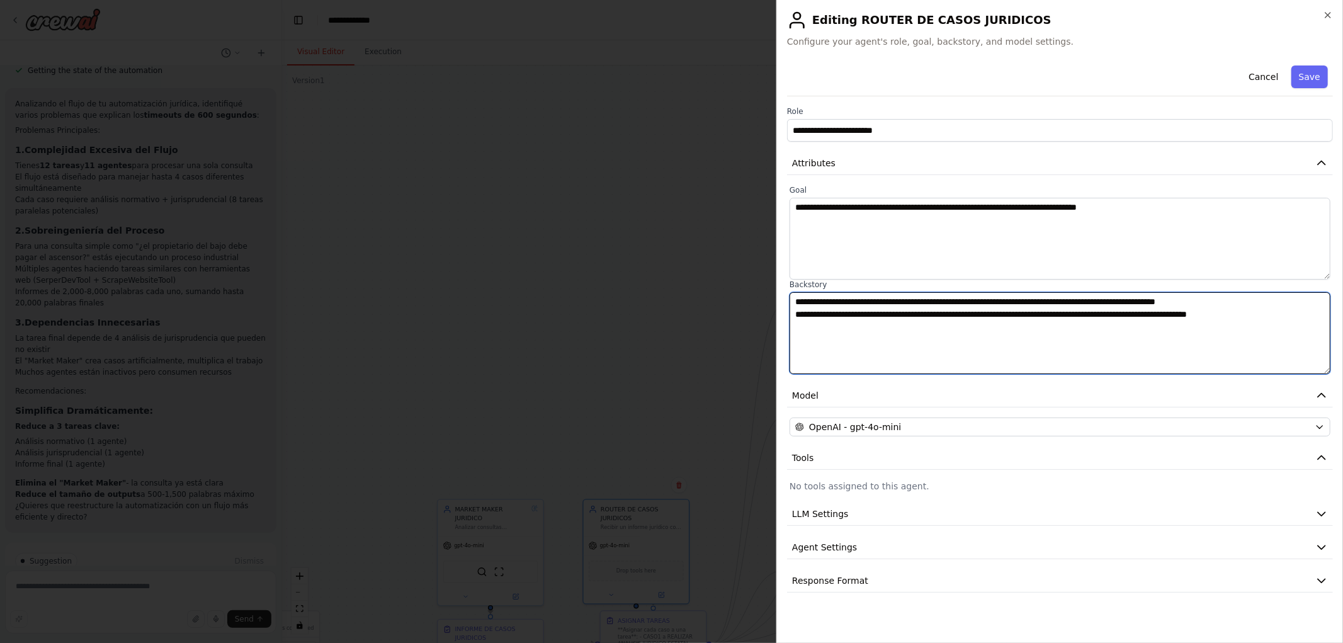
drag, startPoint x: 1295, startPoint y: 318, endPoint x: 683, endPoint y: 292, distance: 612.7
click at [683, 292] on body "Hello! I'm the CrewAI assistant. What kind of automation do you want to build? …" at bounding box center [671, 321] width 1343 height 643
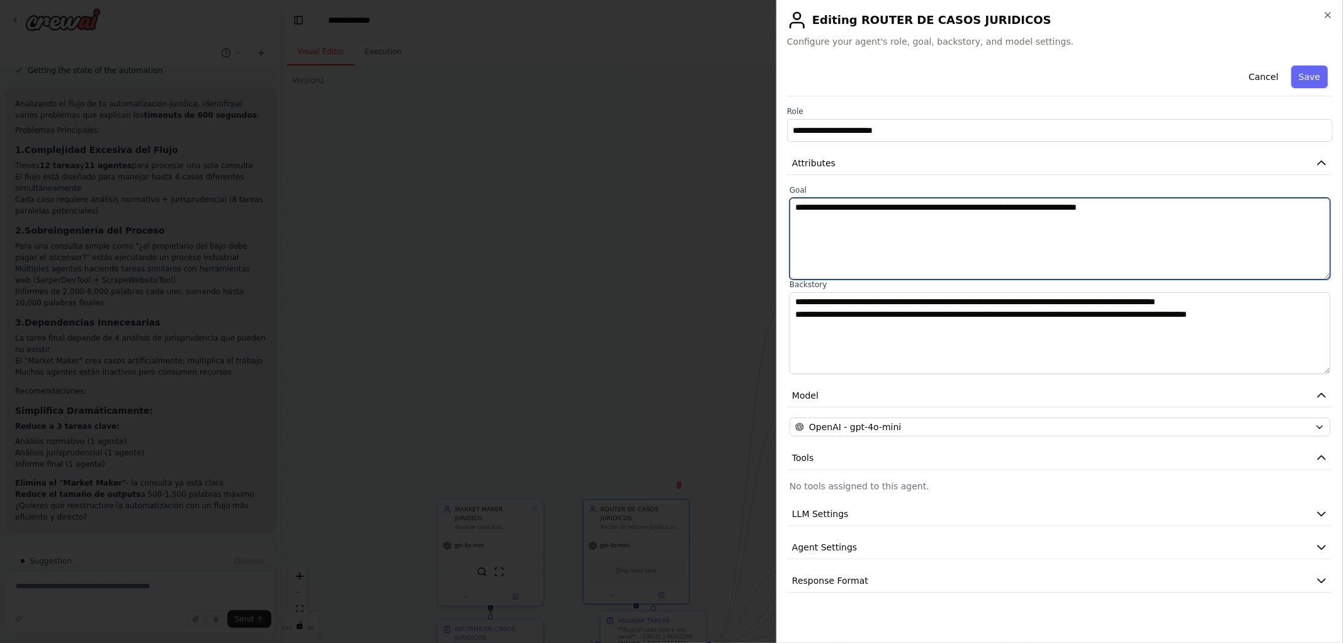
click at [926, 256] on textarea "**********" at bounding box center [1060, 239] width 541 height 82
drag, startPoint x: 1175, startPoint y: 204, endPoint x: 602, endPoint y: 181, distance: 572.9
click at [630, 181] on body "Hello! I'm the CrewAI assistant. What kind of automation do you want to build? …" at bounding box center [671, 321] width 1343 height 643
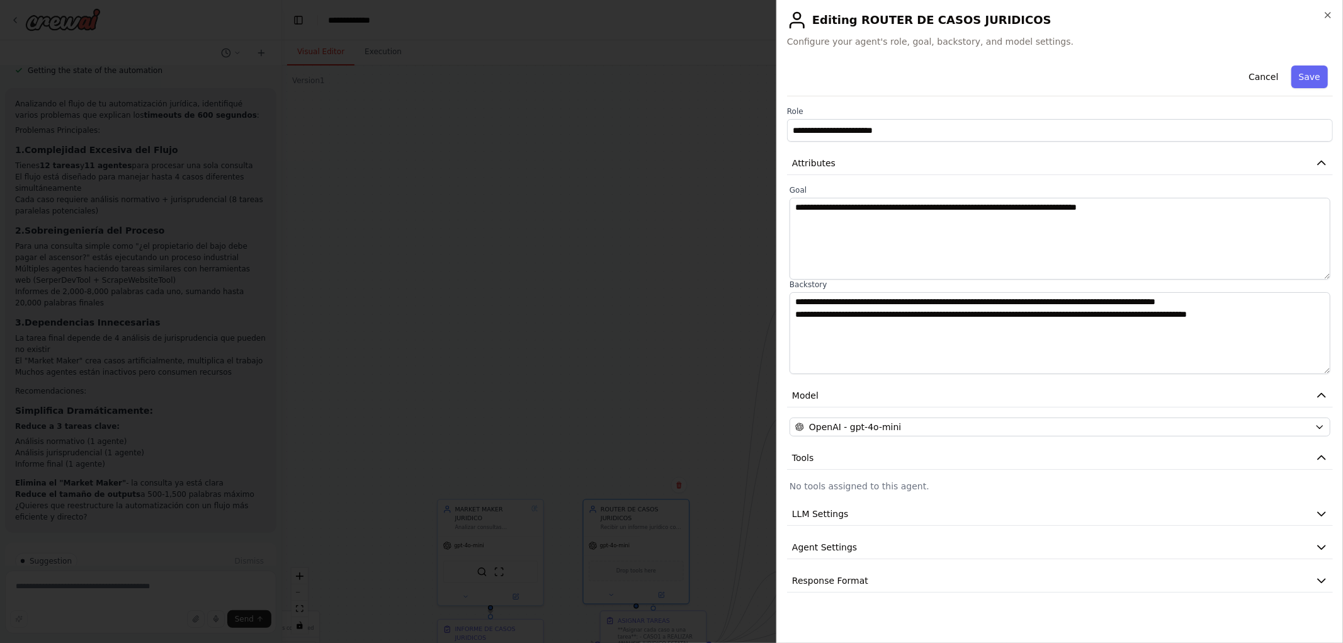
drag, startPoint x: 620, startPoint y: 236, endPoint x: 628, endPoint y: 229, distance: 10.3
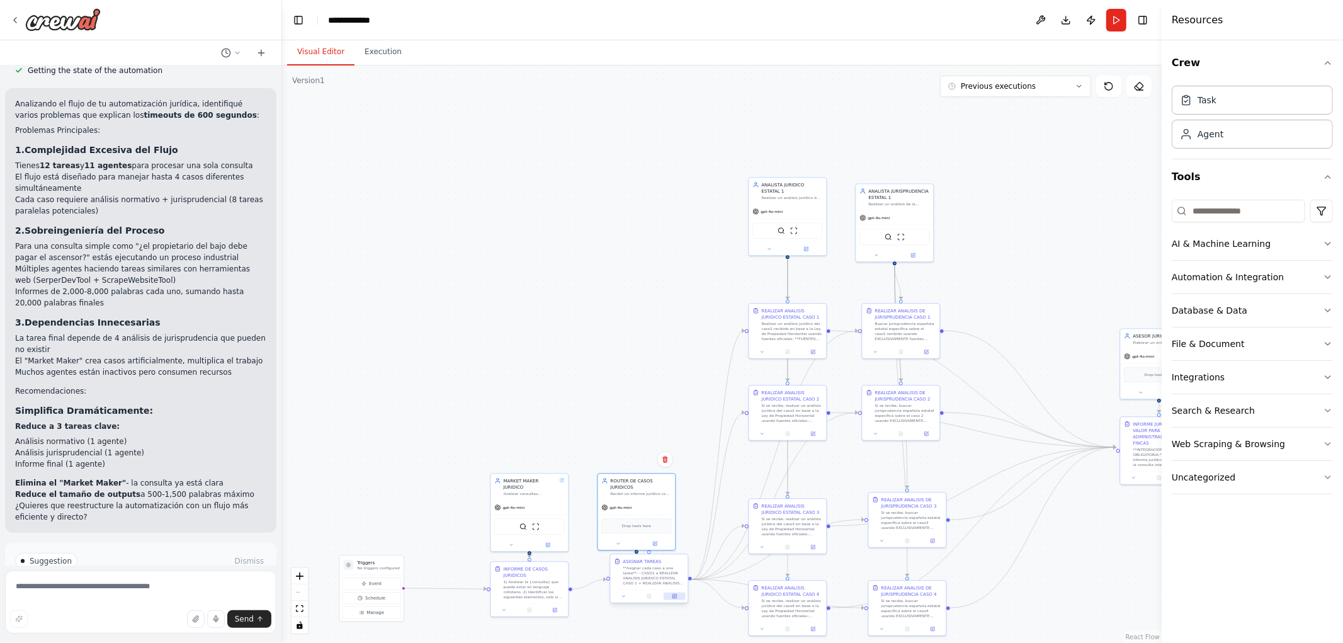
click at [679, 596] on button at bounding box center [674, 597] width 21 height 8
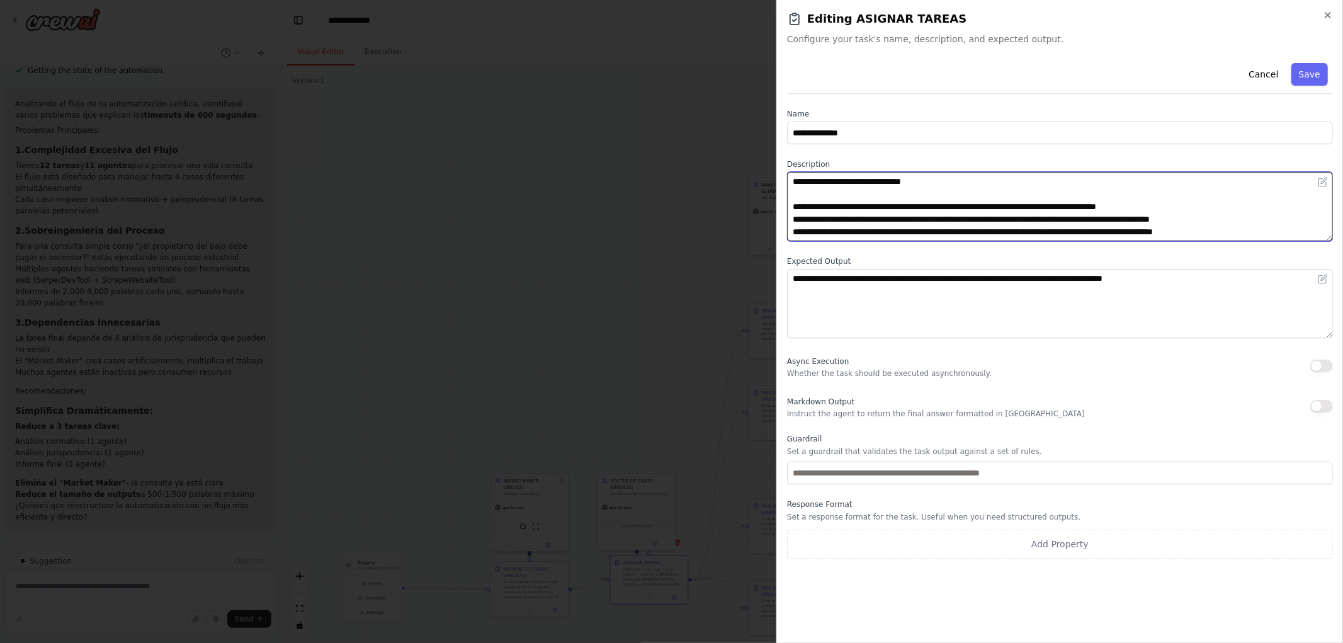
scroll to position [38, 0]
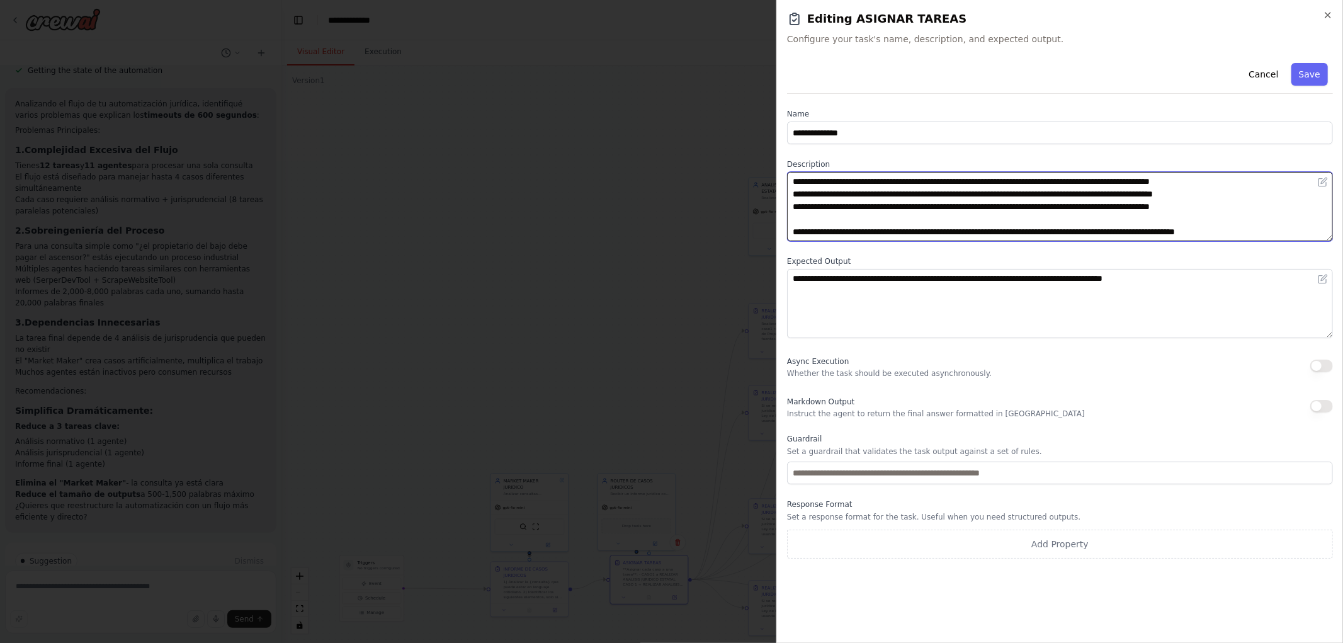
drag, startPoint x: 787, startPoint y: 184, endPoint x: 1305, endPoint y: 273, distance: 525.3
click at [1305, 273] on div "**********" at bounding box center [1060, 308] width 546 height 501
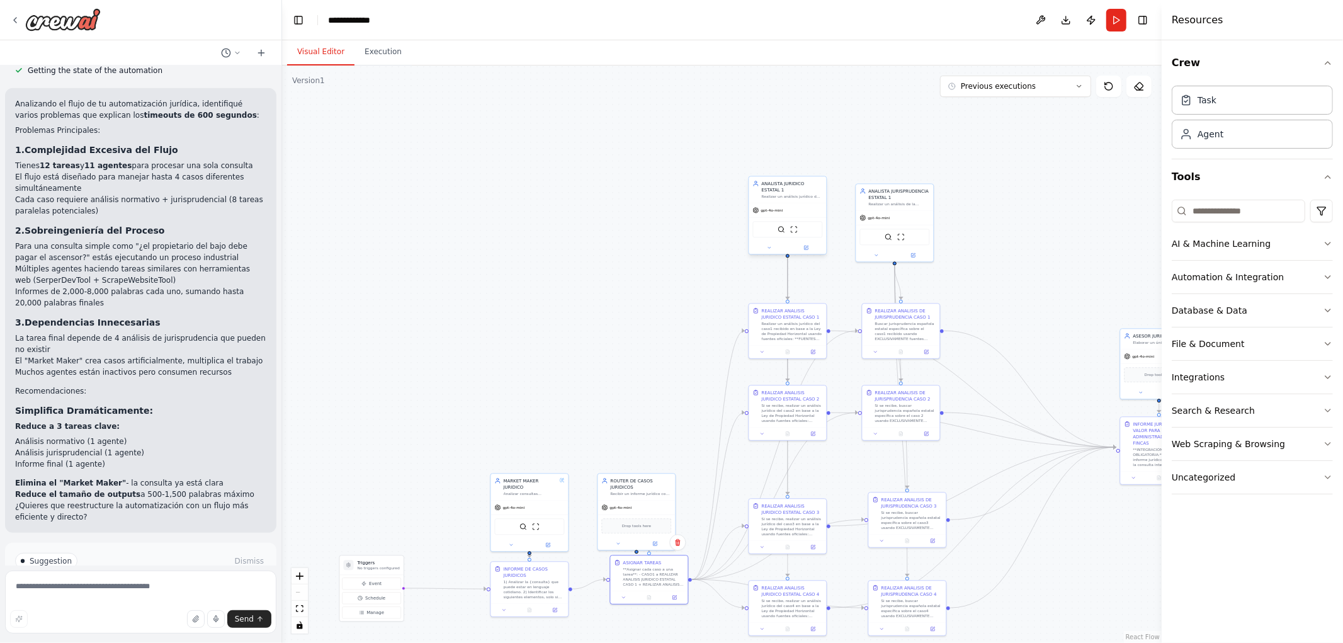
click at [796, 203] on div "gpt-4o-mini" at bounding box center [787, 210] width 77 height 14
click at [808, 246] on icon at bounding box center [806, 248] width 4 height 4
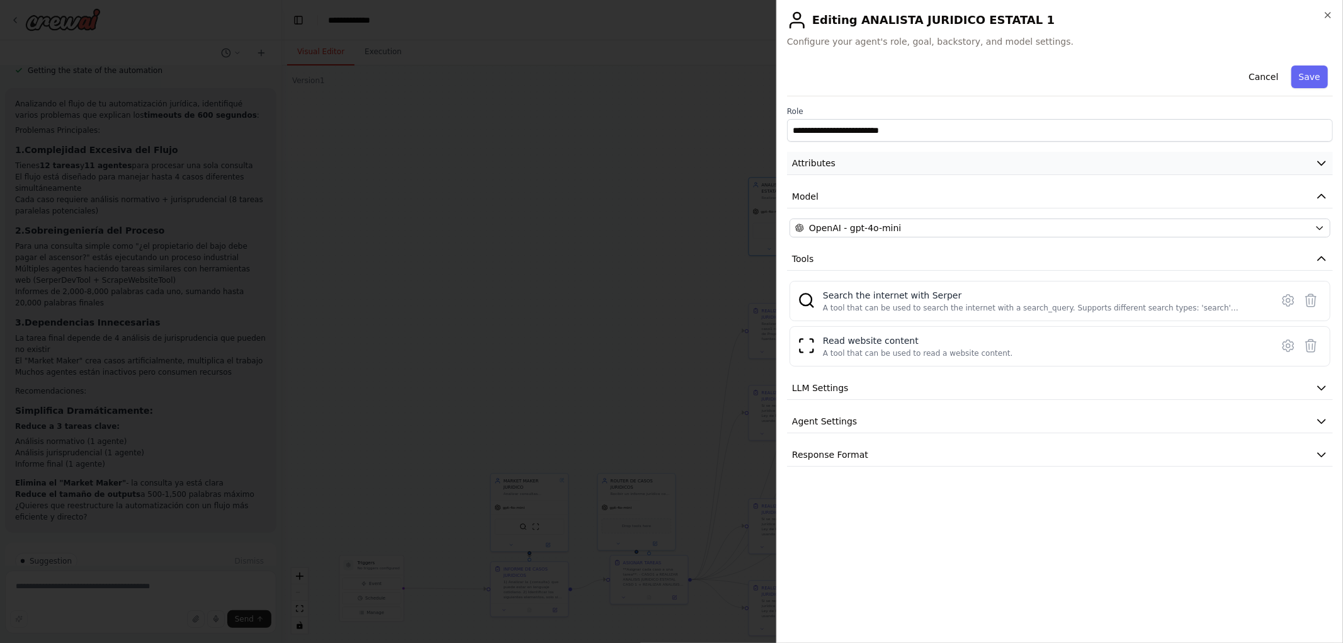
click at [1017, 174] on button "Attributes" at bounding box center [1060, 163] width 546 height 23
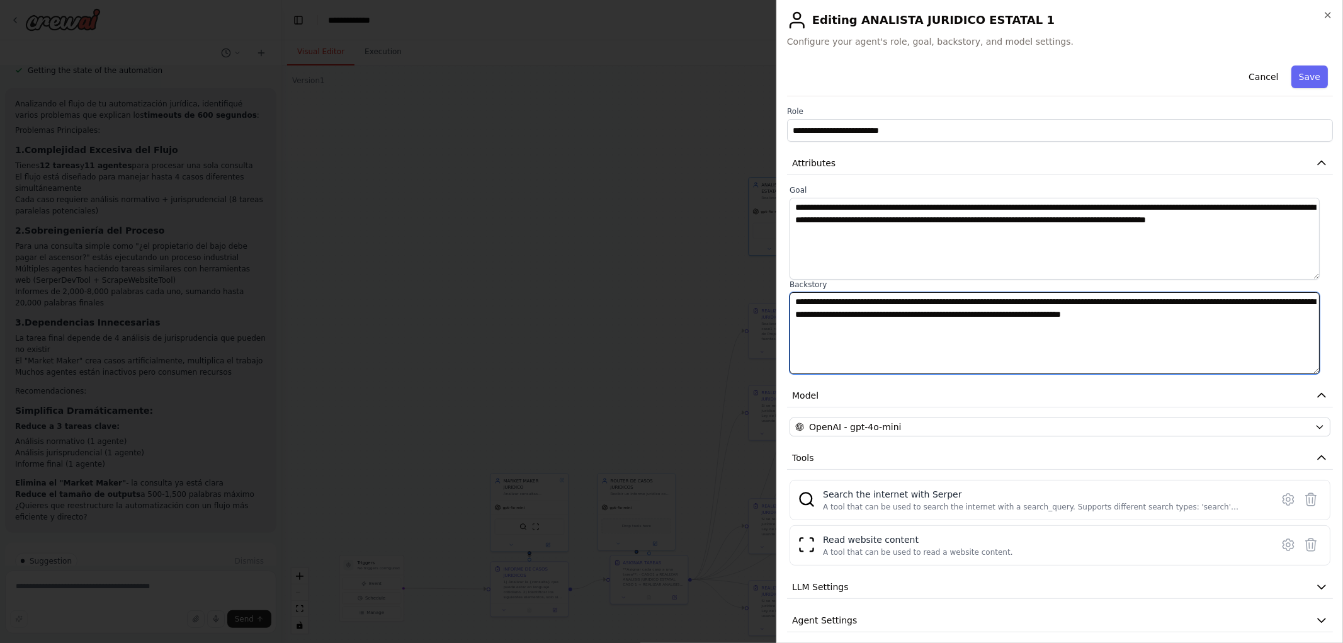
drag, startPoint x: 1271, startPoint y: 325, endPoint x: 703, endPoint y: 297, distance: 568.1
click at [703, 297] on body "Hello! I'm the CrewAI assistant. What kind of automation do you want to build? …" at bounding box center [671, 321] width 1343 height 643
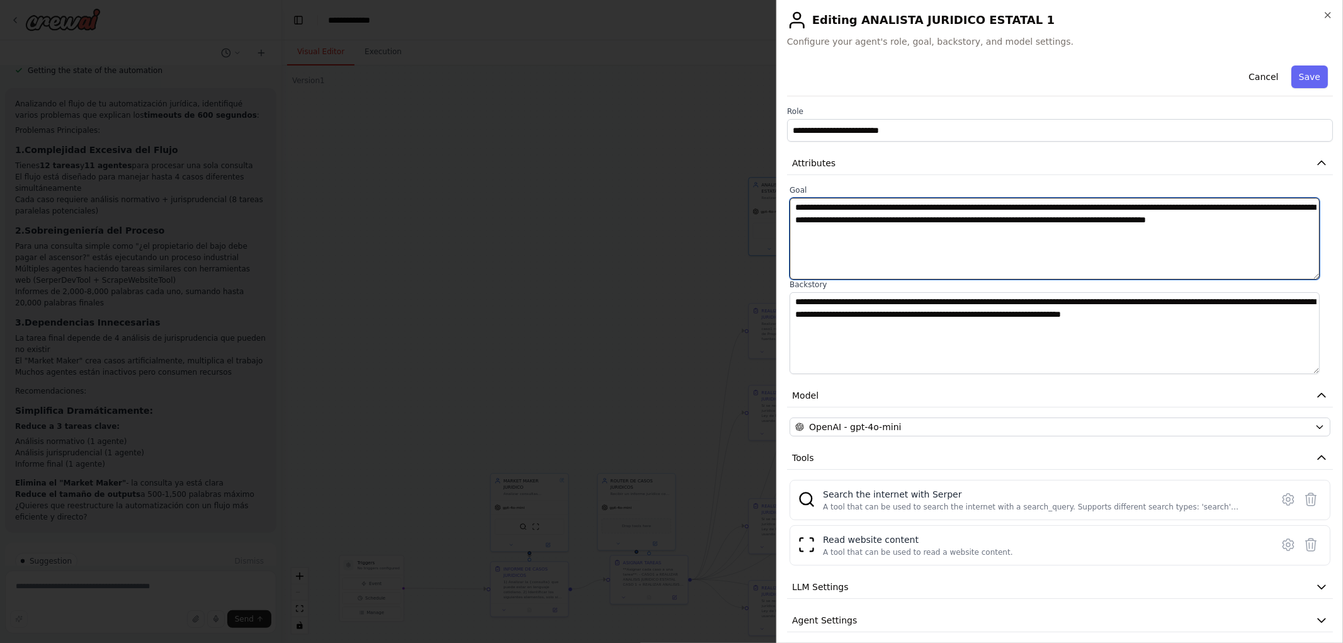
drag, startPoint x: 901, startPoint y: 237, endPoint x: 630, endPoint y: 162, distance: 280.8
click at [630, 162] on body "Hello! I'm the CrewAI assistant. What kind of automation do you want to build? …" at bounding box center [671, 321] width 1343 height 643
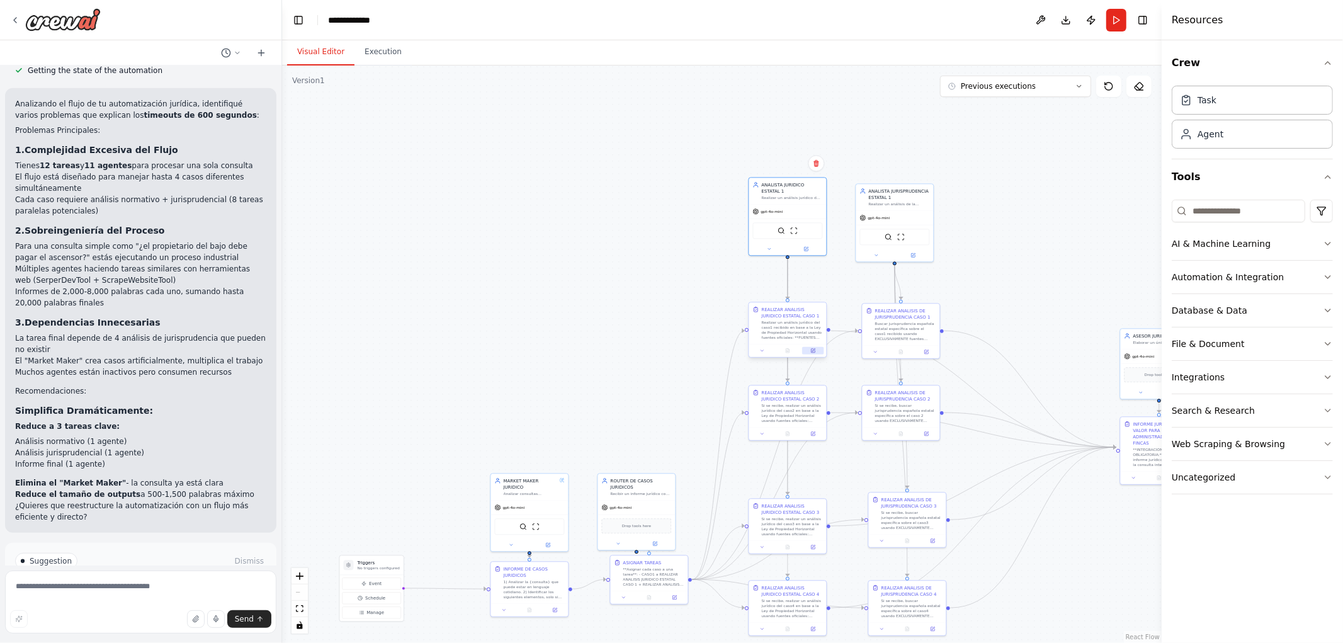
click at [815, 351] on icon at bounding box center [813, 351] width 4 height 4
click at [811, 350] on icon at bounding box center [813, 350] width 5 height 5
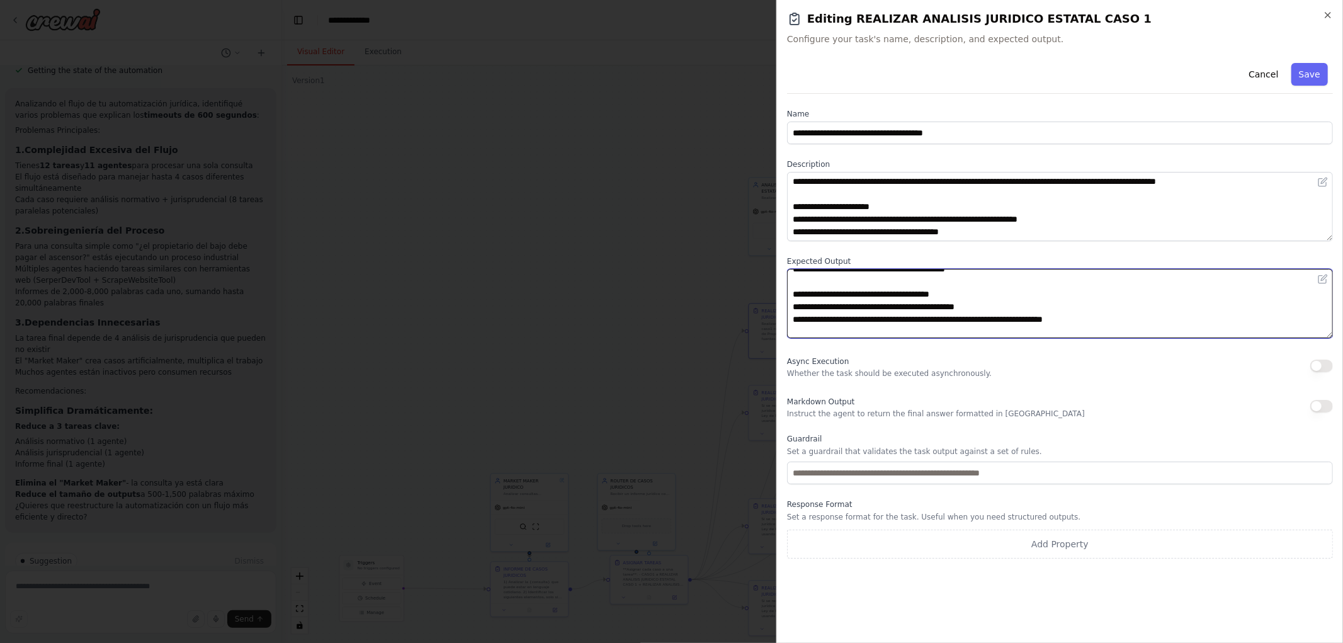
scroll to position [139, 0]
drag, startPoint x: 789, startPoint y: 305, endPoint x: 1116, endPoint y: 370, distance: 333.9
click at [1115, 372] on div "**********" at bounding box center [1060, 308] width 546 height 501
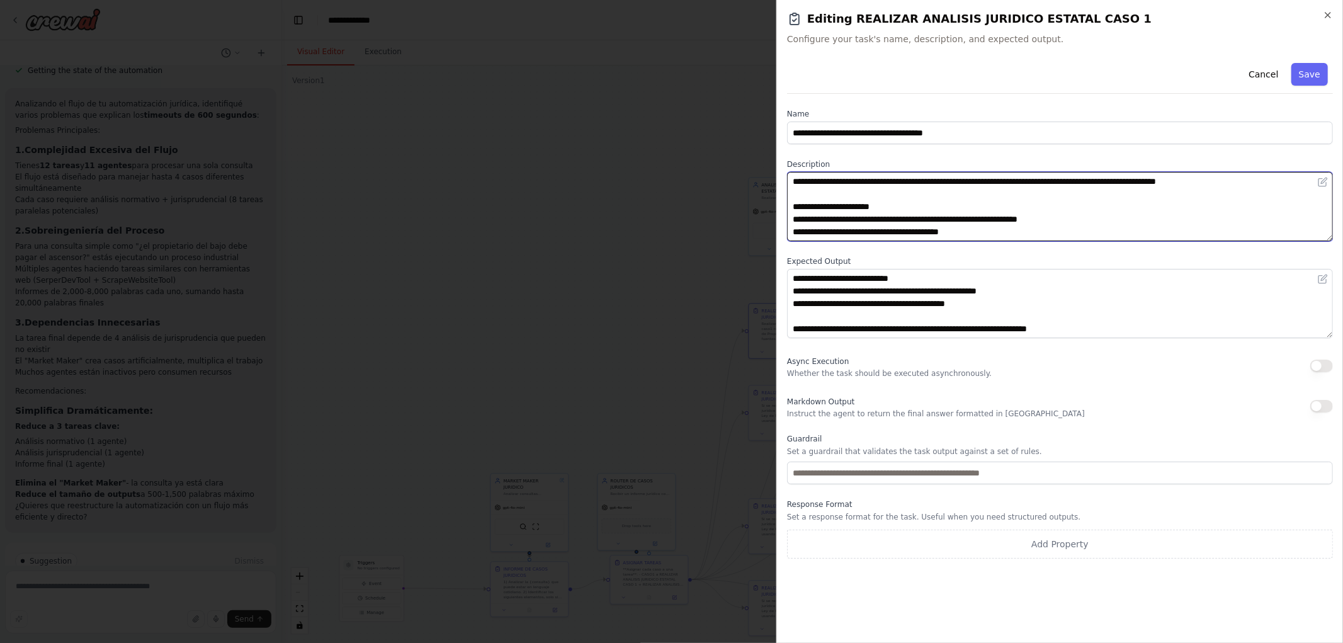
click at [816, 213] on textarea "**********" at bounding box center [1060, 206] width 546 height 69
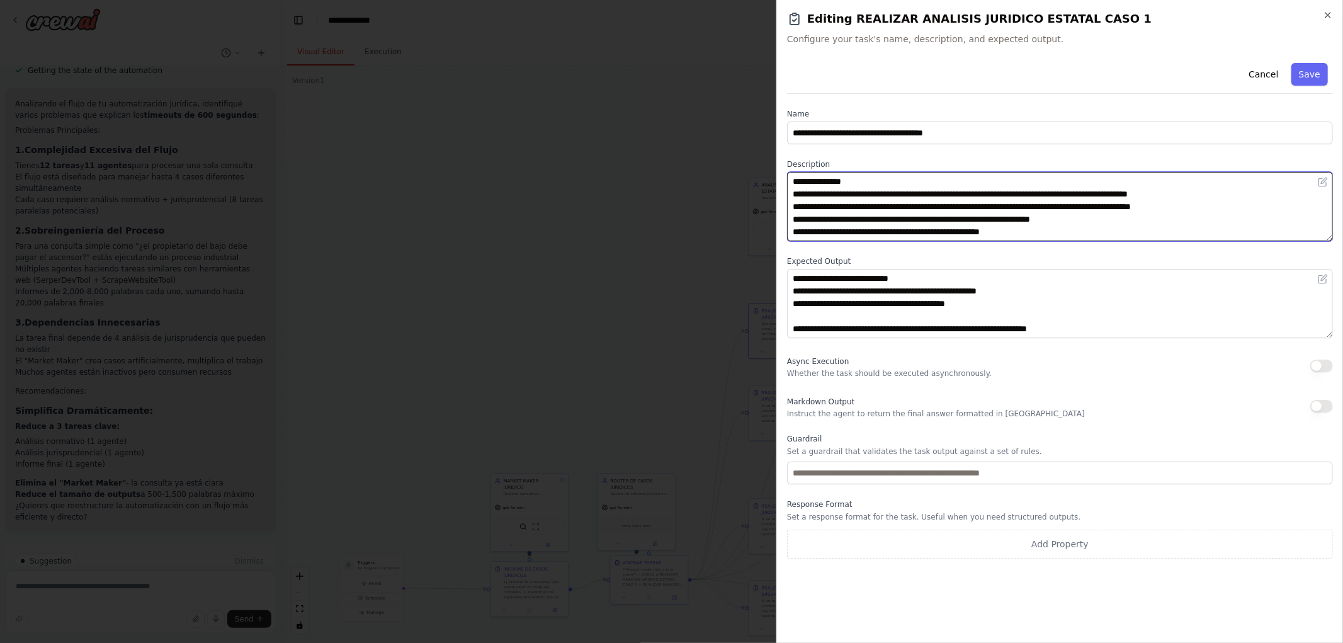
scroll to position [0, 0]
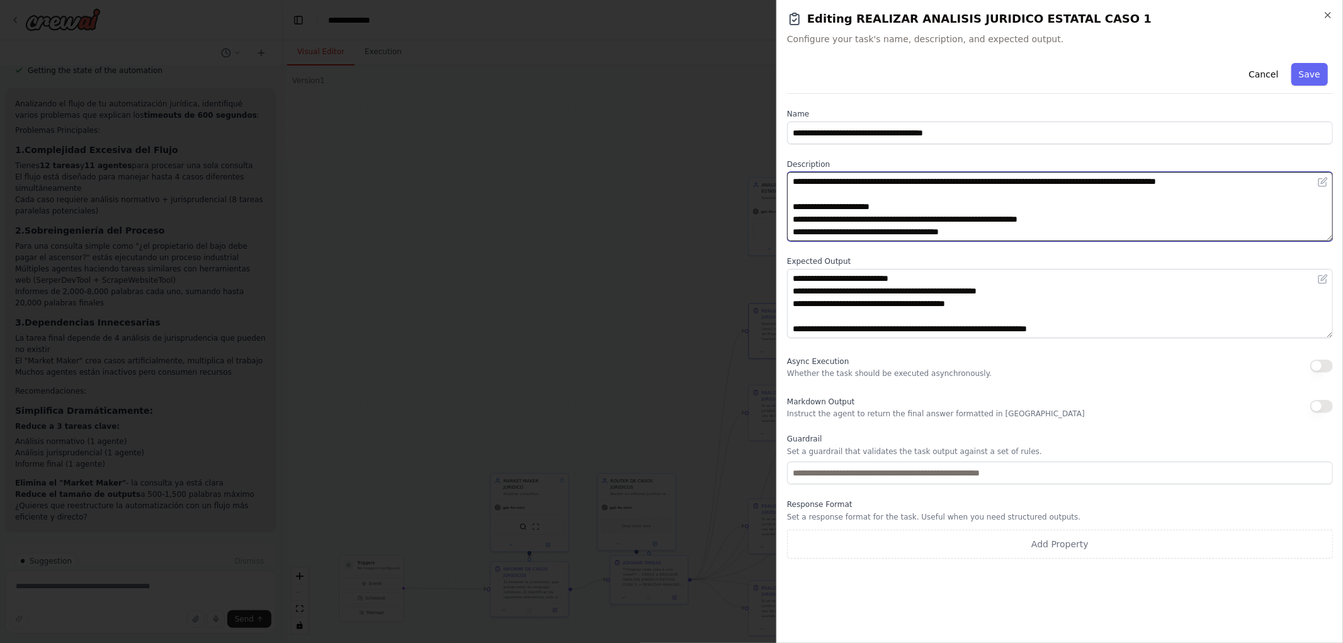
drag, startPoint x: 1078, startPoint y: 229, endPoint x: 622, endPoint y: 110, distance: 472.0
click at [622, 110] on body "Hello! I'm the CrewAI assistant. What kind of automation do you want to build? …" at bounding box center [671, 321] width 1343 height 643
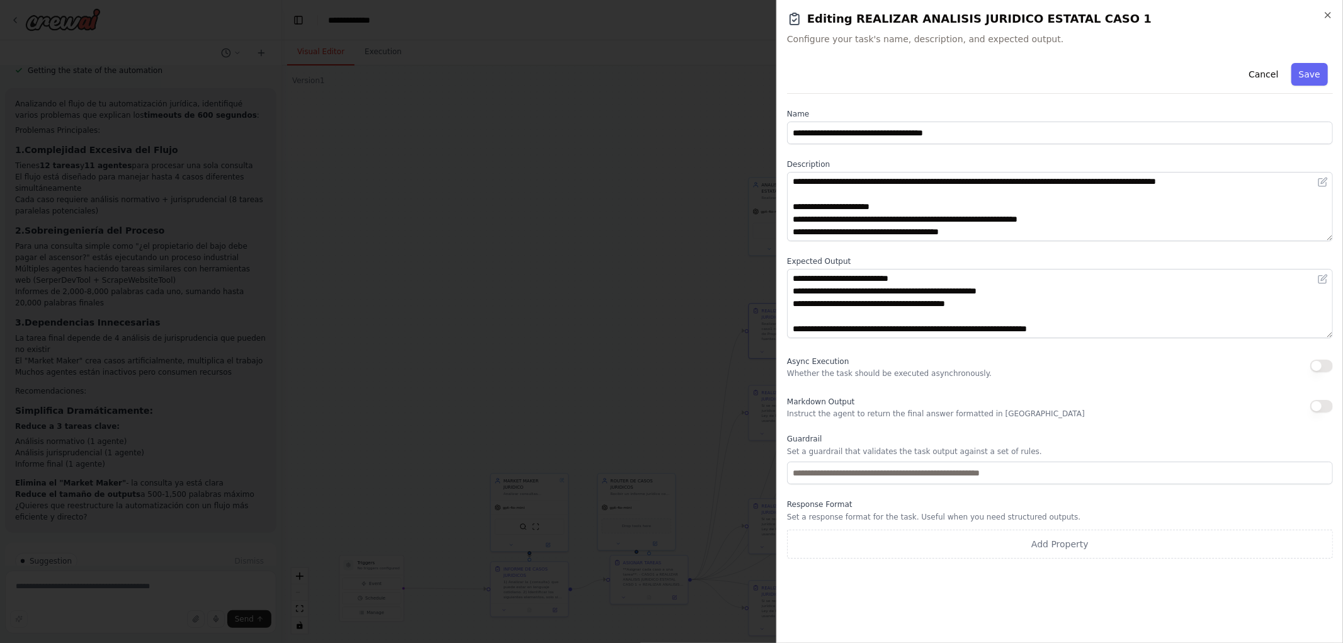
drag, startPoint x: 511, startPoint y: 198, endPoint x: 603, endPoint y: 278, distance: 121.9
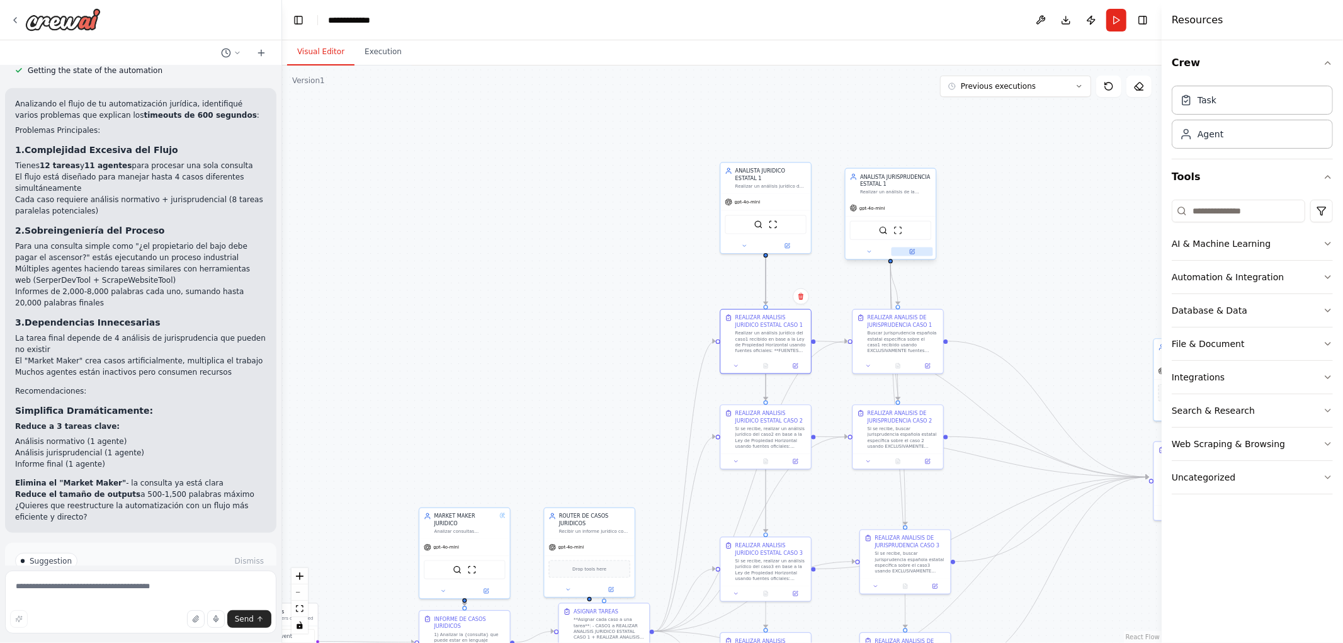
click at [911, 254] on button at bounding box center [913, 252] width 42 height 9
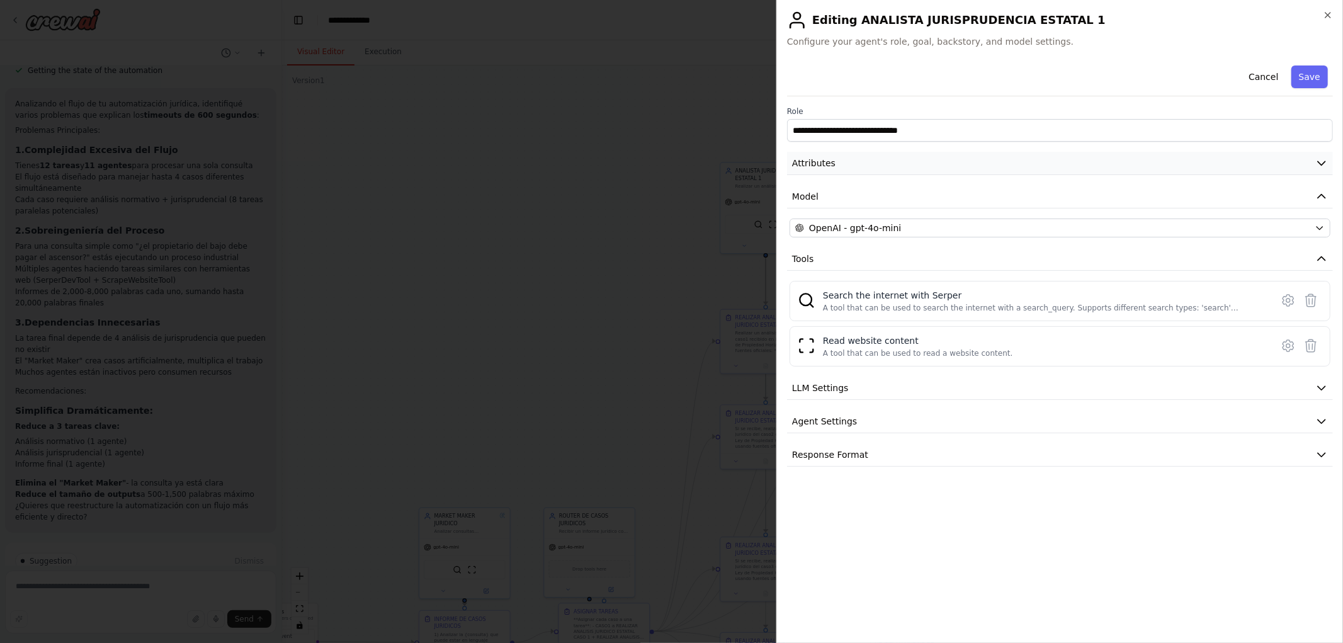
click at [923, 171] on button "Attributes" at bounding box center [1060, 163] width 546 height 23
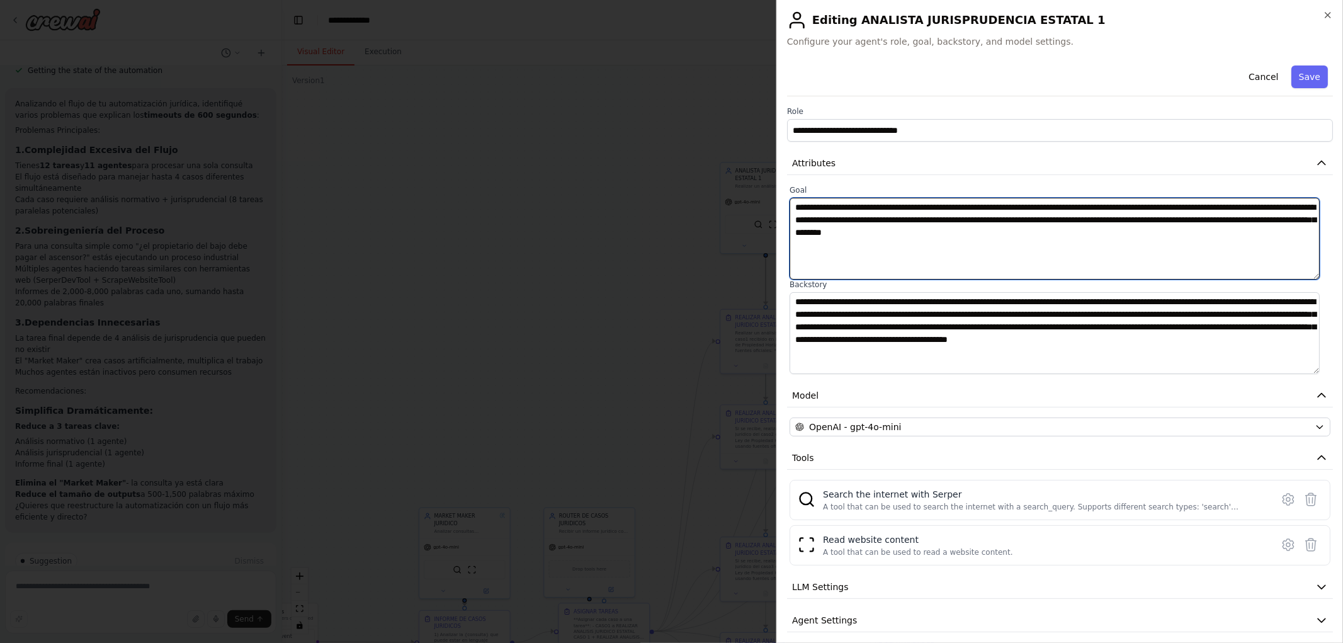
drag, startPoint x: 829, startPoint y: 206, endPoint x: 1204, endPoint y: 242, distance: 377.1
click at [1204, 242] on textarea "**********" at bounding box center [1055, 239] width 530 height 82
drag, startPoint x: 1191, startPoint y: 233, endPoint x: 1182, endPoint y: 229, distance: 9.9
click at [1192, 233] on textarea "**********" at bounding box center [1055, 239] width 530 height 82
click at [932, 237] on textarea "**********" at bounding box center [1055, 239] width 530 height 82
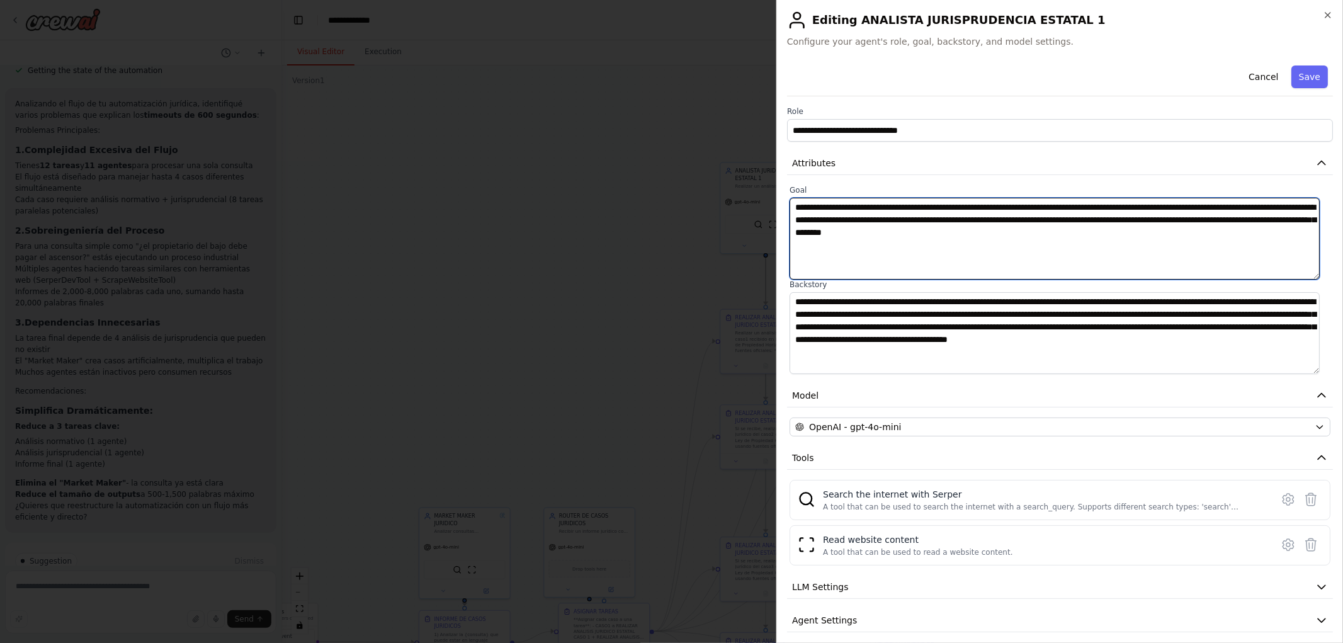
drag, startPoint x: 854, startPoint y: 223, endPoint x: 1054, endPoint y: 236, distance: 200.0
click at [1044, 236] on textarea "**********" at bounding box center [1055, 239] width 530 height 82
click at [1054, 236] on textarea "**********" at bounding box center [1055, 239] width 530 height 82
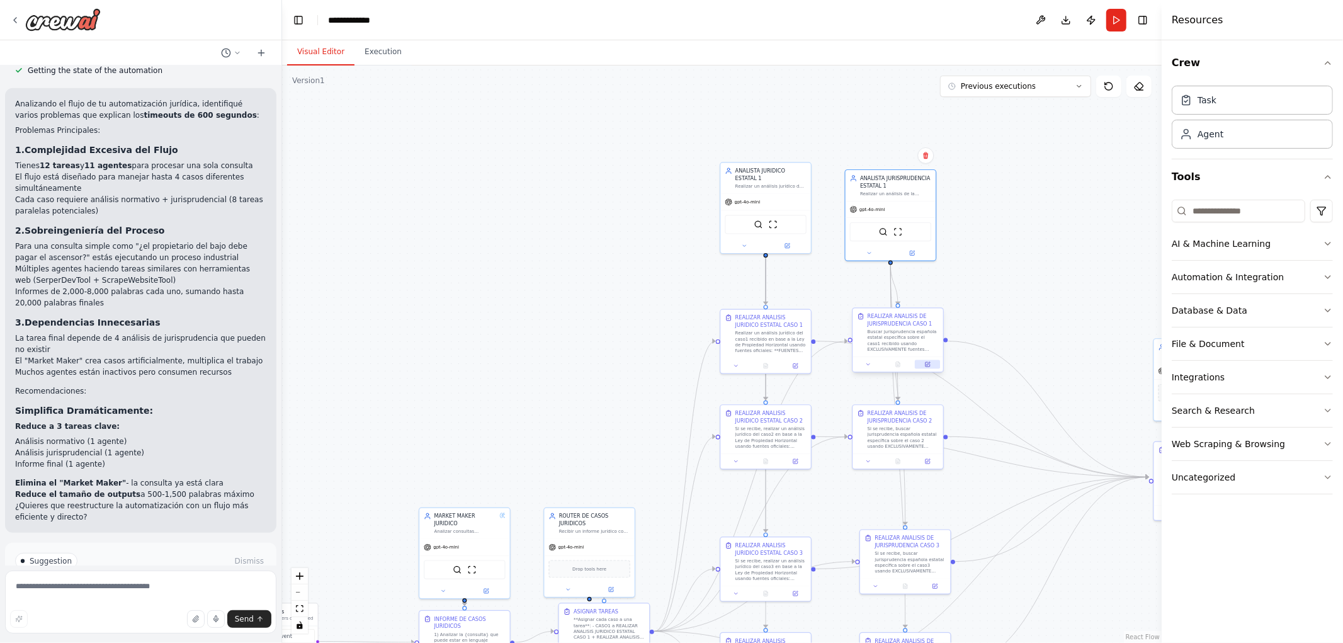
click at [933, 367] on button at bounding box center [927, 364] width 25 height 9
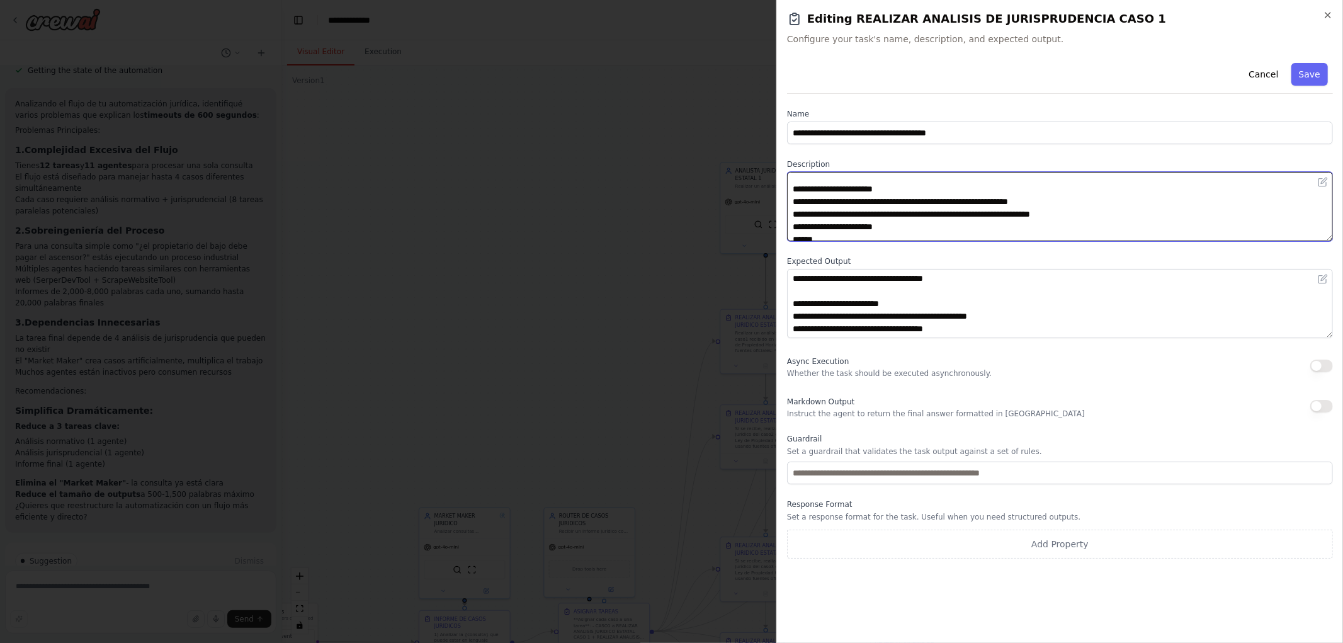
scroll to position [88, 0]
drag, startPoint x: 795, startPoint y: 202, endPoint x: 916, endPoint y: 203, distance: 120.3
click at [918, 205] on textarea "**********" at bounding box center [1060, 206] width 546 height 69
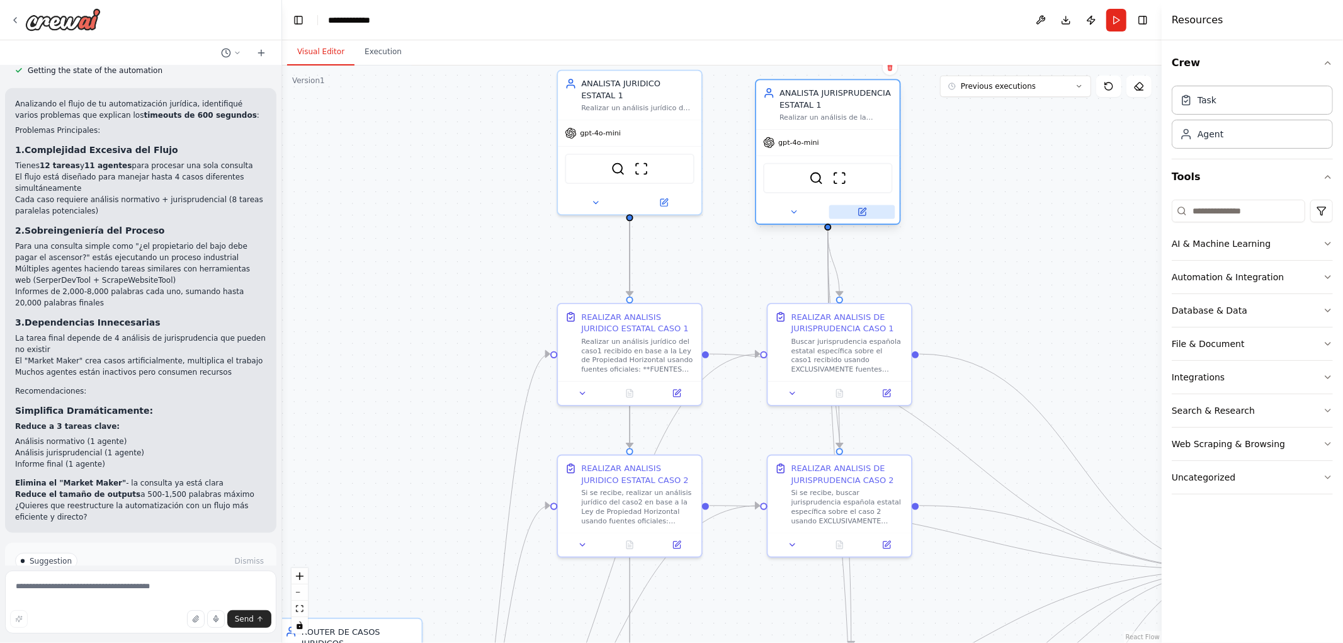
click at [863, 216] on button at bounding box center [862, 212] width 66 height 14
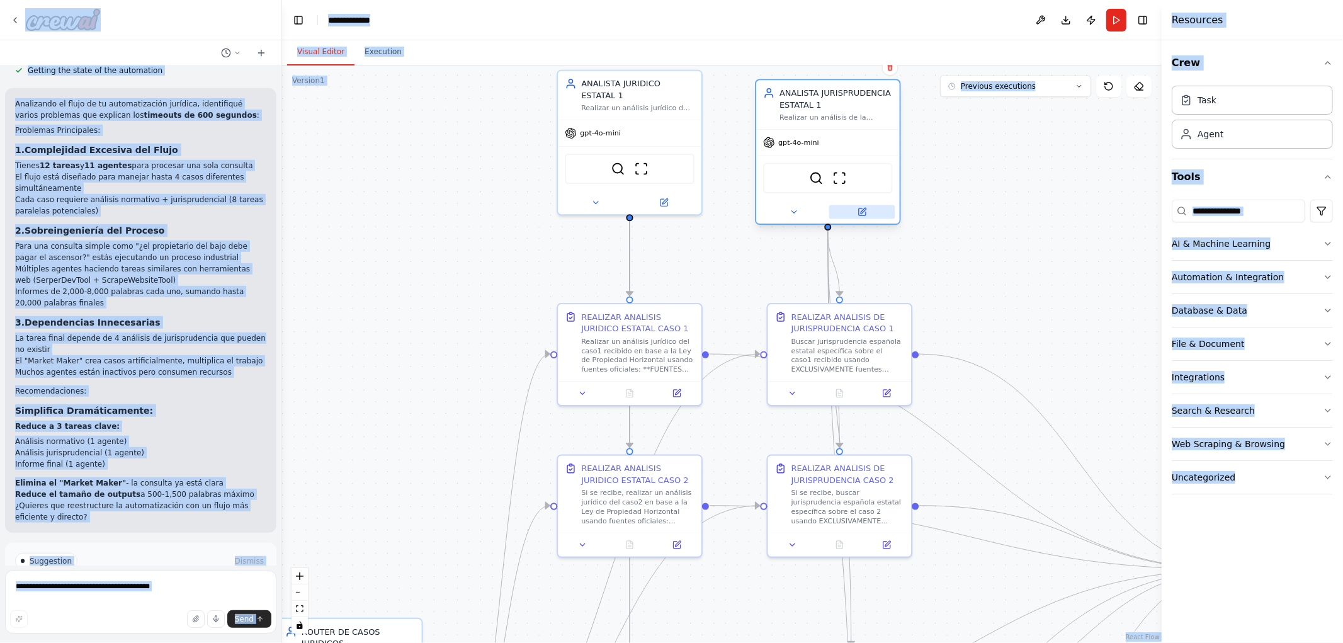
click at [863, 208] on icon at bounding box center [864, 211] width 6 height 6
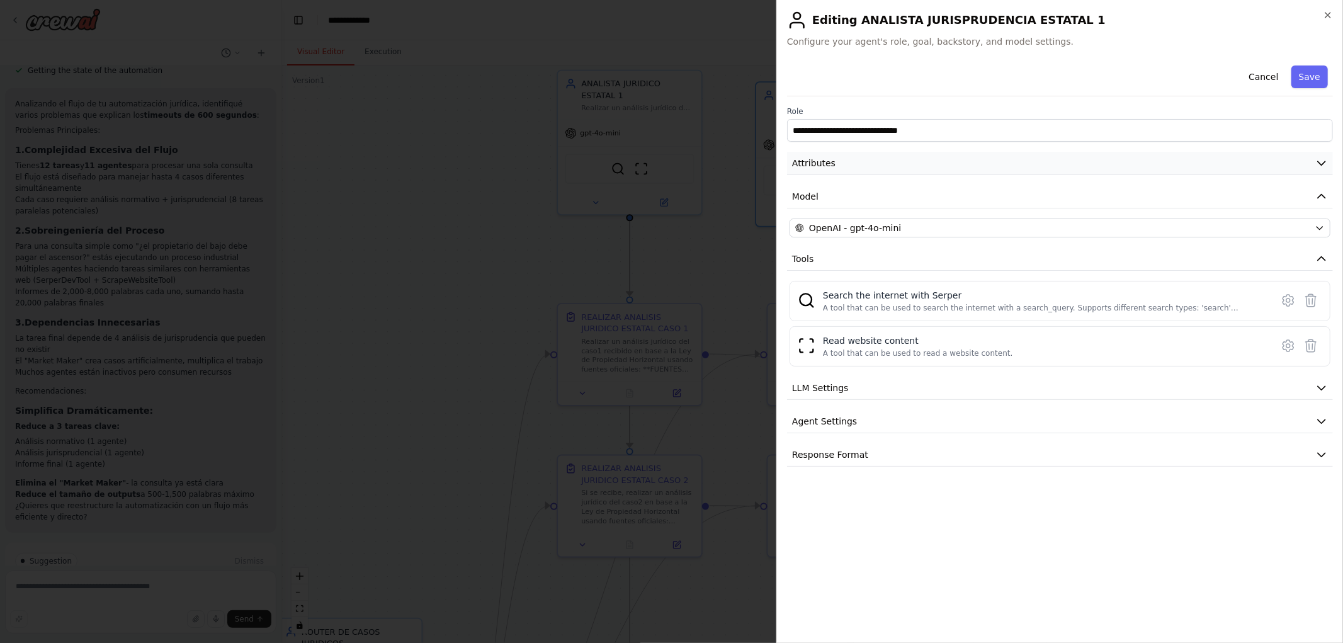
click at [853, 173] on button "Attributes" at bounding box center [1060, 163] width 546 height 23
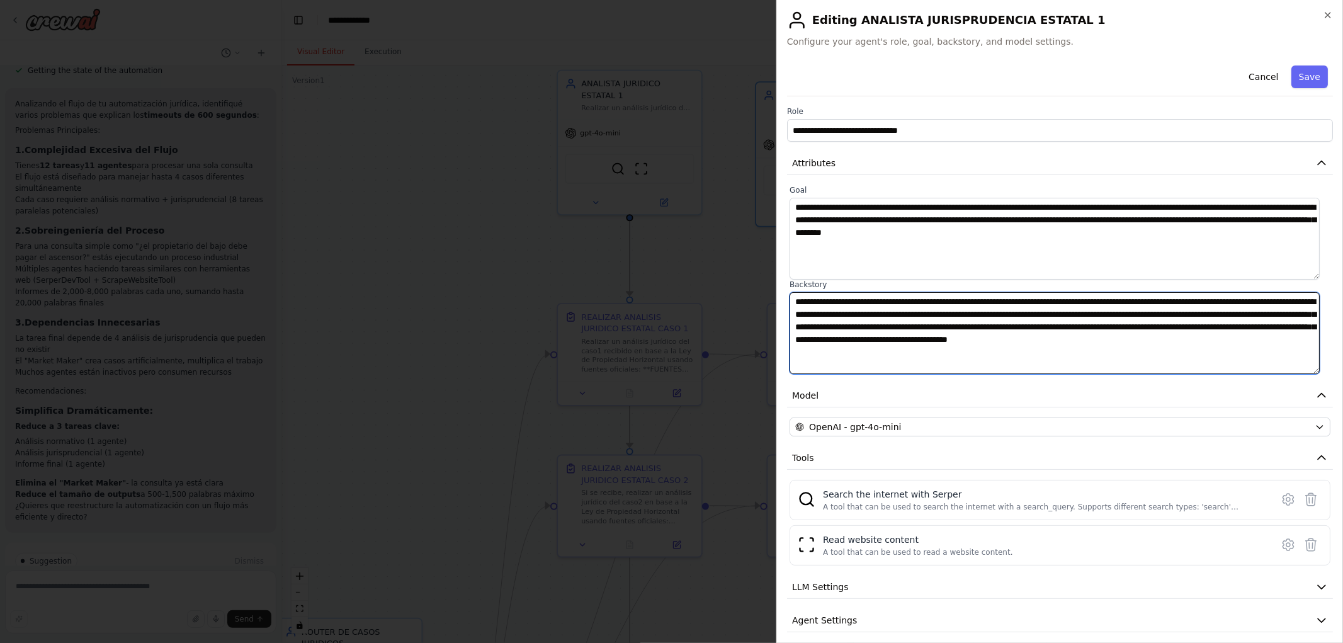
drag, startPoint x: 910, startPoint y: 353, endPoint x: 605, endPoint y: 247, distance: 323.3
click at [605, 247] on body "Hello! I'm the CrewAI assistant. What kind of automation do you want to build? …" at bounding box center [671, 321] width 1343 height 643
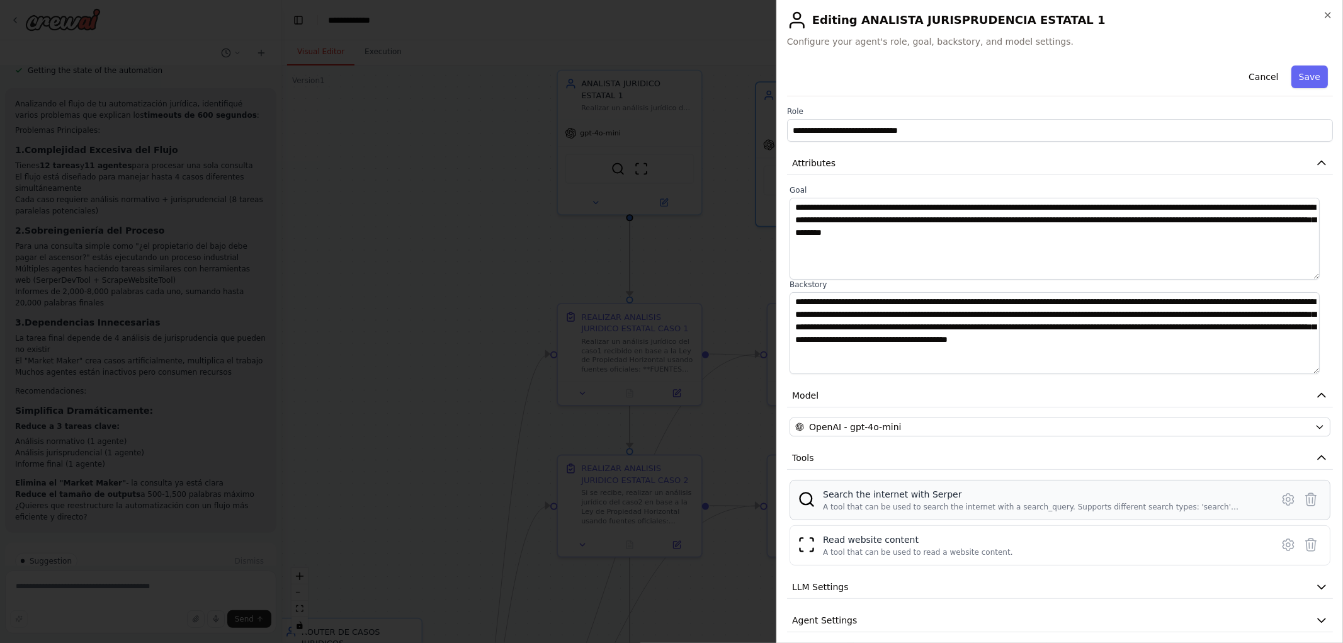
click at [937, 492] on div "Search the internet with Serper" at bounding box center [1043, 494] width 441 height 13
copy div "Serper"
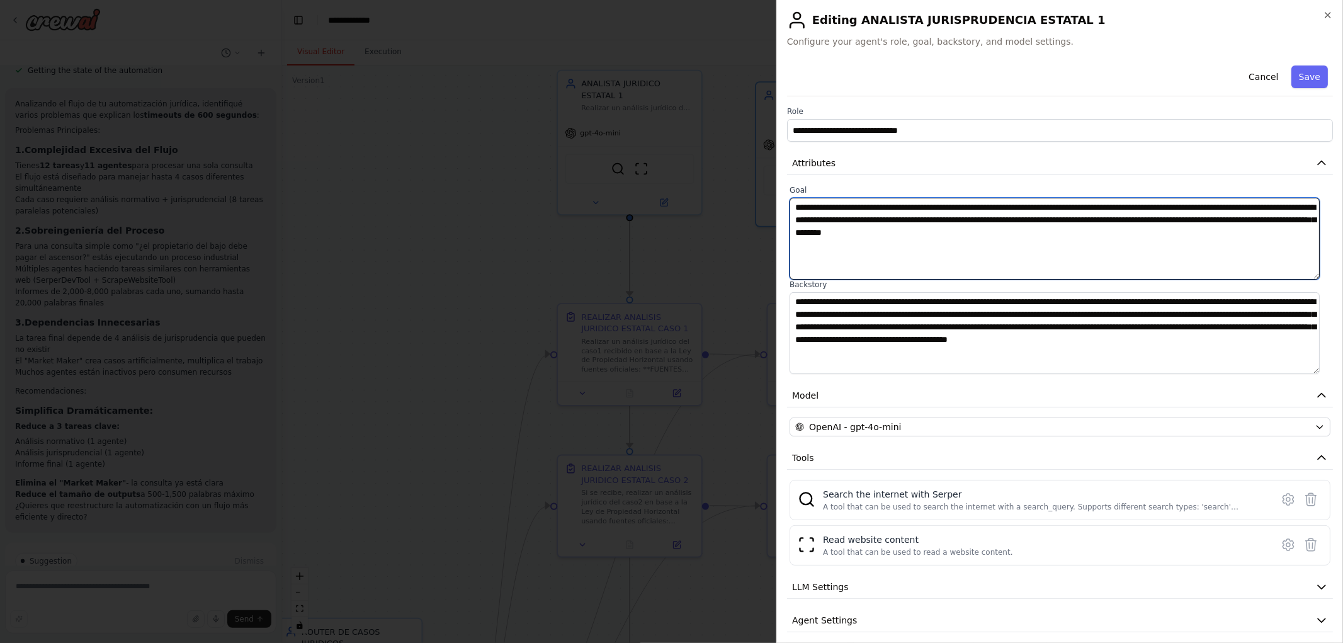
drag, startPoint x: 1039, startPoint y: 233, endPoint x: 557, endPoint y: 159, distance: 488.1
click at [557, 159] on body "Hello! I'm the CrewAI assistant. What kind of automation do you want to build? …" at bounding box center [671, 321] width 1343 height 643
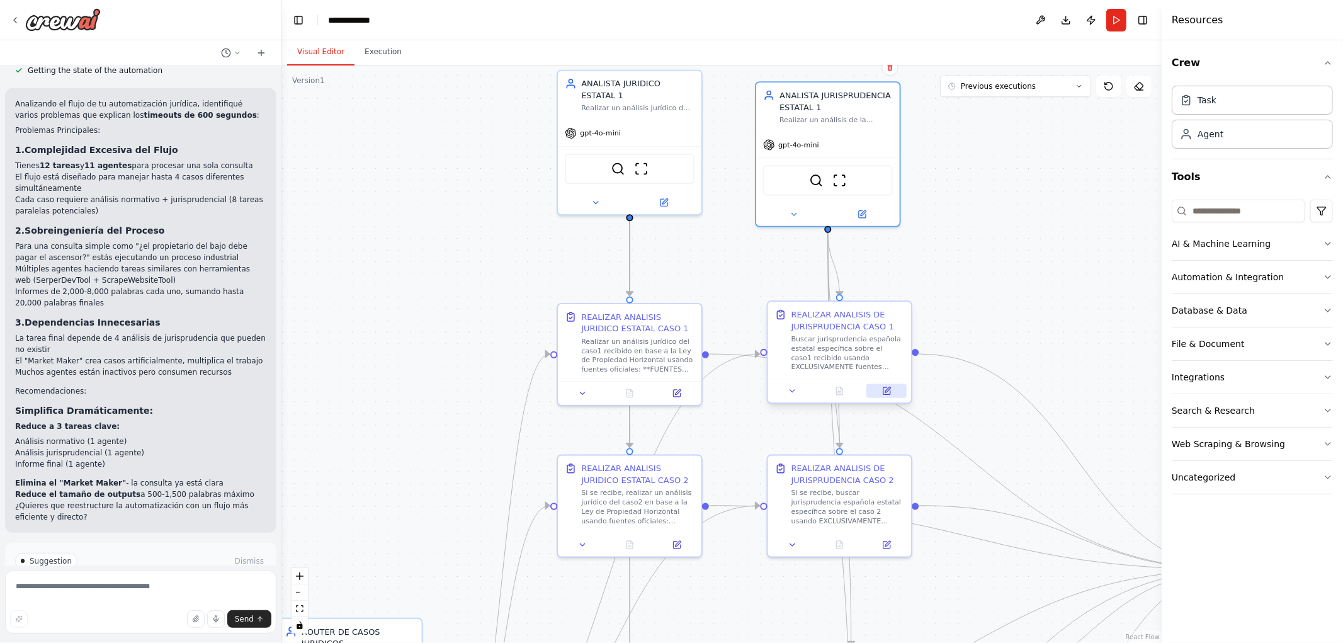
click at [892, 395] on button at bounding box center [887, 391] width 40 height 14
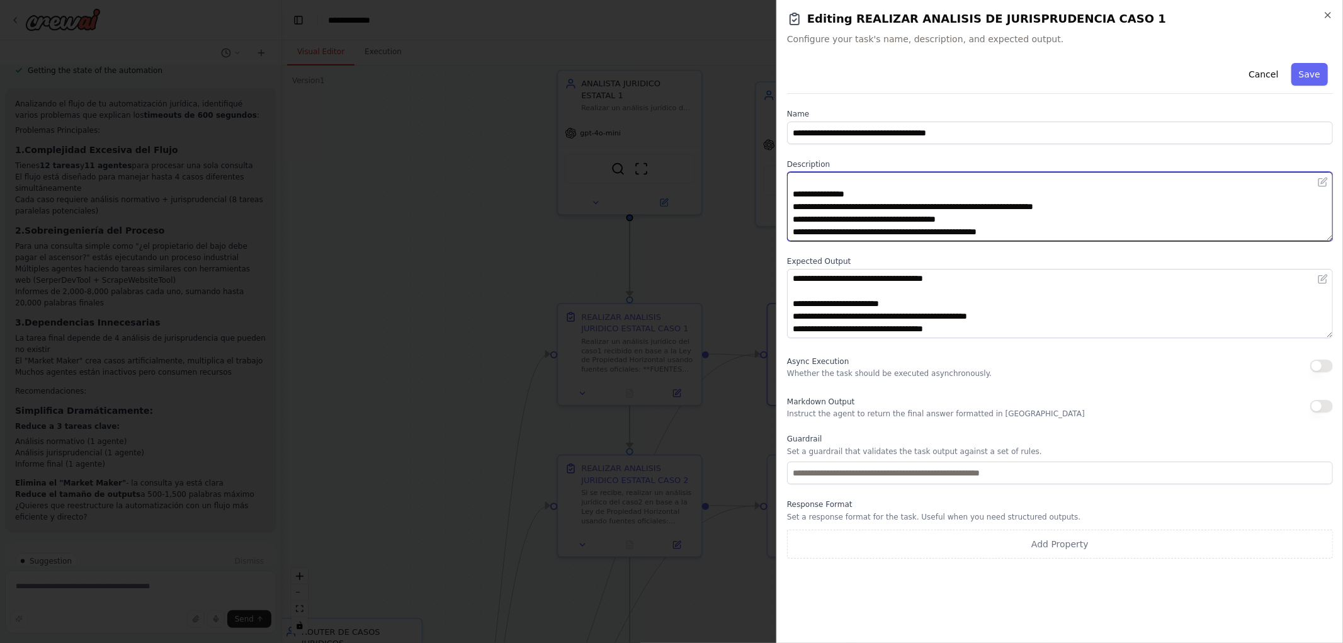
drag, startPoint x: 792, startPoint y: 181, endPoint x: 1017, endPoint y: 218, distance: 228.5
click at [1017, 218] on textarea "**********" at bounding box center [1060, 206] width 546 height 69
click at [1050, 233] on textarea "**********" at bounding box center [1060, 206] width 546 height 69
